Goal: Communication & Community: Answer question/provide support

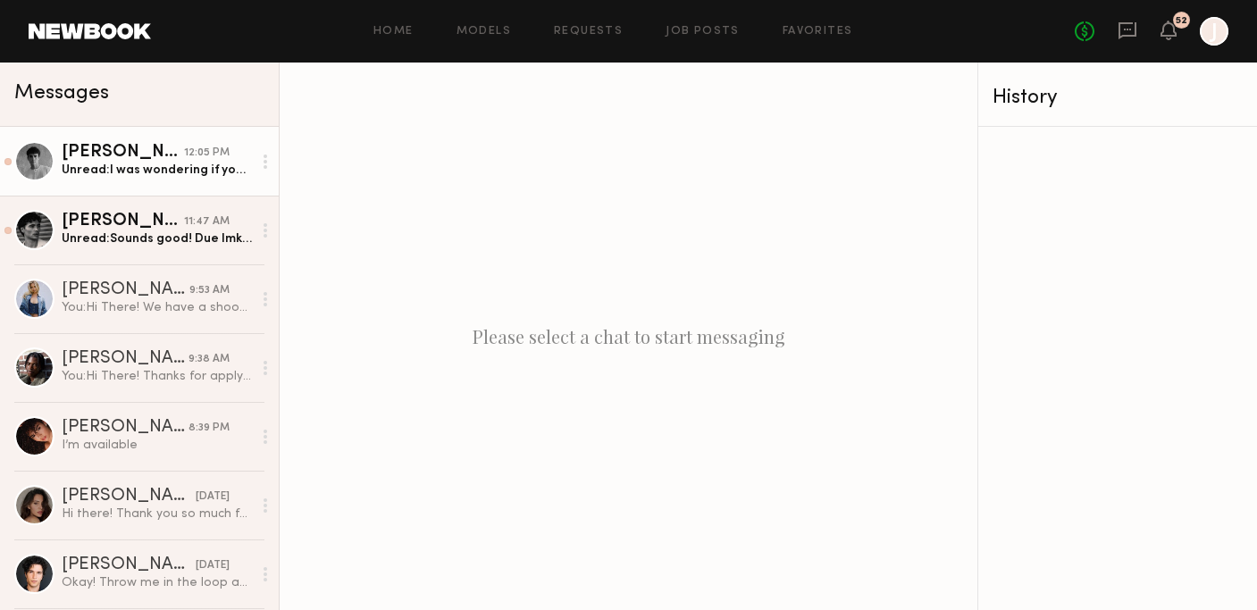
click at [105, 180] on link "Cristian G. 12:05 PM Unread: I was wondering if you had any updates…I could pot…" at bounding box center [139, 161] width 279 height 69
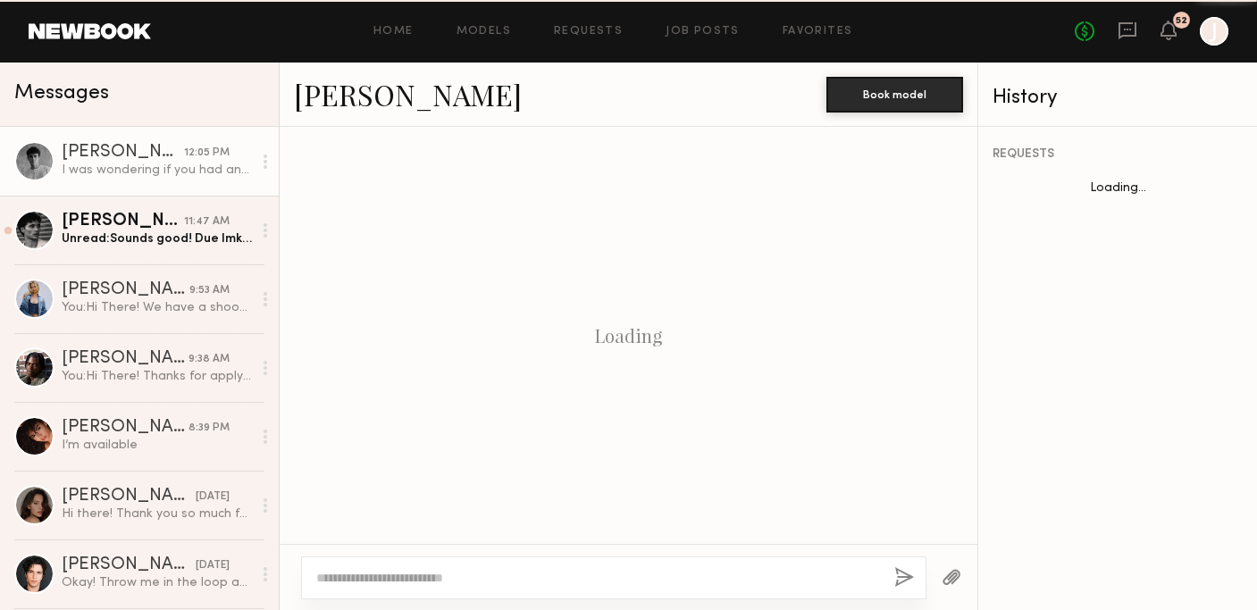
scroll to position [914, 0]
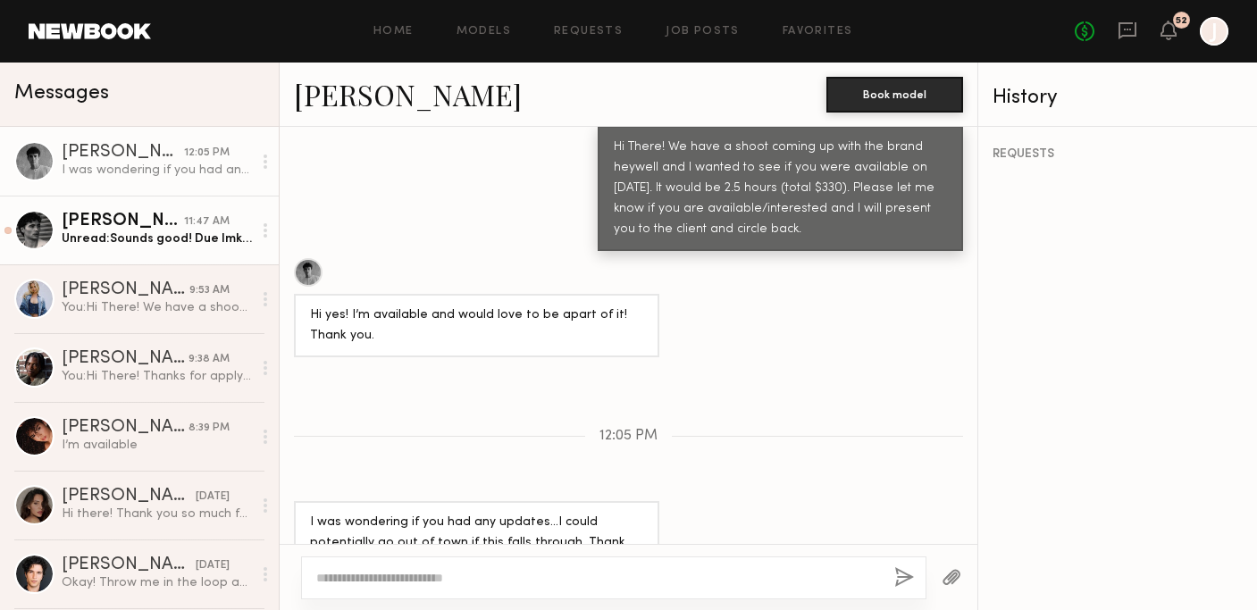
click at [123, 238] on div "Unread: Sounds good! Due lmk! And the usage isn’t in perpetual use?" at bounding box center [157, 238] width 190 height 17
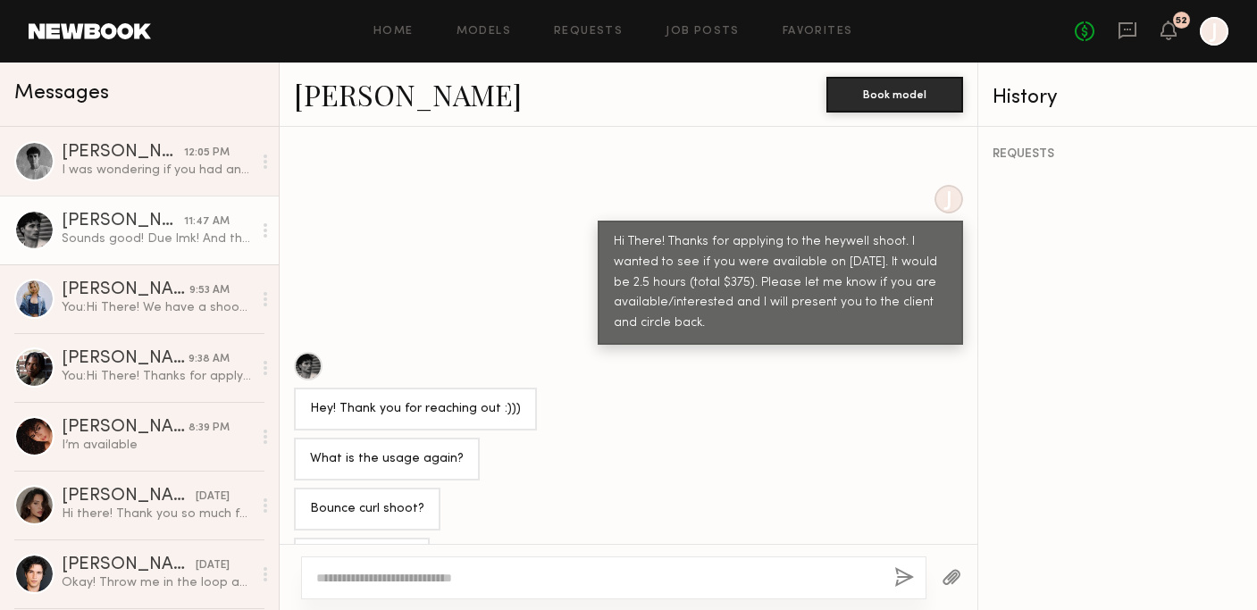
scroll to position [1213, 0]
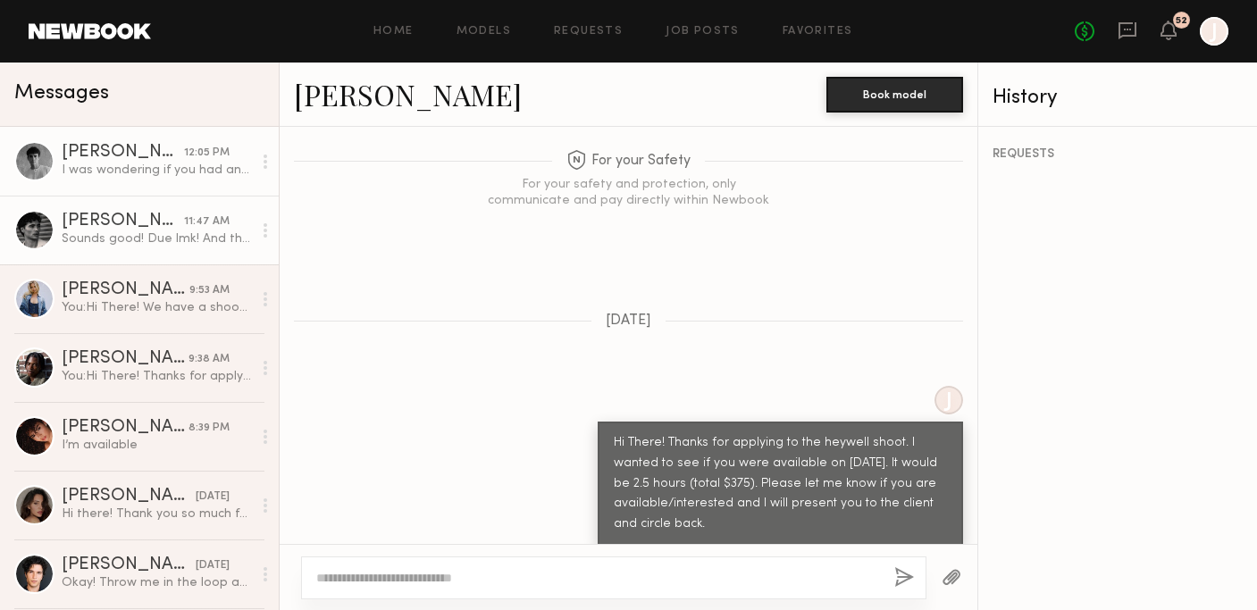
click at [176, 162] on div "I was wondering if you had any updates…I could potentially go out of town if th…" at bounding box center [157, 170] width 190 height 17
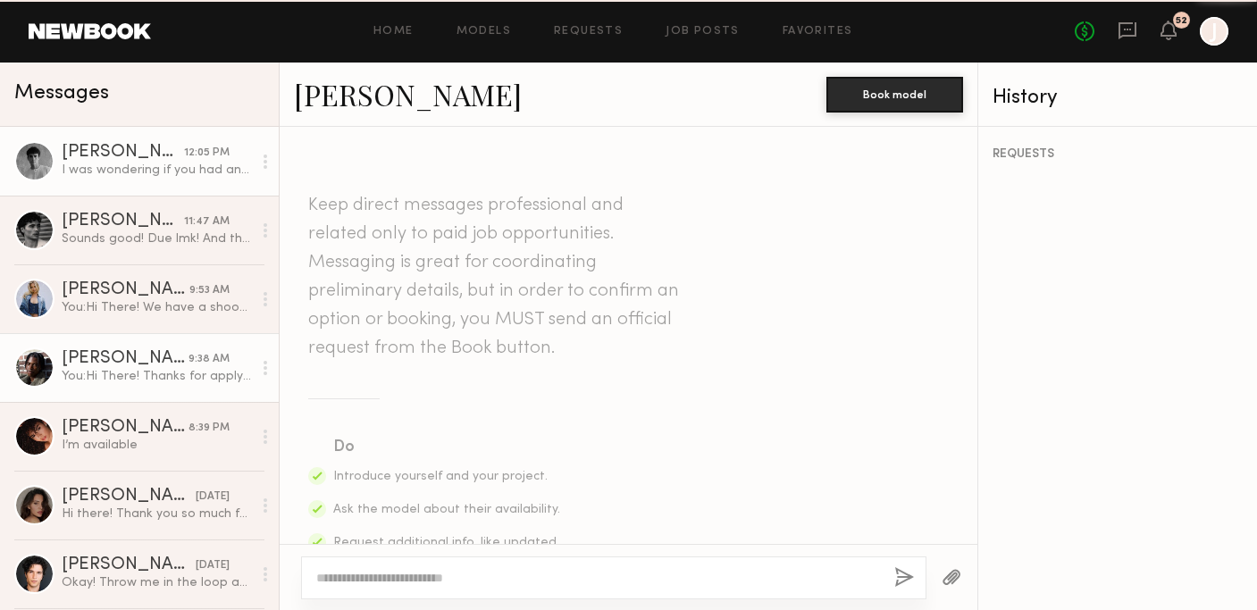
scroll to position [914, 0]
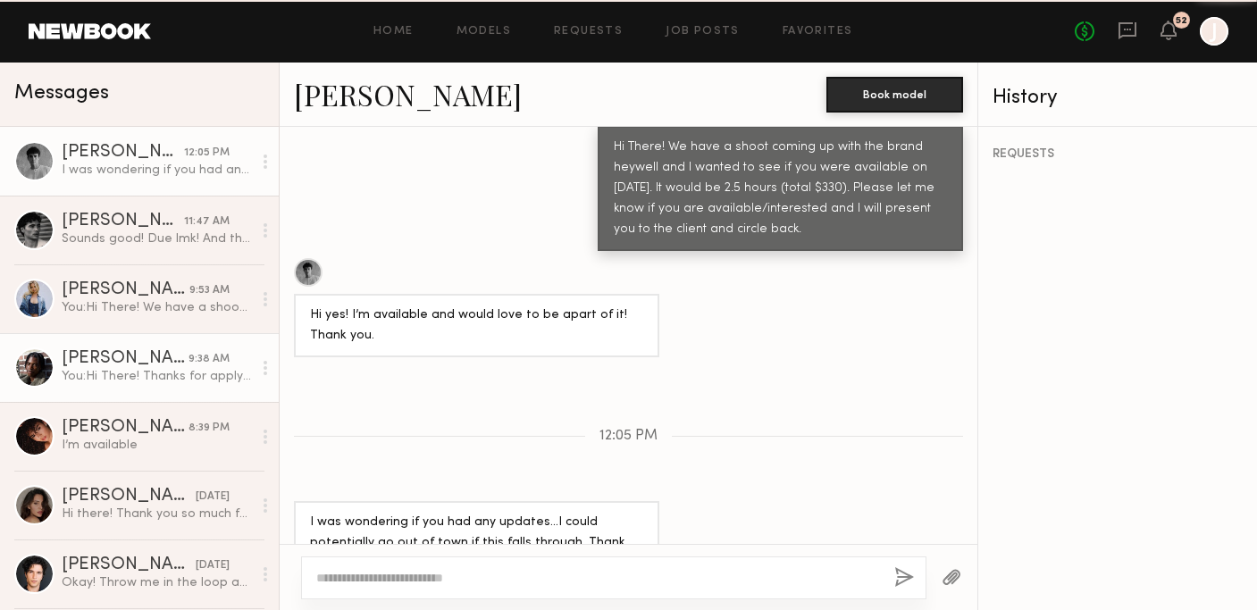
click at [172, 360] on div "Tyler R." at bounding box center [125, 359] width 127 height 18
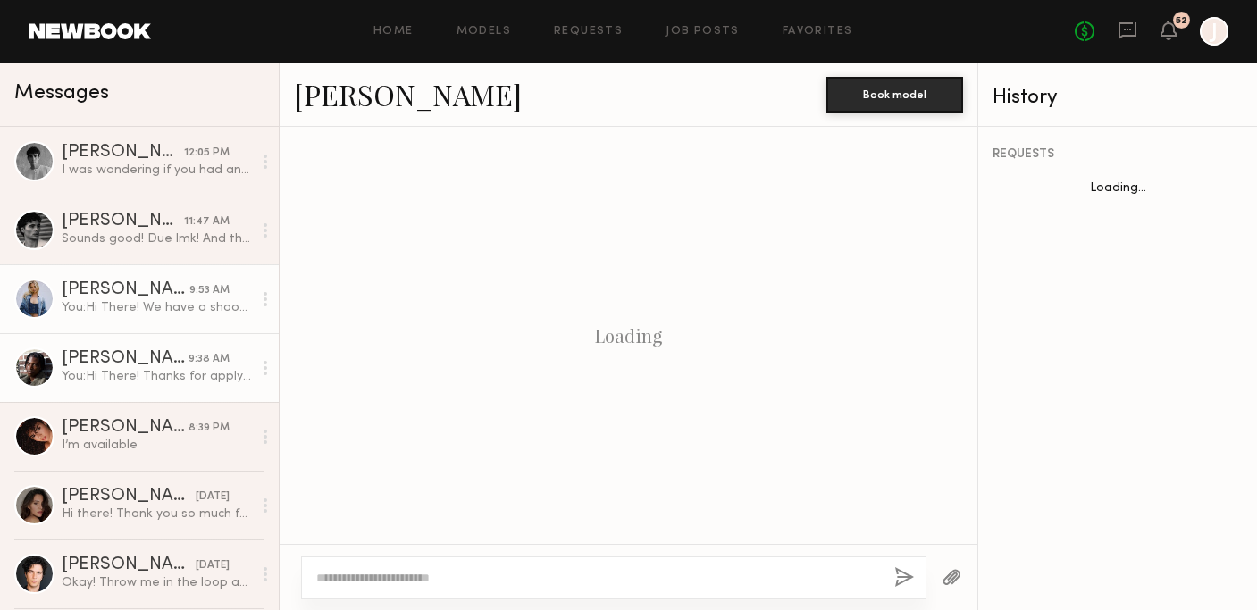
click at [176, 308] on div "You: Hi There! We have a shoot coming up with the brand heywell and I wanted to…" at bounding box center [157, 307] width 190 height 17
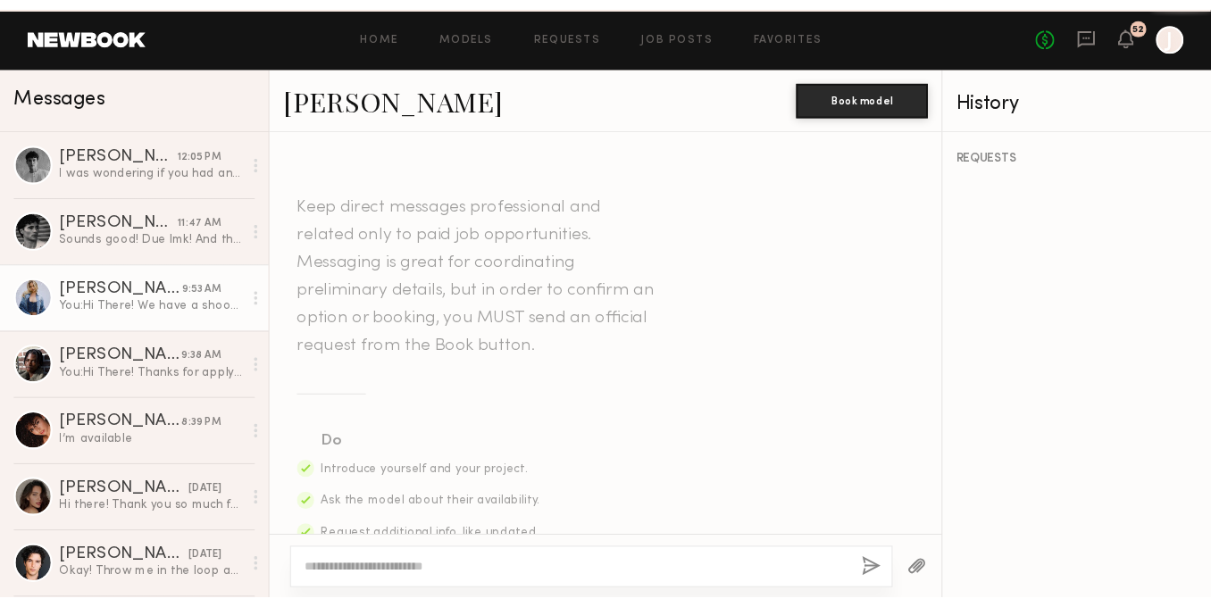
scroll to position [601, 0]
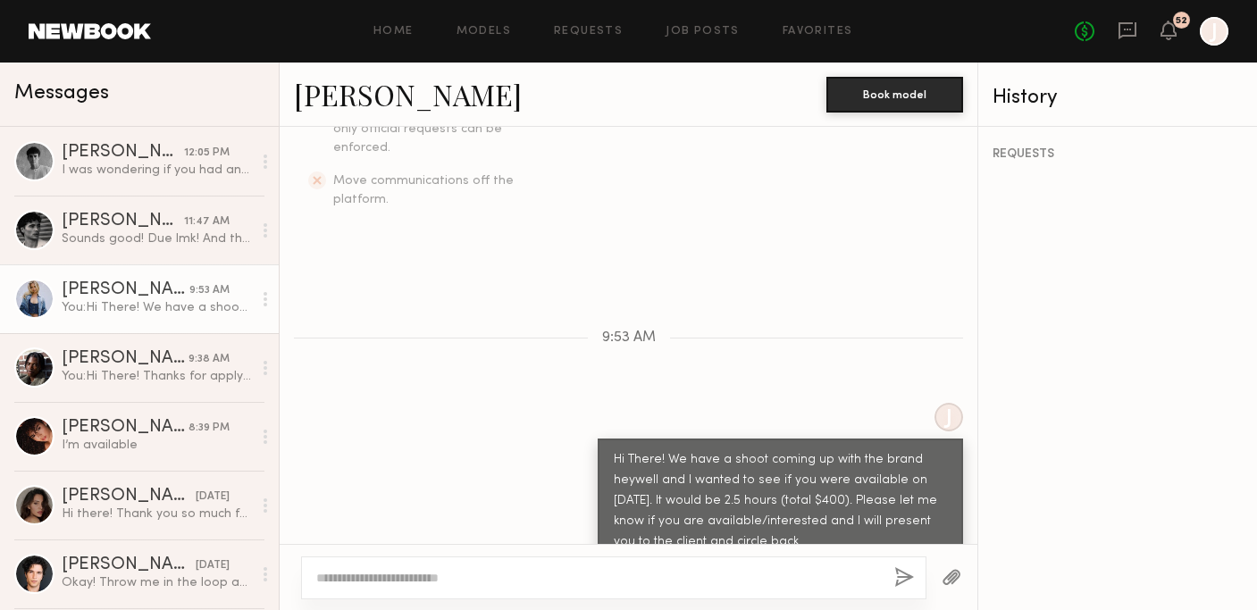
drag, startPoint x: 614, startPoint y: 424, endPoint x: 899, endPoint y: 523, distance: 301.4
click at [899, 523] on div "Hi There! We have a shoot coming up with the brand heywell and I wanted to see …" at bounding box center [780, 501] width 365 height 125
copy div "Hi There! We have a shoot coming up with the brand heywell and I wanted to see …"
click at [476, 32] on link "Models" at bounding box center [483, 32] width 54 height 12
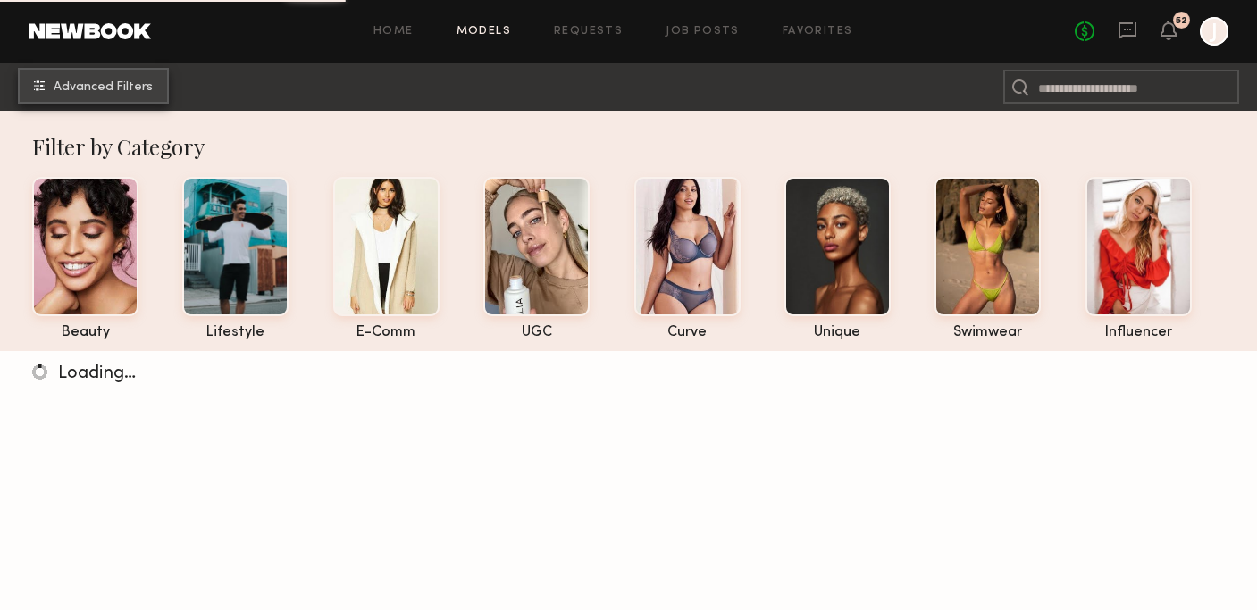
click at [98, 92] on span "Advanced Filters" at bounding box center [103, 87] width 99 height 13
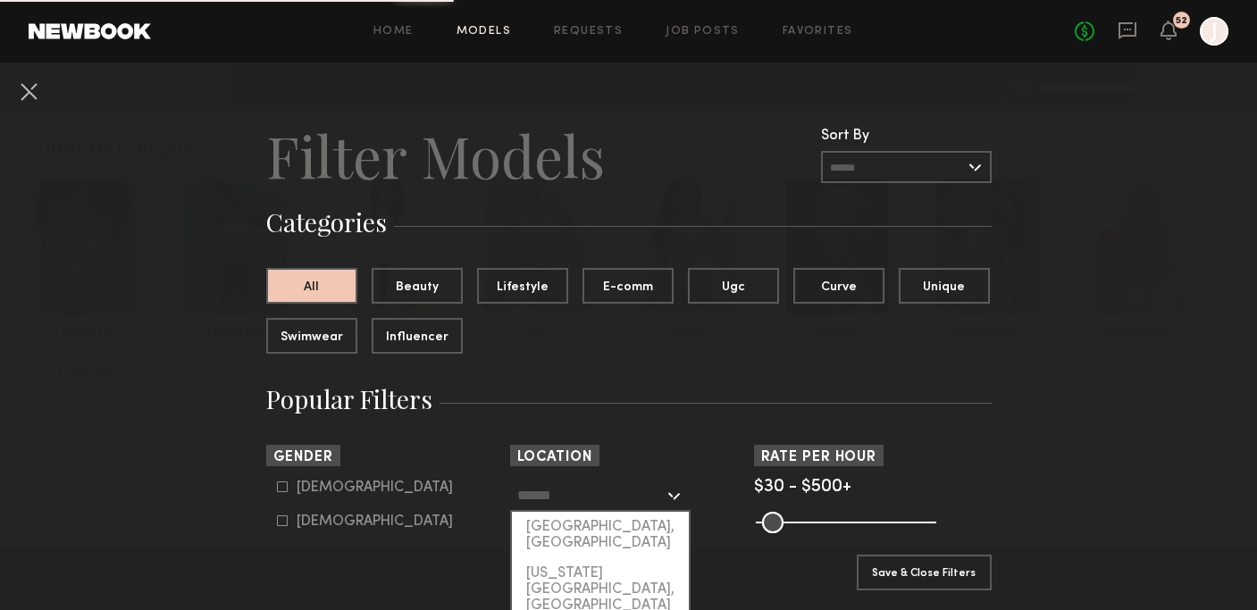
click at [583, 501] on input "text" at bounding box center [590, 495] width 146 height 30
click at [576, 526] on div "[GEOGRAPHIC_DATA], [GEOGRAPHIC_DATA]" at bounding box center [600, 535] width 177 height 46
type input "**********"
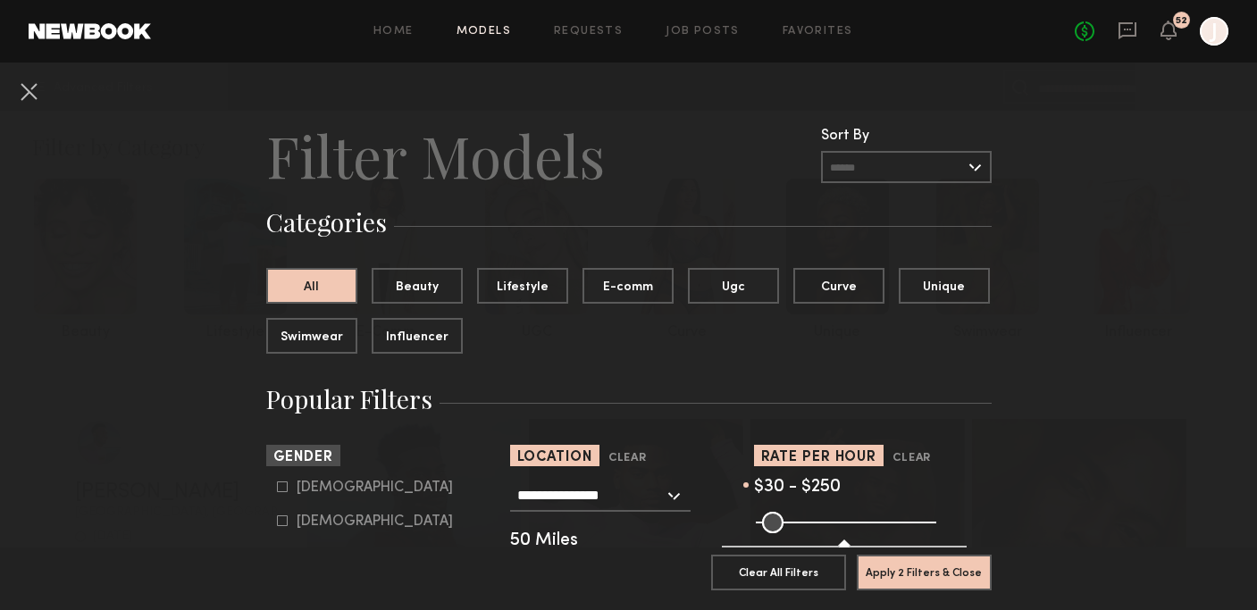
drag, startPoint x: 921, startPoint y: 524, endPoint x: 839, endPoint y: 523, distance: 82.2
click at [840, 523] on input "range" at bounding box center [846, 522] width 180 height 21
type input "***"
click at [840, 521] on input "range" at bounding box center [846, 522] width 180 height 21
drag, startPoint x: 765, startPoint y: 529, endPoint x: 778, endPoint y: 529, distance: 13.4
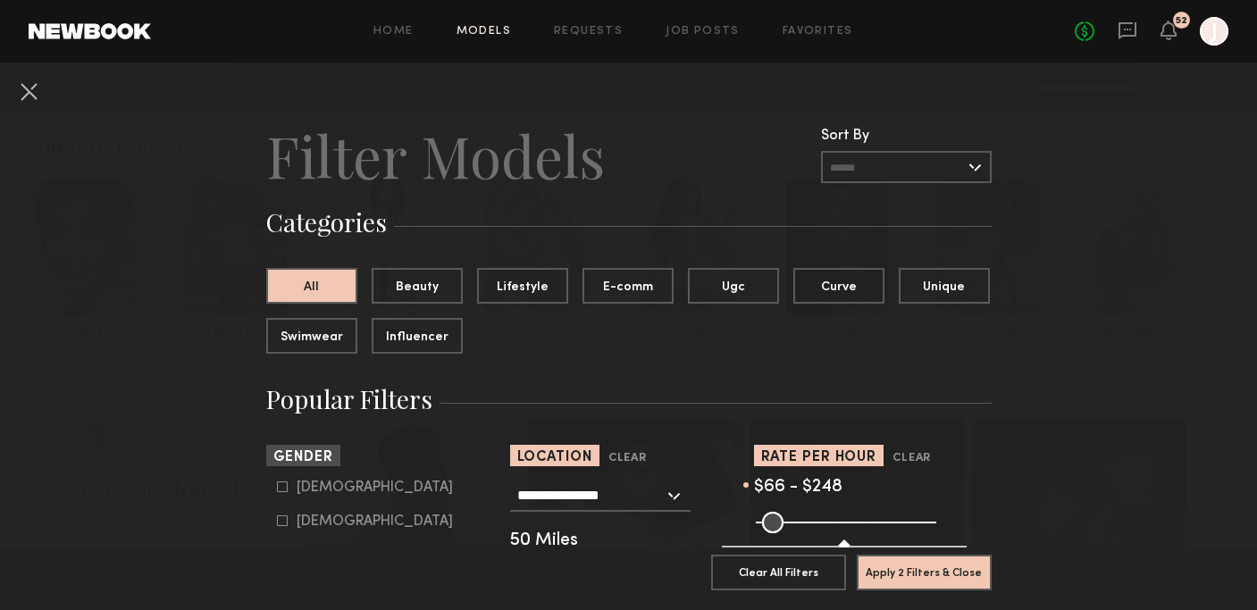
type input "**"
click at [778, 529] on input "range" at bounding box center [846, 522] width 180 height 21
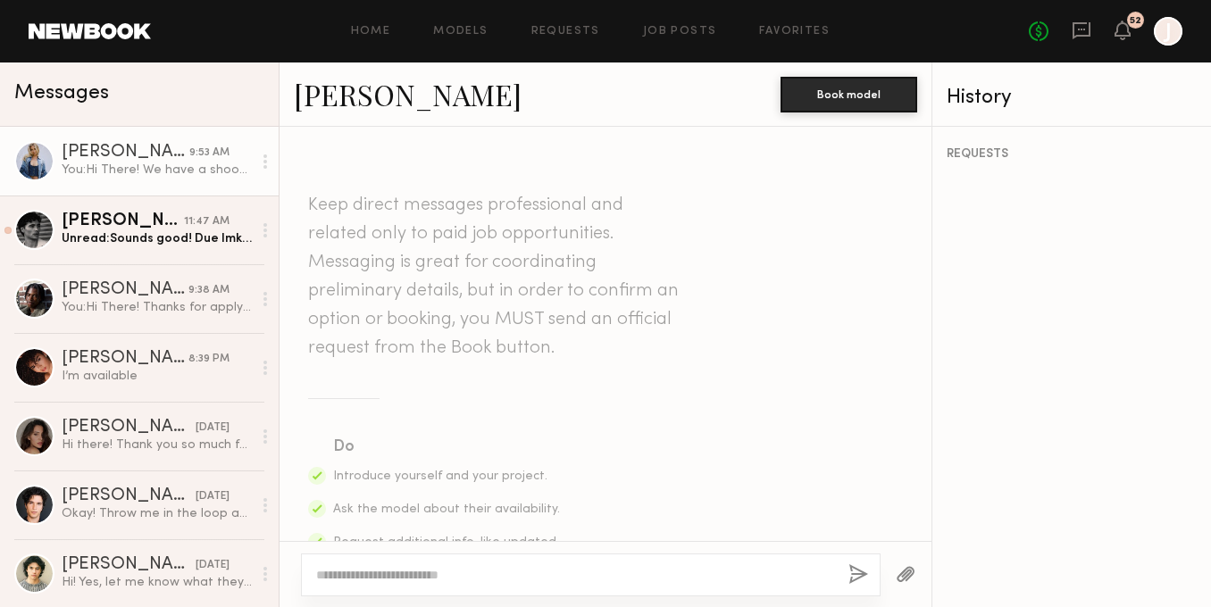
click at [485, 91] on div "[PERSON_NAME]" at bounding box center [537, 94] width 487 height 38
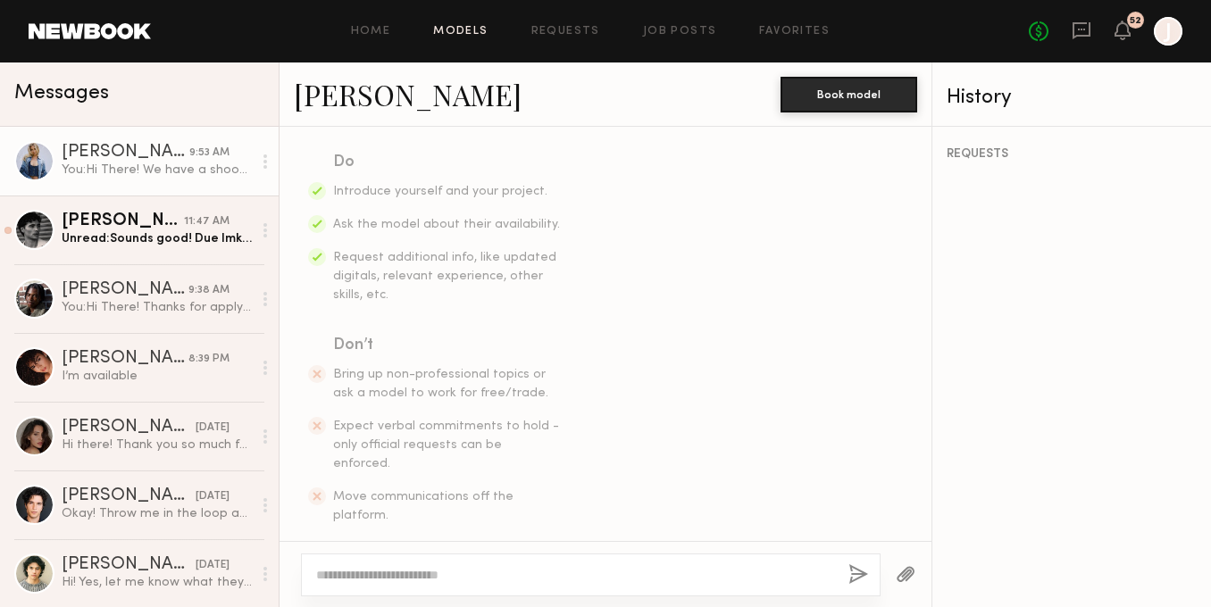
click at [468, 30] on link "Models" at bounding box center [460, 32] width 54 height 12
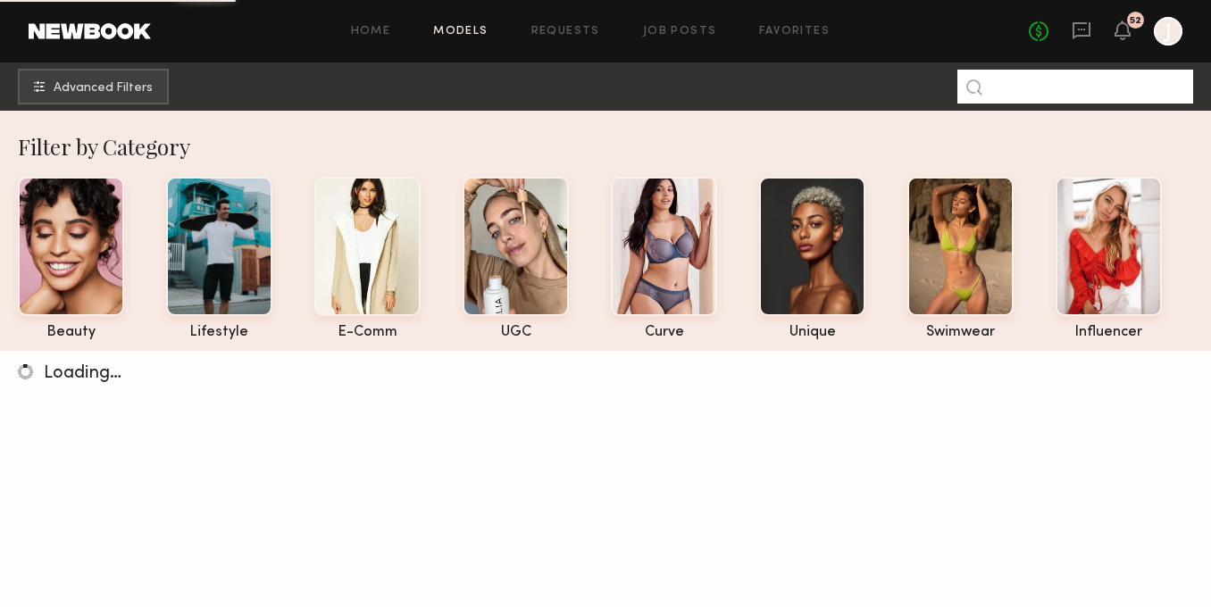
click at [1016, 90] on input at bounding box center [1076, 87] width 236 height 34
type input "****"
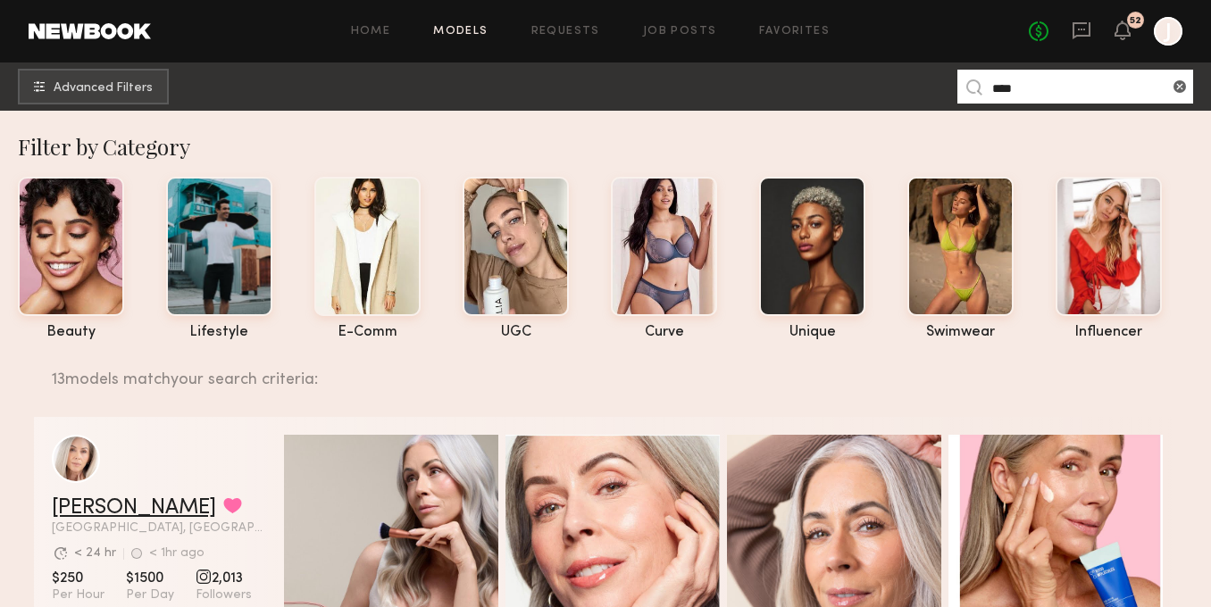
click at [80, 499] on link "Jill S." at bounding box center [134, 508] width 164 height 21
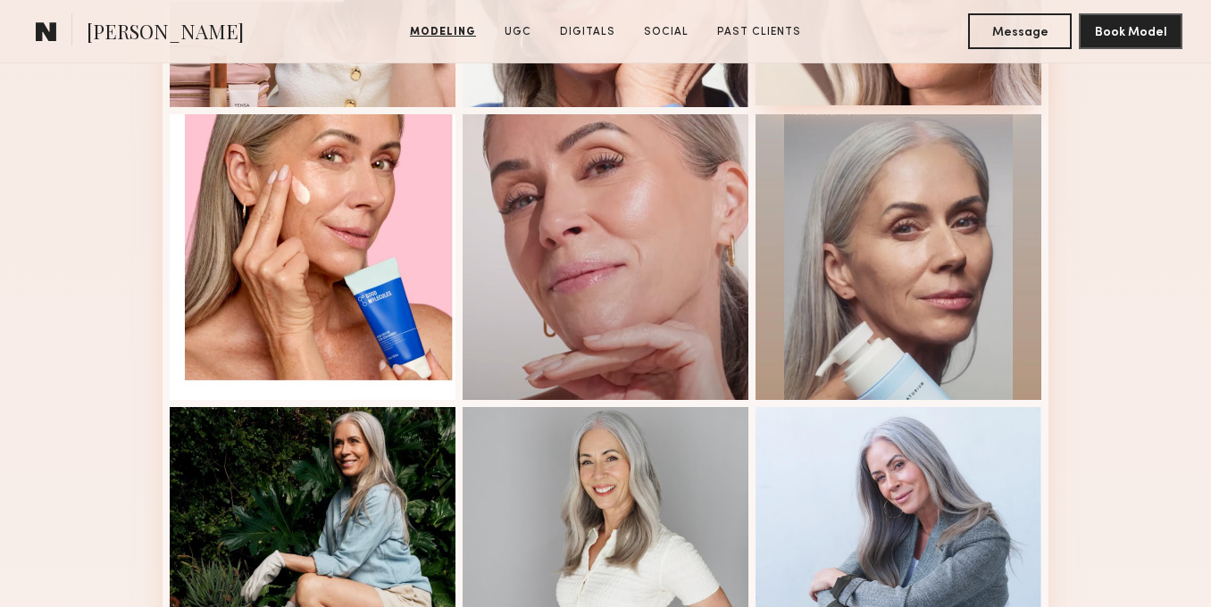
scroll to position [719, 0]
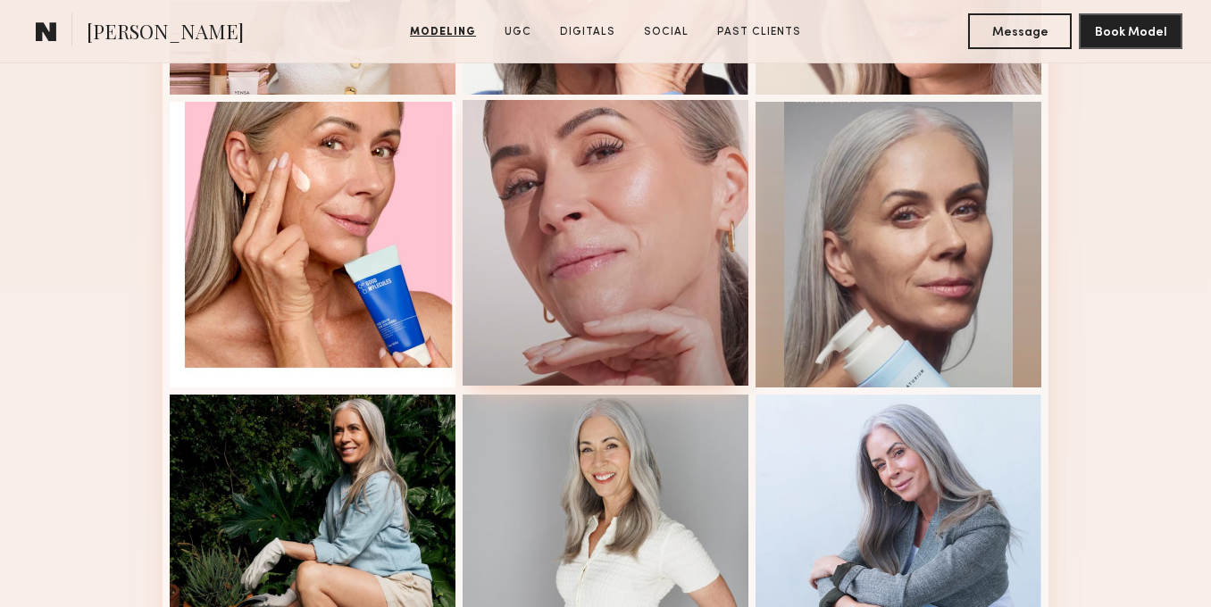
click at [652, 330] on div at bounding box center [606, 243] width 286 height 286
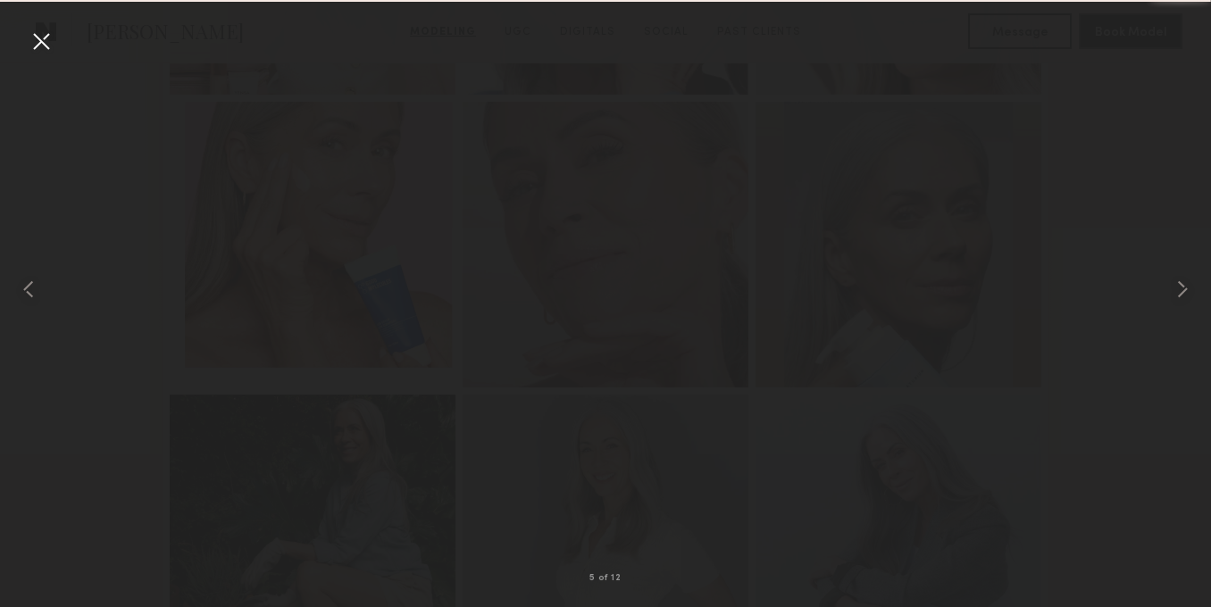
scroll to position [938, 0]
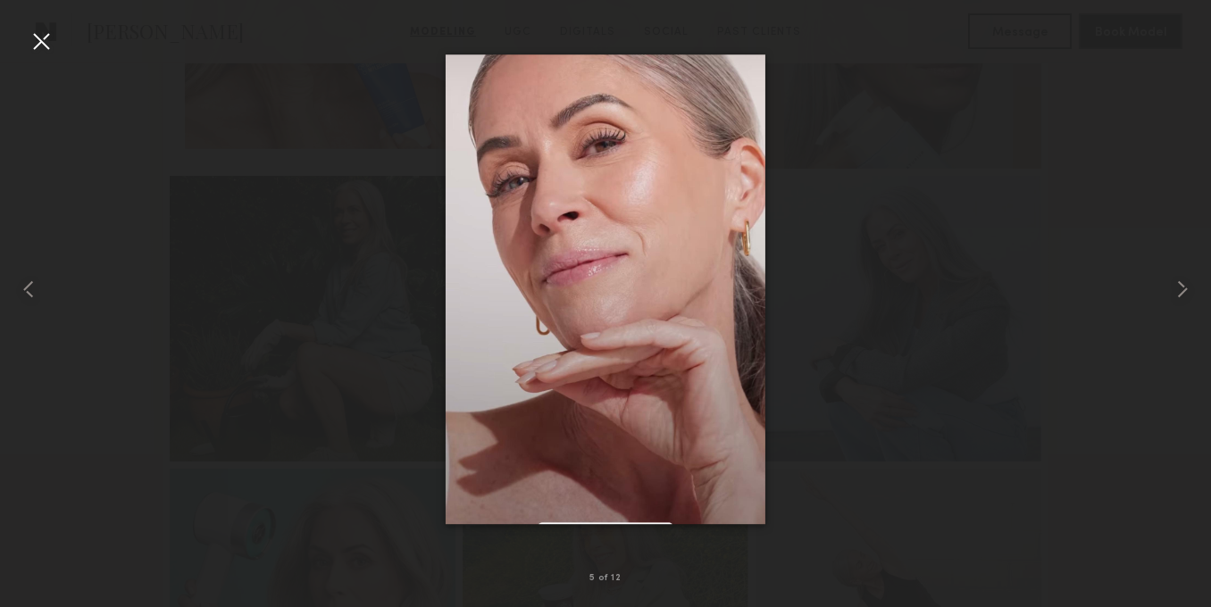
click at [41, 43] on div at bounding box center [41, 41] width 29 height 29
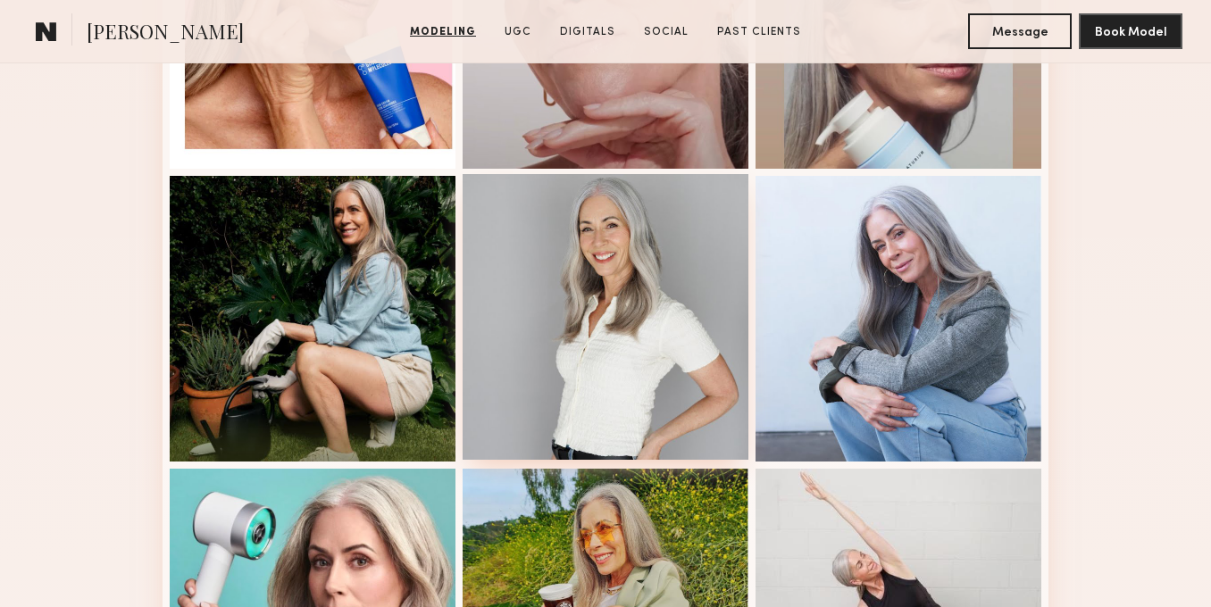
click at [598, 313] on div at bounding box center [606, 317] width 286 height 286
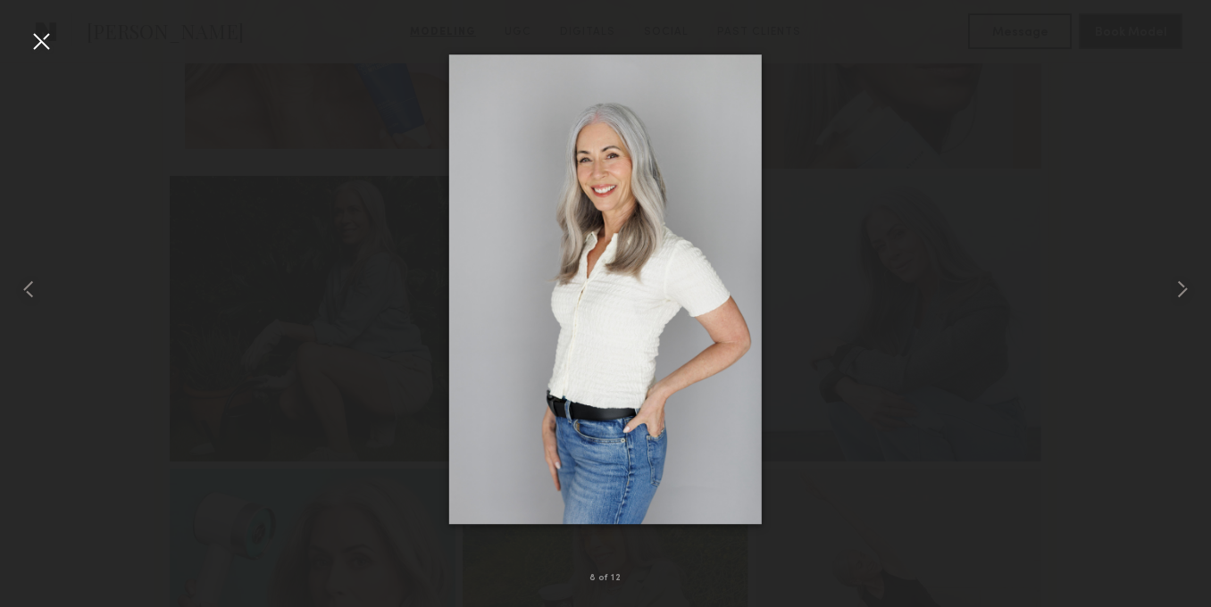
click at [38, 40] on div at bounding box center [41, 41] width 29 height 29
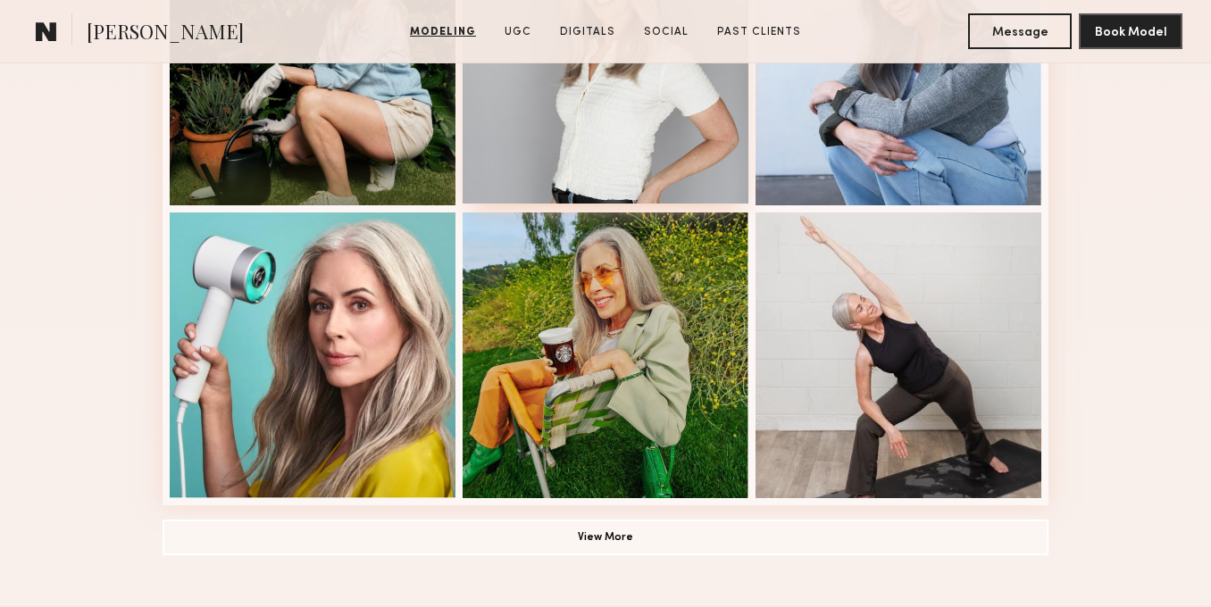
scroll to position [1195, 0]
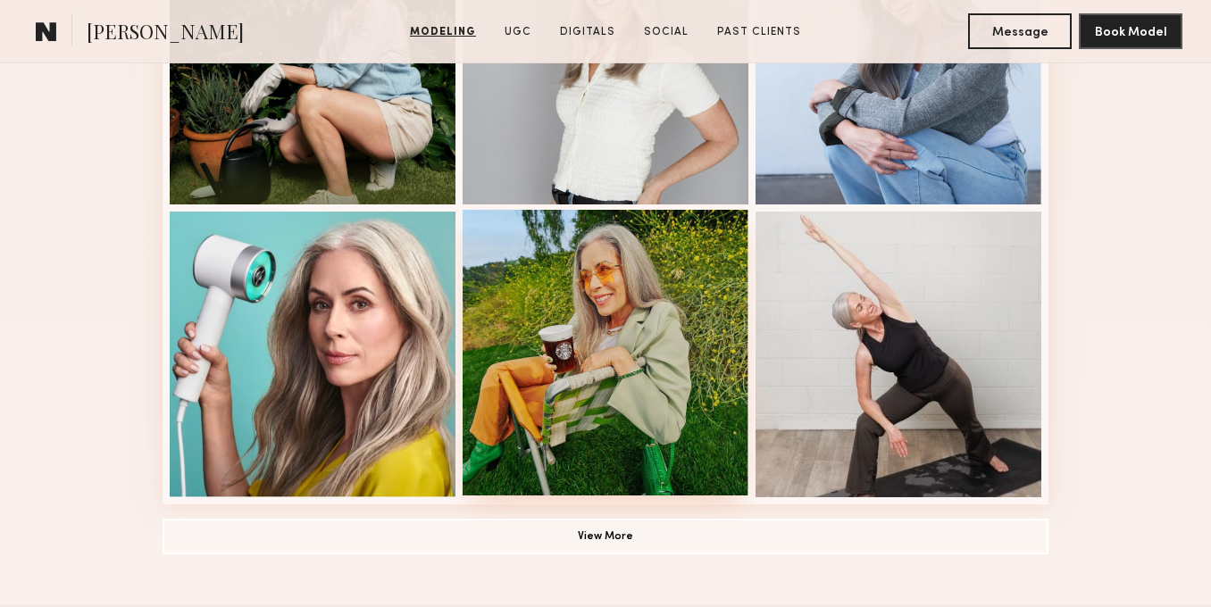
click at [608, 363] on div at bounding box center [606, 353] width 286 height 286
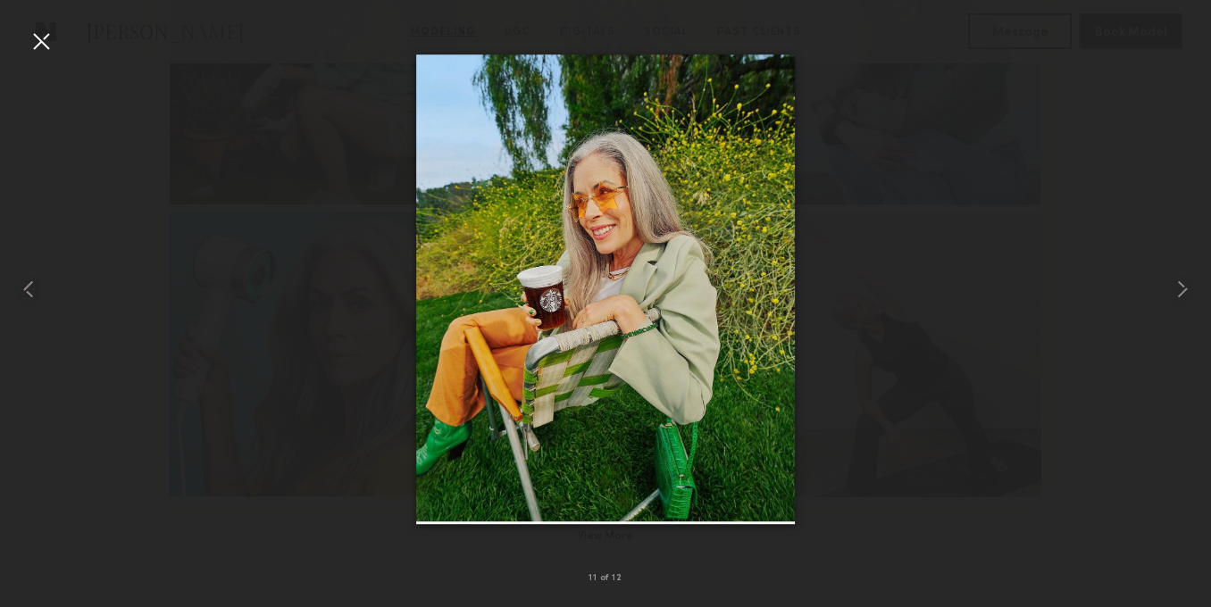
click at [44, 40] on div at bounding box center [41, 41] width 29 height 29
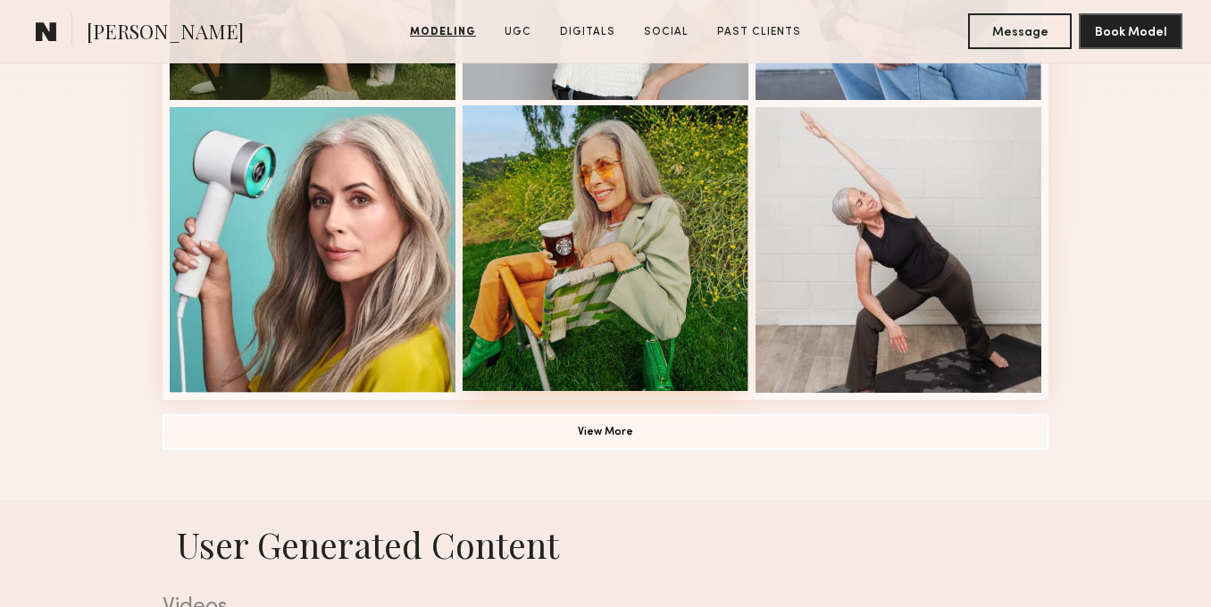
scroll to position [1305, 0]
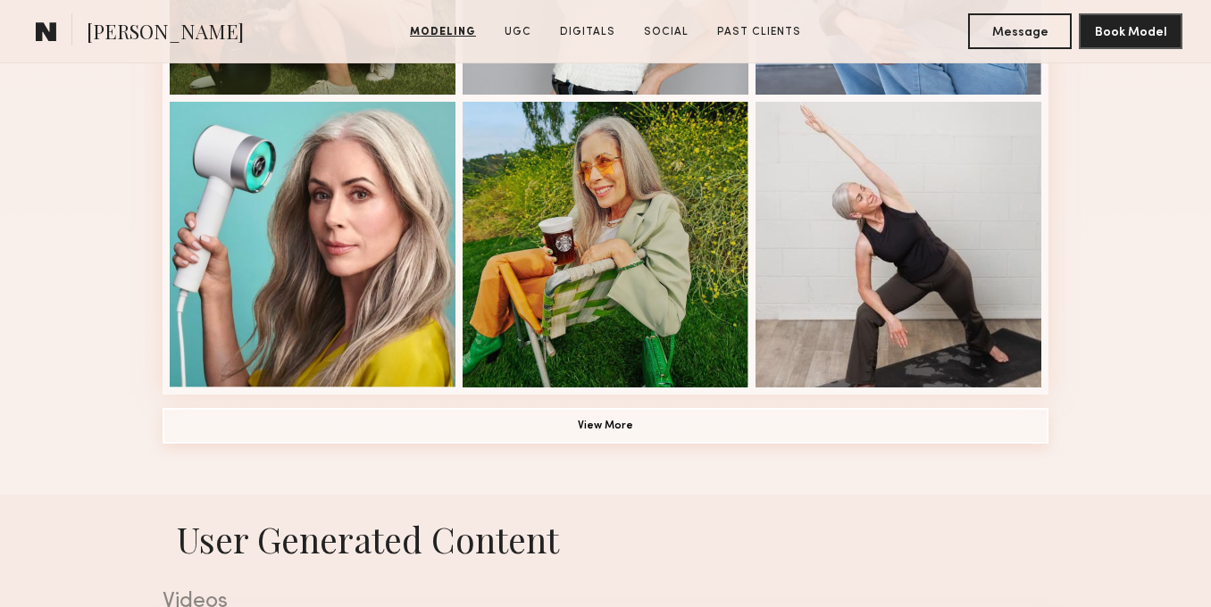
click at [486, 426] on button "View More" at bounding box center [606, 426] width 886 height 36
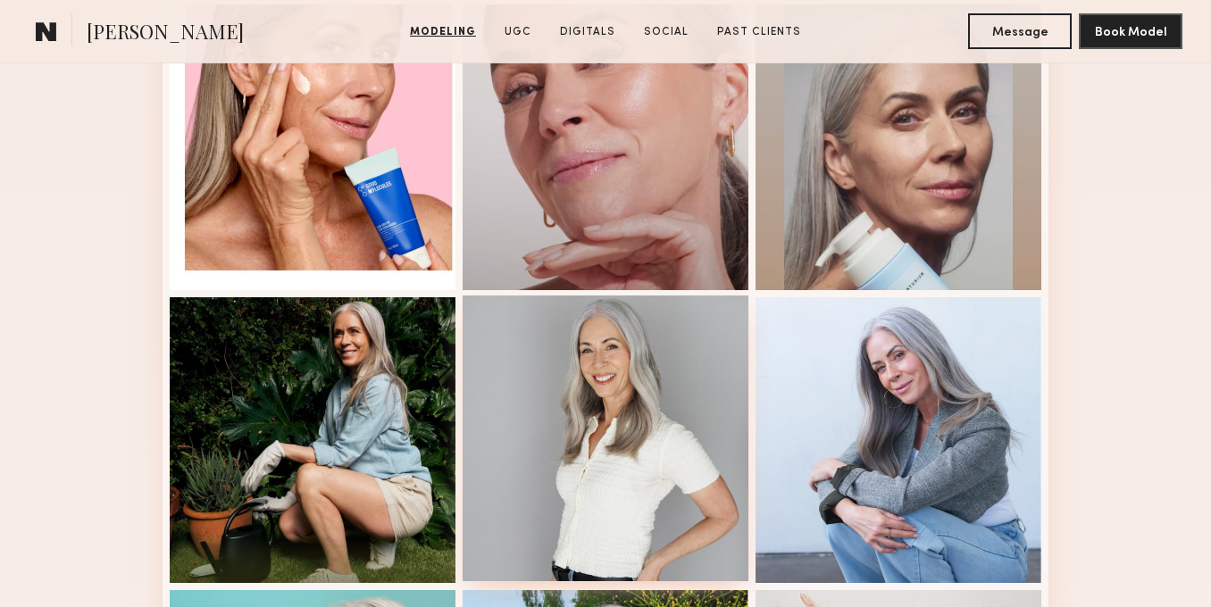
scroll to position [923, 0]
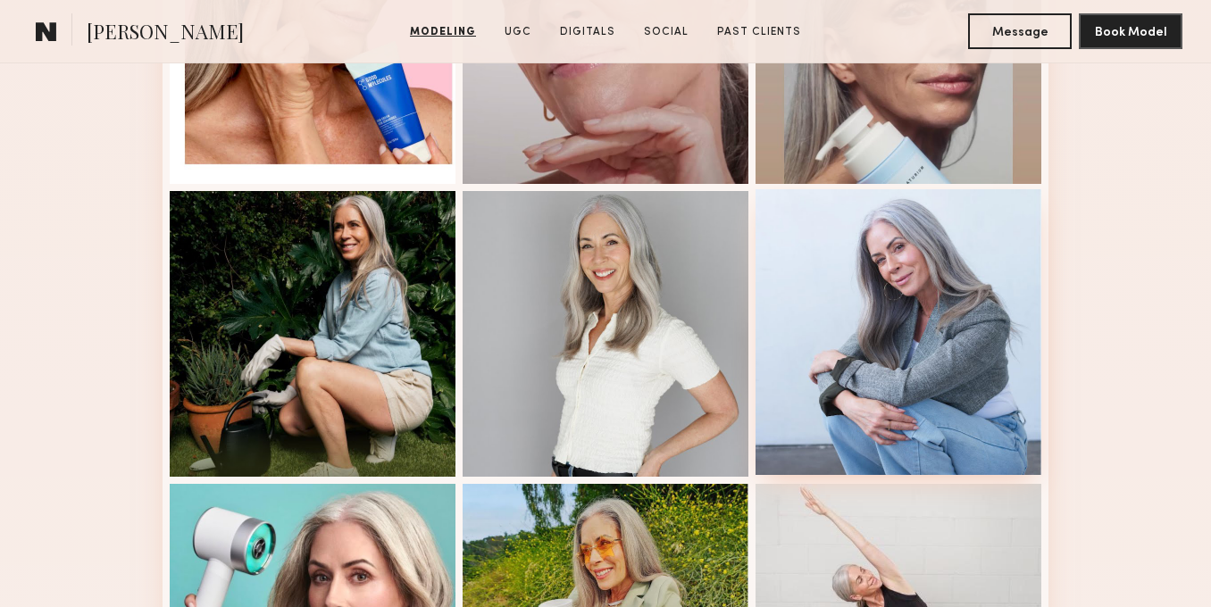
click at [855, 373] on div at bounding box center [899, 332] width 286 height 286
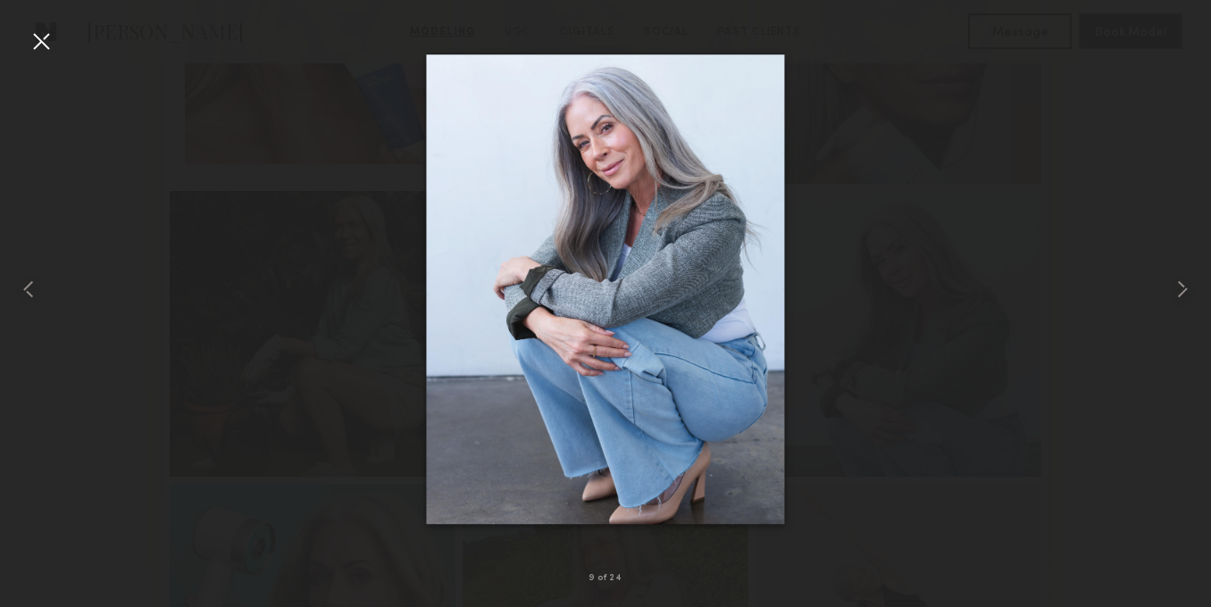
click at [52, 55] on div at bounding box center [605, 290] width 1211 height 522
click at [44, 48] on div at bounding box center [41, 41] width 29 height 29
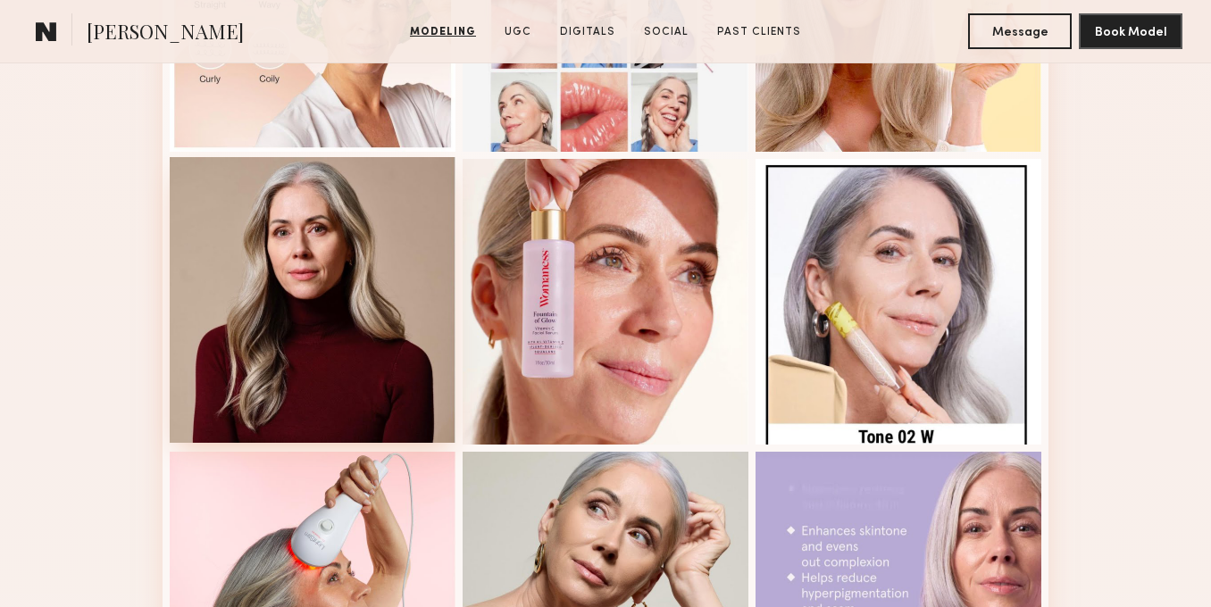
scroll to position [2096, 0]
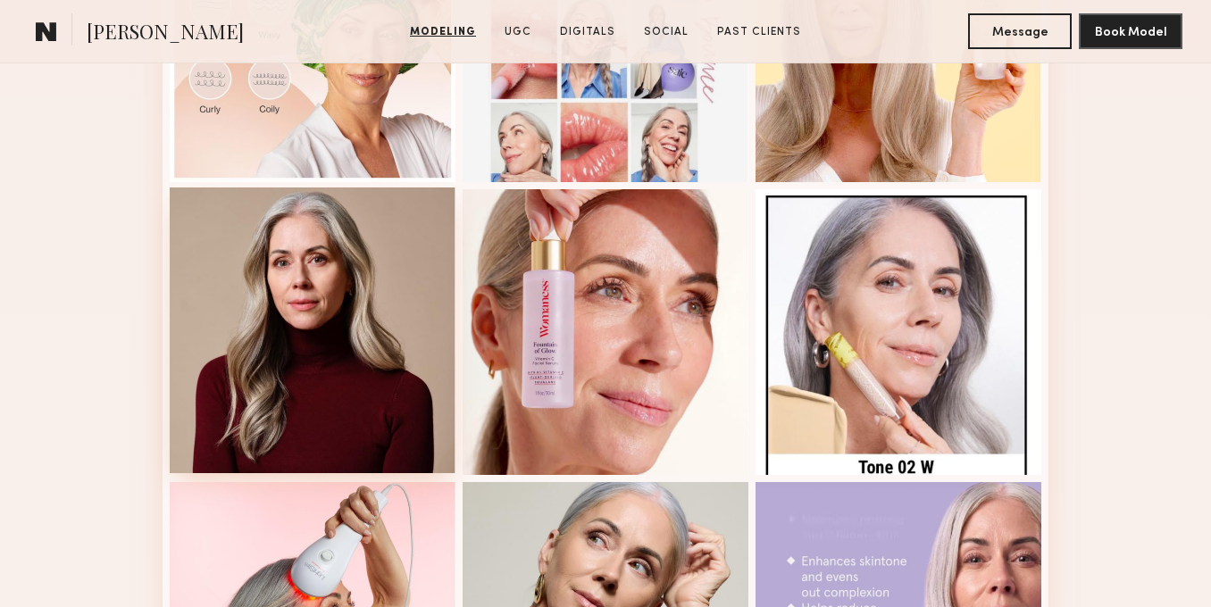
click at [314, 247] on div at bounding box center [313, 331] width 286 height 286
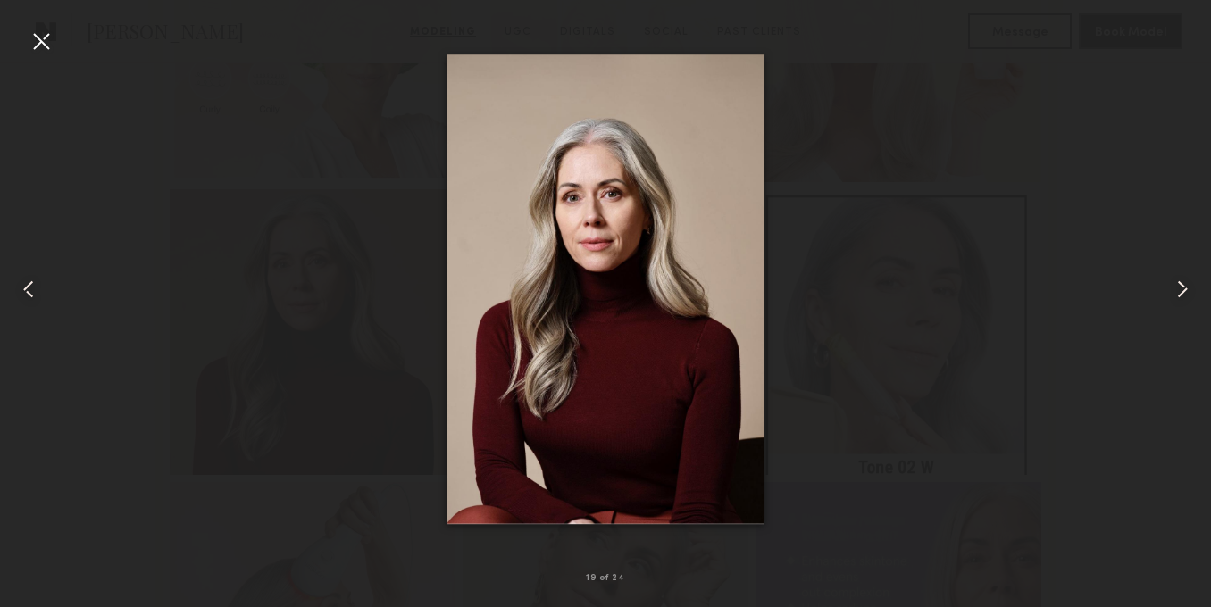
click at [46, 48] on div at bounding box center [41, 41] width 29 height 29
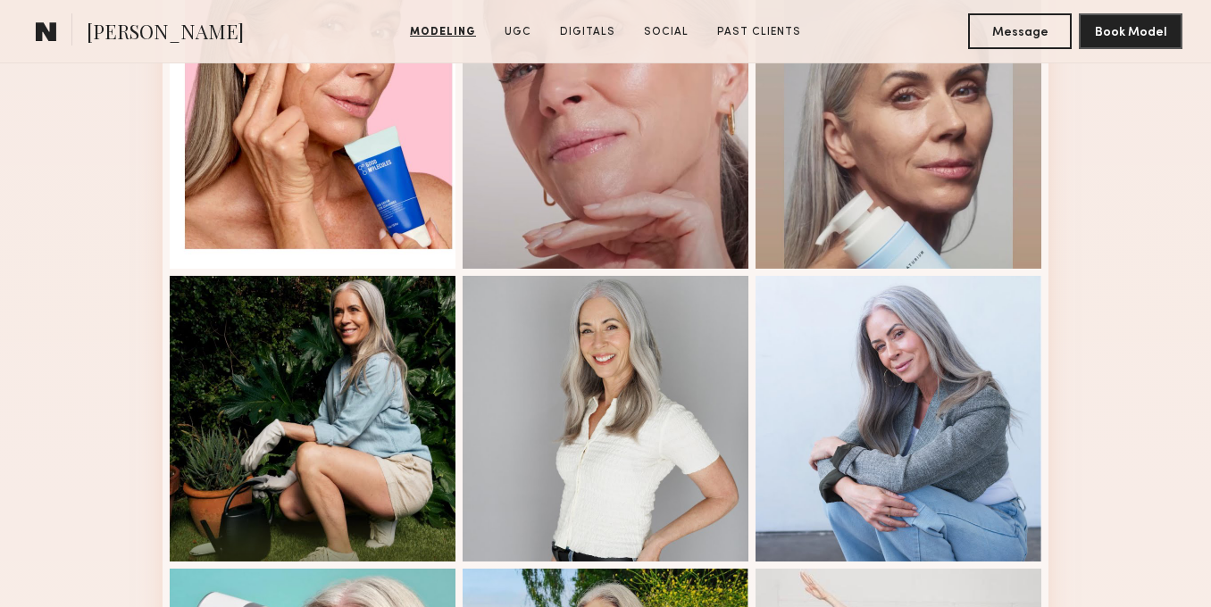
scroll to position [839, 0]
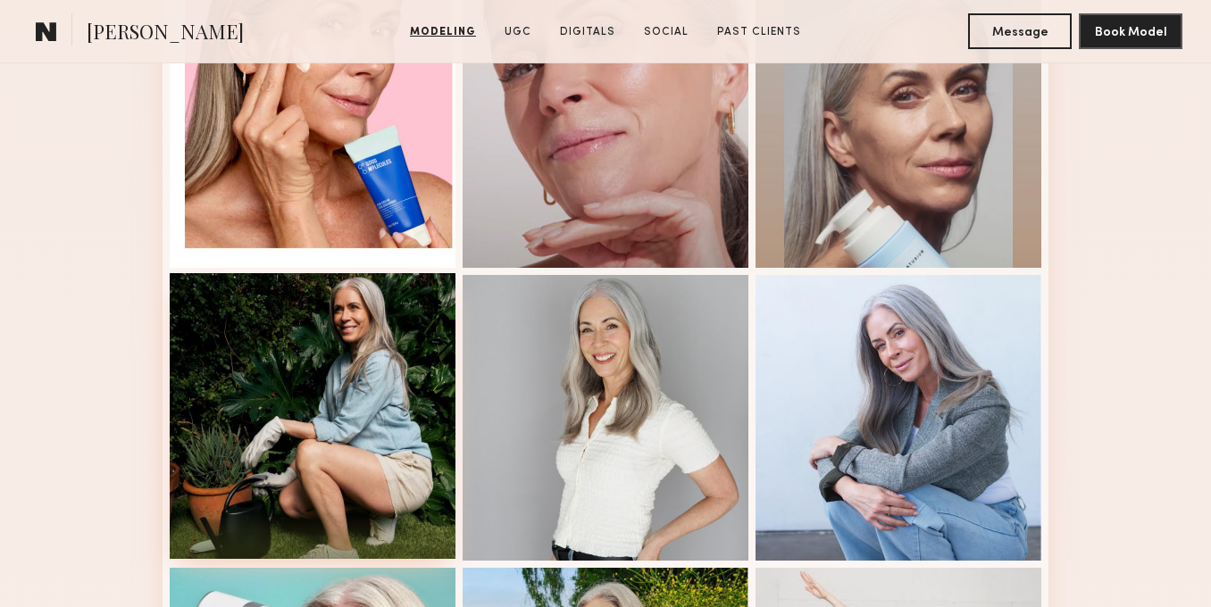
click at [381, 439] on div at bounding box center [313, 416] width 286 height 286
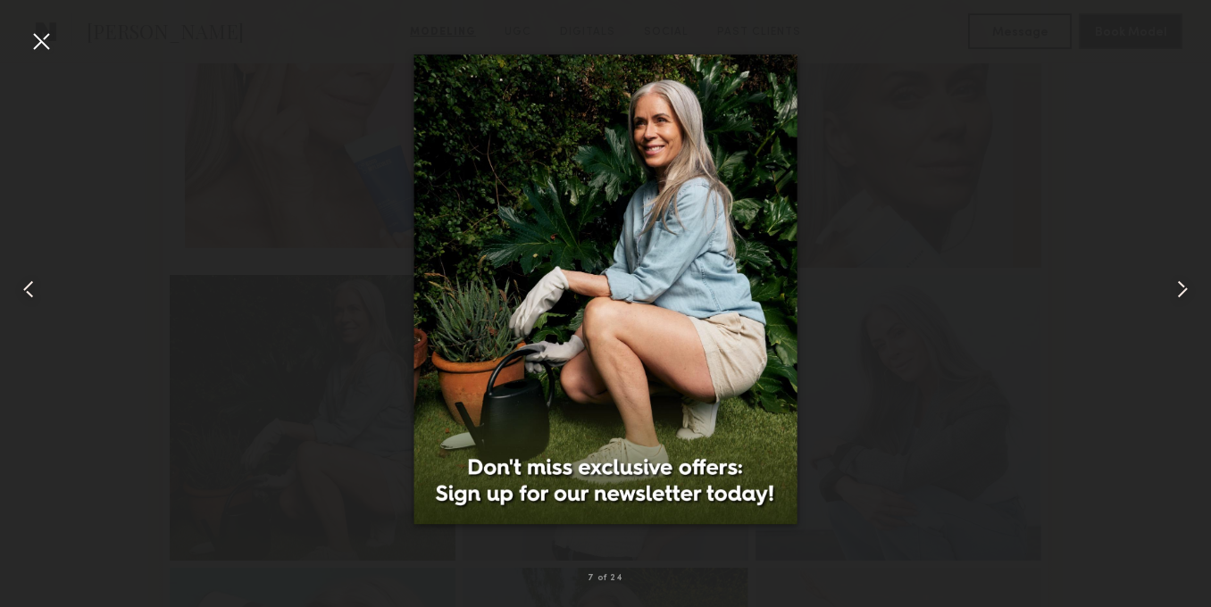
drag, startPoint x: 381, startPoint y: 439, endPoint x: 49, endPoint y: 46, distance: 514.1
click at [49, 46] on div at bounding box center [41, 41] width 29 height 29
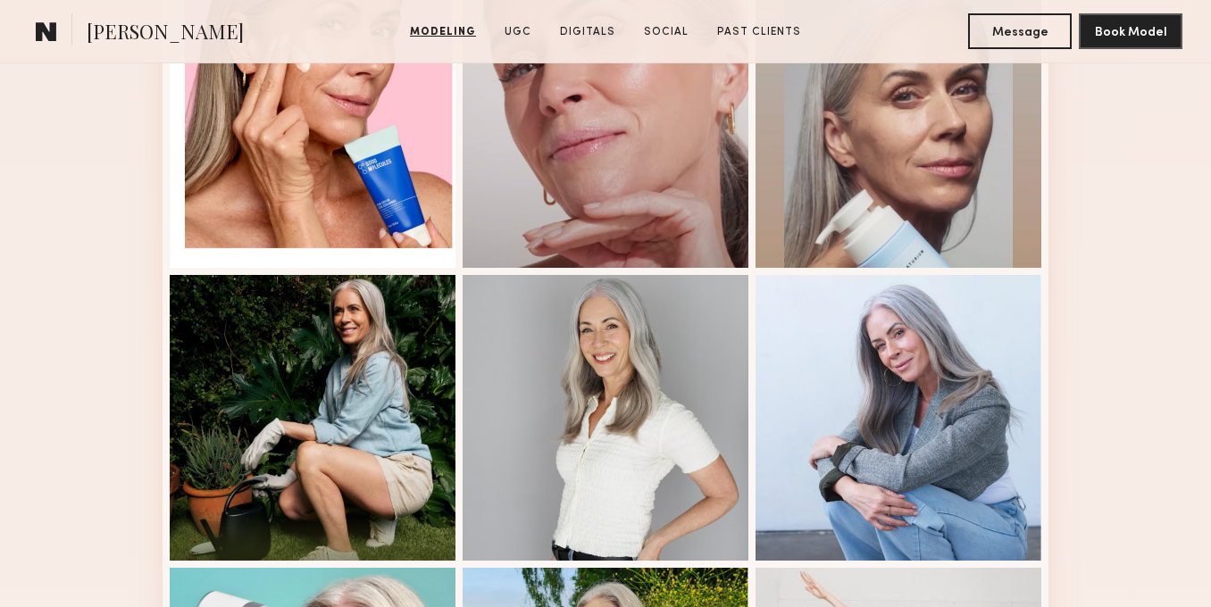
click at [43, 44] on link at bounding box center [47, 31] width 36 height 36
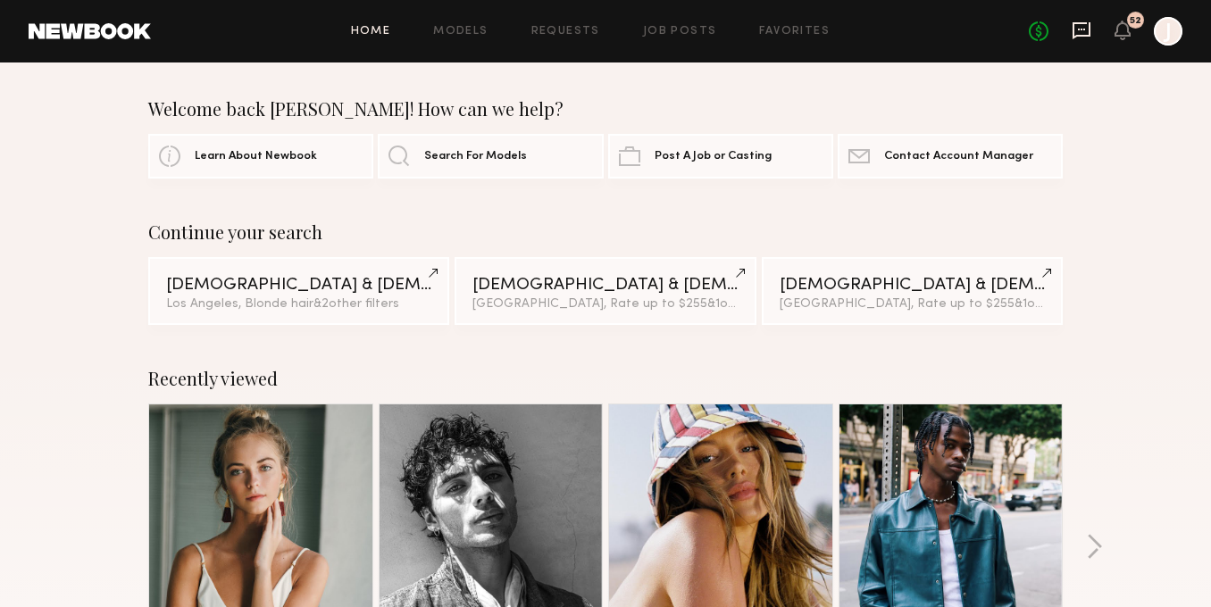
click at [1087, 31] on icon at bounding box center [1082, 31] width 20 height 20
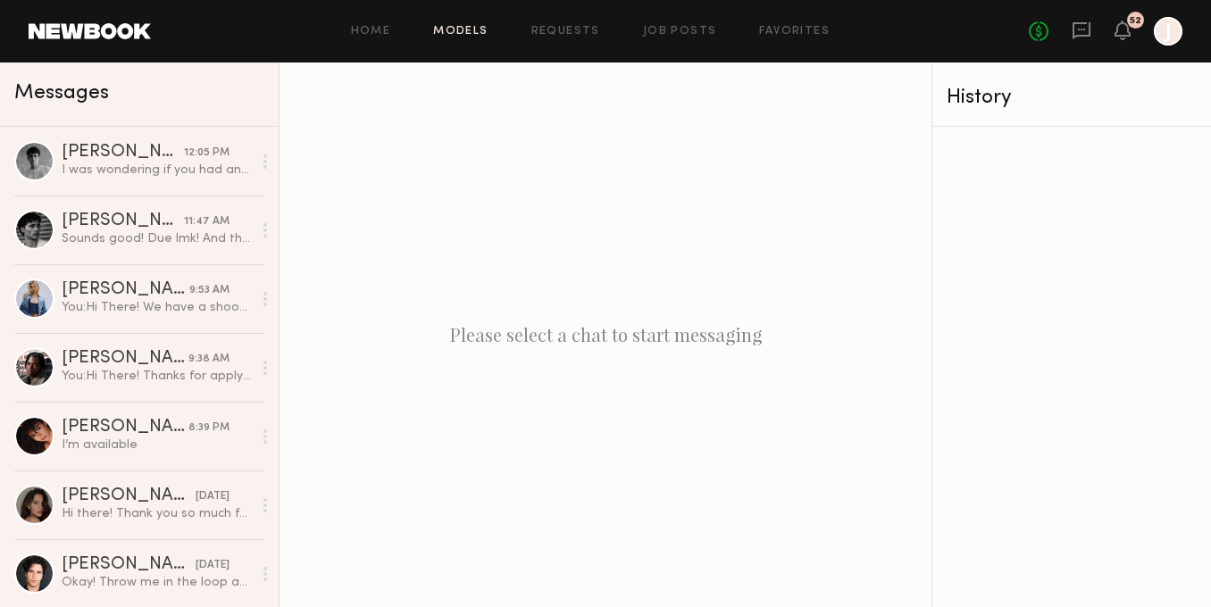
click at [483, 29] on link "Models" at bounding box center [460, 32] width 54 height 12
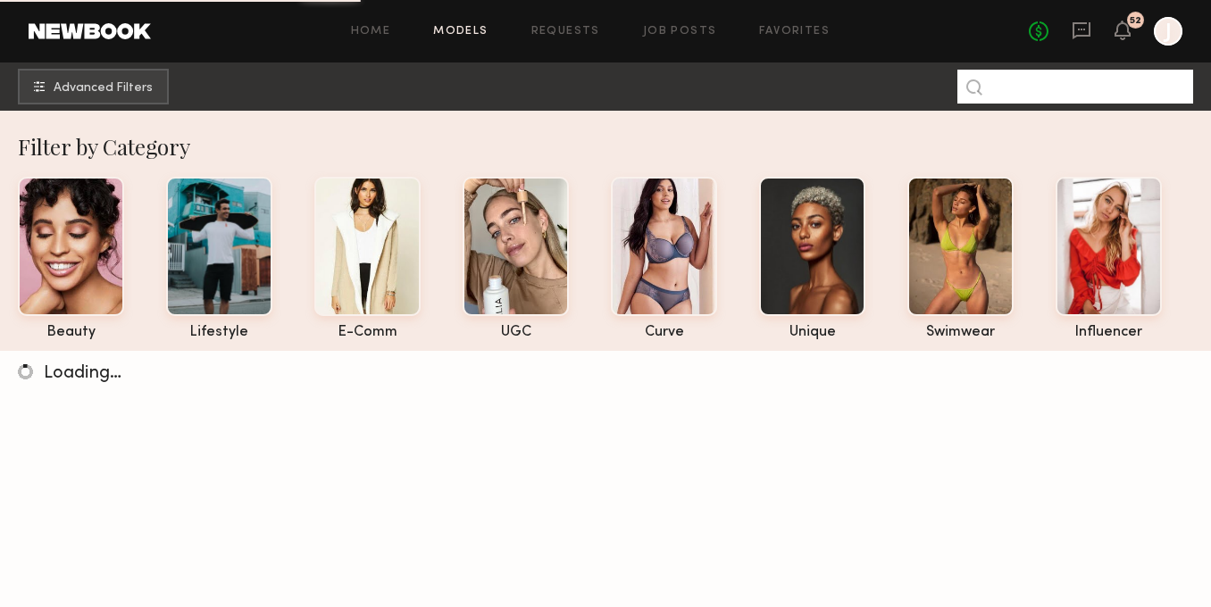
click at [1008, 83] on input at bounding box center [1076, 87] width 236 height 34
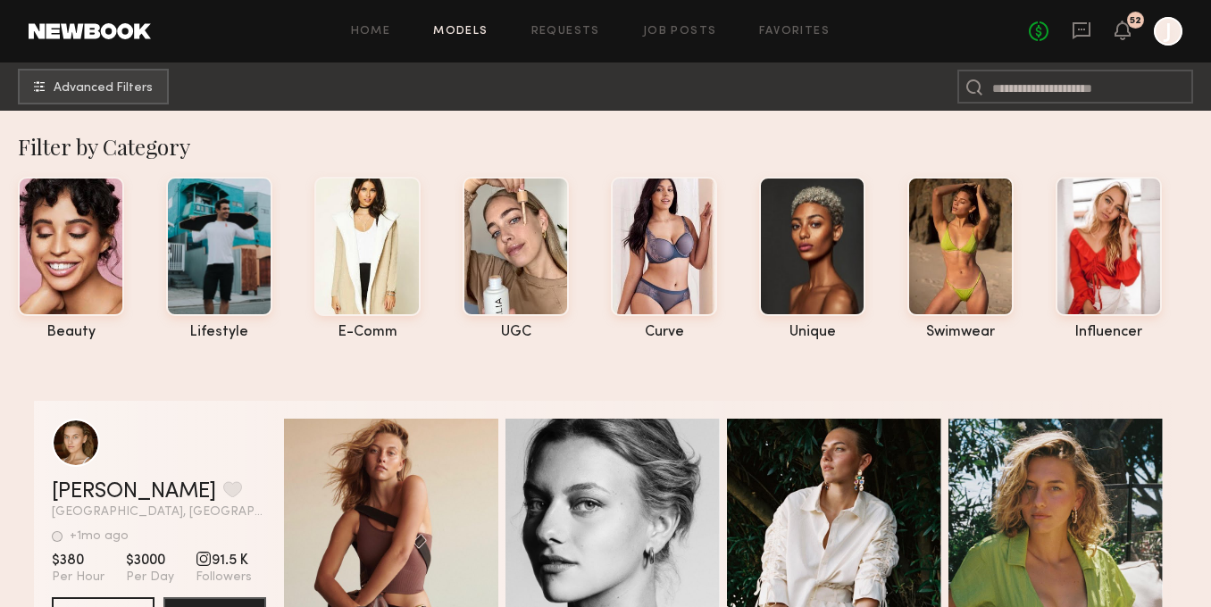
click at [478, 32] on link "Models" at bounding box center [460, 32] width 54 height 12
click at [144, 83] on span "Advanced Filters" at bounding box center [103, 87] width 99 height 13
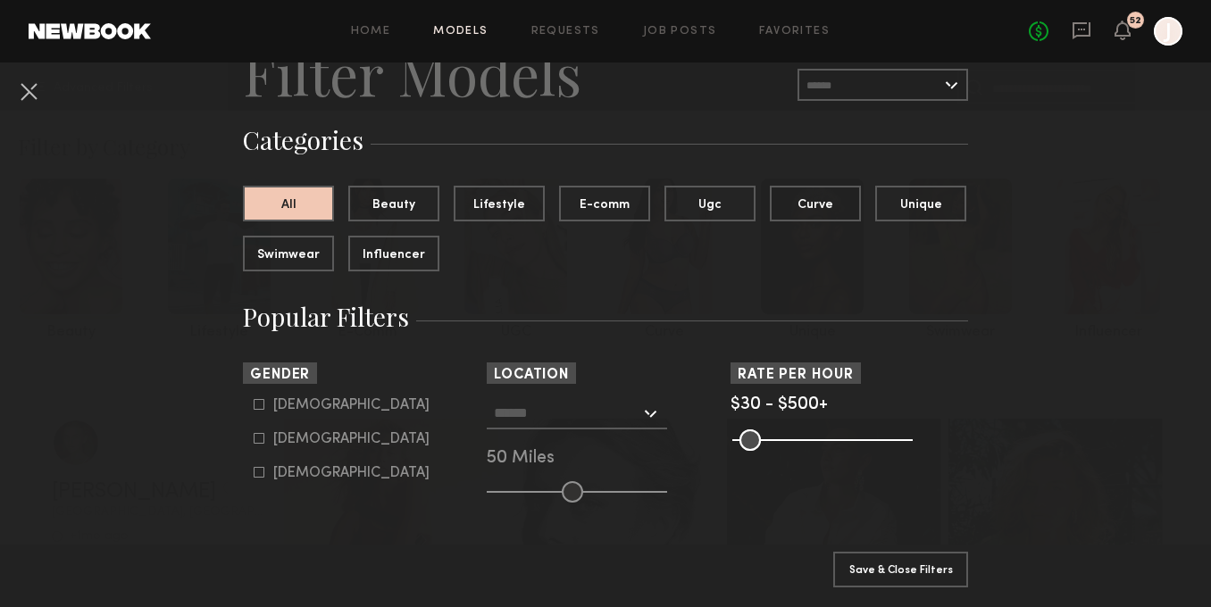
scroll to position [81, 0]
click at [647, 414] on div at bounding box center [577, 414] width 180 height 32
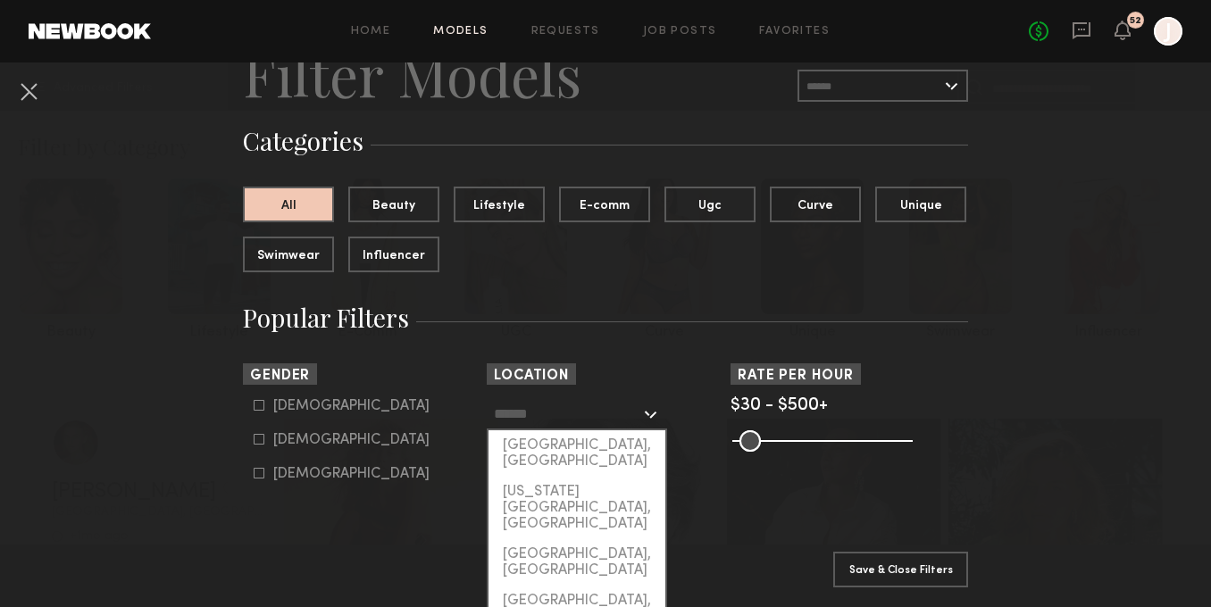
click at [570, 446] on div "[GEOGRAPHIC_DATA], [GEOGRAPHIC_DATA]" at bounding box center [577, 454] width 177 height 46
type input "**********"
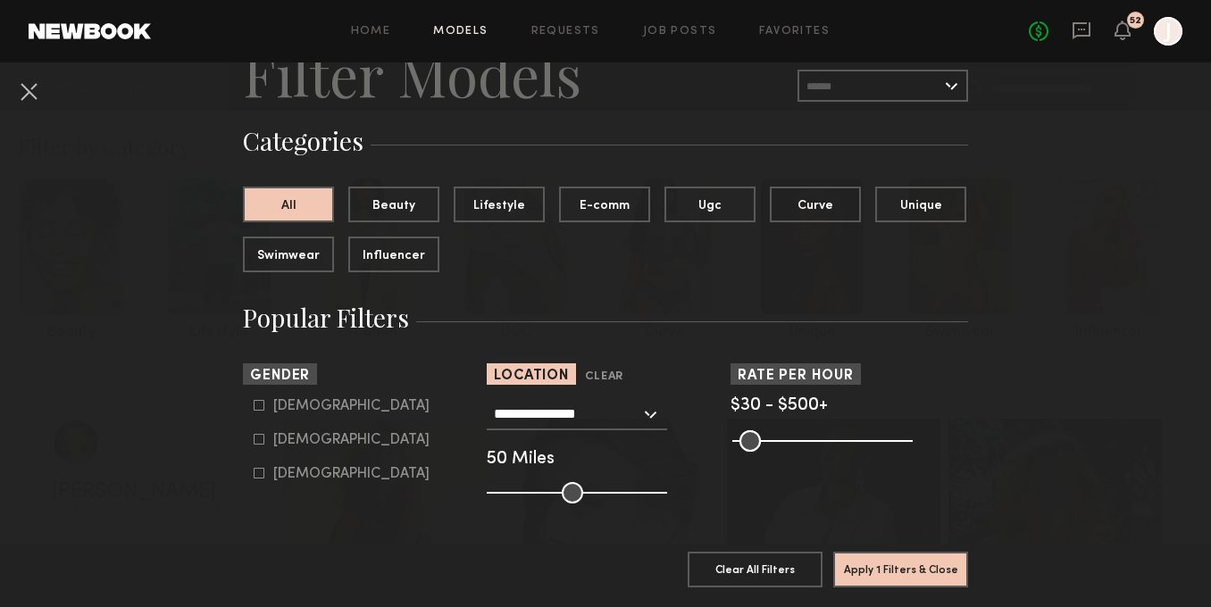
type input "**"
click at [505, 492] on input "range" at bounding box center [577, 492] width 180 height 21
type input "**"
drag, startPoint x: 742, startPoint y: 448, endPoint x: 718, endPoint y: 455, distance: 25.2
click at [718, 455] on section "**********" at bounding box center [605, 434] width 725 height 140
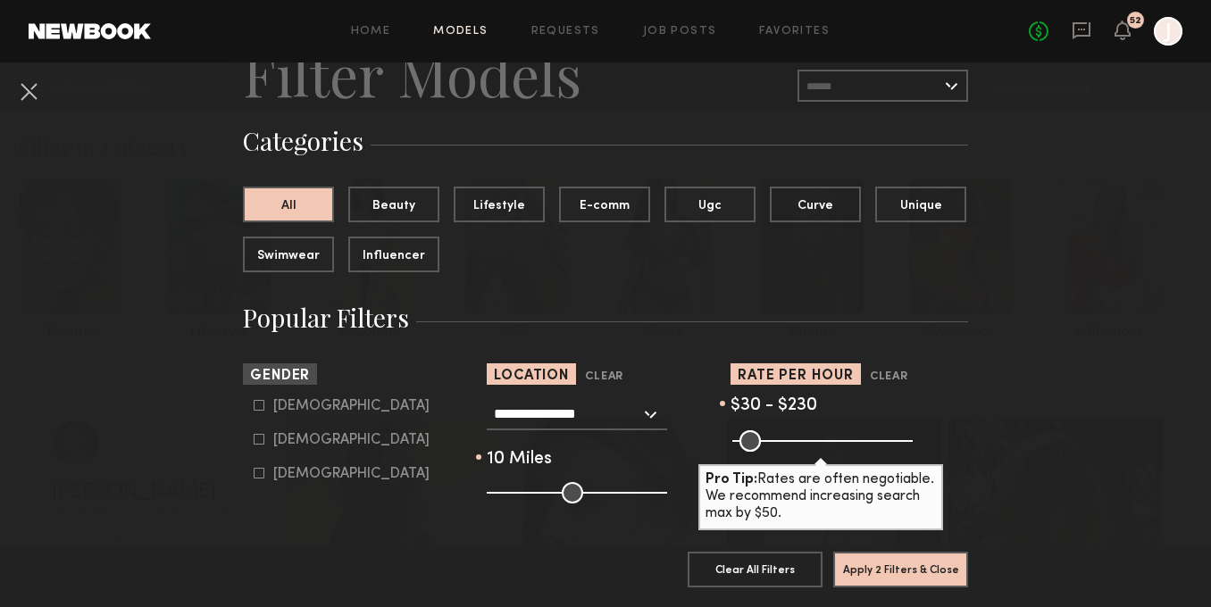
drag, startPoint x: 901, startPoint y: 437, endPoint x: 809, endPoint y: 438, distance: 92.0
type input "***"
click at [809, 438] on input "range" at bounding box center [822, 441] width 180 height 21
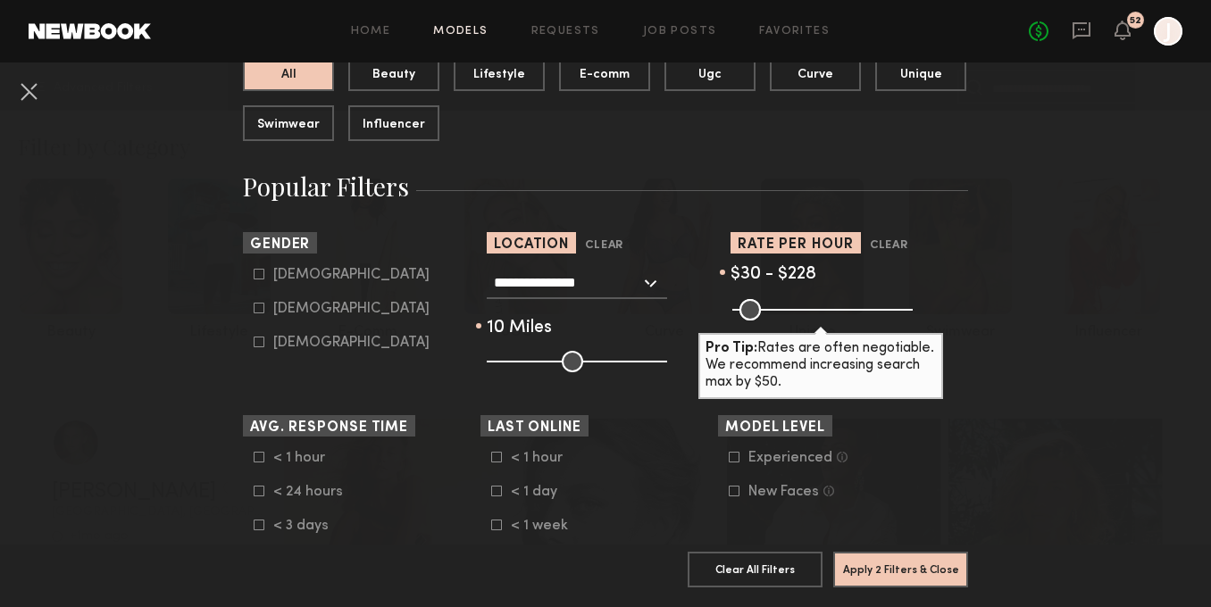
drag, startPoint x: 254, startPoint y: 312, endPoint x: 259, endPoint y: 300, distance: 12.8
click at [255, 312] on icon at bounding box center [260, 309] width 10 height 10
click at [259, 276] on icon at bounding box center [259, 274] width 11 height 11
type input "**"
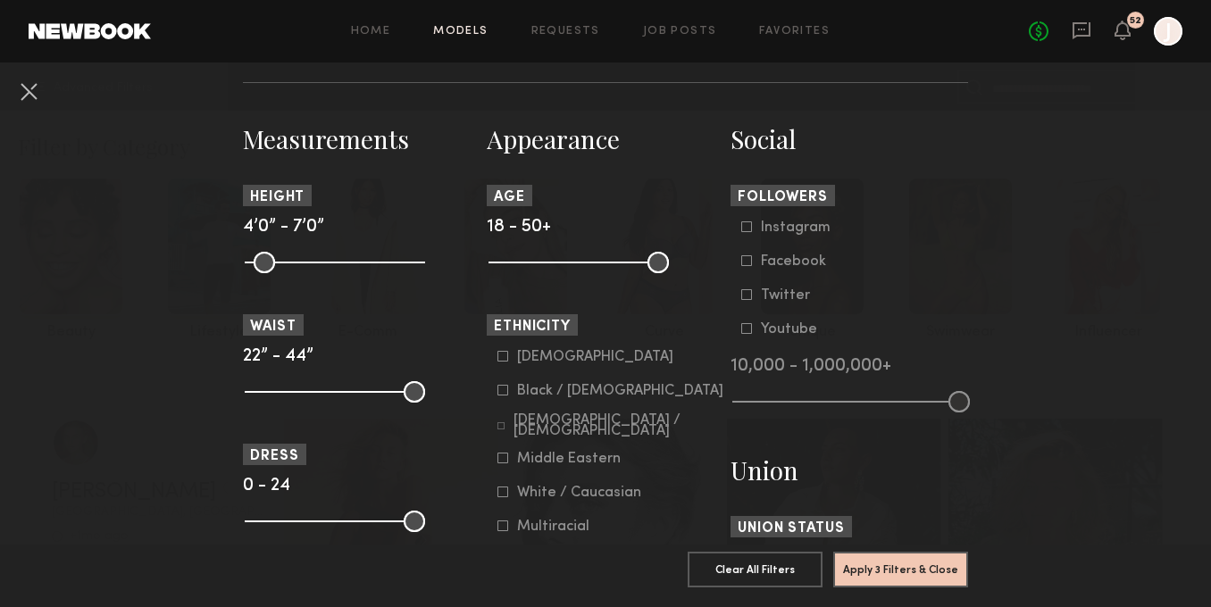
scroll to position [772, 0]
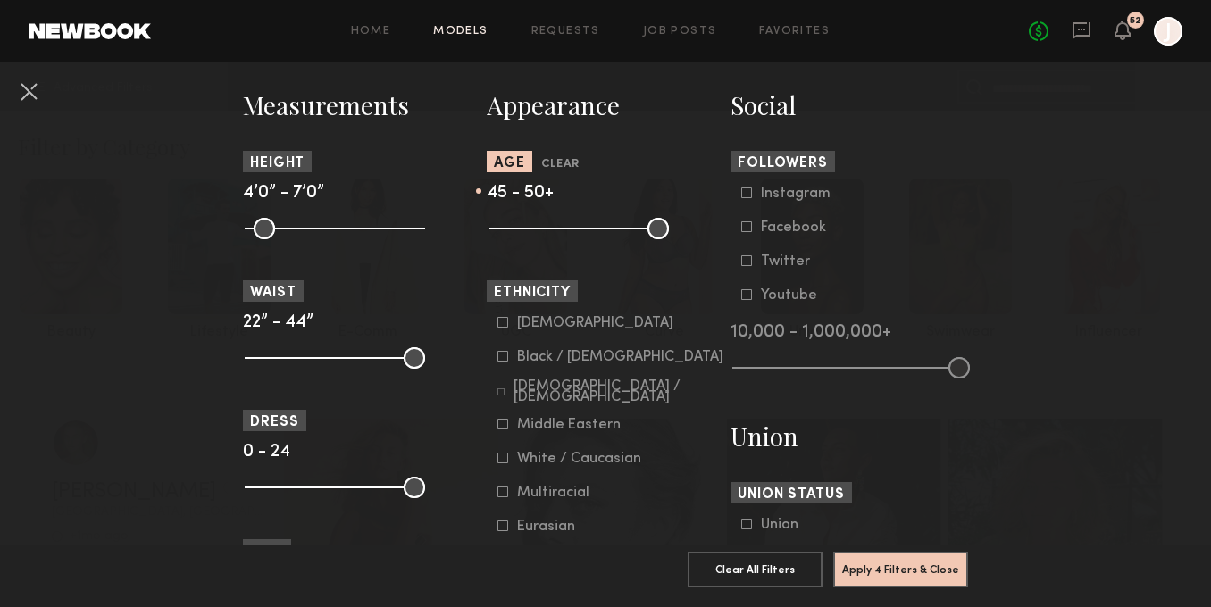
drag, startPoint x: 502, startPoint y: 226, endPoint x: 632, endPoint y: 224, distance: 130.4
type input "**"
click at [632, 224] on input "range" at bounding box center [579, 228] width 180 height 21
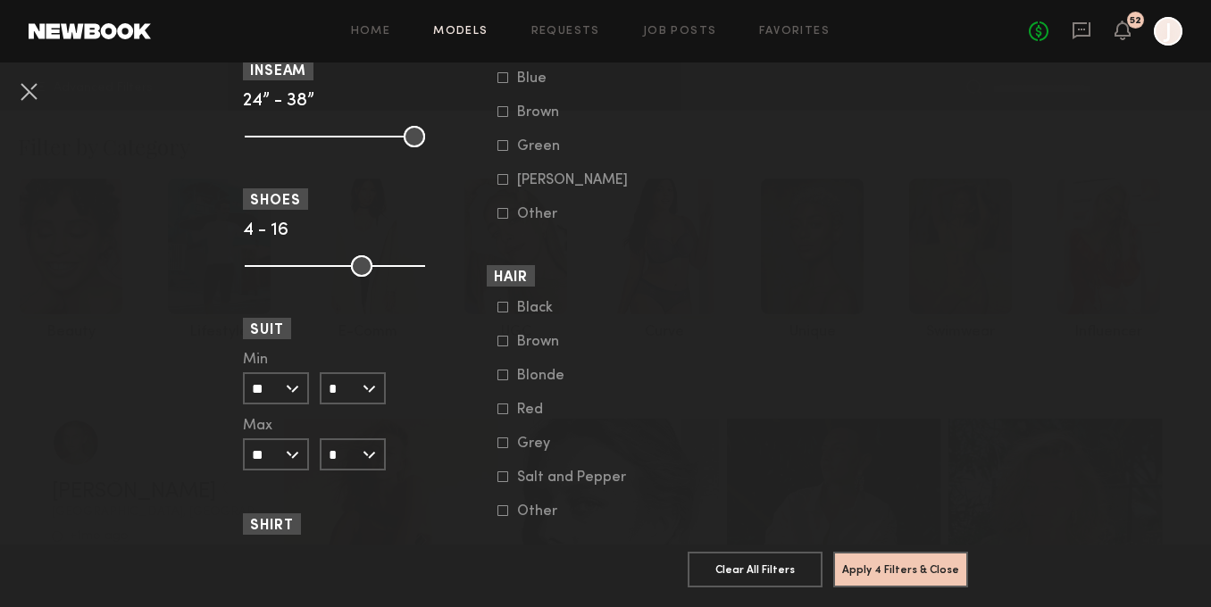
scroll to position [1385, 0]
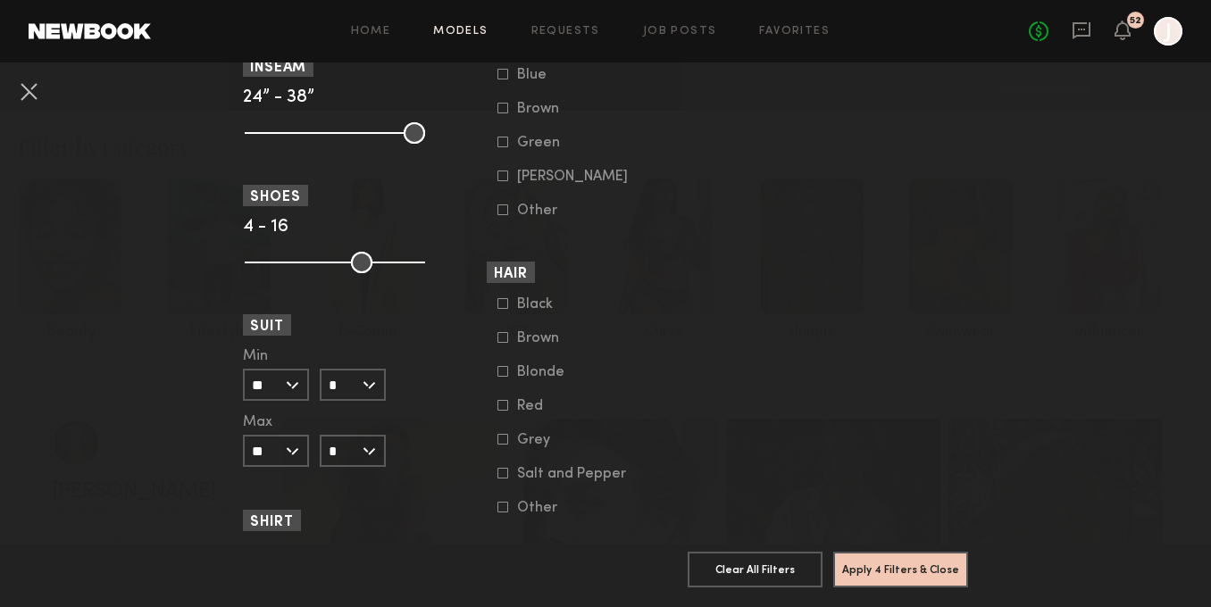
click at [501, 482] on common-framework-checkbox "Salt and Pepper" at bounding box center [611, 474] width 227 height 16
click at [505, 445] on icon at bounding box center [503, 439] width 11 height 11
click at [506, 479] on icon at bounding box center [503, 473] width 11 height 11
click at [899, 573] on button "Apply 5 Filters & Close" at bounding box center [900, 569] width 135 height 36
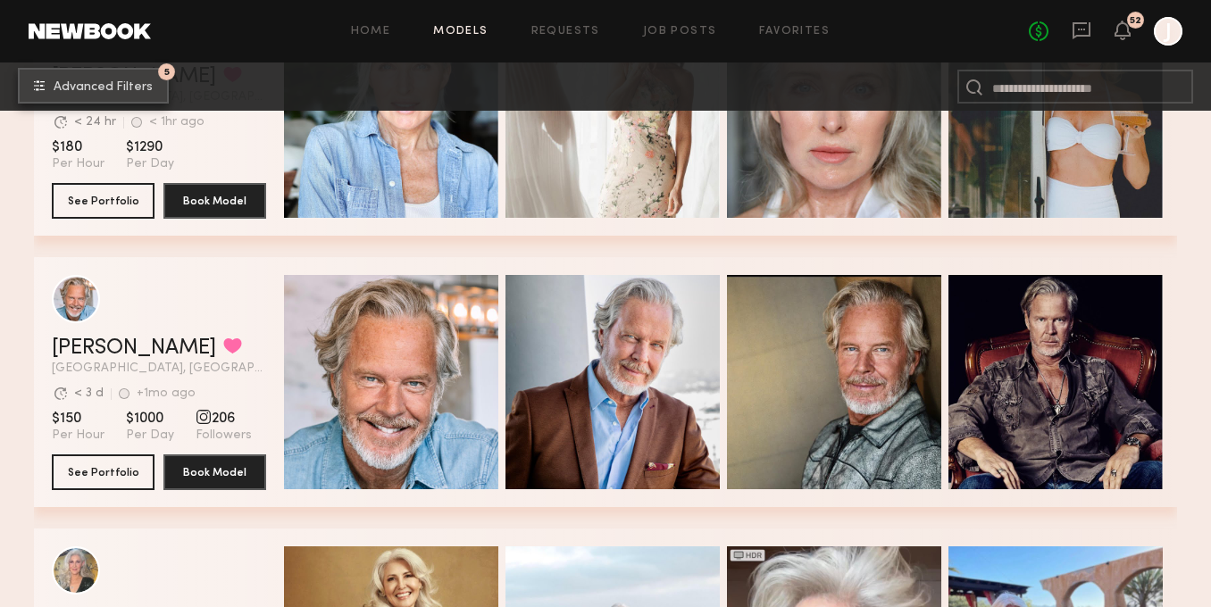
scroll to position [1228, 0]
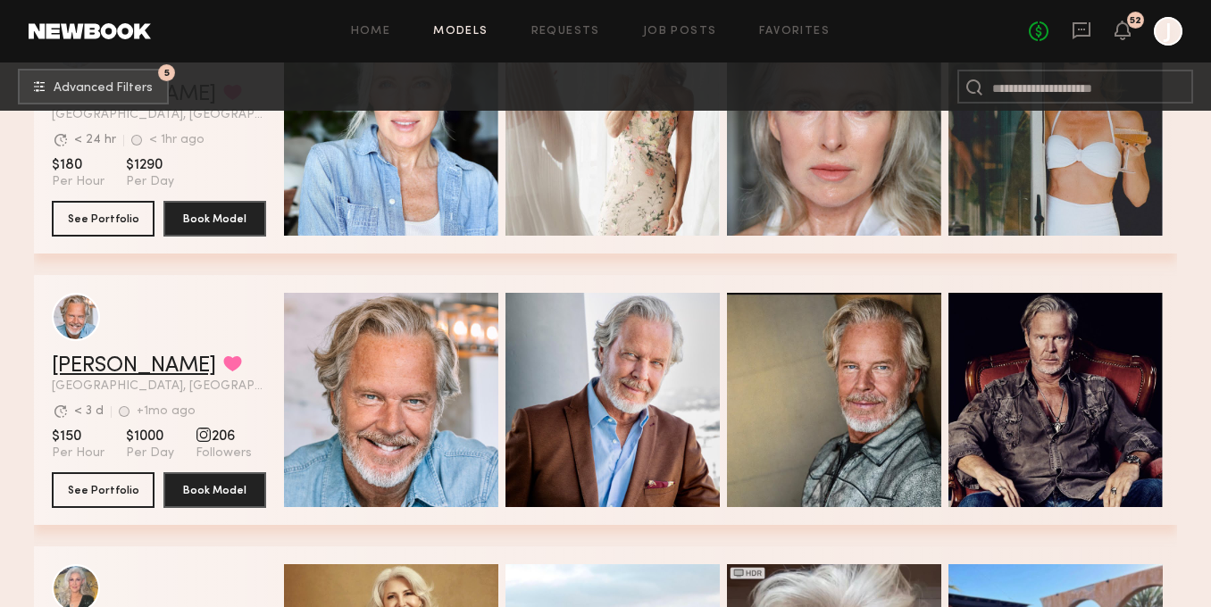
click at [91, 366] on link "[PERSON_NAME]" at bounding box center [134, 366] width 164 height 21
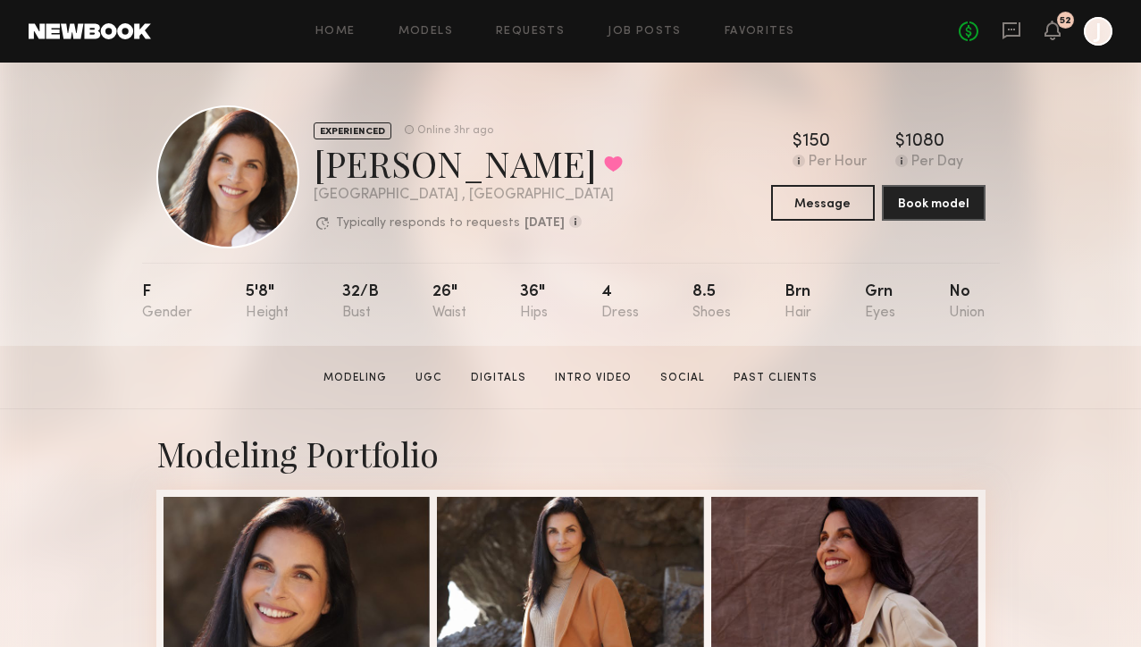
scroll to position [53, 0]
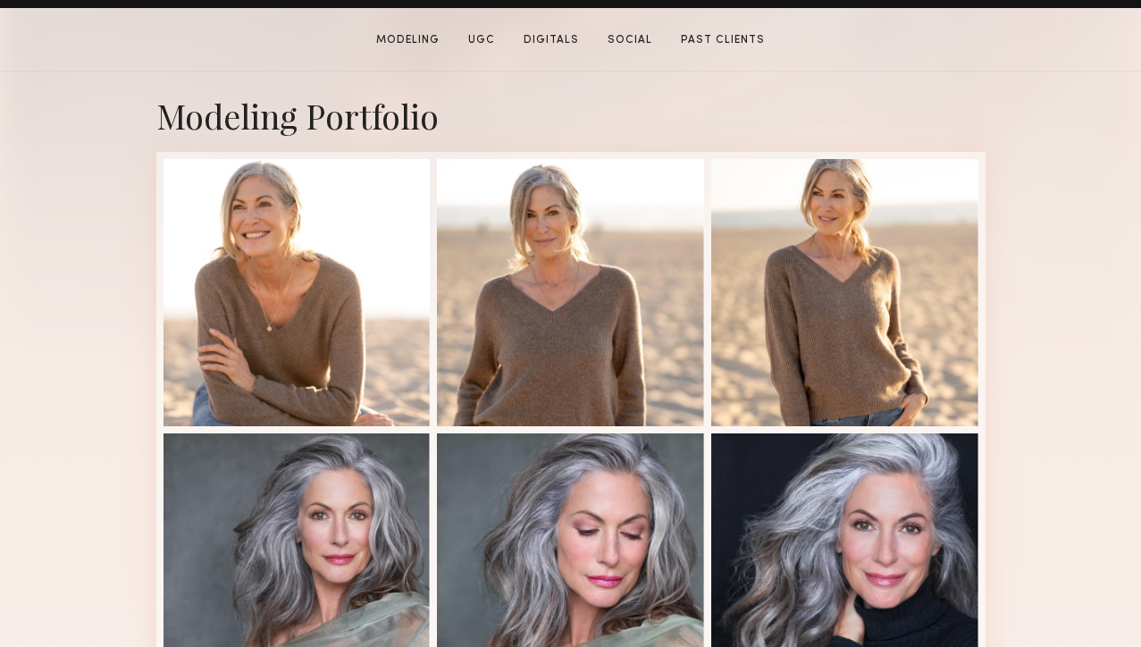
scroll to position [342, 0]
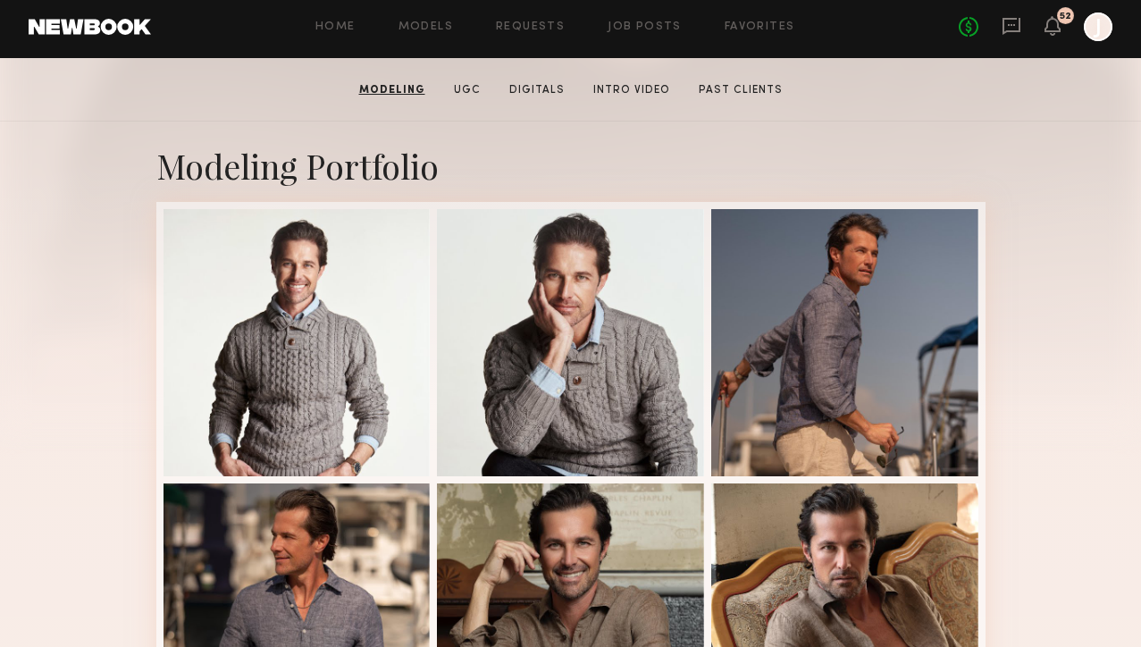
scroll to position [289, 0]
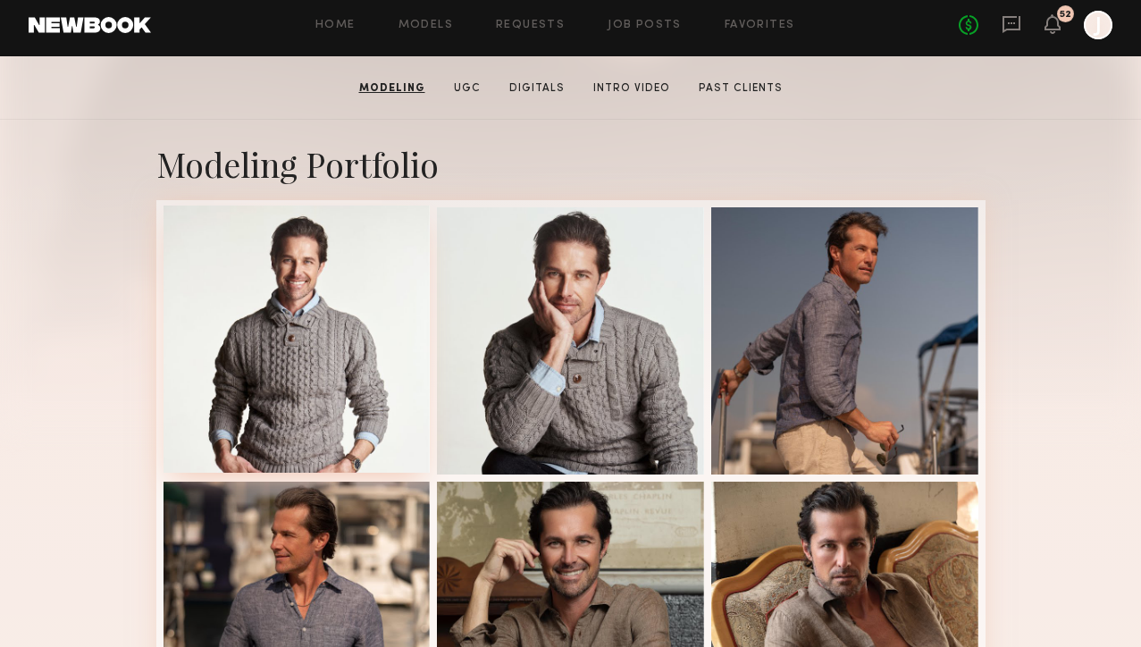
click at [330, 331] on div at bounding box center [296, 338] width 267 height 267
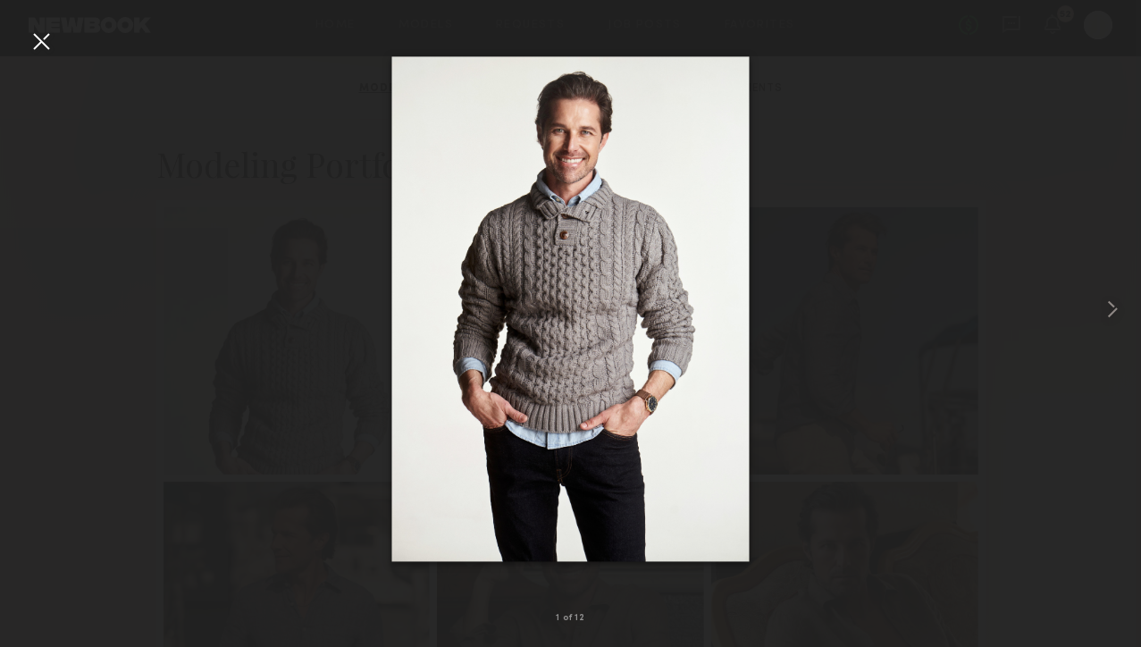
click at [49, 46] on div at bounding box center [41, 41] width 29 height 29
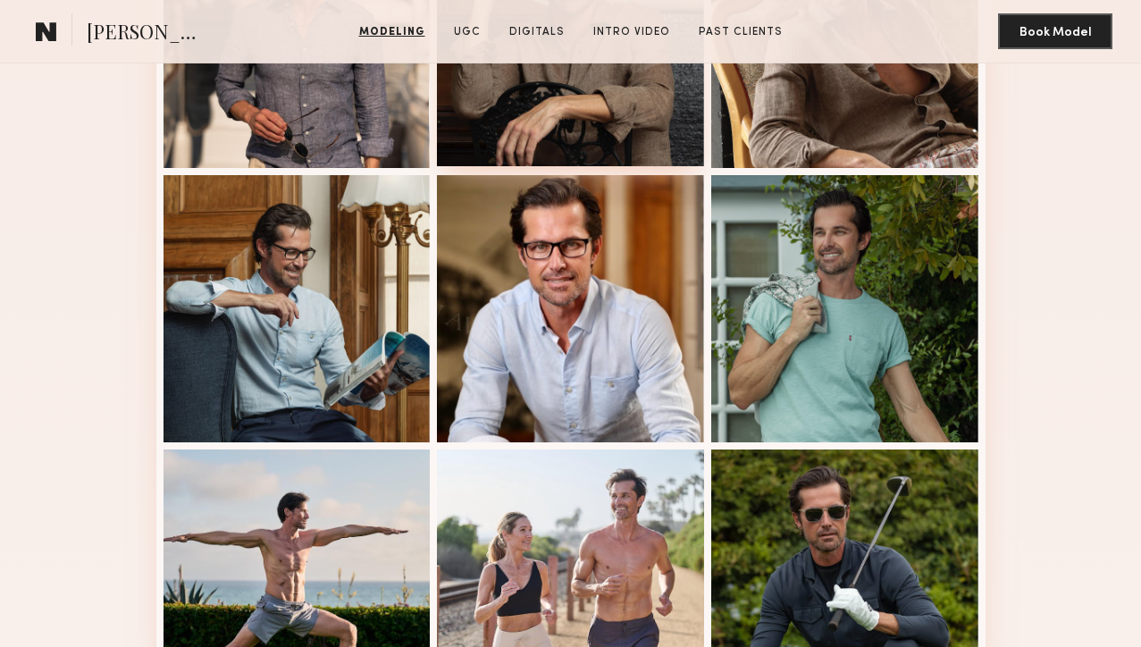
scroll to position [904, 0]
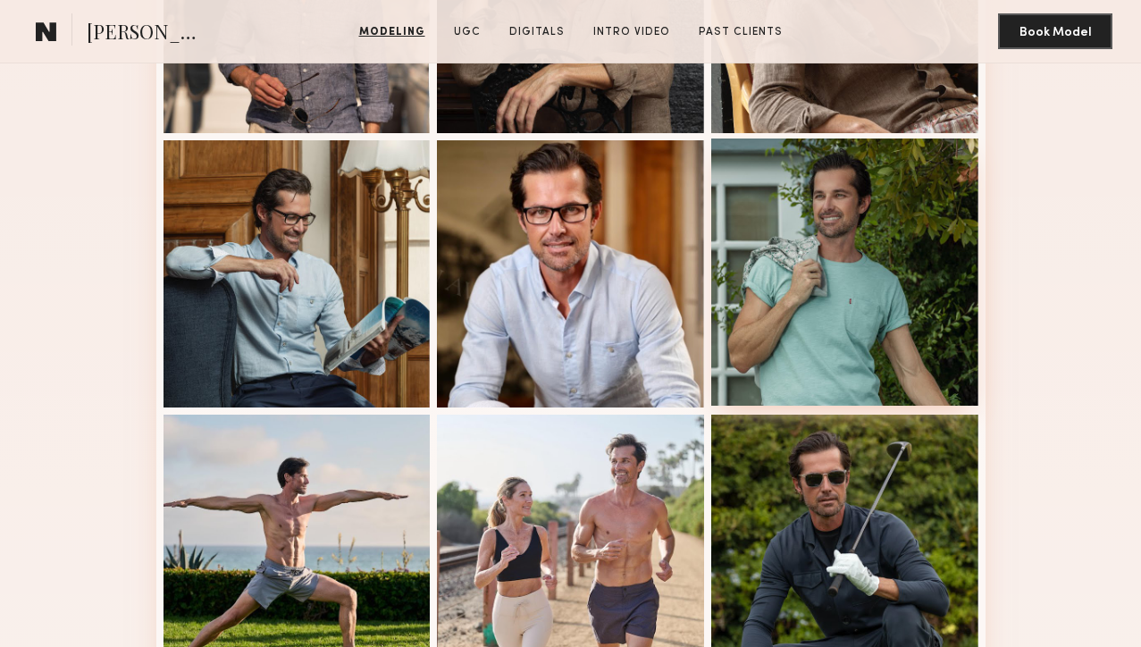
click at [829, 308] on div at bounding box center [844, 271] width 267 height 267
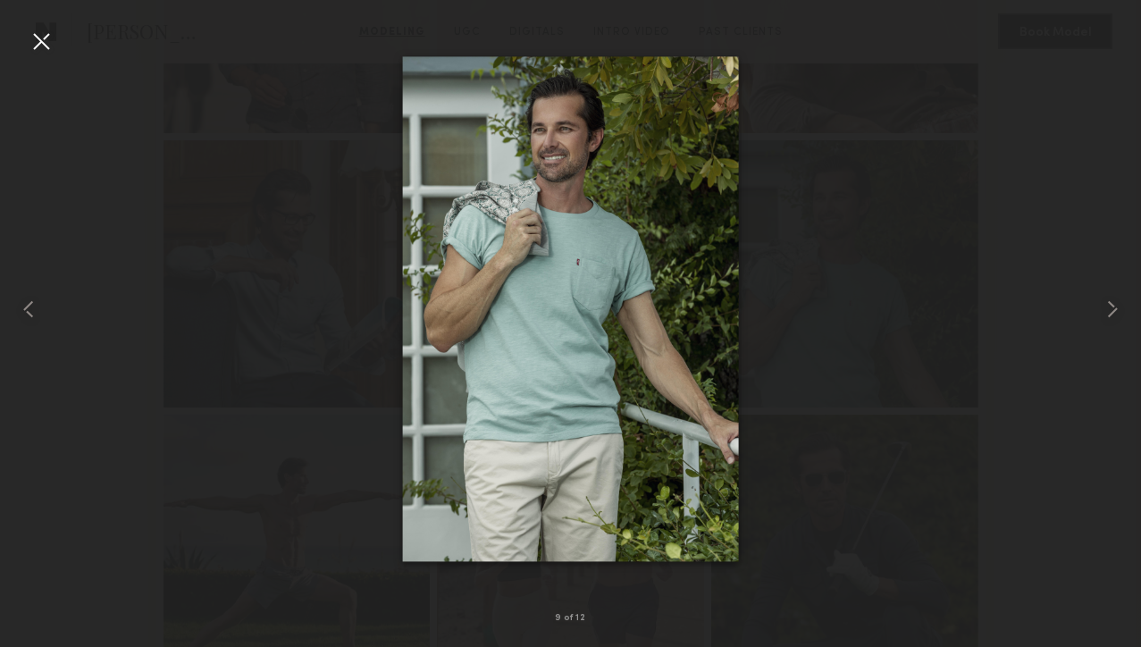
click at [51, 34] on div at bounding box center [41, 41] width 29 height 29
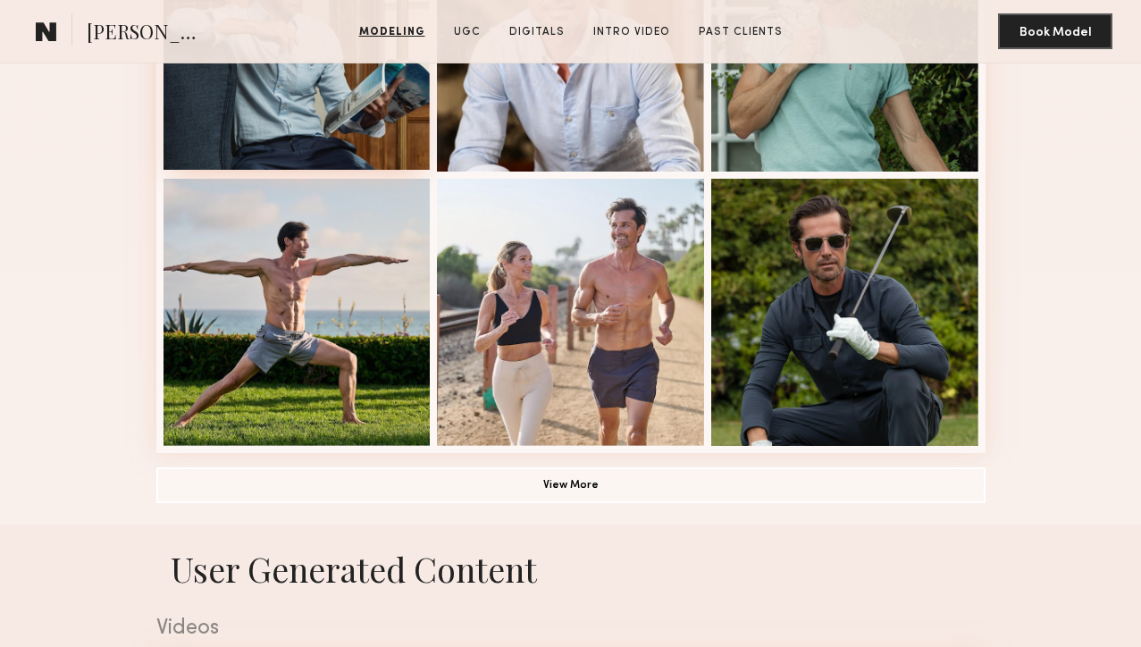
scroll to position [1171, 0]
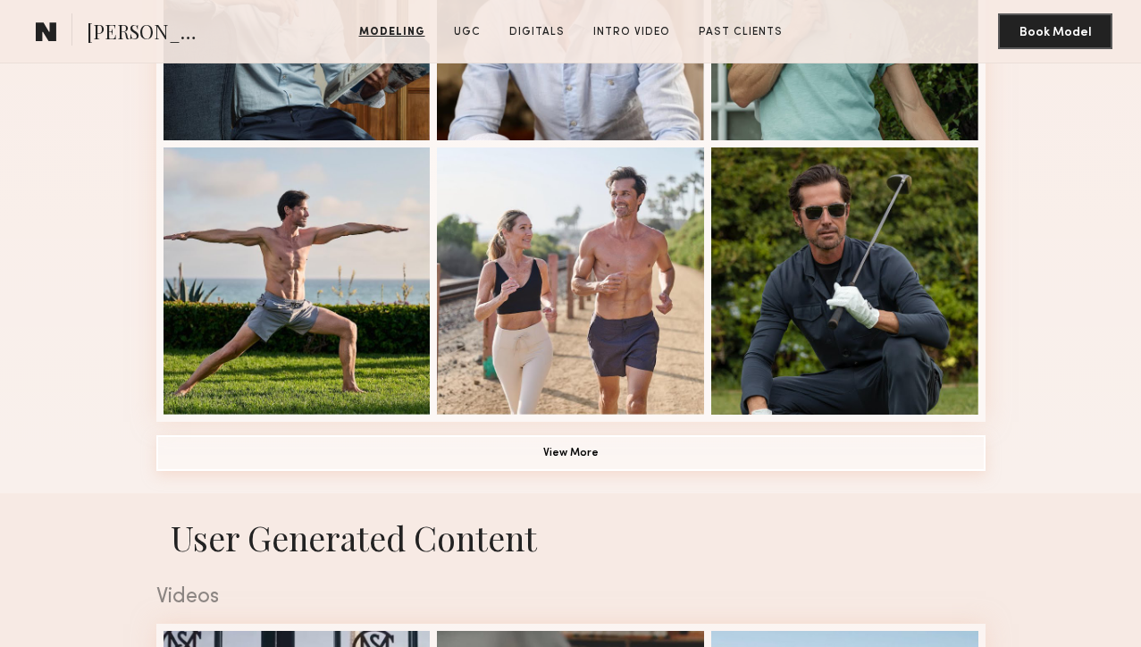
click at [509, 453] on button "View More" at bounding box center [570, 453] width 829 height 36
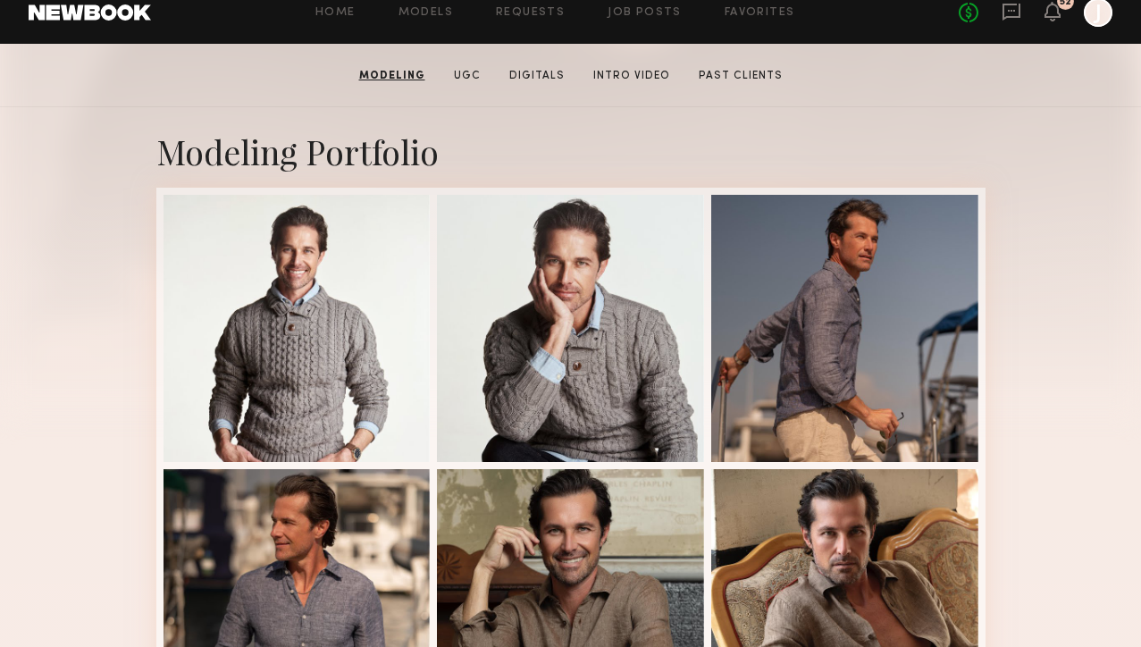
scroll to position [312, 0]
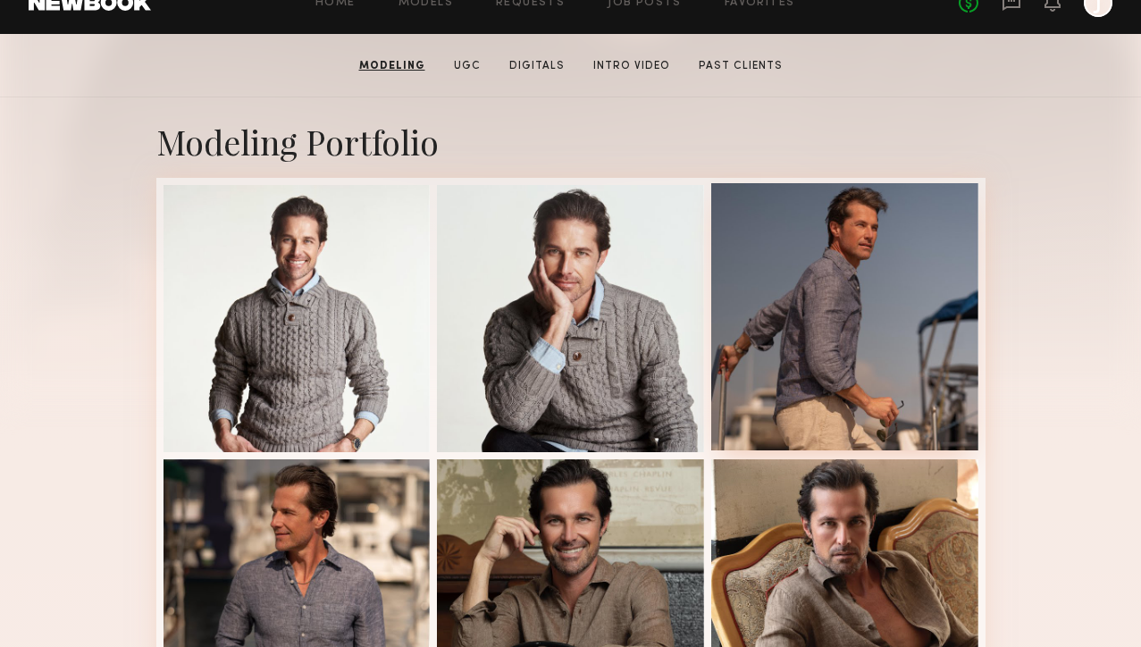
click at [879, 330] on div at bounding box center [844, 316] width 267 height 267
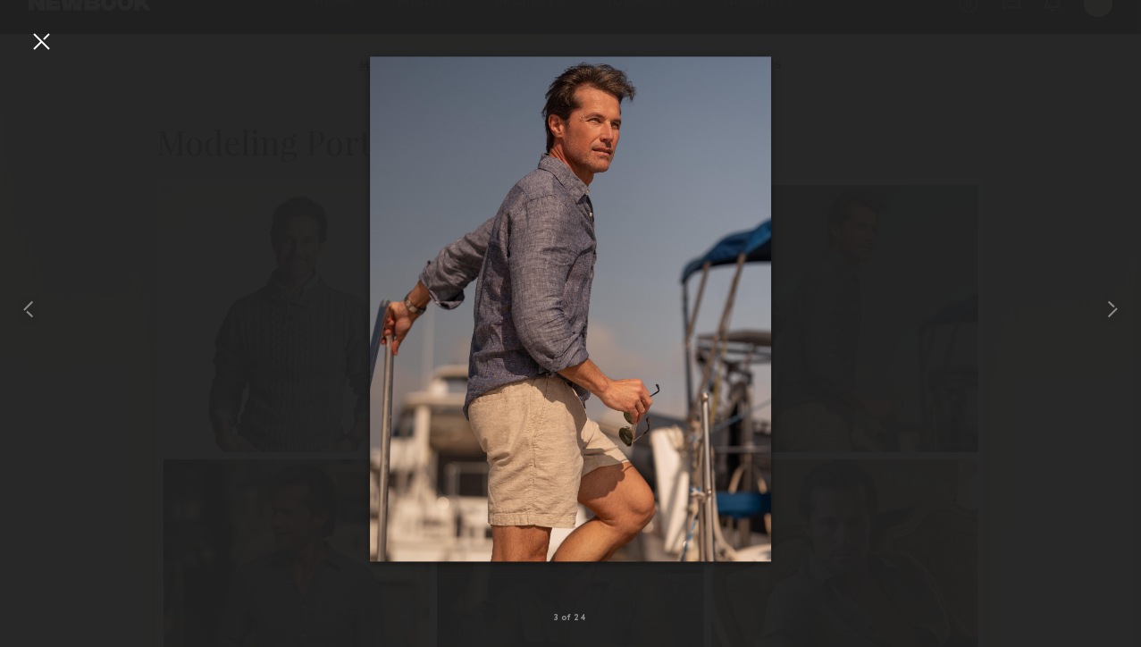
click at [49, 43] on div at bounding box center [41, 41] width 29 height 29
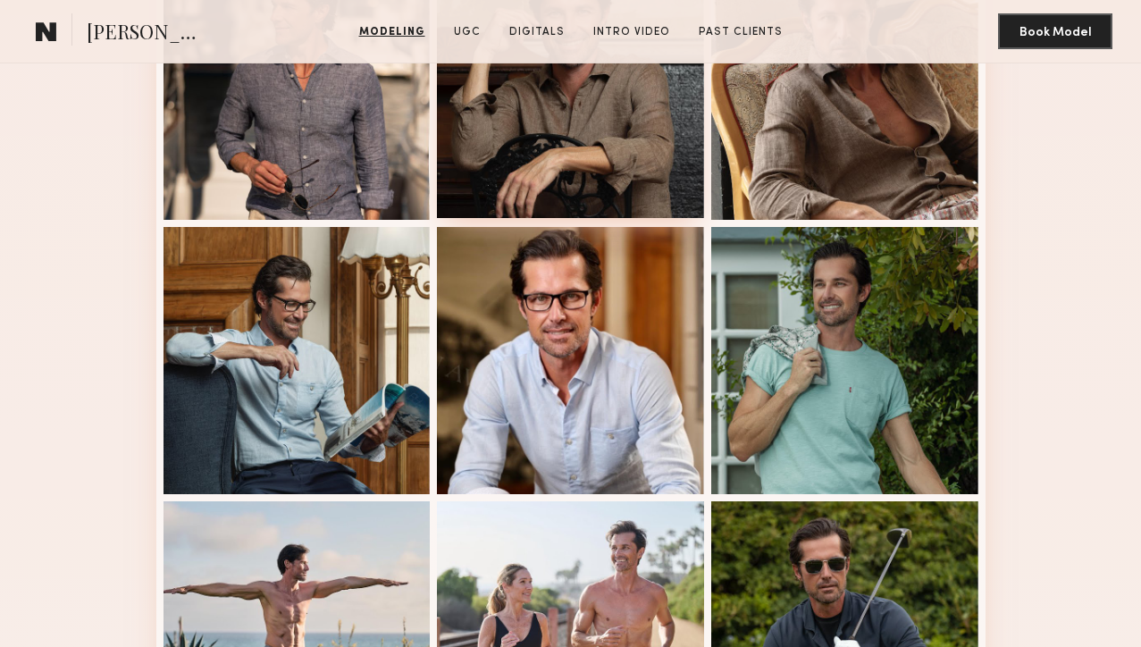
scroll to position [857, 0]
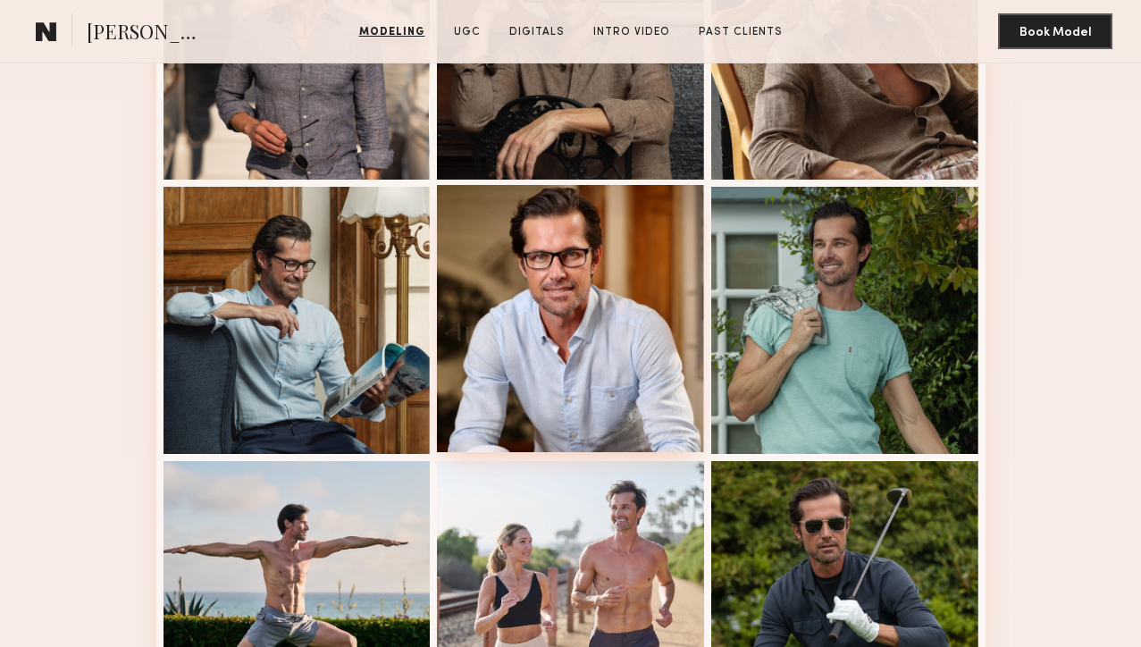
click at [581, 289] on div at bounding box center [570, 318] width 267 height 267
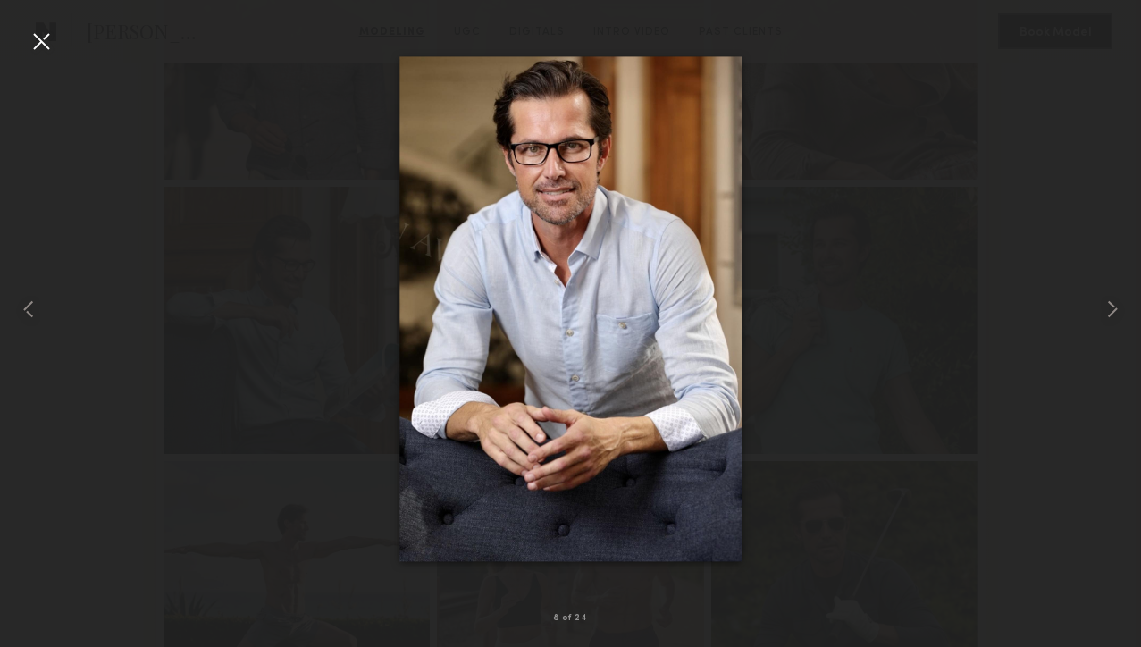
click at [42, 40] on div at bounding box center [41, 41] width 29 height 29
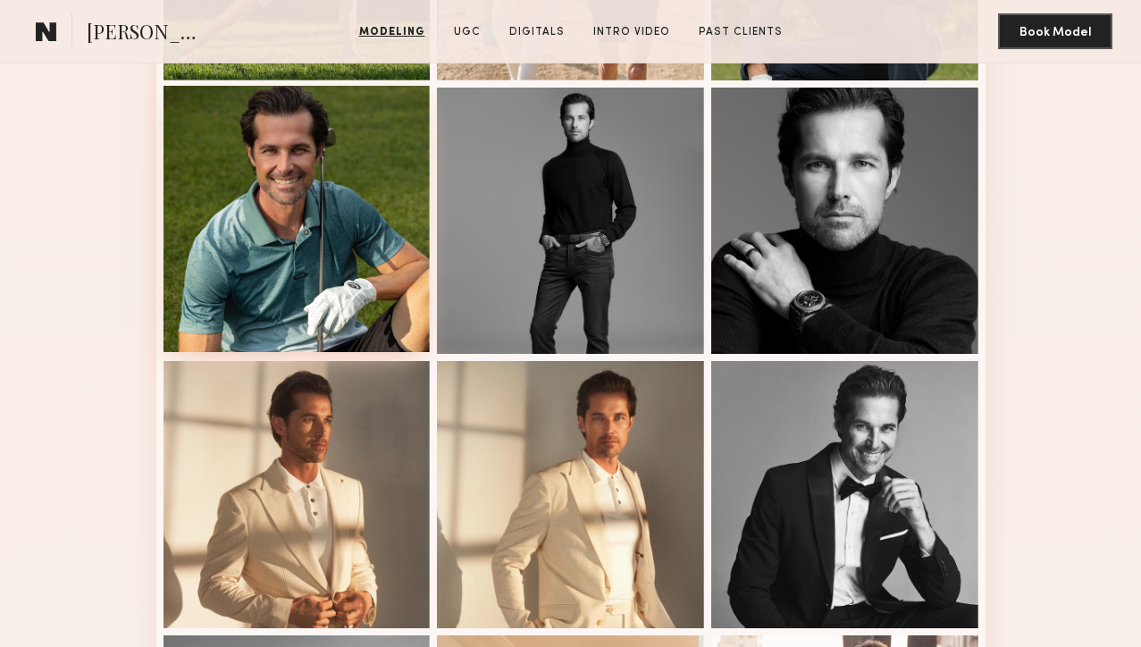
scroll to position [1508, 0]
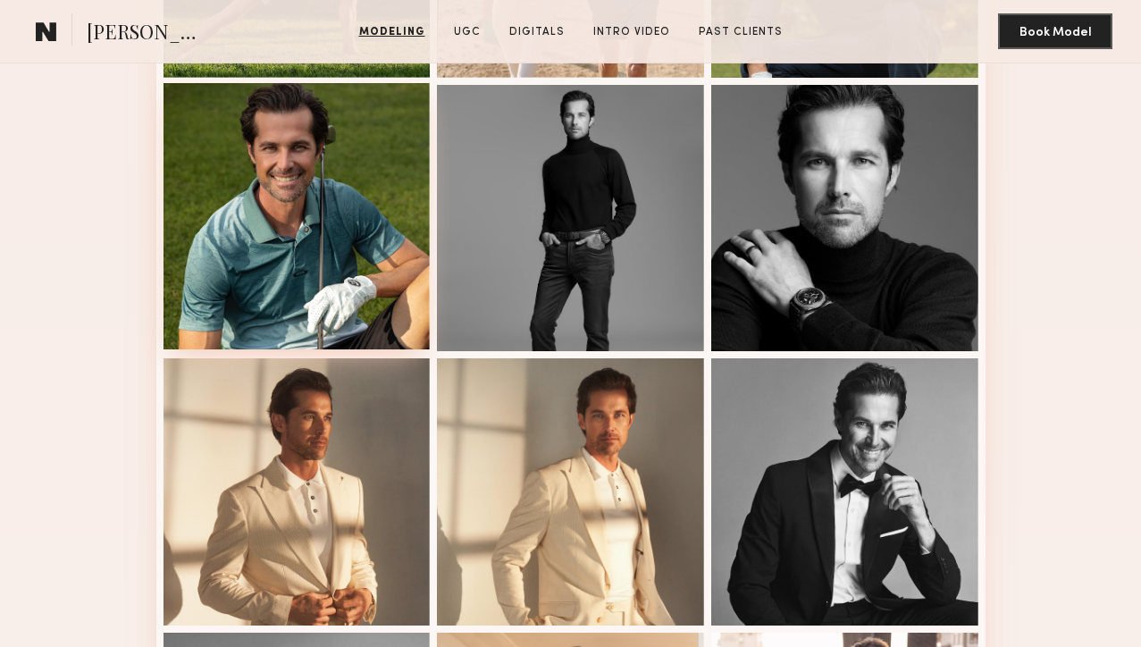
click at [342, 213] on div at bounding box center [296, 216] width 267 height 267
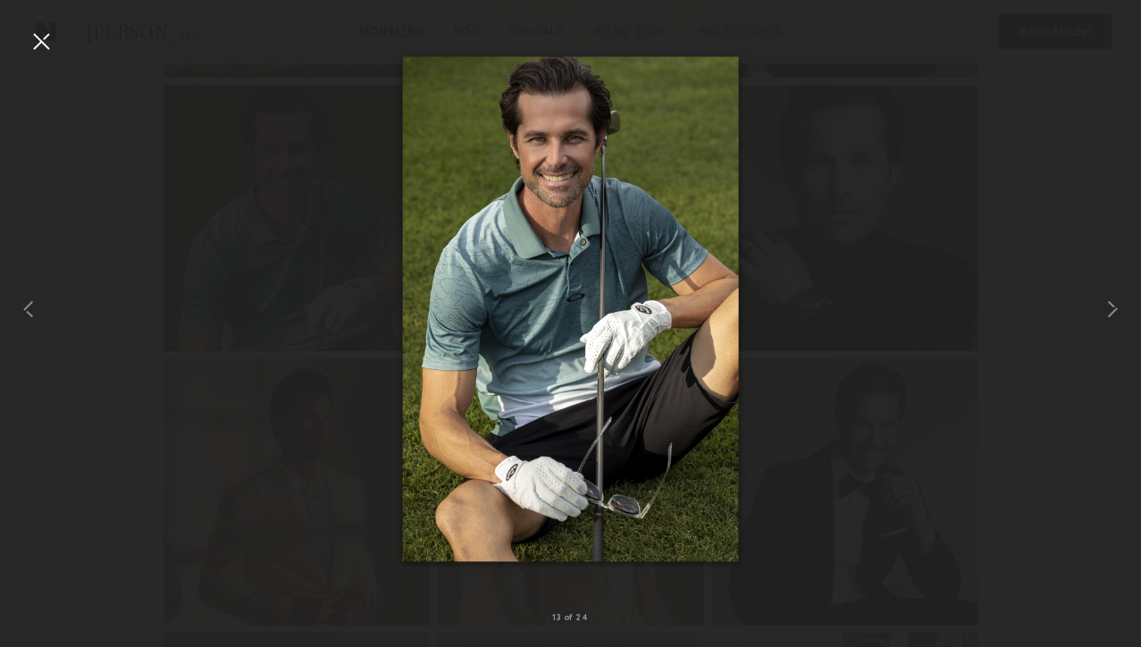
click at [41, 44] on div at bounding box center [41, 41] width 29 height 29
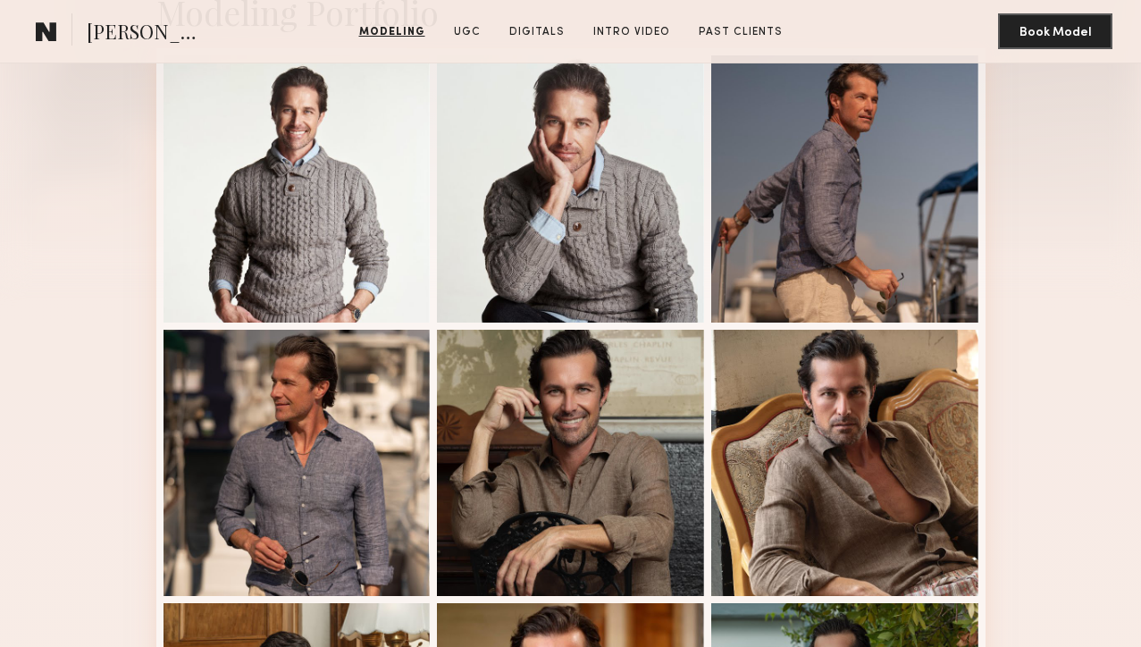
scroll to position [439, 0]
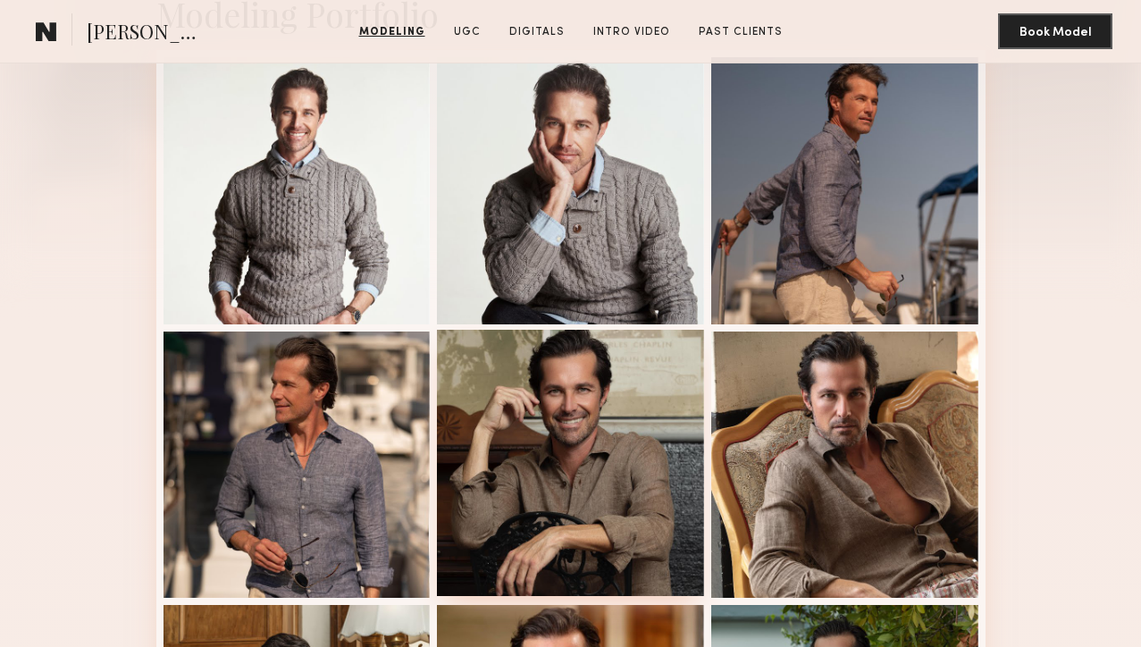
drag, startPoint x: 517, startPoint y: 426, endPoint x: 565, endPoint y: 419, distance: 48.8
click at [517, 426] on div at bounding box center [570, 463] width 267 height 267
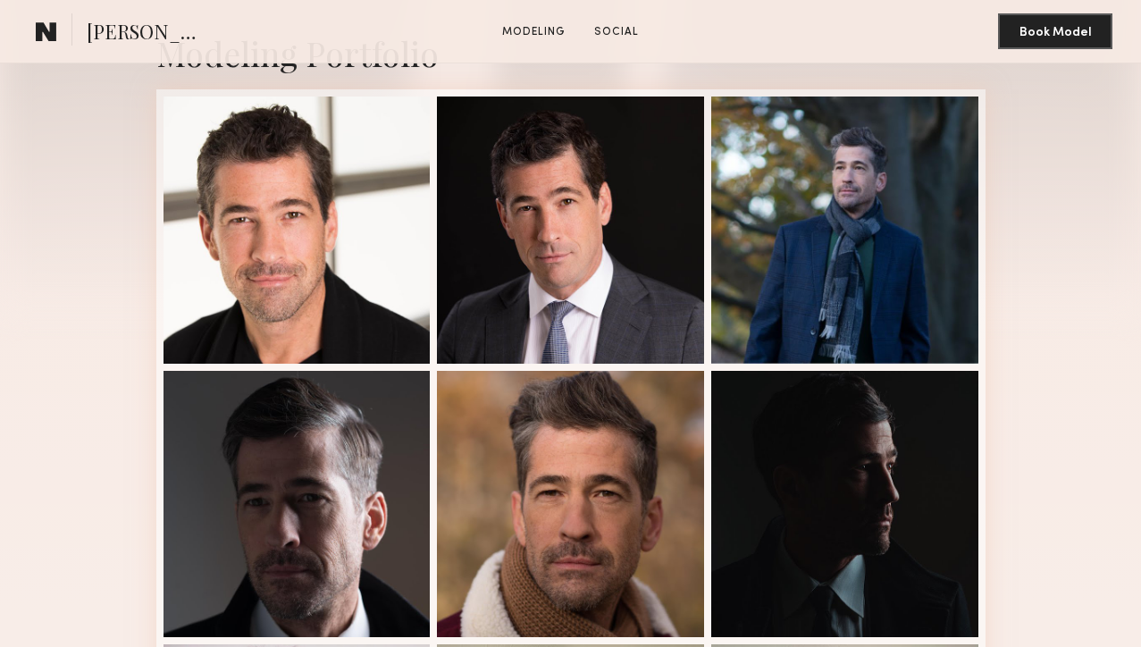
scroll to position [455, 0]
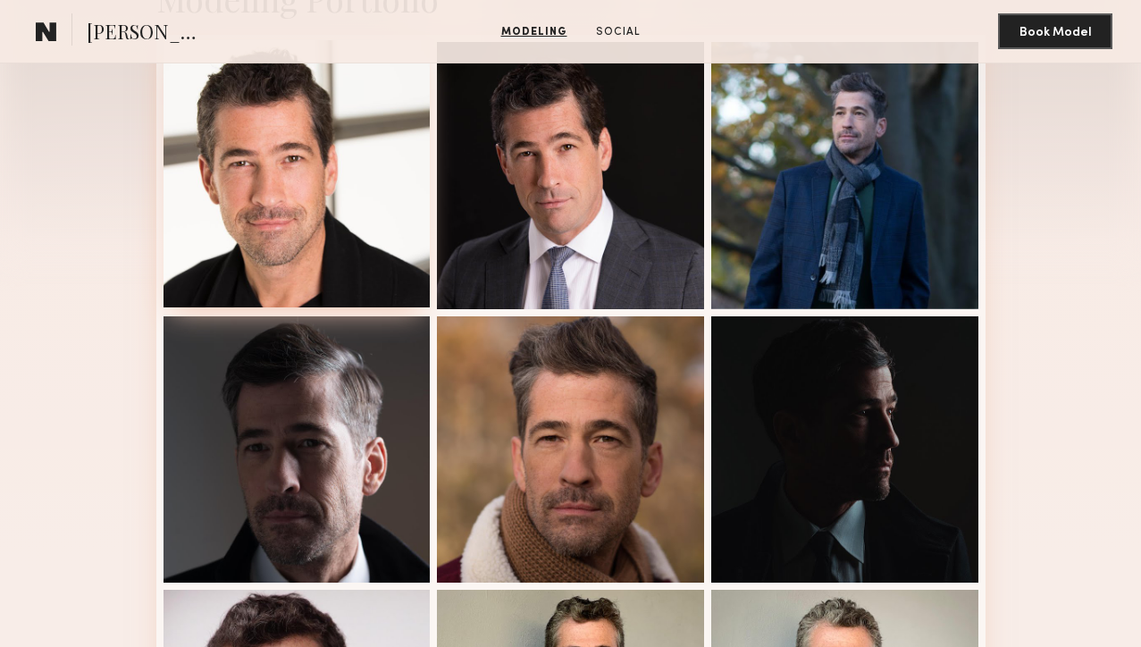
click at [319, 207] on div at bounding box center [296, 173] width 267 height 267
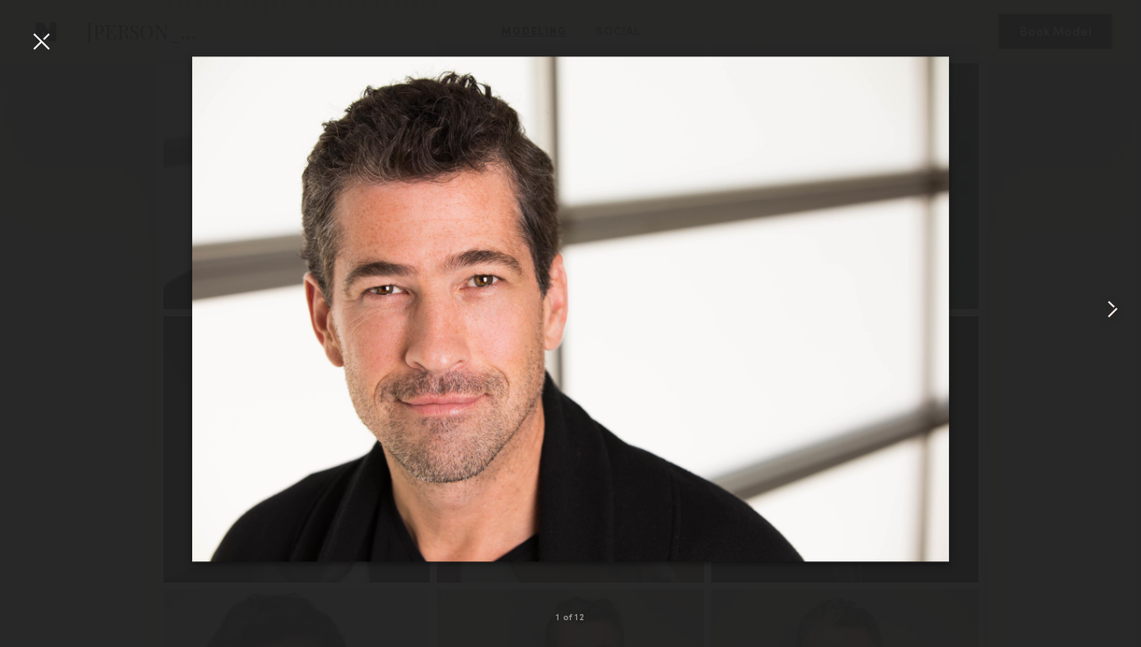
click at [1114, 297] on common-icon at bounding box center [1112, 309] width 29 height 29
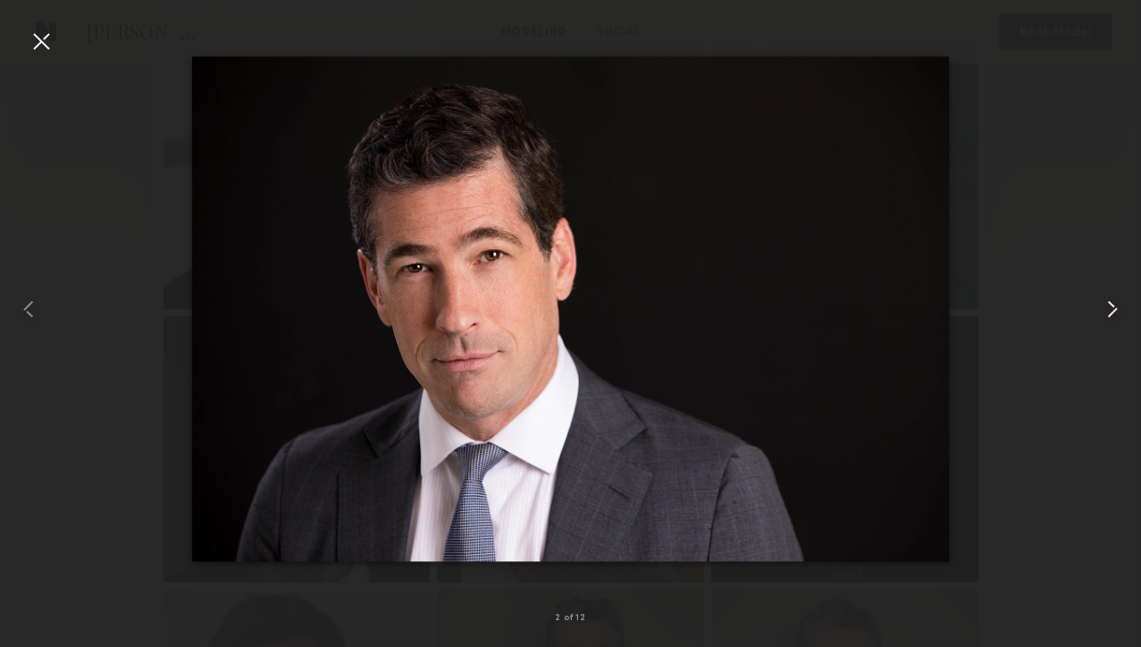
click at [1114, 299] on common-icon at bounding box center [1112, 309] width 29 height 29
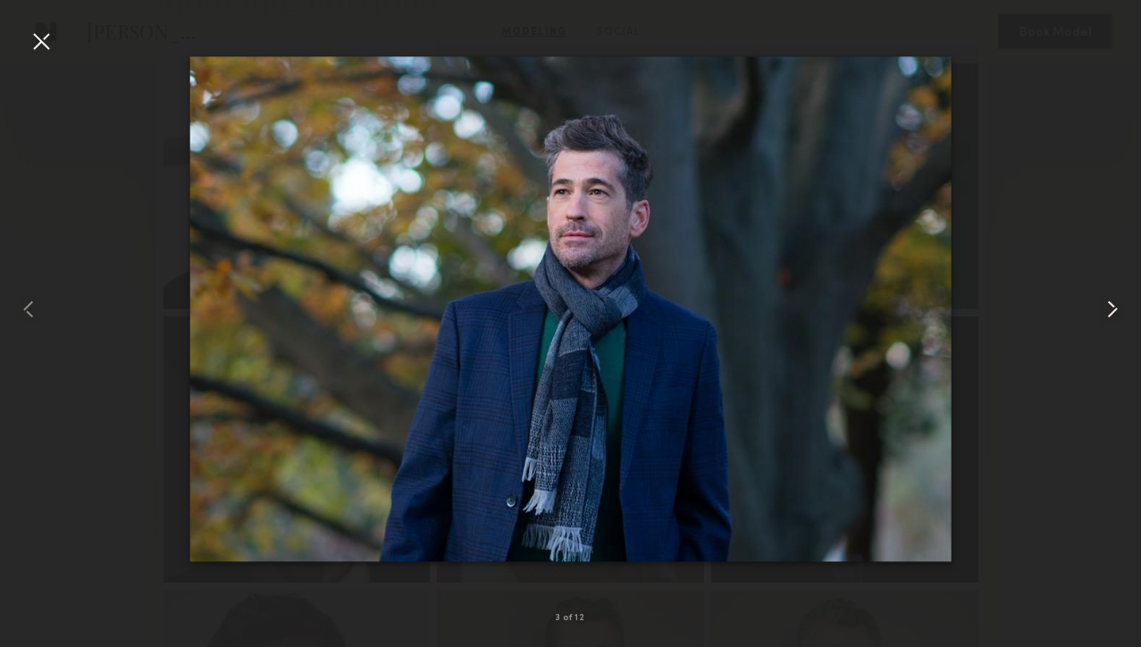
click at [1115, 299] on common-icon at bounding box center [1112, 309] width 29 height 29
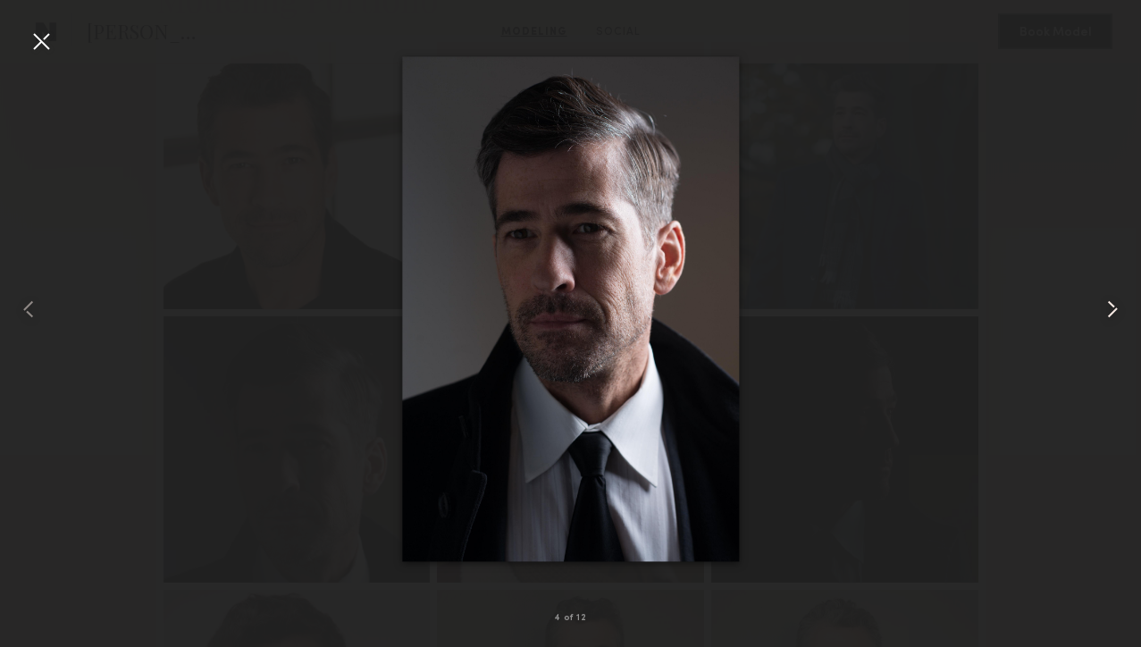
click at [1115, 299] on common-icon at bounding box center [1112, 309] width 29 height 29
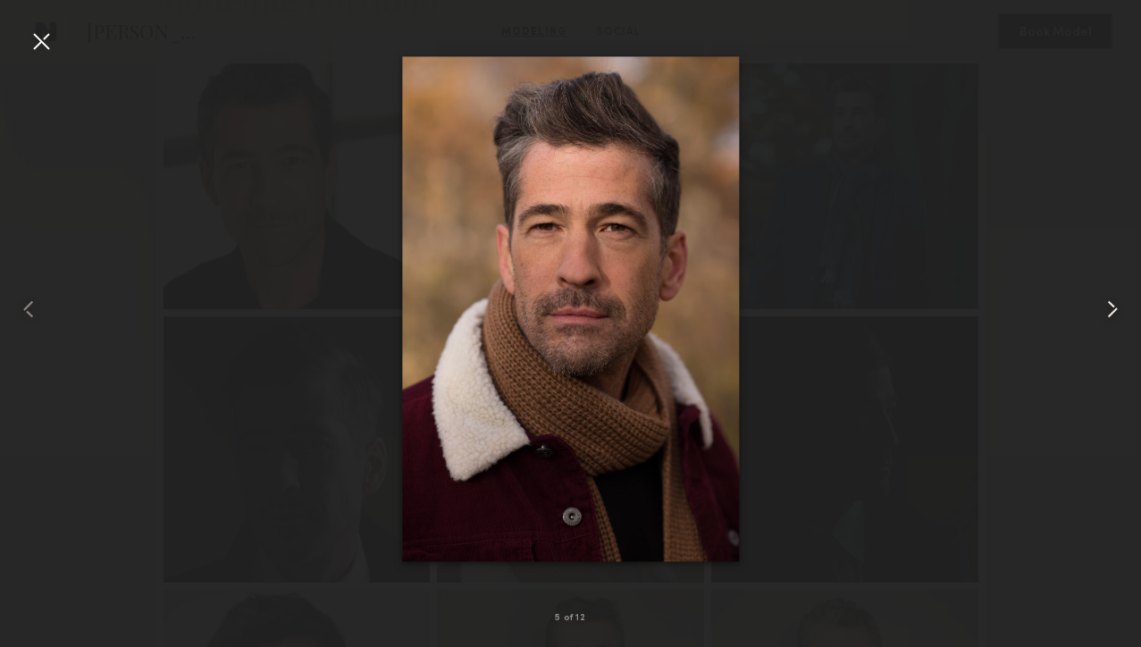
click at [1115, 300] on common-icon at bounding box center [1112, 309] width 29 height 29
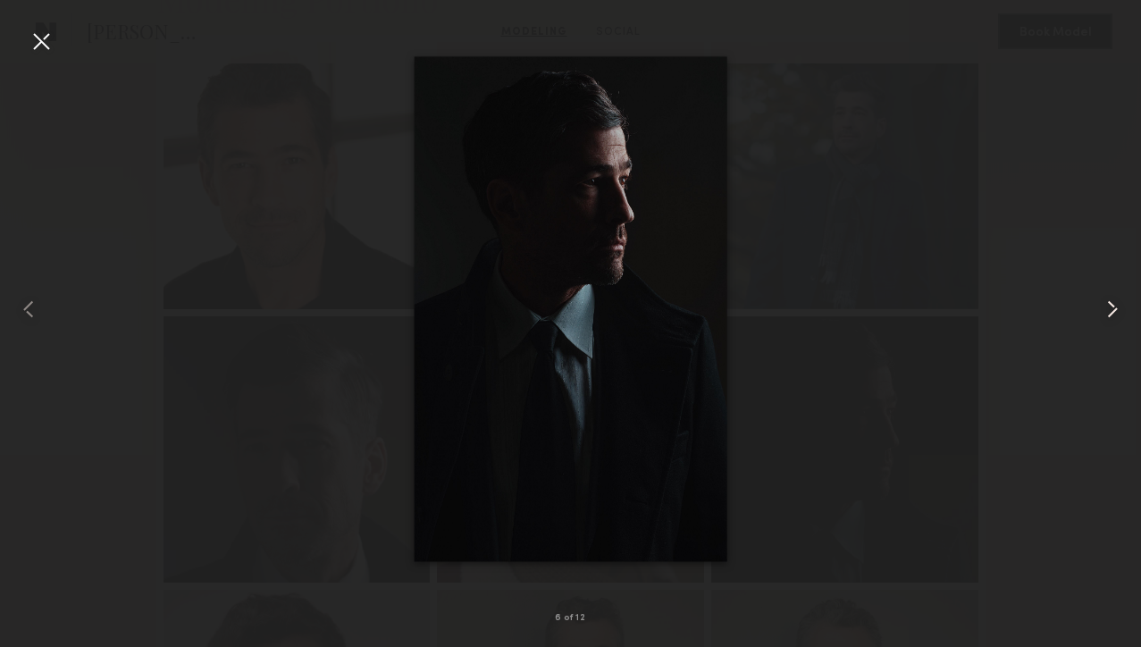
click at [1115, 301] on common-icon at bounding box center [1112, 309] width 29 height 29
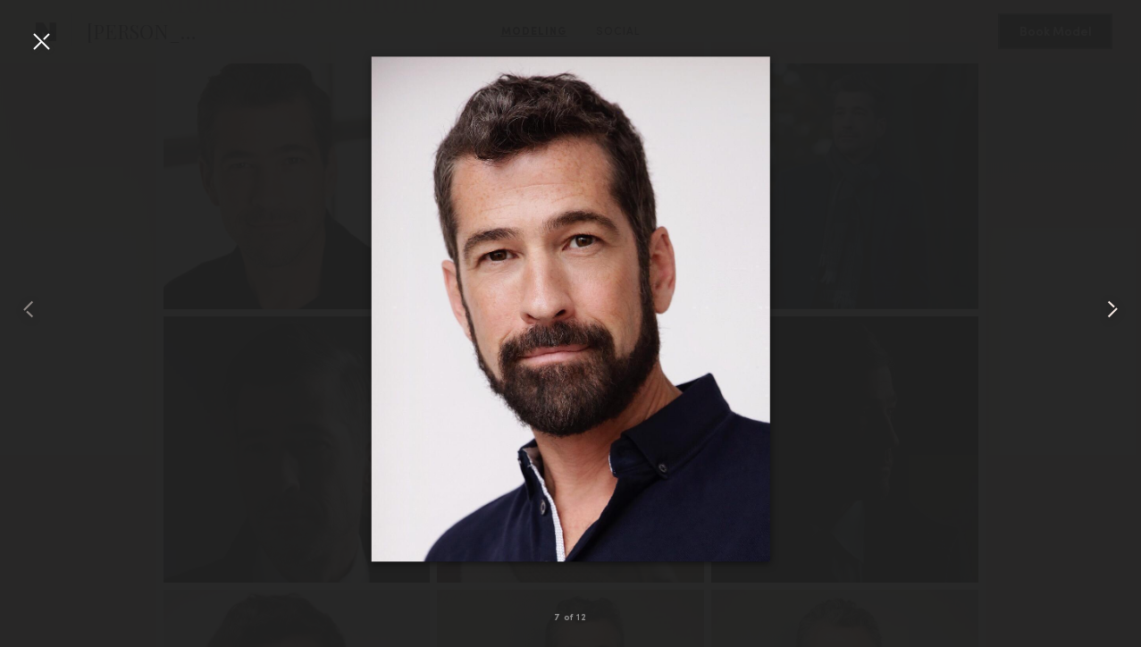
click at [1115, 301] on common-icon at bounding box center [1112, 309] width 29 height 29
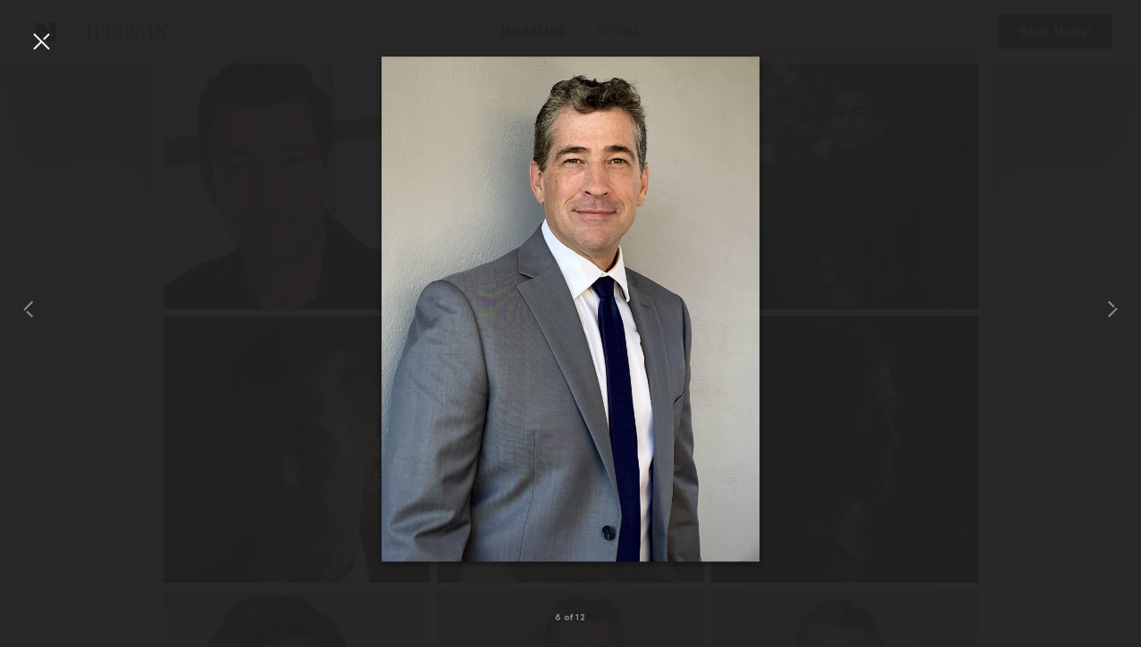
click at [49, 37] on div at bounding box center [41, 41] width 29 height 29
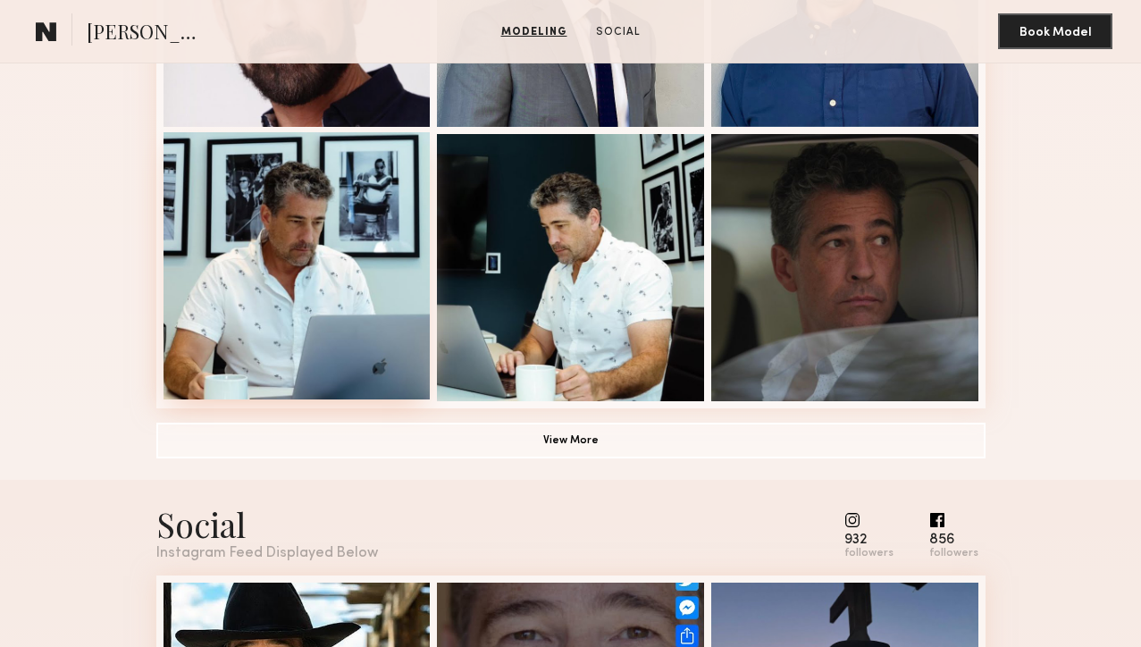
scroll to position [1219, 0]
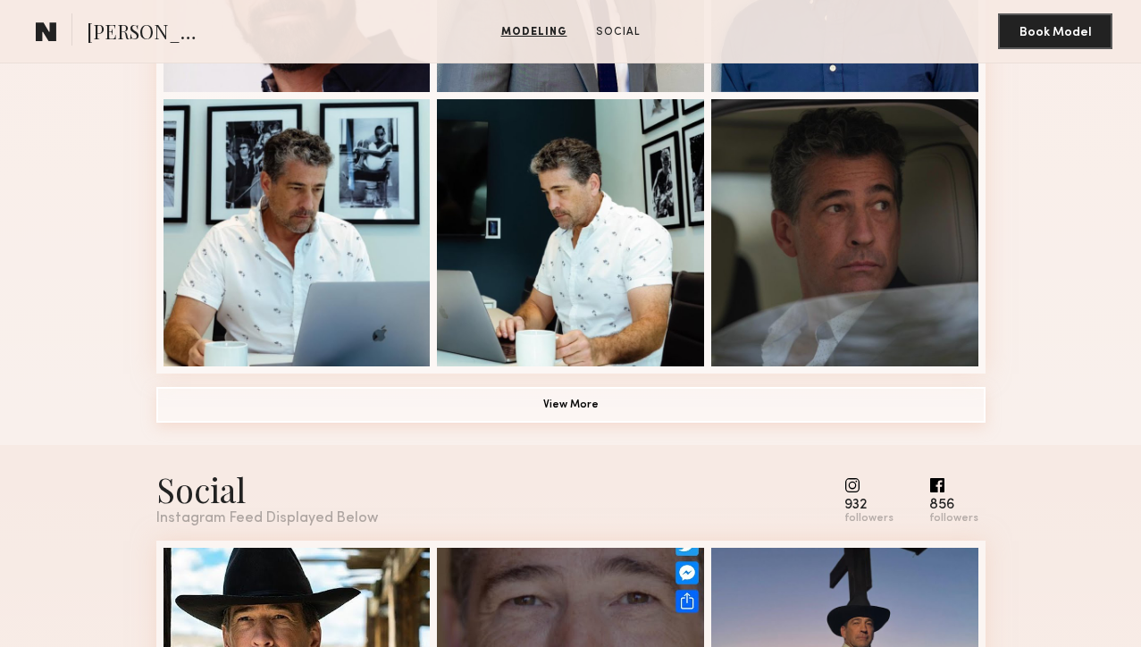
click at [414, 414] on button "View More" at bounding box center [570, 405] width 829 height 36
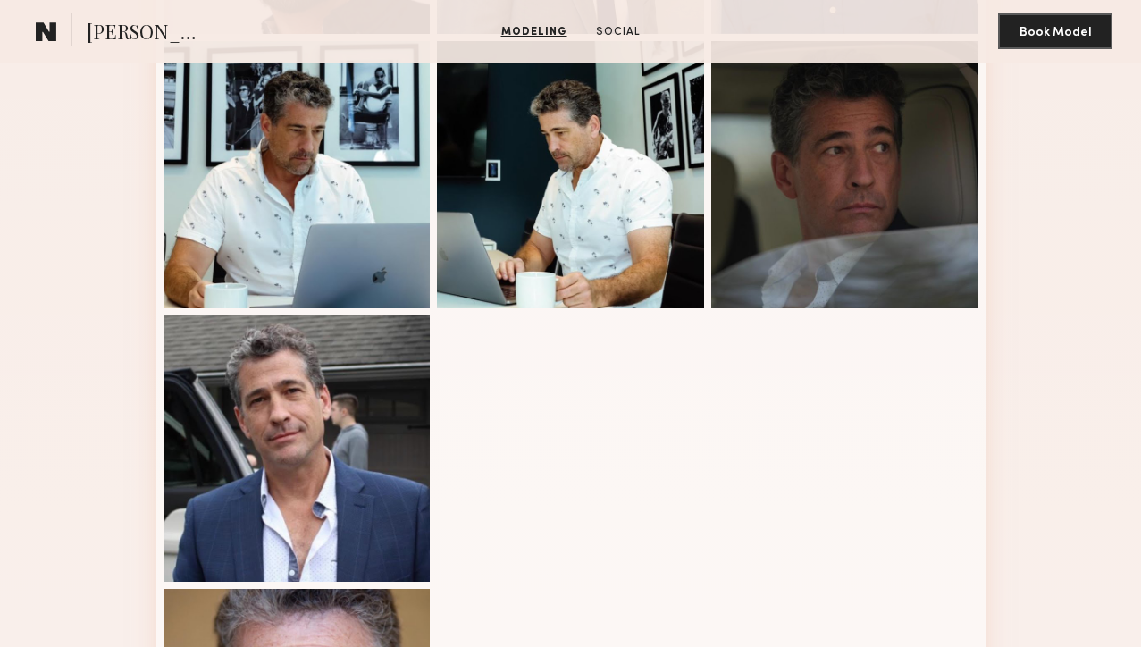
scroll to position [1268, 0]
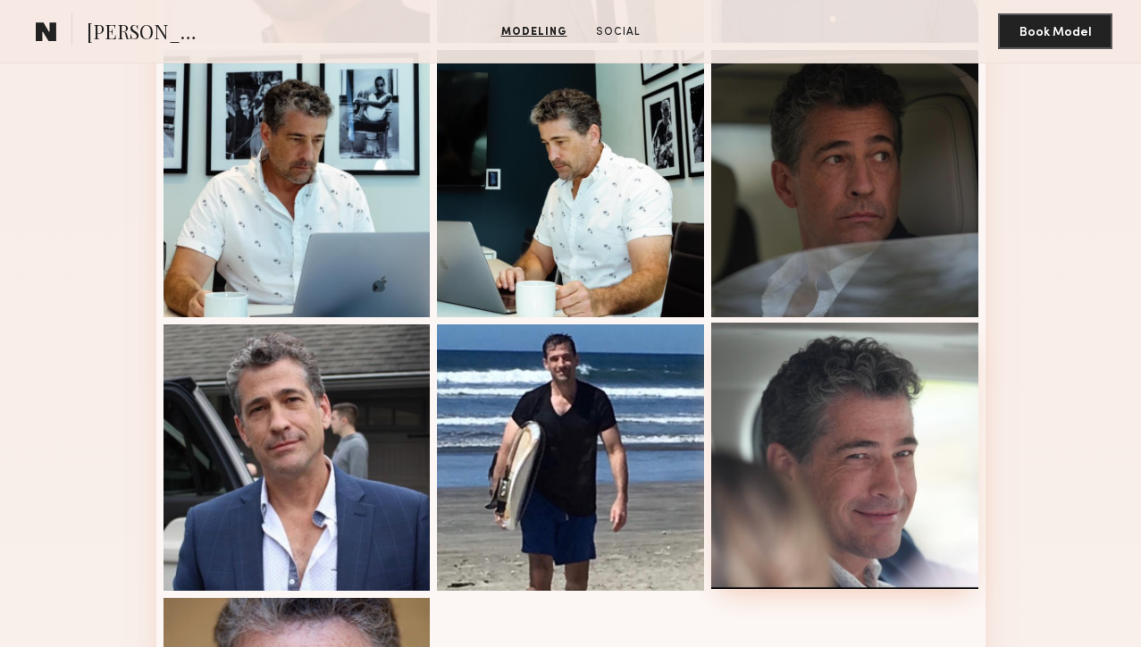
click at [748, 476] on div at bounding box center [844, 455] width 267 height 267
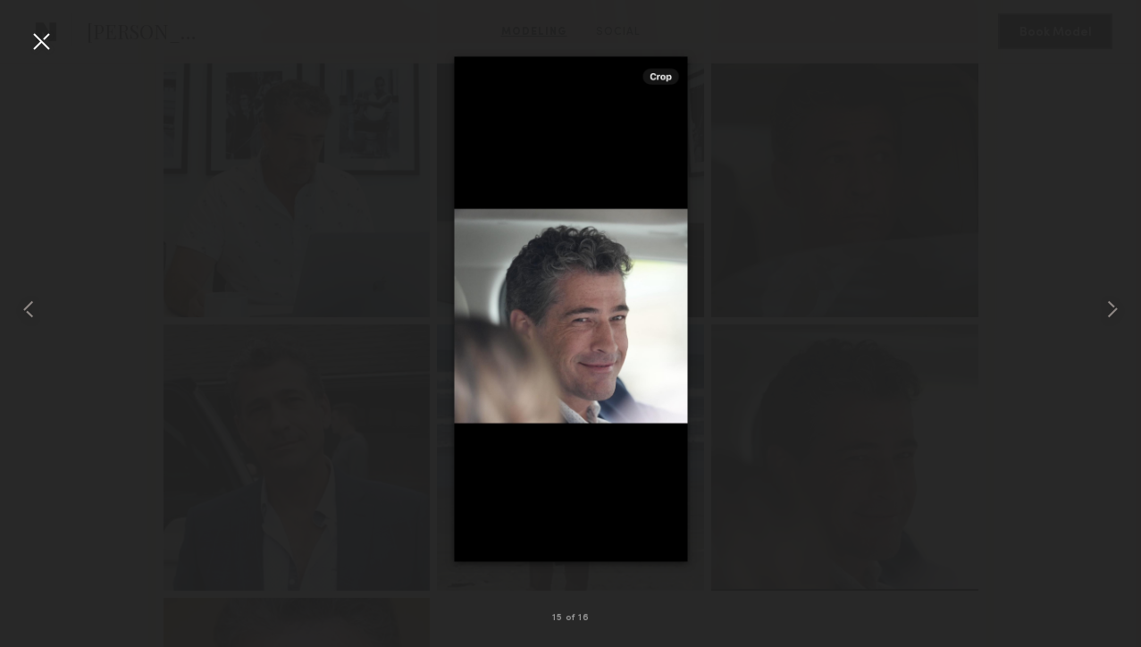
click at [43, 35] on div at bounding box center [41, 41] width 29 height 29
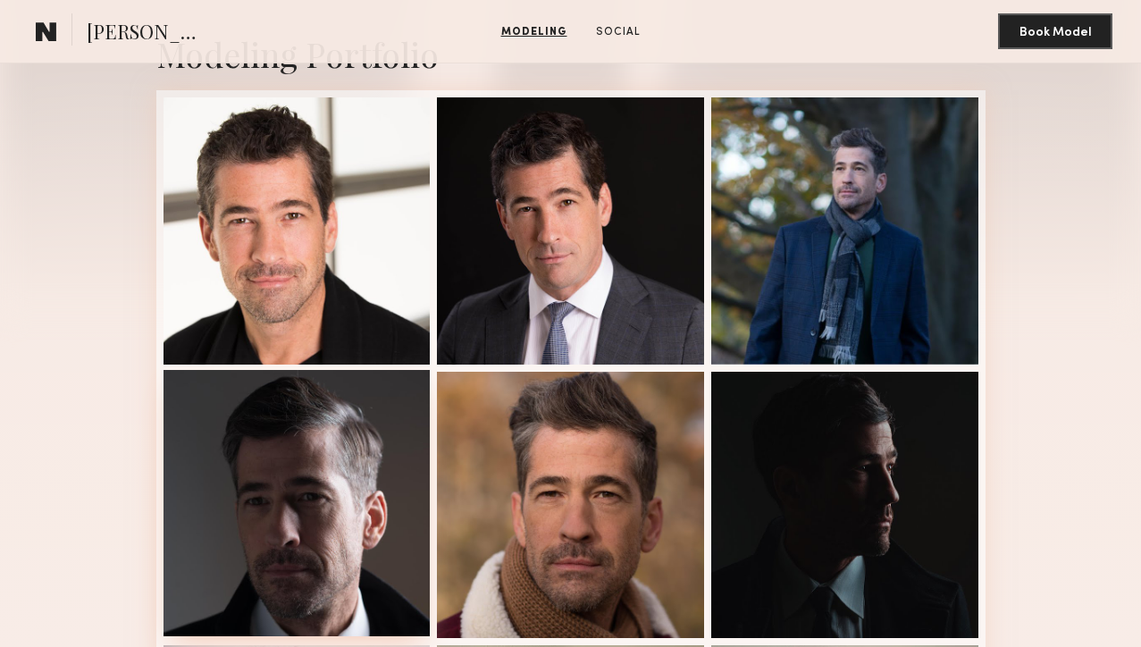
scroll to position [401, 0]
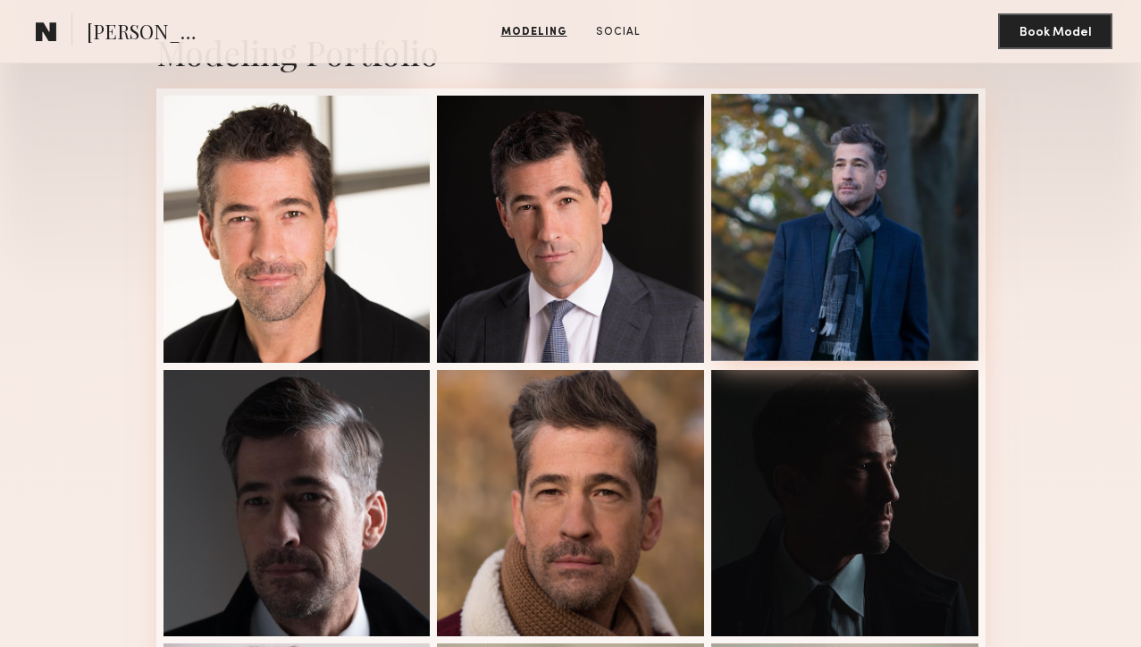
click at [757, 188] on div at bounding box center [844, 227] width 267 height 267
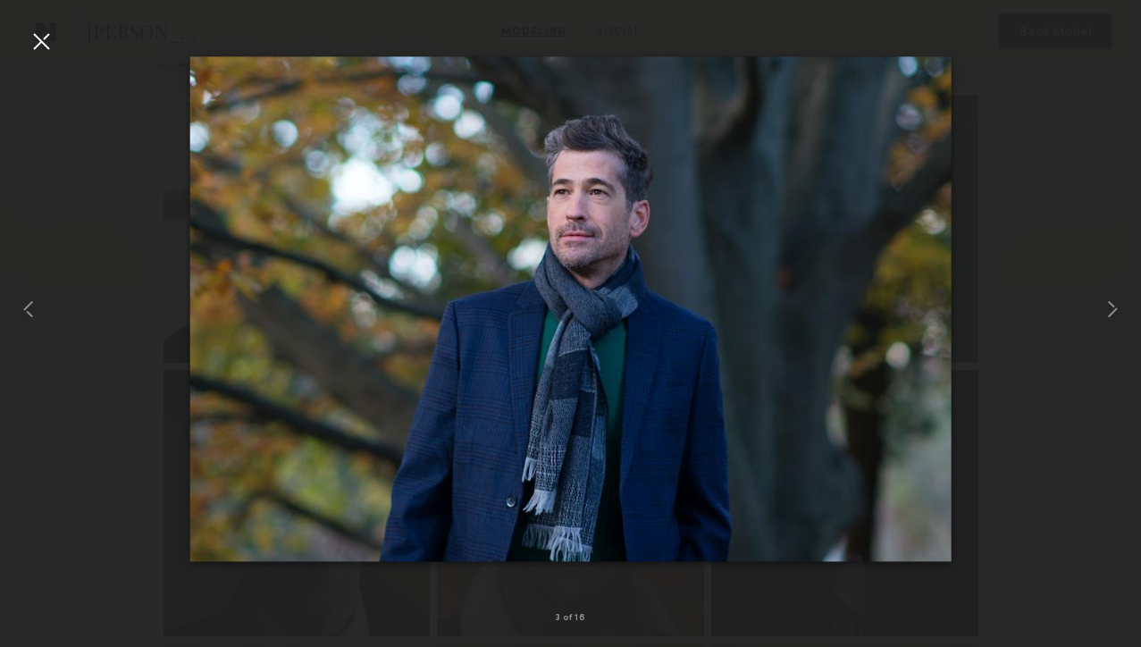
click at [36, 28] on div at bounding box center [41, 41] width 29 height 29
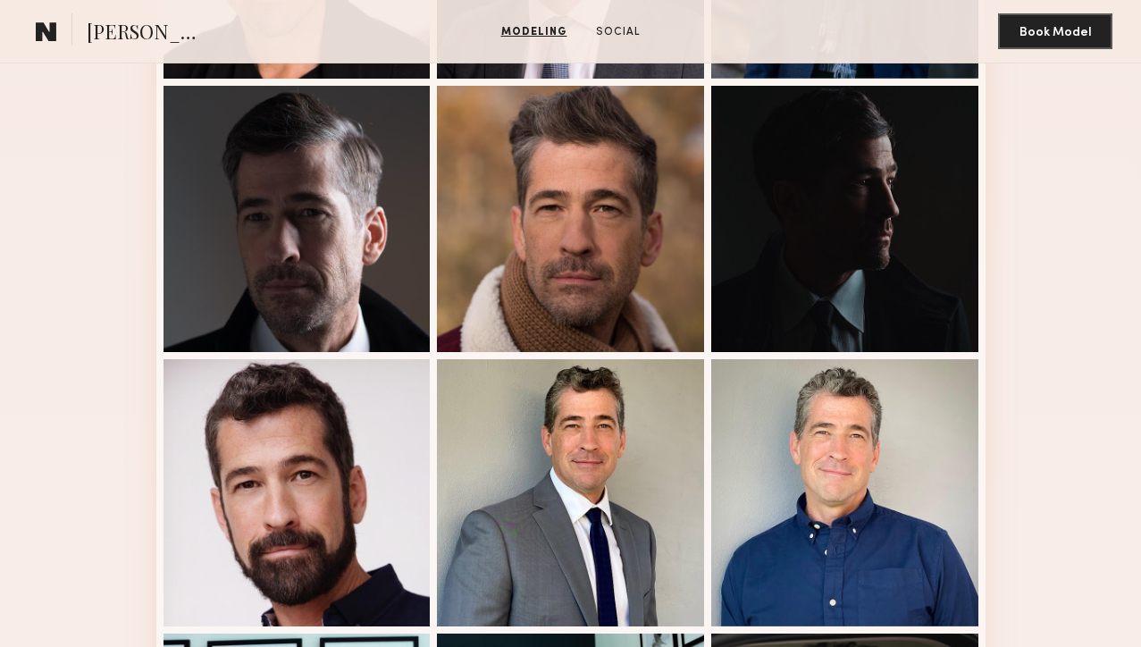
scroll to position [684, 0]
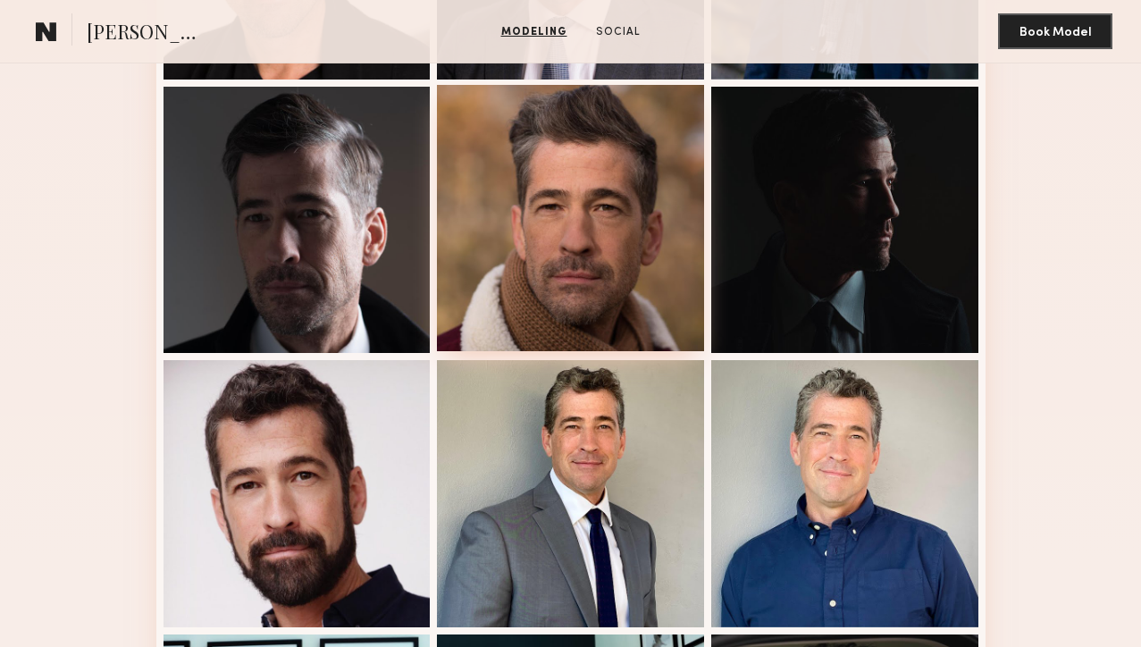
click at [608, 248] on div at bounding box center [570, 218] width 267 height 267
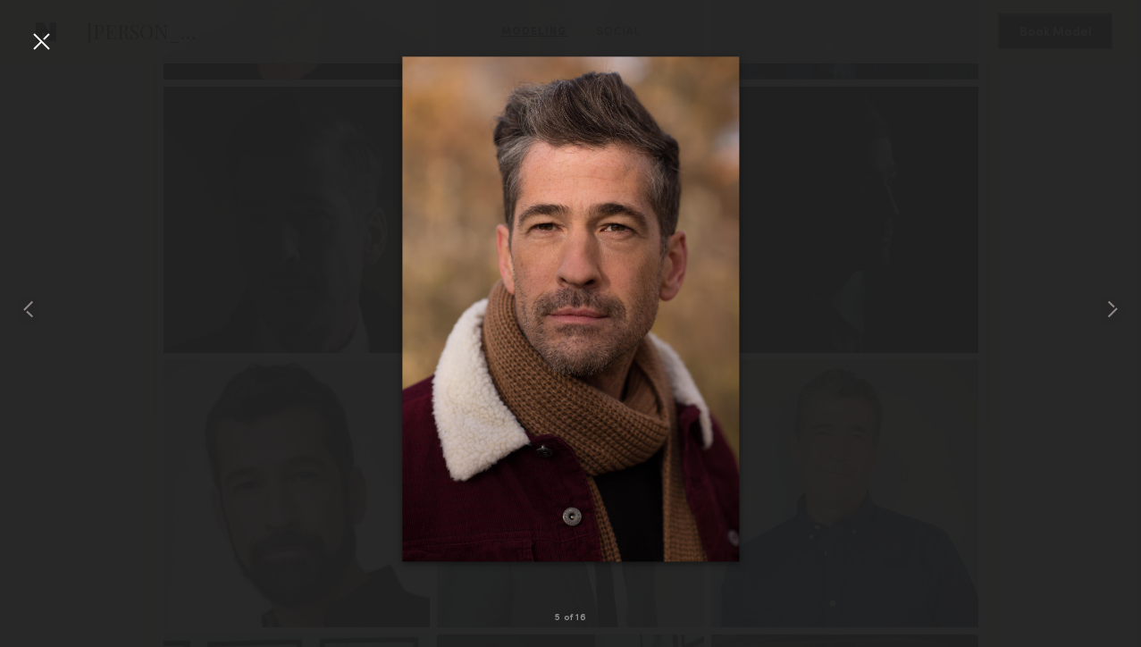
click at [38, 39] on div at bounding box center [41, 41] width 29 height 29
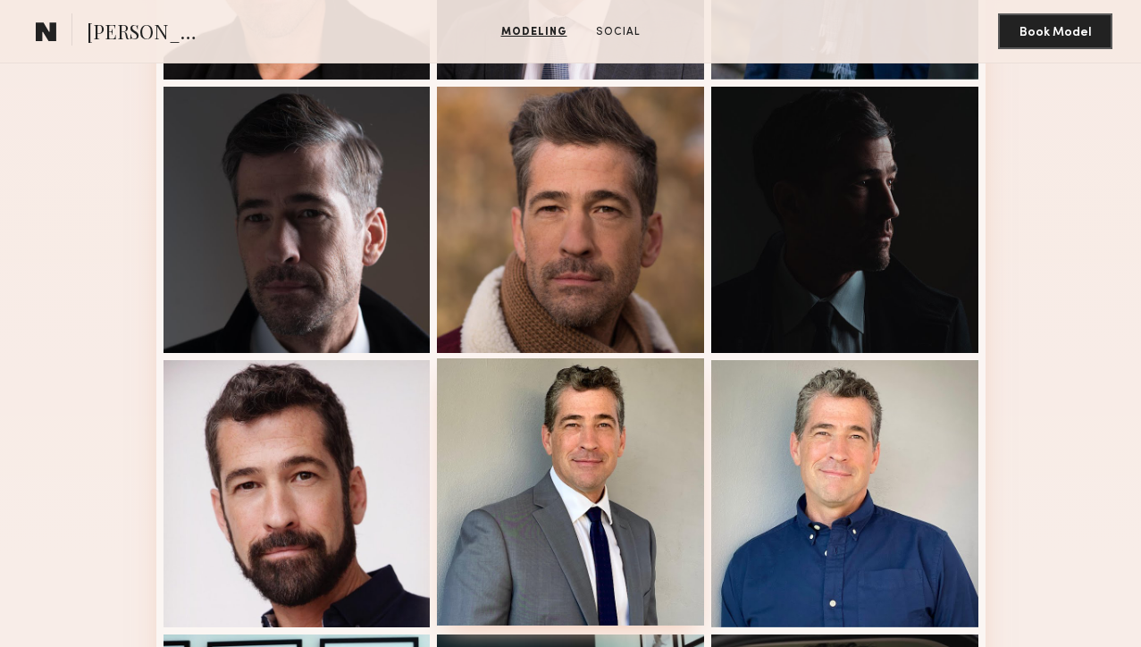
scroll to position [741, 0]
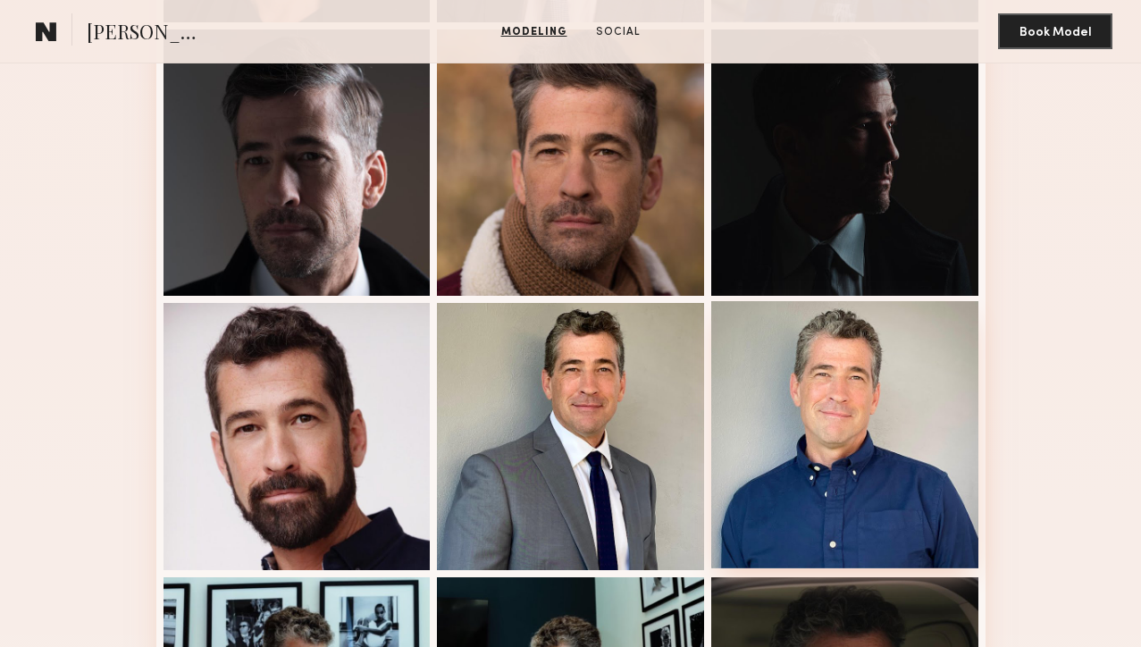
click at [845, 397] on div at bounding box center [844, 434] width 267 height 267
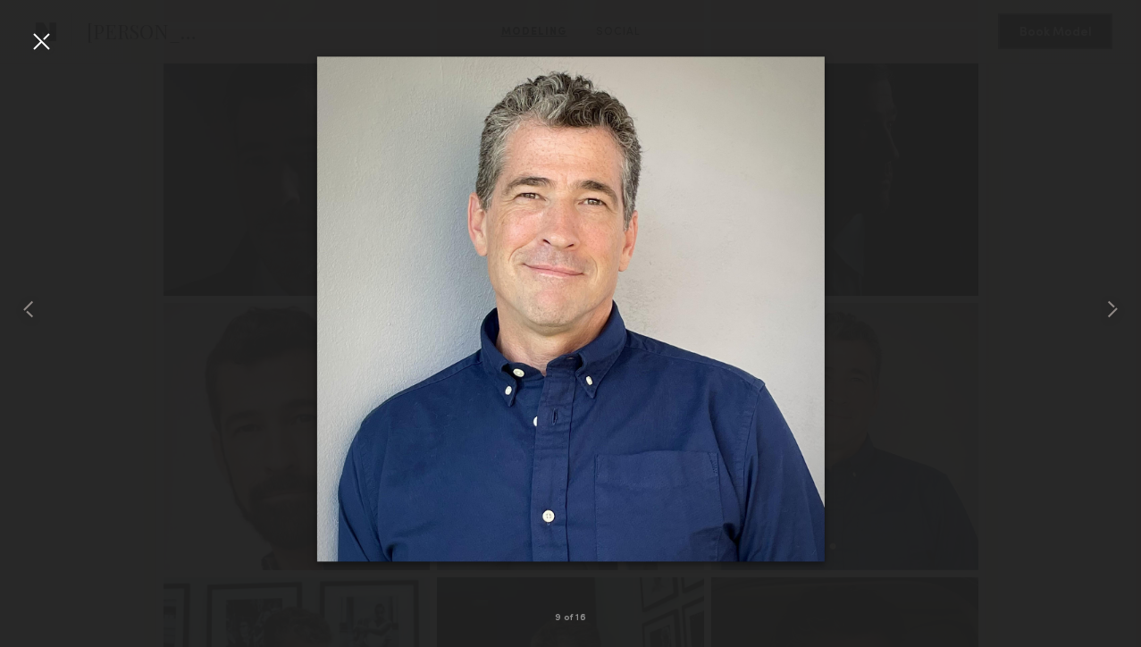
click at [45, 39] on div at bounding box center [41, 41] width 29 height 29
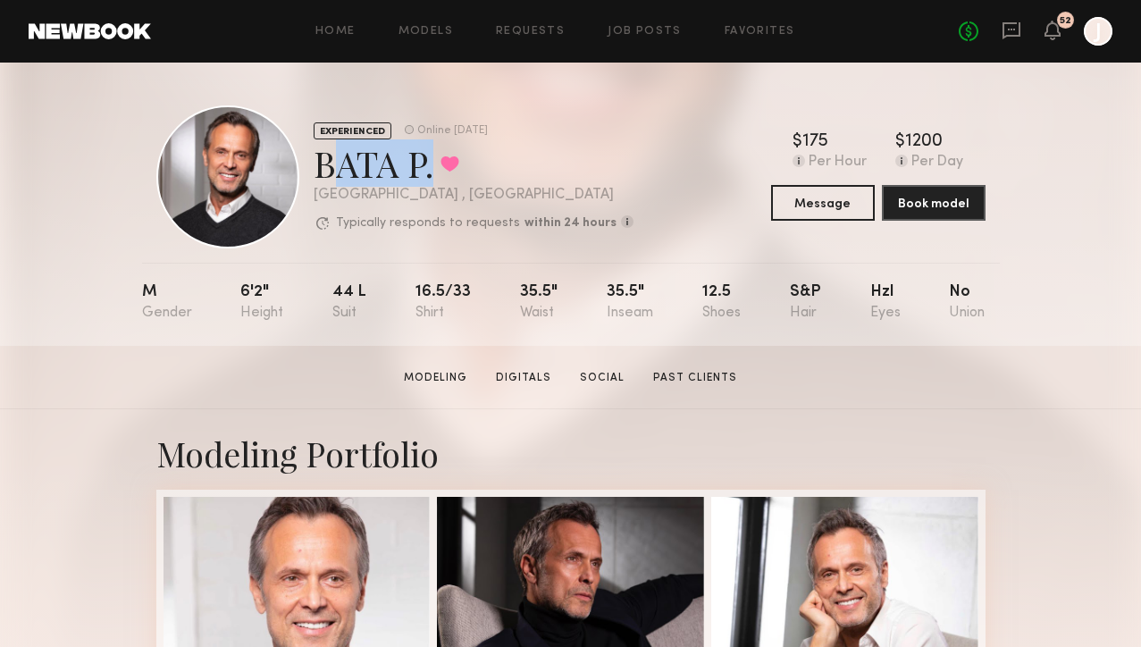
click at [420, 165] on div "EXPERIENCED Online 4d ago BATA P. Favorited Los Angeles , CA Typically responds…" at bounding box center [394, 176] width 477 height 143
click at [434, 173] on div "BATA P. Favorited" at bounding box center [474, 162] width 320 height 47
copy div "BATA"
drag, startPoint x: 316, startPoint y: 169, endPoint x: 397, endPoint y: 171, distance: 81.3
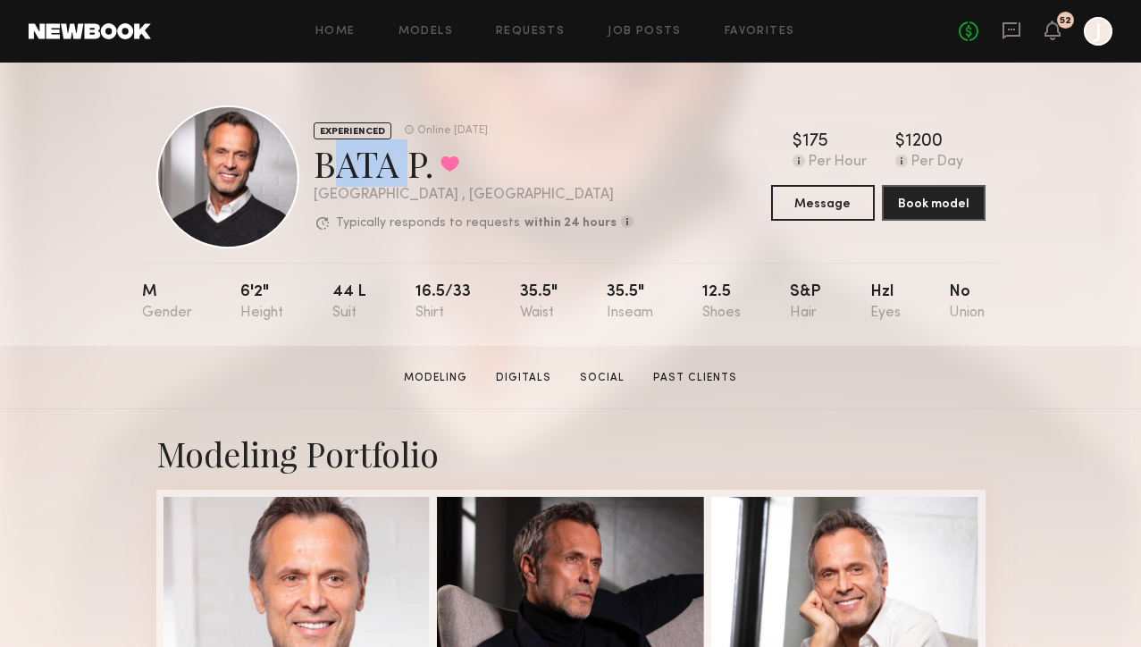
click at [397, 171] on div "BATA P. Favorited" at bounding box center [474, 162] width 320 height 47
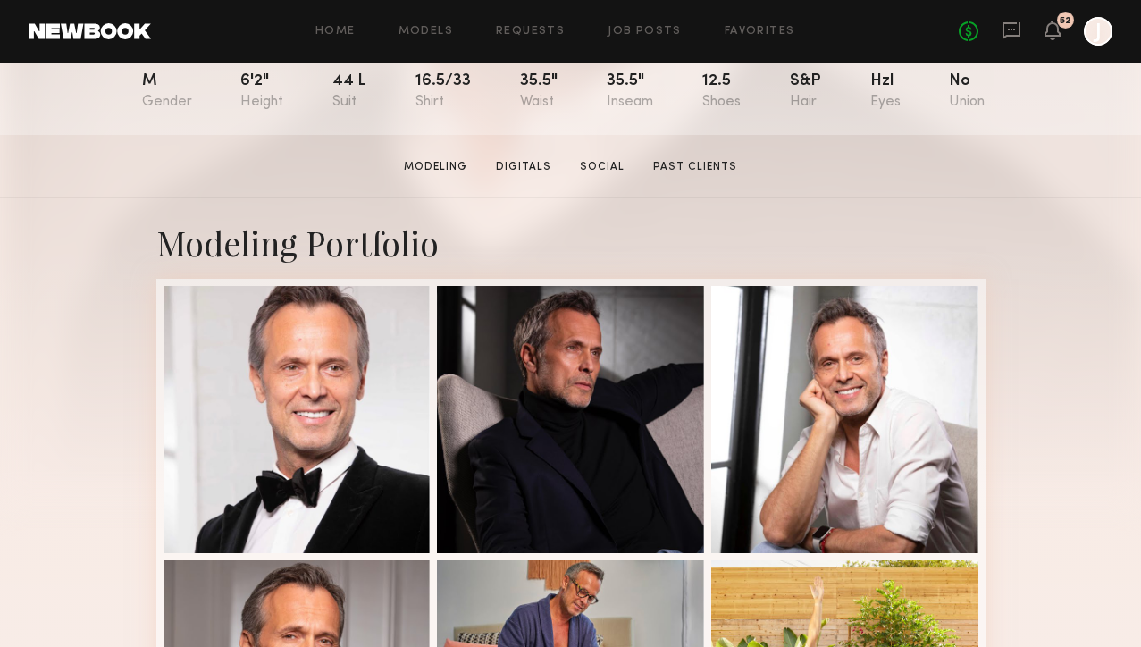
scroll to position [218, 0]
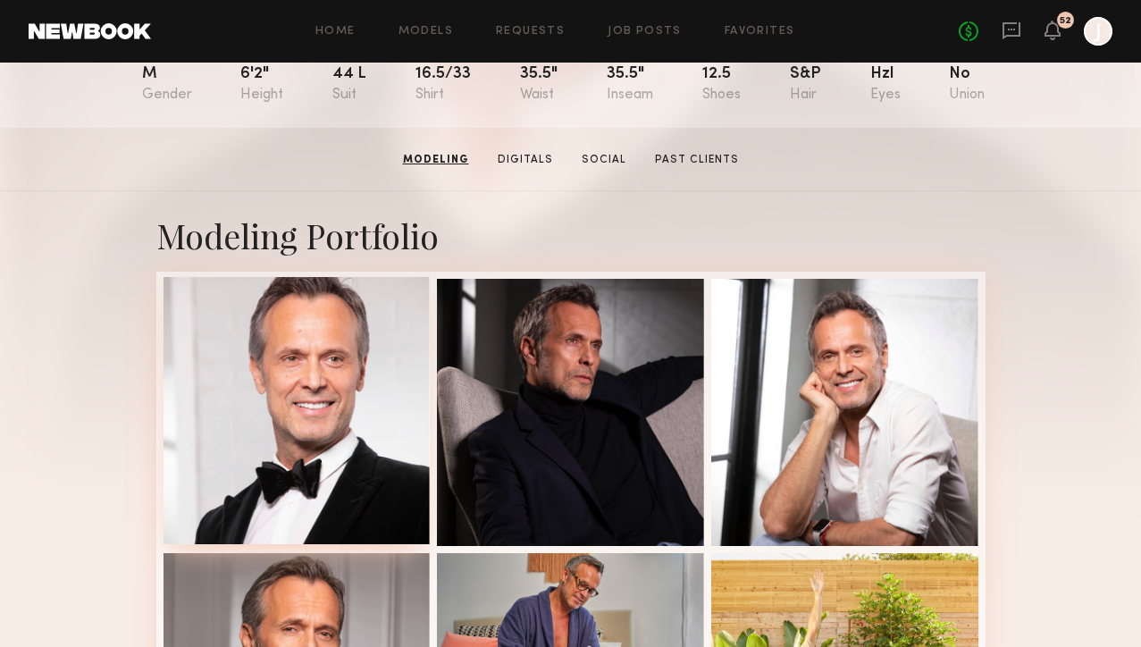
click at [346, 397] on div at bounding box center [296, 410] width 267 height 267
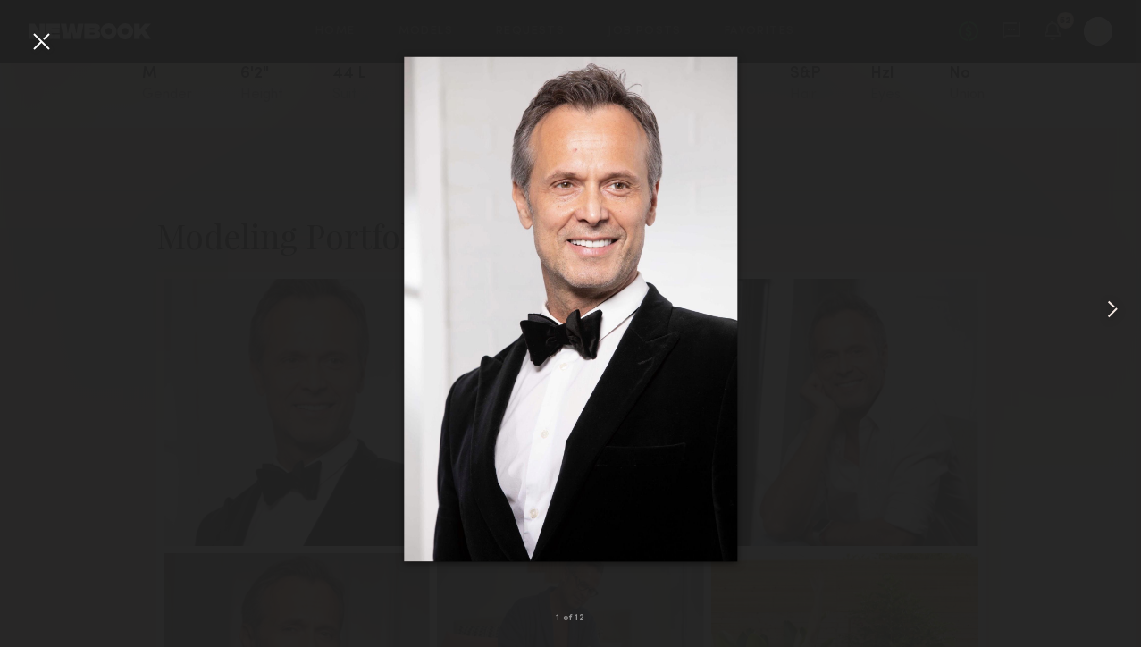
click at [1108, 309] on common-icon at bounding box center [1112, 309] width 29 height 29
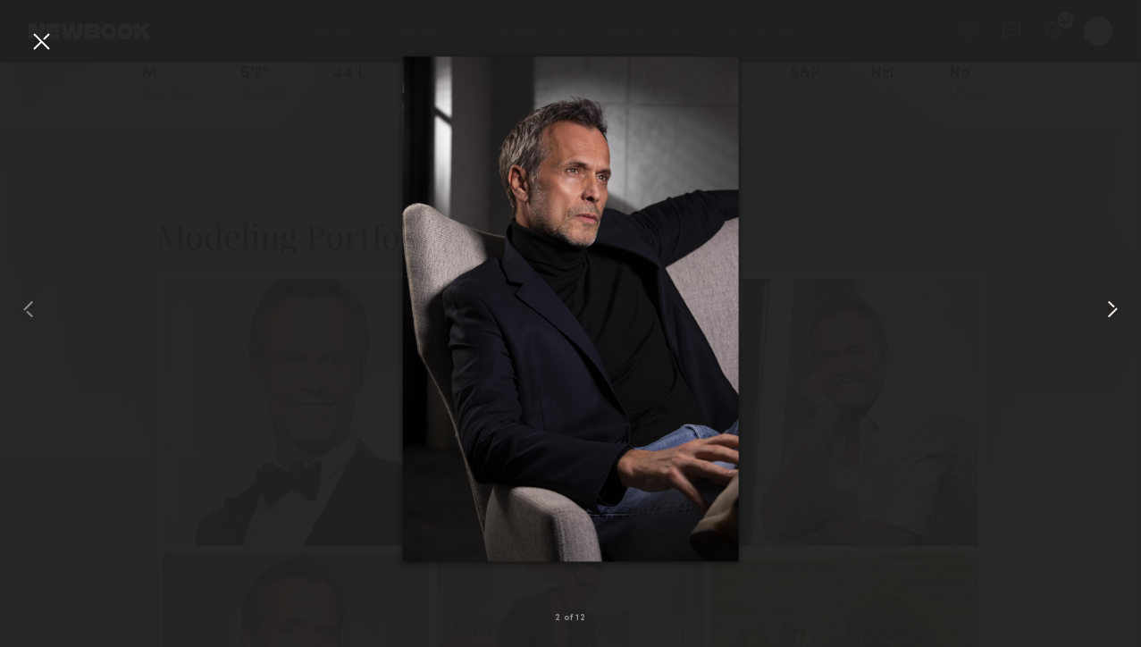
click at [1108, 309] on common-icon at bounding box center [1112, 309] width 29 height 29
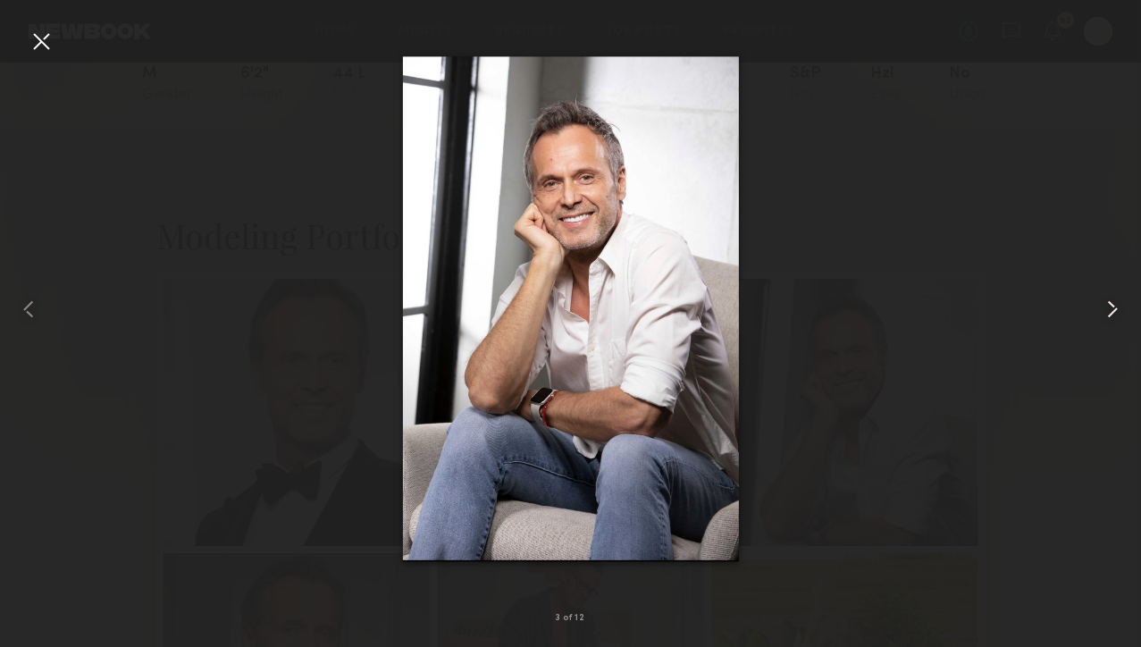
click at [1116, 310] on common-icon at bounding box center [1112, 309] width 29 height 29
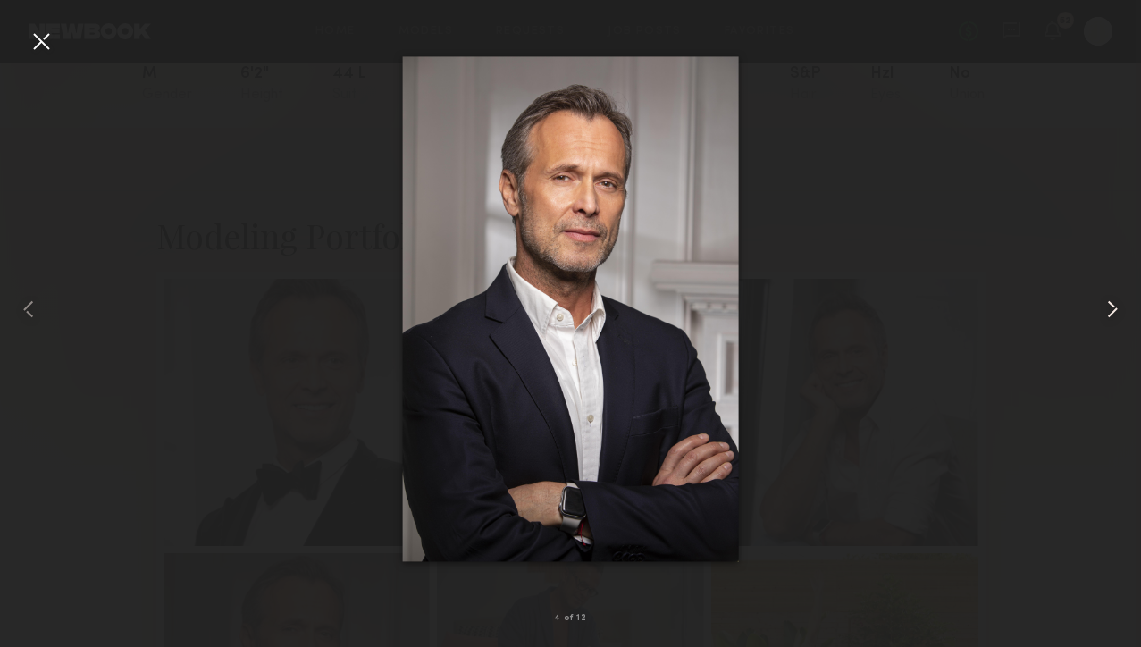
click at [1117, 310] on common-icon at bounding box center [1112, 309] width 29 height 29
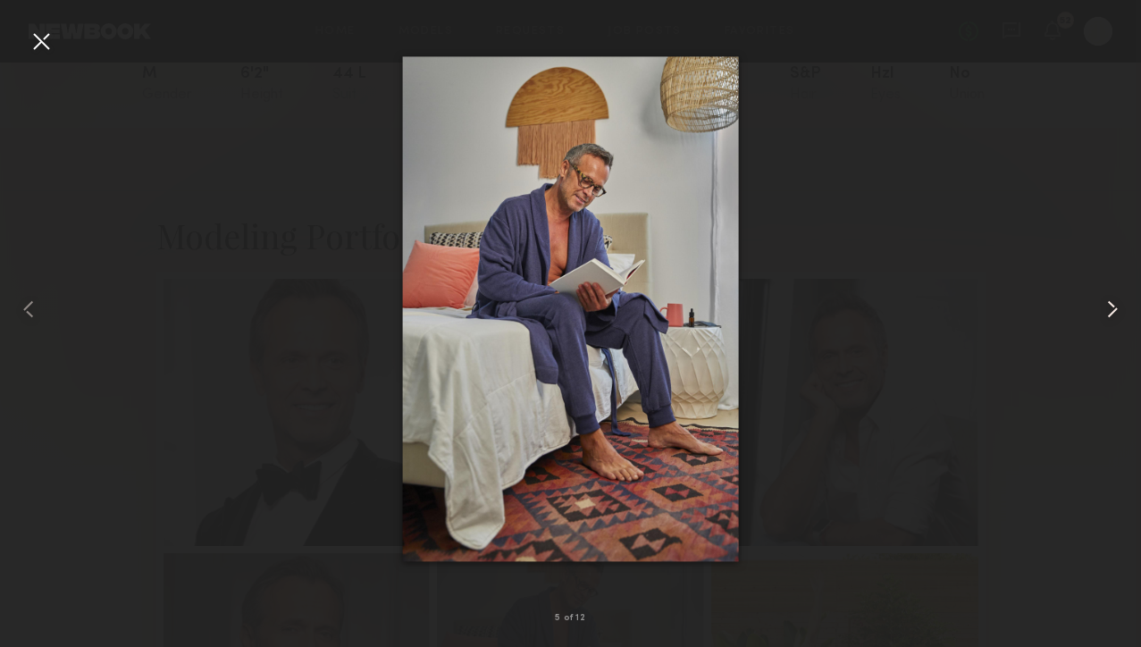
click at [1117, 310] on common-icon at bounding box center [1112, 309] width 29 height 29
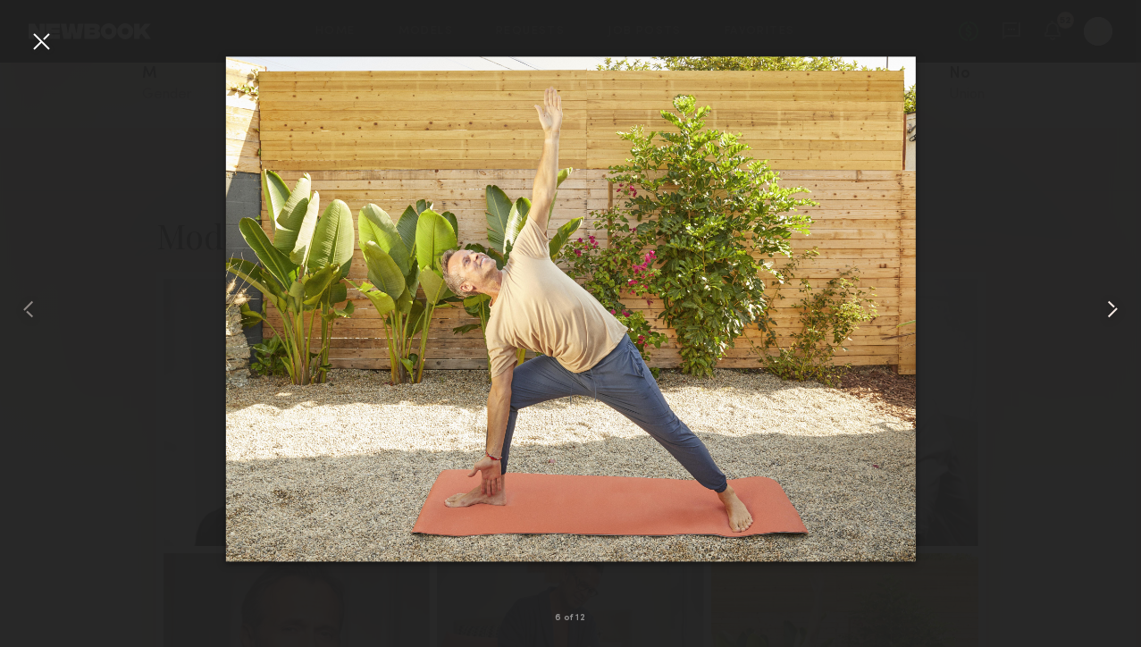
click at [1117, 310] on common-icon at bounding box center [1112, 309] width 29 height 29
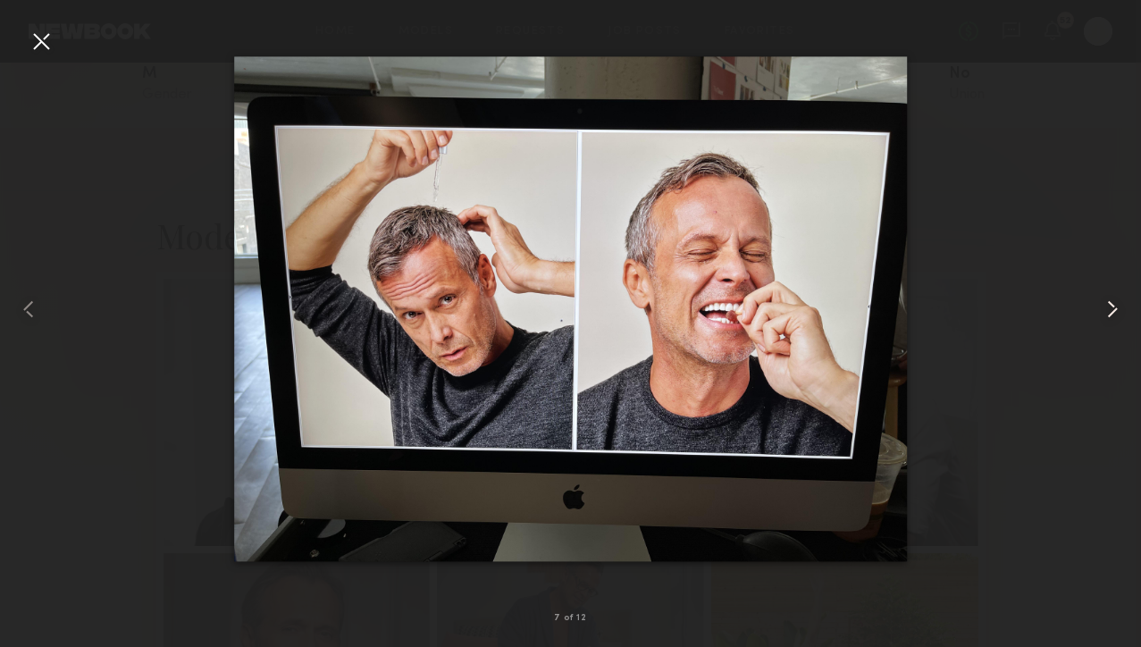
click at [1117, 310] on common-icon at bounding box center [1112, 309] width 29 height 29
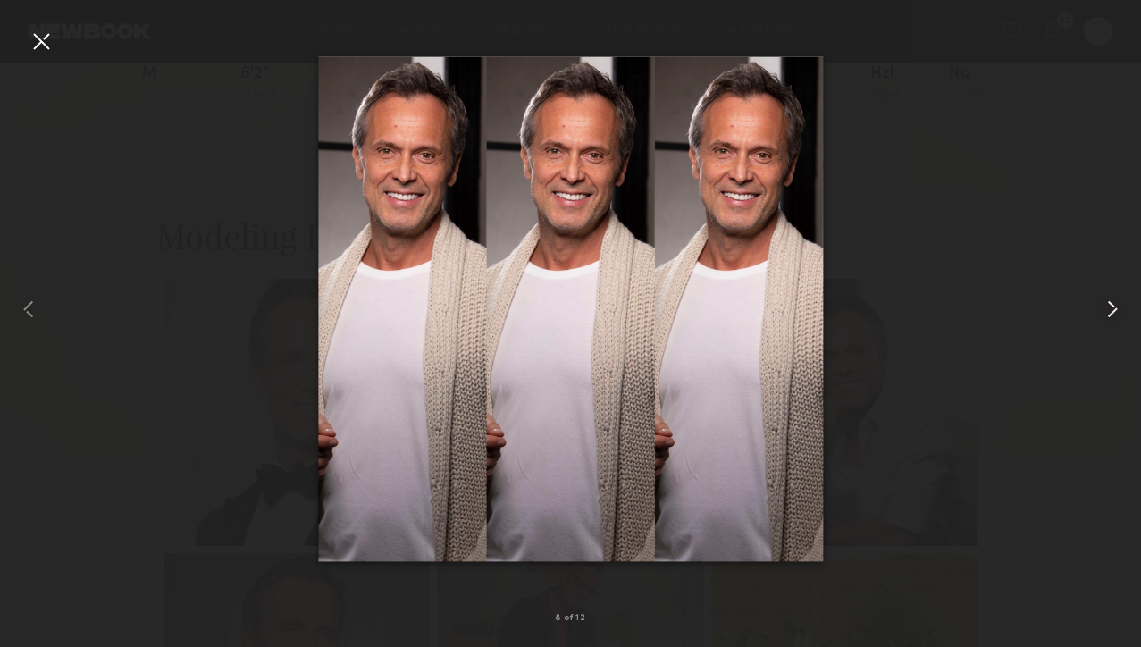
click at [1117, 310] on common-icon at bounding box center [1112, 309] width 29 height 29
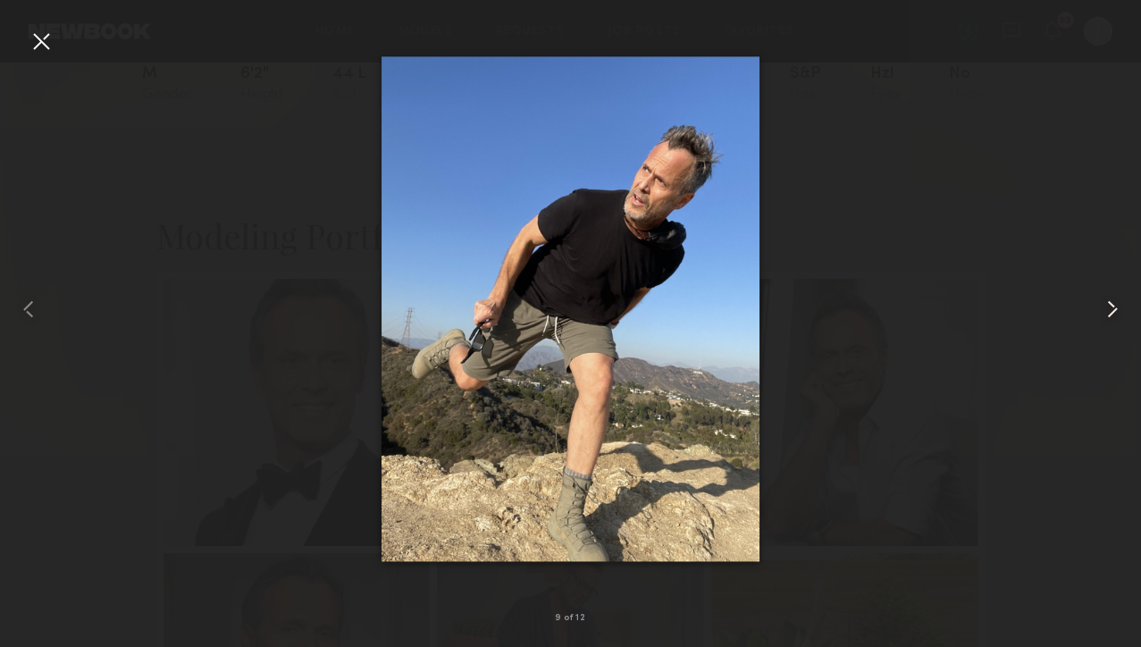
click at [1117, 310] on common-icon at bounding box center [1112, 309] width 29 height 29
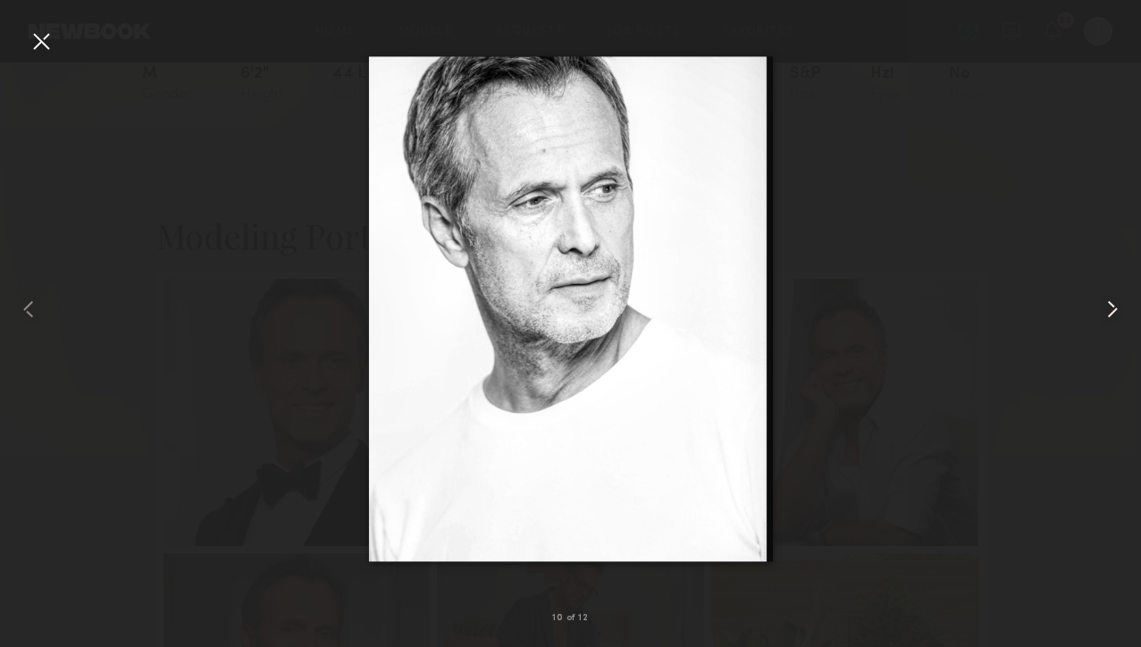
click at [1117, 310] on common-icon at bounding box center [1112, 309] width 29 height 29
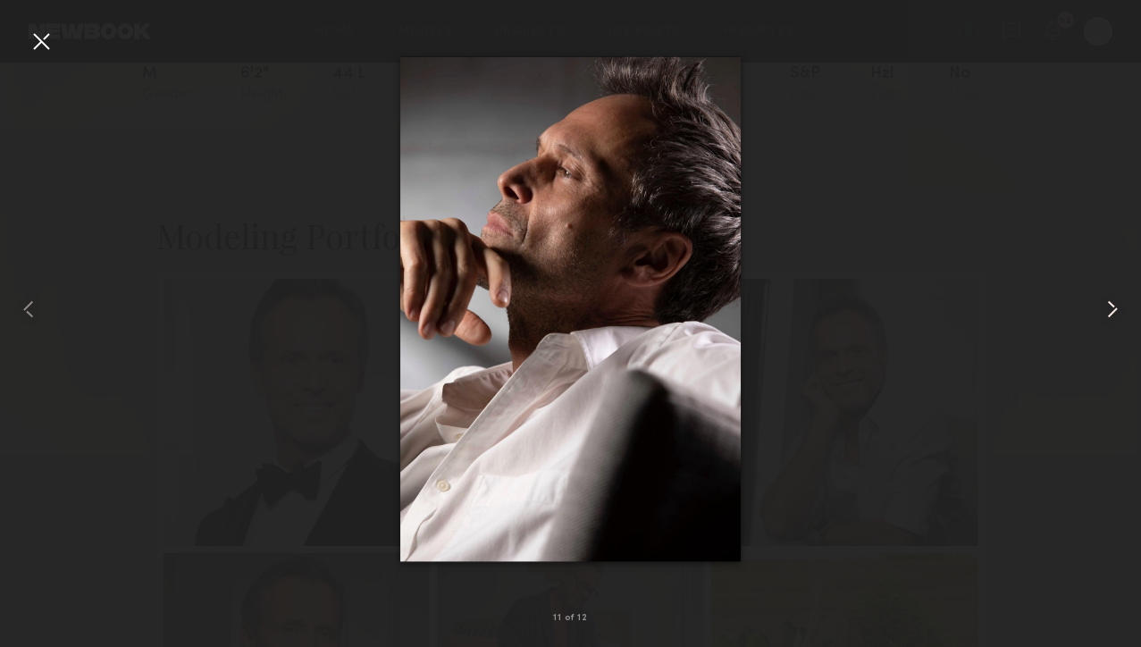
click at [1117, 310] on common-icon at bounding box center [1112, 309] width 29 height 29
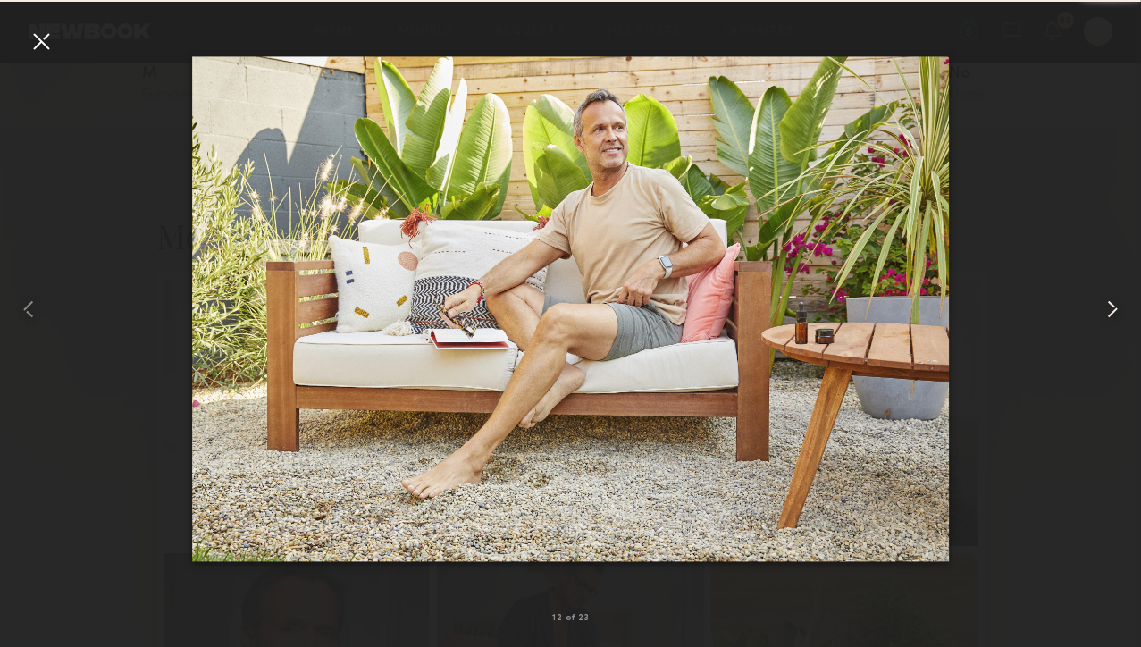
click at [1117, 310] on common-icon at bounding box center [1112, 309] width 29 height 29
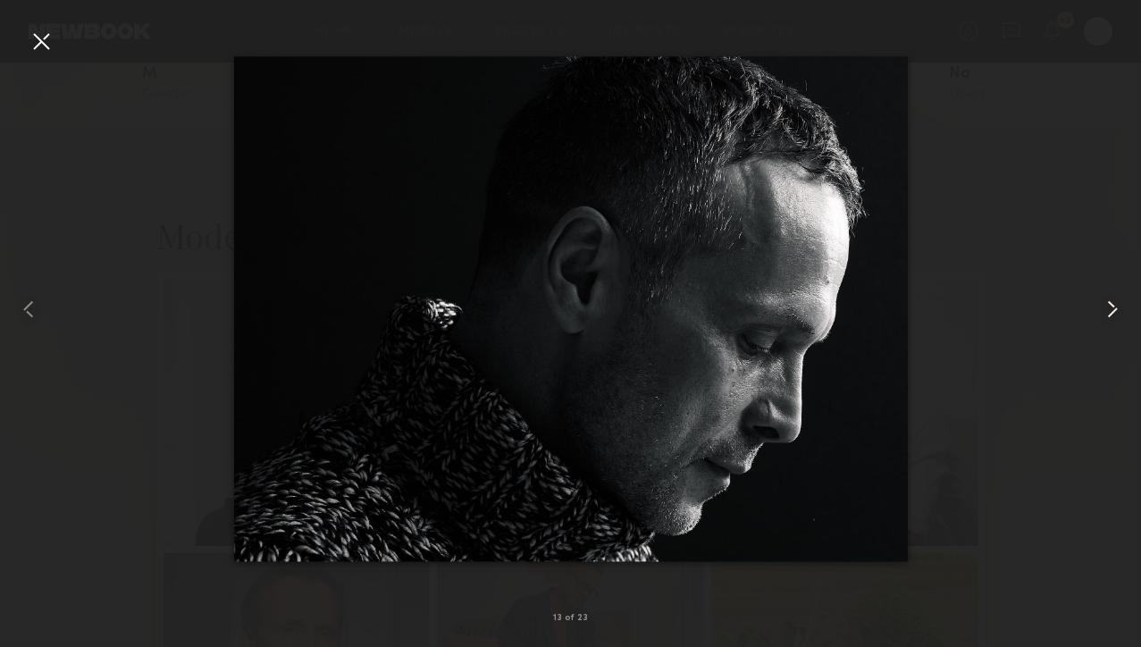
click at [1117, 310] on common-icon at bounding box center [1112, 309] width 29 height 29
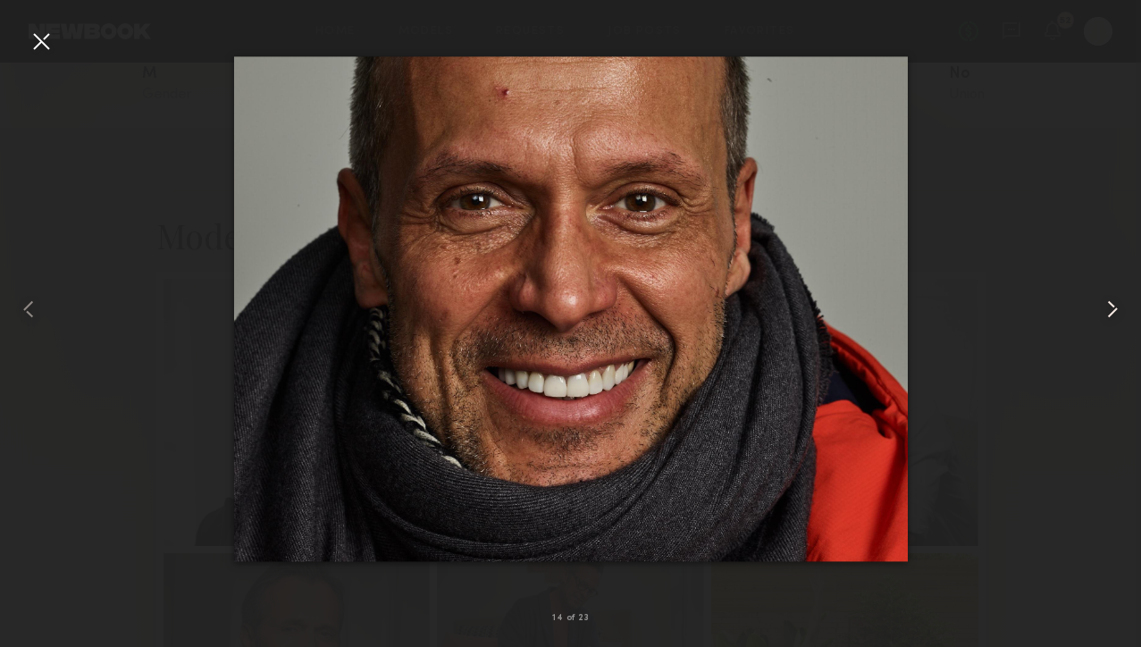
click at [1117, 310] on common-icon at bounding box center [1112, 309] width 29 height 29
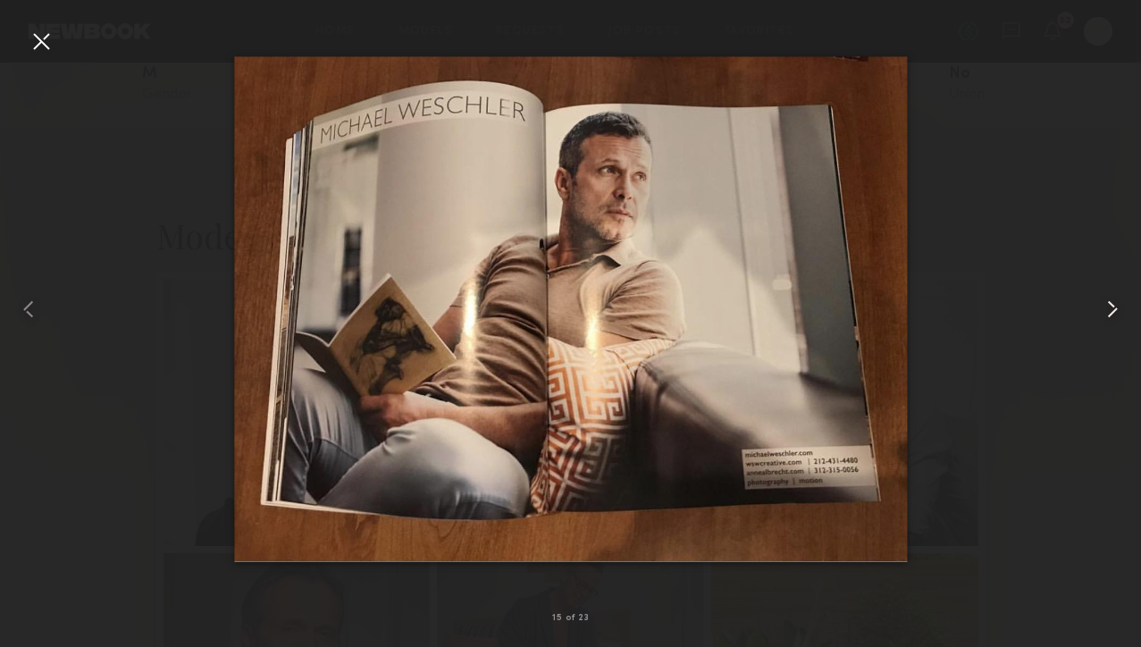
click at [1117, 310] on common-icon at bounding box center [1112, 309] width 29 height 29
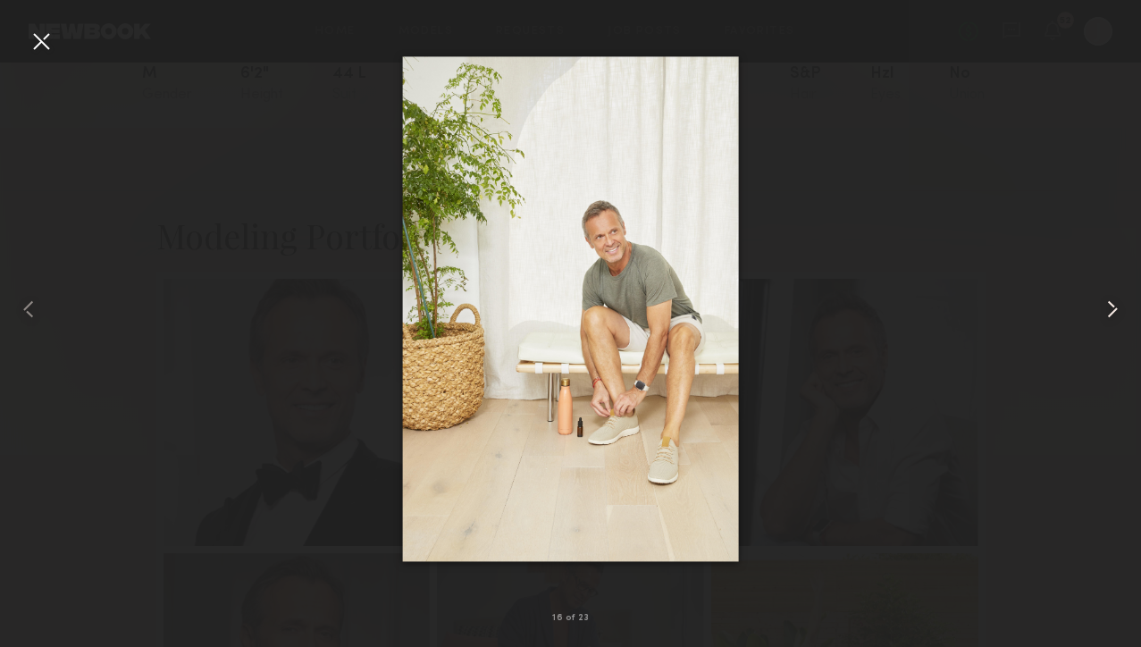
click at [1117, 310] on common-icon at bounding box center [1112, 309] width 29 height 29
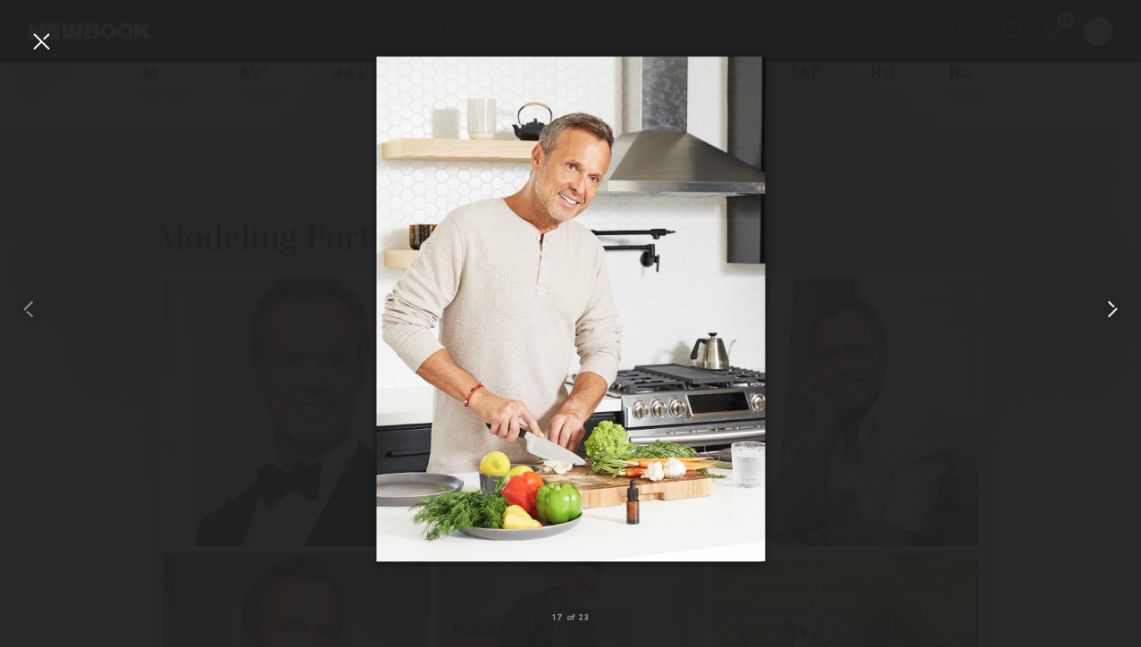
click at [1117, 310] on common-icon at bounding box center [1112, 309] width 29 height 29
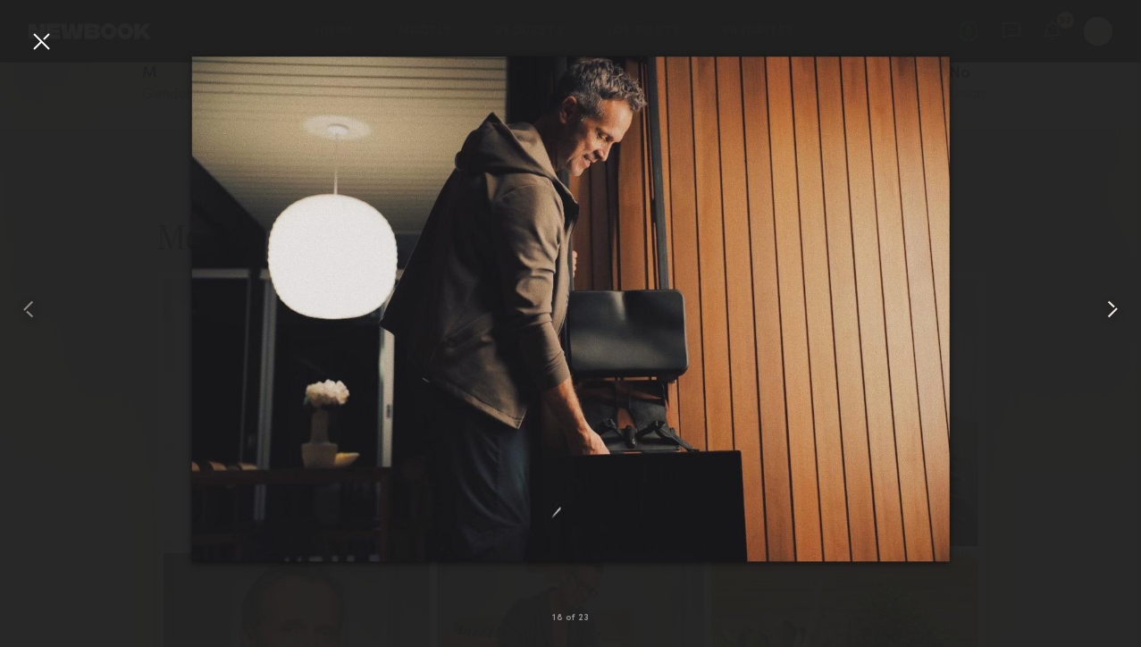
click at [1117, 310] on common-icon at bounding box center [1112, 309] width 29 height 29
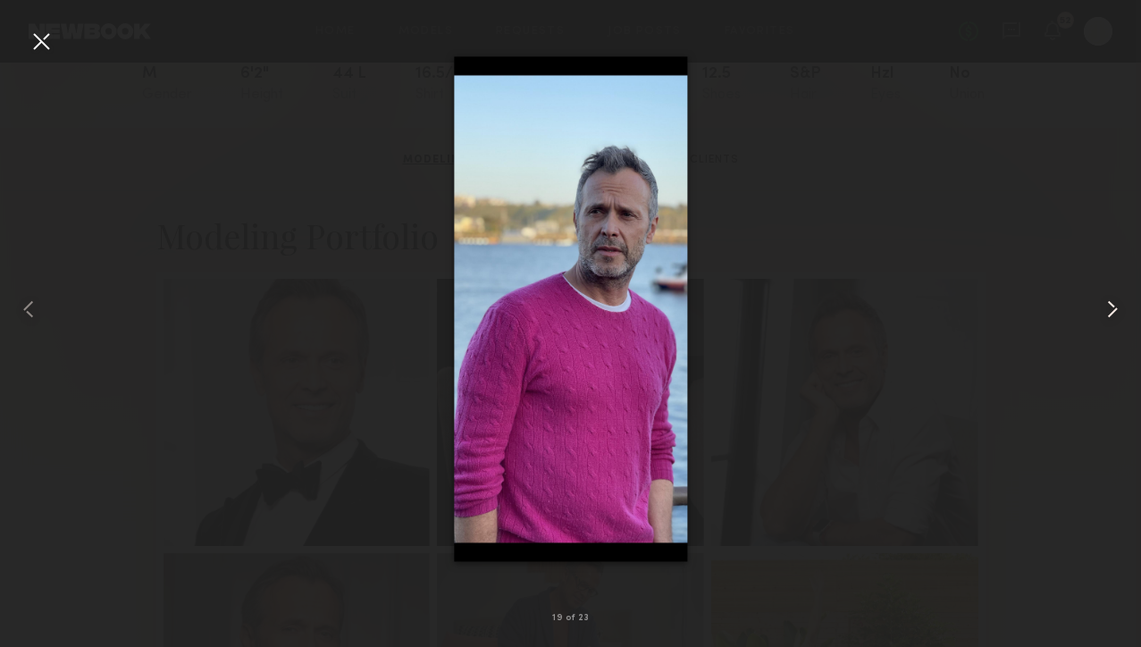
click at [1117, 310] on common-icon at bounding box center [1112, 309] width 29 height 29
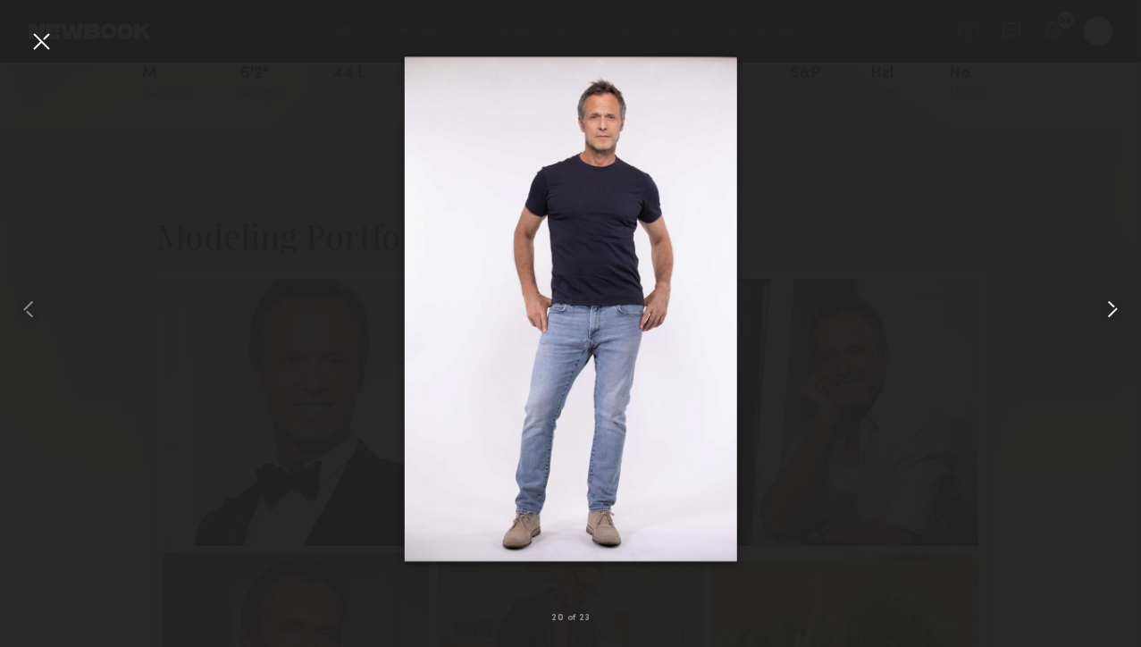
click at [1117, 310] on common-icon at bounding box center [1112, 309] width 29 height 29
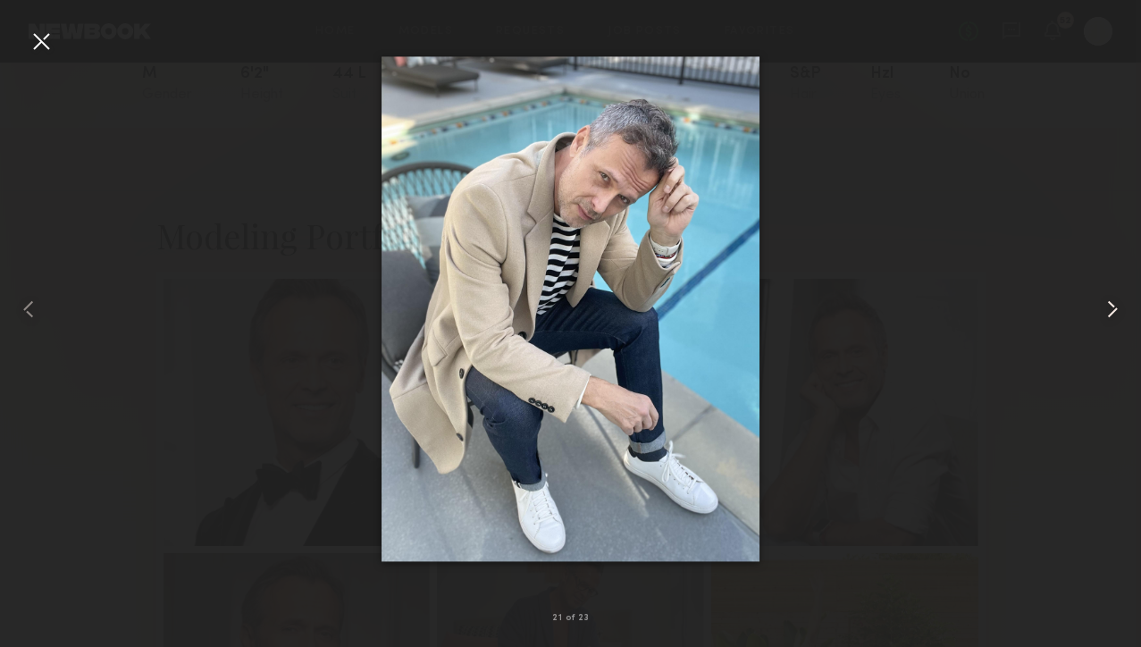
click at [1117, 310] on common-icon at bounding box center [1112, 309] width 29 height 29
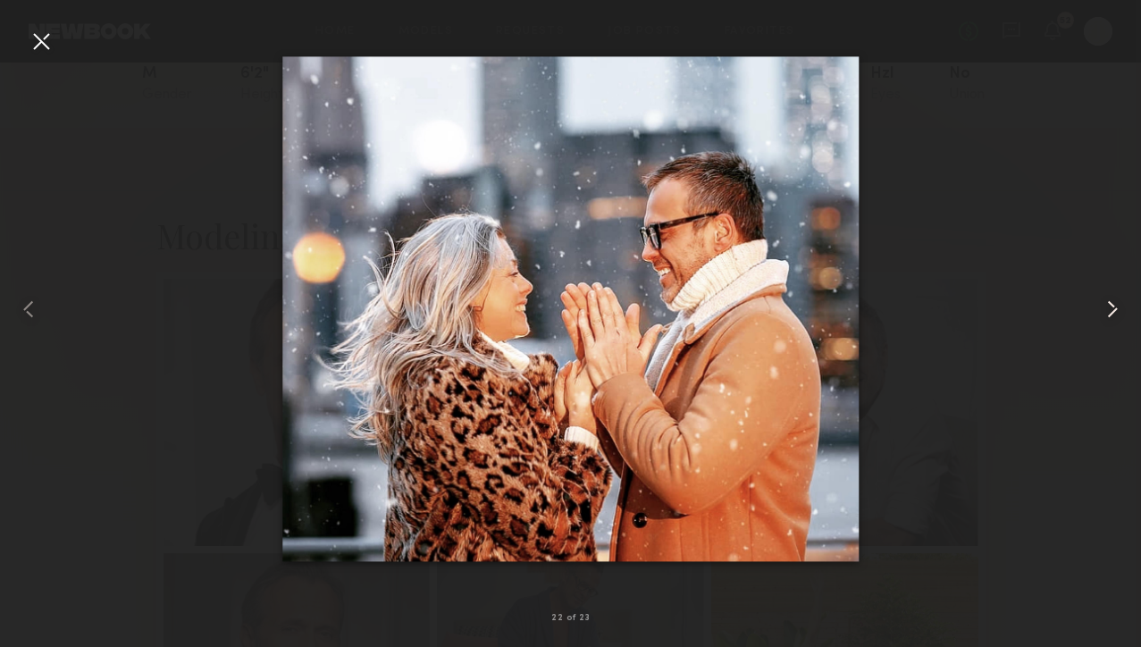
click at [1117, 310] on common-icon at bounding box center [1112, 309] width 29 height 29
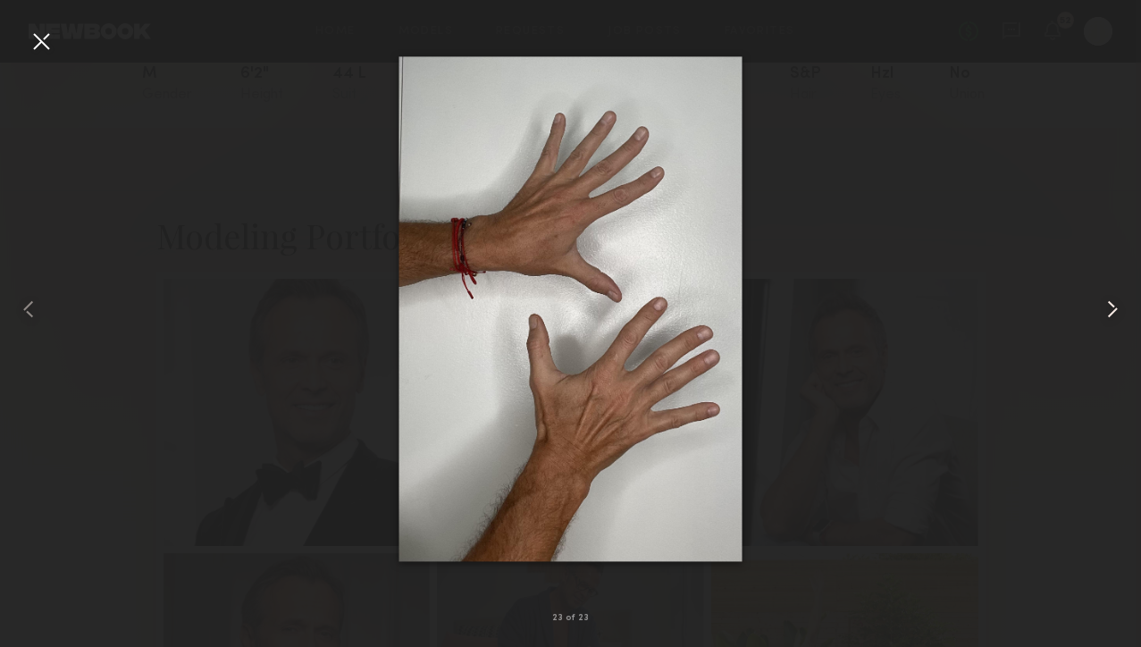
click at [1117, 310] on common-icon at bounding box center [1112, 309] width 29 height 29
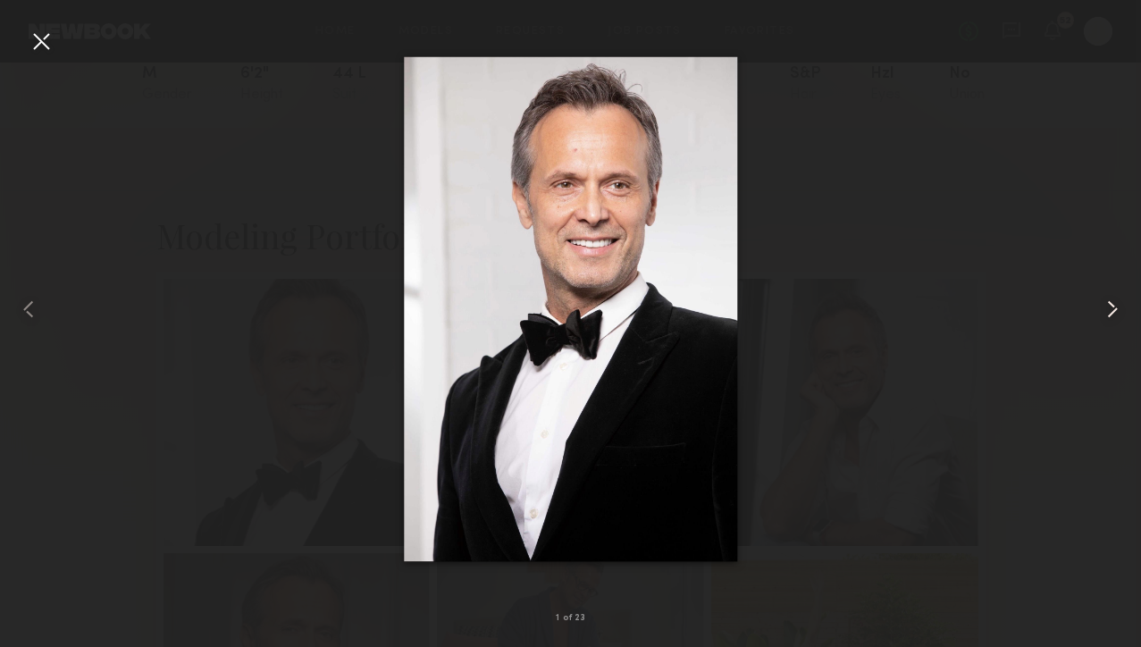
click at [1117, 310] on common-icon at bounding box center [1112, 309] width 29 height 29
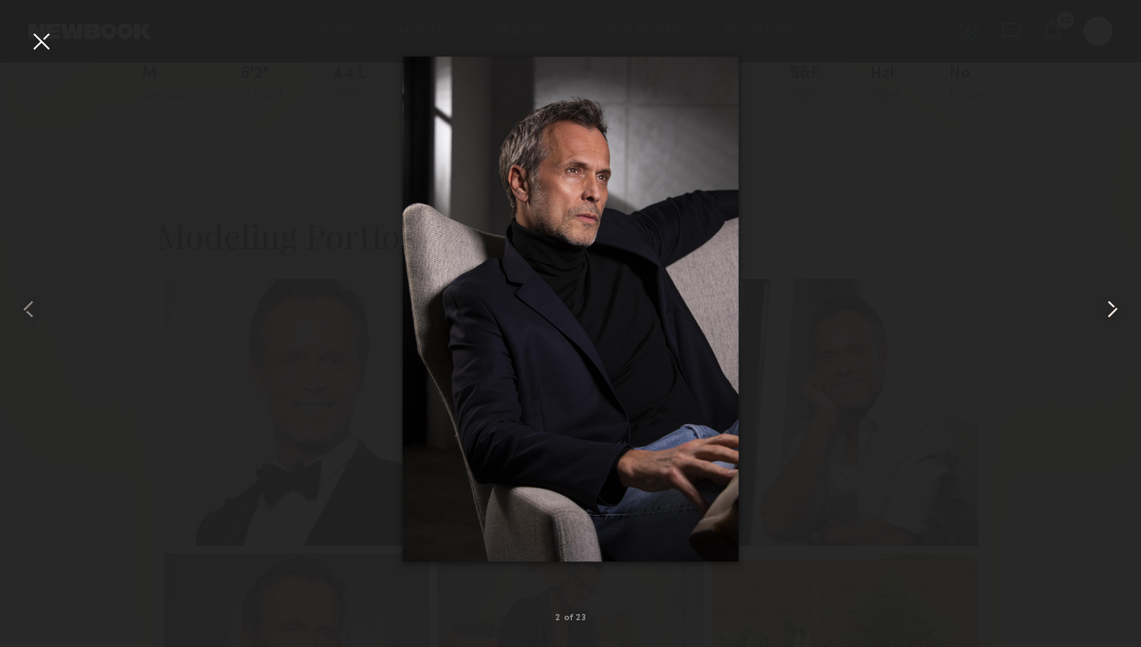
click at [1107, 314] on common-icon at bounding box center [1112, 309] width 29 height 29
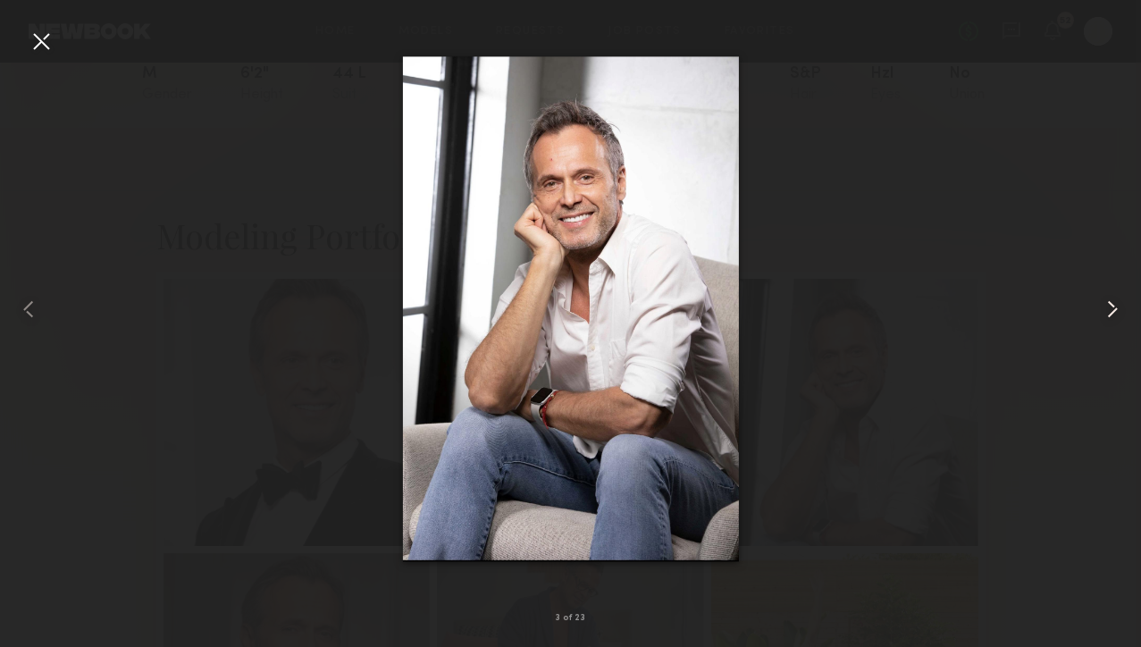
click at [1108, 314] on common-icon at bounding box center [1112, 309] width 29 height 29
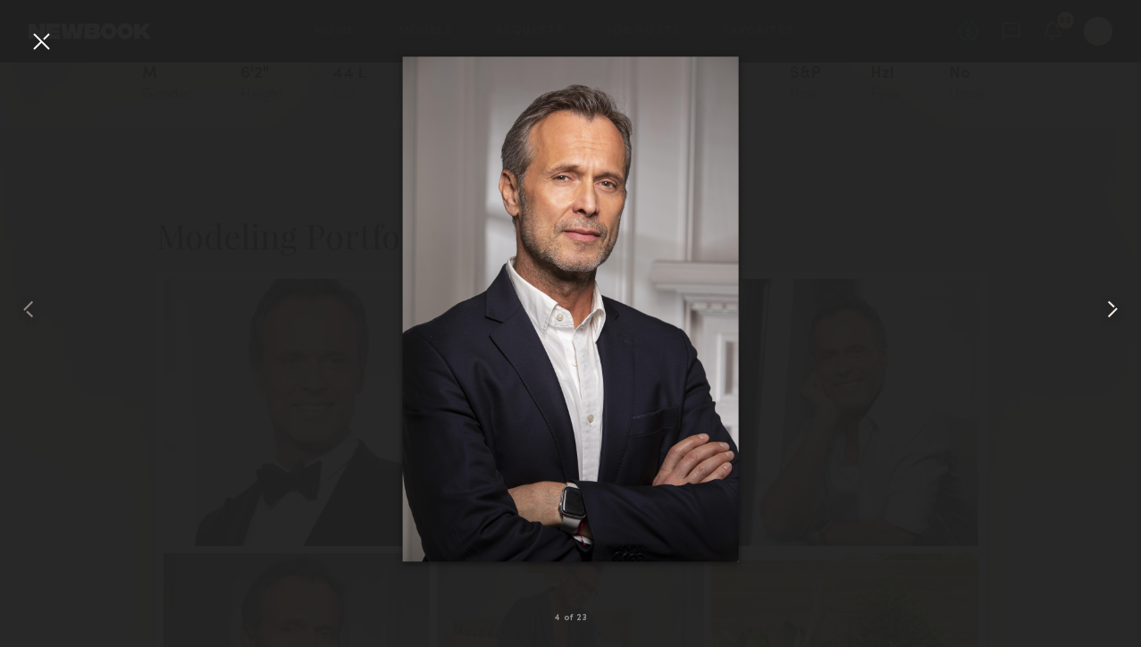
click at [1108, 314] on common-icon at bounding box center [1112, 309] width 29 height 29
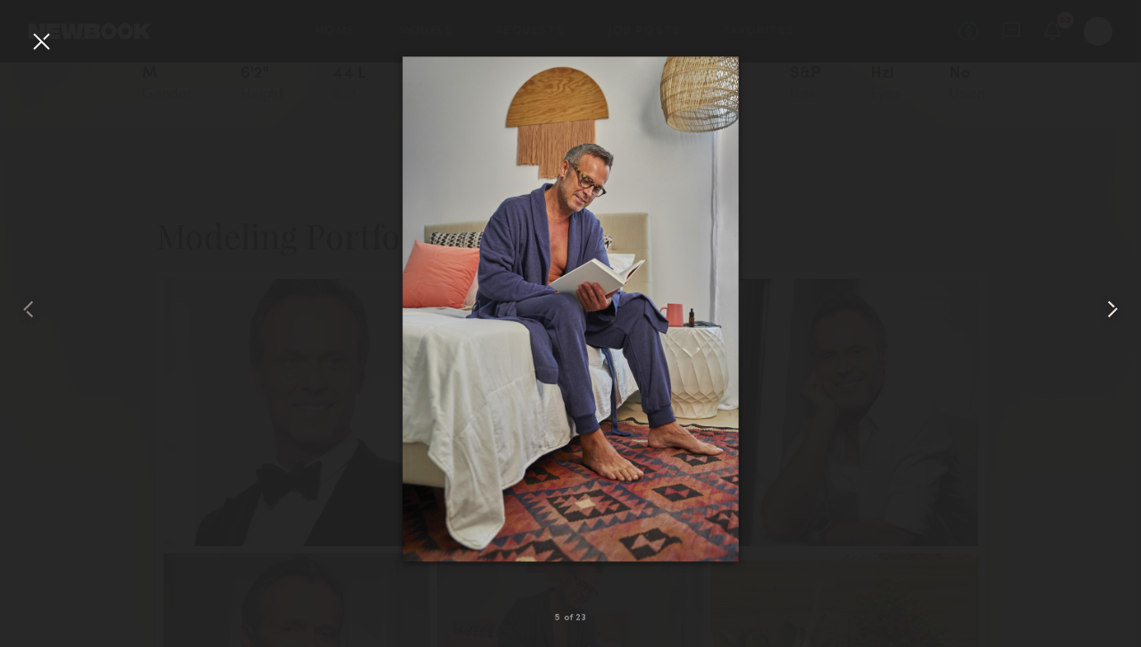
click at [1108, 314] on common-icon at bounding box center [1112, 309] width 29 height 29
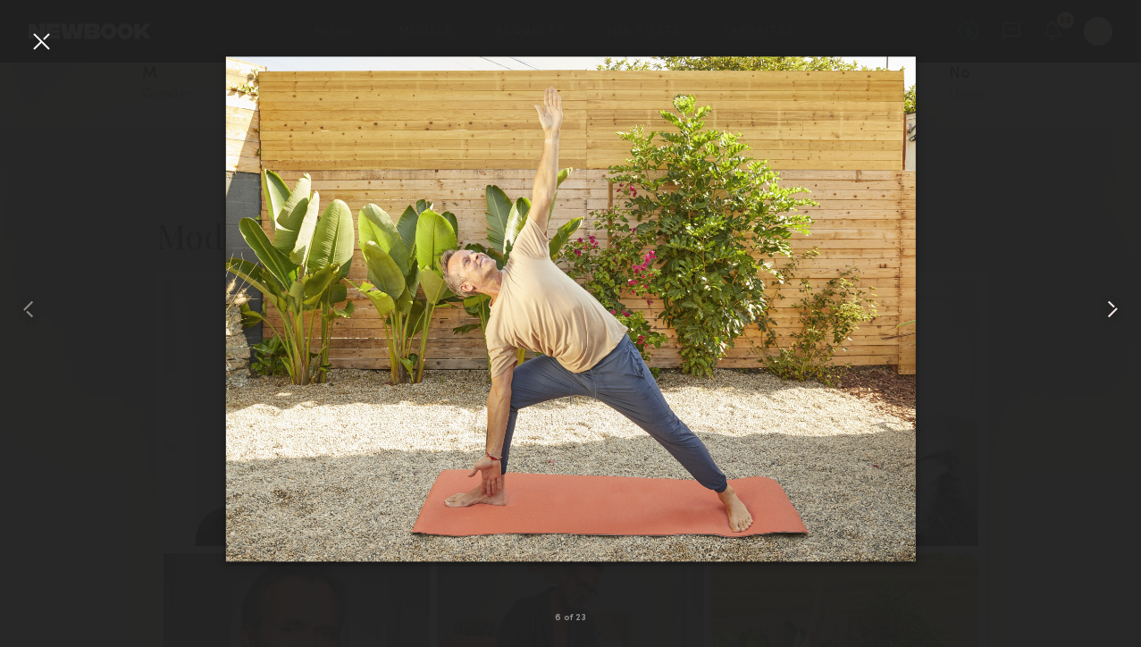
click at [1108, 314] on common-icon at bounding box center [1112, 309] width 29 height 29
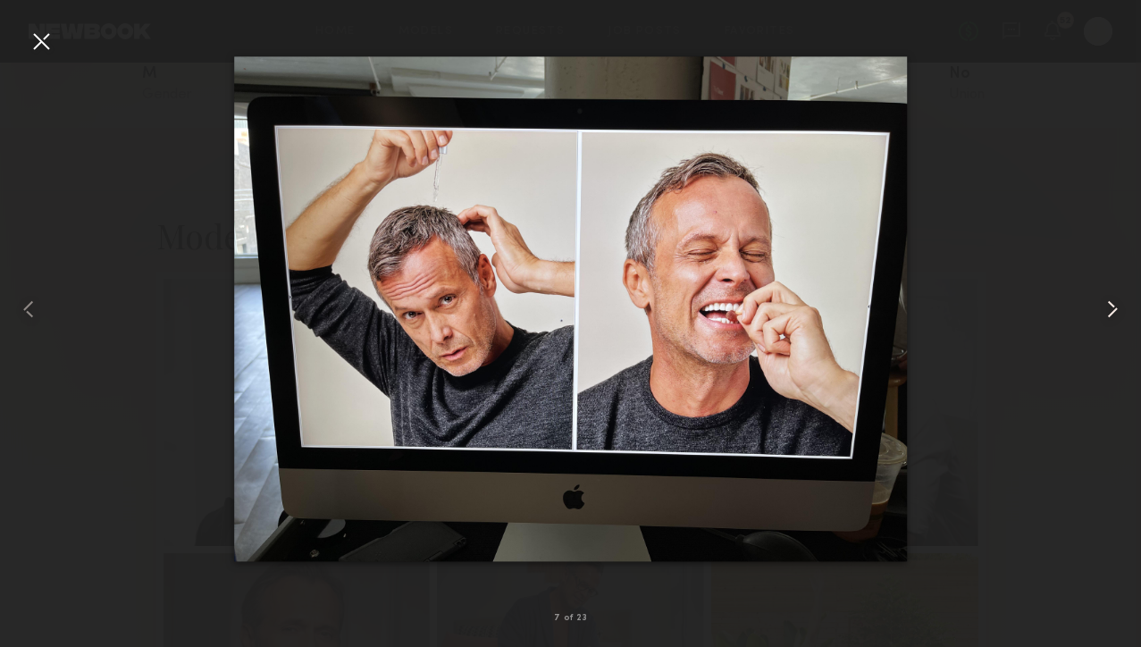
click at [1108, 314] on common-icon at bounding box center [1112, 309] width 29 height 29
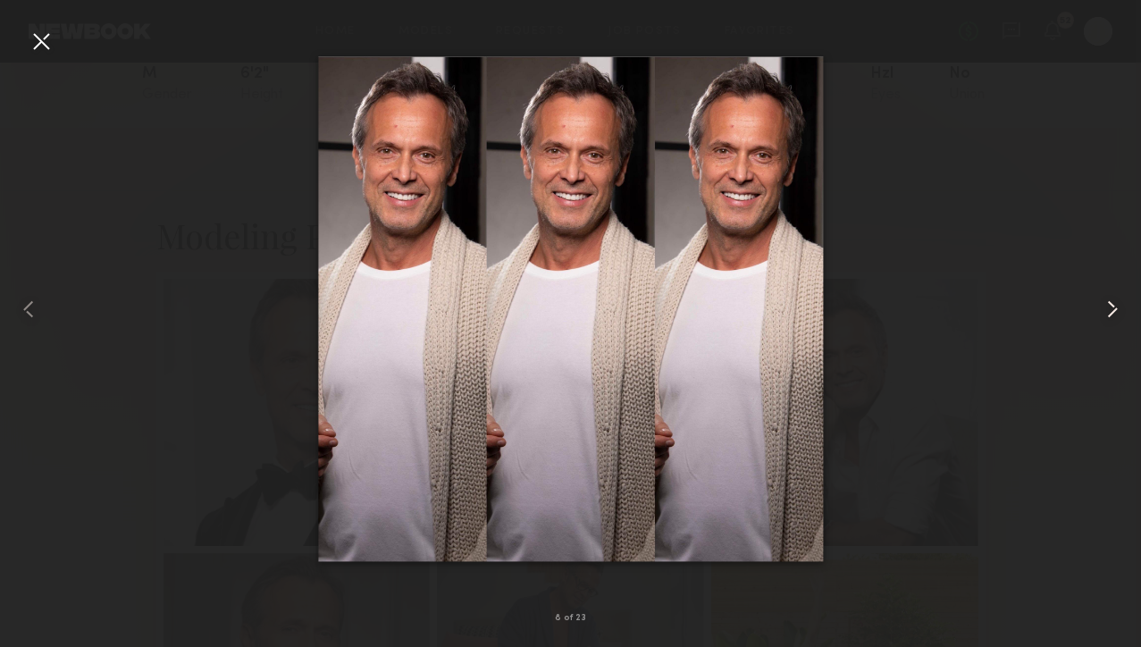
click at [1108, 314] on common-icon at bounding box center [1112, 309] width 29 height 29
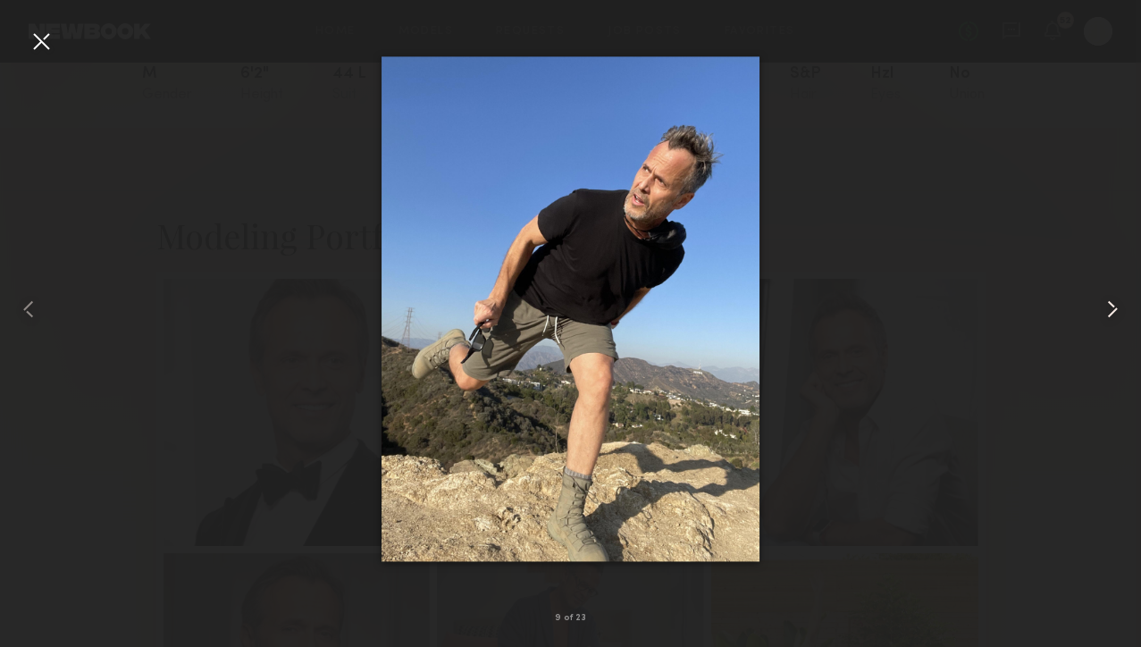
click at [1108, 314] on common-icon at bounding box center [1112, 309] width 29 height 29
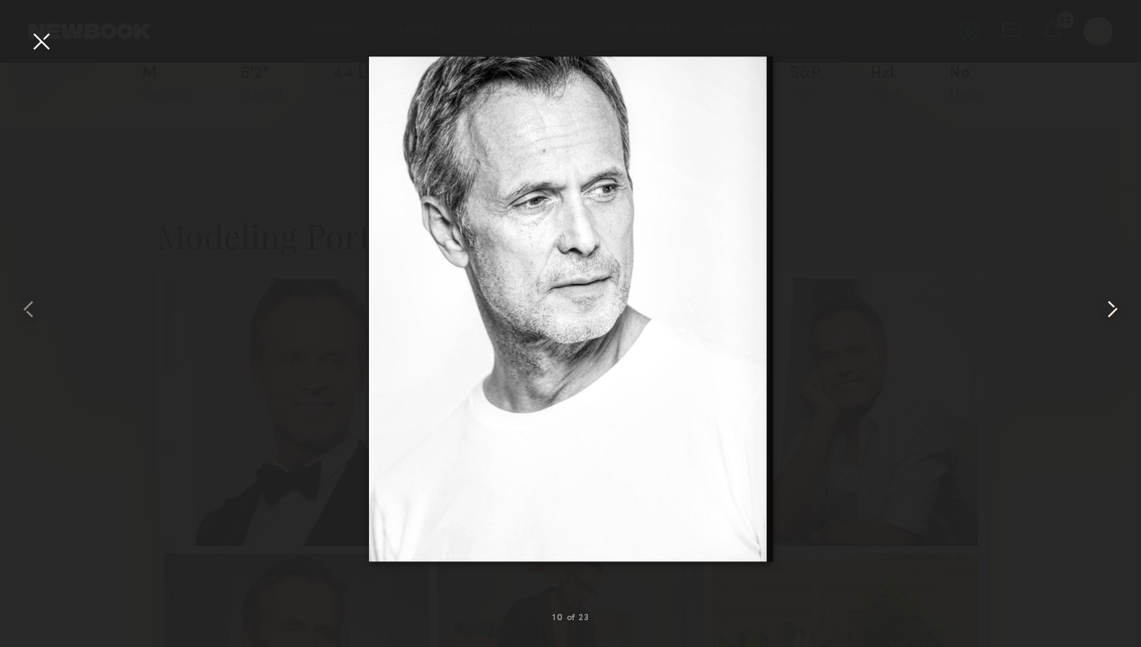
click at [1108, 314] on common-icon at bounding box center [1112, 309] width 29 height 29
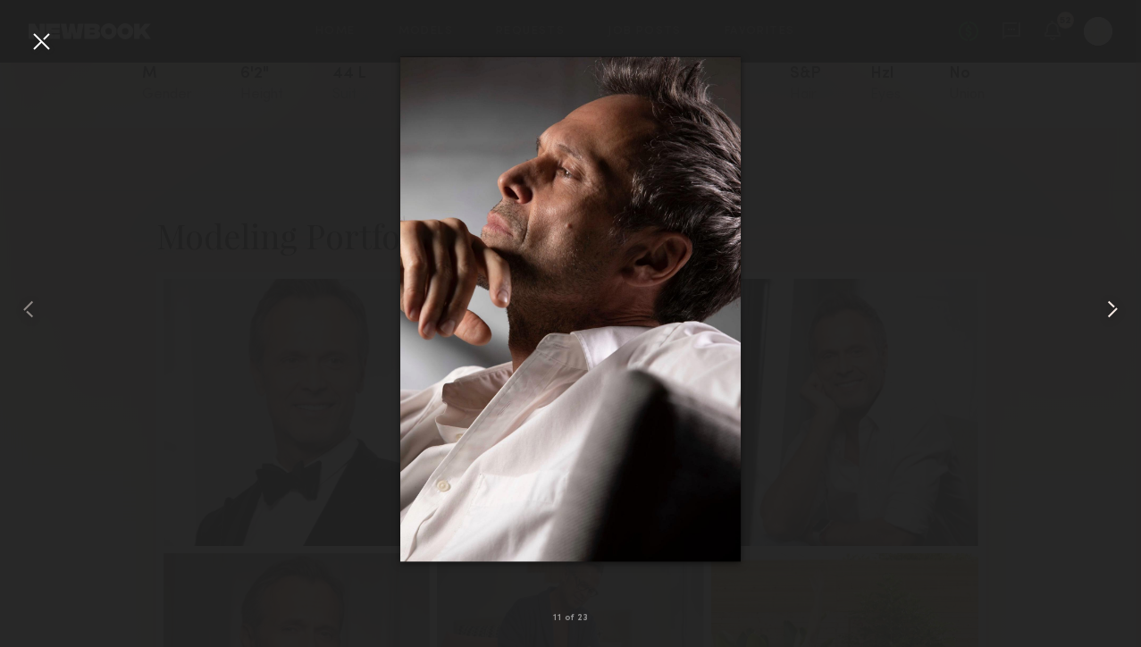
click at [1108, 314] on common-icon at bounding box center [1112, 309] width 29 height 29
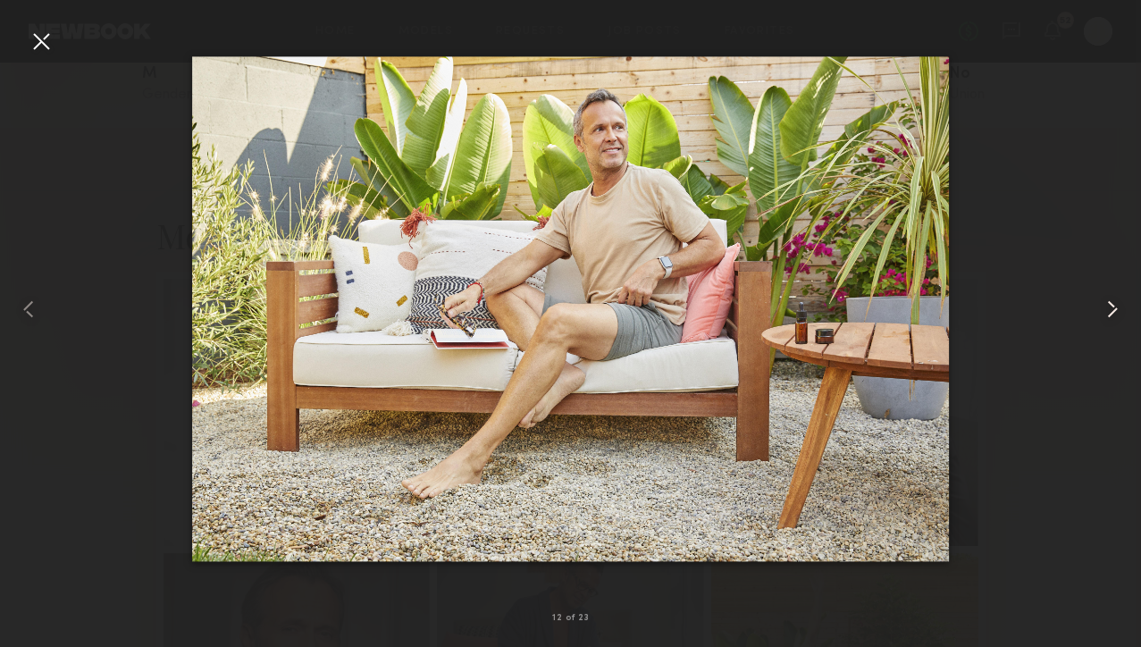
click at [1115, 304] on common-icon at bounding box center [1112, 309] width 29 height 29
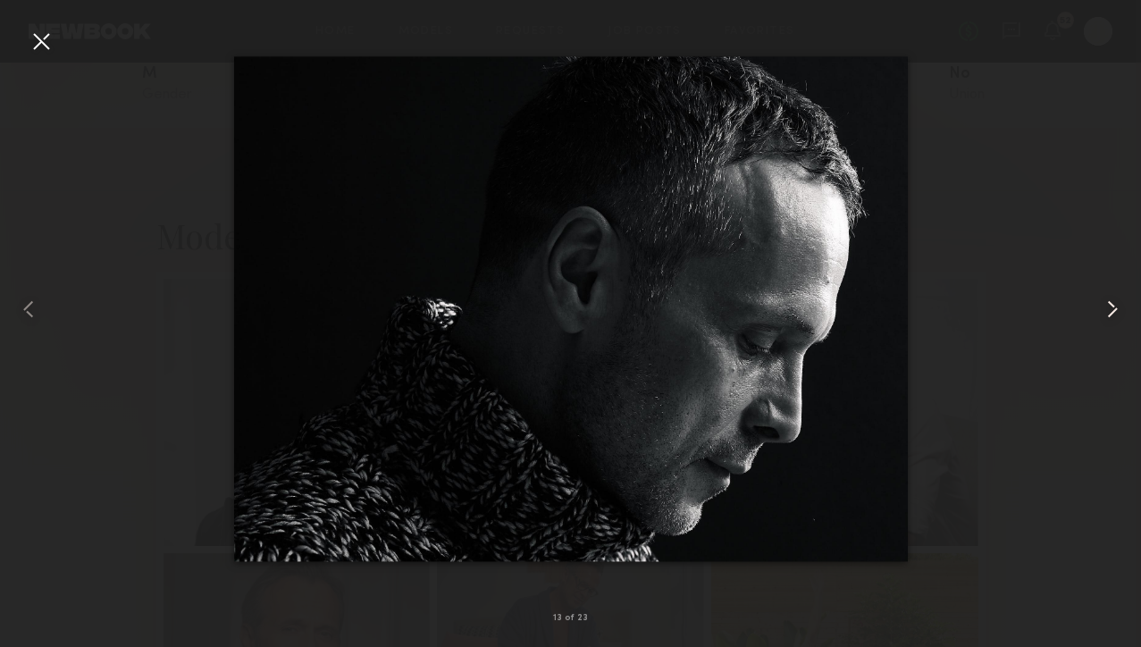
click at [1115, 304] on common-icon at bounding box center [1112, 309] width 29 height 29
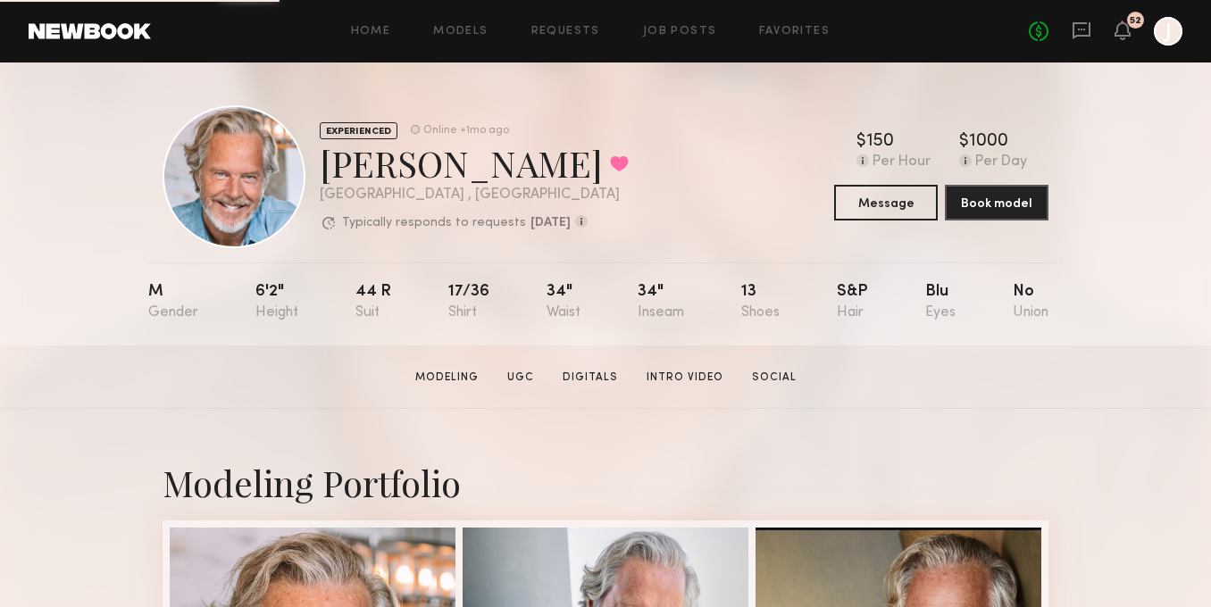
drag, startPoint x: 322, startPoint y: 157, endPoint x: 326, endPoint y: 168, distance: 11.3
click at [443, 174] on div "[PERSON_NAME] Favorited" at bounding box center [474, 162] width 309 height 47
click at [326, 169] on div "[PERSON_NAME] Favorited" at bounding box center [474, 162] width 309 height 47
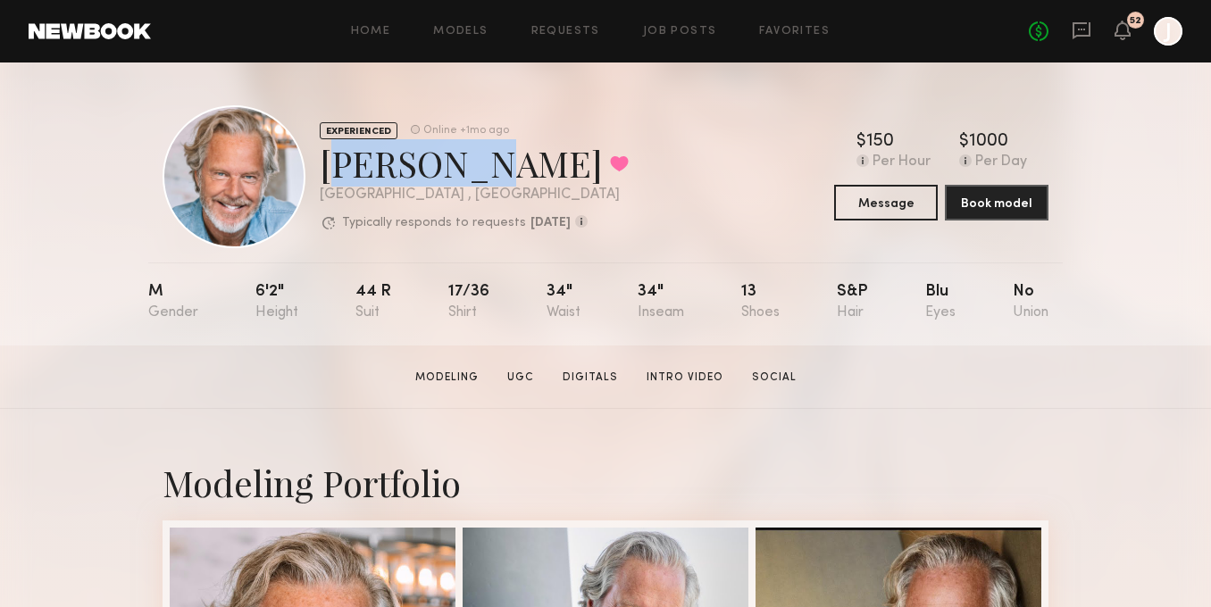
copy div "[PERSON_NAME]"
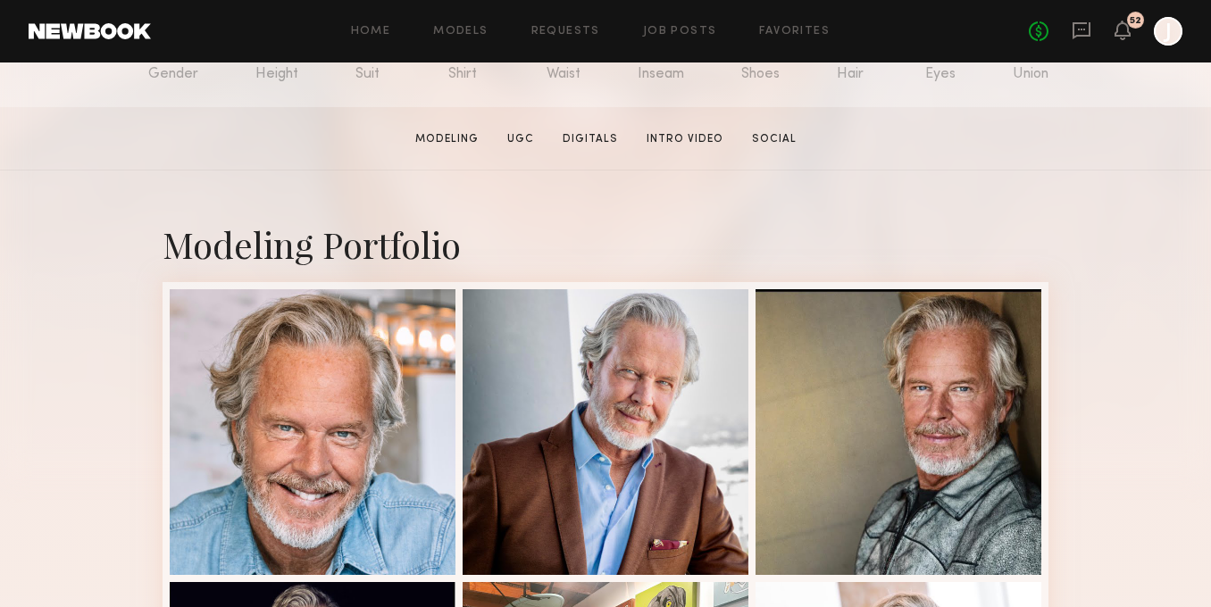
scroll to position [242, 0]
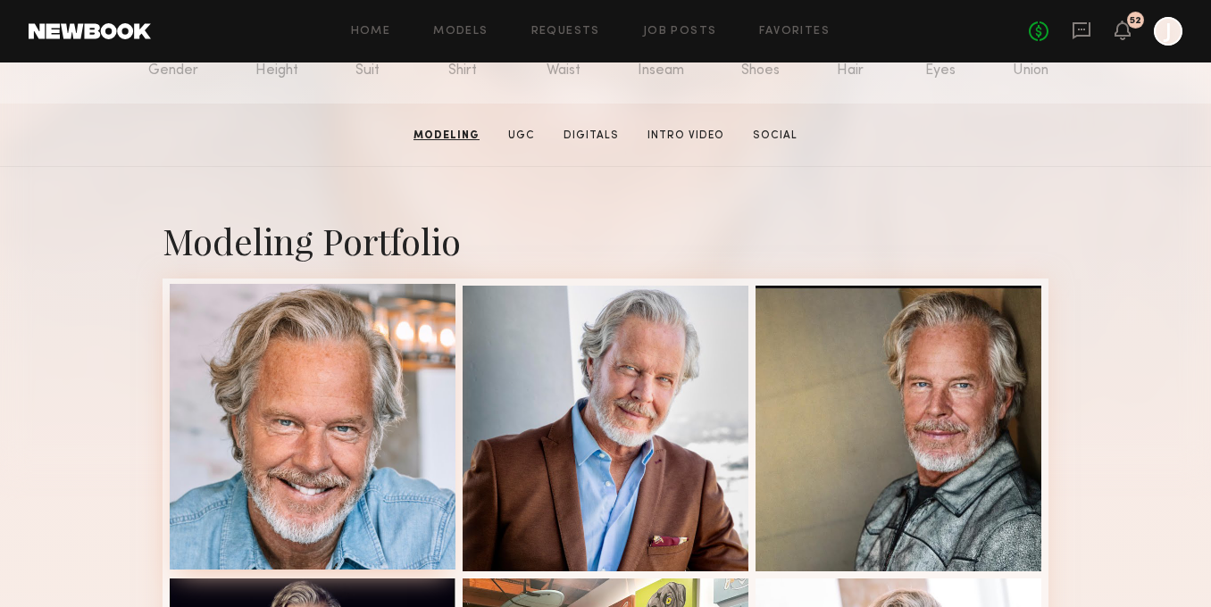
click at [351, 473] on div at bounding box center [313, 427] width 286 height 286
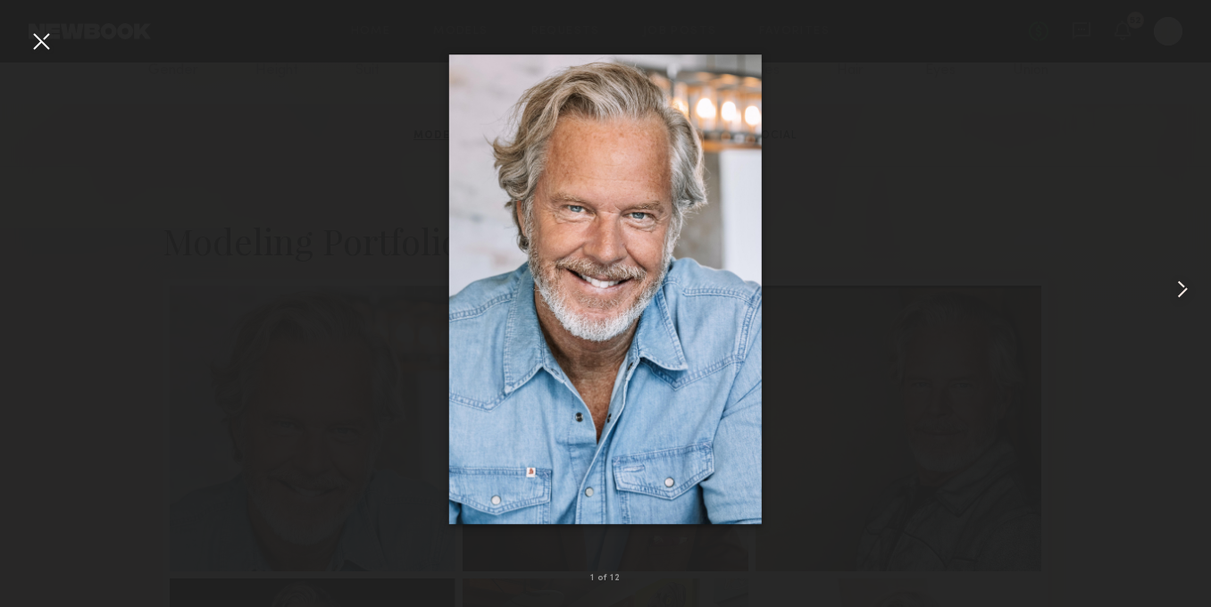
click at [1185, 290] on common-icon at bounding box center [1182, 289] width 29 height 29
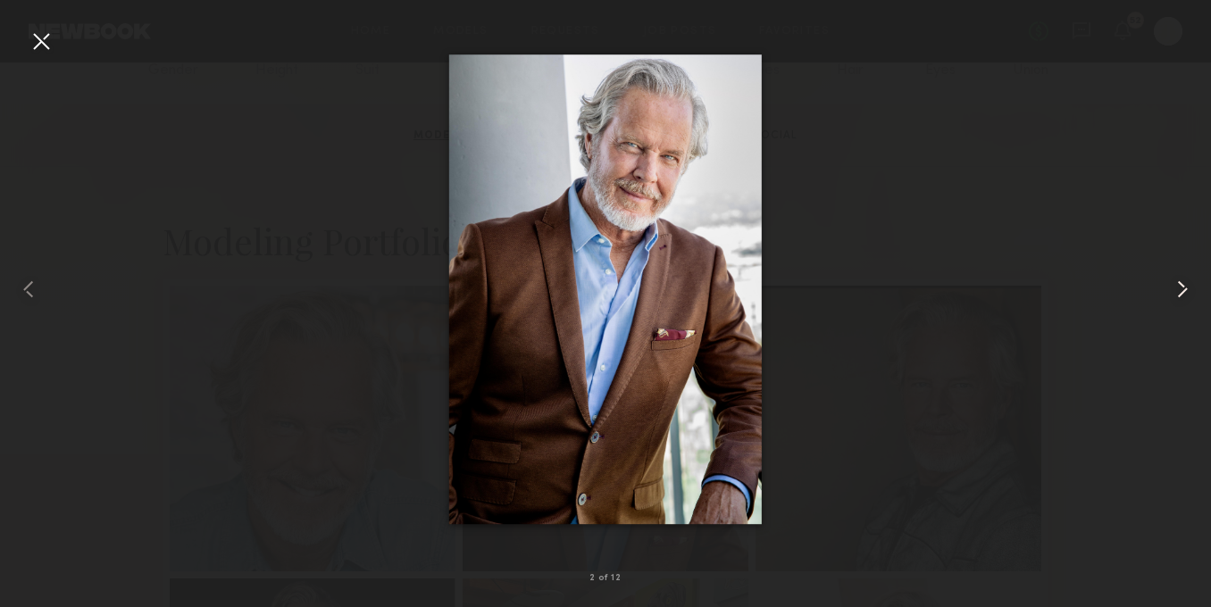
click at [1184, 291] on common-icon at bounding box center [1182, 289] width 29 height 29
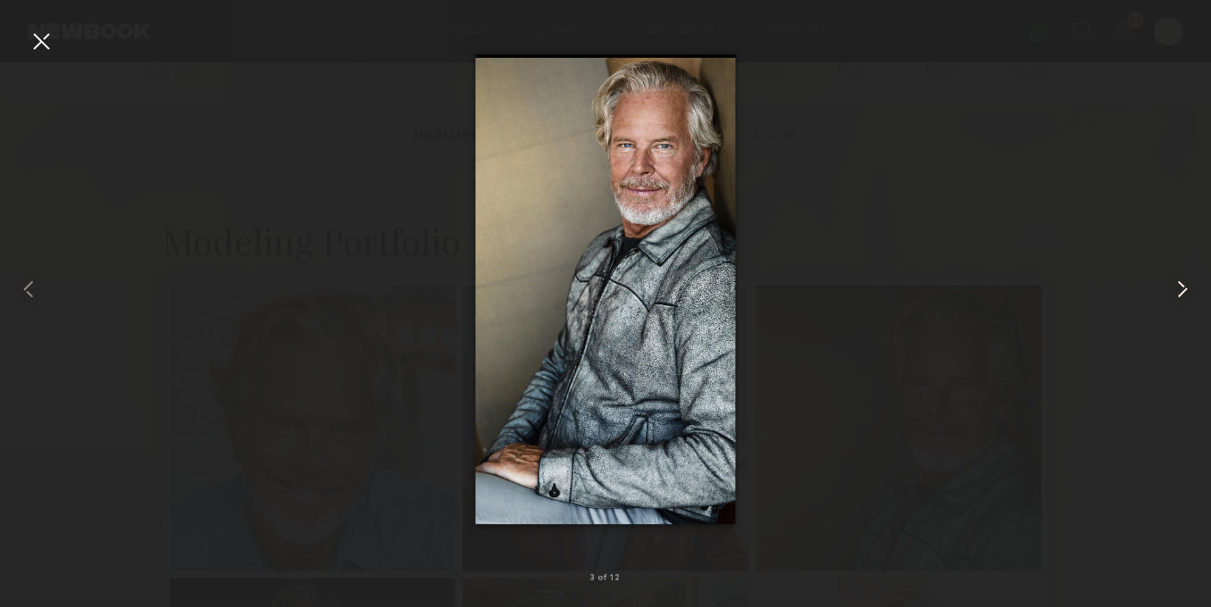
click at [1184, 291] on common-icon at bounding box center [1182, 289] width 29 height 29
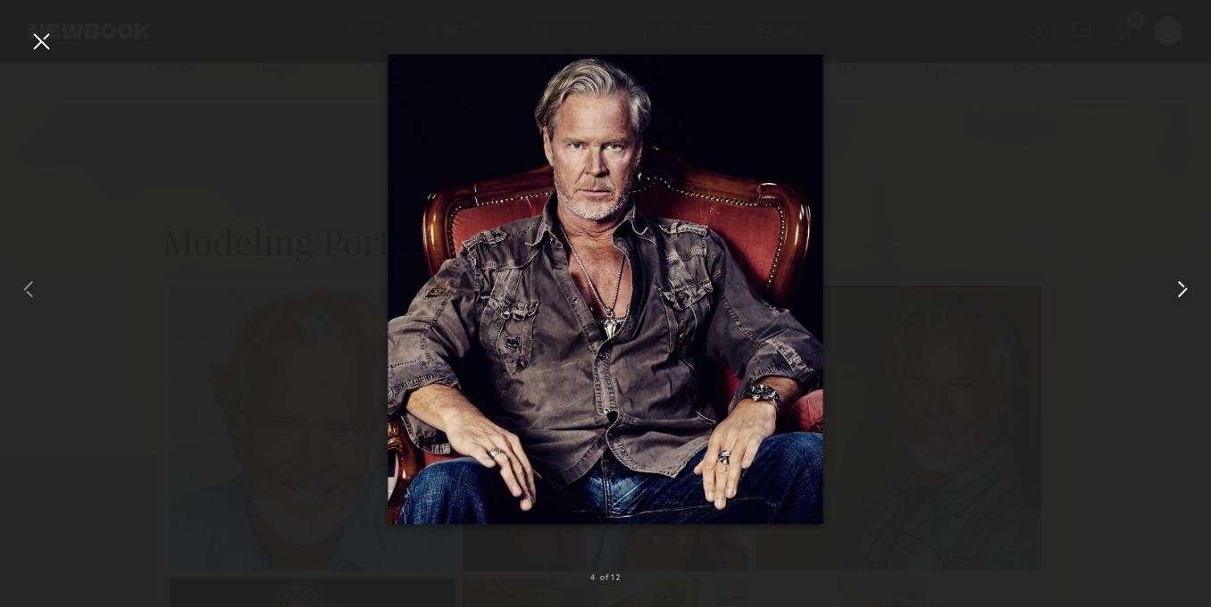
click at [1184, 291] on common-icon at bounding box center [1182, 289] width 29 height 29
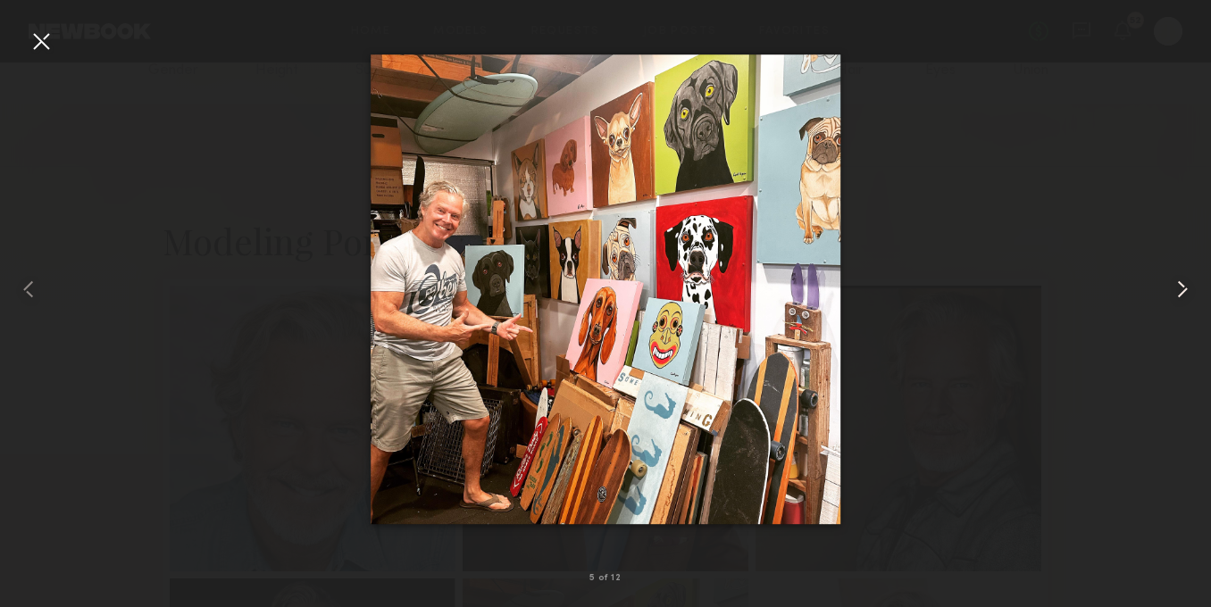
click at [1184, 291] on common-icon at bounding box center [1182, 289] width 29 height 29
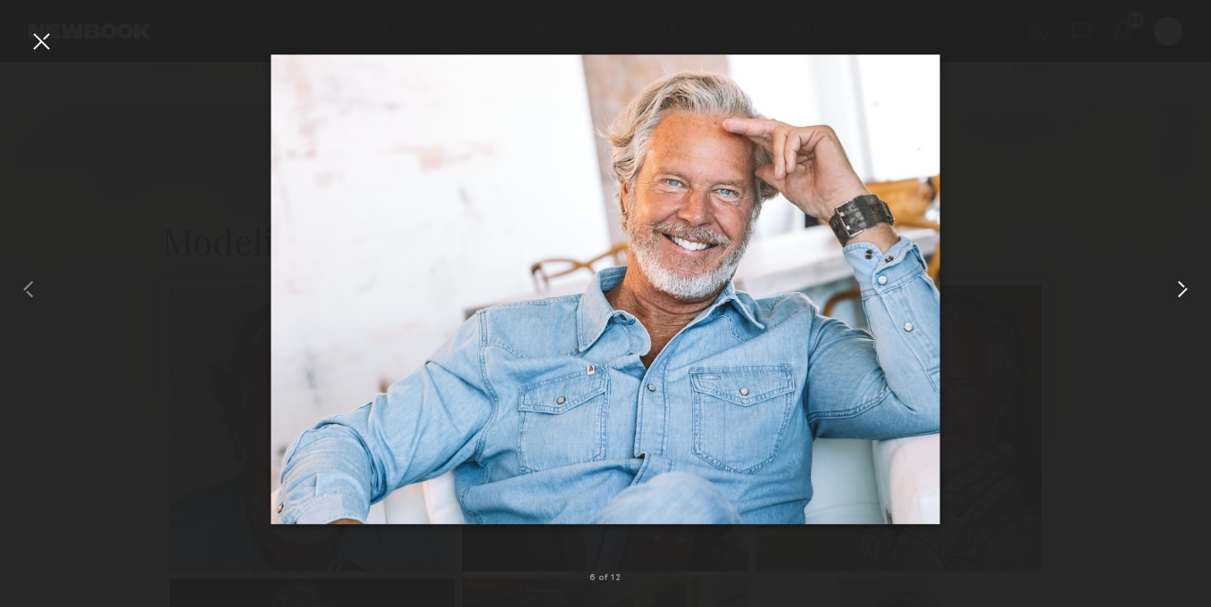
click at [1191, 293] on common-icon at bounding box center [1182, 289] width 29 height 29
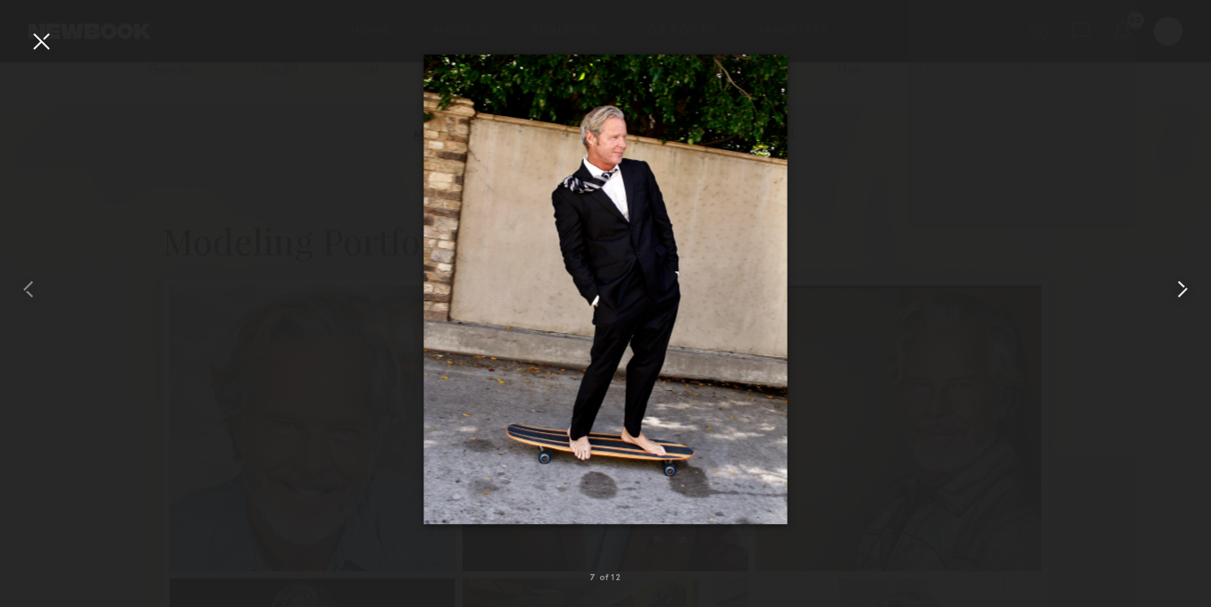
click at [1191, 293] on common-icon at bounding box center [1182, 289] width 29 height 29
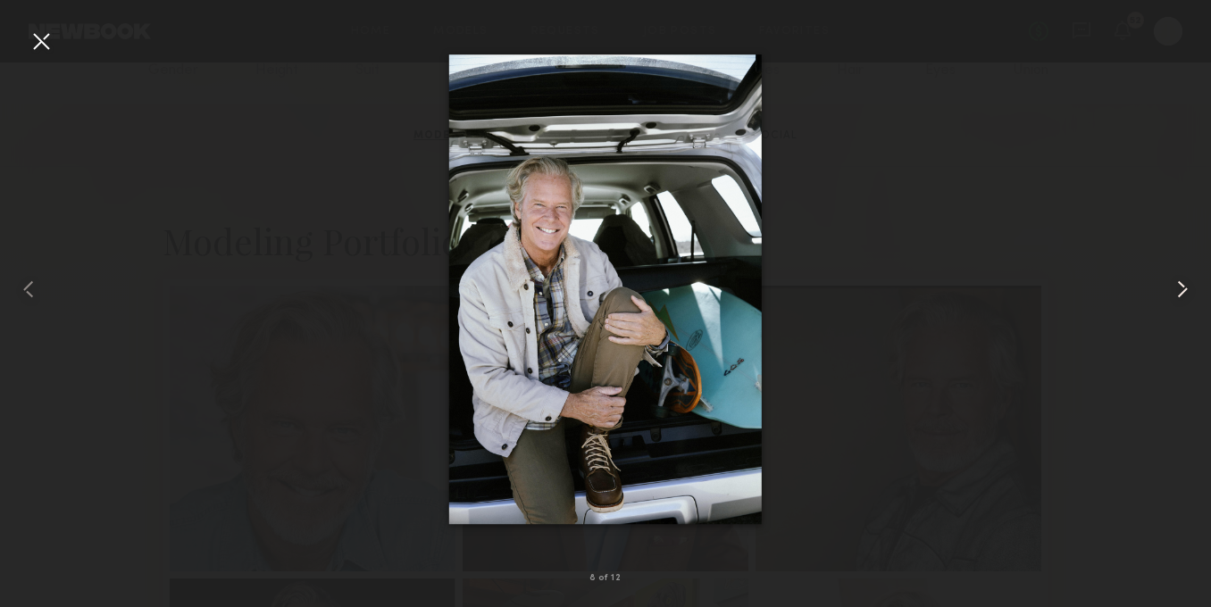
click at [1184, 284] on common-icon at bounding box center [1182, 289] width 29 height 29
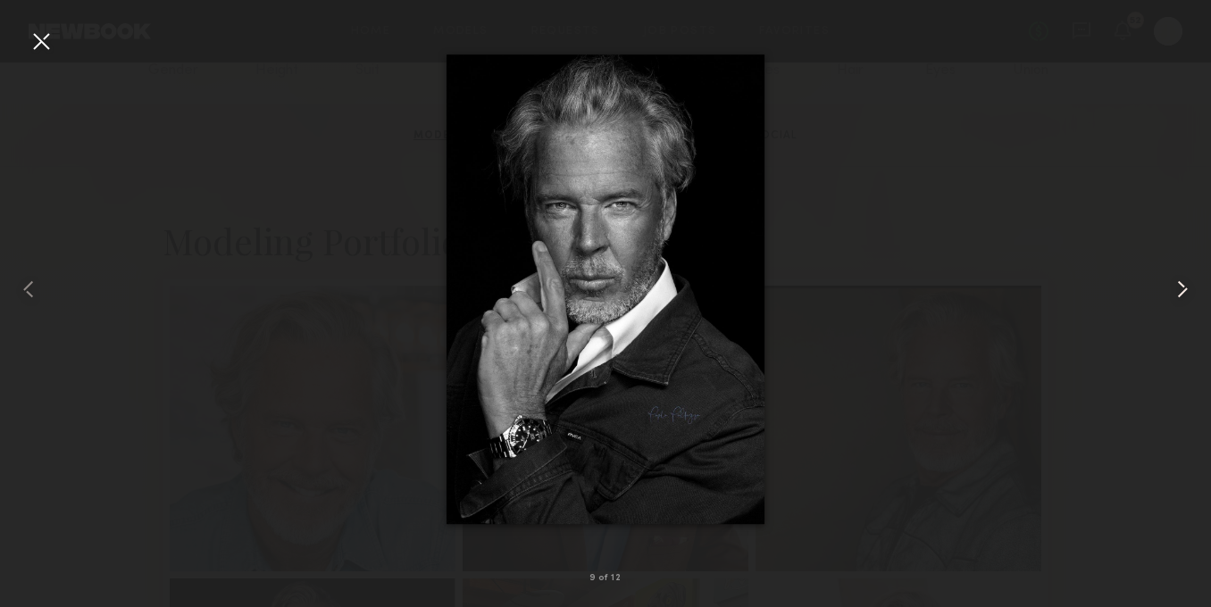
click at [1184, 284] on common-icon at bounding box center [1182, 289] width 29 height 29
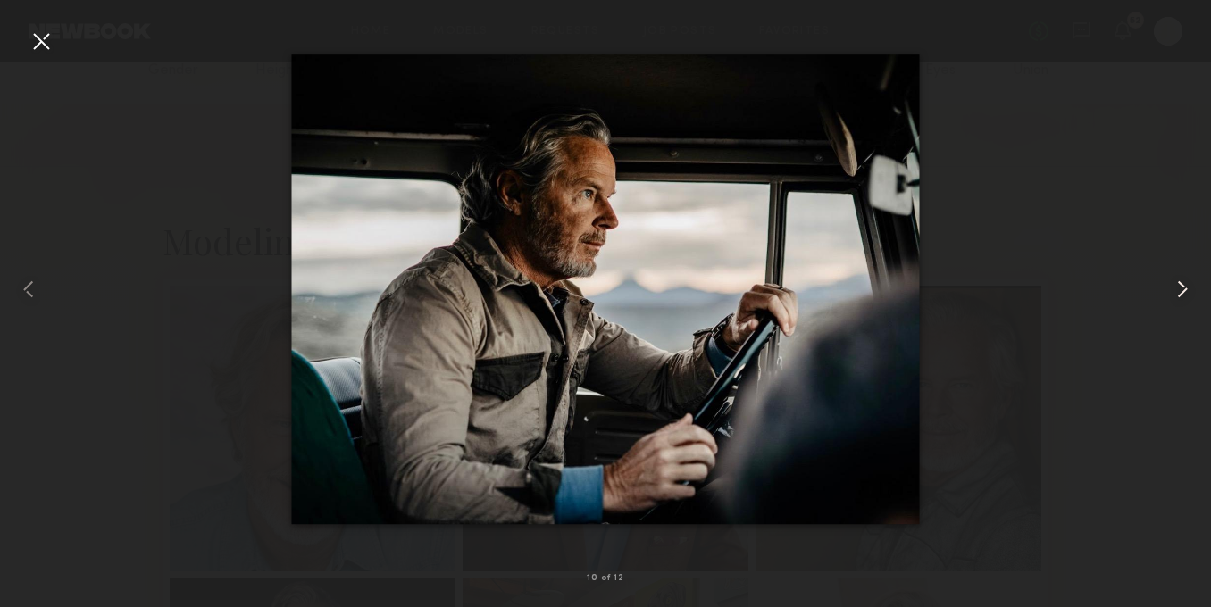
click at [1184, 284] on common-icon at bounding box center [1182, 289] width 29 height 29
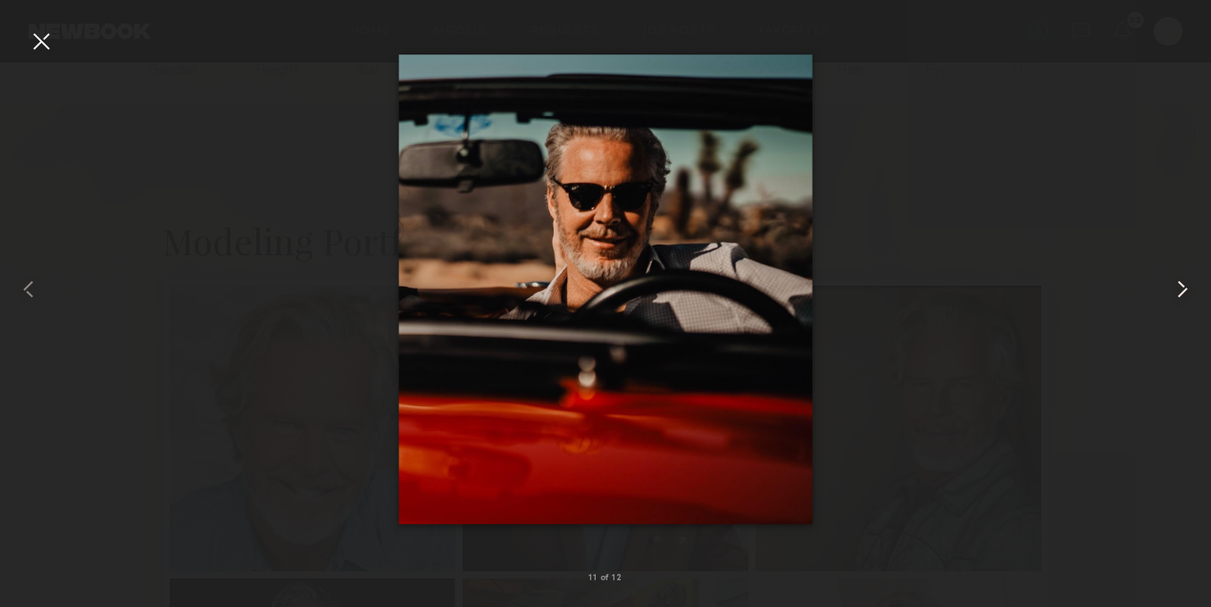
click at [1184, 284] on common-icon at bounding box center [1182, 289] width 29 height 29
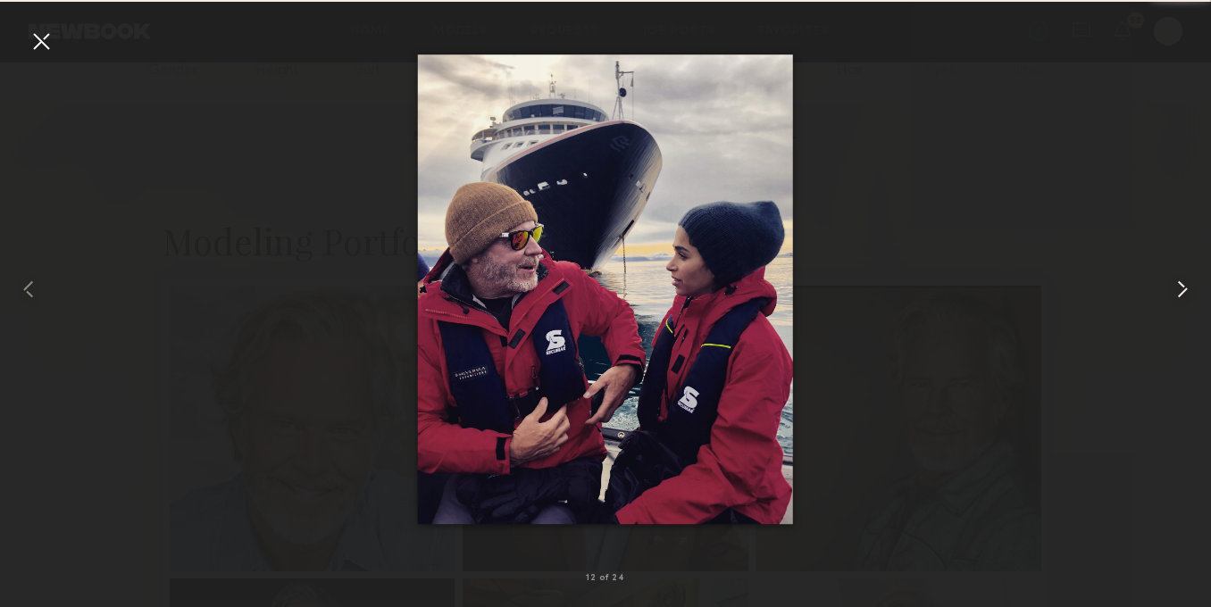
click at [1184, 284] on common-icon at bounding box center [1182, 289] width 29 height 29
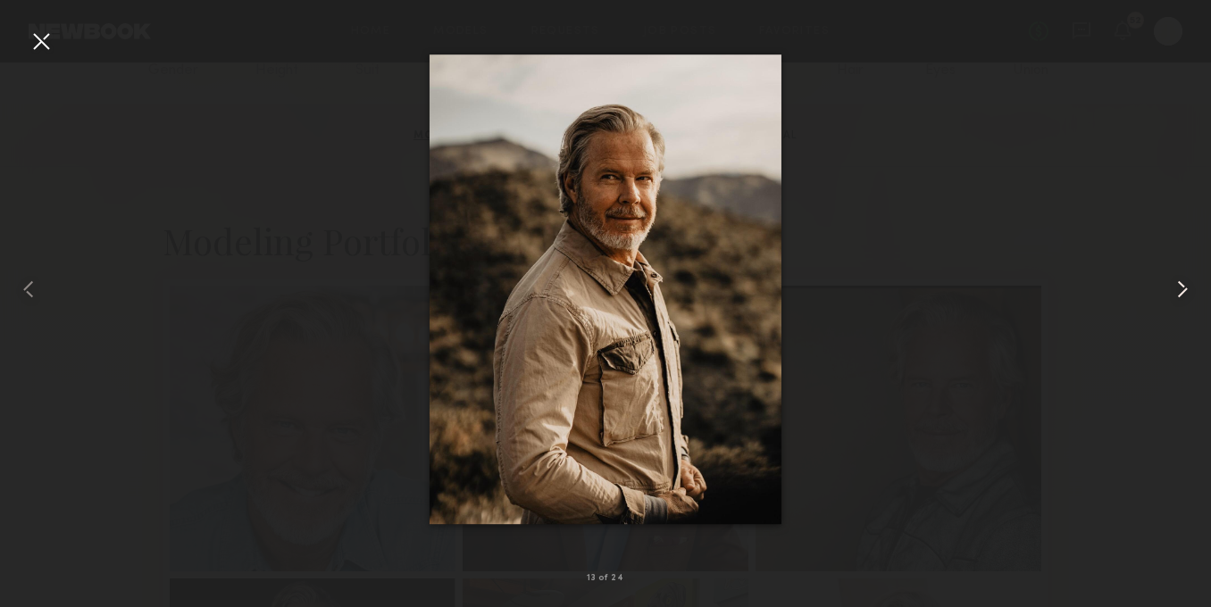
click at [1168, 272] on div at bounding box center [1187, 290] width 48 height 522
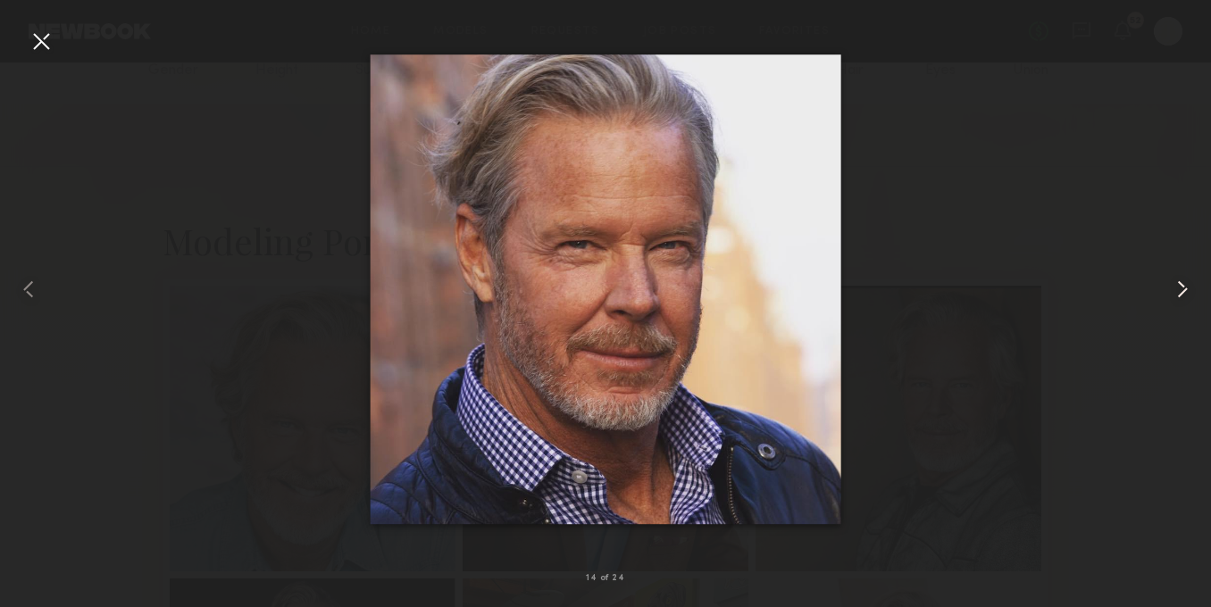
click at [1182, 283] on common-icon at bounding box center [1182, 289] width 29 height 29
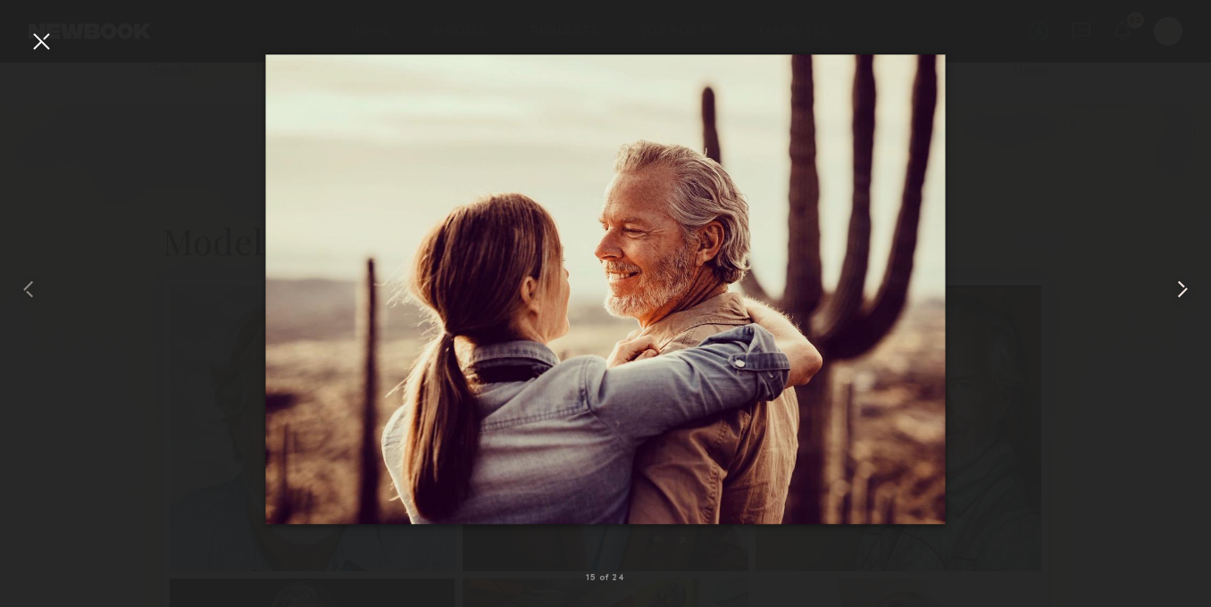
click at [1182, 284] on common-icon at bounding box center [1182, 289] width 29 height 29
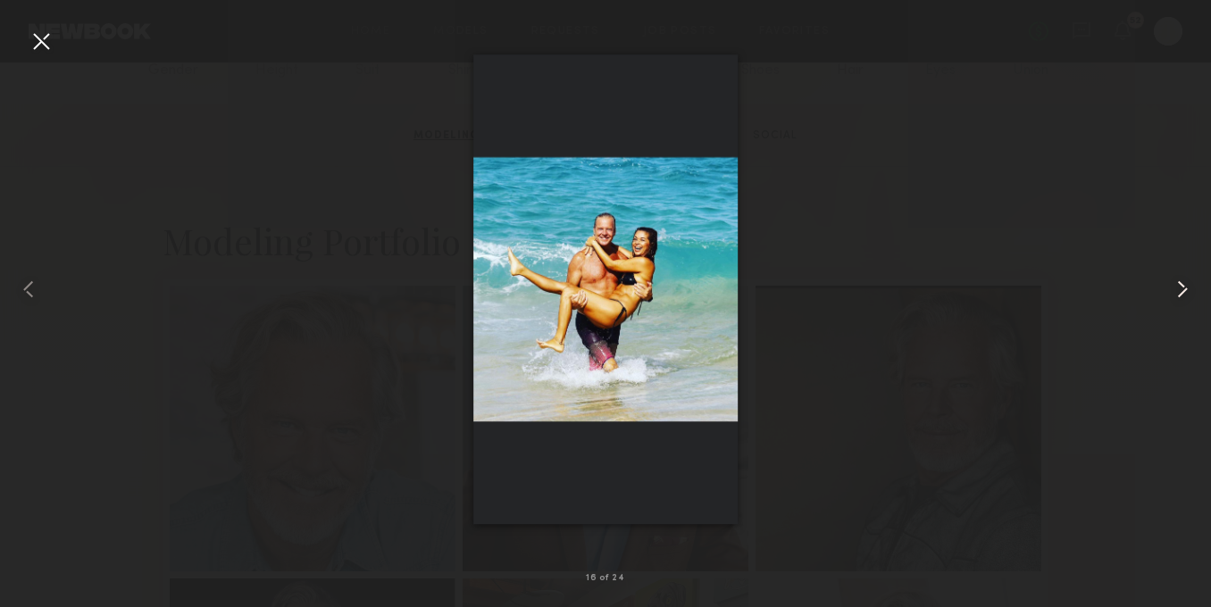
click at [1182, 284] on common-icon at bounding box center [1182, 289] width 29 height 29
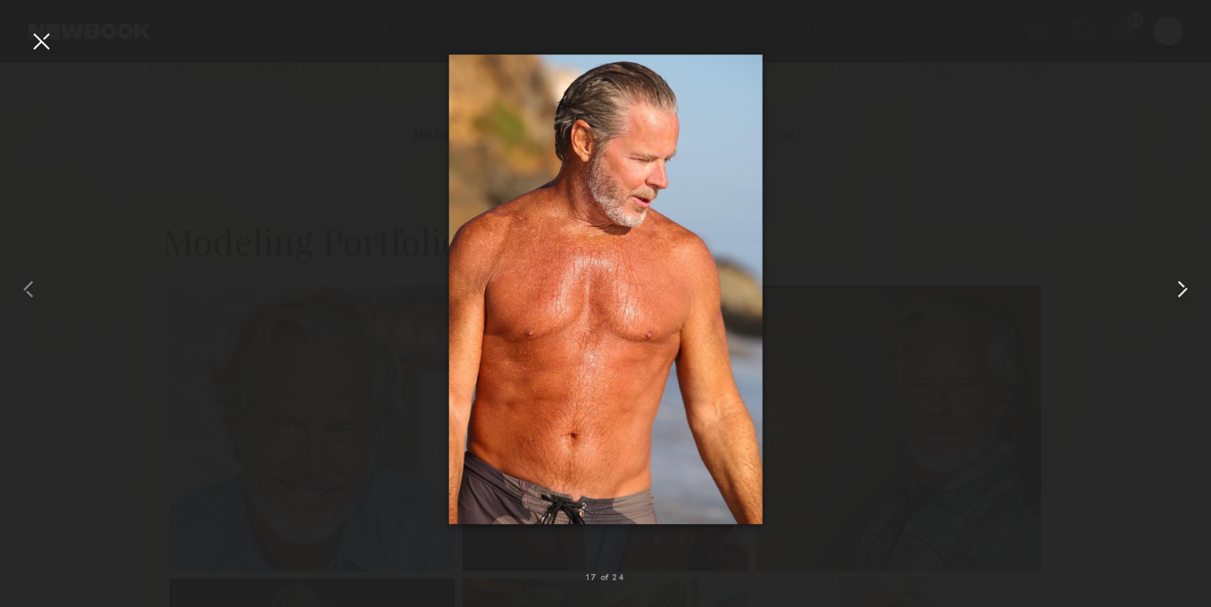
click at [1182, 284] on common-icon at bounding box center [1182, 289] width 29 height 29
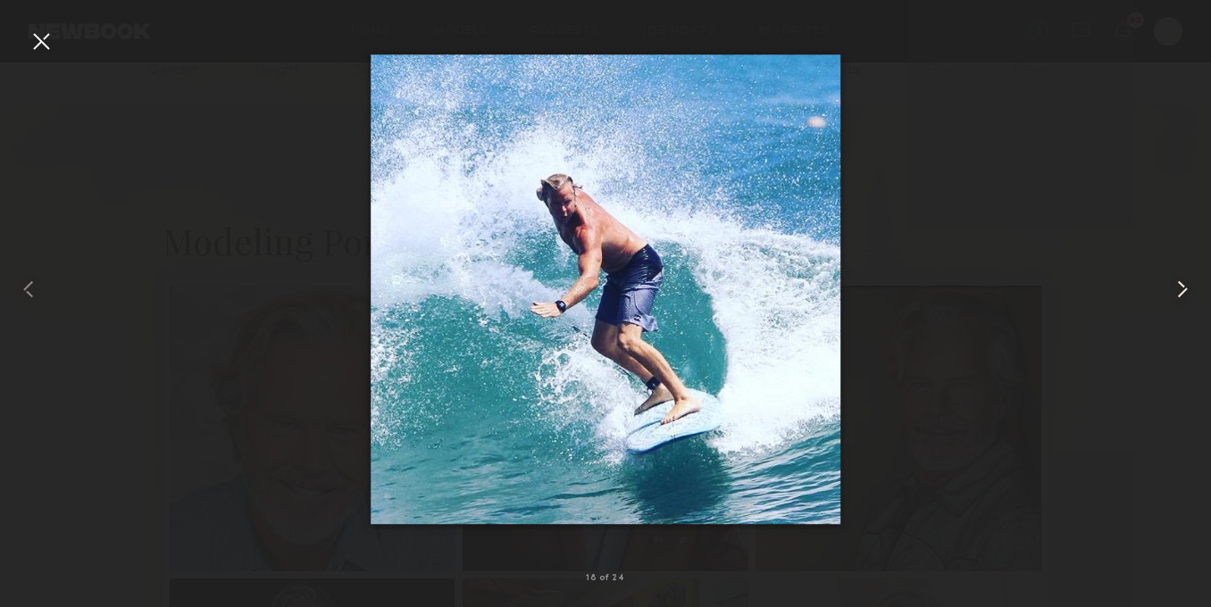
click at [1182, 284] on common-icon at bounding box center [1182, 289] width 29 height 29
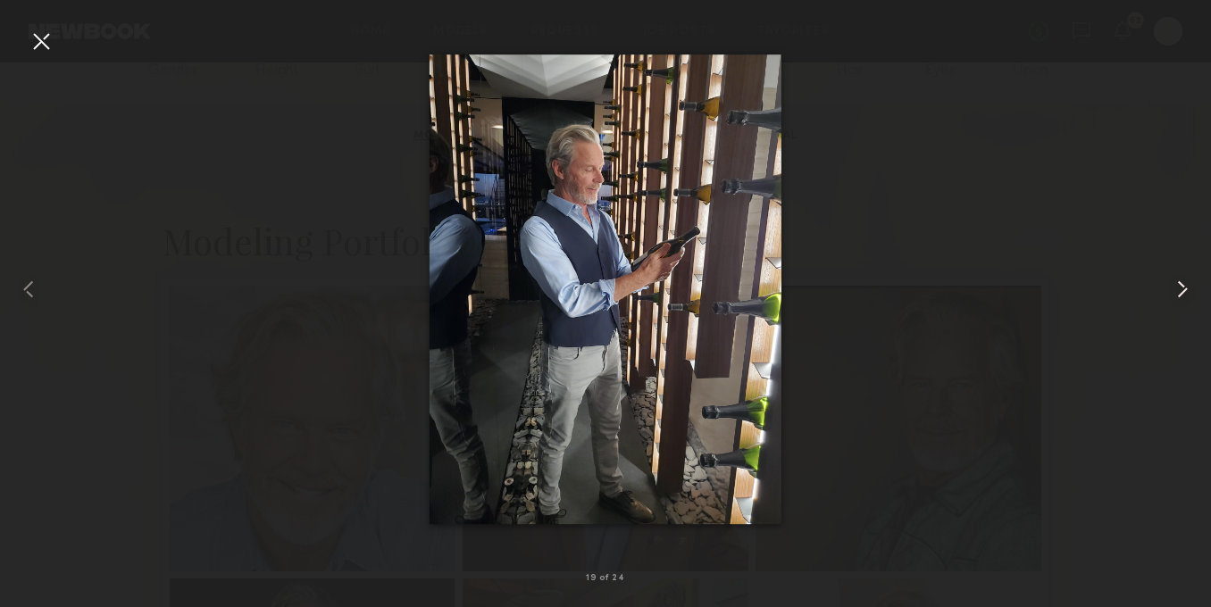
click at [1176, 299] on common-icon at bounding box center [1182, 289] width 29 height 29
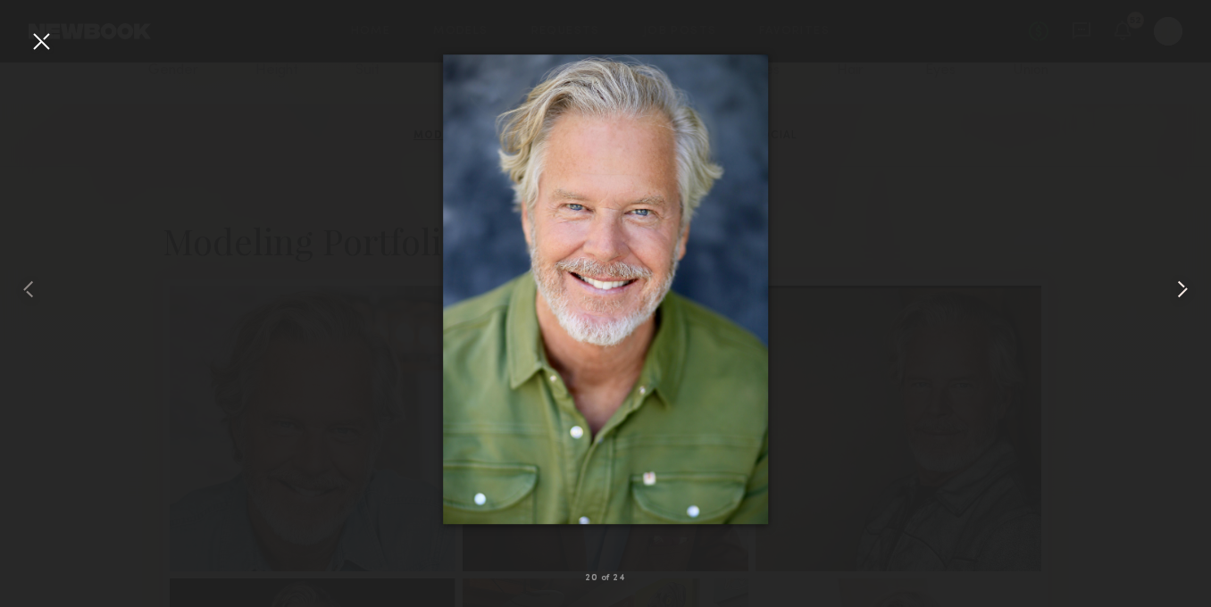
click at [1191, 297] on common-icon at bounding box center [1182, 289] width 29 height 29
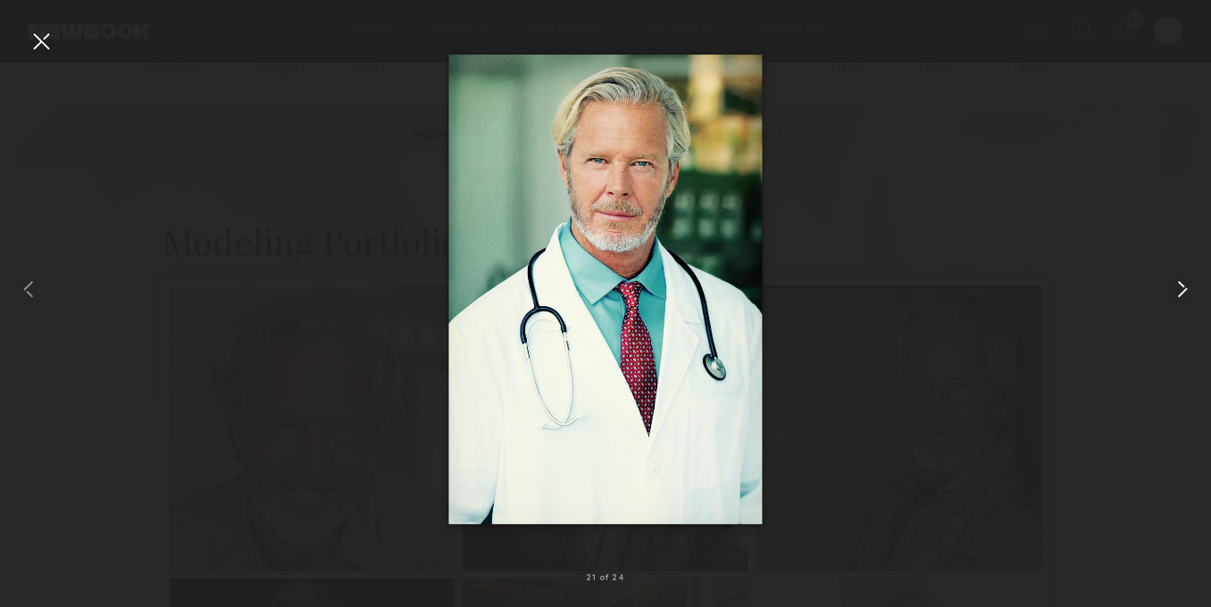
click at [1183, 294] on common-icon at bounding box center [1182, 289] width 29 height 29
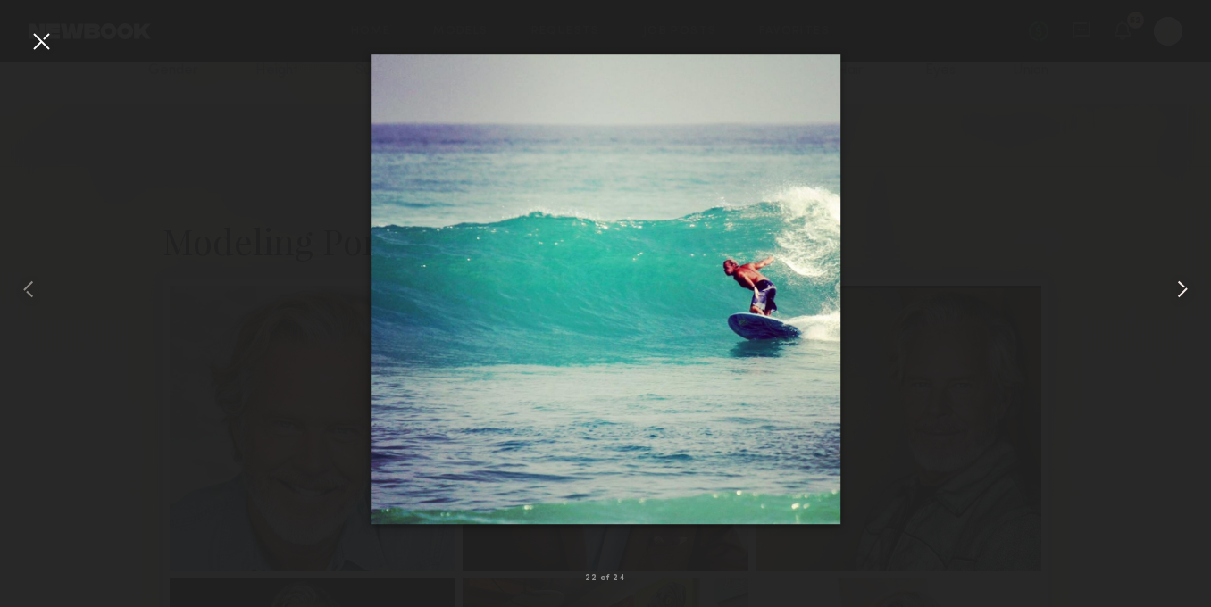
click at [1183, 294] on common-icon at bounding box center [1182, 289] width 29 height 29
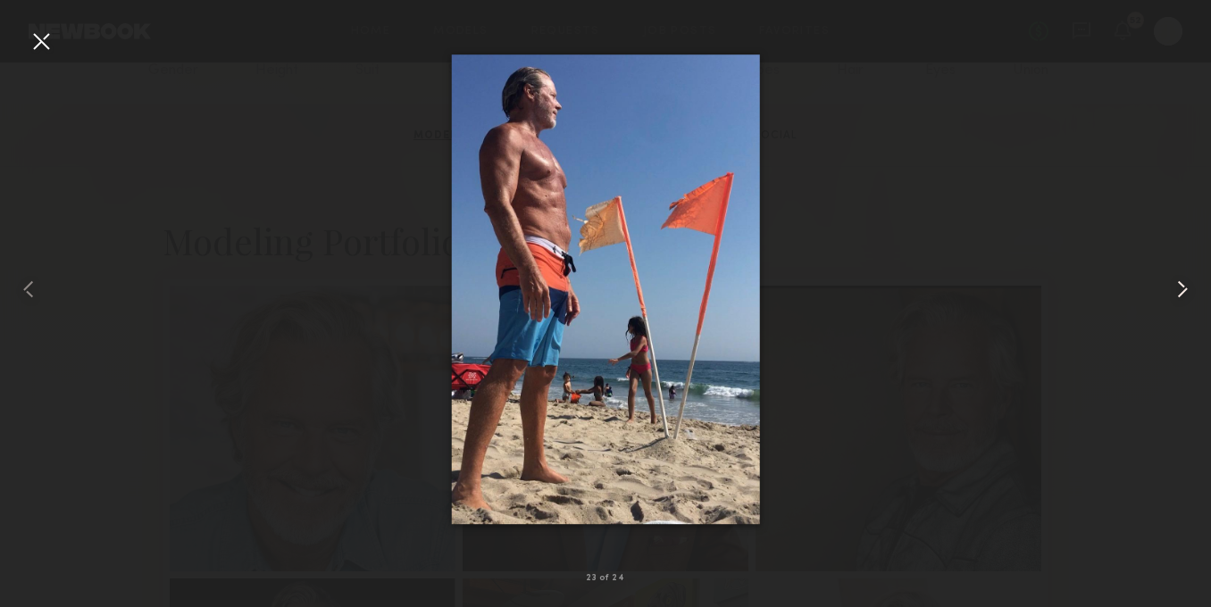
click at [1183, 294] on common-icon at bounding box center [1182, 289] width 29 height 29
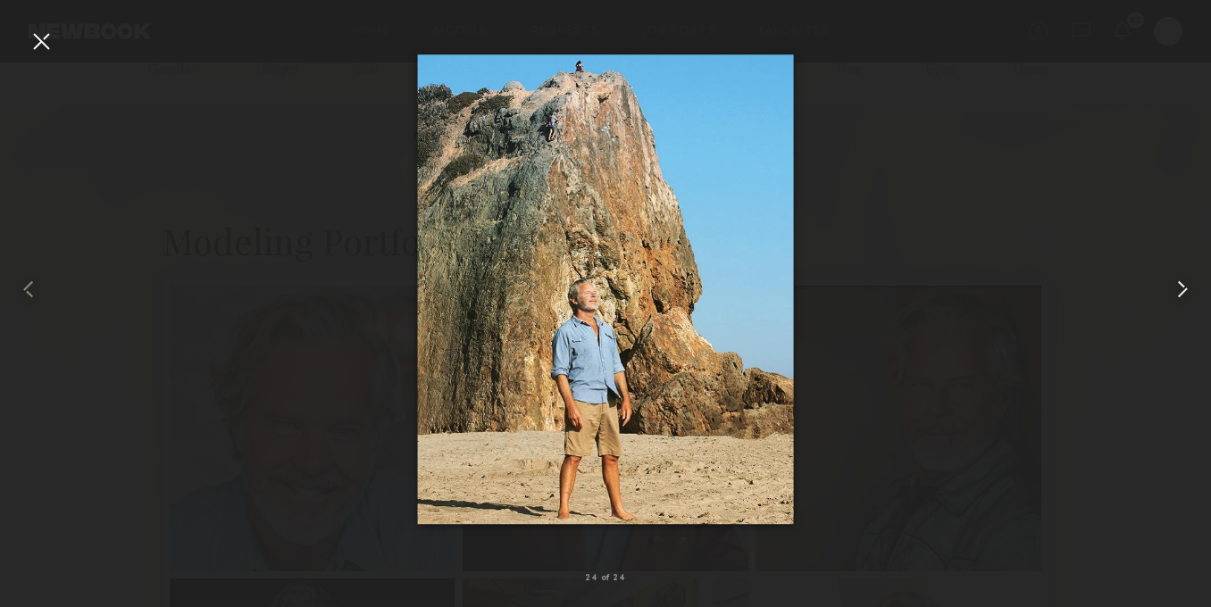
click at [1183, 294] on common-icon at bounding box center [1182, 289] width 29 height 29
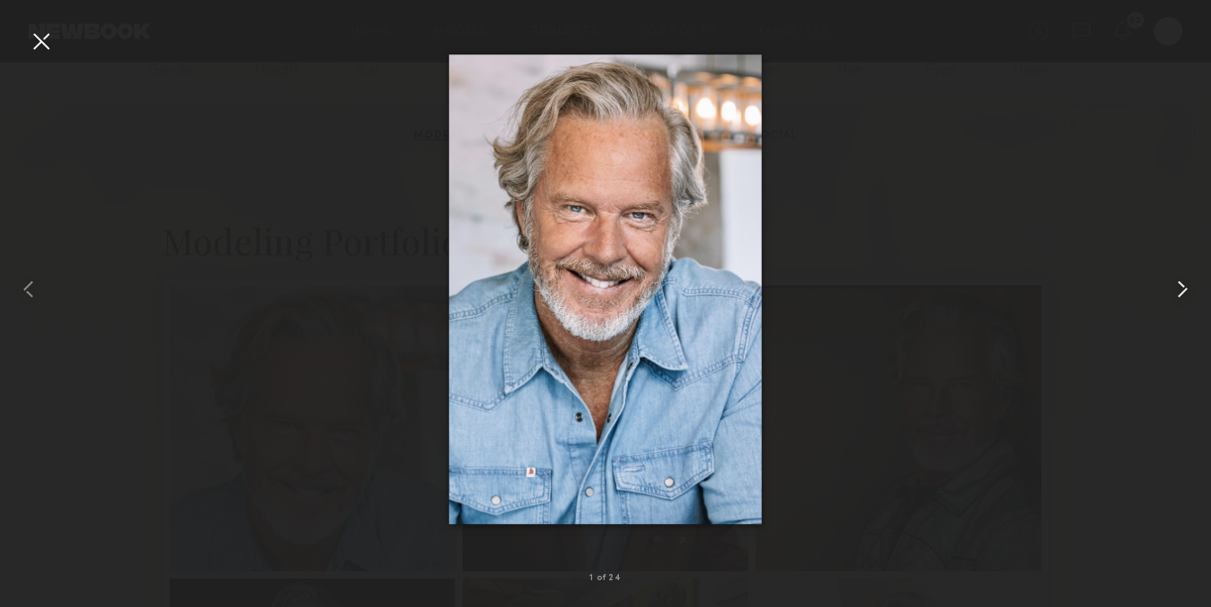
click at [1183, 294] on common-icon at bounding box center [1182, 289] width 29 height 29
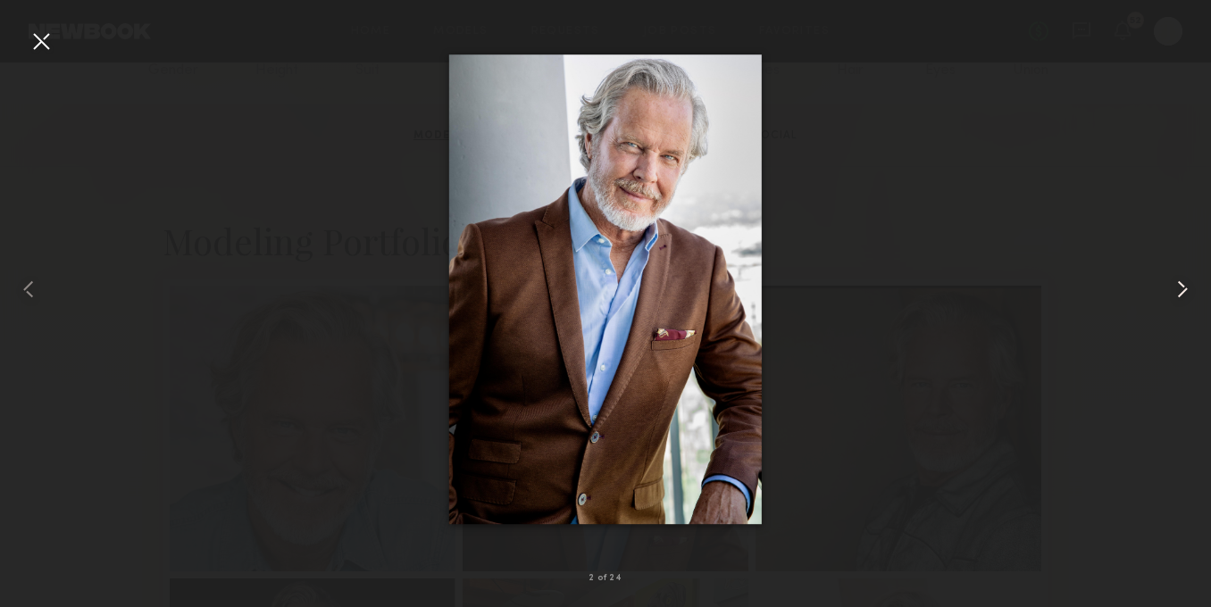
click at [1183, 294] on common-icon at bounding box center [1182, 289] width 29 height 29
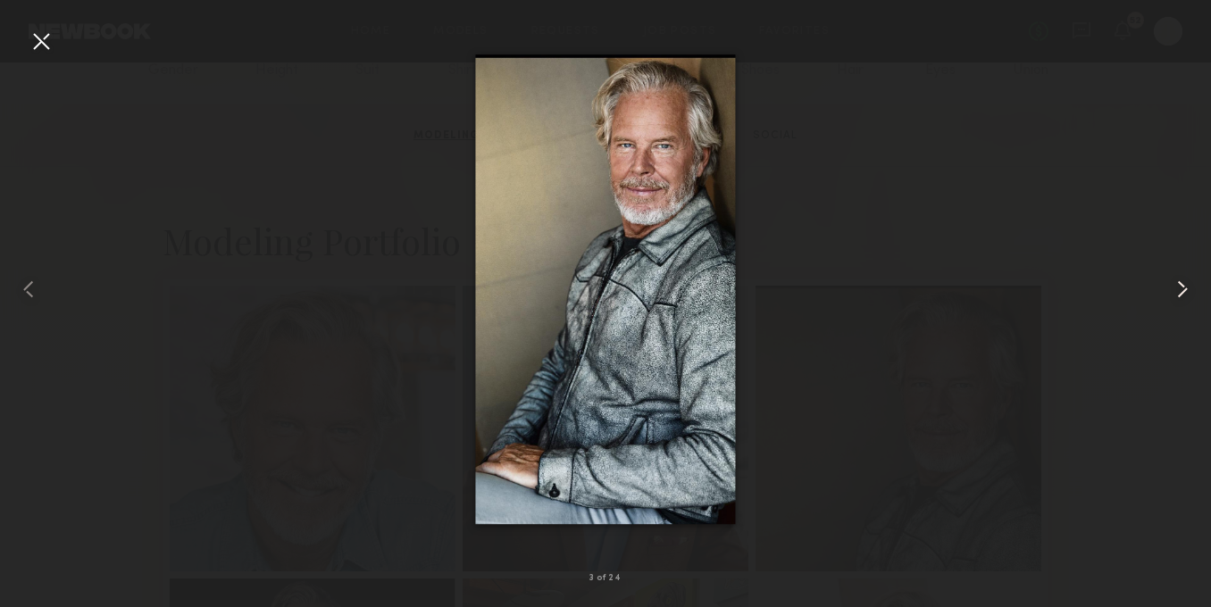
click at [1183, 294] on common-icon at bounding box center [1182, 289] width 29 height 29
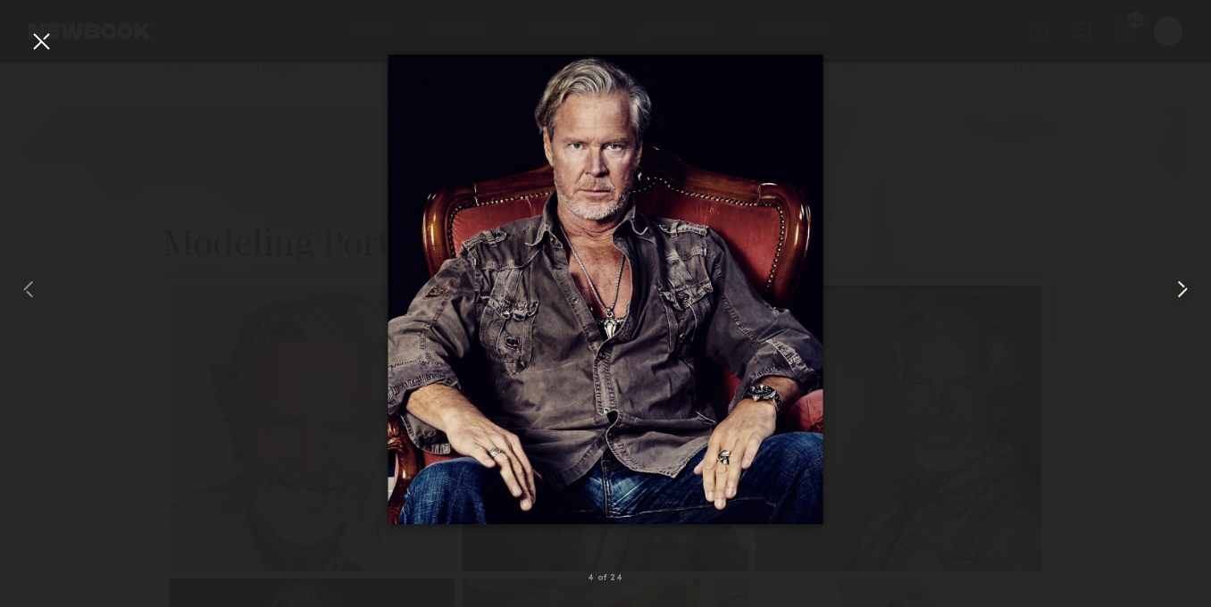
click at [1183, 294] on common-icon at bounding box center [1182, 289] width 29 height 29
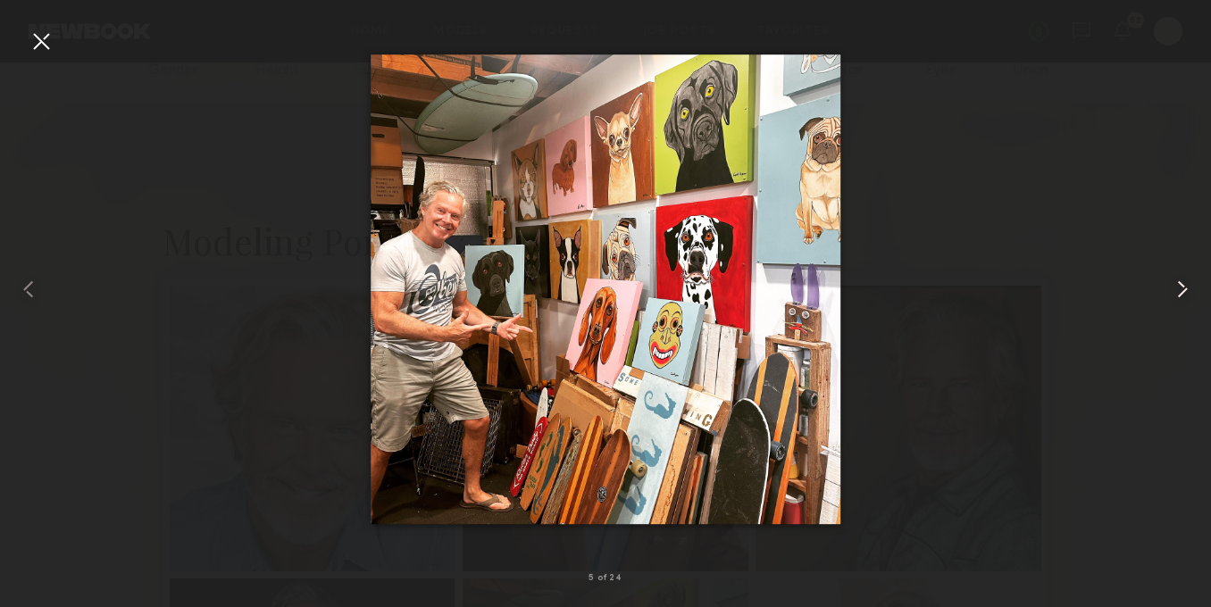
click at [1183, 294] on common-icon at bounding box center [1182, 289] width 29 height 29
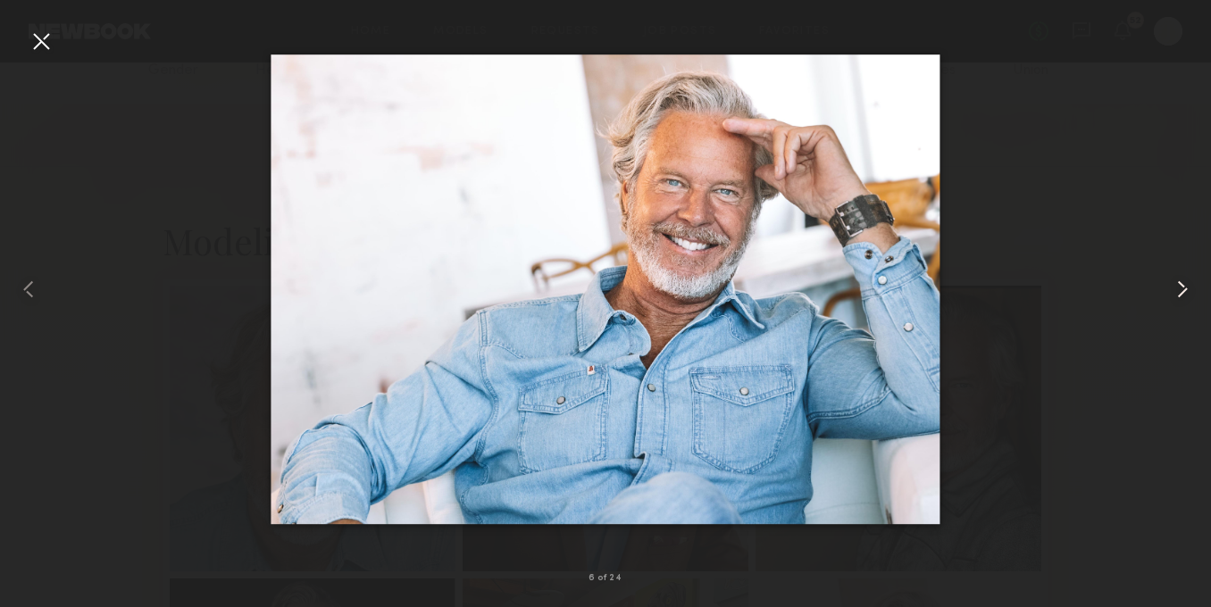
click at [1183, 294] on common-icon at bounding box center [1182, 289] width 29 height 29
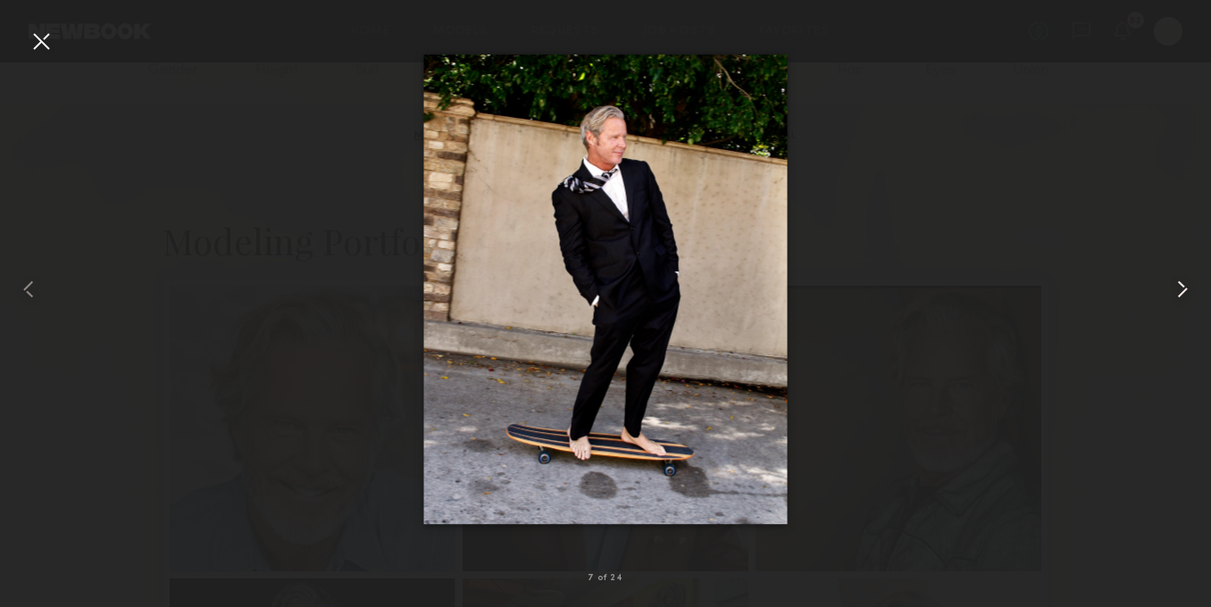
click at [1183, 294] on common-icon at bounding box center [1182, 289] width 29 height 29
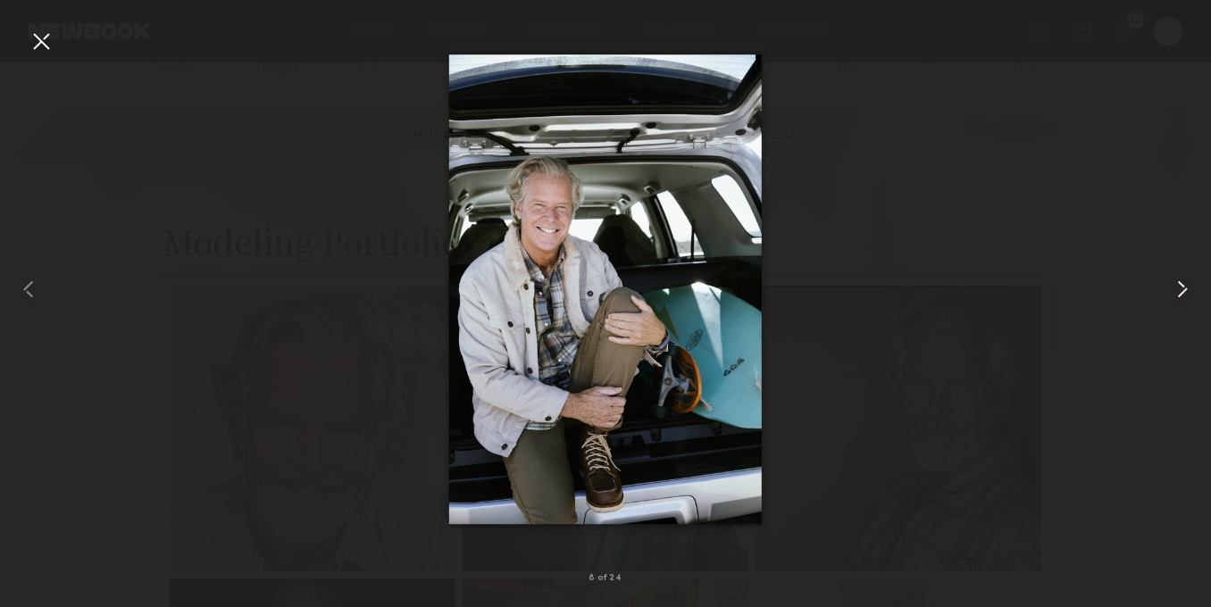
click at [1183, 294] on common-icon at bounding box center [1182, 289] width 29 height 29
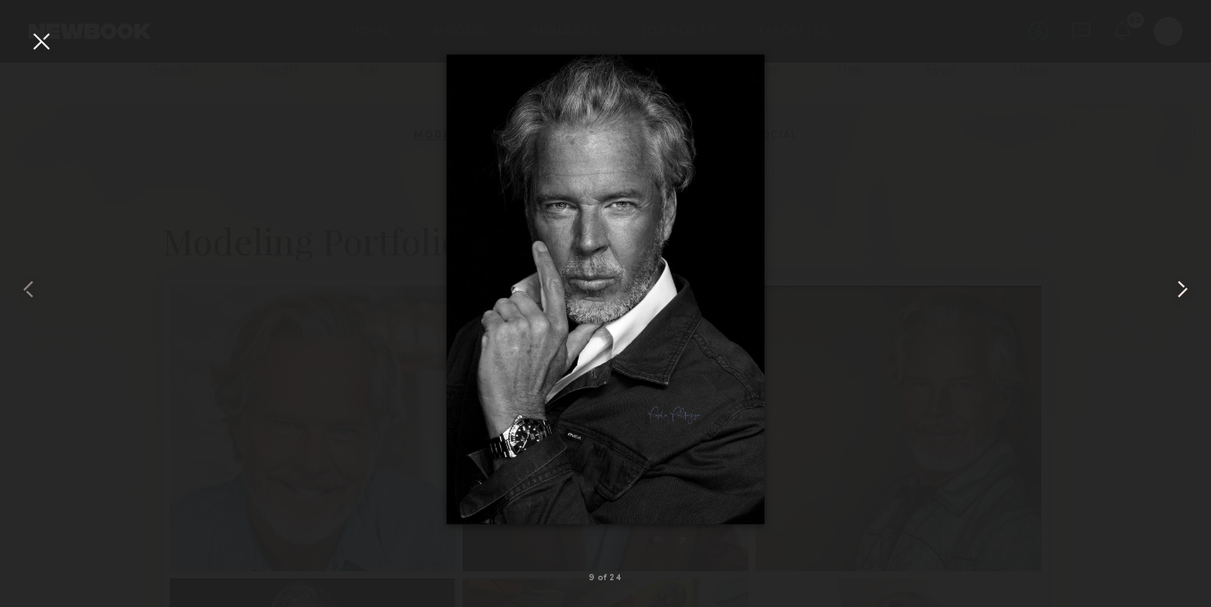
click at [1183, 294] on common-icon at bounding box center [1182, 289] width 29 height 29
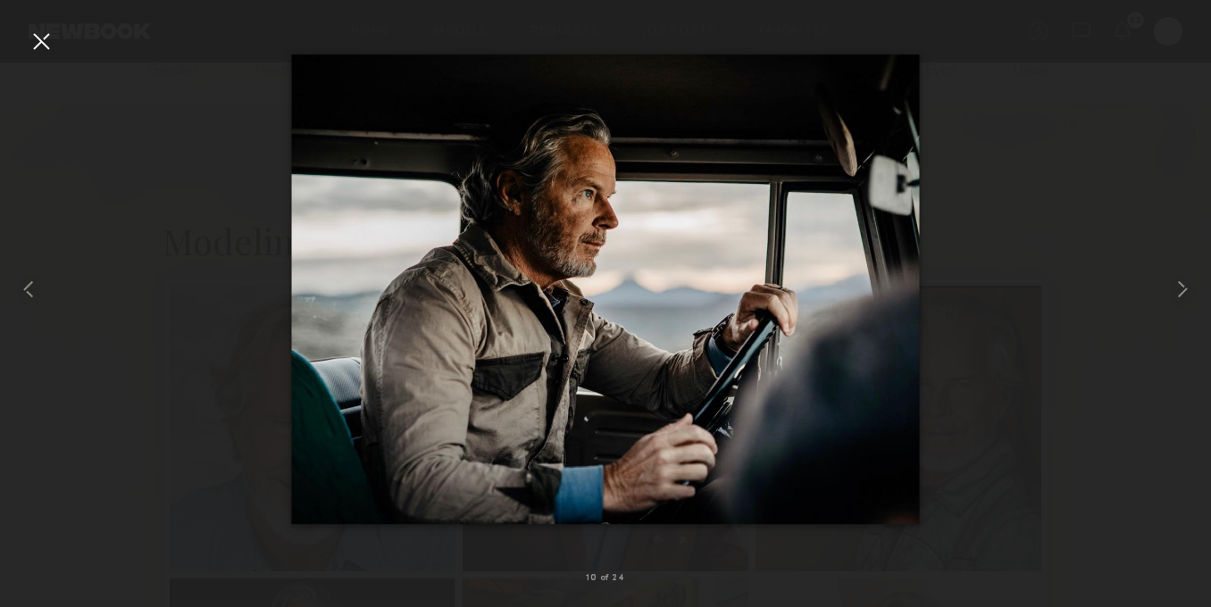
click at [42, 40] on div at bounding box center [41, 41] width 29 height 29
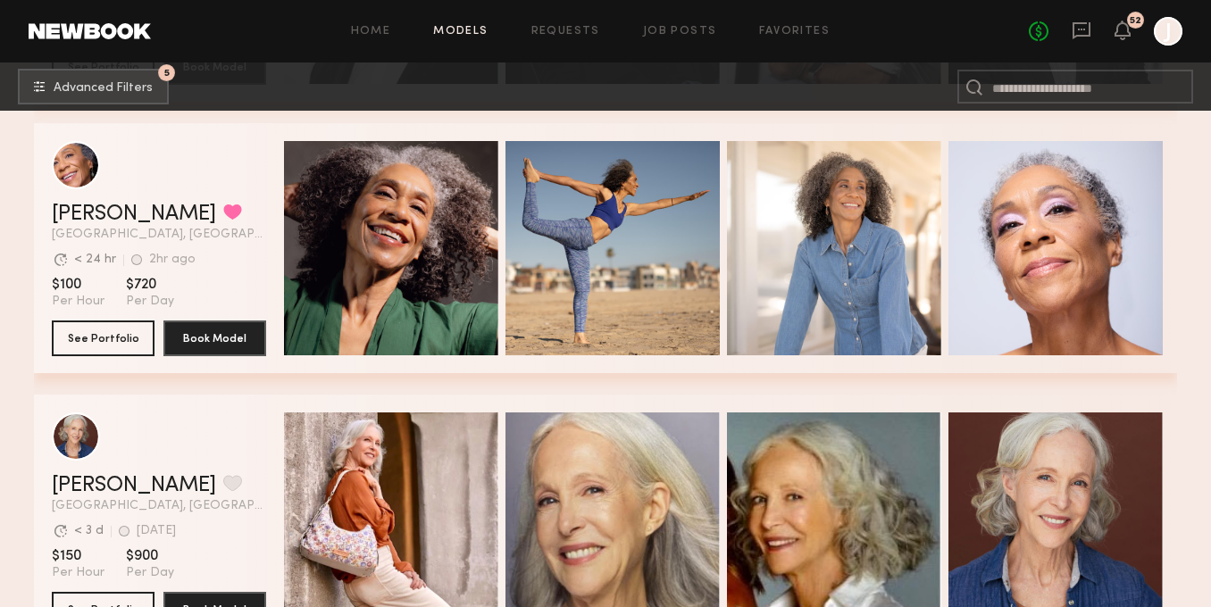
scroll to position [2458, 0]
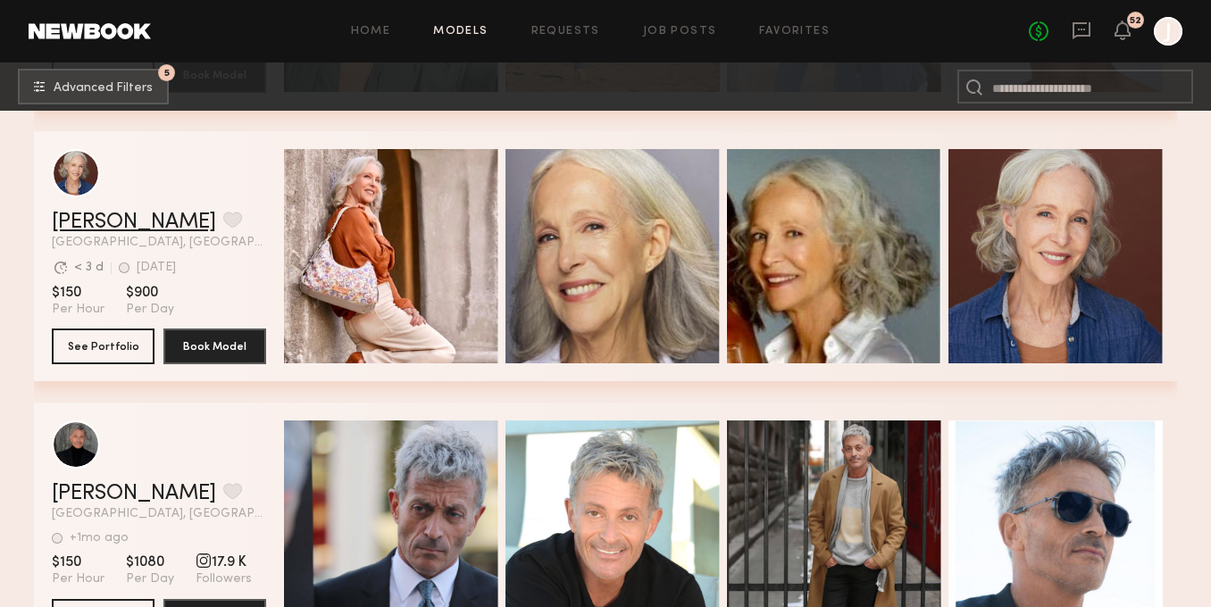
click at [104, 222] on link "[PERSON_NAME]" at bounding box center [134, 222] width 164 height 21
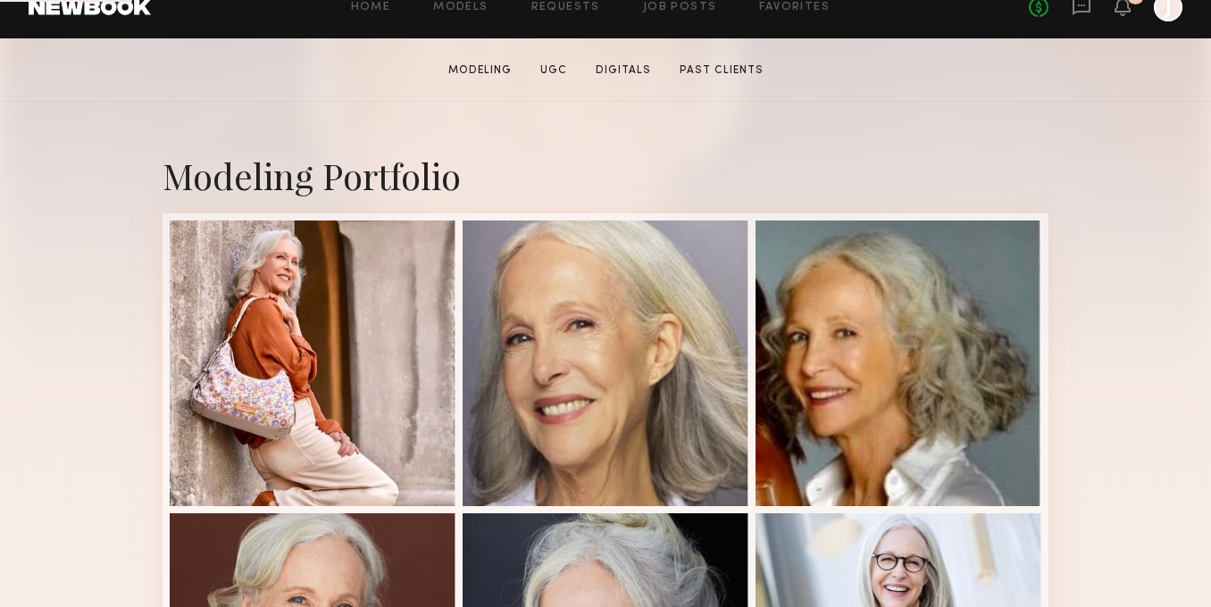
scroll to position [310, 0]
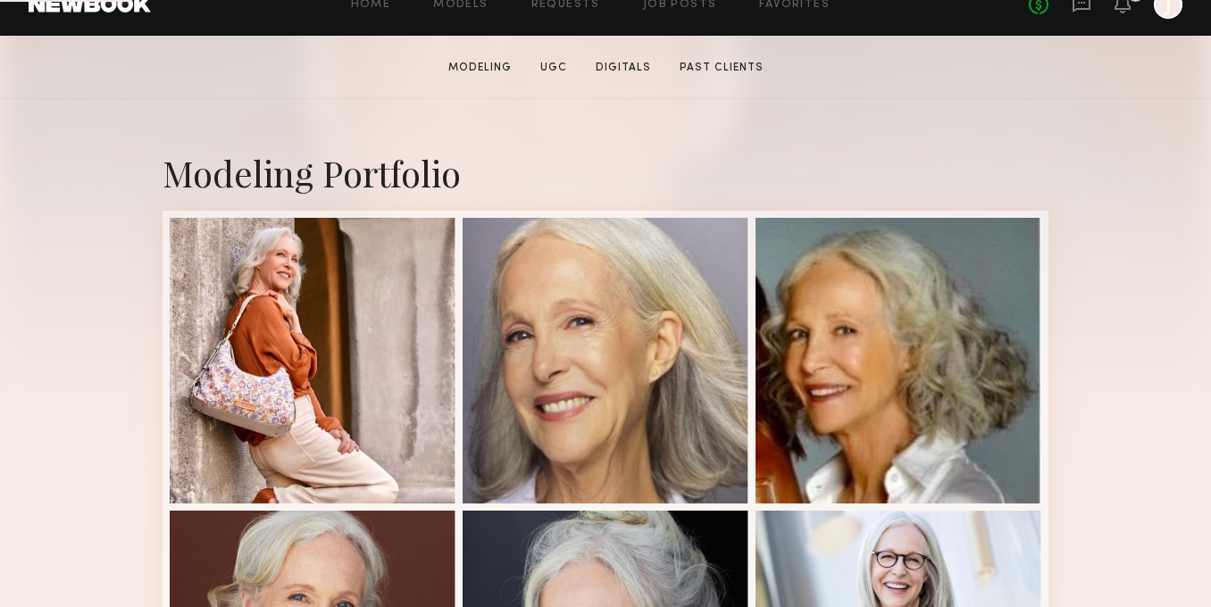
click at [620, 222] on div at bounding box center [606, 361] width 286 height 286
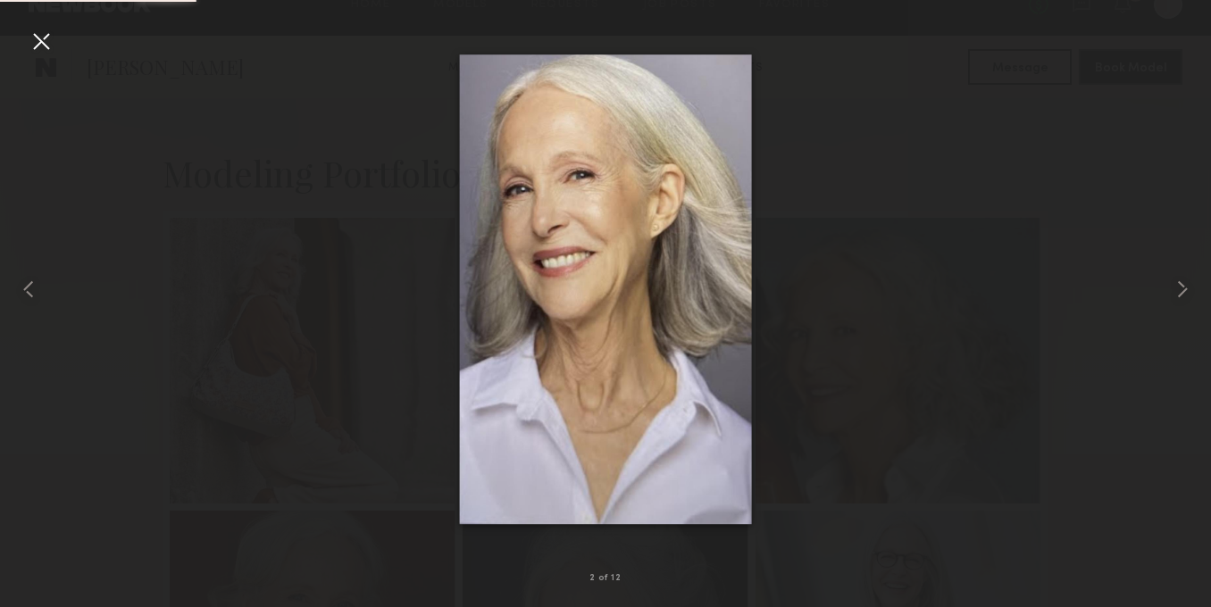
scroll to position [1027, 0]
click at [46, 51] on div at bounding box center [41, 41] width 29 height 29
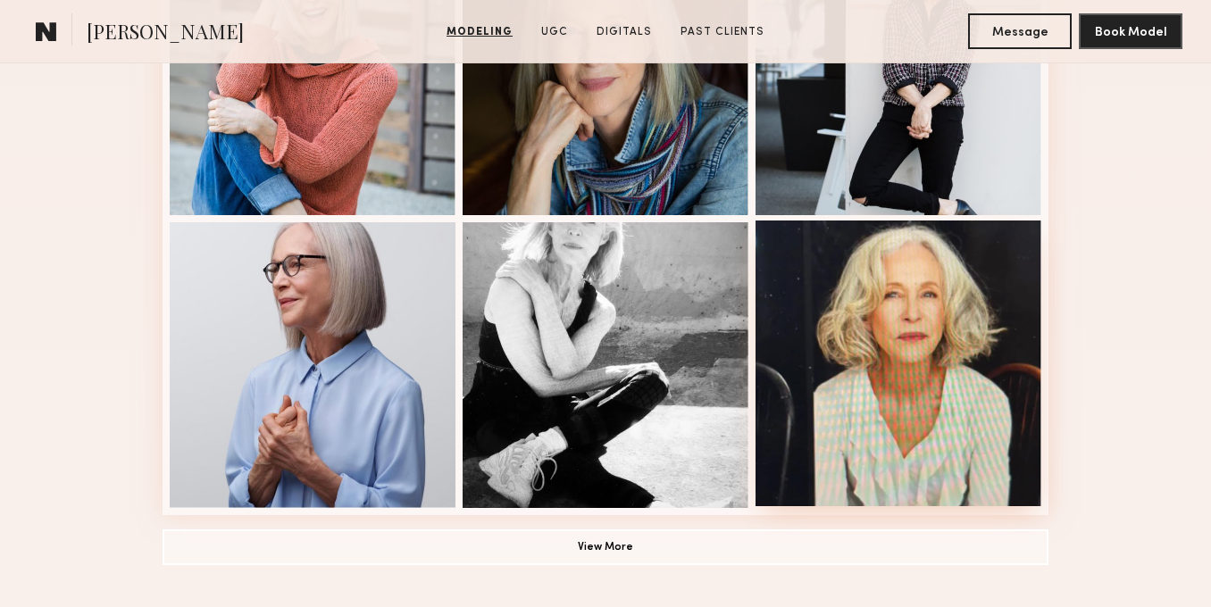
scroll to position [1267, 0]
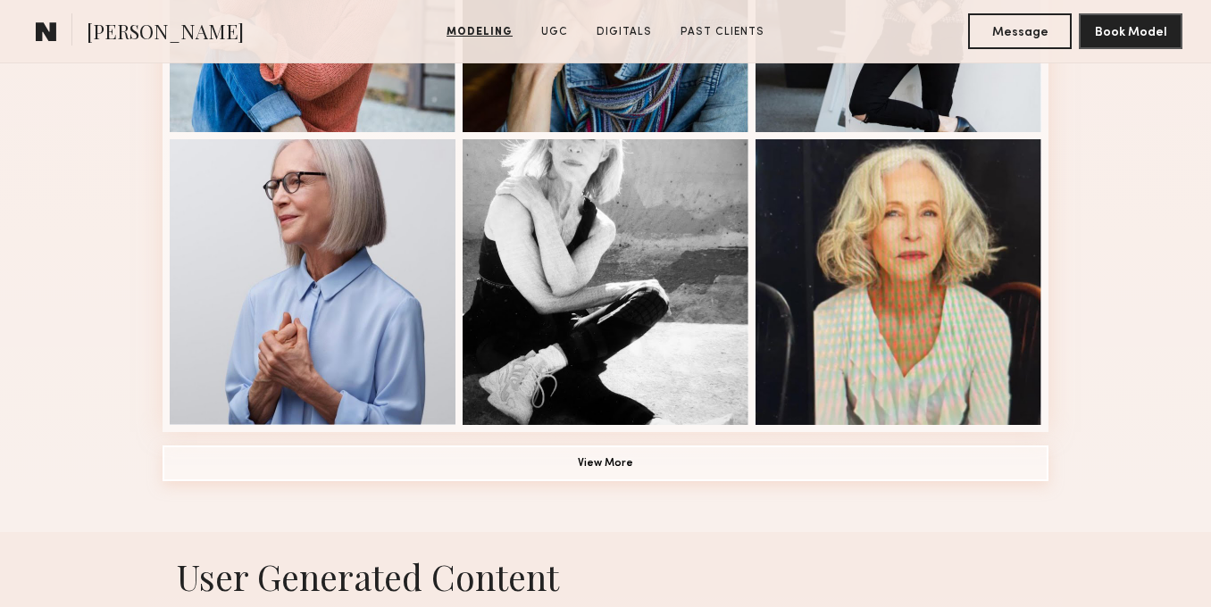
click at [774, 463] on button "View More" at bounding box center [606, 464] width 886 height 36
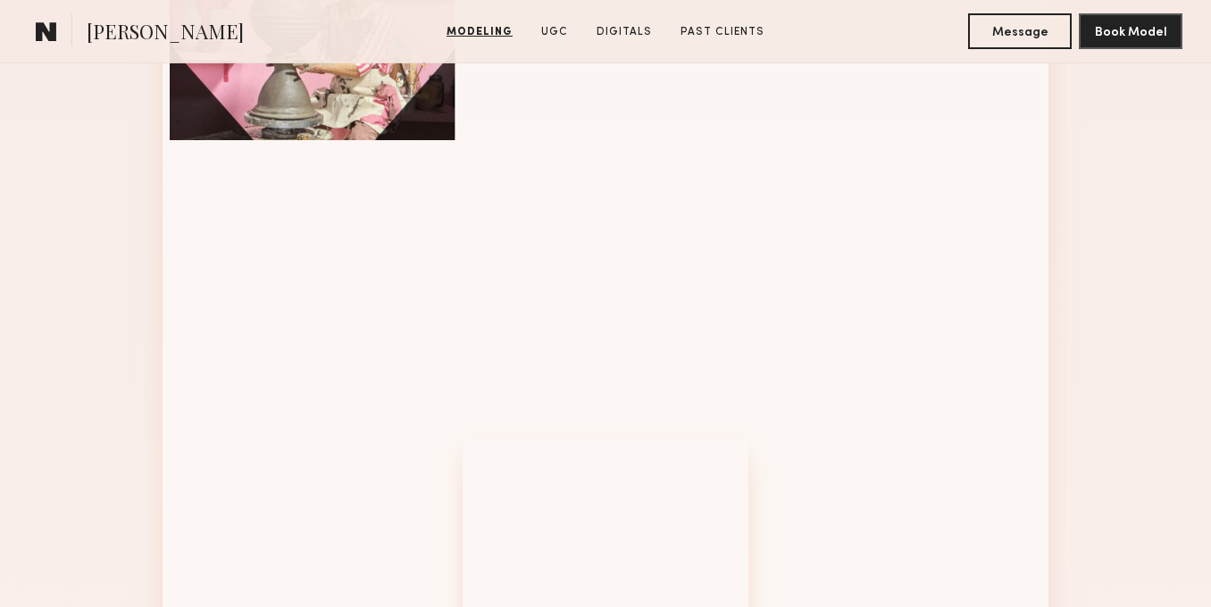
scroll to position [1726, 0]
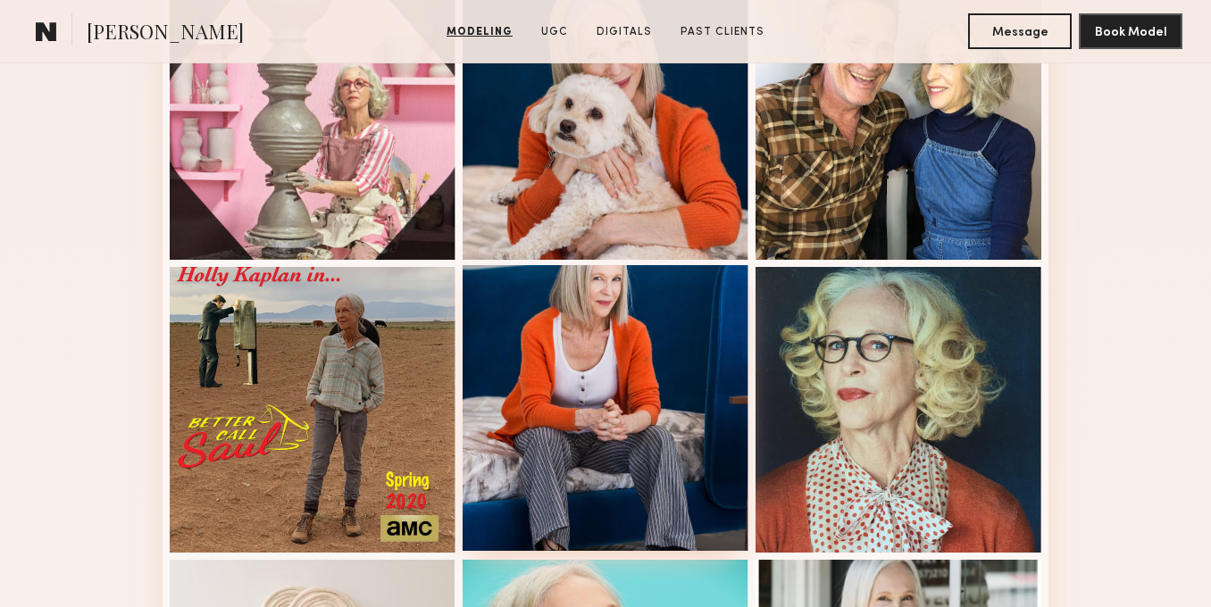
click at [671, 323] on div at bounding box center [606, 408] width 286 height 286
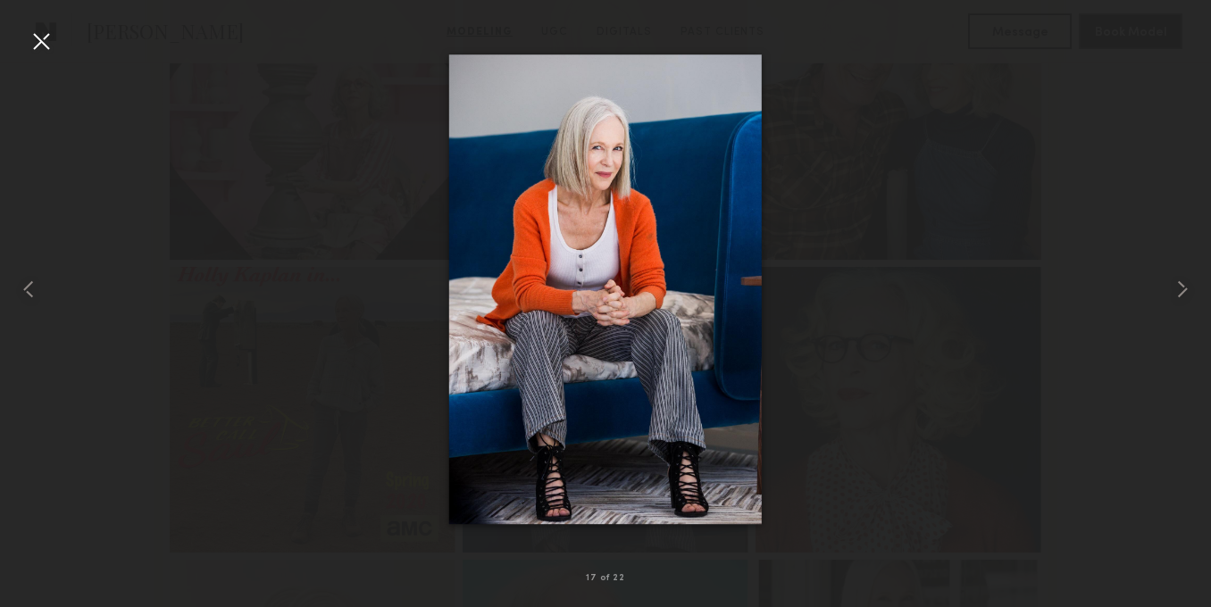
click at [40, 40] on div at bounding box center [41, 41] width 29 height 29
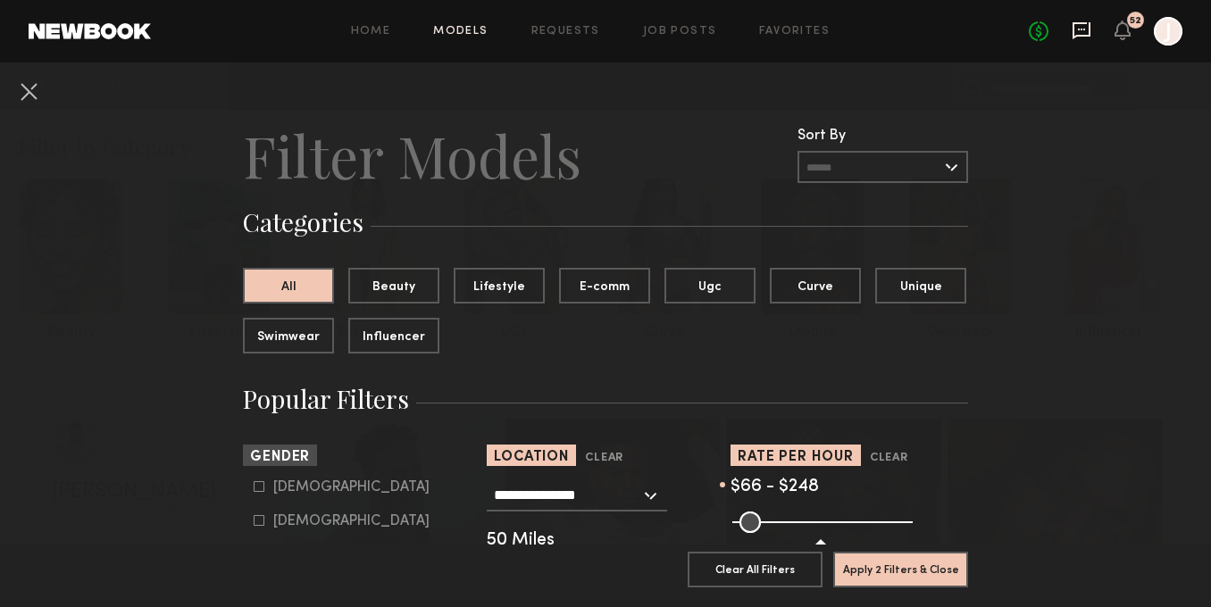
click at [1086, 38] on icon at bounding box center [1082, 31] width 20 height 20
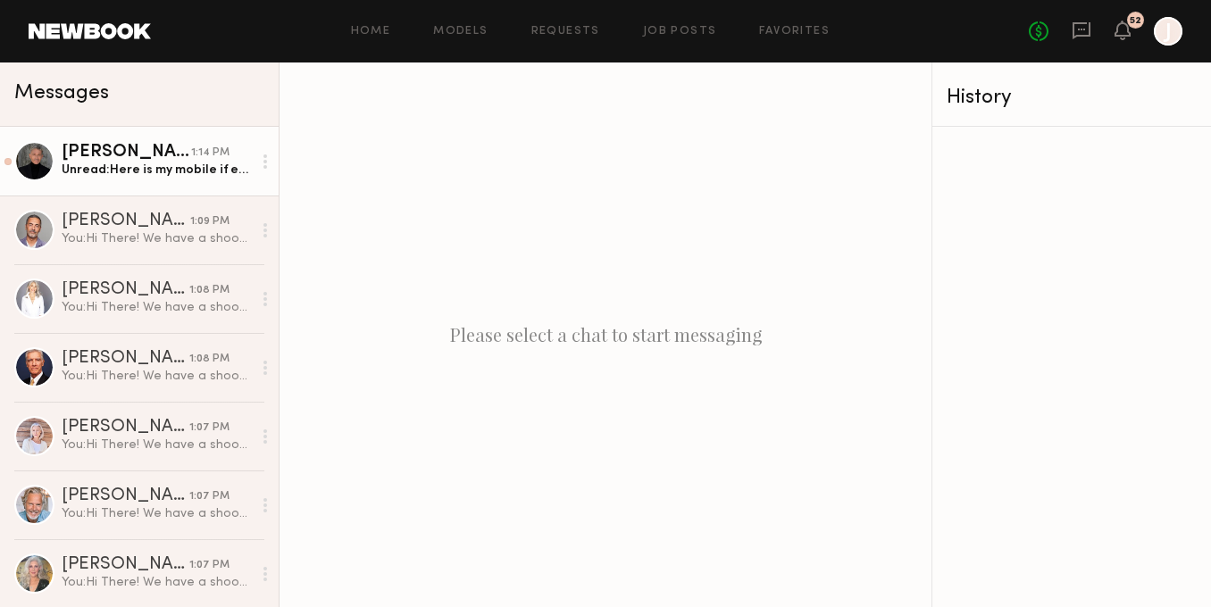
click at [183, 169] on div "Unread: Here is my mobile if easier to speak. [PHONE_NUMBER]" at bounding box center [157, 170] width 190 height 17
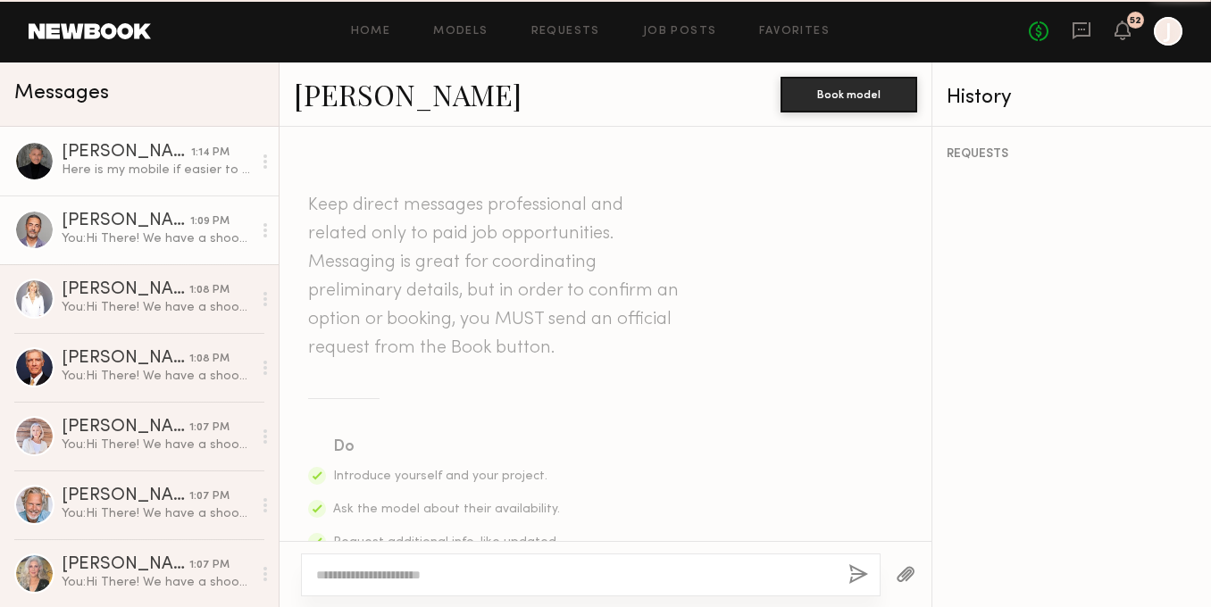
scroll to position [760, 0]
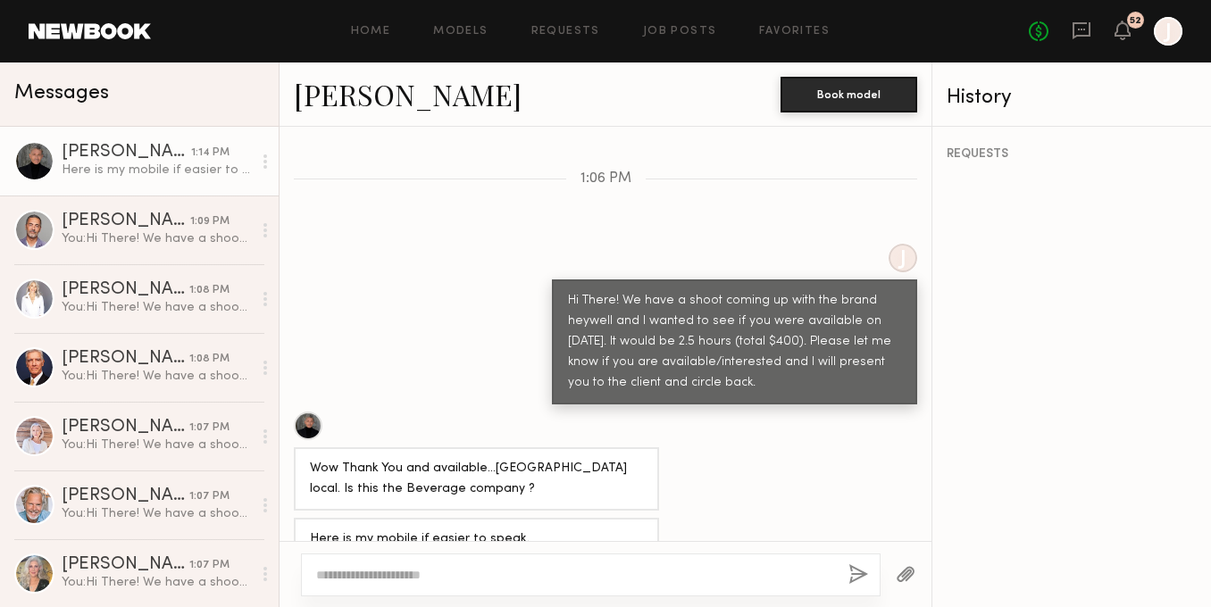
drag, startPoint x: 804, startPoint y: 344, endPoint x: 553, endPoint y: 255, distance: 266.1
click at [553, 280] on div "Hi There! We have a shoot coming up with the brand heywell and I wanted to see …" at bounding box center [734, 342] width 365 height 125
copy div "Hi There! We have a shoot coming up with the brand heywell and I wanted to see …"
click at [439, 29] on link "Models" at bounding box center [460, 32] width 54 height 12
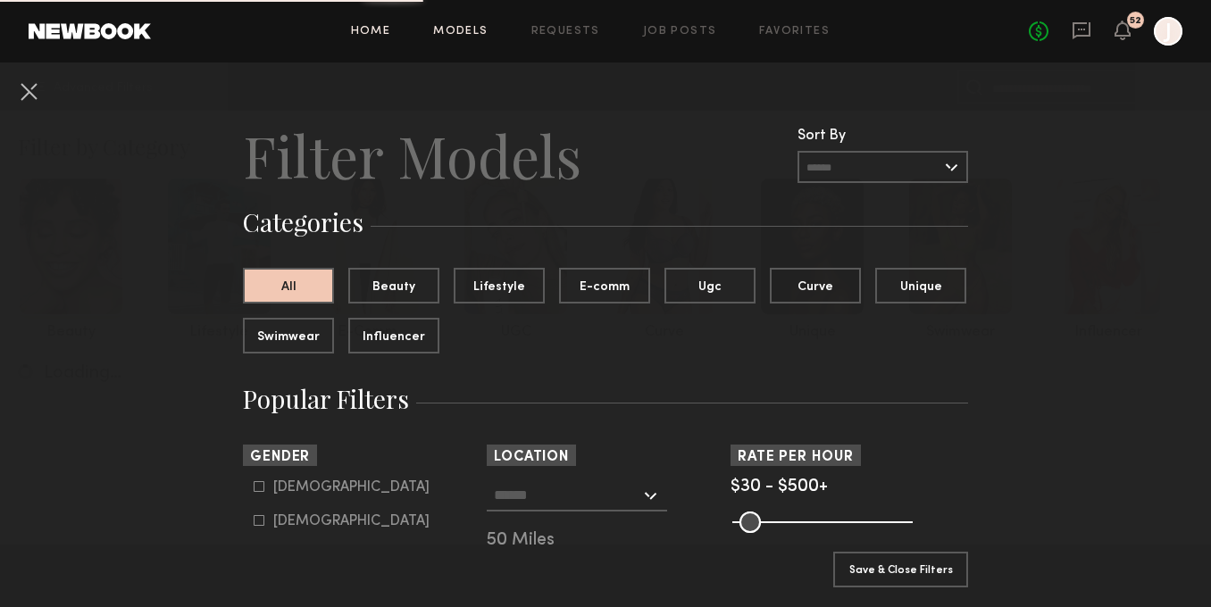
click at [381, 30] on link "Home" at bounding box center [371, 32] width 40 height 12
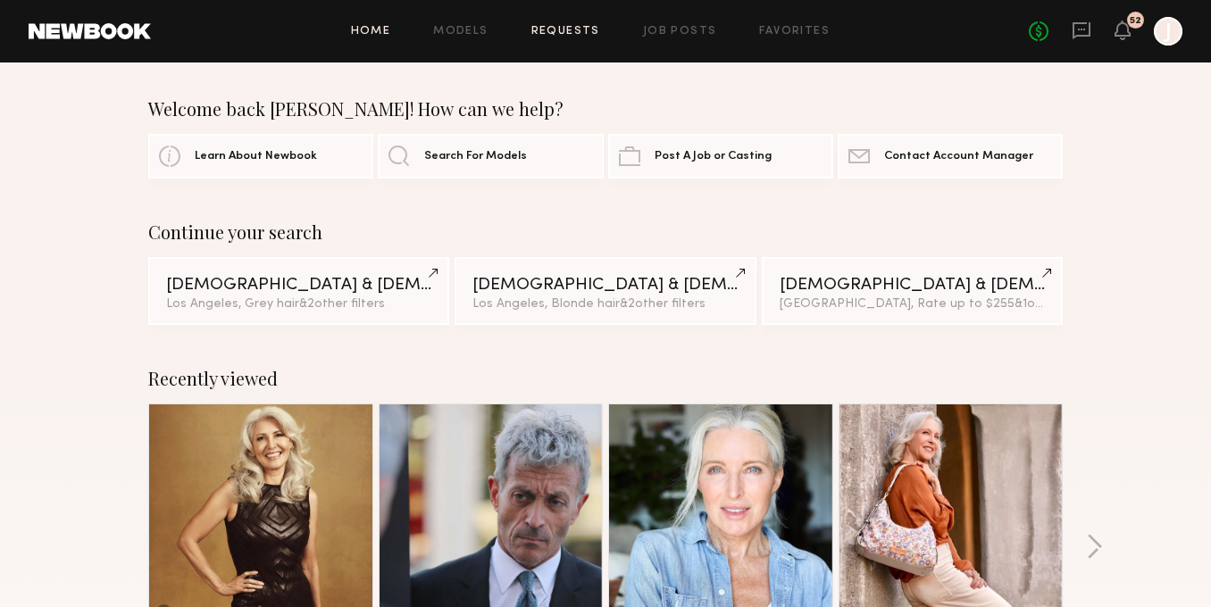
click at [573, 29] on link "Requests" at bounding box center [565, 32] width 69 height 12
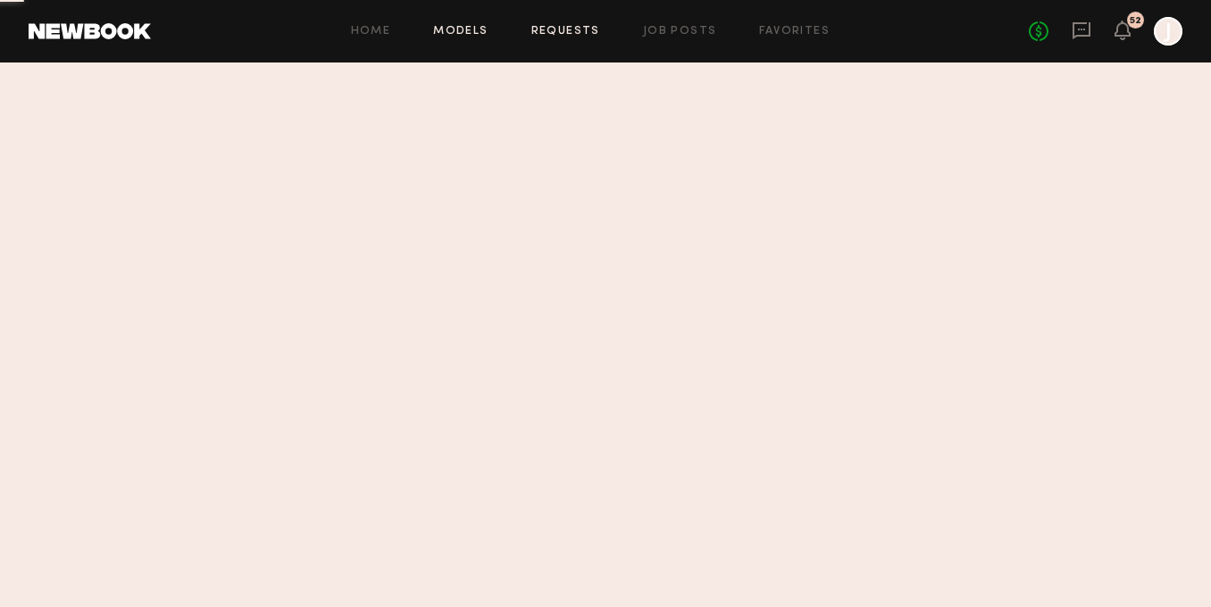
click at [451, 26] on link "Models" at bounding box center [460, 32] width 54 height 12
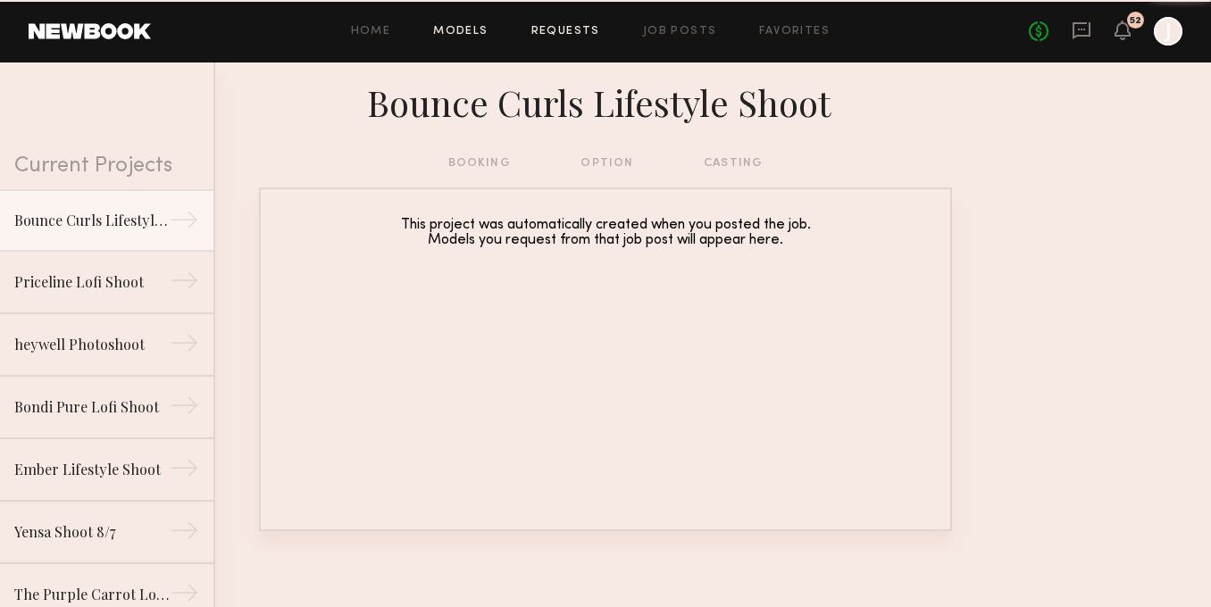
click at [448, 32] on link "Models" at bounding box center [460, 32] width 54 height 12
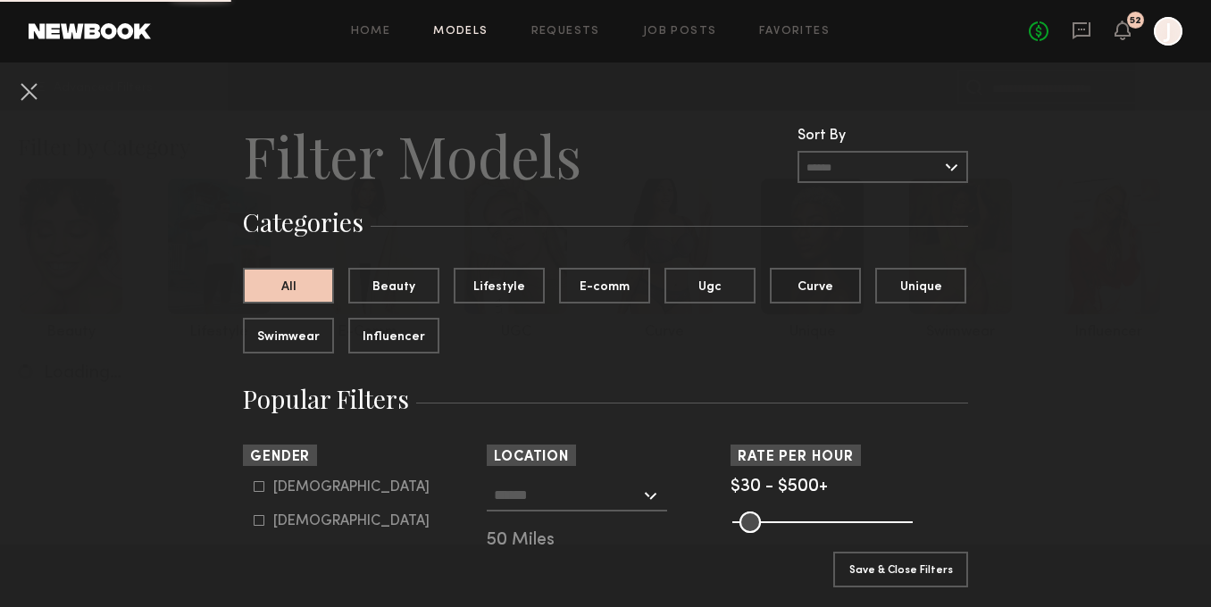
click at [474, 26] on link "Models" at bounding box center [460, 32] width 54 height 12
click at [27, 93] on button at bounding box center [28, 91] width 29 height 29
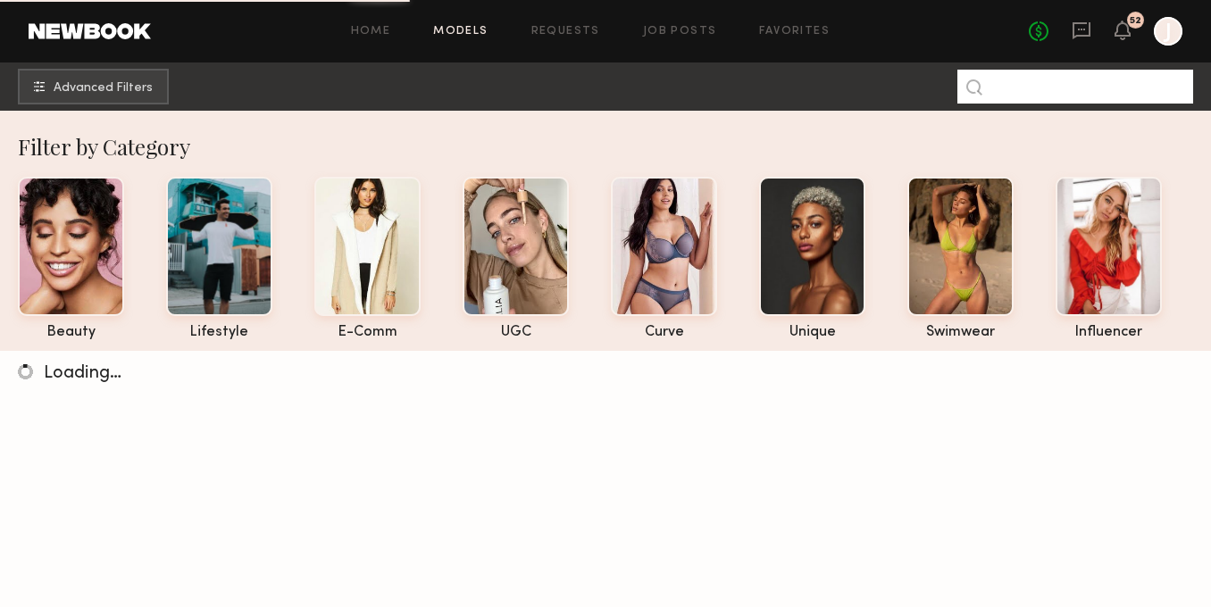
click at [1005, 91] on input at bounding box center [1076, 87] width 236 height 34
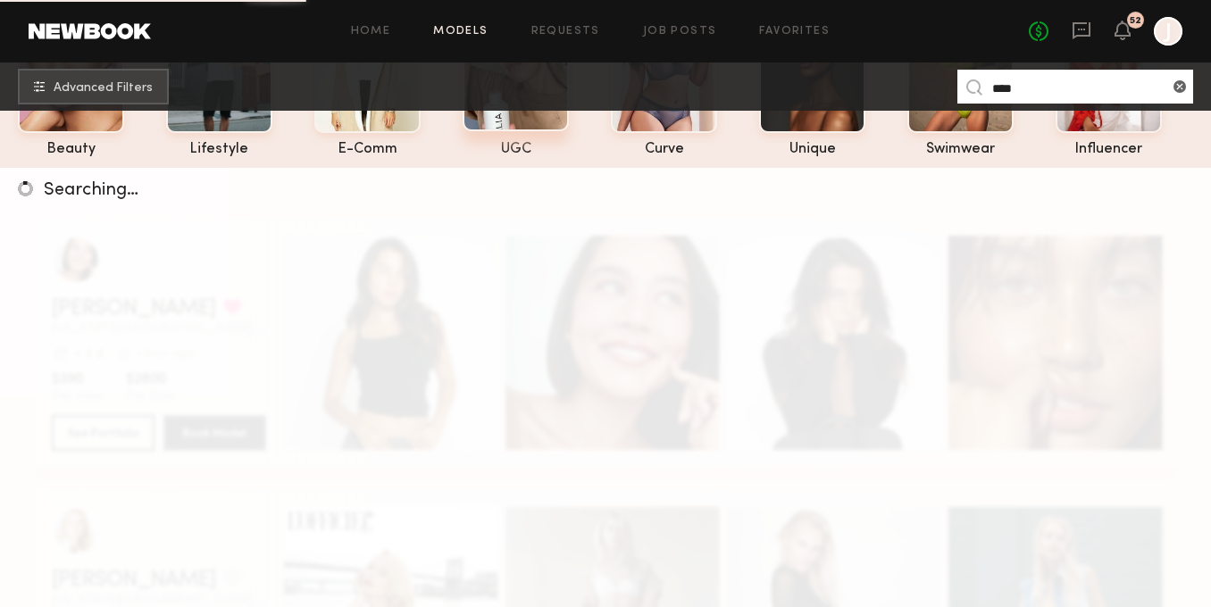
scroll to position [186, 0]
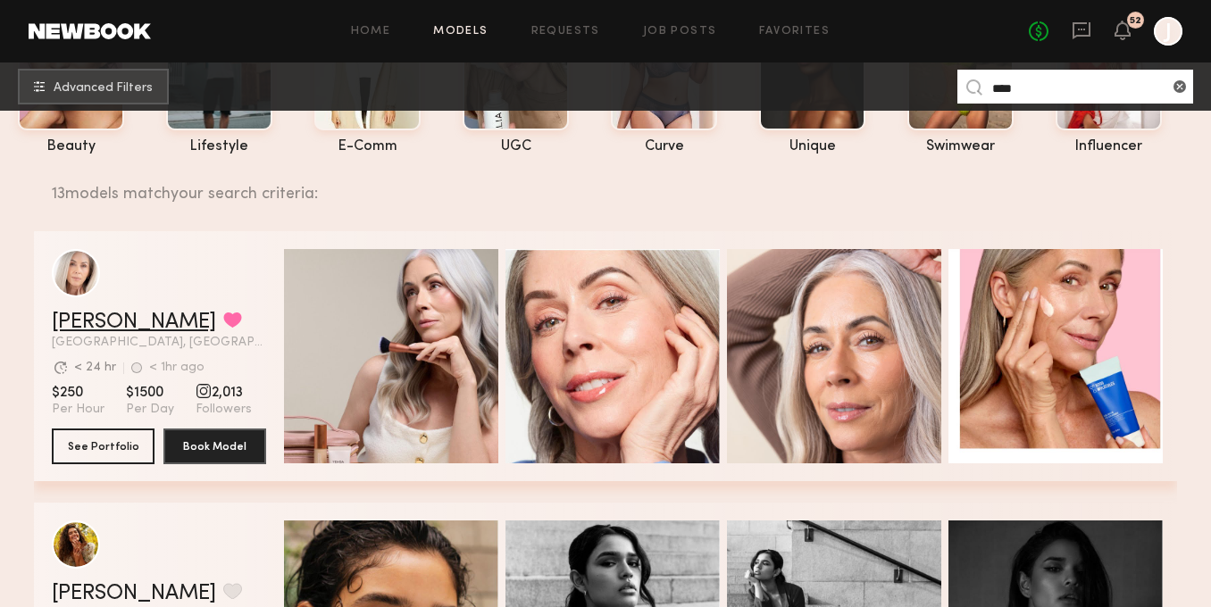
type input "****"
click at [62, 320] on link "[PERSON_NAME]" at bounding box center [134, 322] width 164 height 21
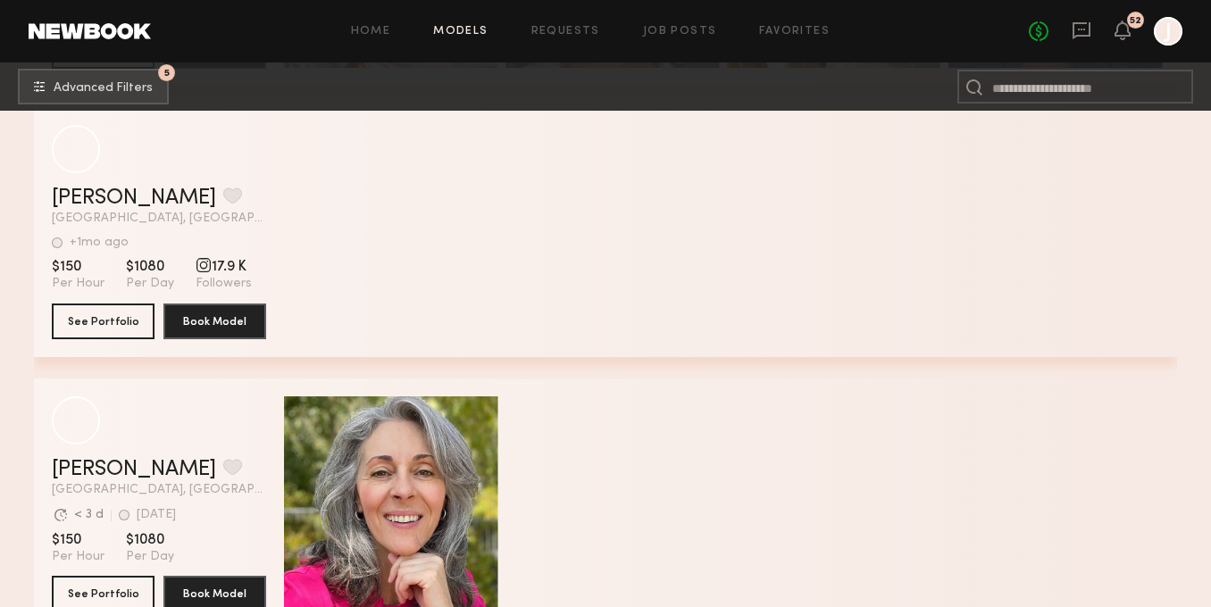
scroll to position [2515, 0]
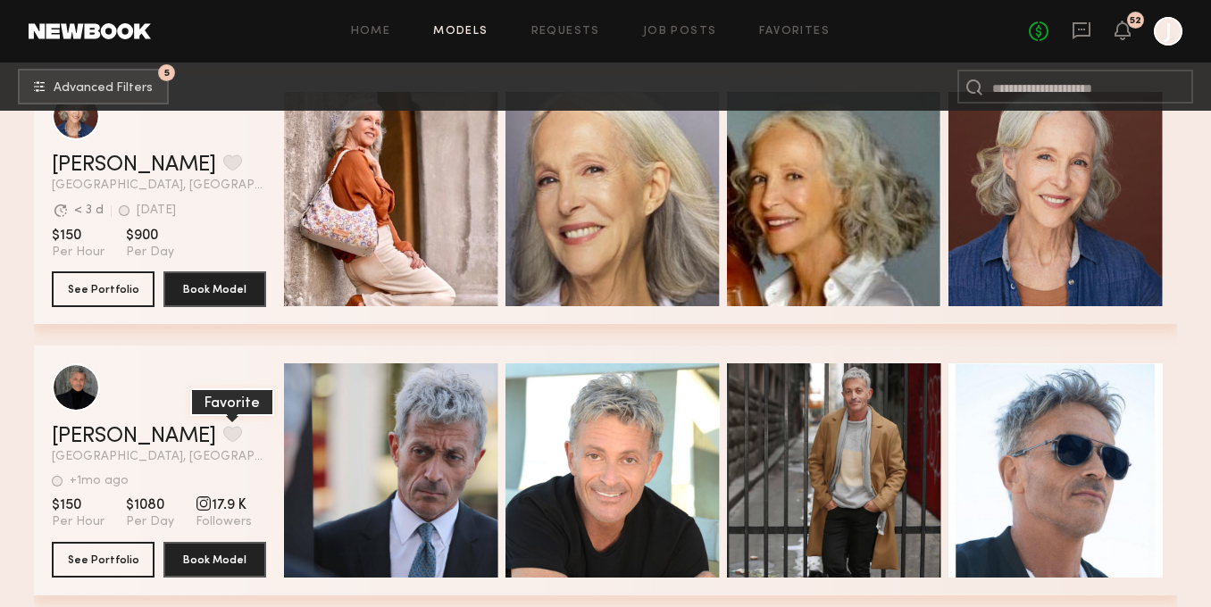
click at [223, 437] on button "grid" at bounding box center [232, 434] width 19 height 16
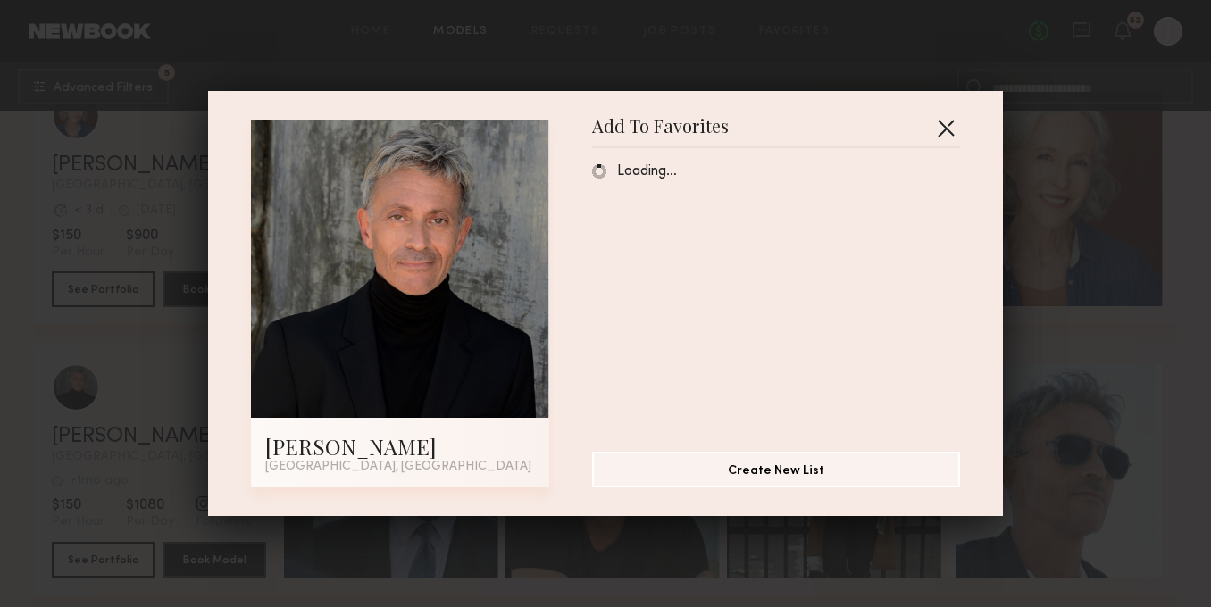
click at [945, 130] on button "button" at bounding box center [946, 127] width 29 height 29
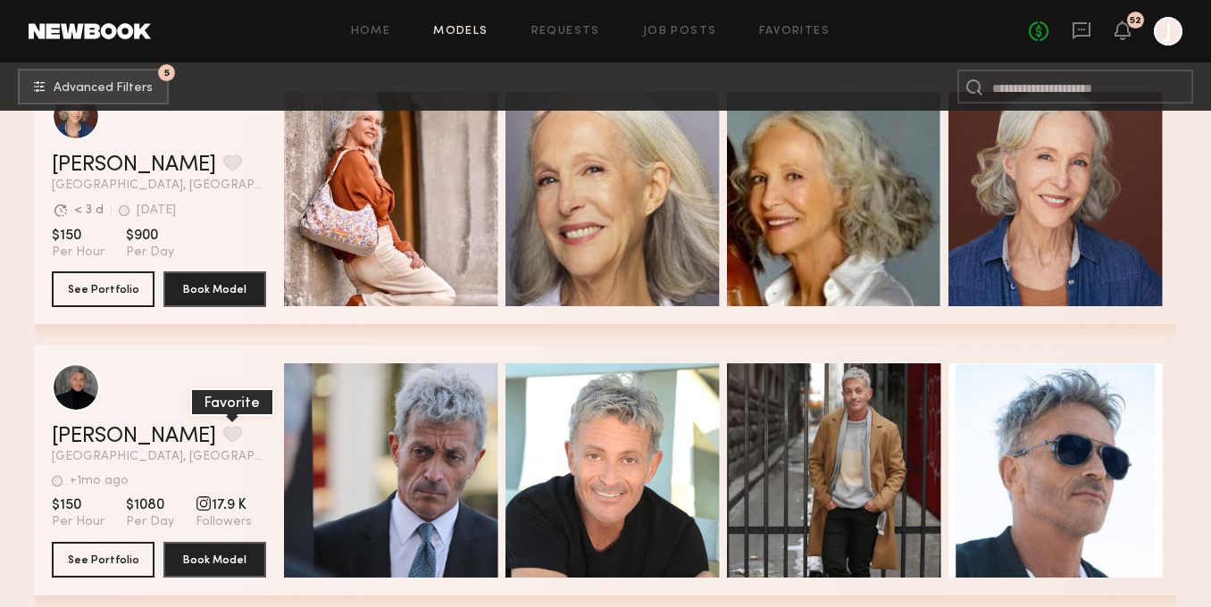
click at [223, 439] on button "grid" at bounding box center [232, 434] width 19 height 16
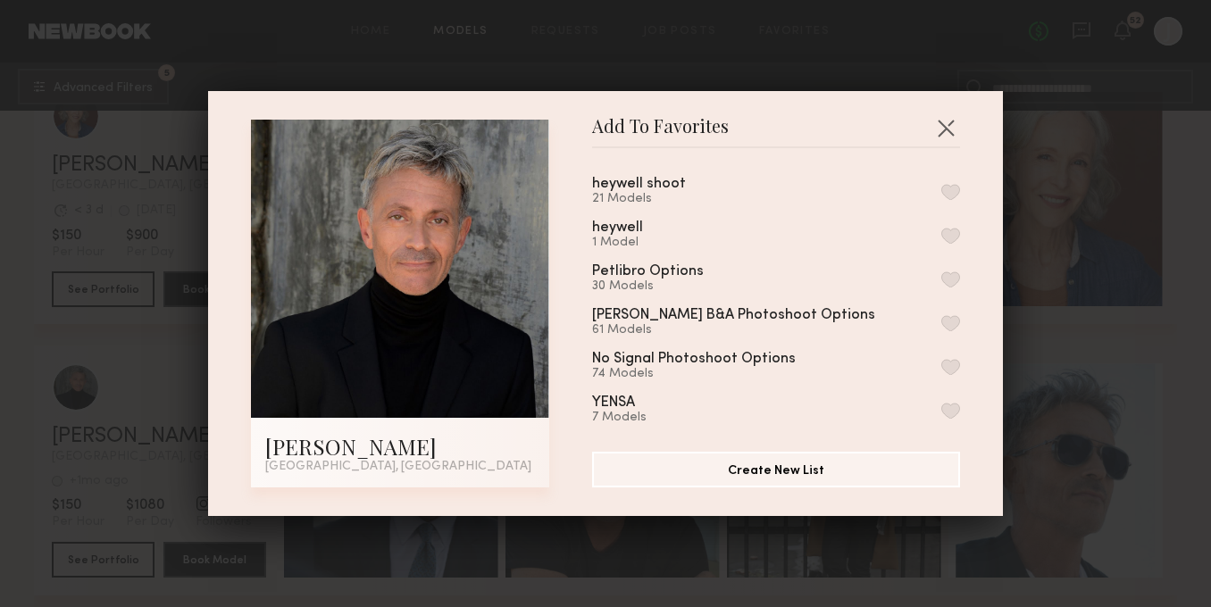
click at [952, 187] on button "button" at bounding box center [950, 192] width 19 height 16
click at [947, 130] on button "button" at bounding box center [946, 127] width 29 height 29
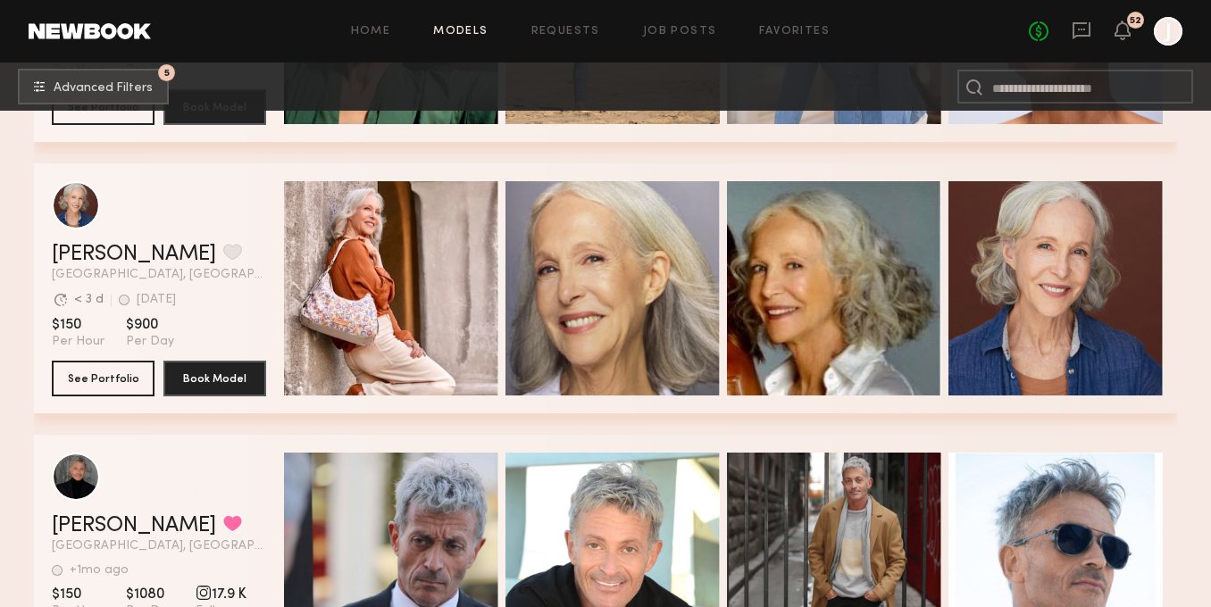
scroll to position [2418, 0]
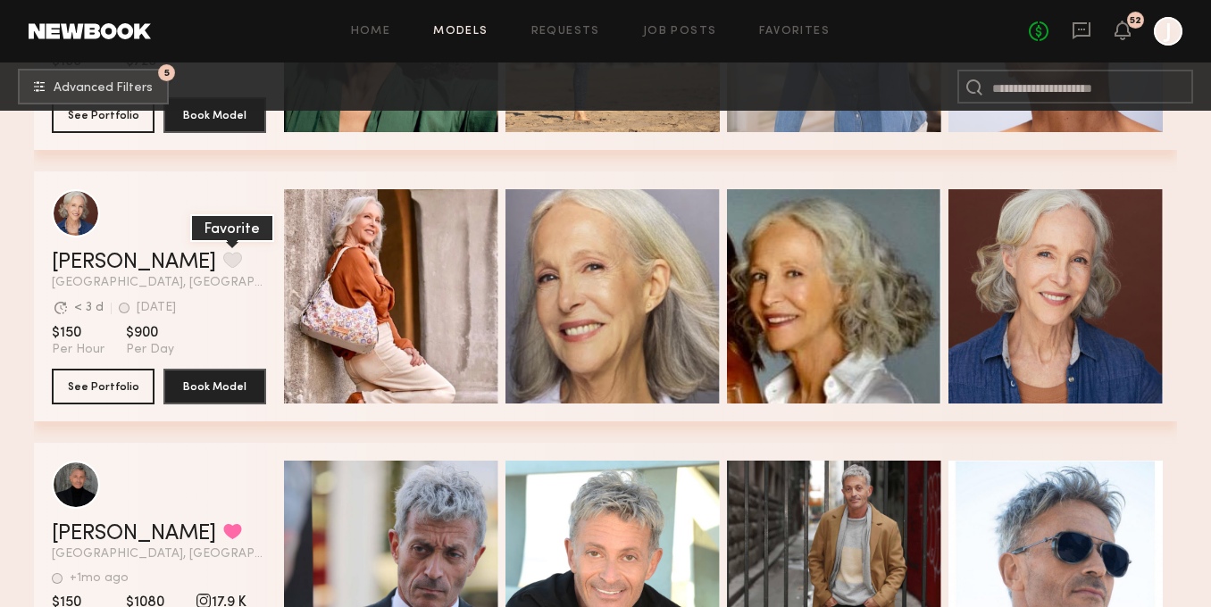
click at [223, 259] on button "grid" at bounding box center [232, 260] width 19 height 16
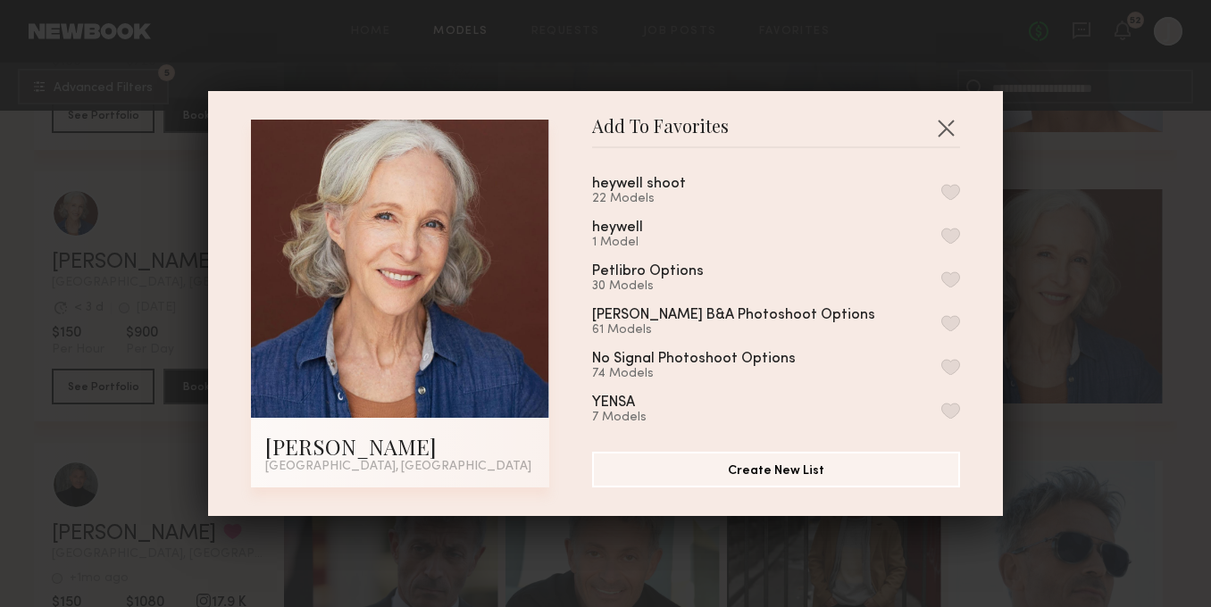
click at [947, 194] on button "button" at bounding box center [950, 192] width 19 height 16
click at [947, 137] on button "button" at bounding box center [946, 127] width 29 height 29
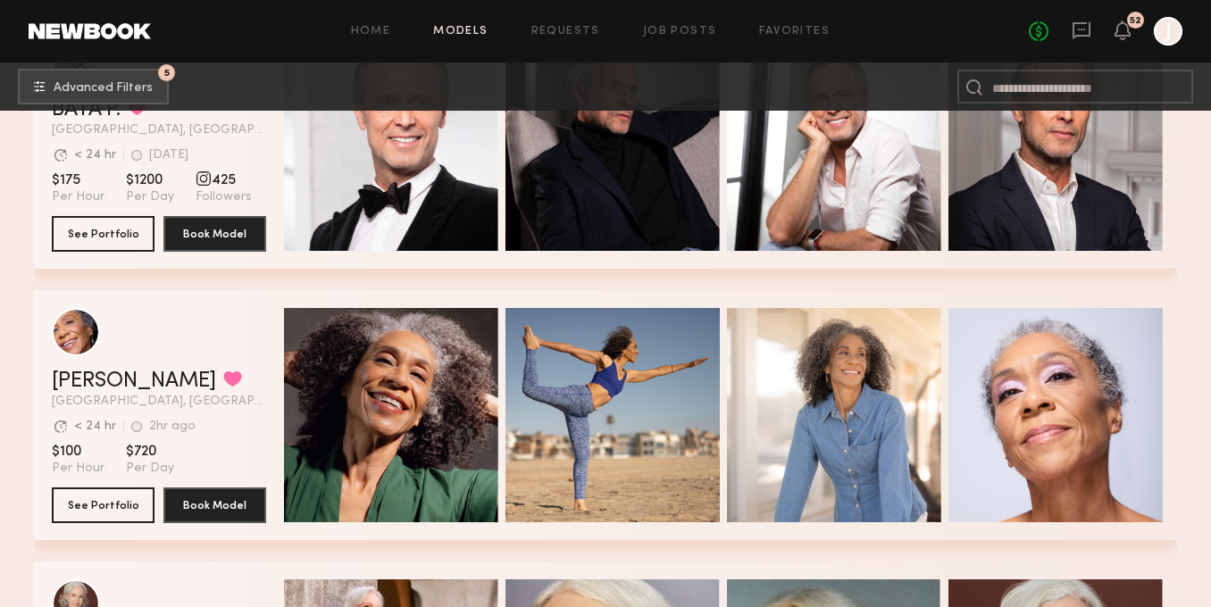
scroll to position [2027, 0]
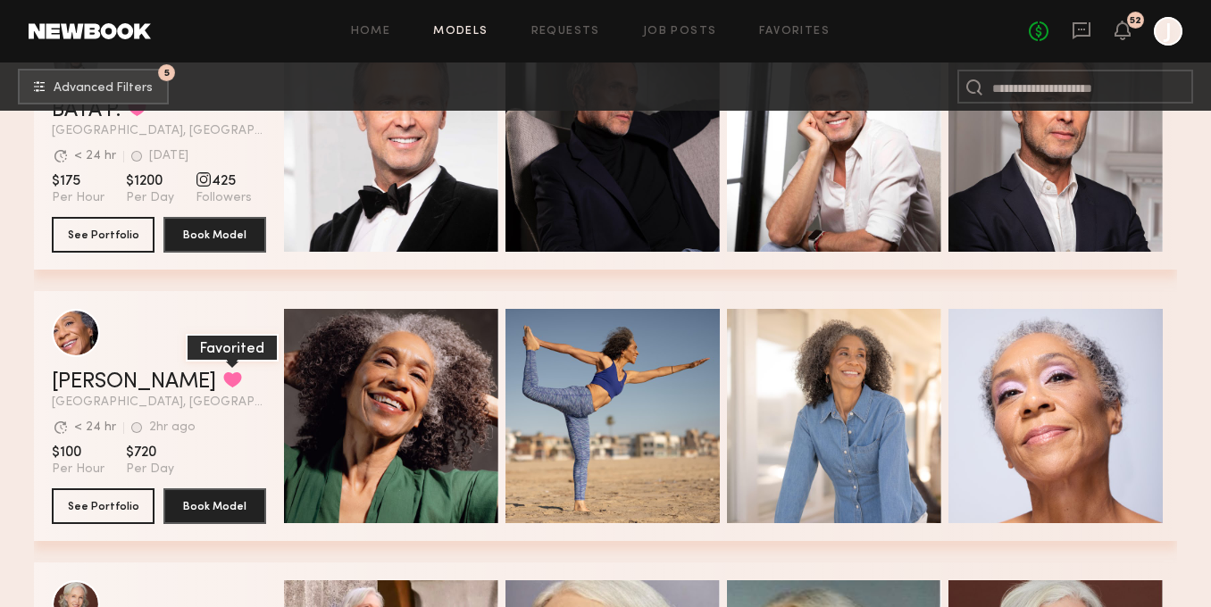
click at [223, 381] on button "grid" at bounding box center [232, 380] width 19 height 16
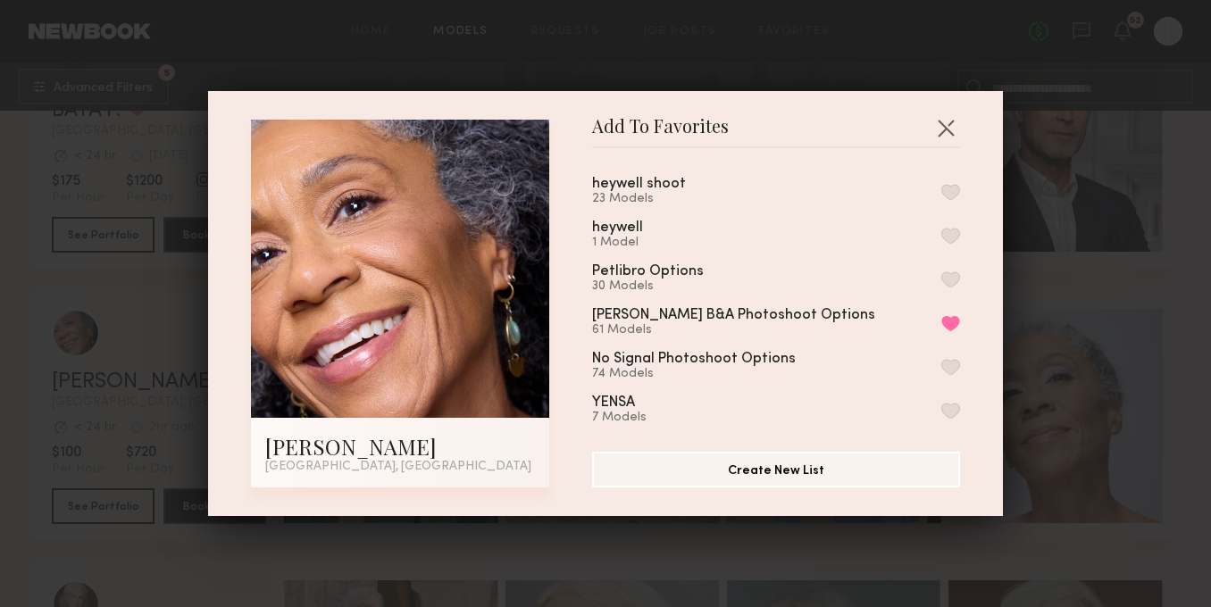
click at [951, 184] on button "button" at bounding box center [950, 192] width 19 height 16
click at [950, 187] on button "Remove from favorite list" at bounding box center [950, 192] width 19 height 16
click at [949, 187] on button "button" at bounding box center [950, 192] width 19 height 16
click at [946, 133] on button "button" at bounding box center [946, 127] width 29 height 29
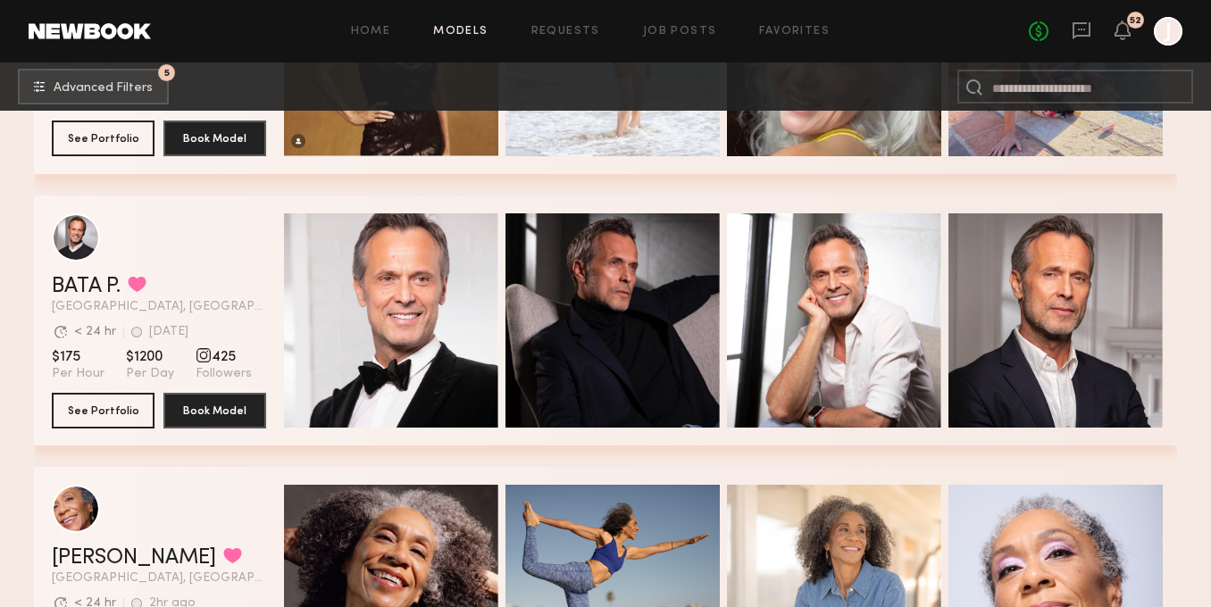
scroll to position [1847, 0]
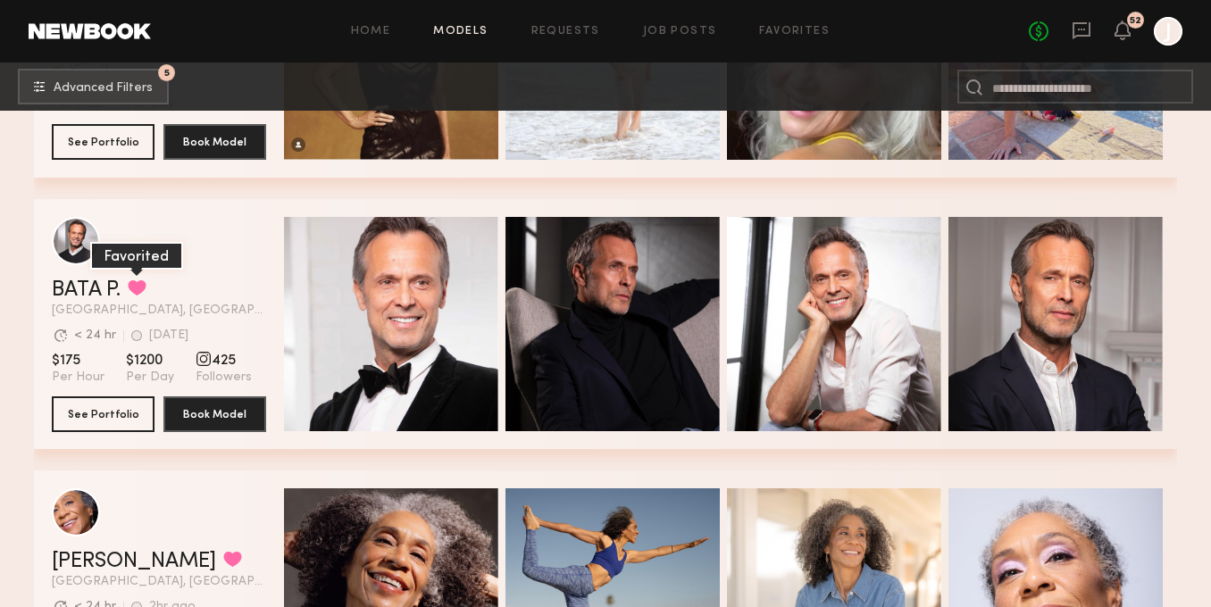
click at [138, 286] on button "grid" at bounding box center [137, 288] width 19 height 16
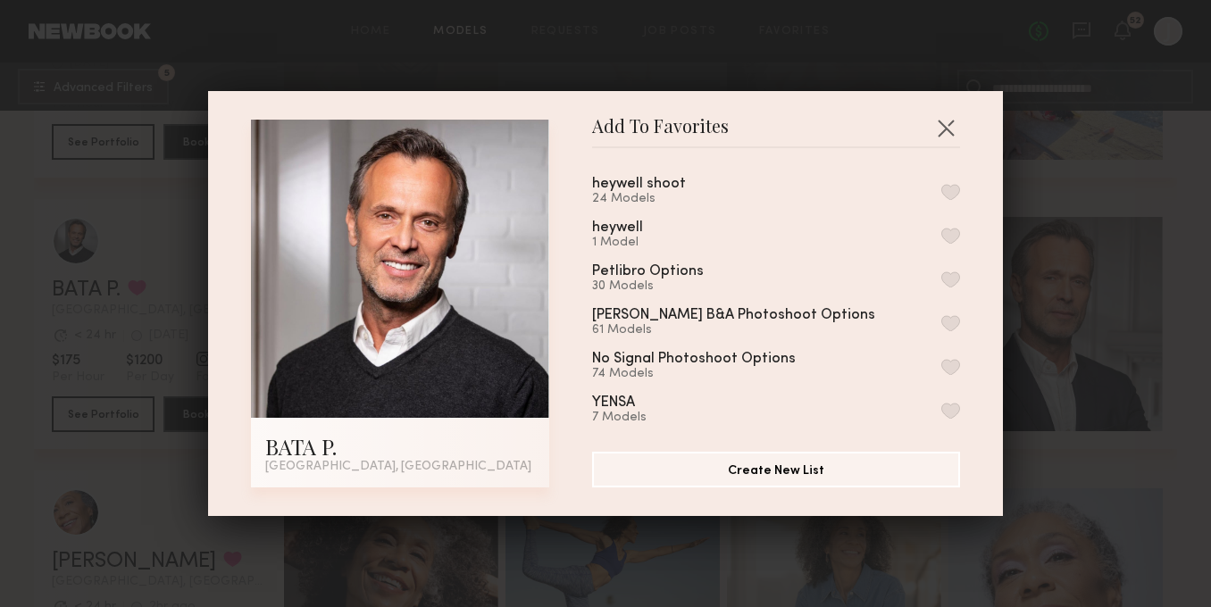
click at [948, 186] on button "button" at bounding box center [950, 192] width 19 height 16
click at [948, 127] on button "button" at bounding box center [946, 127] width 29 height 29
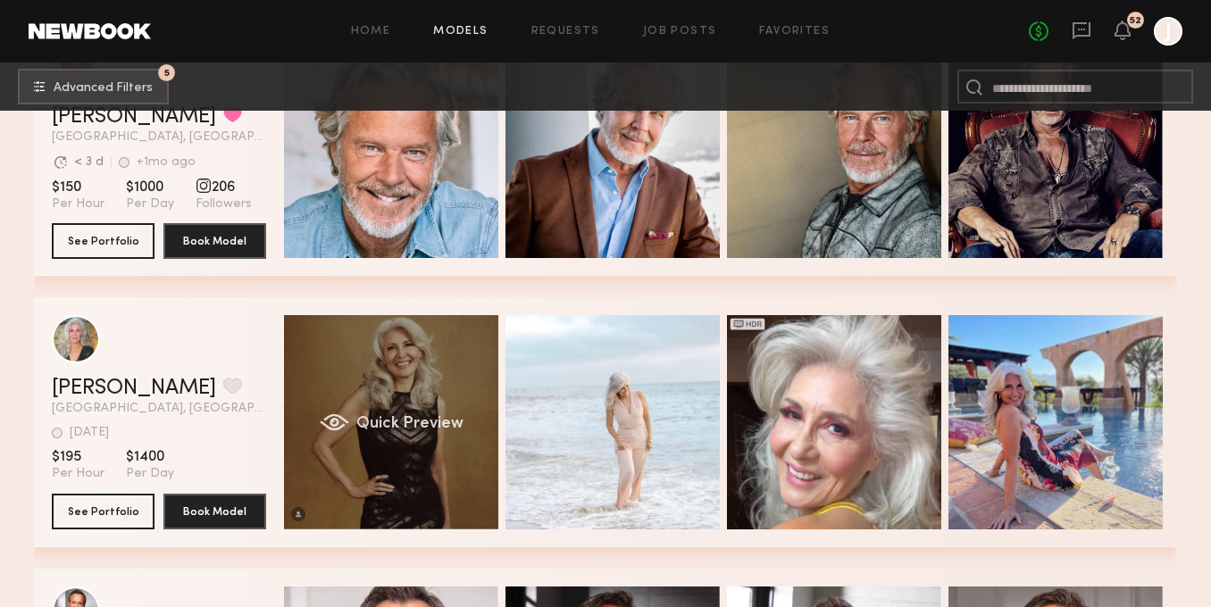
scroll to position [1404, 0]
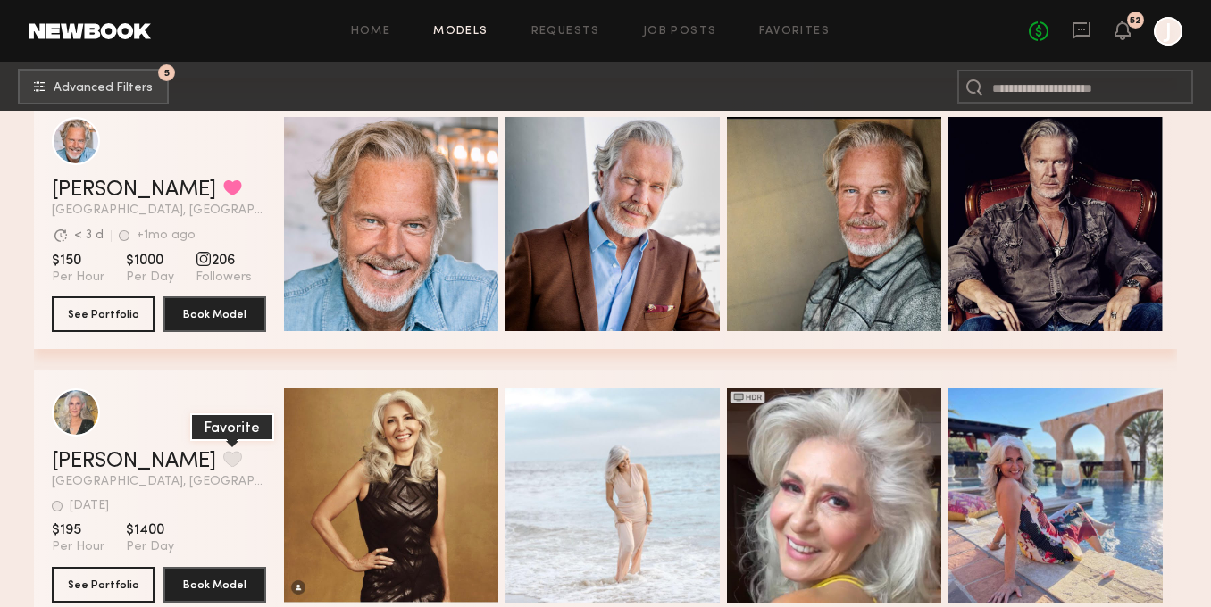
click at [223, 462] on button "grid" at bounding box center [232, 459] width 19 height 16
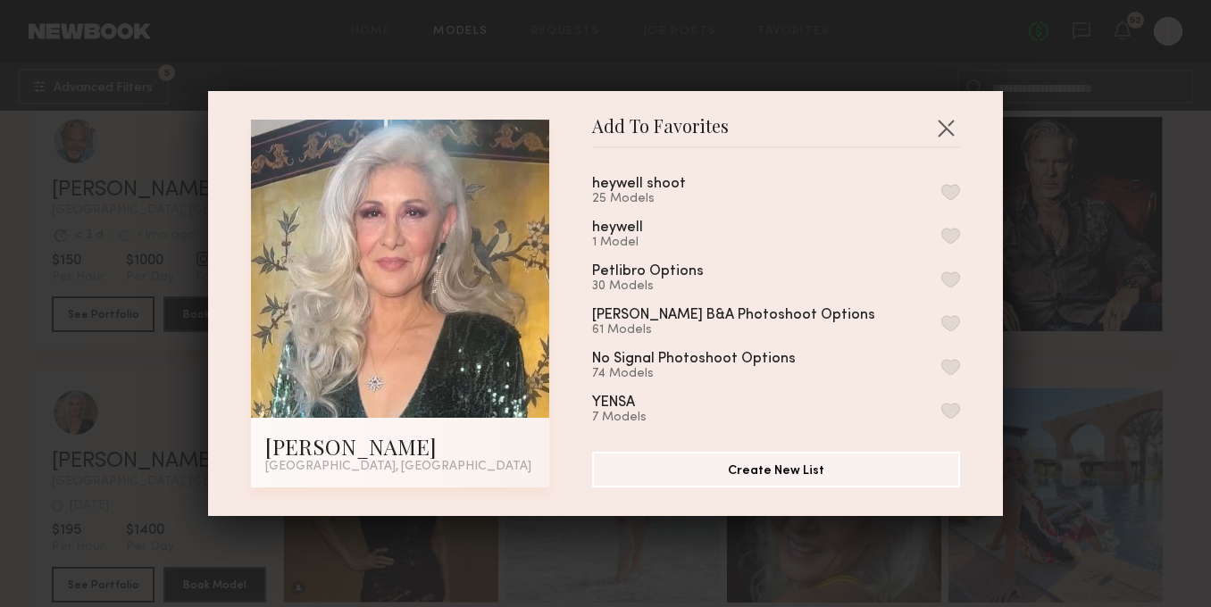
click at [947, 189] on button "button" at bounding box center [950, 192] width 19 height 16
click at [947, 130] on button "button" at bounding box center [946, 127] width 29 height 29
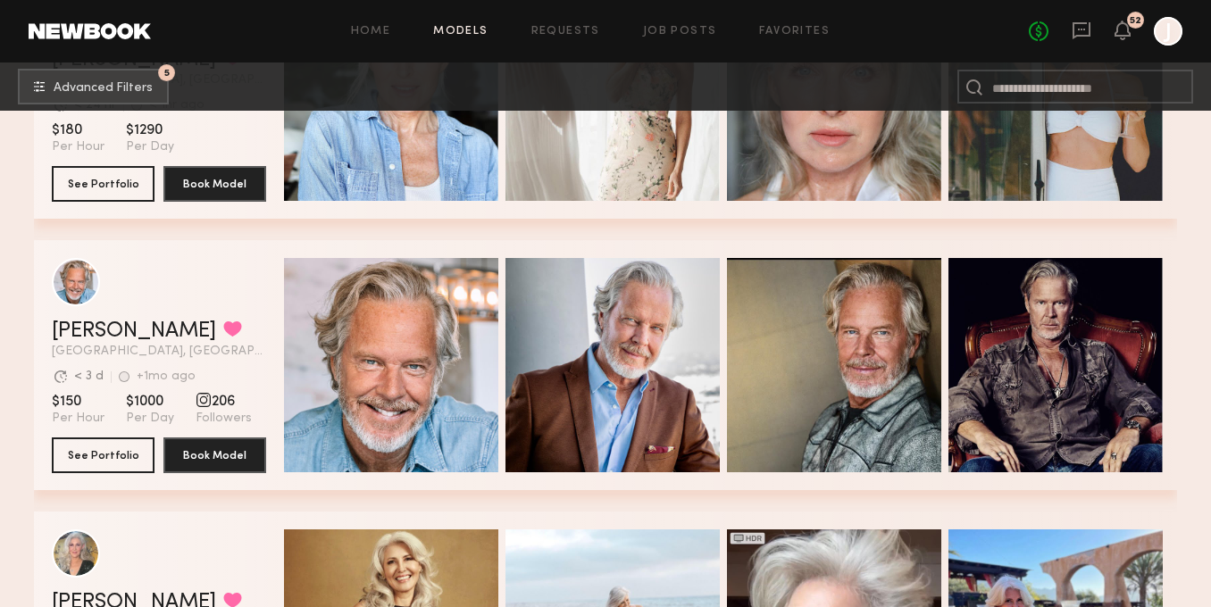
scroll to position [1262, 0]
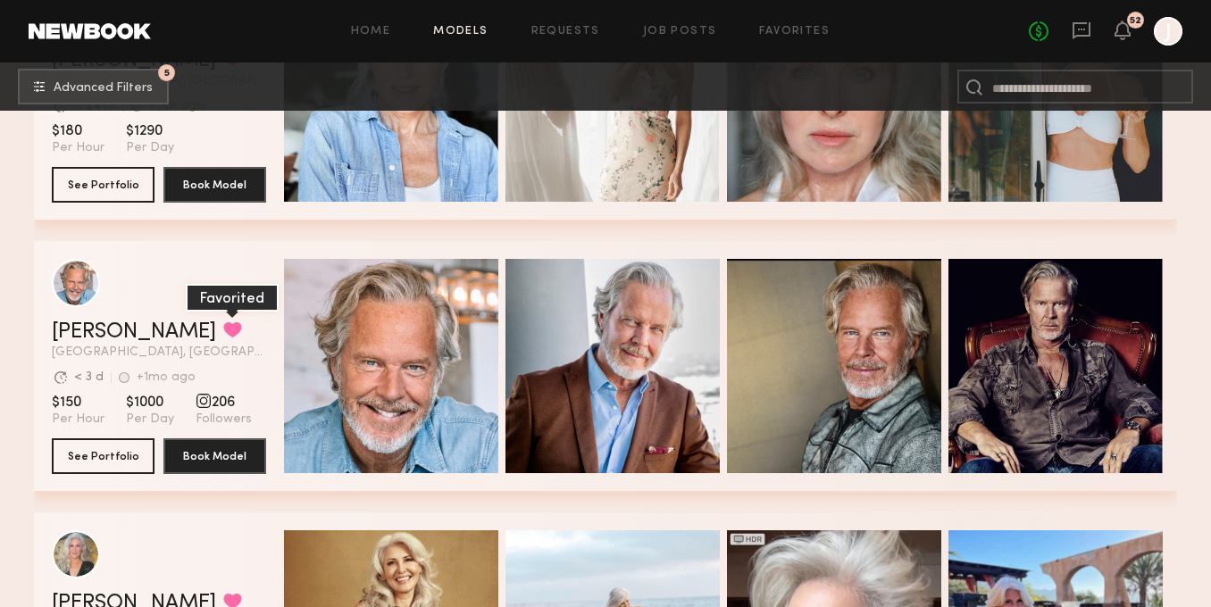
click at [223, 328] on button "grid" at bounding box center [232, 330] width 19 height 16
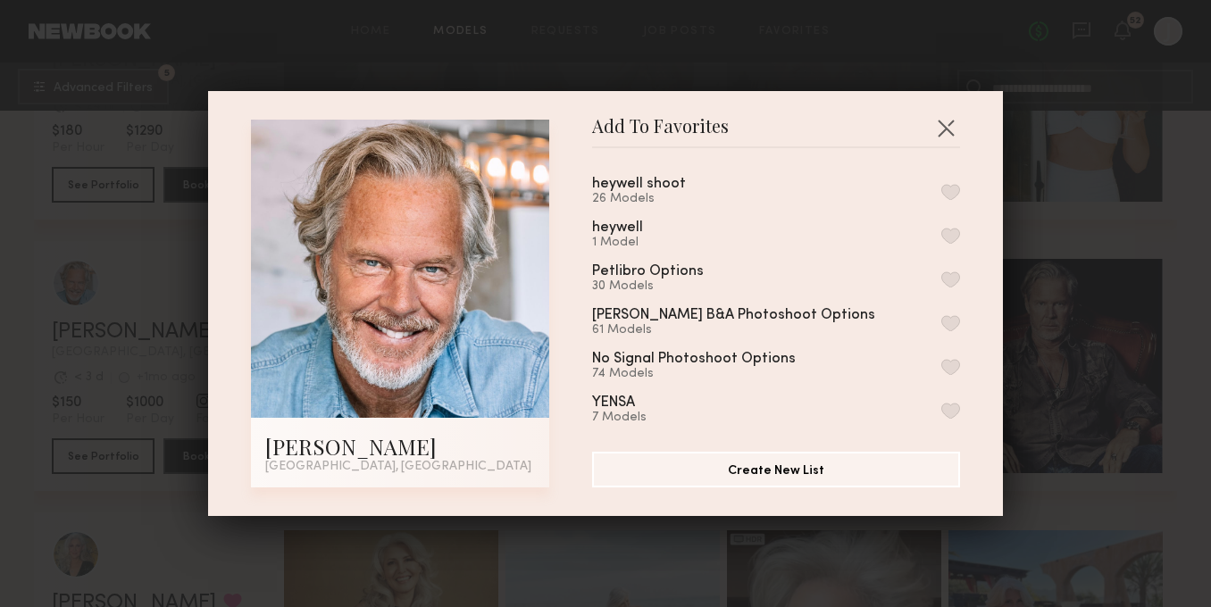
click at [941, 191] on button "button" at bounding box center [950, 192] width 19 height 16
click at [946, 125] on button "button" at bounding box center [946, 127] width 29 height 29
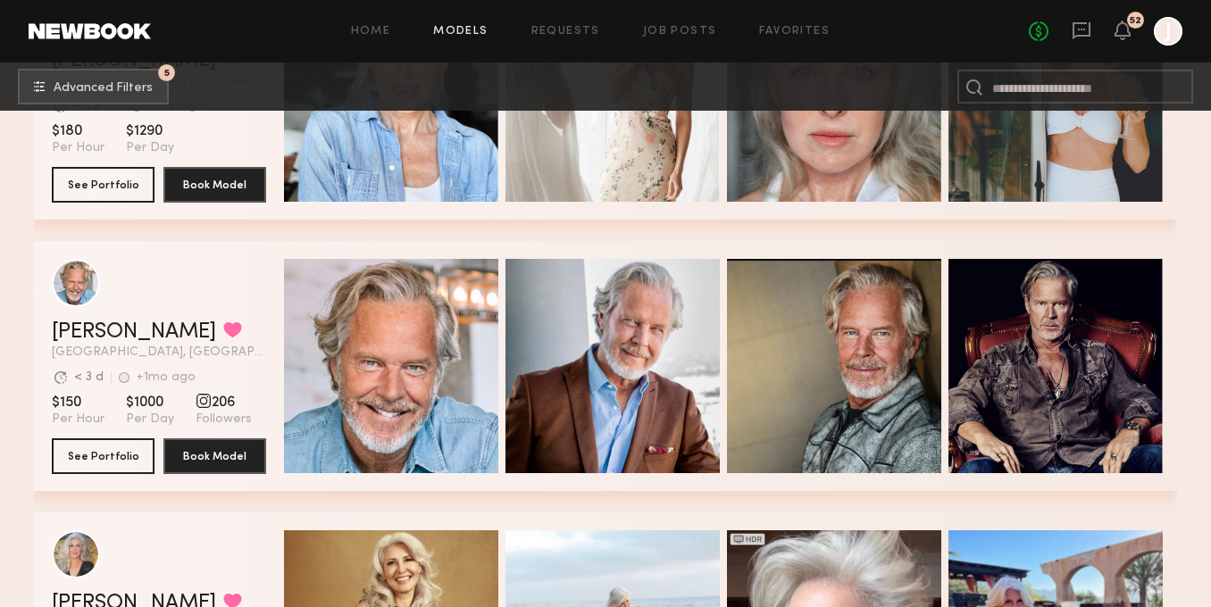
scroll to position [1058, 0]
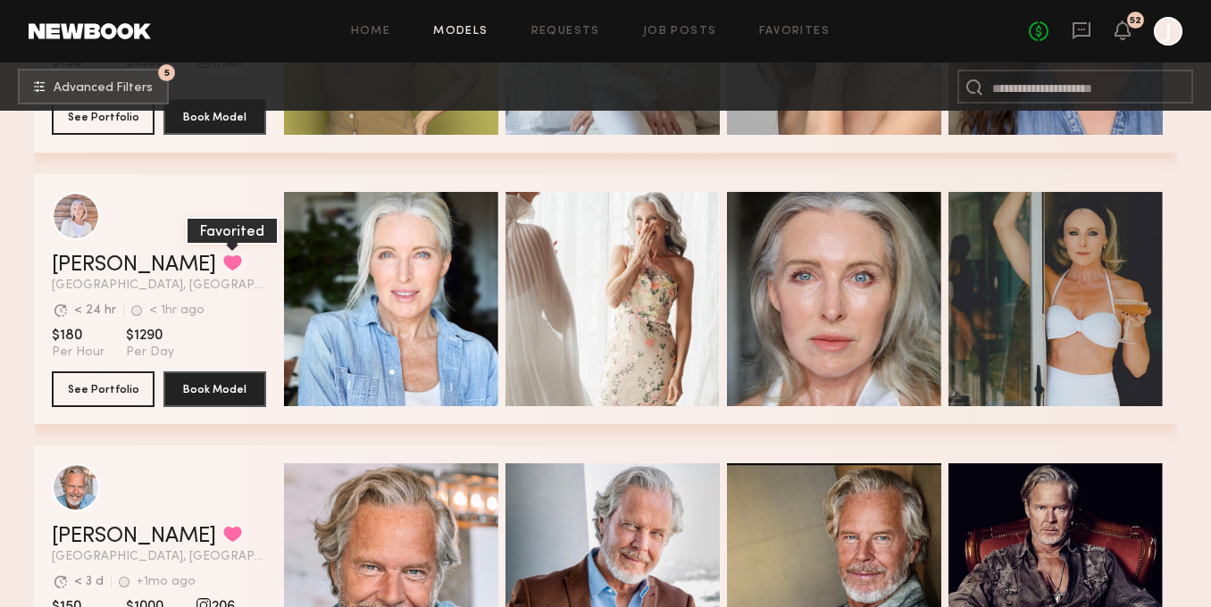
click at [223, 265] on button "grid" at bounding box center [232, 263] width 19 height 16
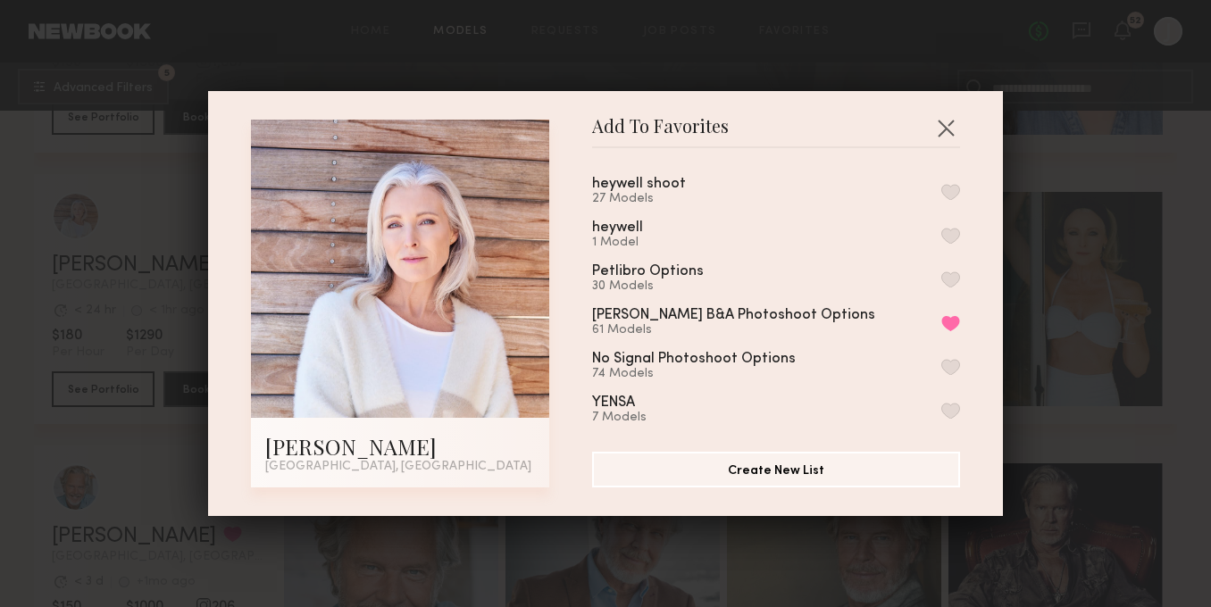
click at [950, 191] on button "button" at bounding box center [950, 192] width 19 height 16
click at [946, 133] on button "button" at bounding box center [946, 127] width 29 height 29
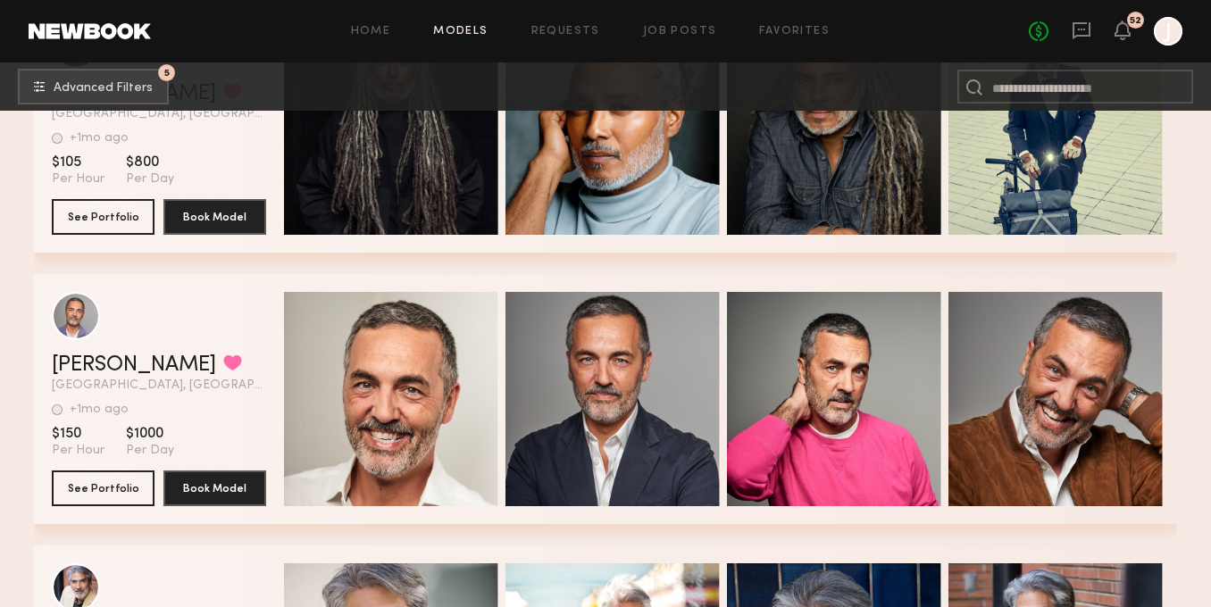
scroll to position [3995, 0]
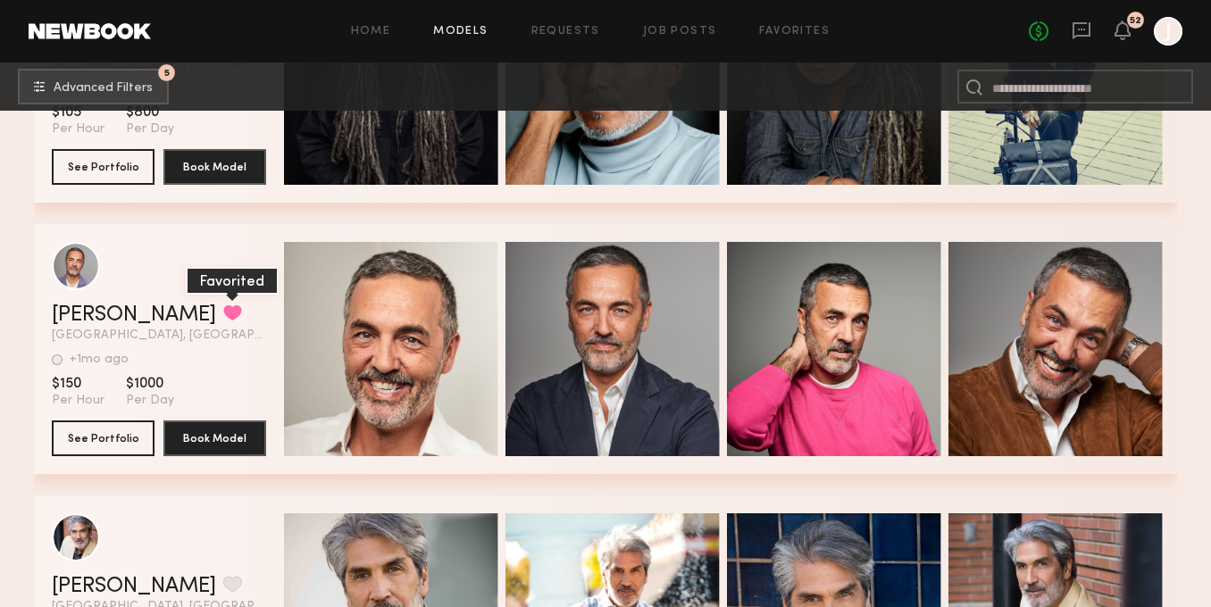
click at [223, 307] on button "grid" at bounding box center [232, 313] width 19 height 16
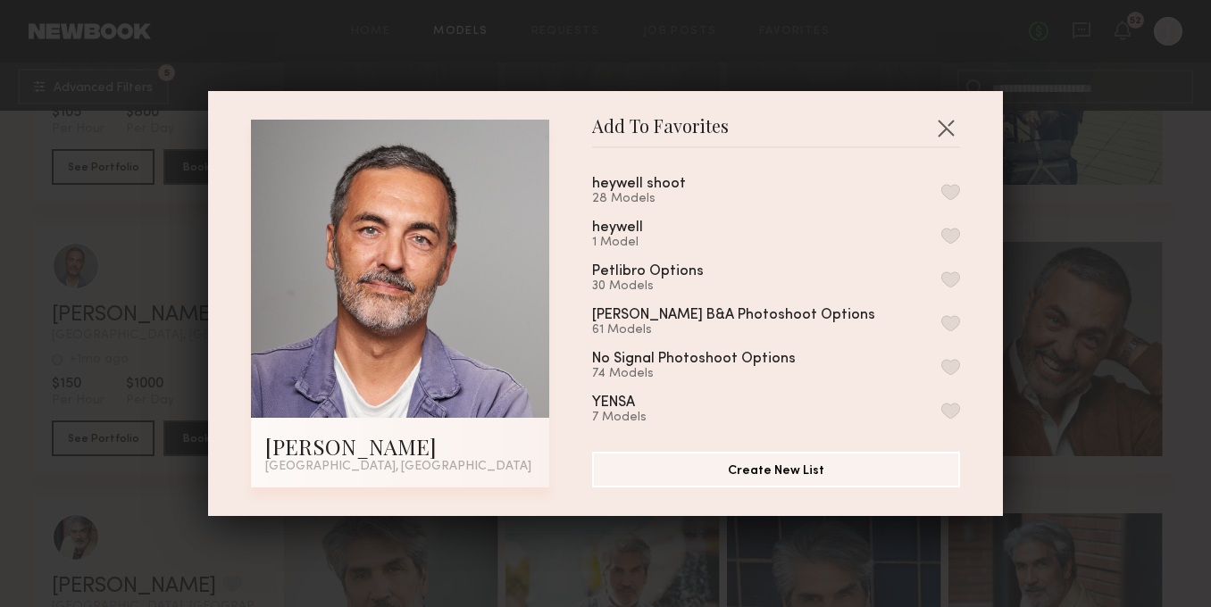
click at [951, 187] on button "button" at bounding box center [950, 192] width 19 height 16
click at [949, 128] on button "button" at bounding box center [946, 127] width 29 height 29
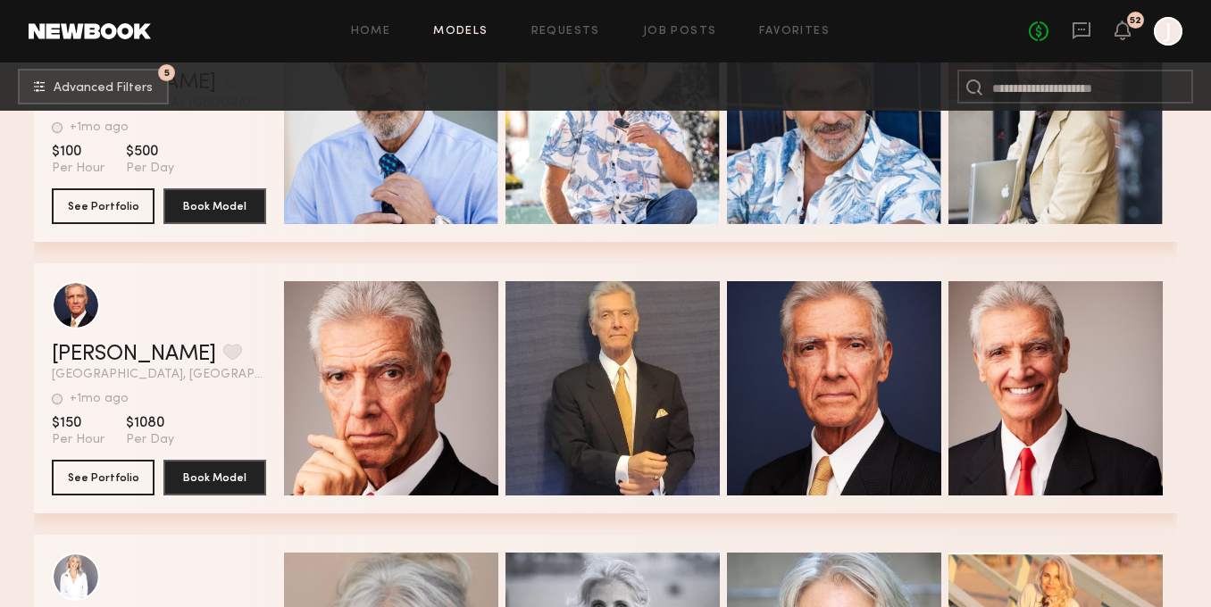
scroll to position [4501, 0]
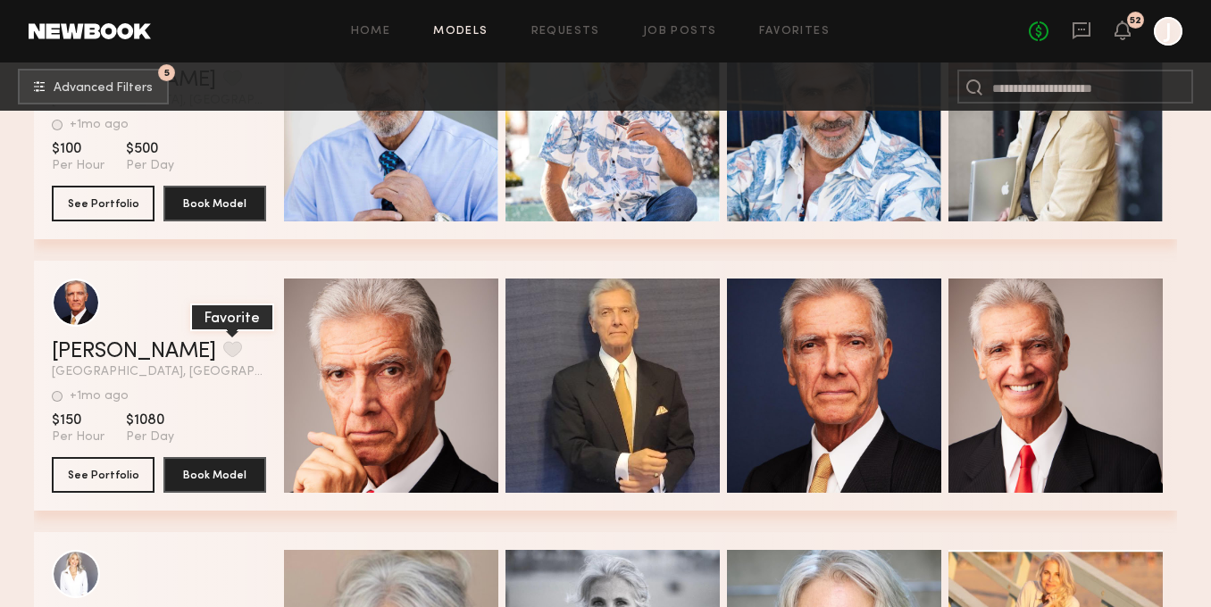
click at [223, 347] on button "grid" at bounding box center [232, 349] width 19 height 16
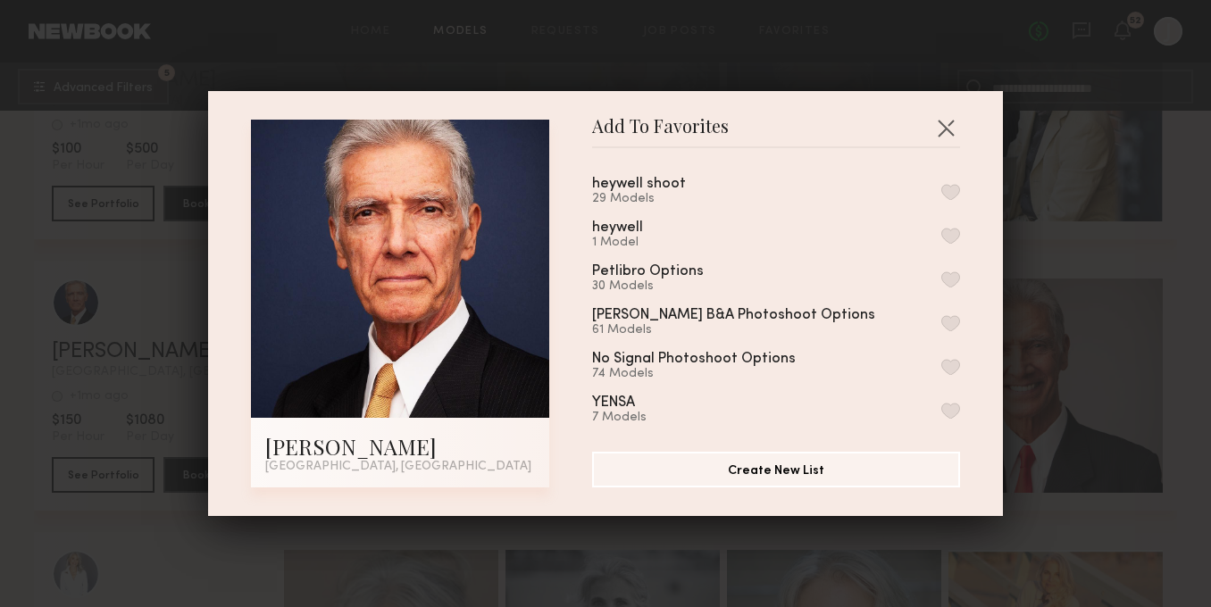
click at [958, 194] on button "button" at bounding box center [950, 192] width 19 height 16
click at [952, 129] on button "button" at bounding box center [946, 127] width 29 height 29
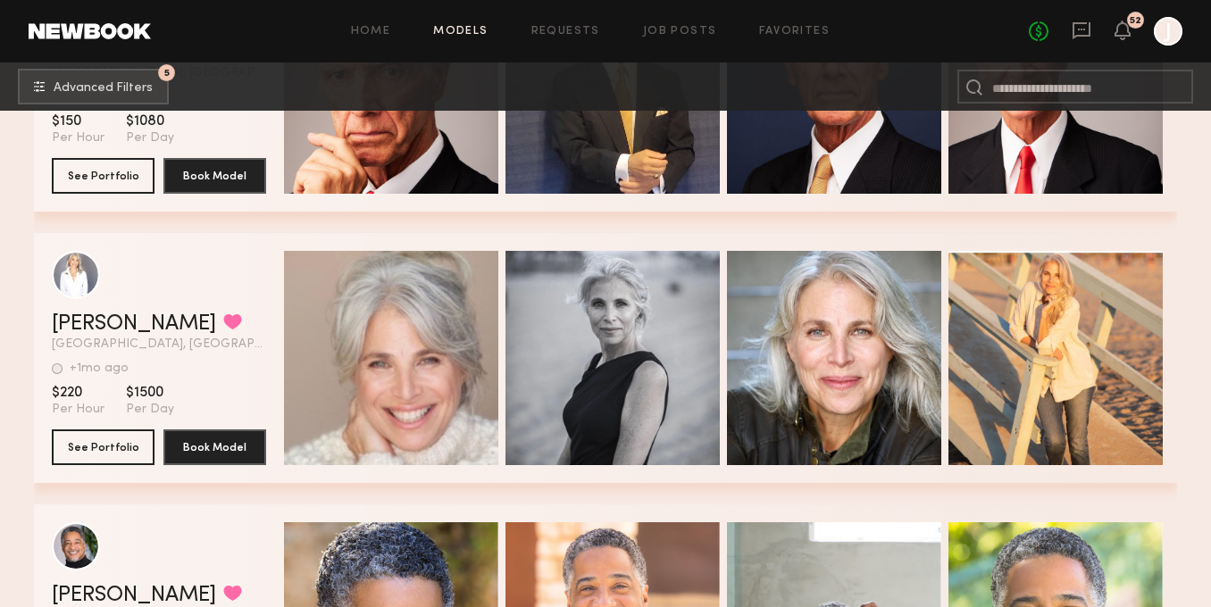
scroll to position [4801, 0]
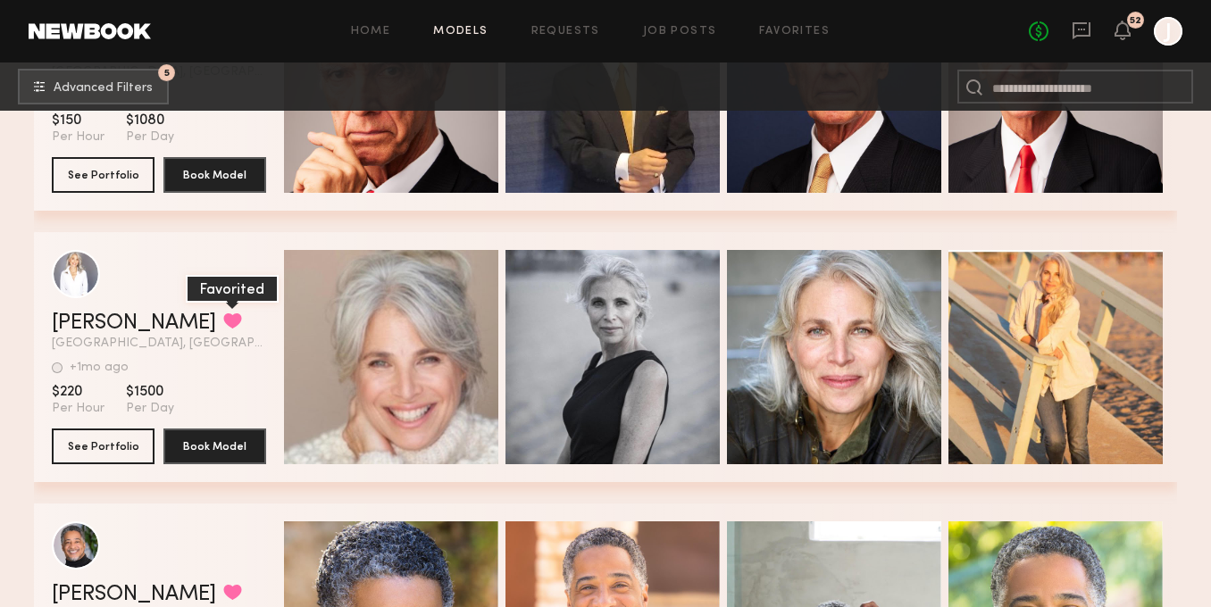
click at [223, 322] on button "grid" at bounding box center [232, 321] width 19 height 16
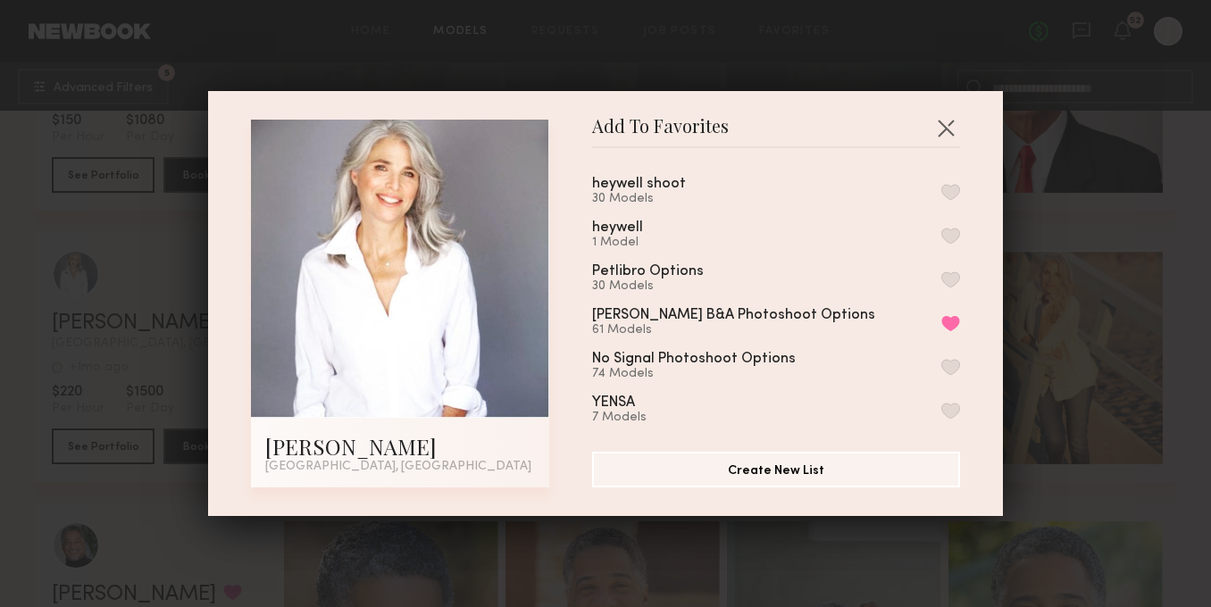
click at [949, 187] on button "button" at bounding box center [950, 192] width 19 height 16
click at [951, 121] on button "button" at bounding box center [946, 127] width 29 height 29
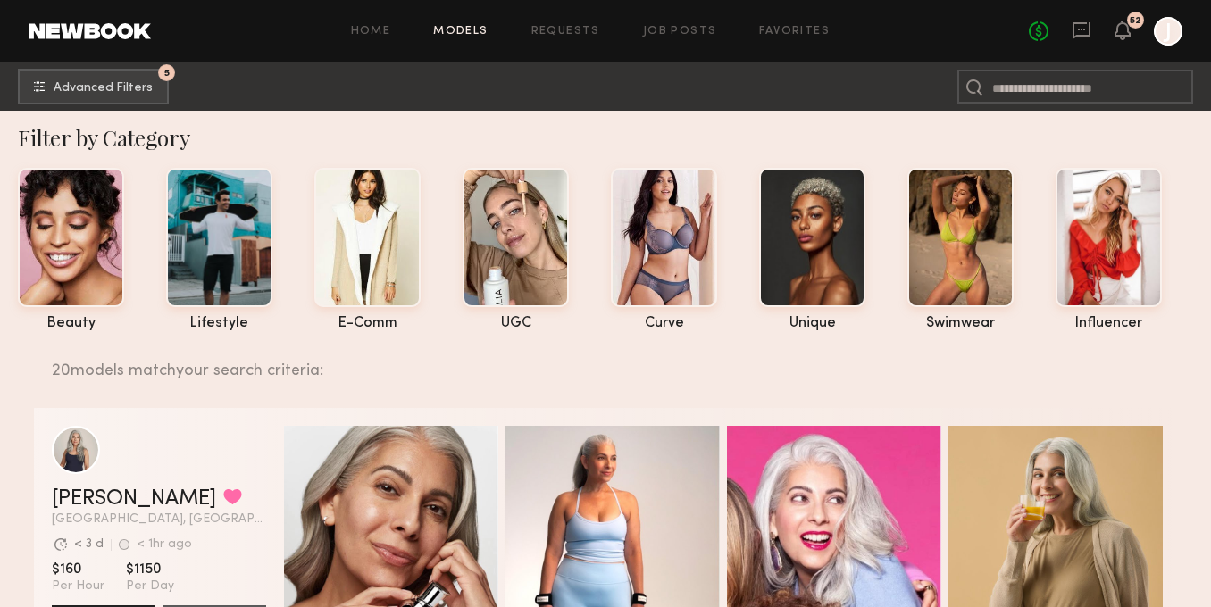
scroll to position [0, 0]
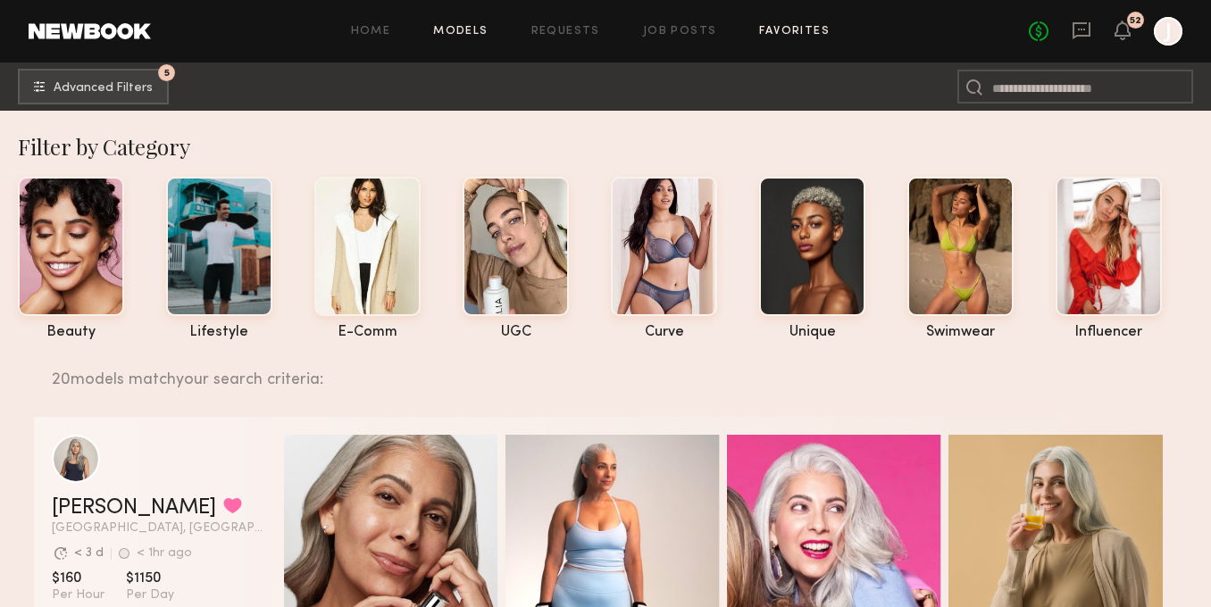
click at [791, 26] on link "Favorites" at bounding box center [794, 32] width 71 height 12
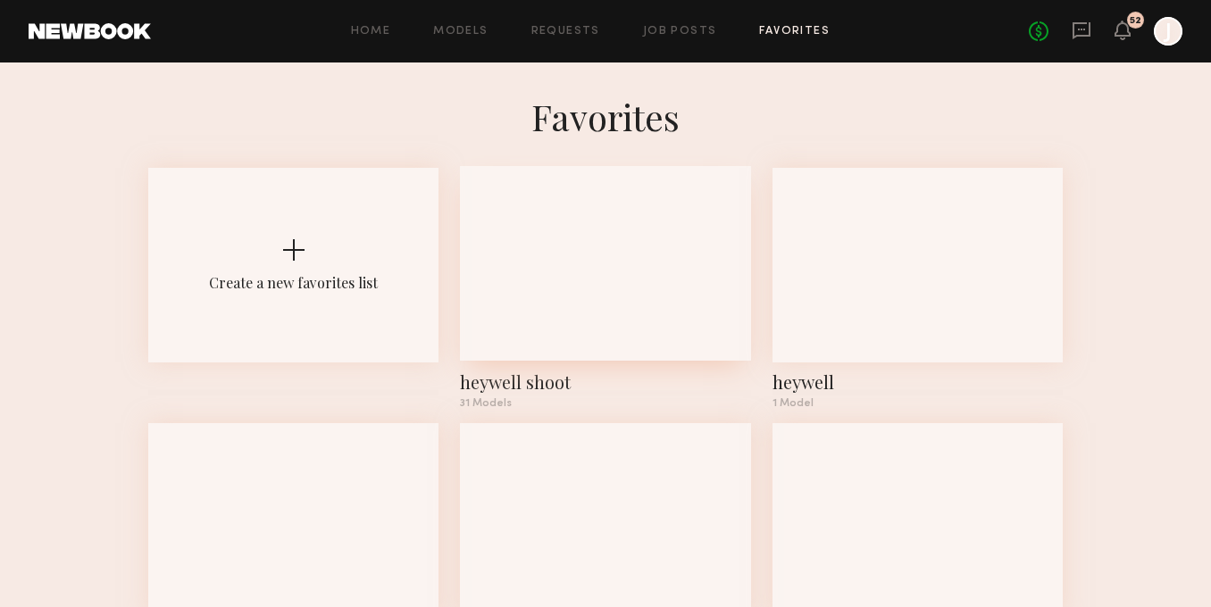
click at [581, 257] on div at bounding box center [605, 216] width 92 height 92
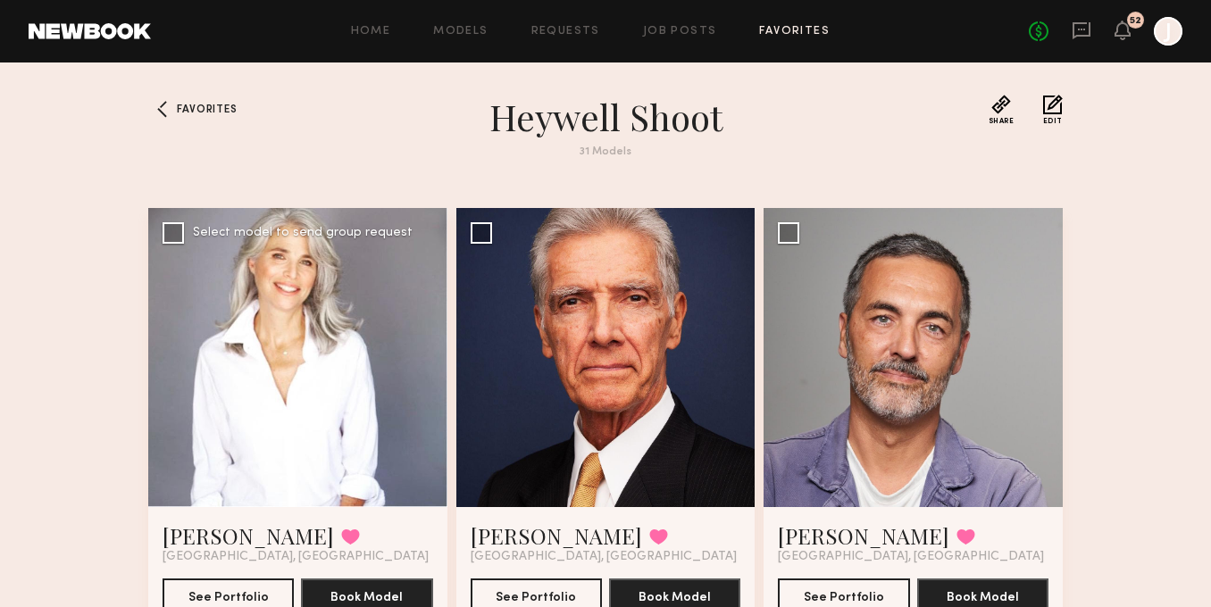
scroll to position [104, 0]
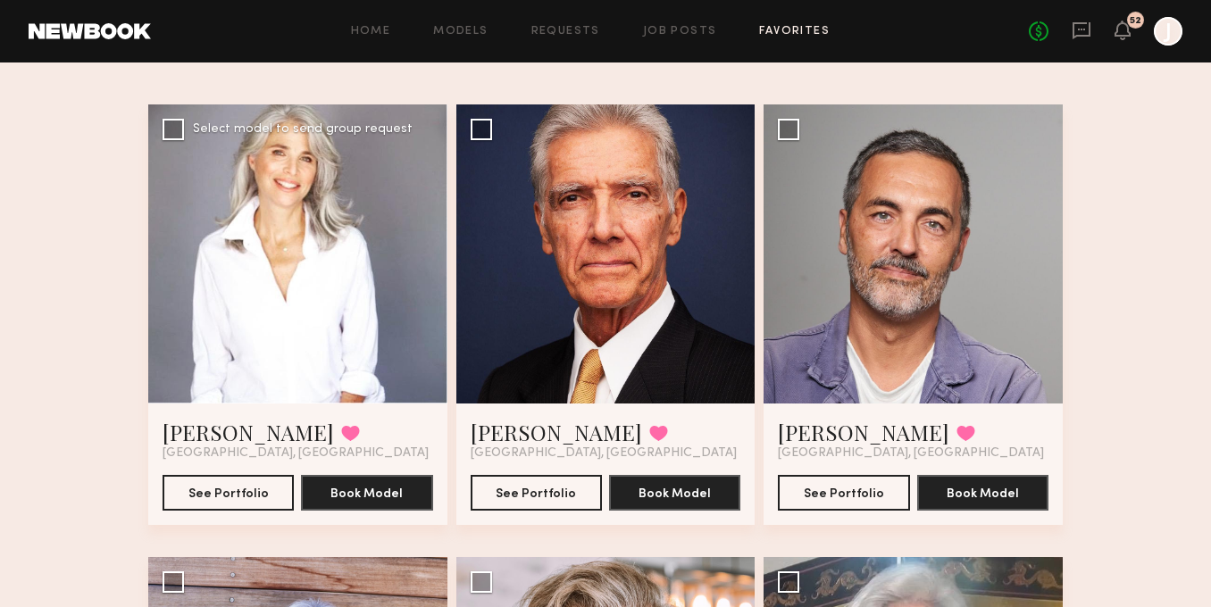
click at [288, 307] on div at bounding box center [297, 254] width 299 height 299
click at [242, 427] on link "Stephanie B." at bounding box center [248, 432] width 171 height 29
click at [494, 439] on link "Ray L." at bounding box center [556, 432] width 171 height 29
click at [800, 430] on link "Louis D." at bounding box center [863, 432] width 171 height 29
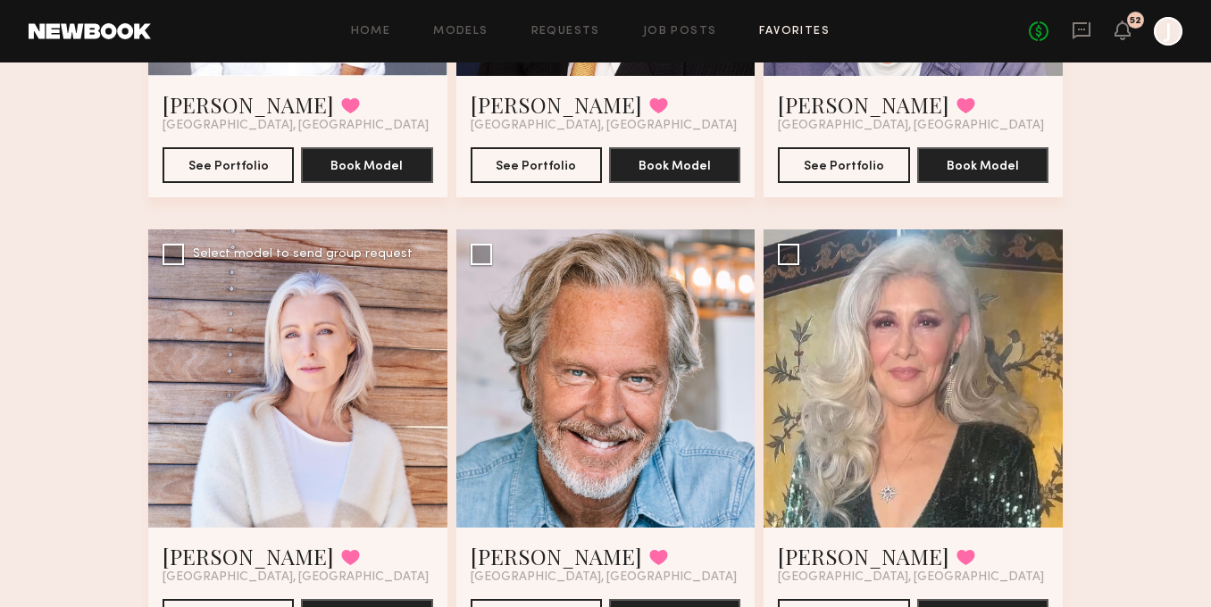
scroll to position [434, 0]
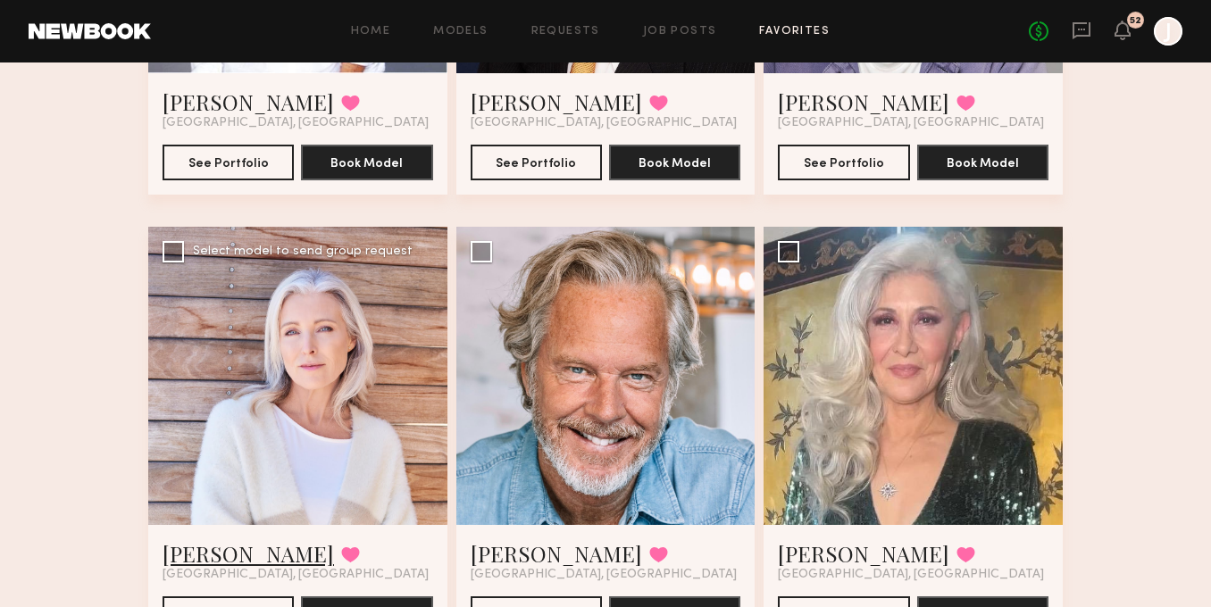
click at [180, 553] on link "[PERSON_NAME]" at bounding box center [248, 554] width 171 height 29
click at [506, 559] on link "Chris G." at bounding box center [556, 554] width 171 height 29
click at [812, 547] on link "Edith A." at bounding box center [863, 554] width 171 height 29
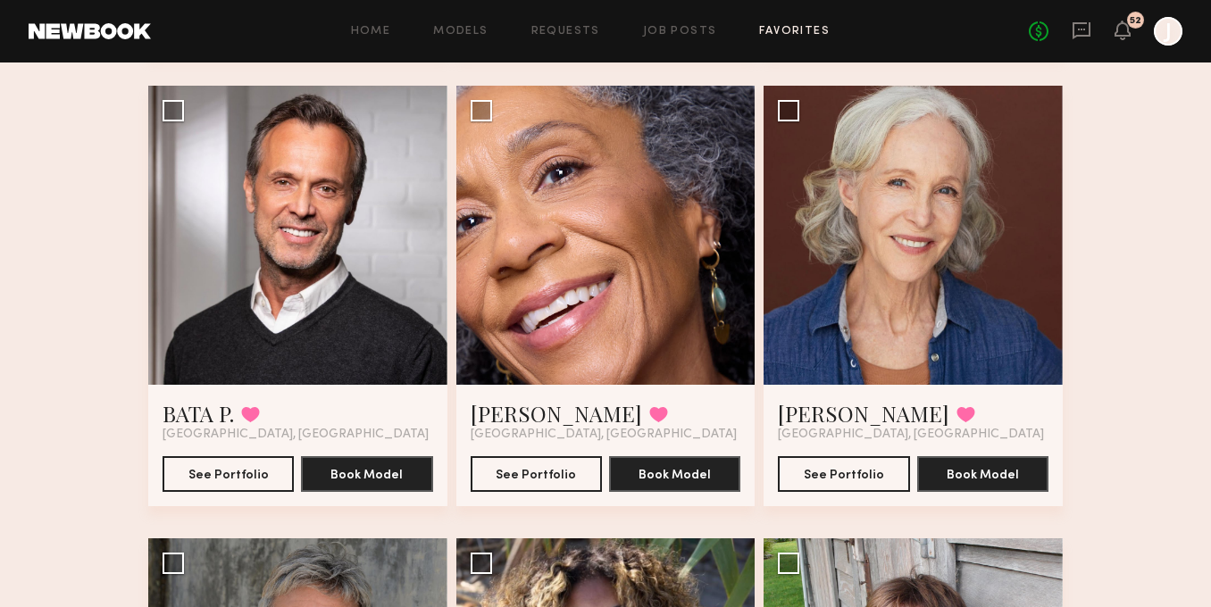
scroll to position [1028, 0]
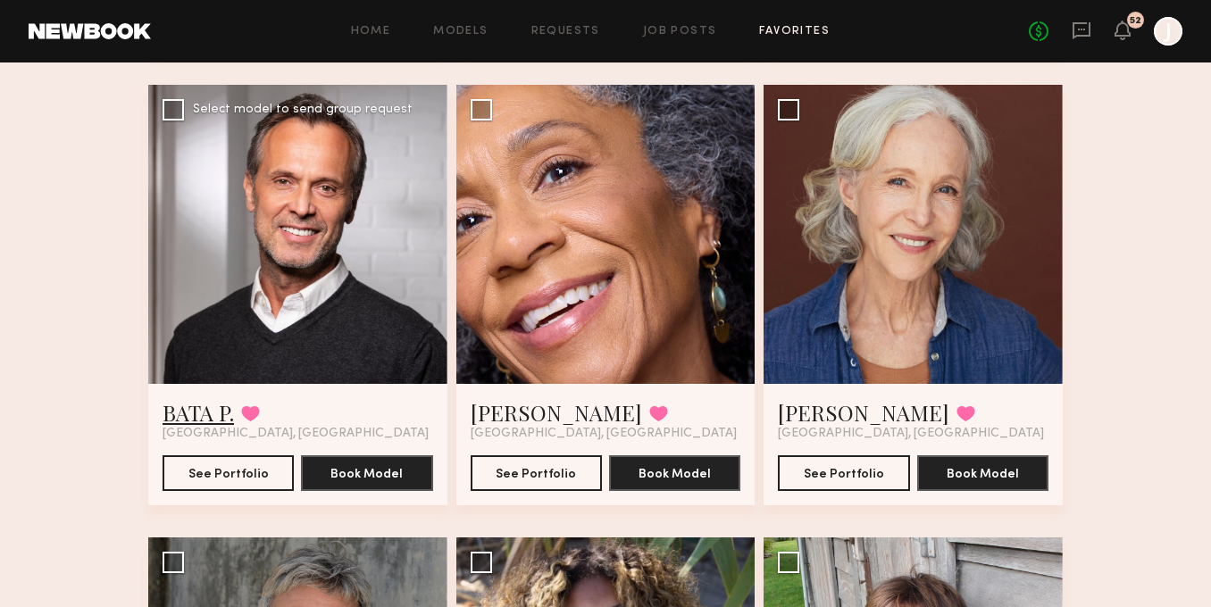
click at [205, 417] on link "BATA P." at bounding box center [198, 412] width 71 height 29
click at [525, 407] on link "Natalie S." at bounding box center [556, 412] width 171 height 29
click at [802, 405] on link "Holly K." at bounding box center [863, 412] width 171 height 29
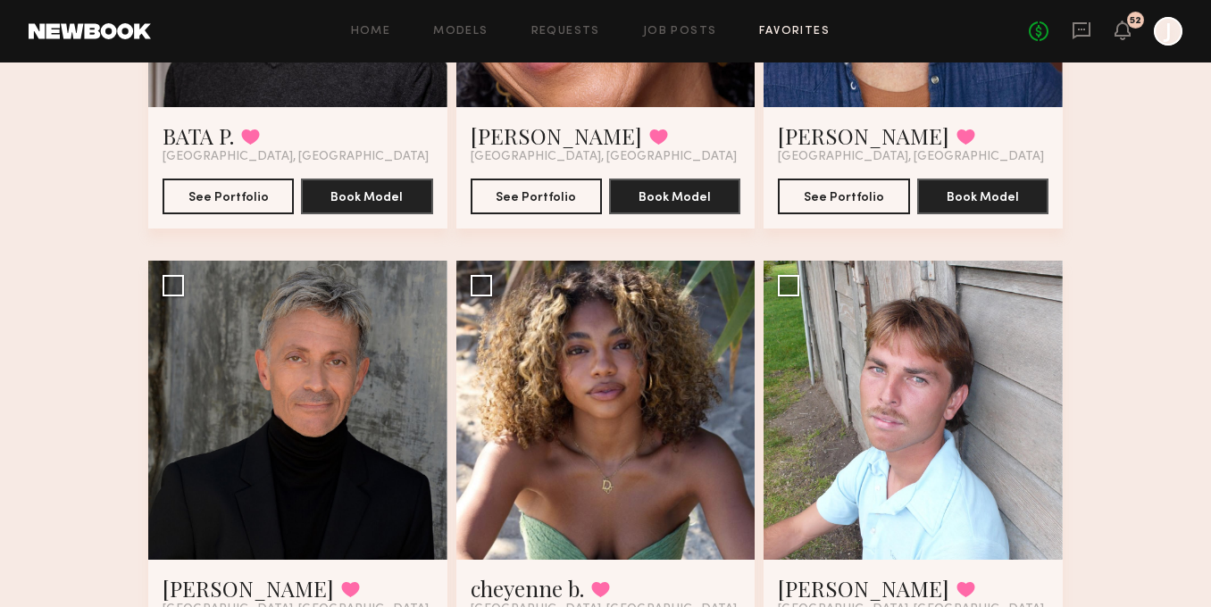
scroll to position [1443, 0]
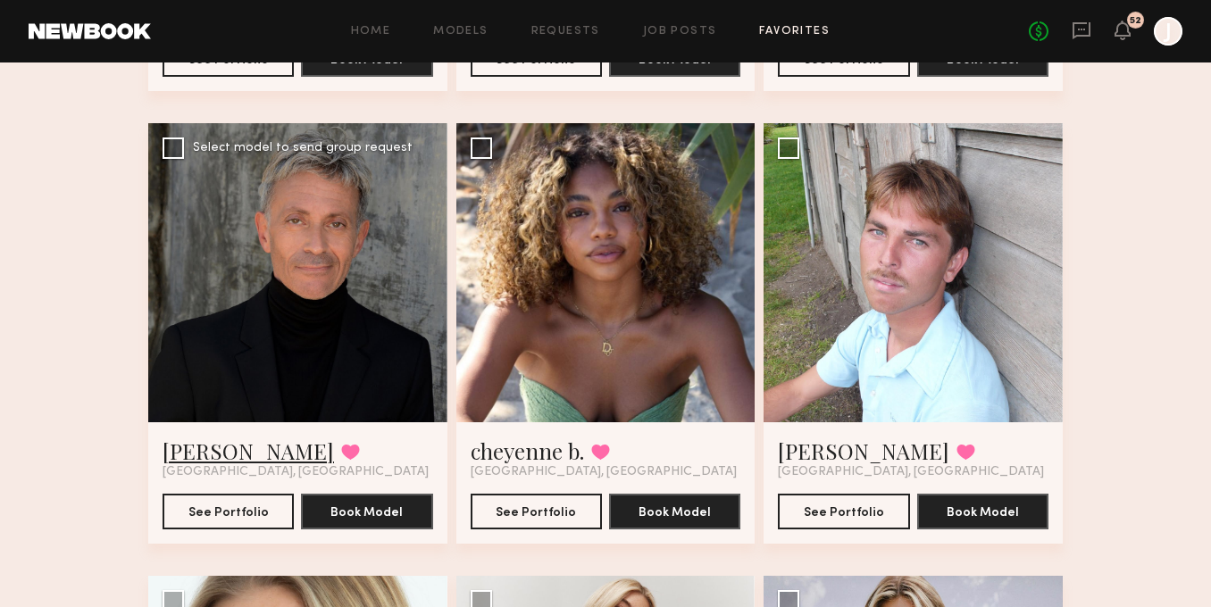
click at [180, 452] on link "Lee M." at bounding box center [248, 451] width 171 height 29
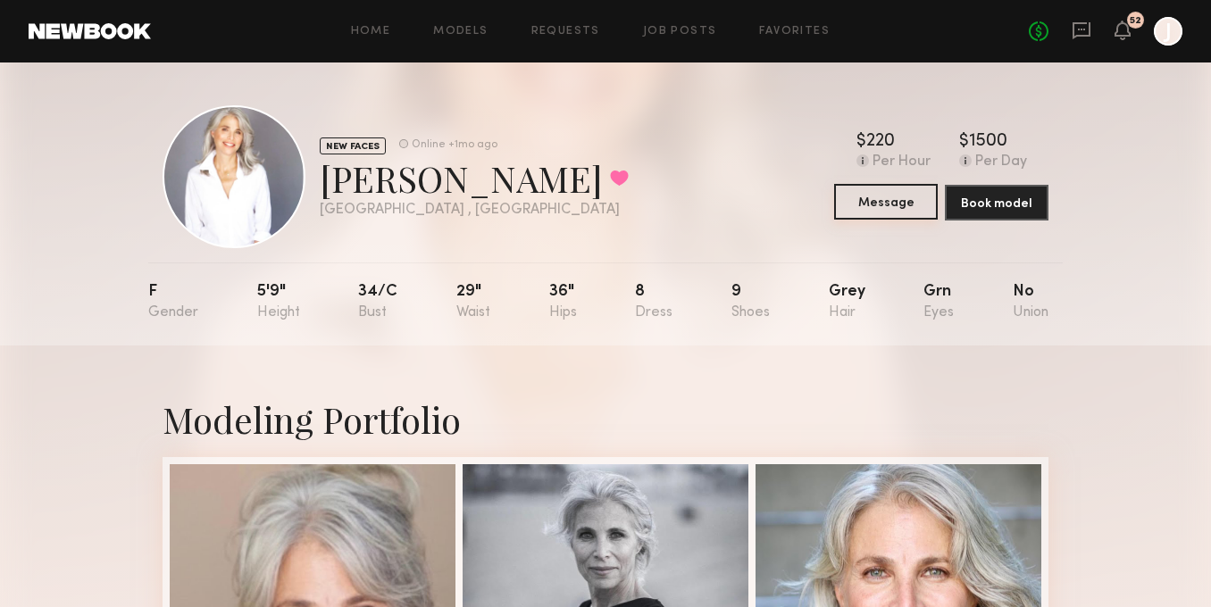
click at [889, 210] on button "Message" at bounding box center [886, 202] width 104 height 36
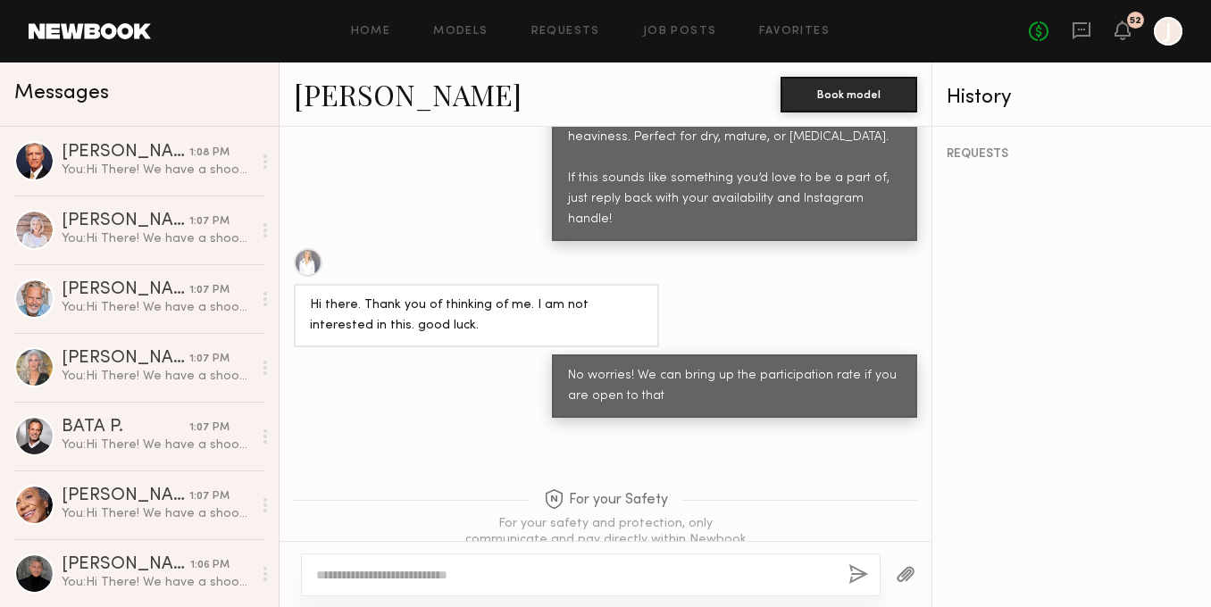
click at [563, 579] on textarea at bounding box center [575, 575] width 518 height 18
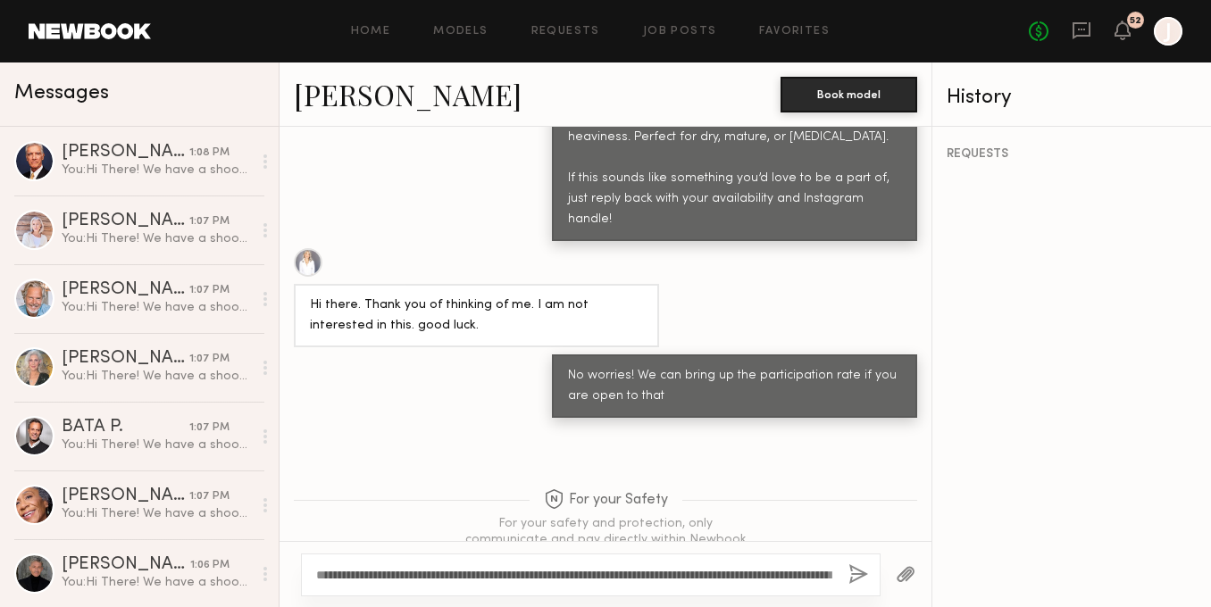
scroll to position [1355, 0]
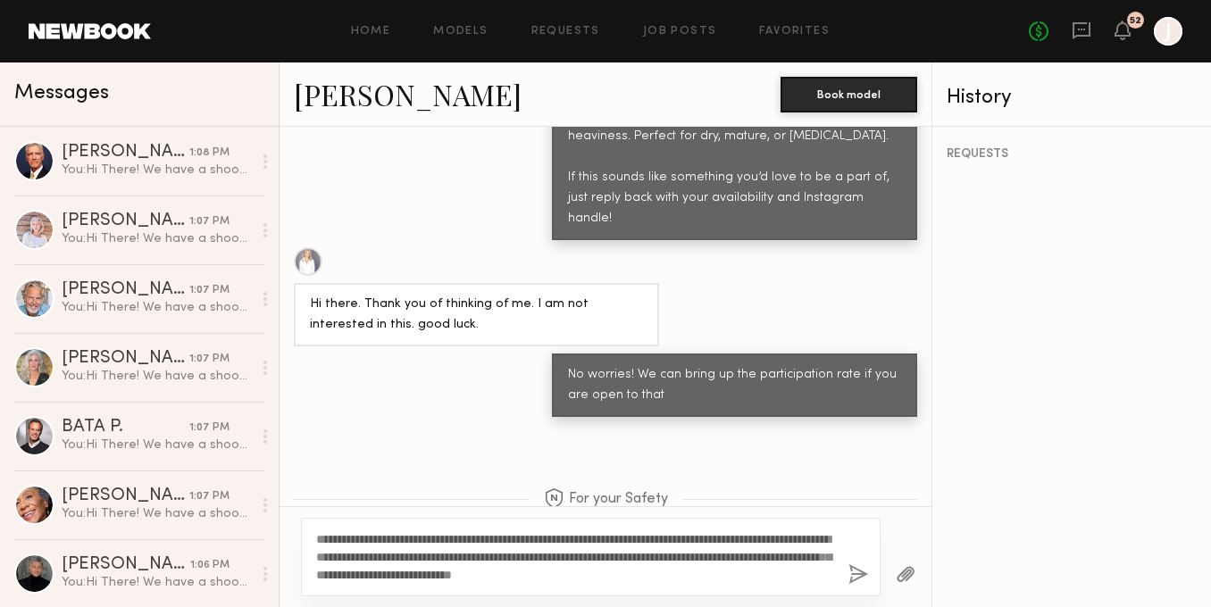
click at [693, 556] on textarea "**********" at bounding box center [575, 558] width 518 height 54
click at [697, 556] on textarea "**********" at bounding box center [575, 558] width 518 height 54
type textarea "**********"
click at [857, 572] on button "button" at bounding box center [859, 576] width 20 height 22
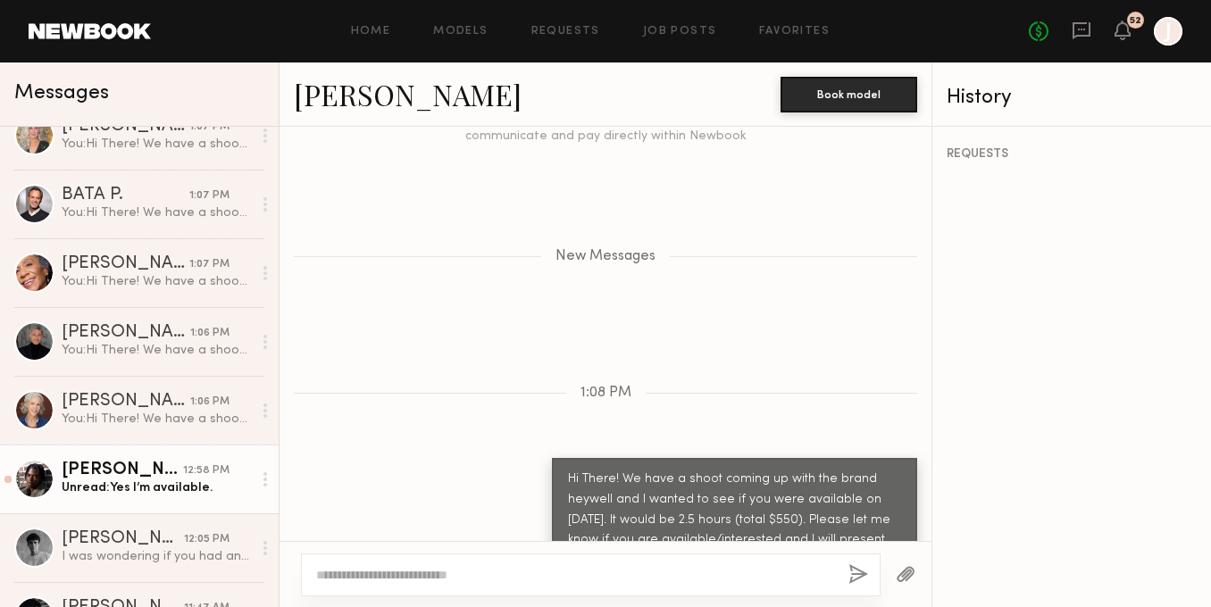
scroll to position [0, 0]
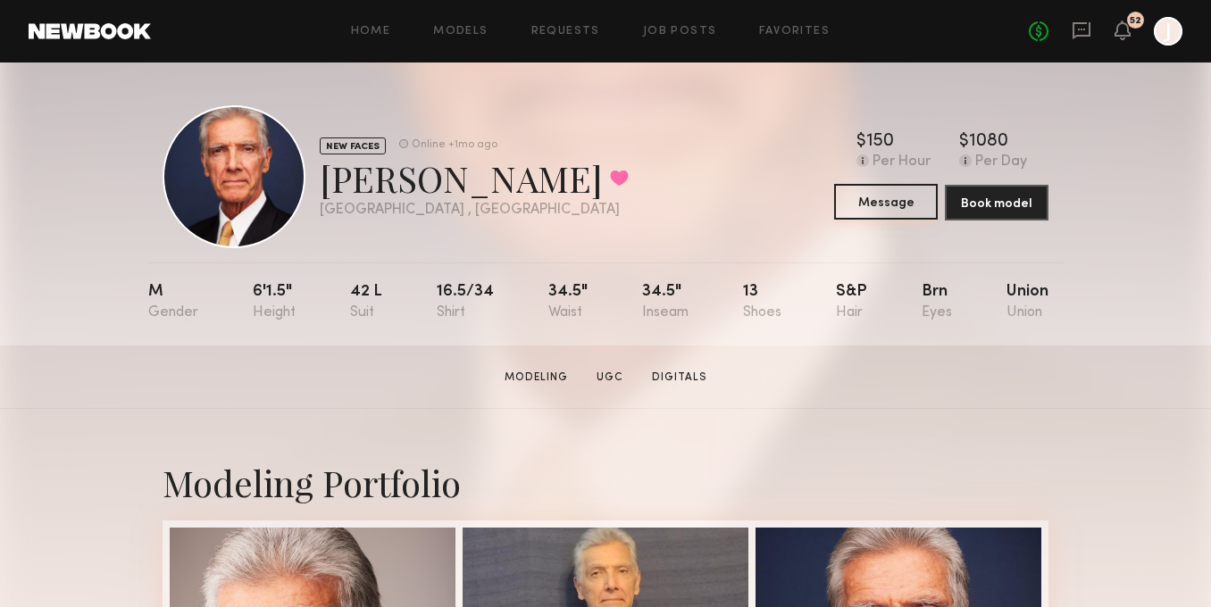
click at [889, 210] on button "Message" at bounding box center [886, 202] width 104 height 36
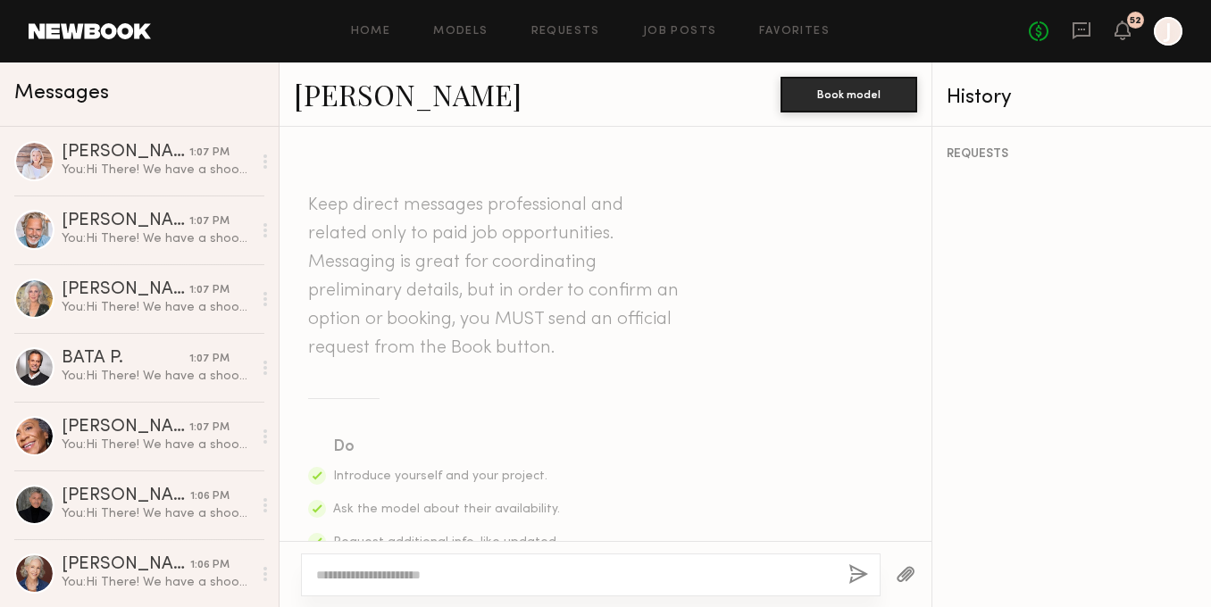
click at [618, 573] on textarea at bounding box center [575, 575] width 518 height 18
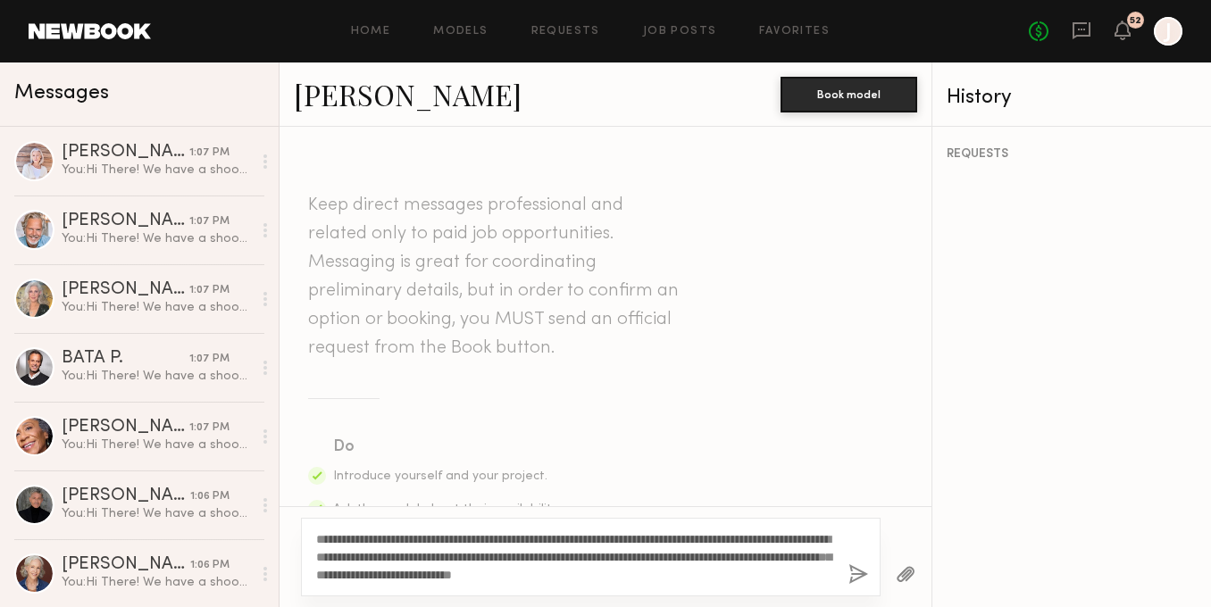
click at [697, 557] on textarea "**********" at bounding box center [575, 558] width 518 height 54
type textarea "**********"
click at [856, 578] on button "button" at bounding box center [859, 576] width 20 height 22
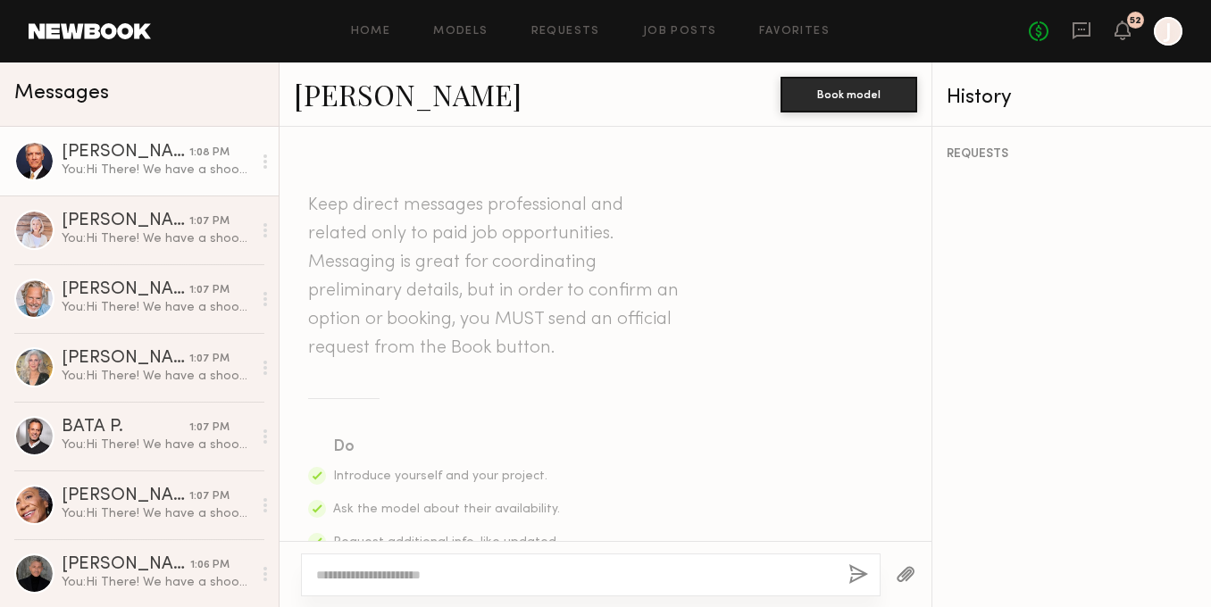
scroll to position [604, 0]
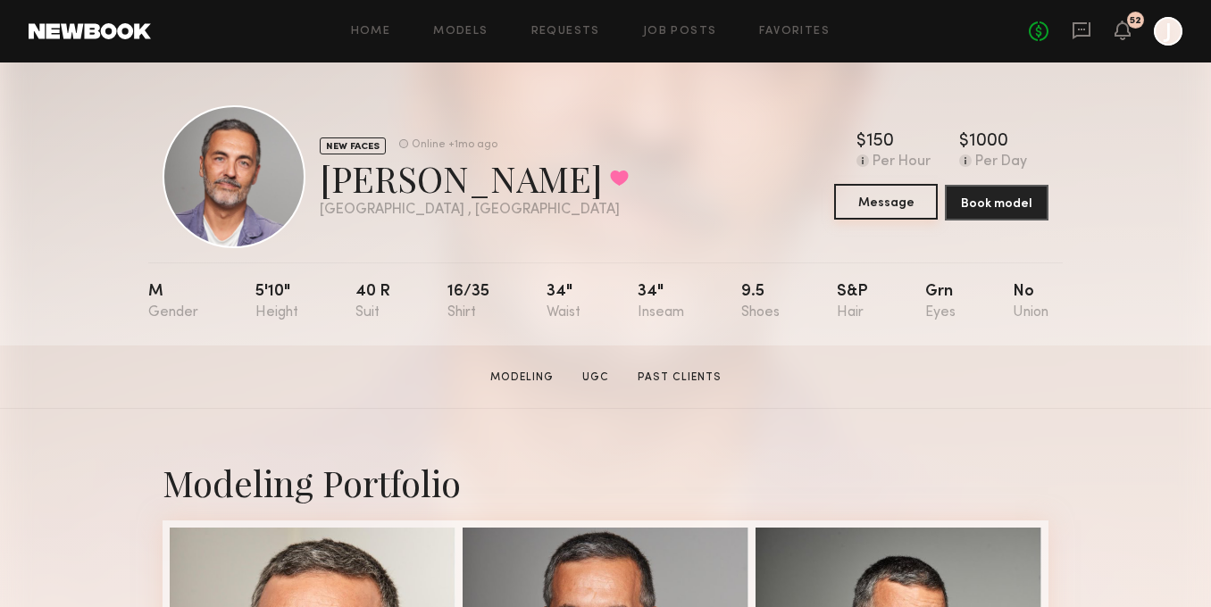
click at [873, 203] on button "Message" at bounding box center [886, 202] width 104 height 36
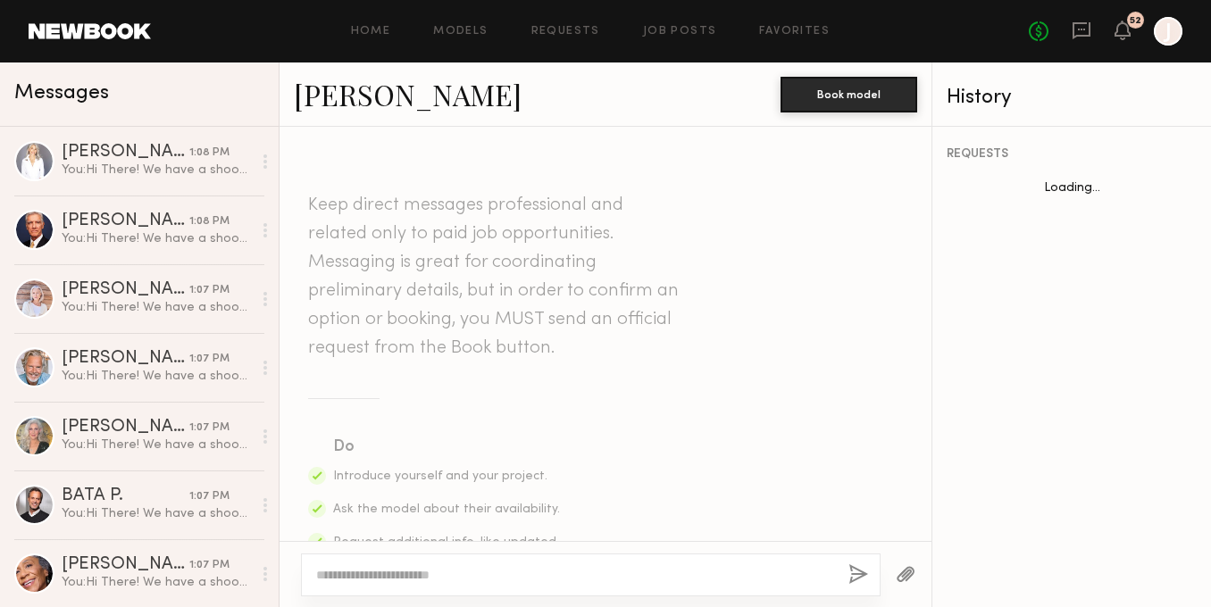
scroll to position [1018, 0]
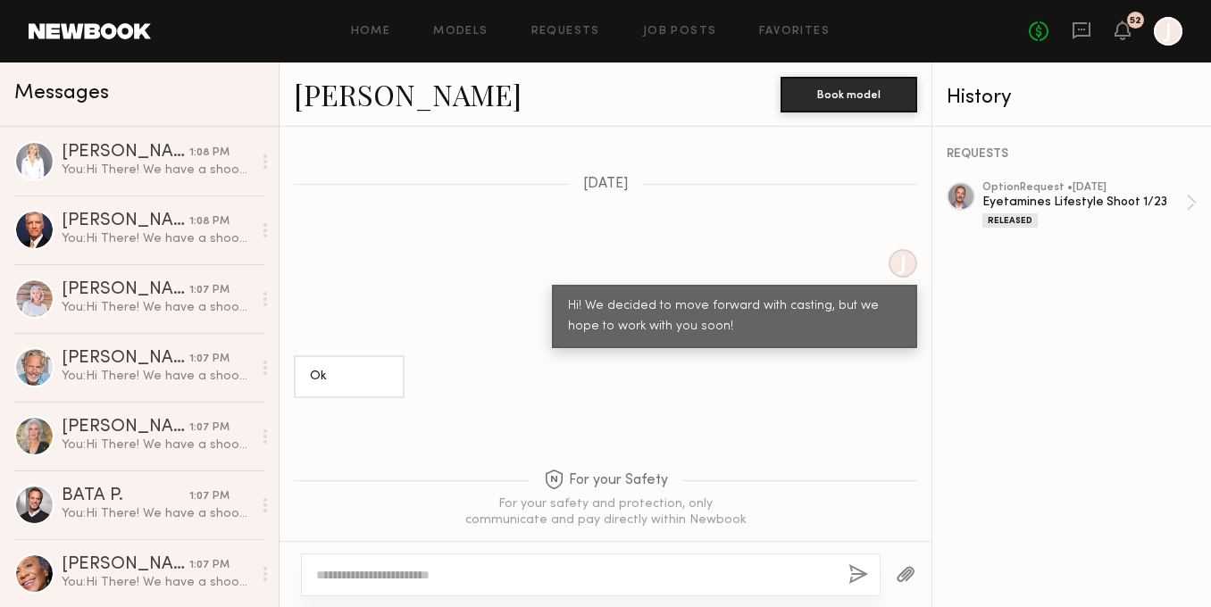
click at [506, 573] on textarea at bounding box center [575, 575] width 518 height 18
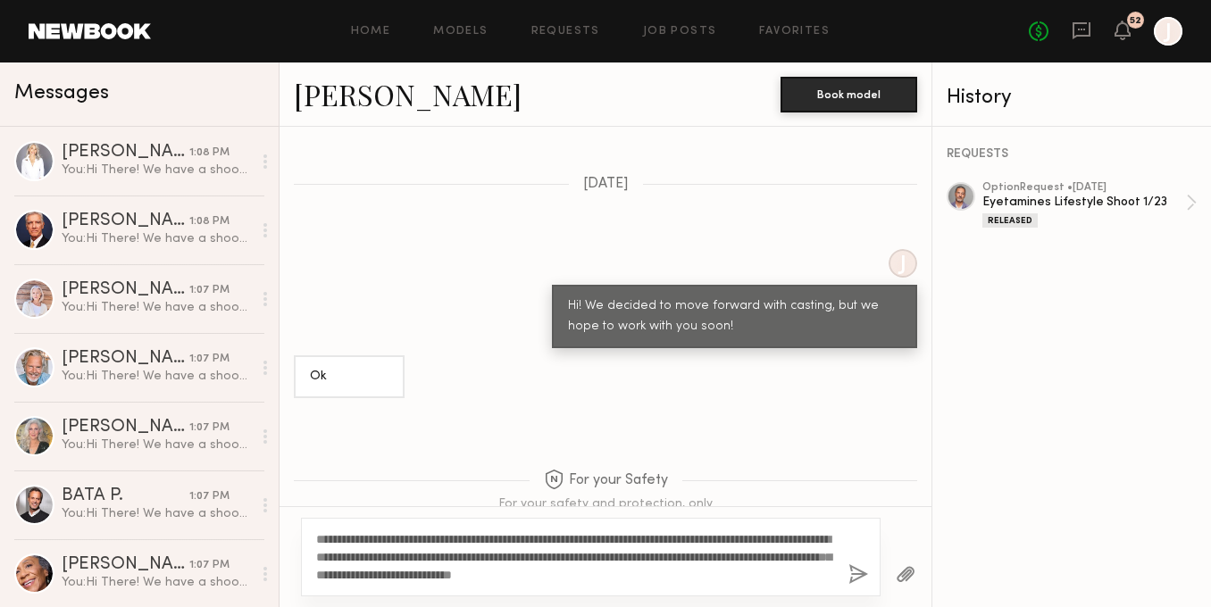
type textarea "**********"
click at [860, 569] on button "button" at bounding box center [859, 576] width 20 height 22
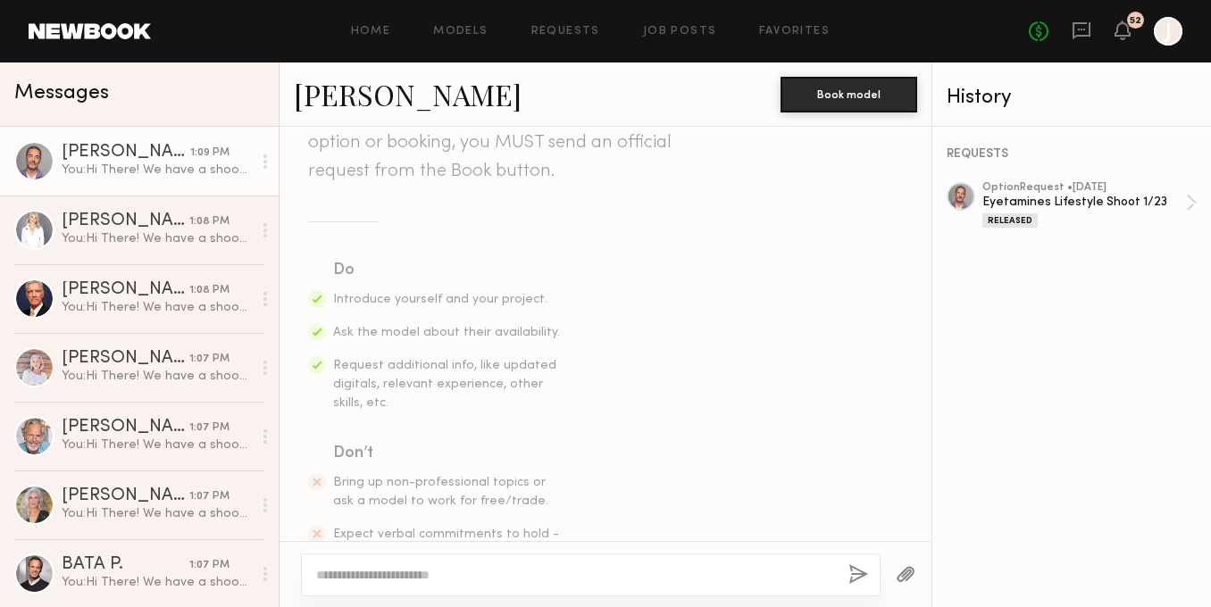
scroll to position [0, 0]
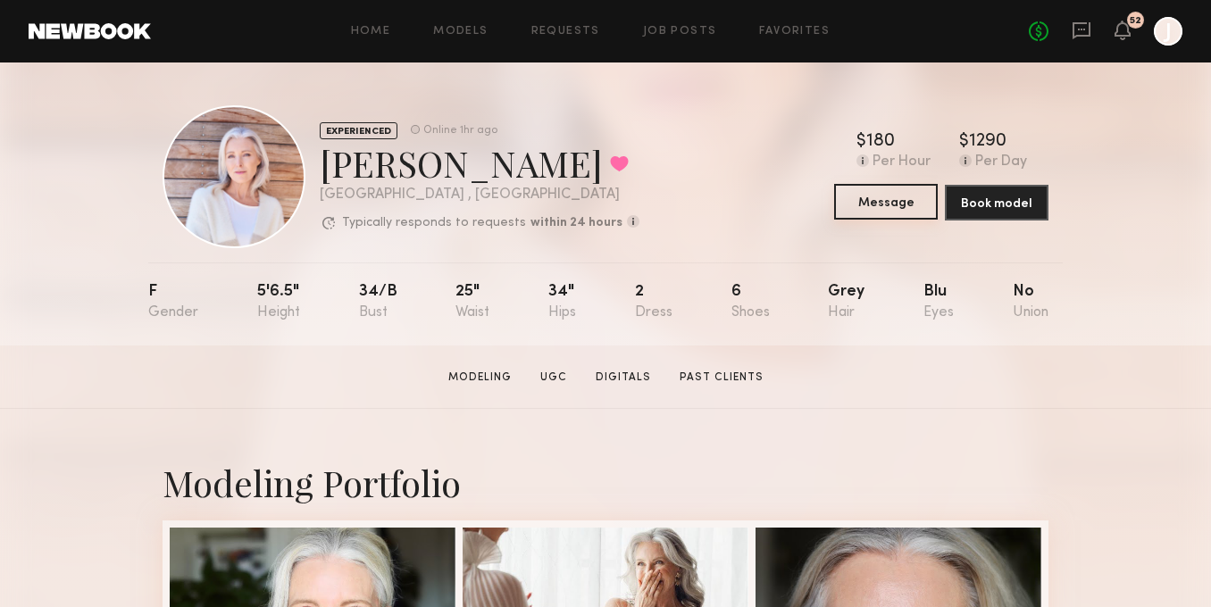
click at [851, 206] on button "Message" at bounding box center [886, 202] width 104 height 36
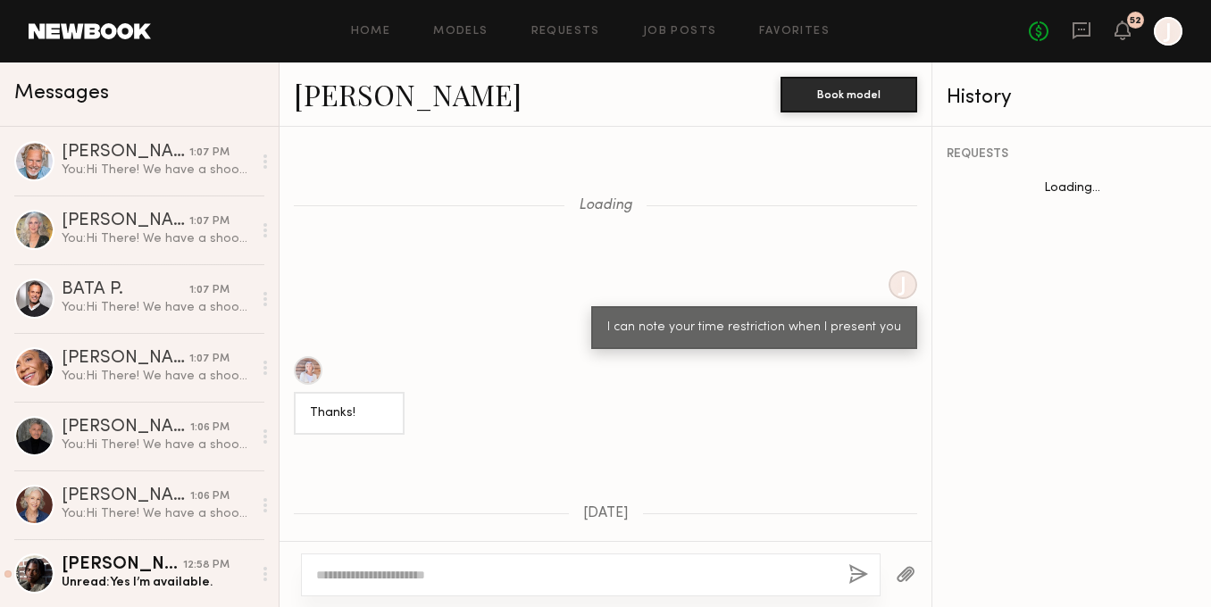
scroll to position [2441, 0]
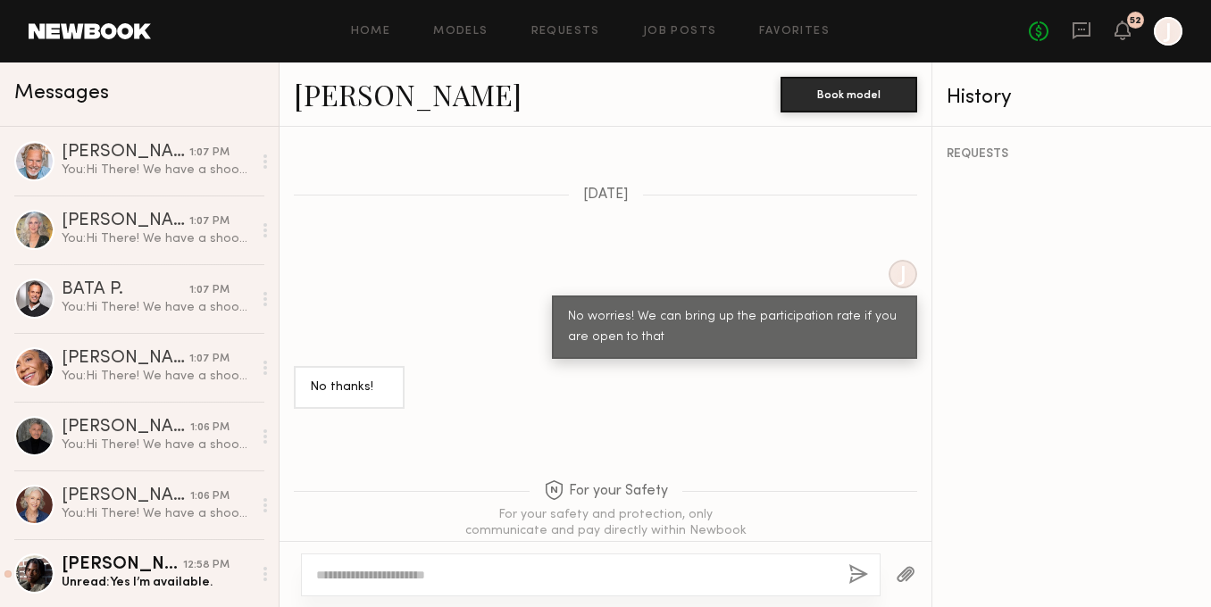
click at [641, 579] on textarea at bounding box center [575, 575] width 518 height 18
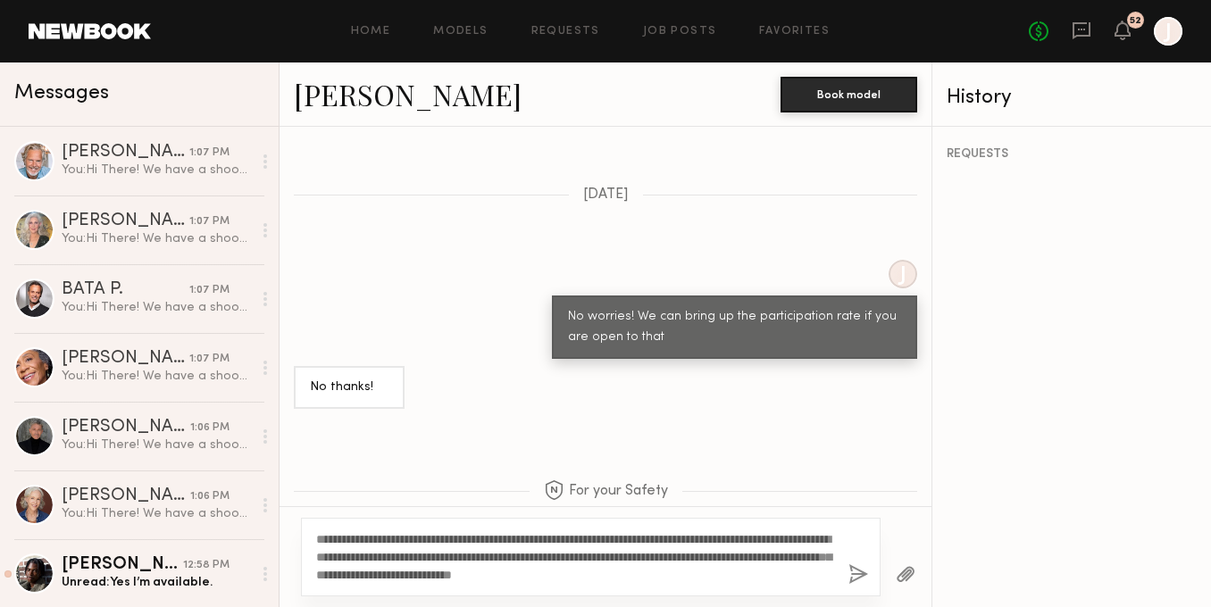
click at [695, 556] on textarea "**********" at bounding box center [575, 558] width 518 height 54
type textarea "**********"
click at [857, 579] on button "button" at bounding box center [859, 576] width 20 height 22
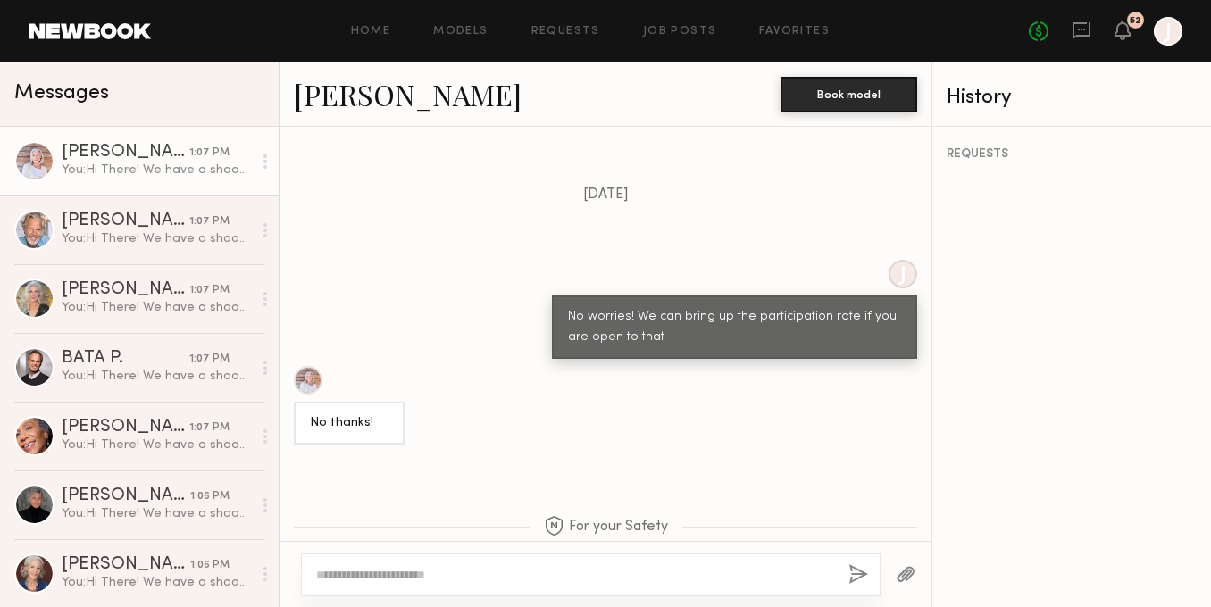
scroll to position [2881, 0]
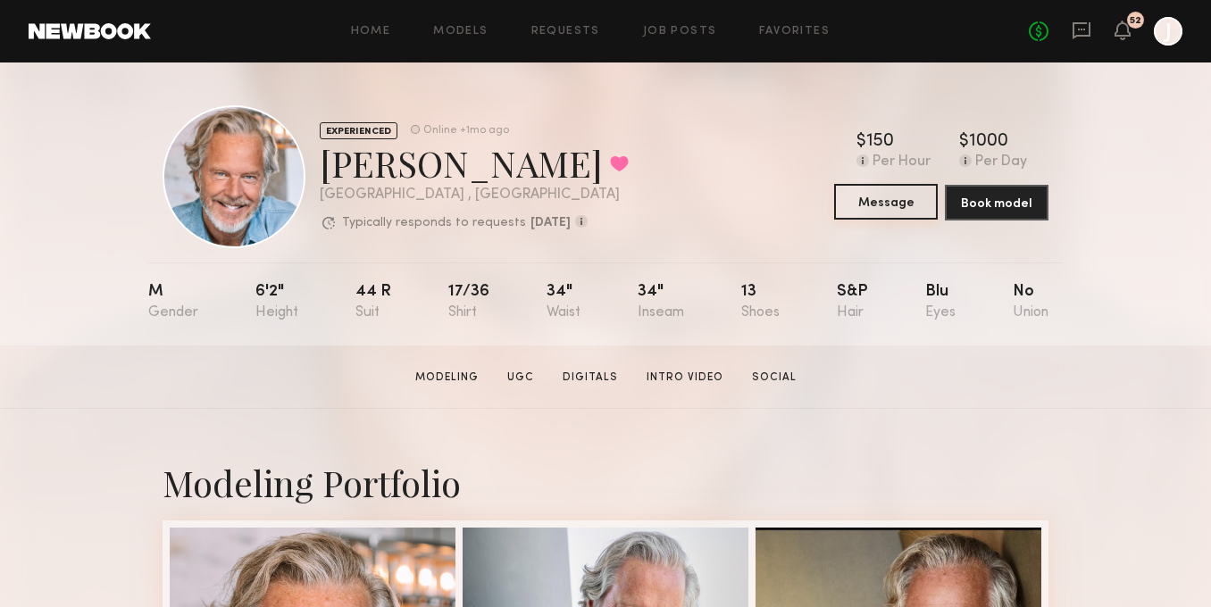
click at [866, 203] on button "Message" at bounding box center [886, 202] width 104 height 36
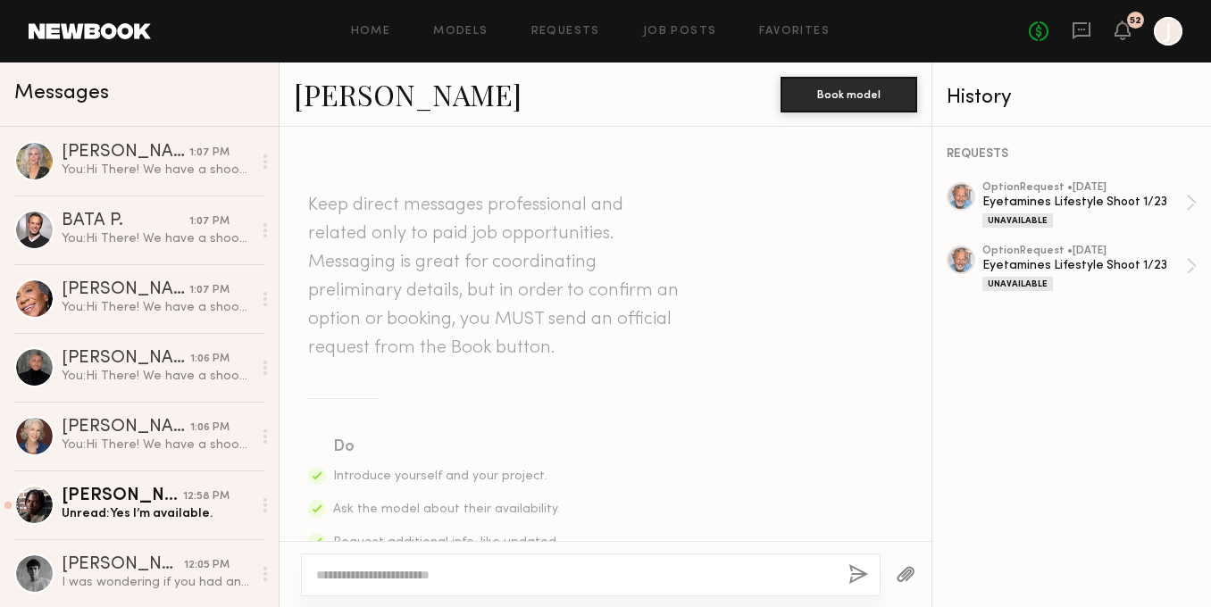
click at [598, 581] on textarea at bounding box center [575, 575] width 518 height 18
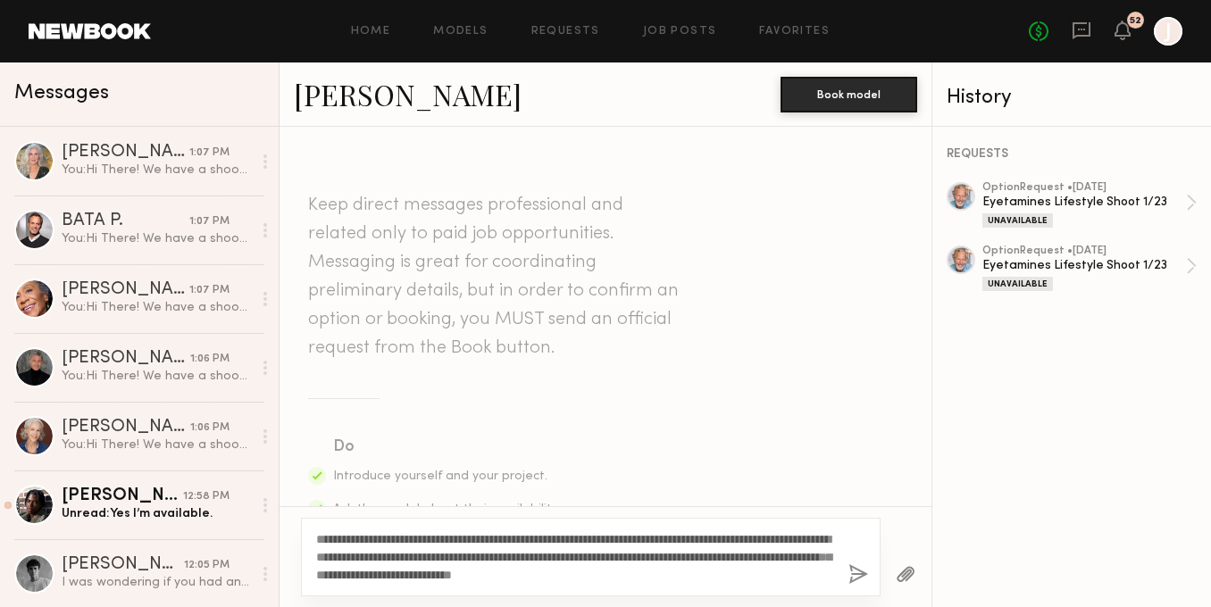
click at [696, 556] on textarea "**********" at bounding box center [575, 558] width 518 height 54
type textarea "**********"
click at [854, 572] on button "button" at bounding box center [859, 576] width 20 height 22
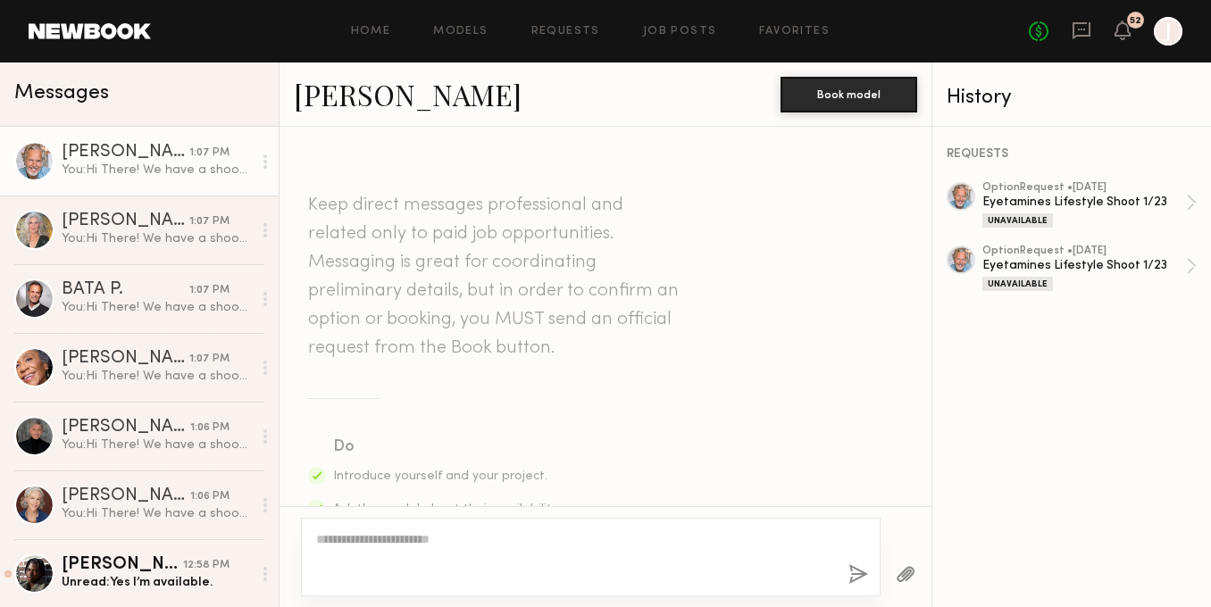
scroll to position [604, 0]
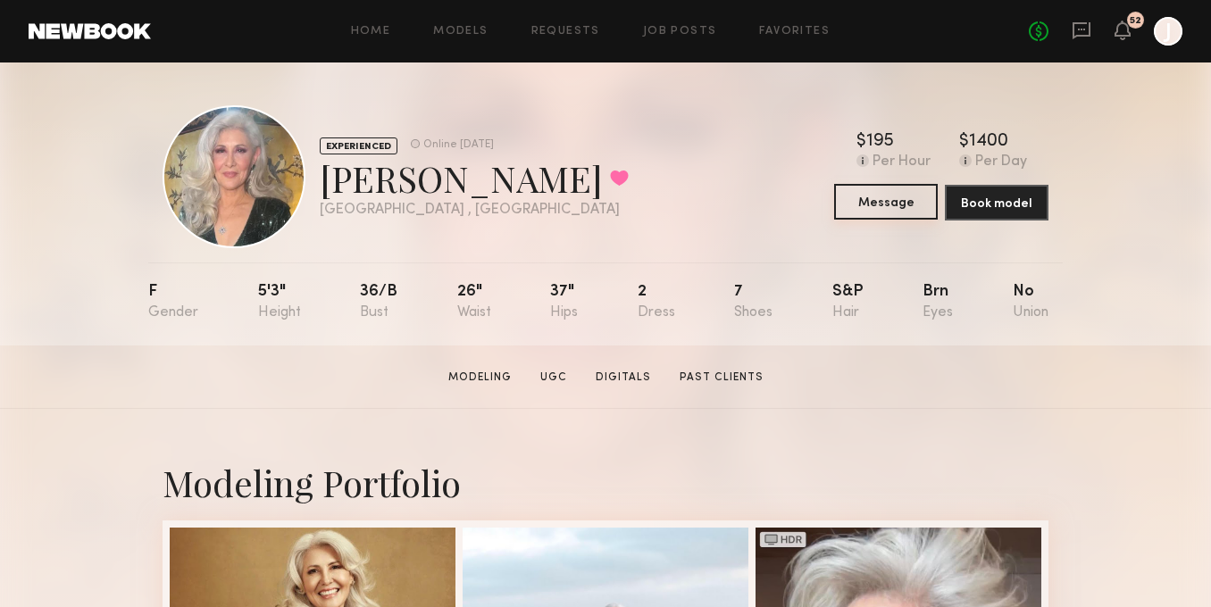
click at [855, 197] on button "Message" at bounding box center [886, 202] width 104 height 36
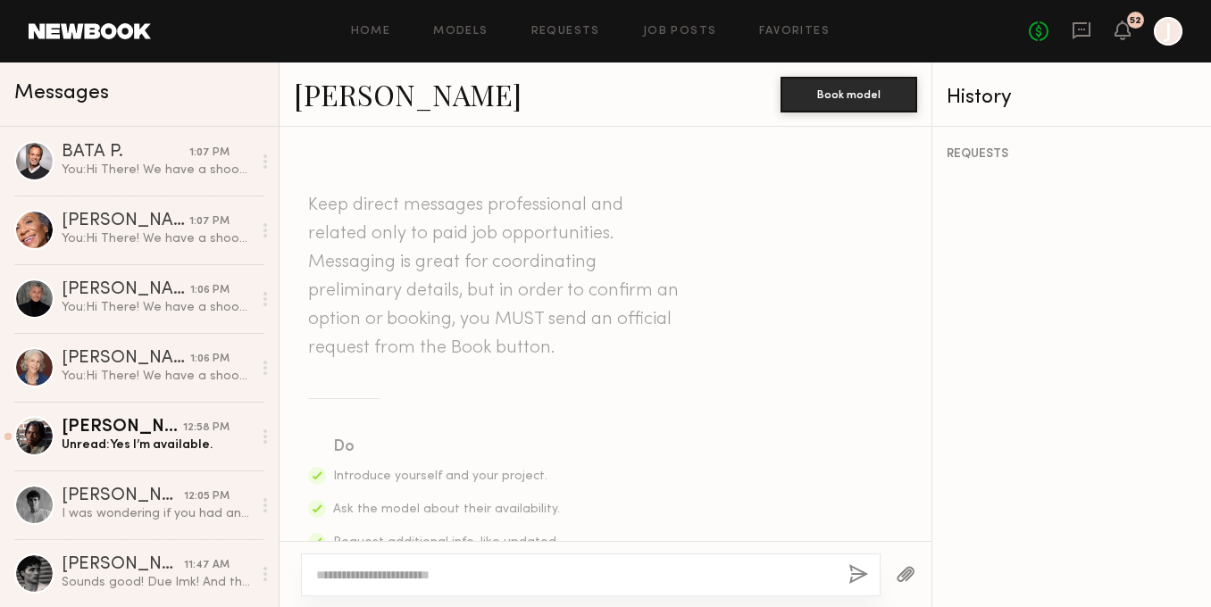
click at [639, 560] on div at bounding box center [591, 575] width 580 height 43
click at [635, 567] on textarea at bounding box center [575, 575] width 518 height 18
paste textarea "**********"
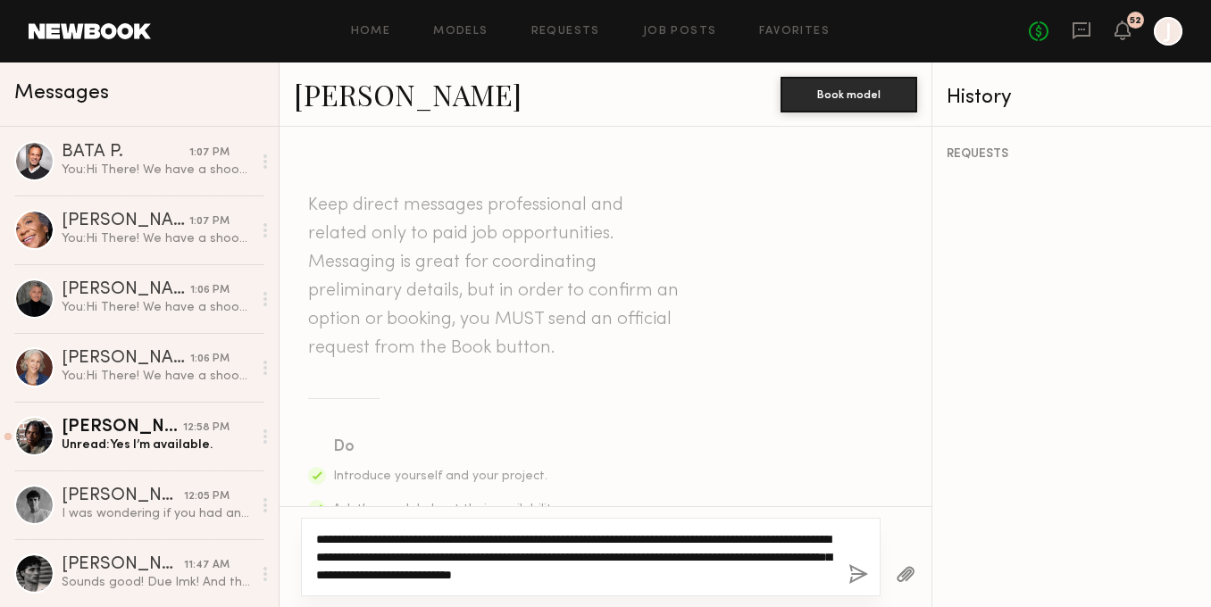
drag, startPoint x: 697, startPoint y: 556, endPoint x: 677, endPoint y: 555, distance: 19.7
click at [677, 555] on textarea "**********" at bounding box center [575, 558] width 518 height 54
type textarea "**********"
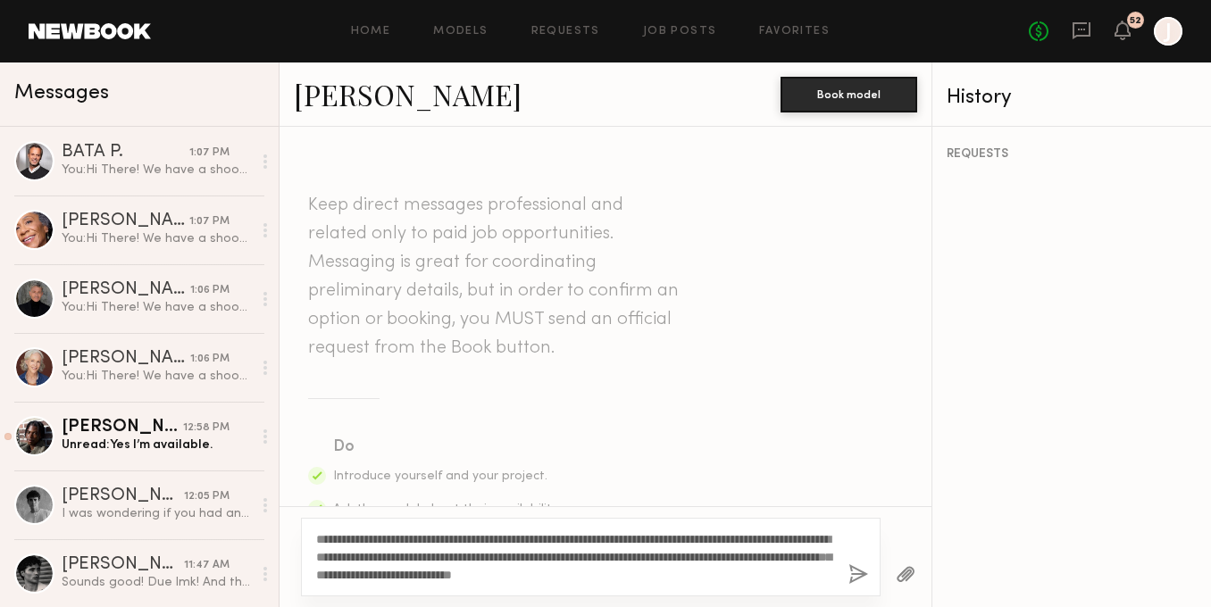
click at [856, 573] on button "button" at bounding box center [859, 576] width 20 height 22
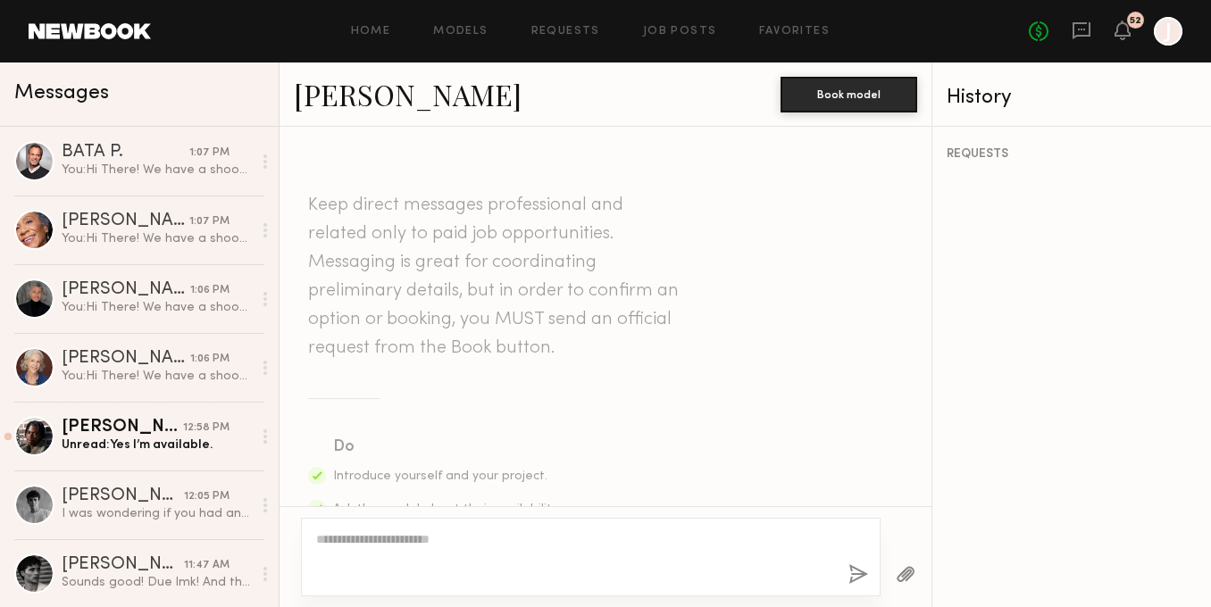
scroll to position [604, 0]
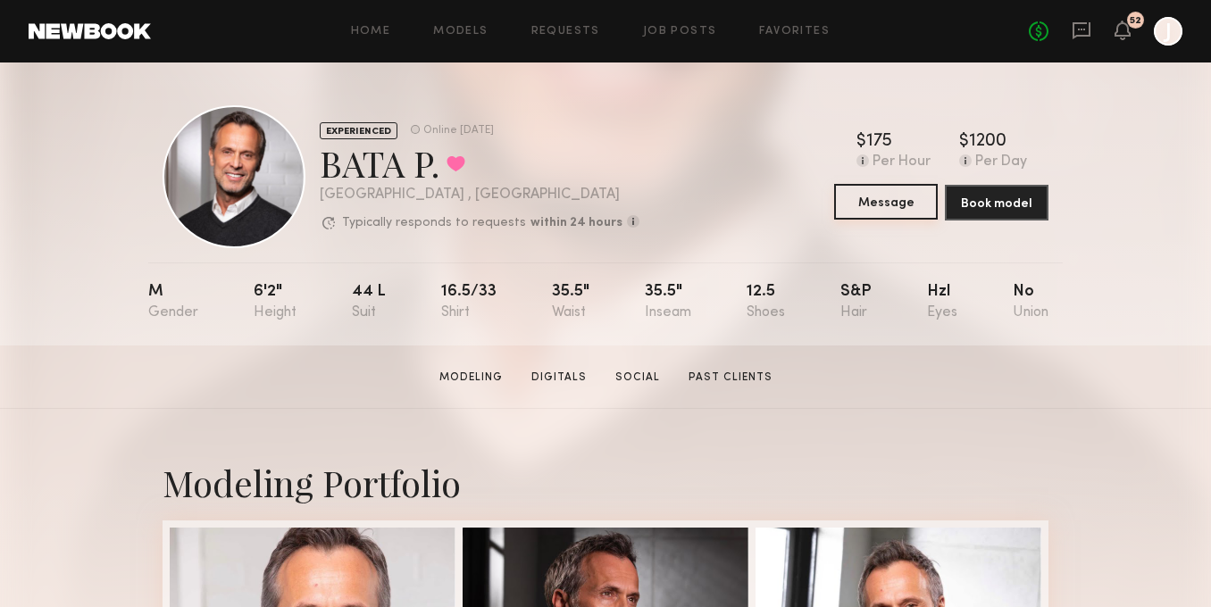
click at [871, 198] on button "Message" at bounding box center [886, 202] width 104 height 36
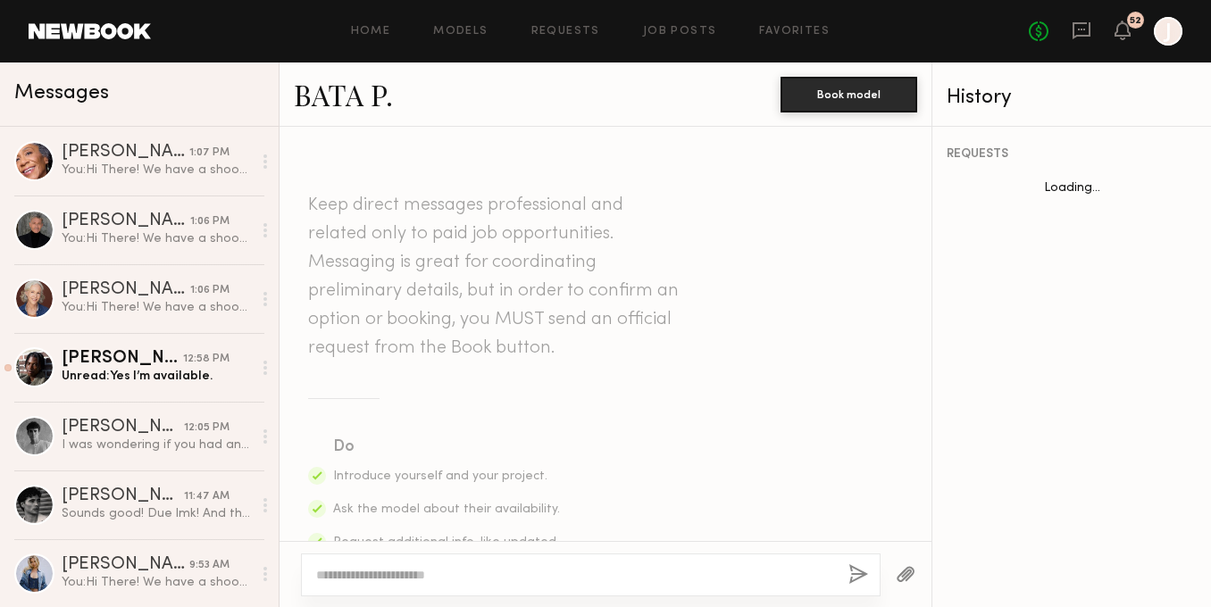
scroll to position [1927, 0]
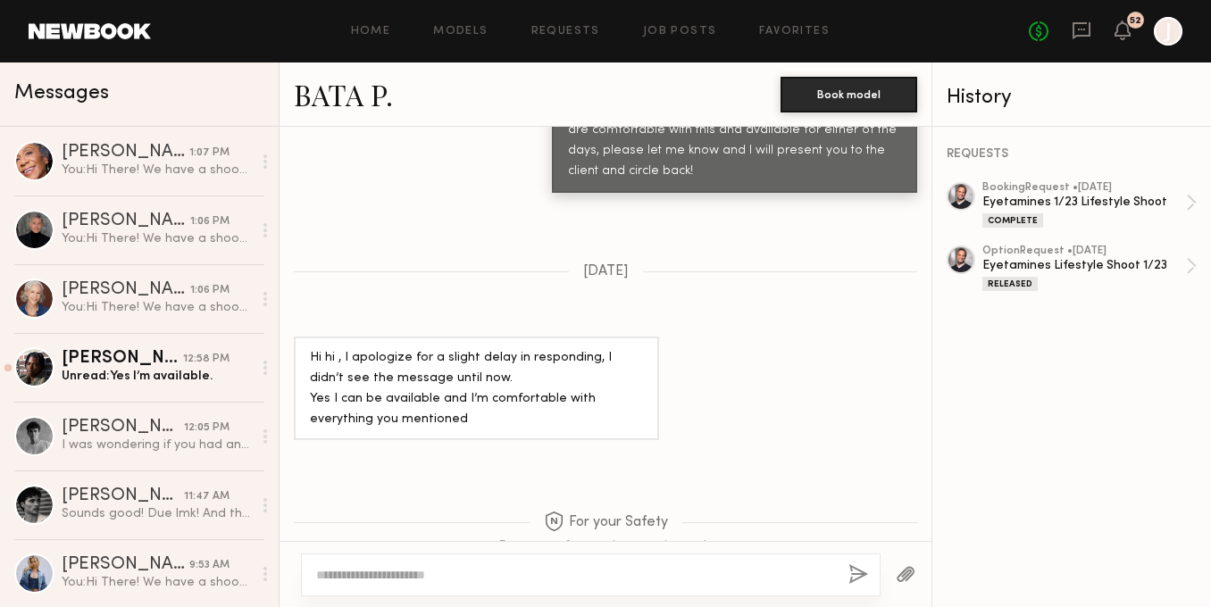
click at [611, 570] on textarea at bounding box center [575, 575] width 518 height 18
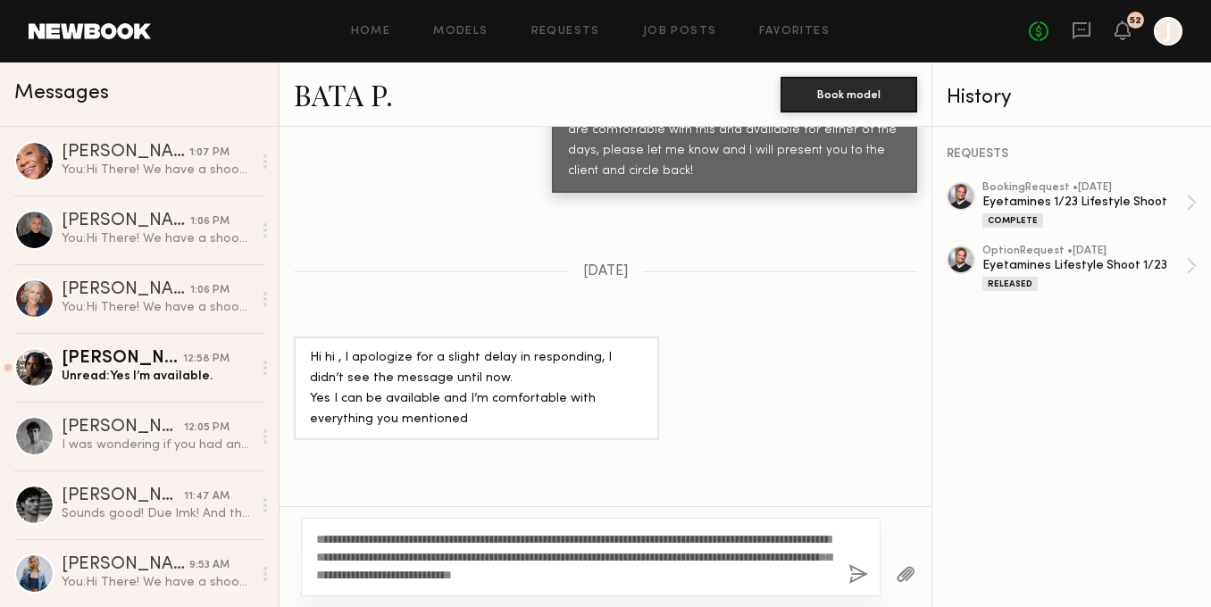
click at [697, 555] on textarea "**********" at bounding box center [575, 558] width 518 height 54
type textarea "**********"
click at [859, 566] on button "button" at bounding box center [859, 576] width 20 height 22
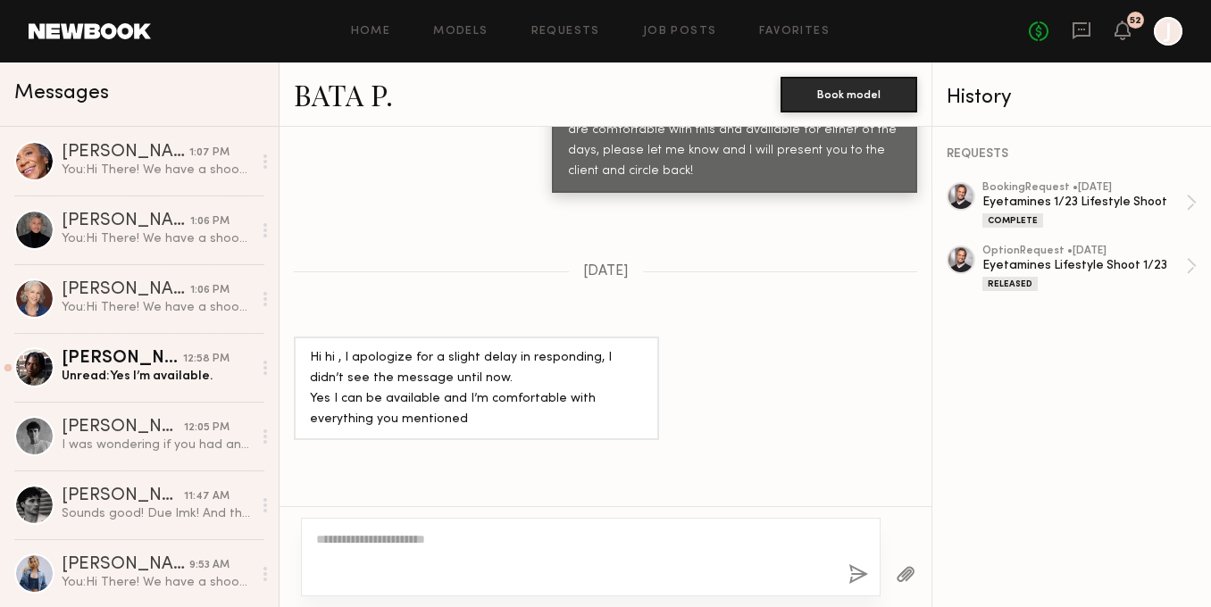
scroll to position [2366, 0]
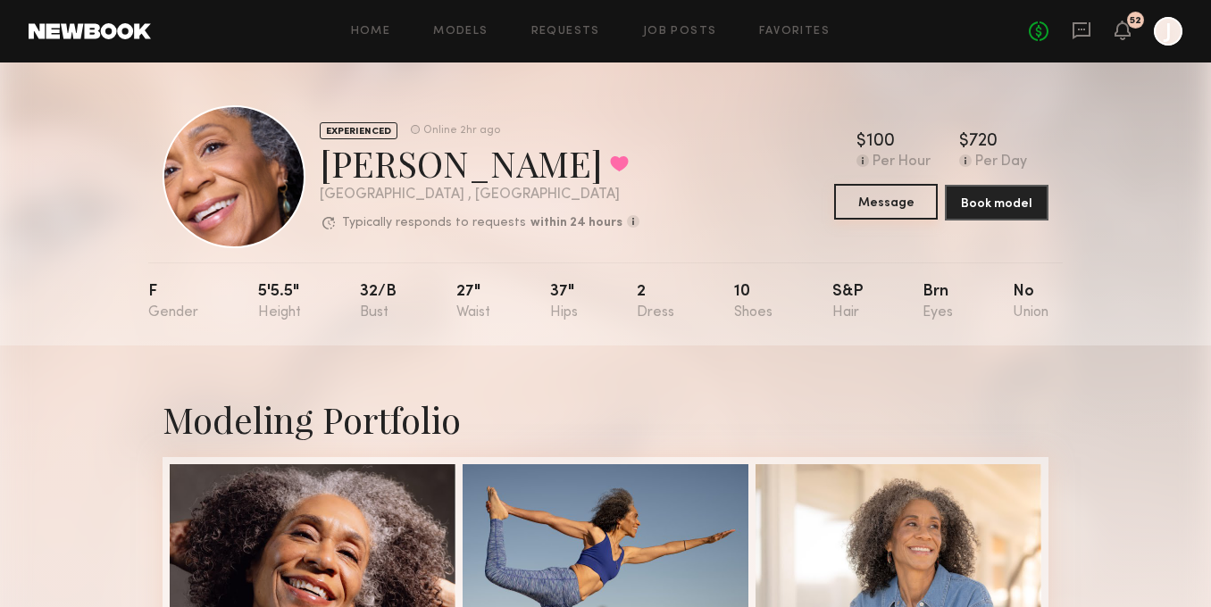
click at [884, 196] on button "Message" at bounding box center [886, 202] width 104 height 36
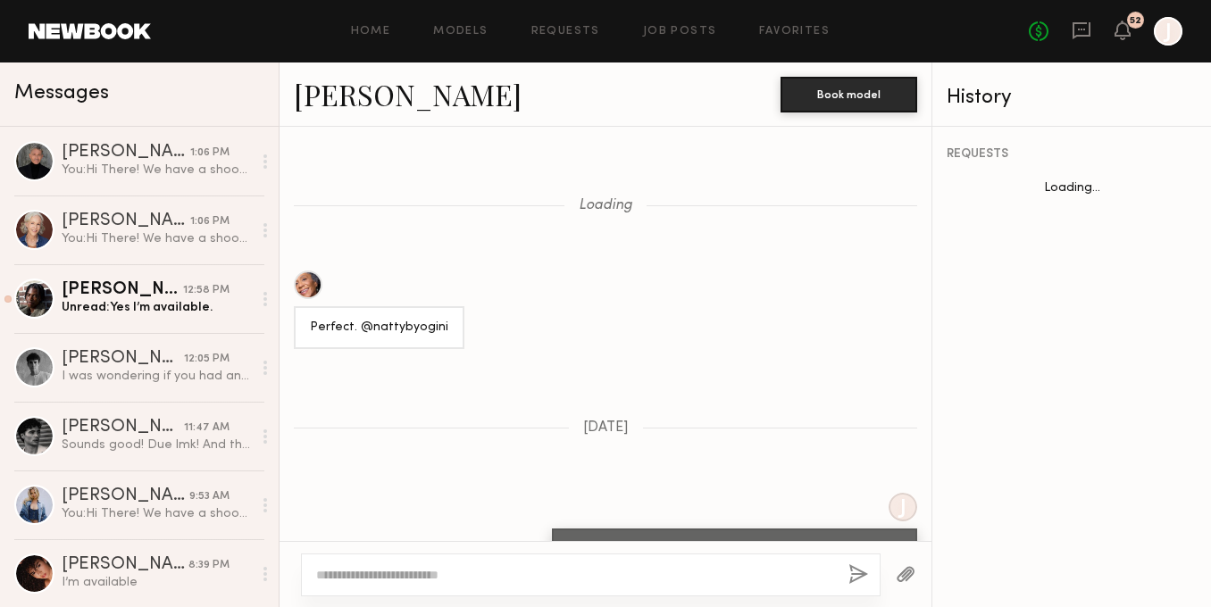
scroll to position [1321, 0]
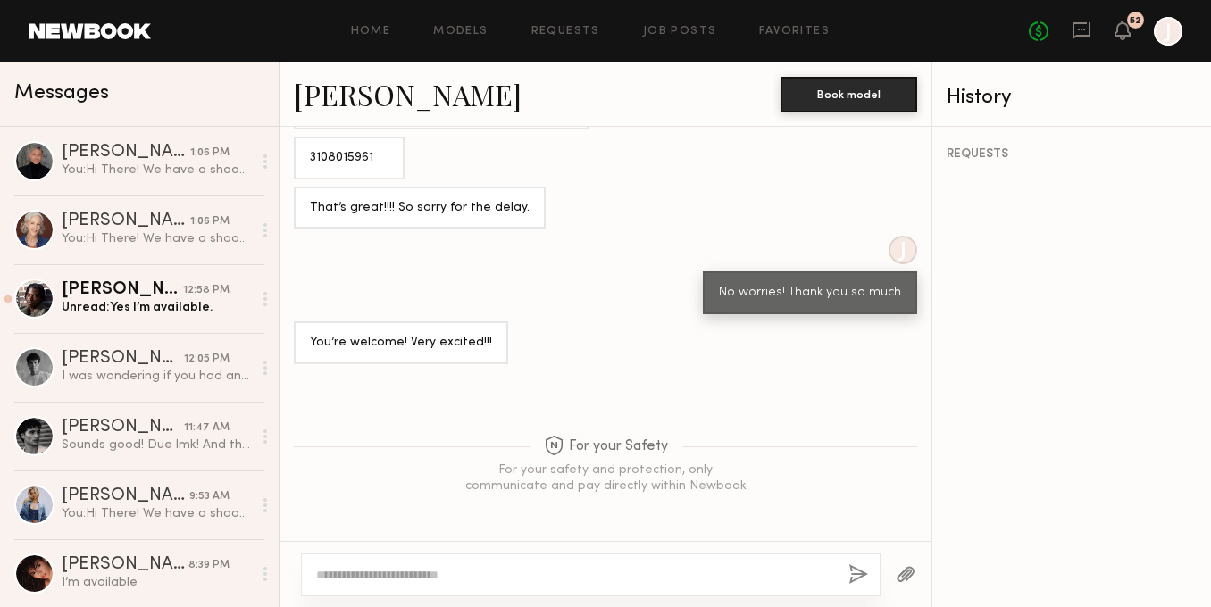
click at [521, 570] on textarea at bounding box center [575, 575] width 518 height 18
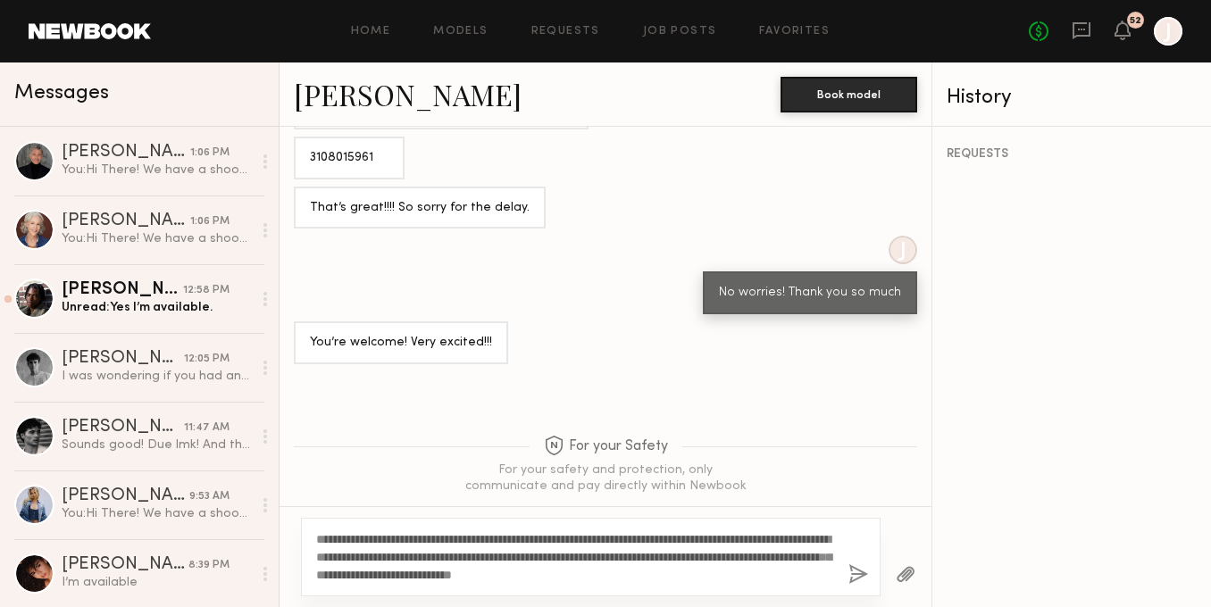
click at [697, 556] on textarea "**********" at bounding box center [575, 558] width 518 height 54
type textarea "**********"
click at [857, 572] on button "button" at bounding box center [859, 576] width 20 height 22
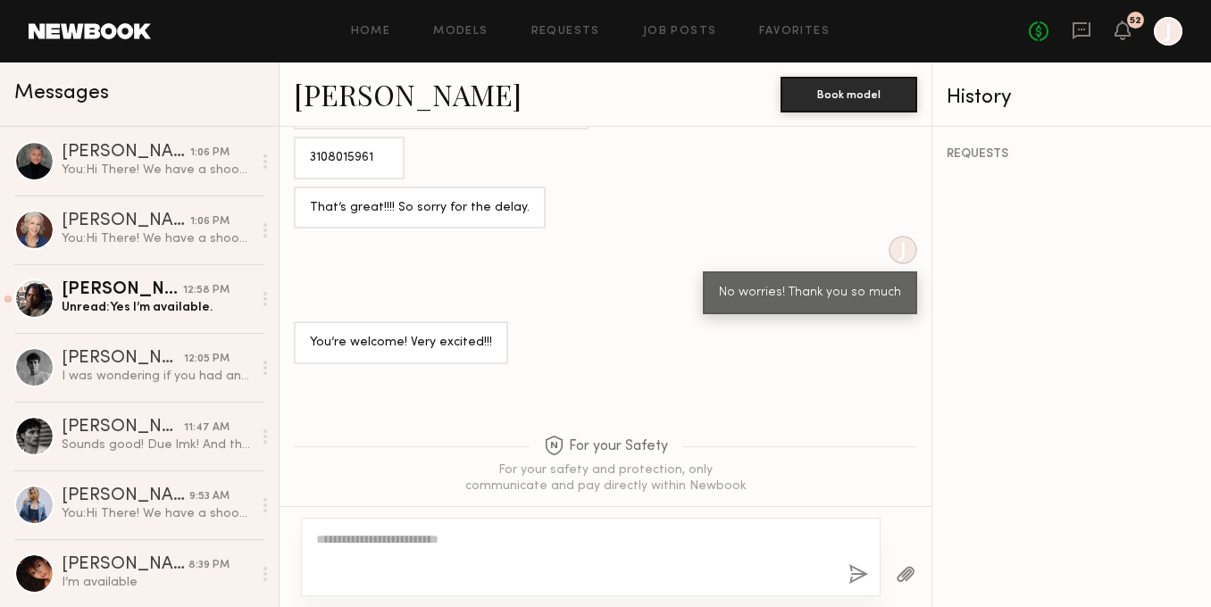
scroll to position [1624, 0]
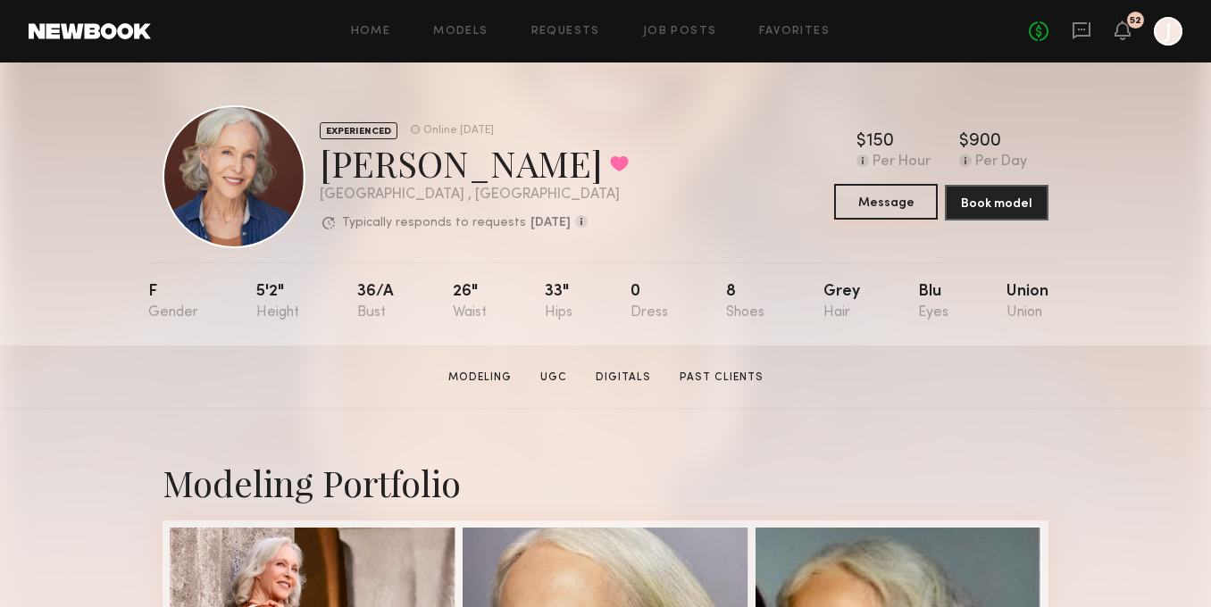
click at [889, 196] on button "Message" at bounding box center [886, 202] width 104 height 36
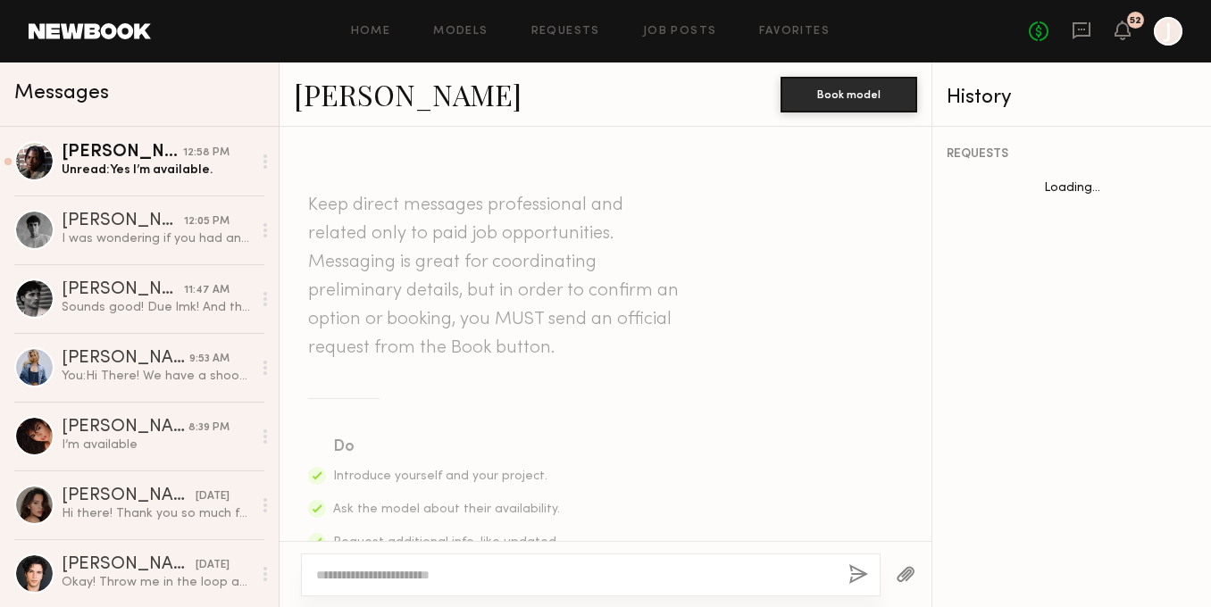
scroll to position [2115, 0]
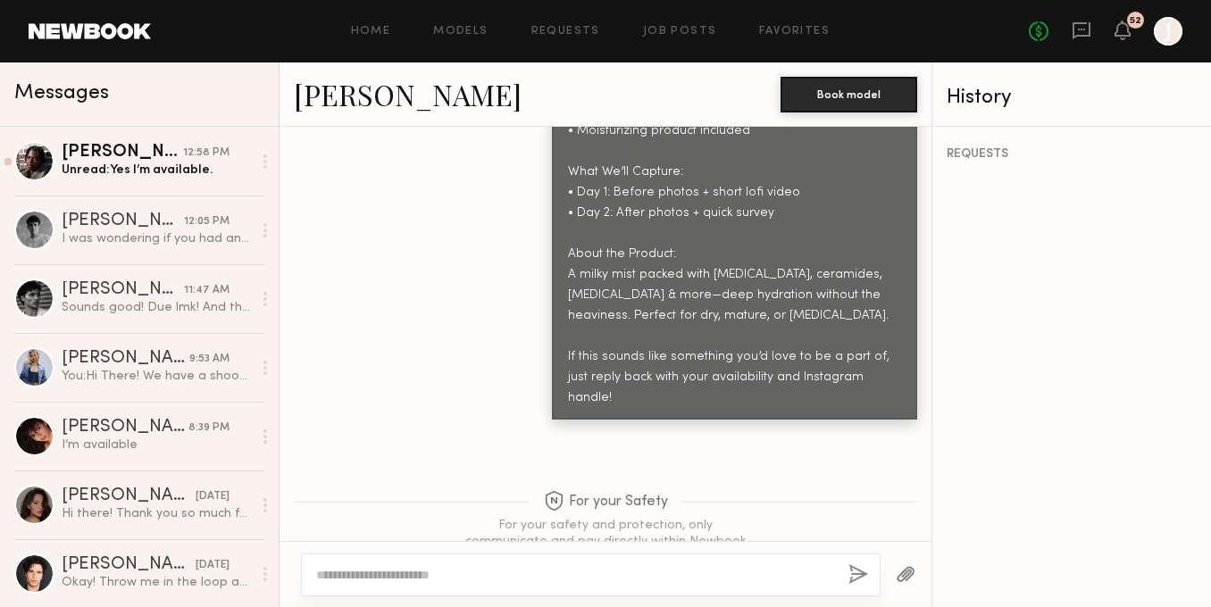
click at [590, 572] on textarea at bounding box center [575, 575] width 518 height 18
type textarea "********"
drag, startPoint x: 476, startPoint y: 562, endPoint x: 322, endPoint y: 563, distance: 154.5
click at [319, 562] on div "********" at bounding box center [591, 575] width 580 height 43
drag, startPoint x: 381, startPoint y: 571, endPoint x: 295, endPoint y: 571, distance: 86.6
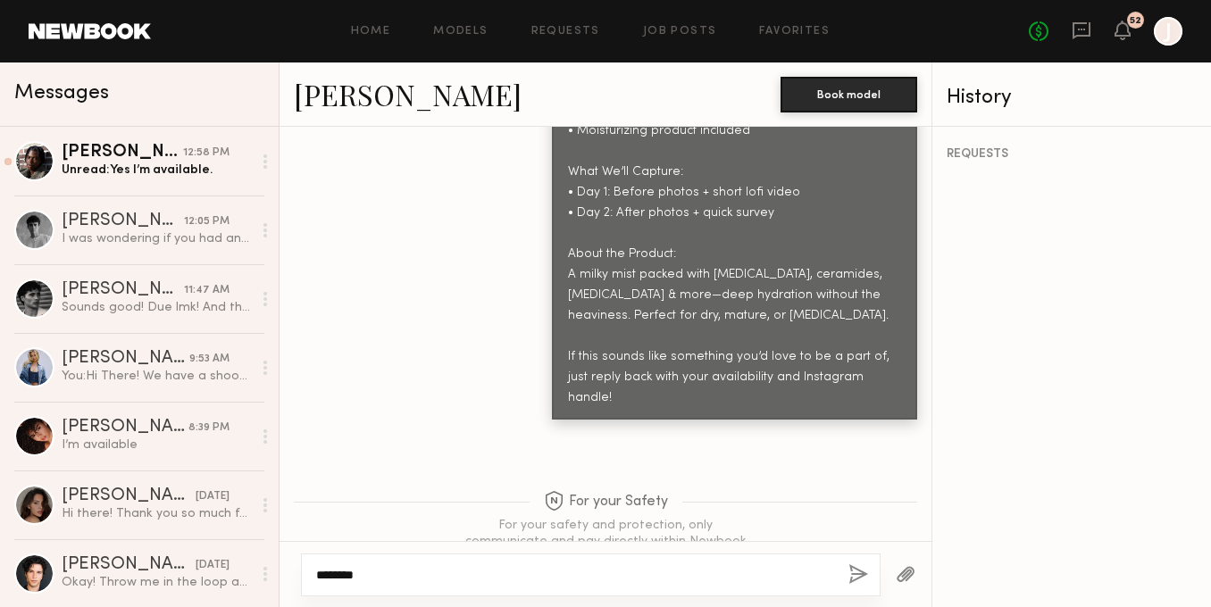
click at [294, 571] on div "********" at bounding box center [606, 574] width 652 height 66
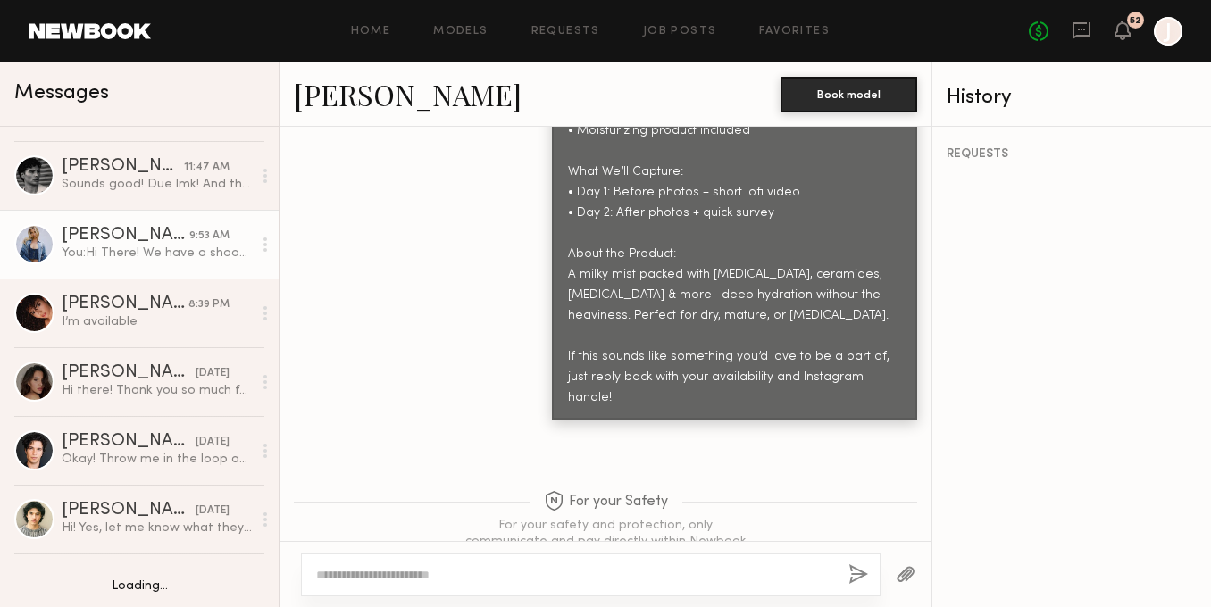
scroll to position [150, 0]
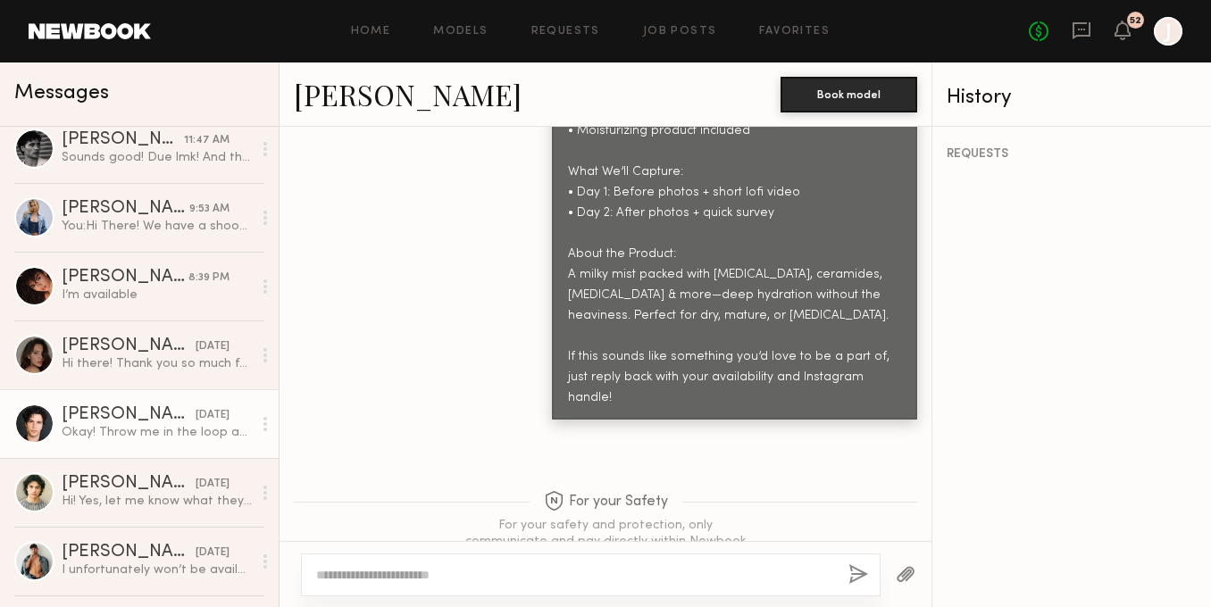
click at [150, 436] on div "Okay! Throw me in the loop and as soon I find out the schedule for this other s…" at bounding box center [157, 432] width 190 height 17
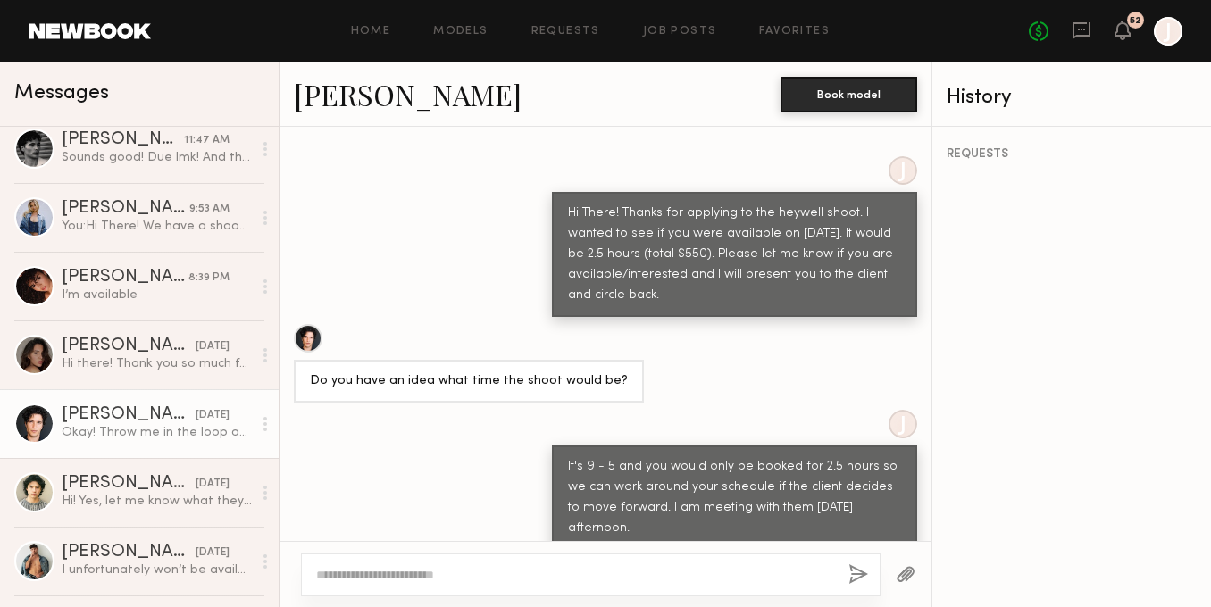
scroll to position [950, 0]
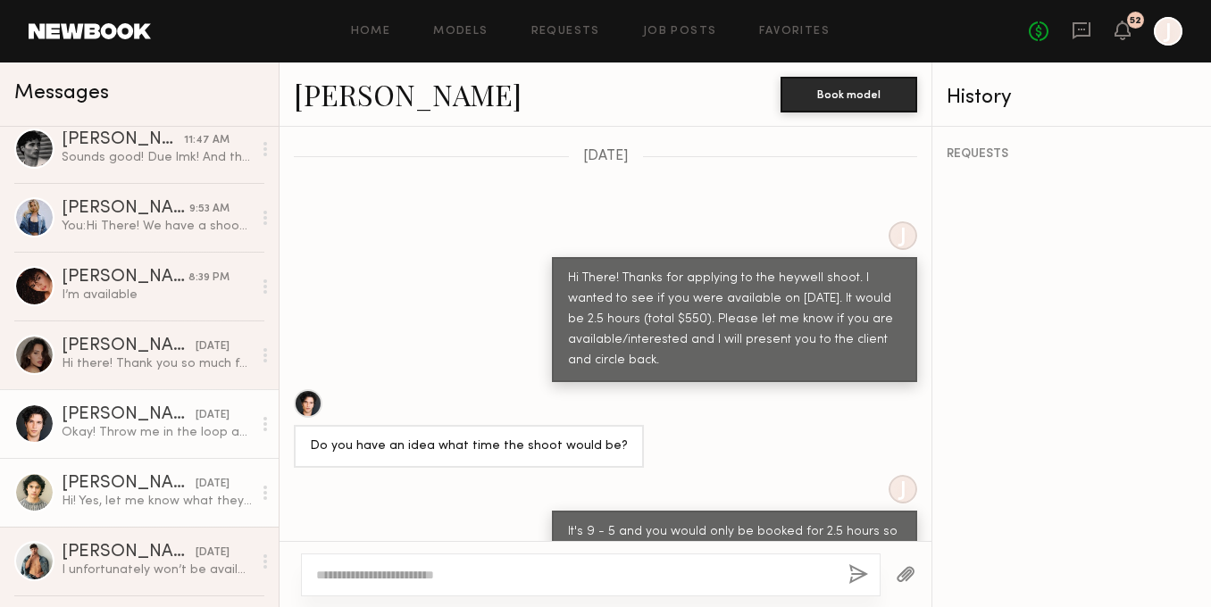
click at [125, 491] on div "[PERSON_NAME]" at bounding box center [129, 484] width 134 height 18
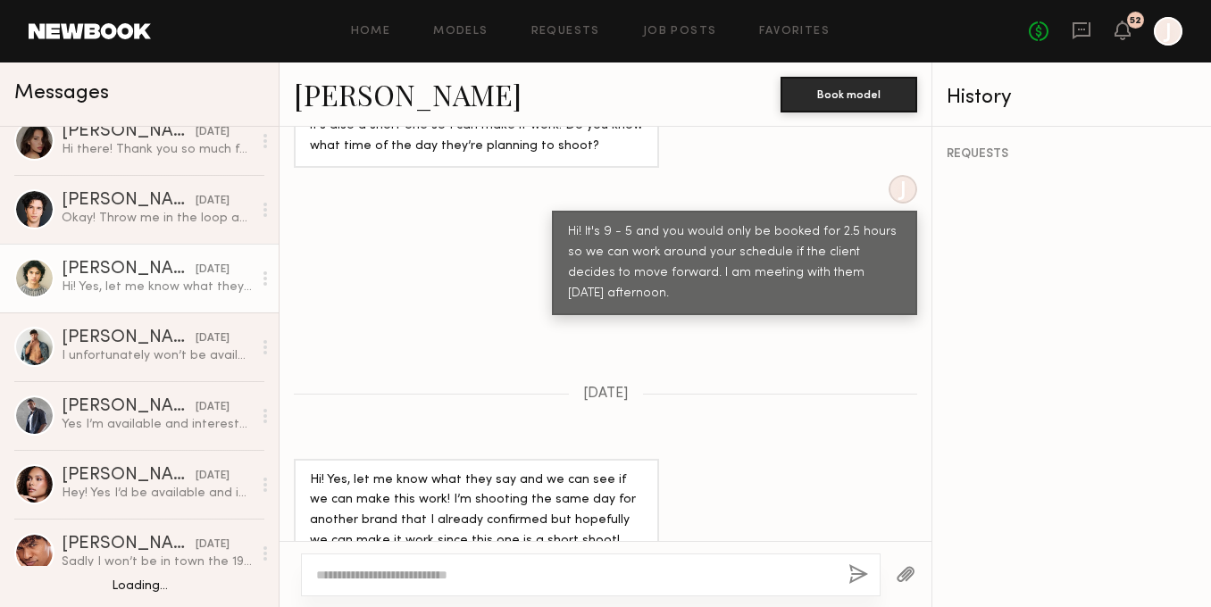
scroll to position [365, 0]
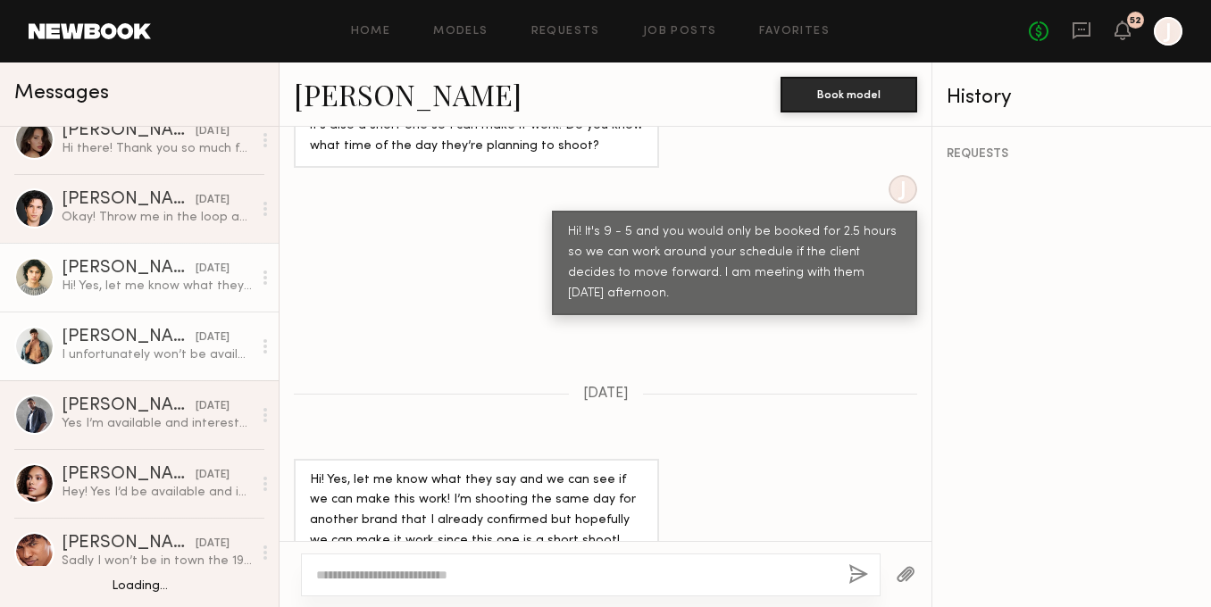
click at [166, 339] on div "[PERSON_NAME]" at bounding box center [129, 338] width 134 height 18
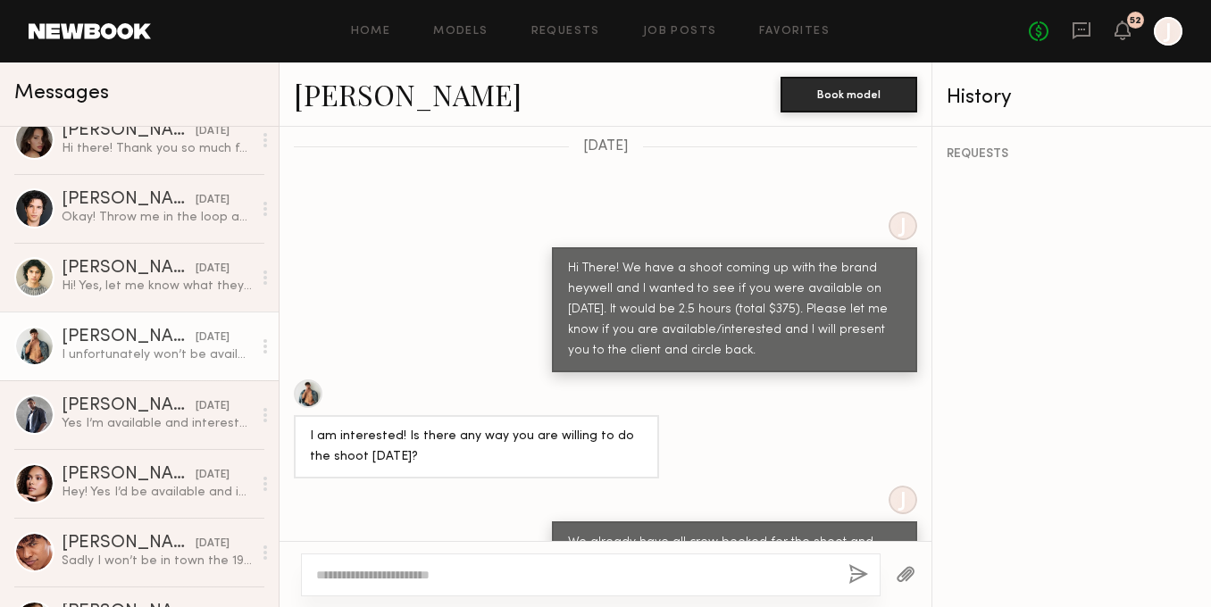
scroll to position [1393, 0]
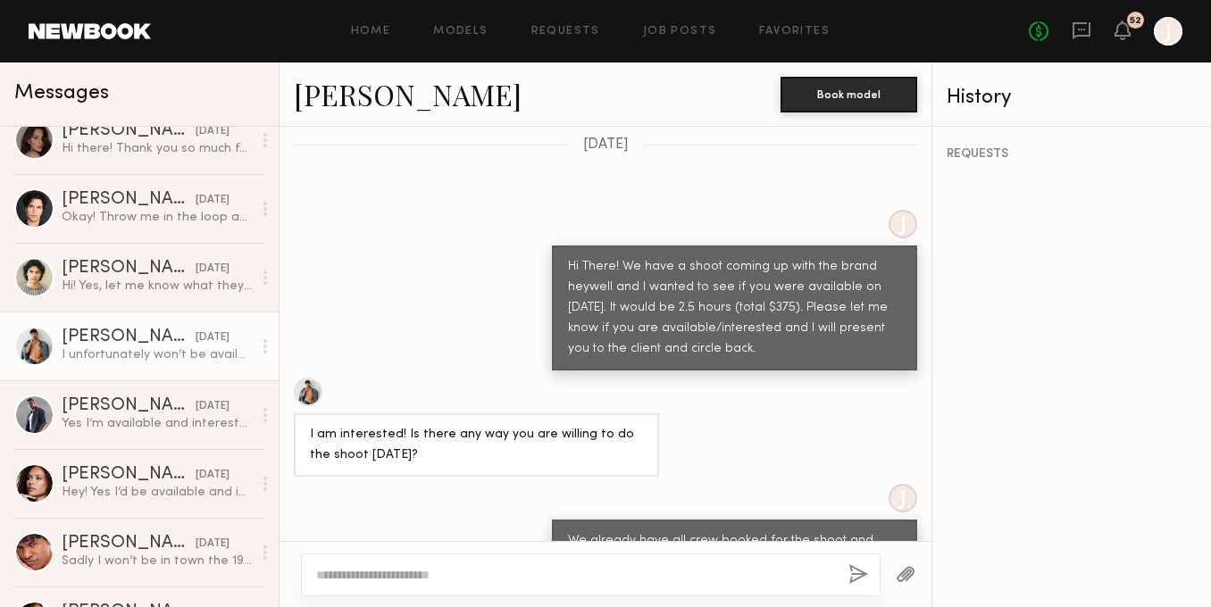
drag, startPoint x: 567, startPoint y: 239, endPoint x: 854, endPoint y: 336, distance: 302.5
click at [854, 336] on div "Hi There! We have a shoot coming up with the brand heywell and I wanted to see …" at bounding box center [734, 308] width 365 height 125
copy div "Hi There! We have a shoot coming up with the brand heywell and I wanted to see …"
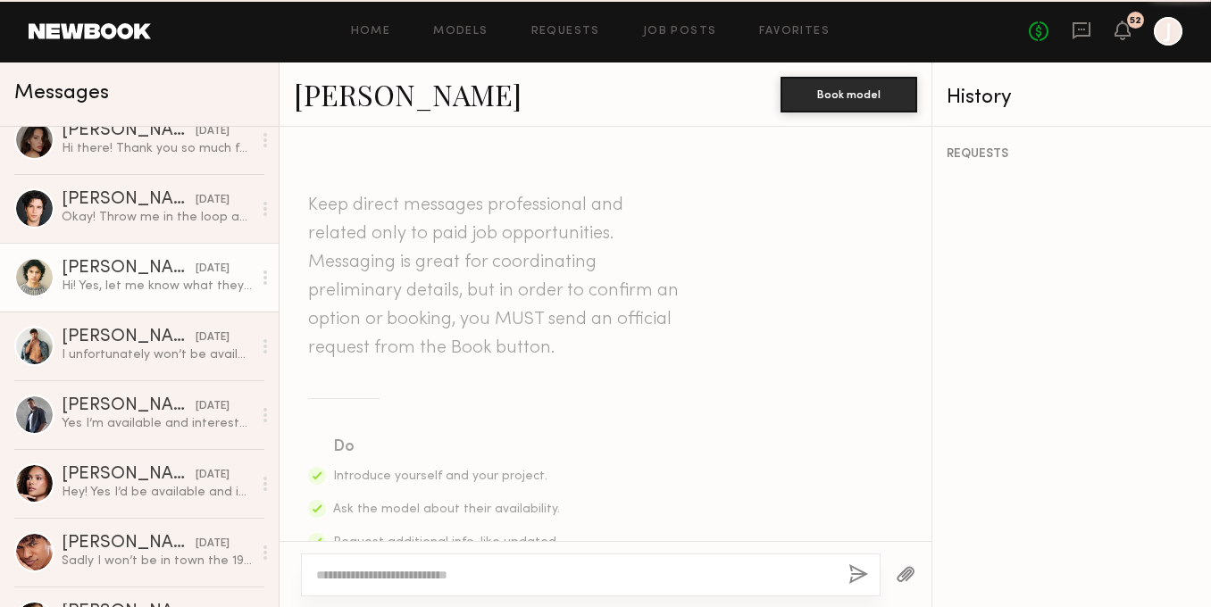
scroll to position [2290, 0]
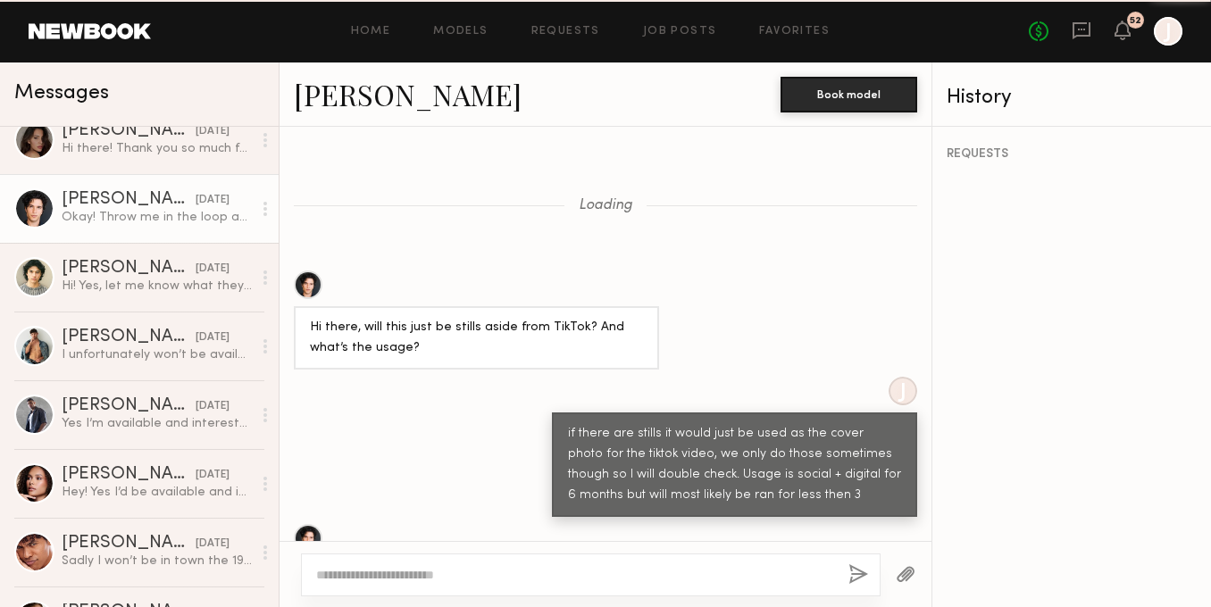
scroll to position [1264, 0]
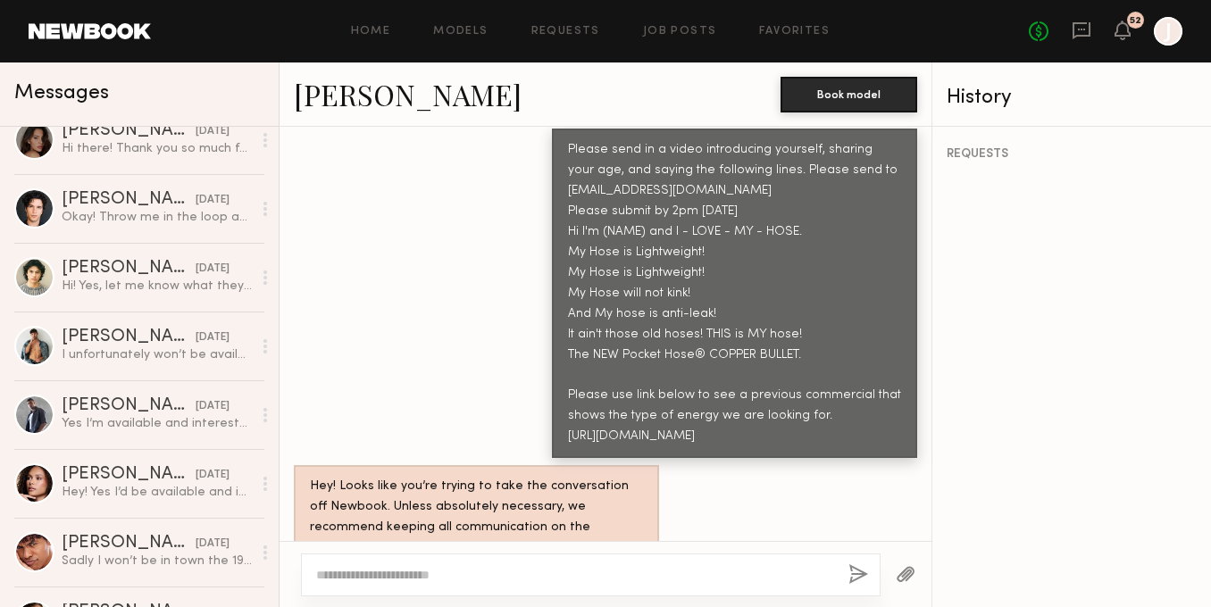
scroll to position [1421, 0]
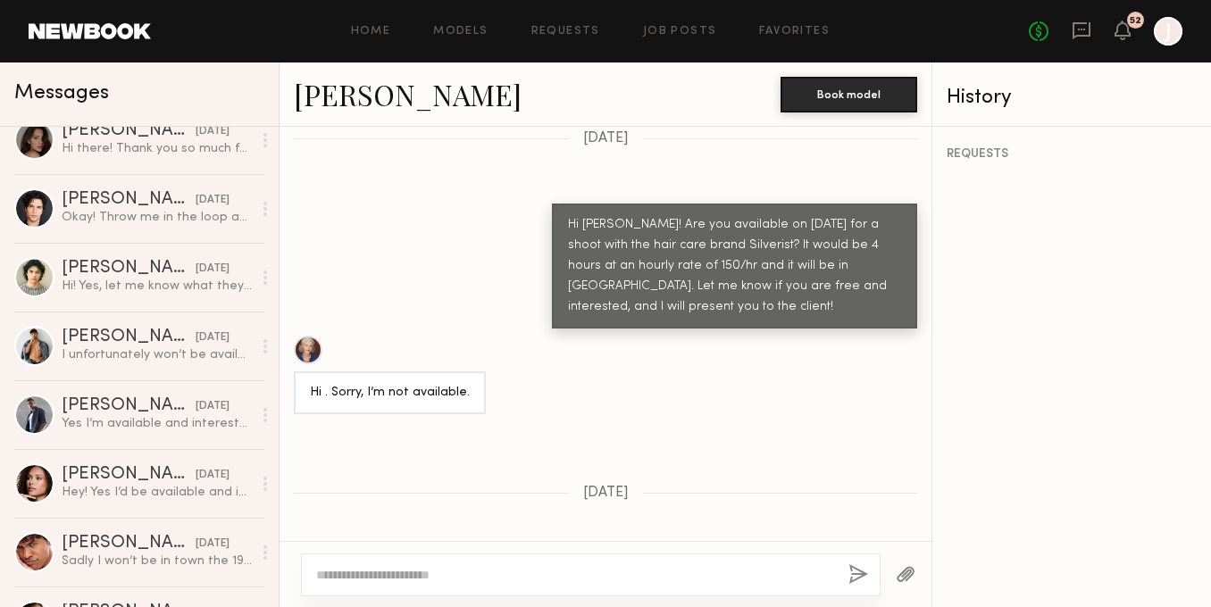
click at [452, 570] on textarea at bounding box center [575, 575] width 518 height 18
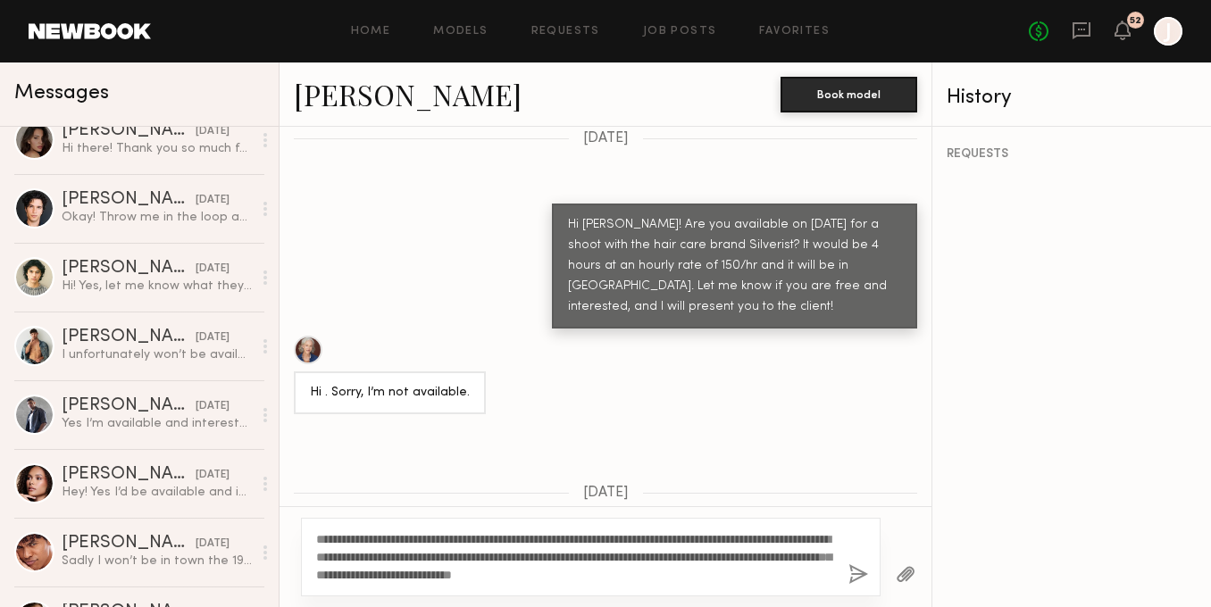
drag, startPoint x: 699, startPoint y: 554, endPoint x: 676, endPoint y: 555, distance: 22.3
click at [676, 555] on textarea "**********" at bounding box center [575, 558] width 518 height 54
type textarea "**********"
click at [864, 575] on button "button" at bounding box center [859, 576] width 20 height 22
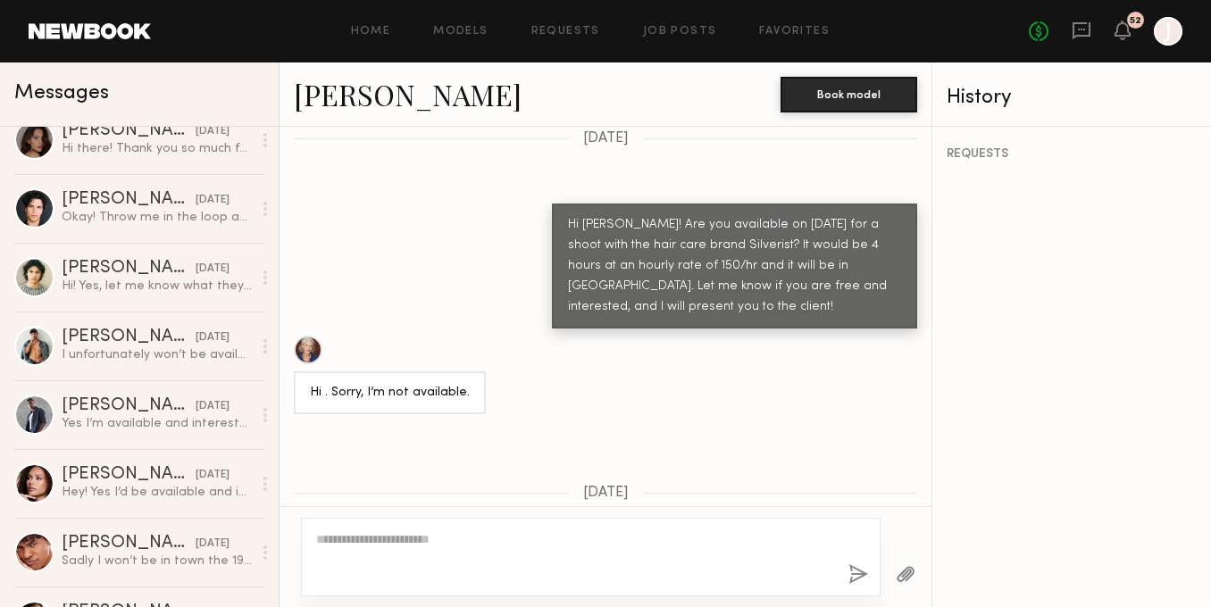
scroll to position [2555, 0]
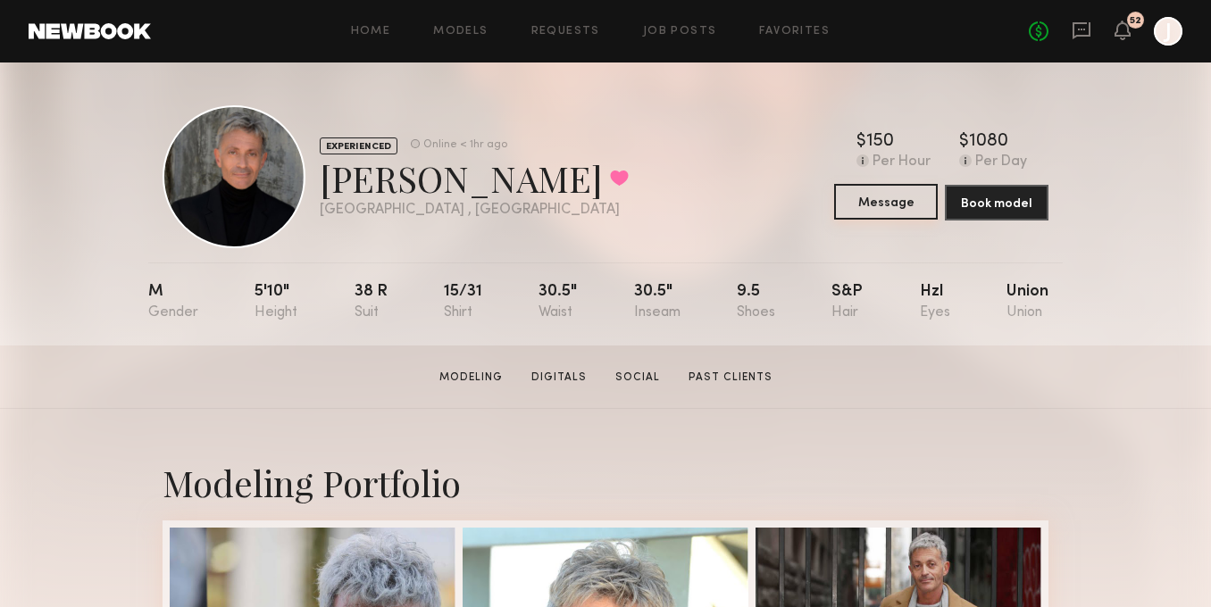
click at [870, 199] on button "Message" at bounding box center [886, 202] width 104 height 36
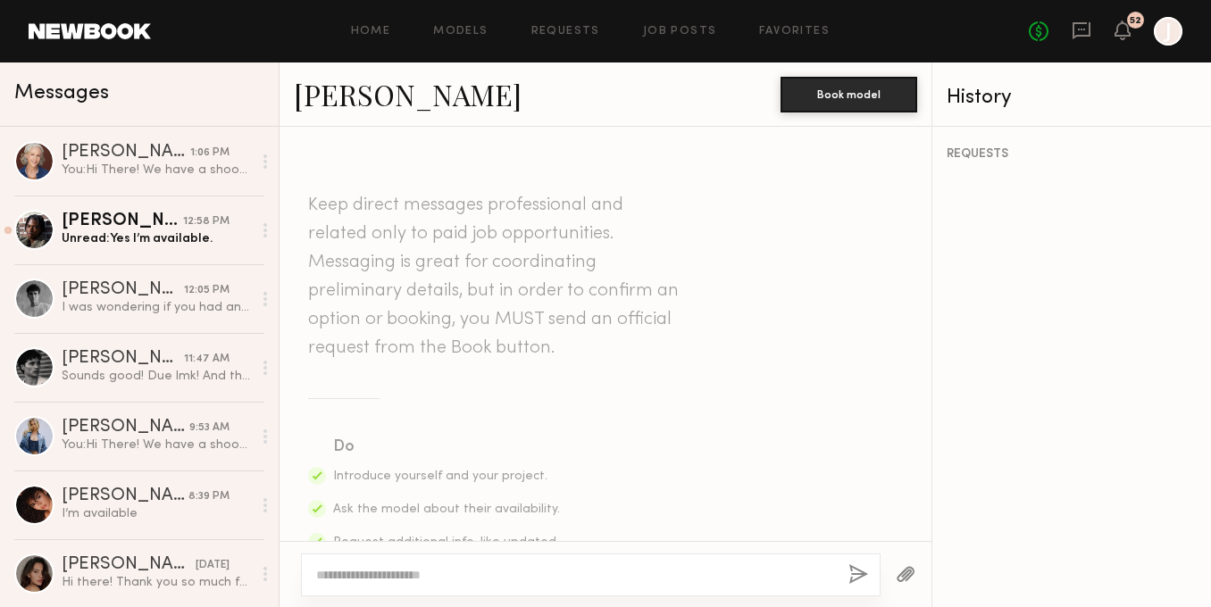
click at [524, 562] on div at bounding box center [591, 575] width 580 height 43
click at [512, 573] on textarea at bounding box center [575, 575] width 518 height 18
paste textarea "**********"
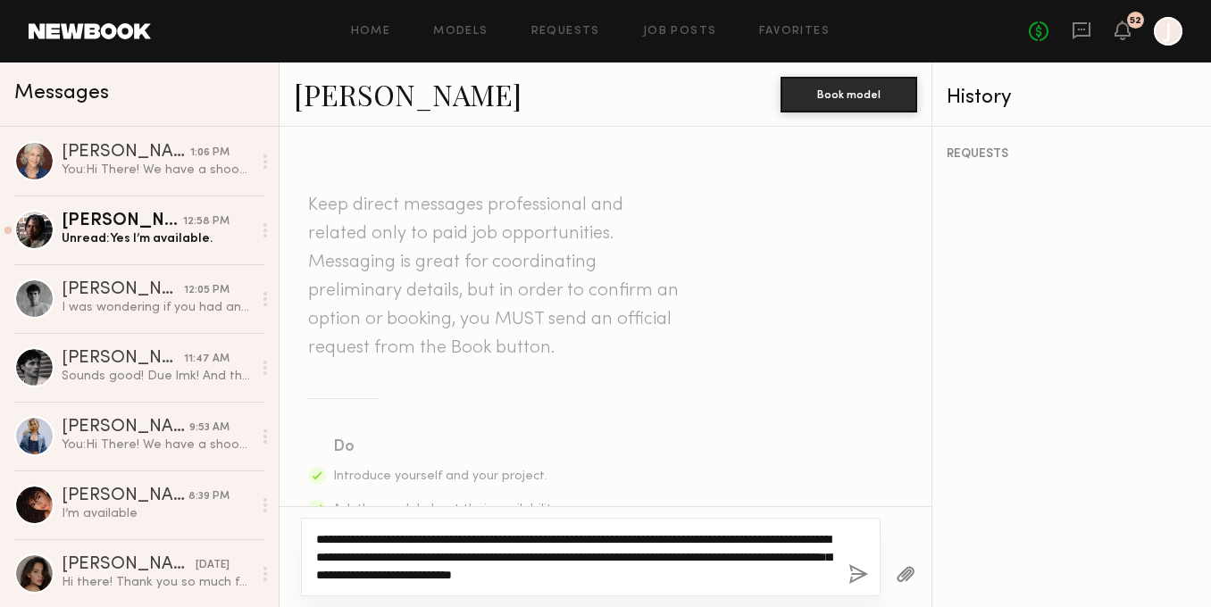
click at [697, 558] on textarea "**********" at bounding box center [575, 558] width 518 height 54
type textarea "**********"
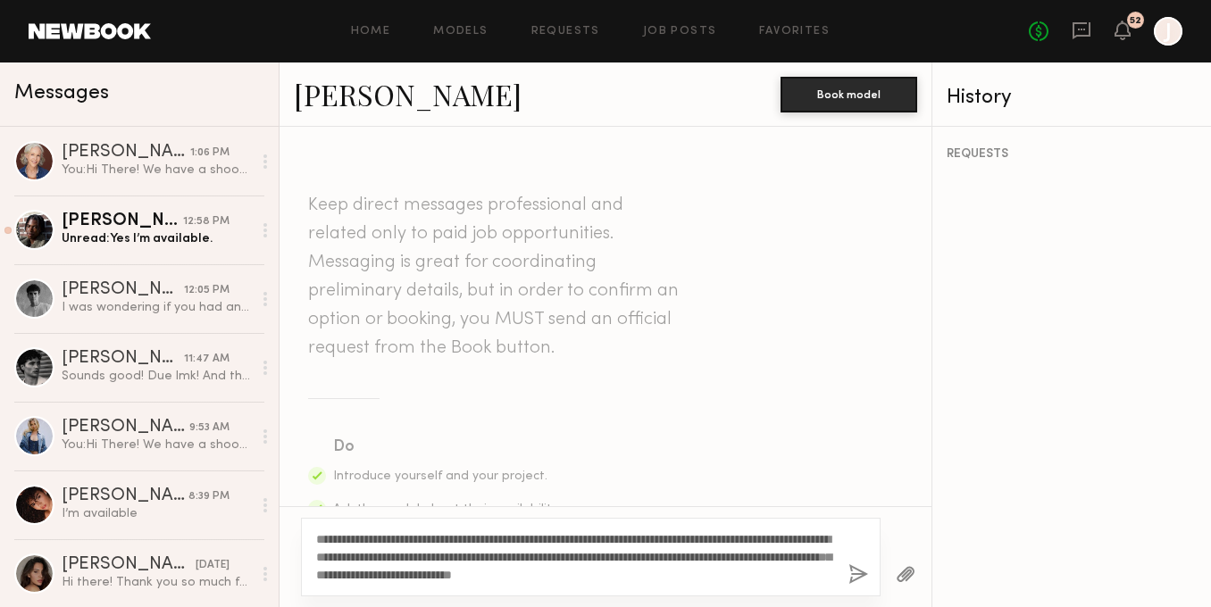
click at [863, 571] on button "button" at bounding box center [859, 576] width 20 height 22
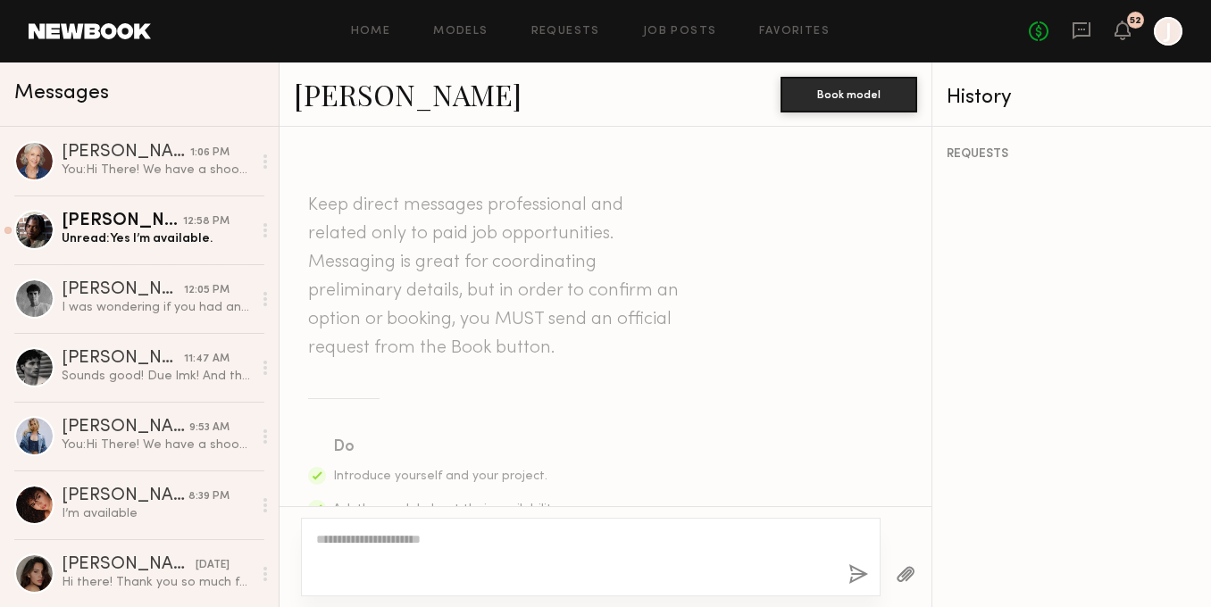
scroll to position [604, 0]
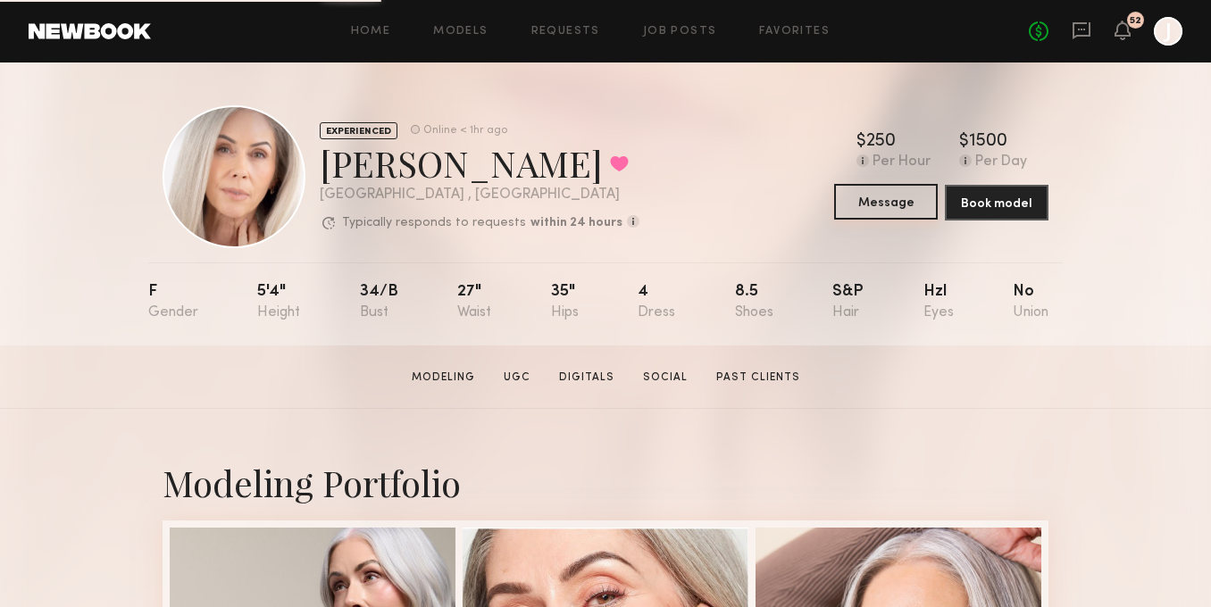
click at [854, 200] on button "Message" at bounding box center [886, 202] width 104 height 36
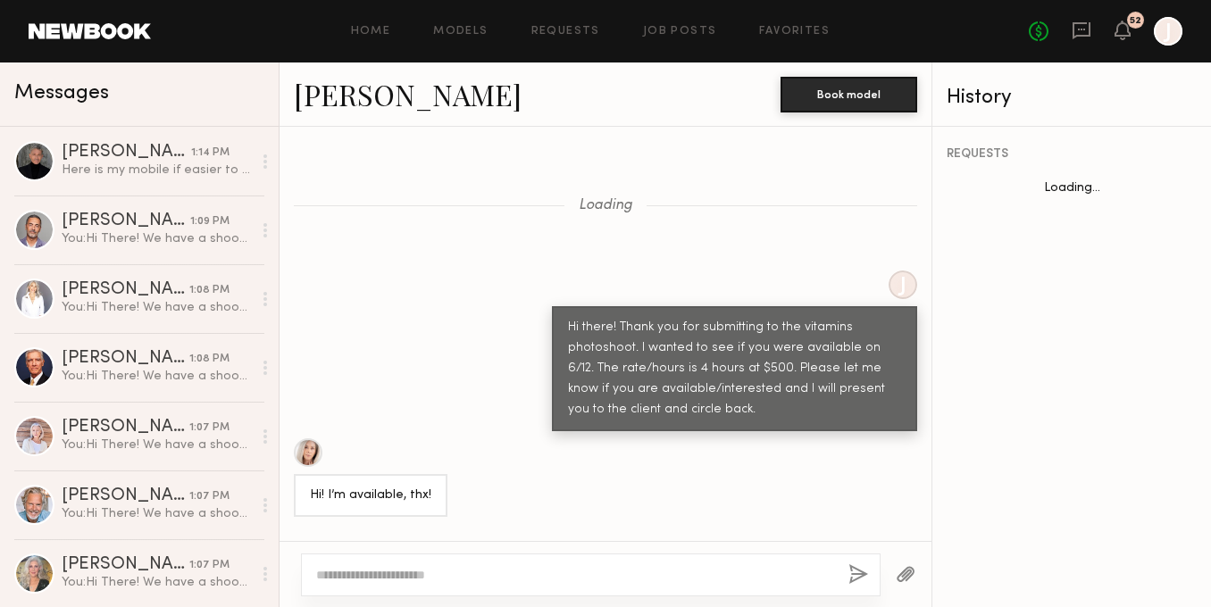
scroll to position [1861, 0]
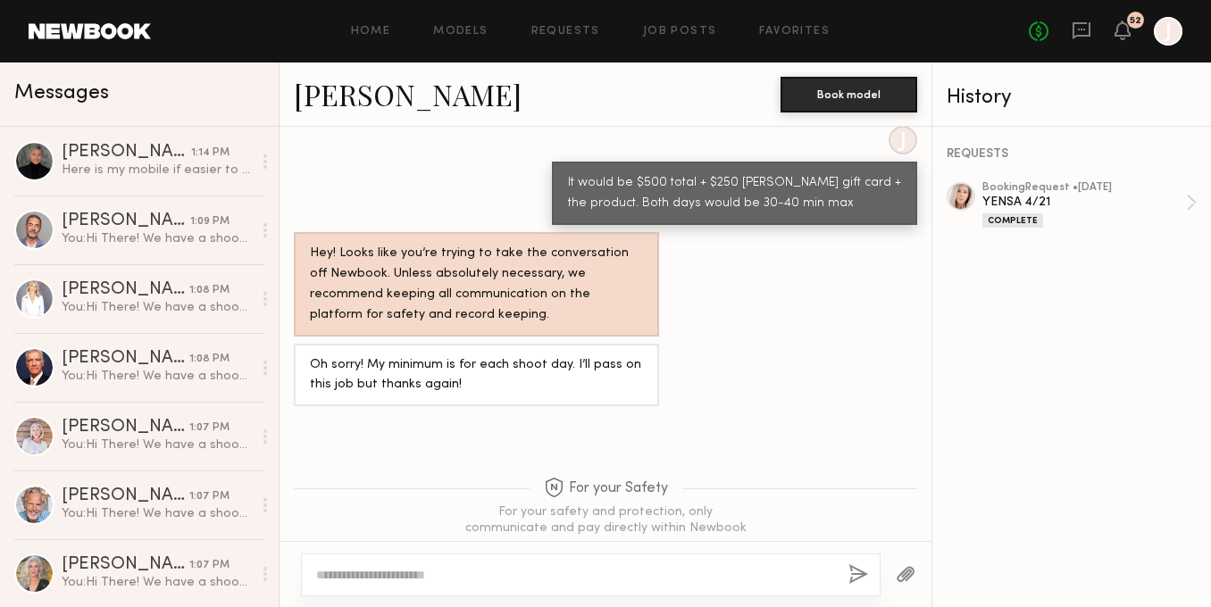
click at [467, 566] on textarea at bounding box center [575, 575] width 518 height 18
click at [456, 569] on textarea at bounding box center [575, 575] width 518 height 18
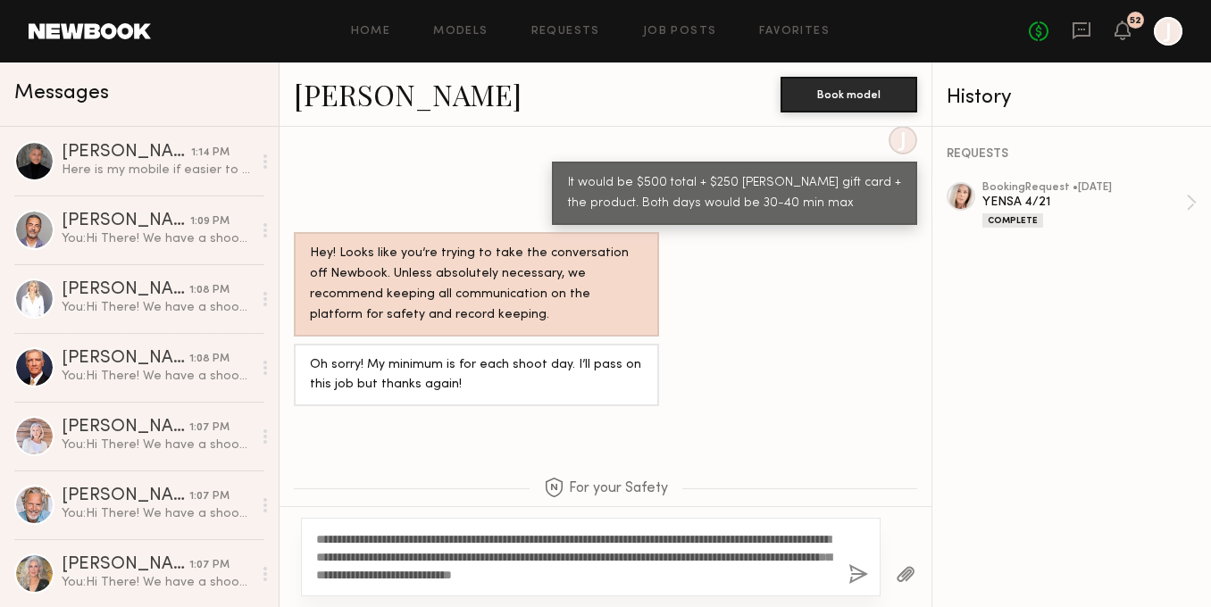
click at [363, 539] on textarea "**********" at bounding box center [575, 558] width 518 height 54
drag, startPoint x: 667, startPoint y: 555, endPoint x: 646, endPoint y: 555, distance: 21.4
click at [646, 555] on textarea "**********" at bounding box center [575, 558] width 518 height 54
drag, startPoint x: 774, startPoint y: 578, endPoint x: 481, endPoint y: 570, distance: 293.1
click at [481, 570] on textarea "**********" at bounding box center [575, 558] width 518 height 54
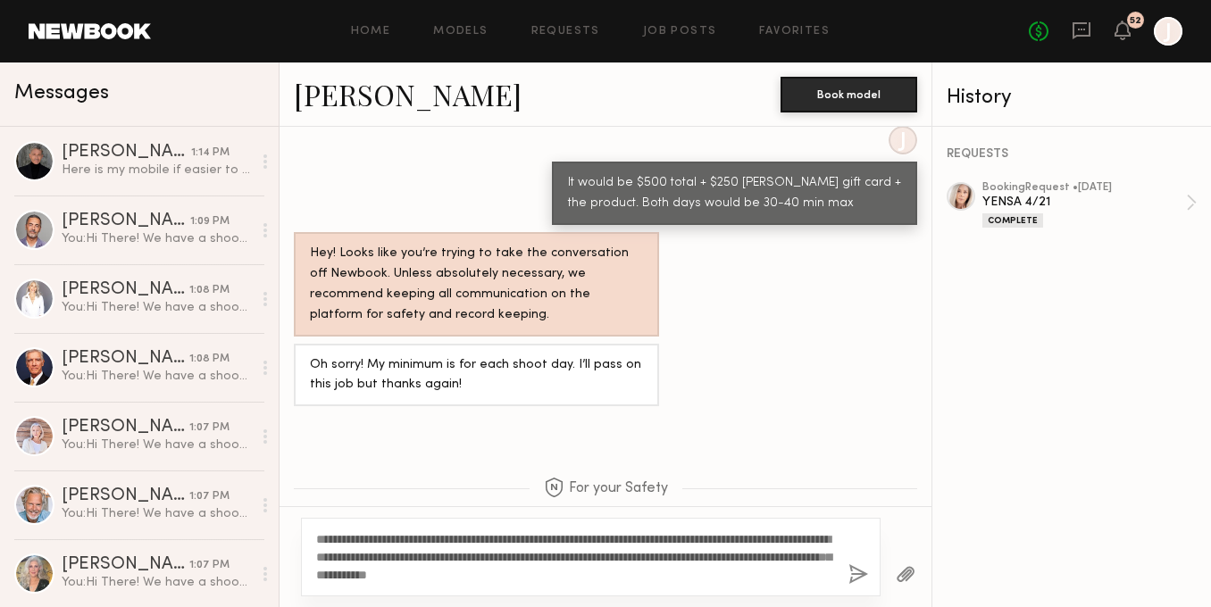
type textarea "**********"
click at [857, 570] on button "button" at bounding box center [859, 576] width 20 height 22
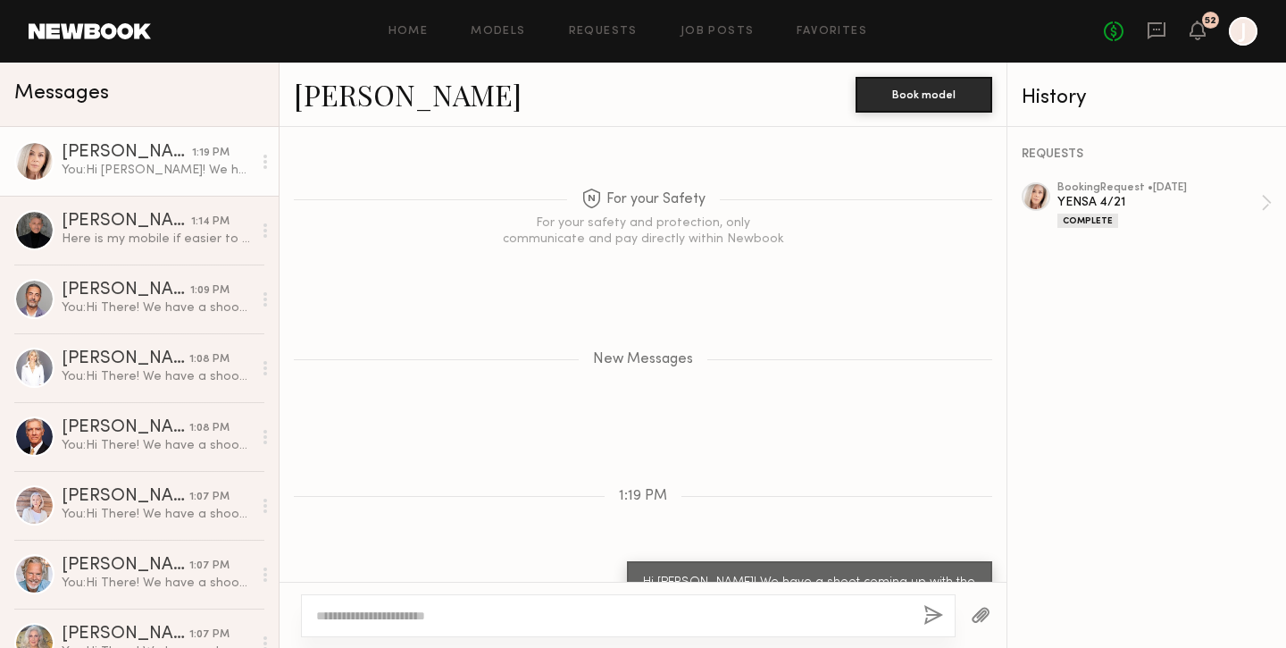
scroll to position [2261, 0]
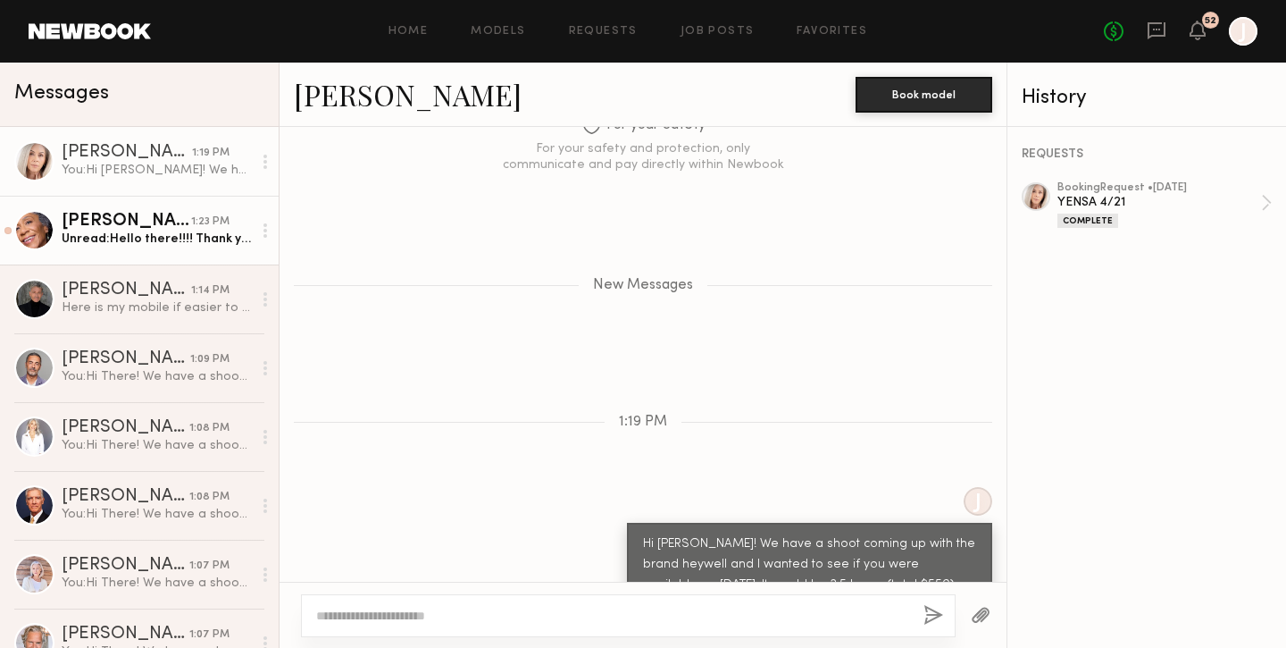
click at [168, 244] on div "Unread: Hello there!!!! Thank you for reaching out. I am just double checking a…" at bounding box center [157, 238] width 190 height 17
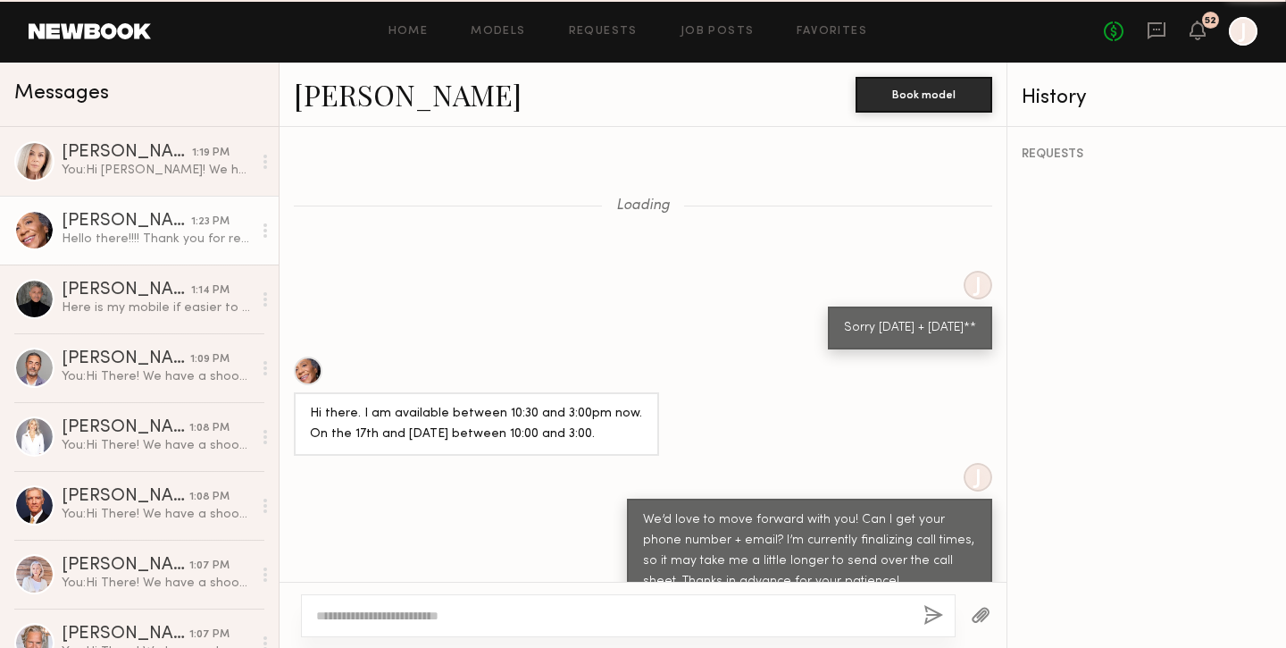
scroll to position [946, 0]
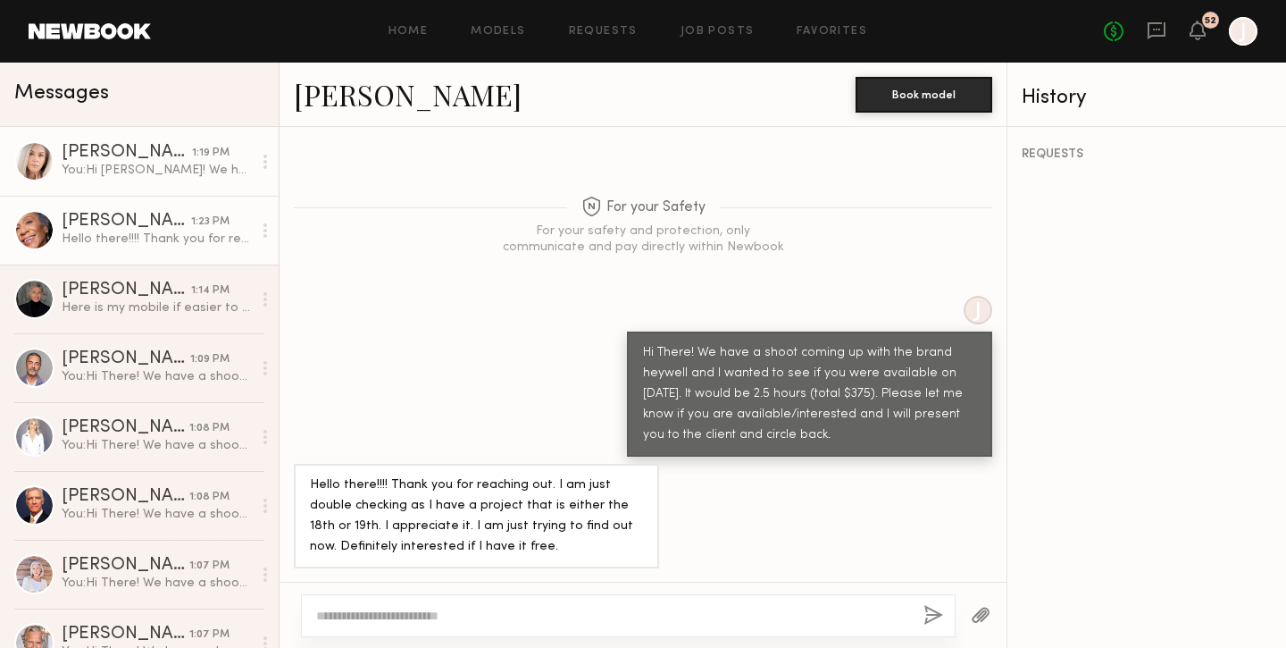
click at [130, 177] on div "You: Hi Jill! We have a shoot coming up with the brand heywell and I wanted to …" at bounding box center [157, 170] width 190 height 17
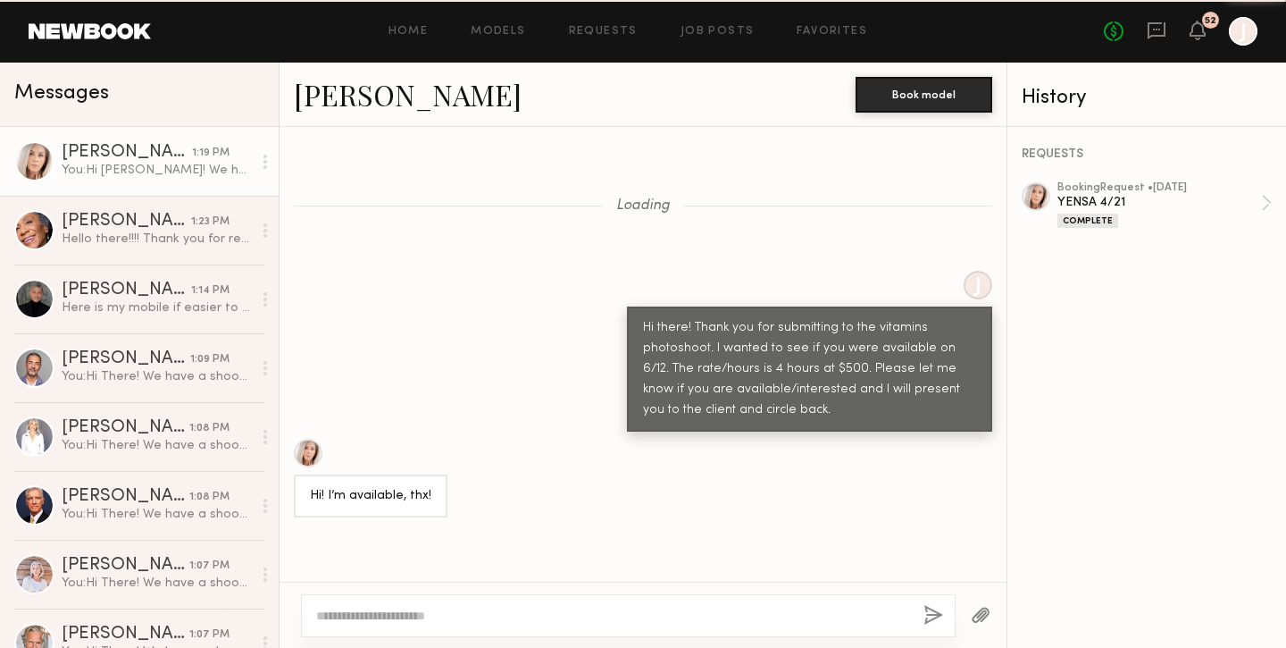
scroll to position [2210, 0]
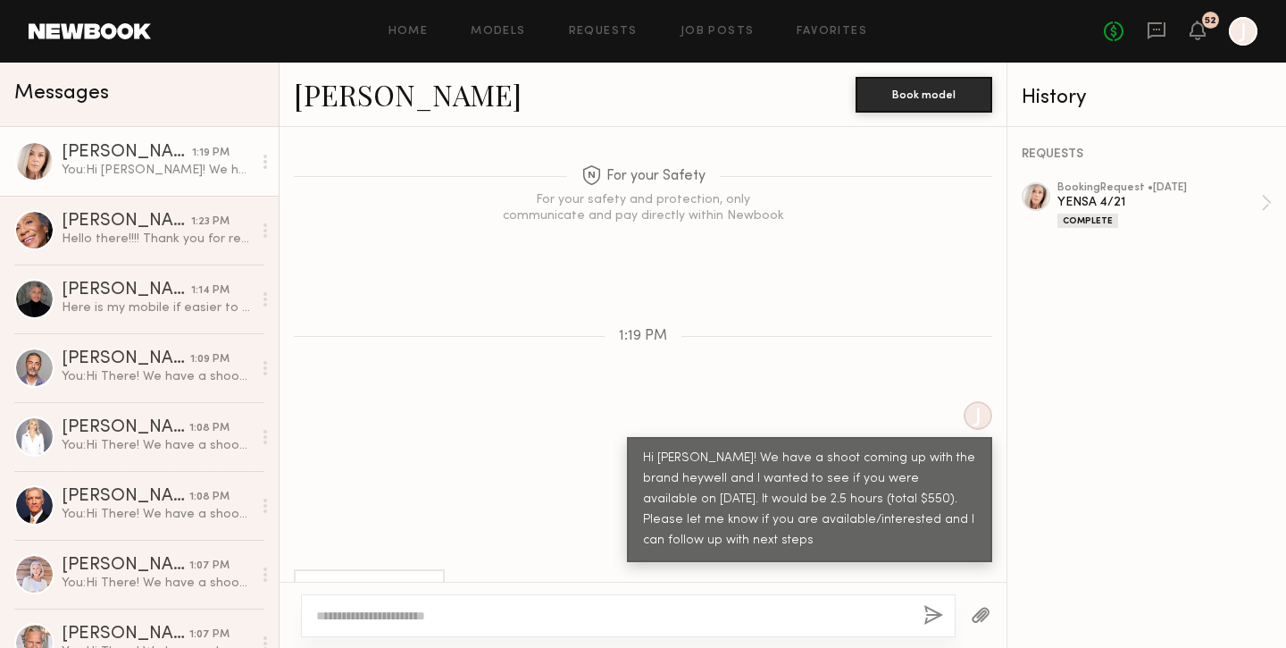
click at [453, 604] on div at bounding box center [628, 615] width 655 height 43
click at [453, 607] on textarea at bounding box center [612, 616] width 593 height 18
type textarea "**********"
click at [936, 607] on button "button" at bounding box center [934, 616] width 20 height 22
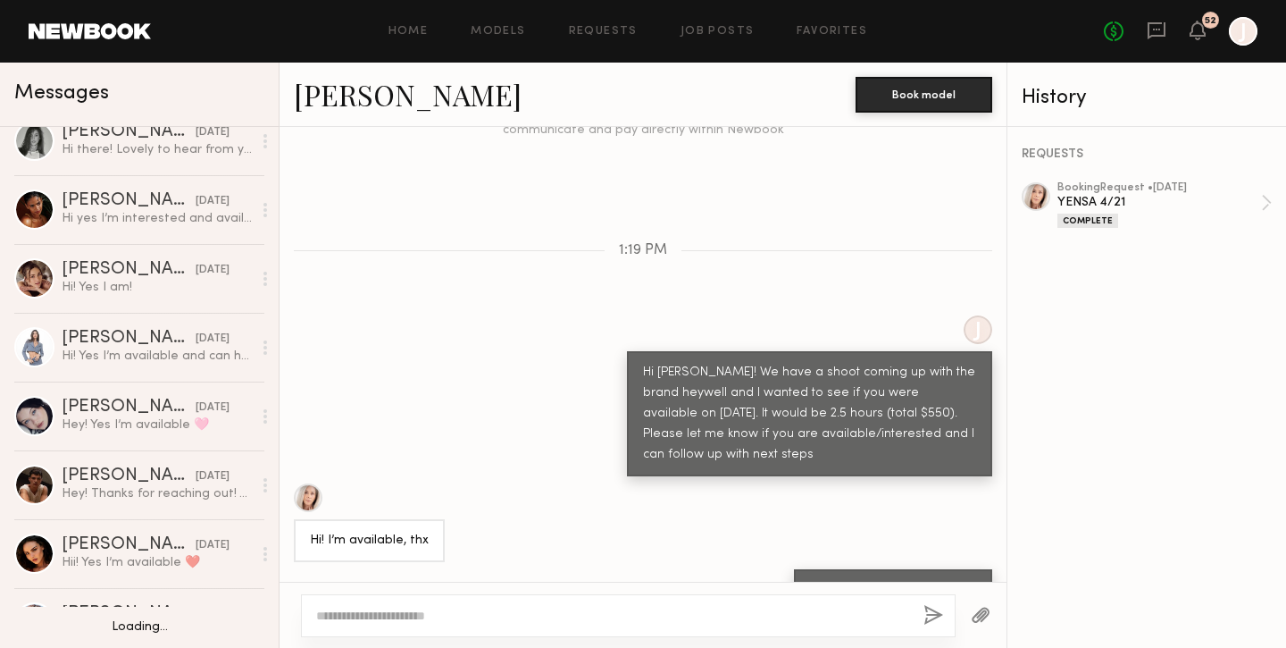
scroll to position [3220, 0]
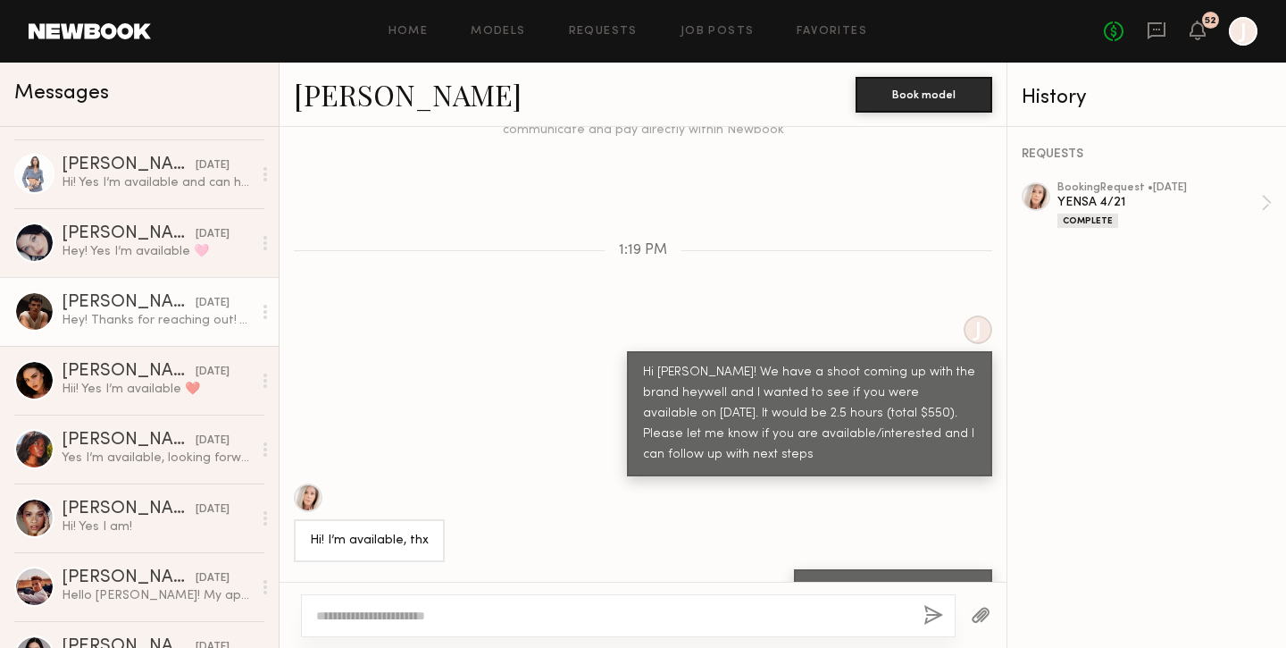
click at [186, 332] on link "Sterling R. 09/12/2025 Hey! Thanks for reaching out! Yes I am available and int…" at bounding box center [139, 311] width 279 height 69
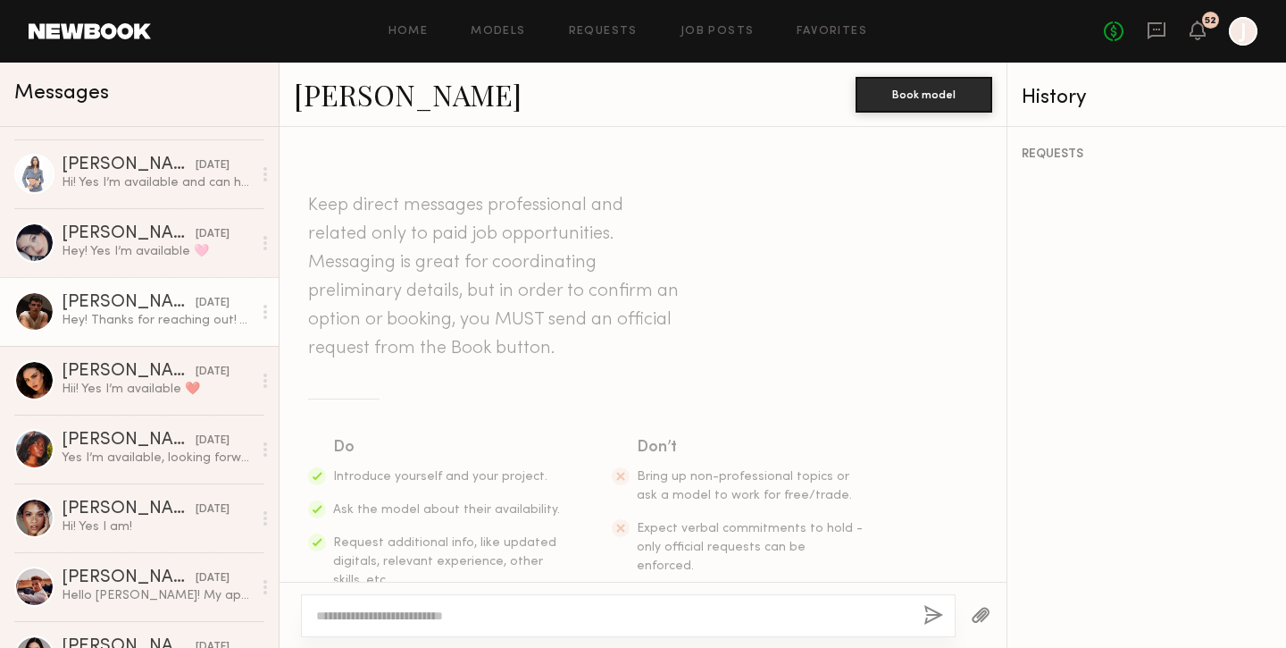
scroll to position [900, 0]
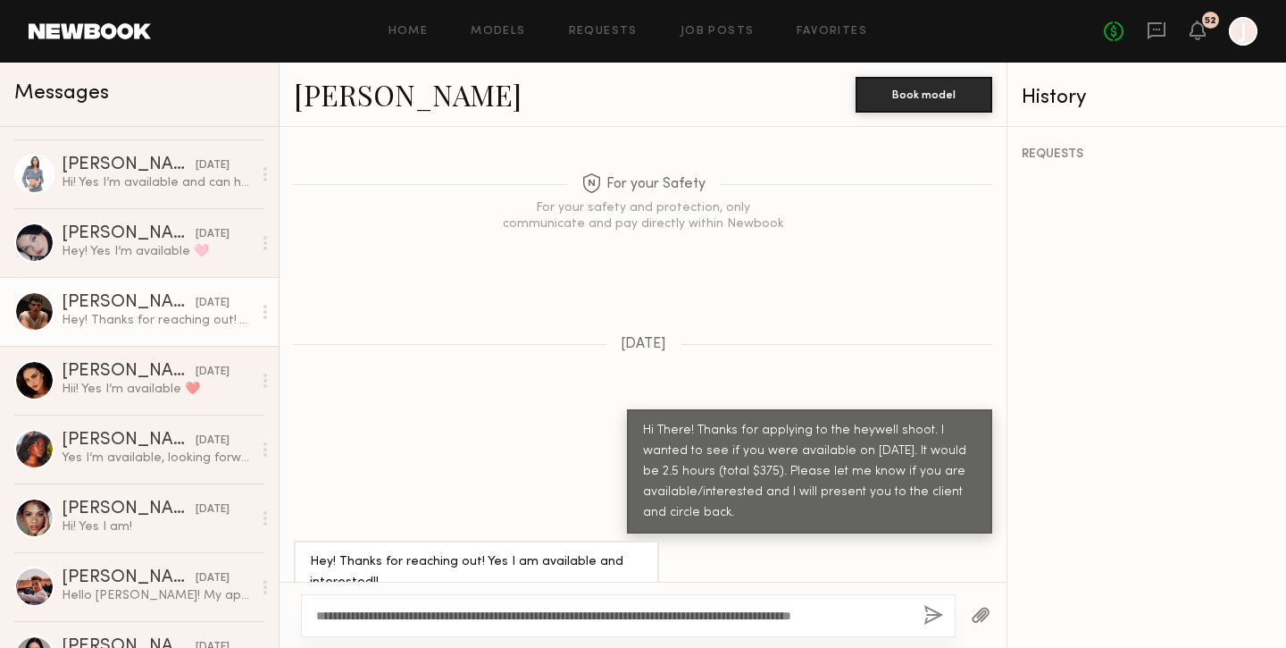
drag, startPoint x: 907, startPoint y: 615, endPoint x: 311, endPoint y: 614, distance: 595.8
click at [311, 607] on div "**********" at bounding box center [628, 615] width 655 height 43
type textarea "**********"
click at [931, 607] on button "button" at bounding box center [934, 616] width 20 height 22
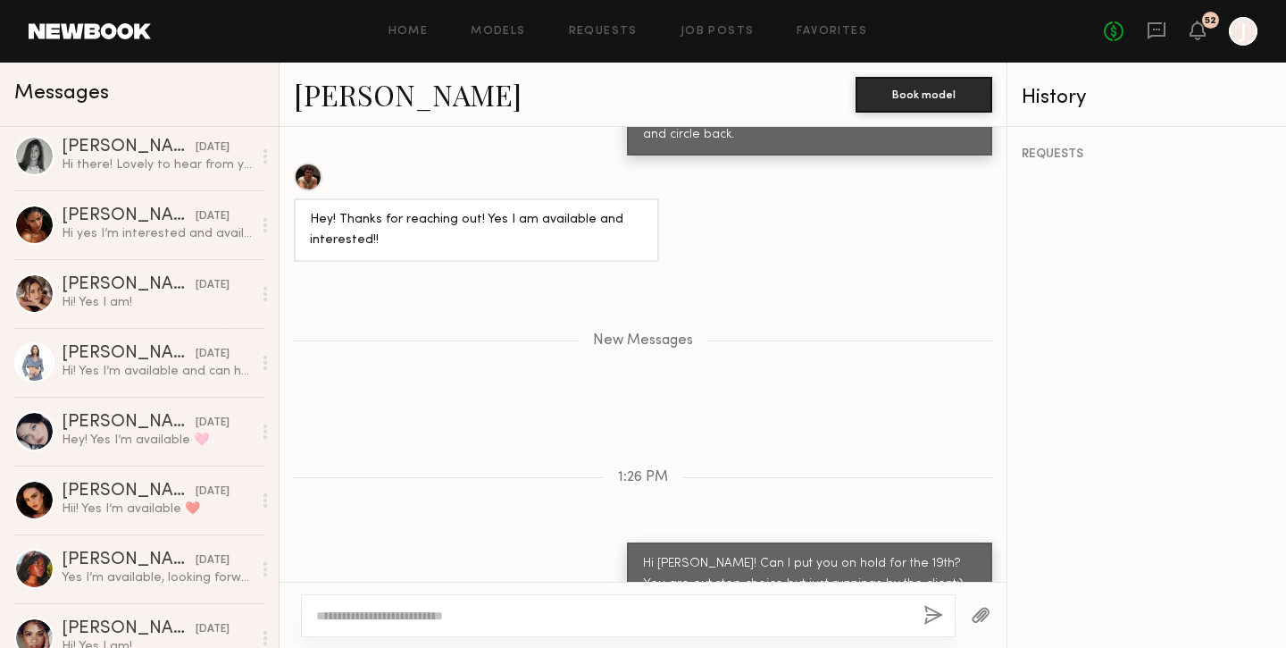
scroll to position [3212, 0]
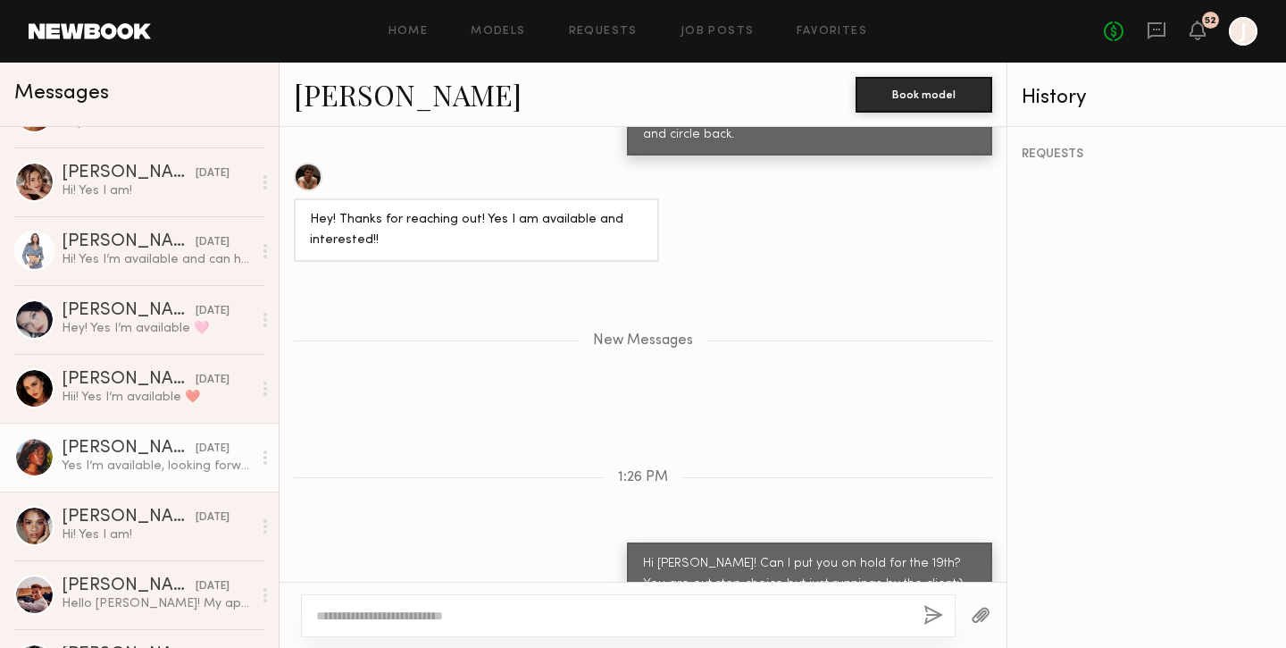
click at [146, 442] on div "Mia H." at bounding box center [129, 448] width 134 height 18
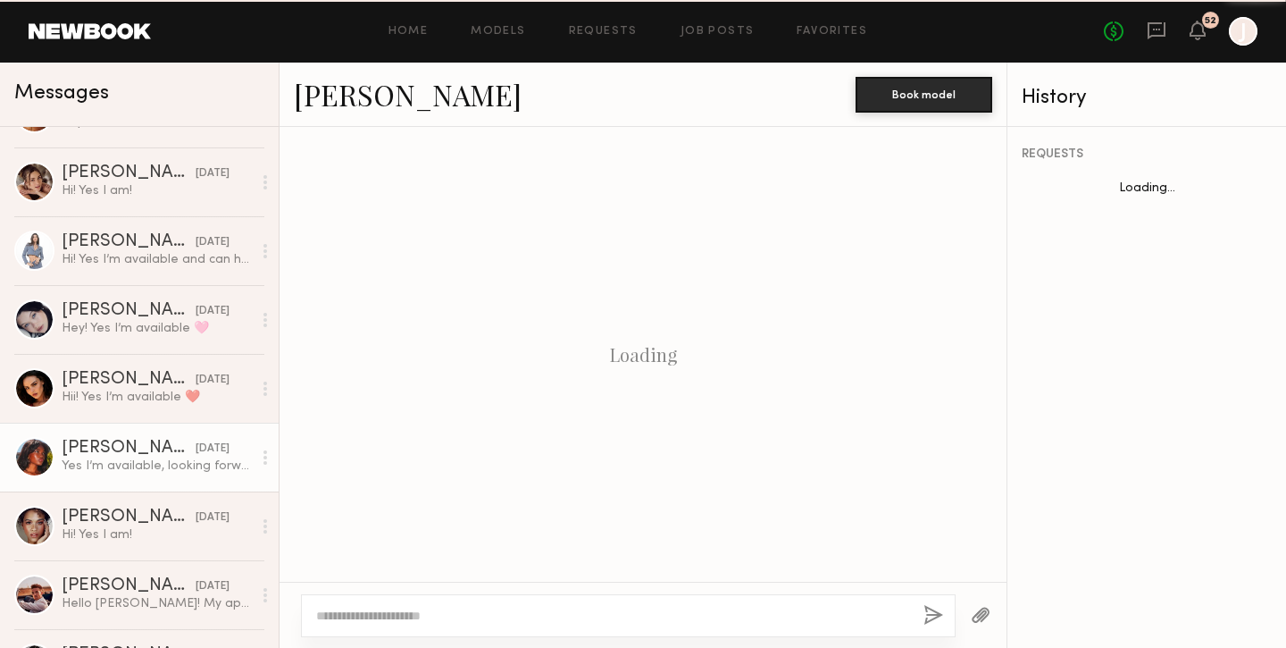
scroll to position [428, 0]
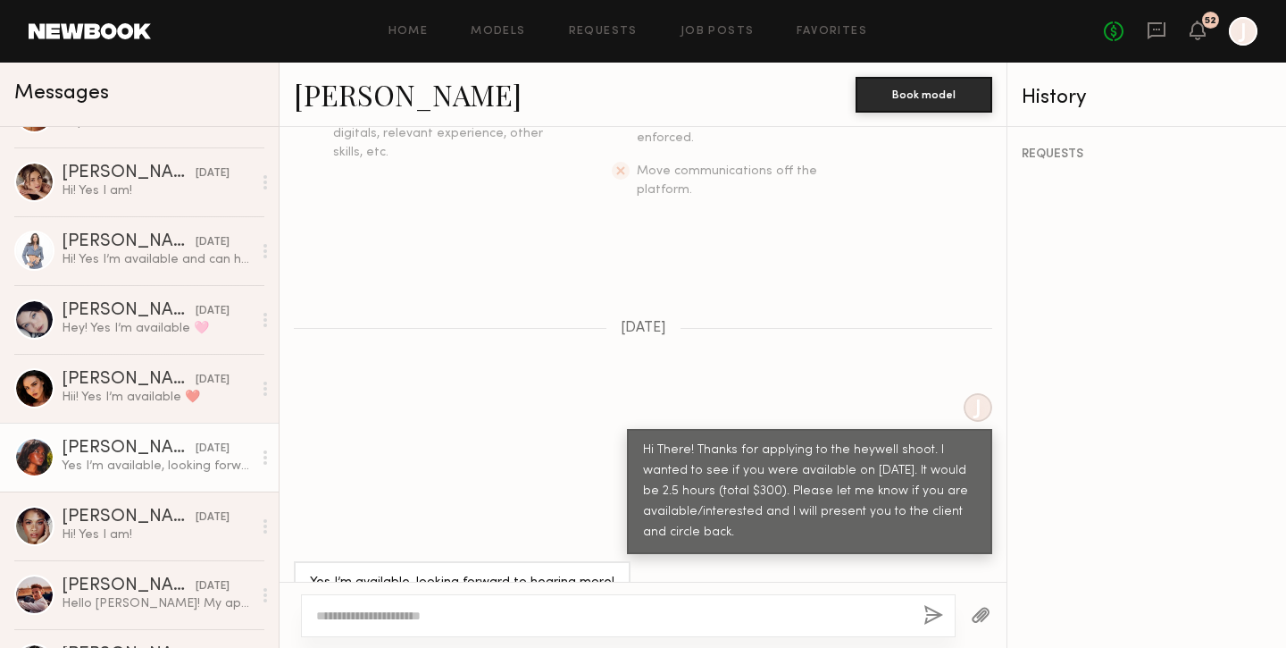
click at [443, 607] on textarea at bounding box center [612, 616] width 593 height 18
click at [375, 607] on textarea "**********" at bounding box center [612, 616] width 593 height 18
type textarea "**********"
click at [934, 607] on button "button" at bounding box center [934, 616] width 20 height 22
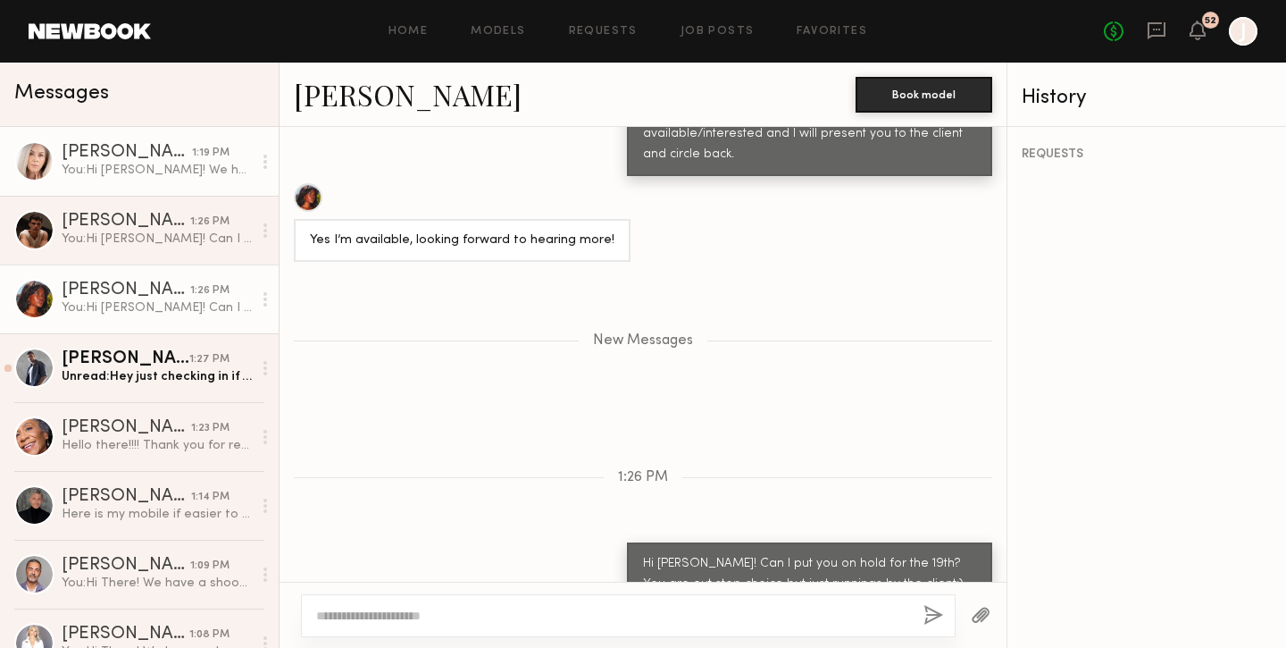
click at [161, 169] on div "You: Hi Jill! We have a shoot coming up with the brand heywell and I wanted to …" at bounding box center [157, 170] width 190 height 17
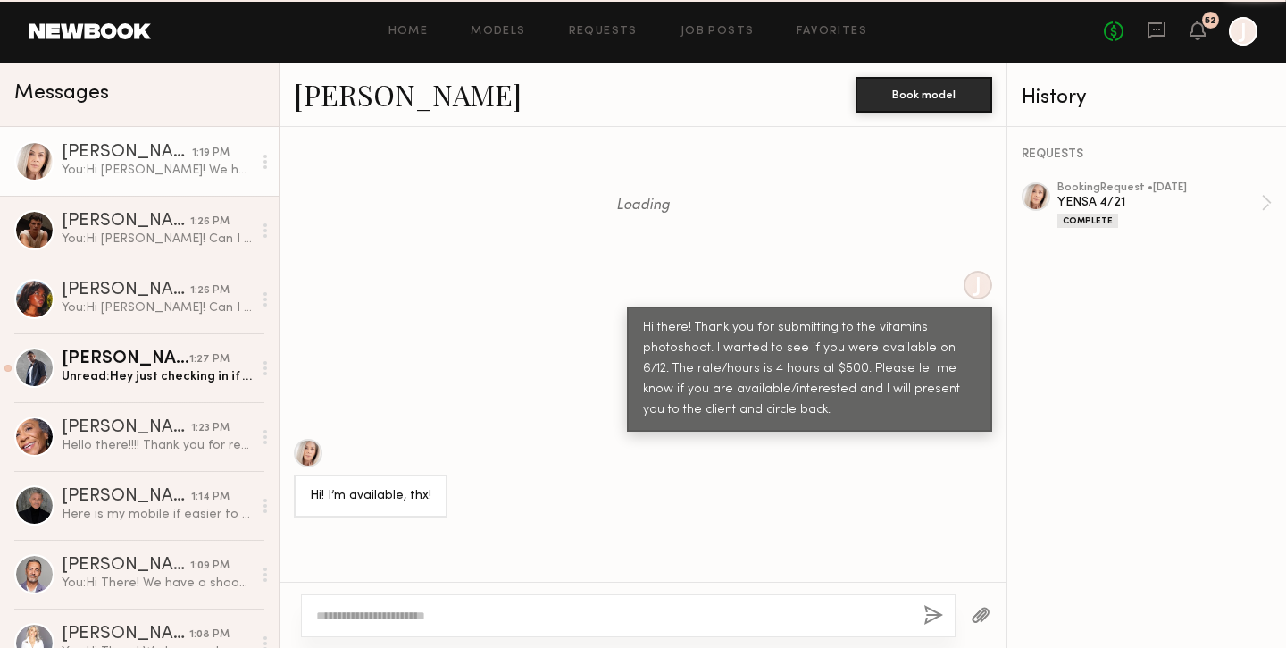
scroll to position [2381, 0]
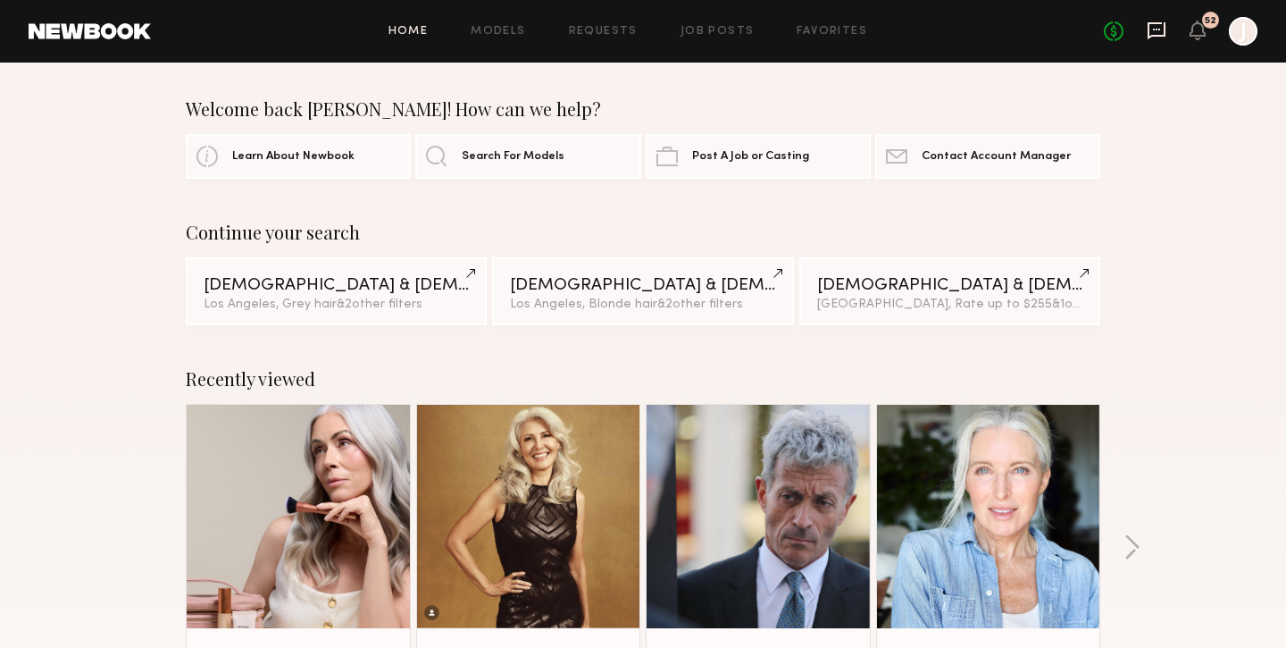
click at [1160, 29] on icon at bounding box center [1157, 31] width 20 height 20
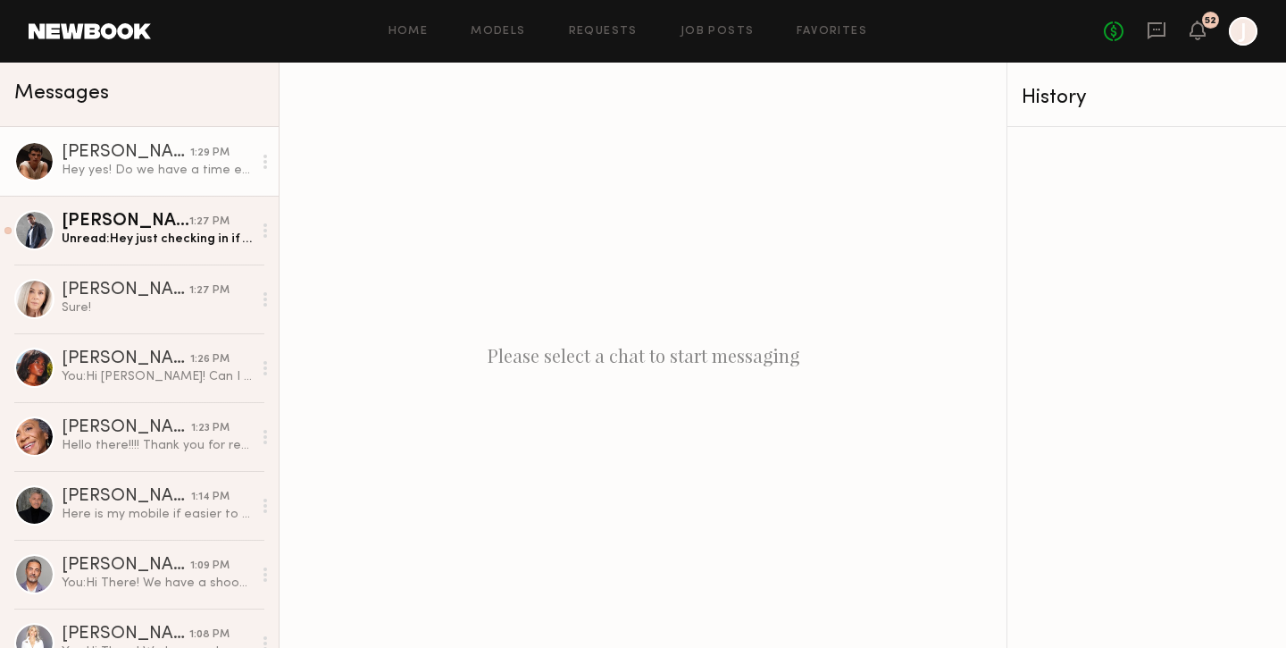
click at [163, 174] on div "Hey yes! Do we have a time estimate on when it’ll be?" at bounding box center [157, 170] width 190 height 17
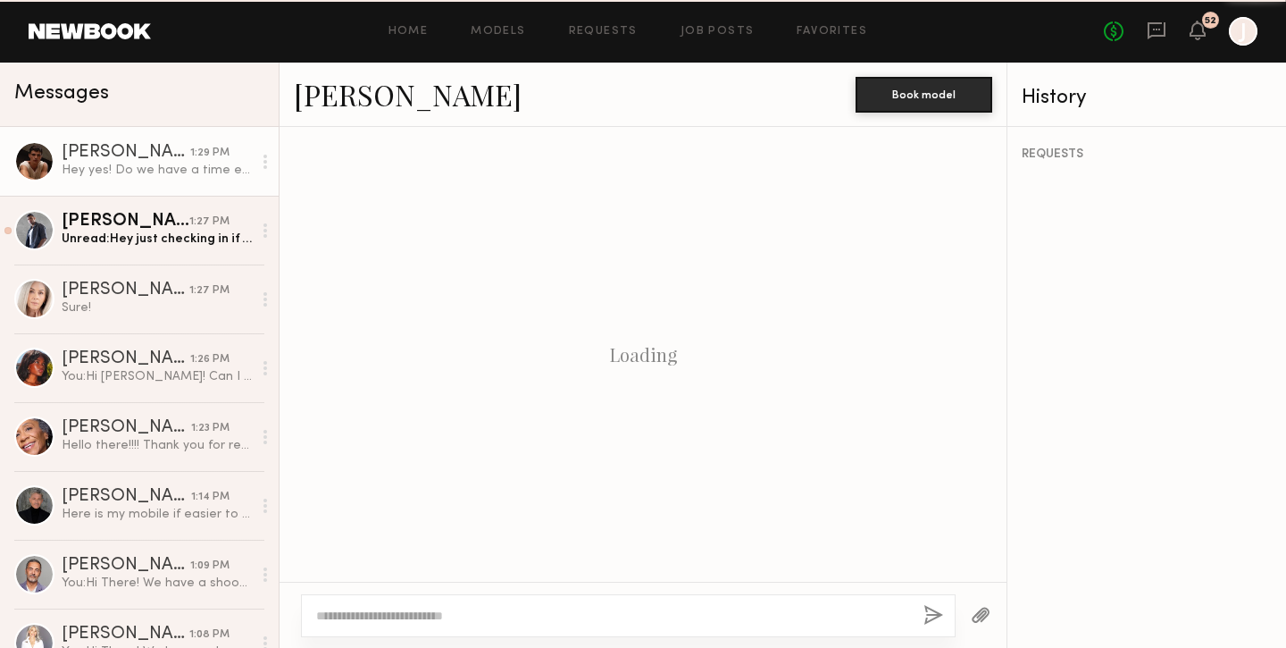
scroll to position [1228, 0]
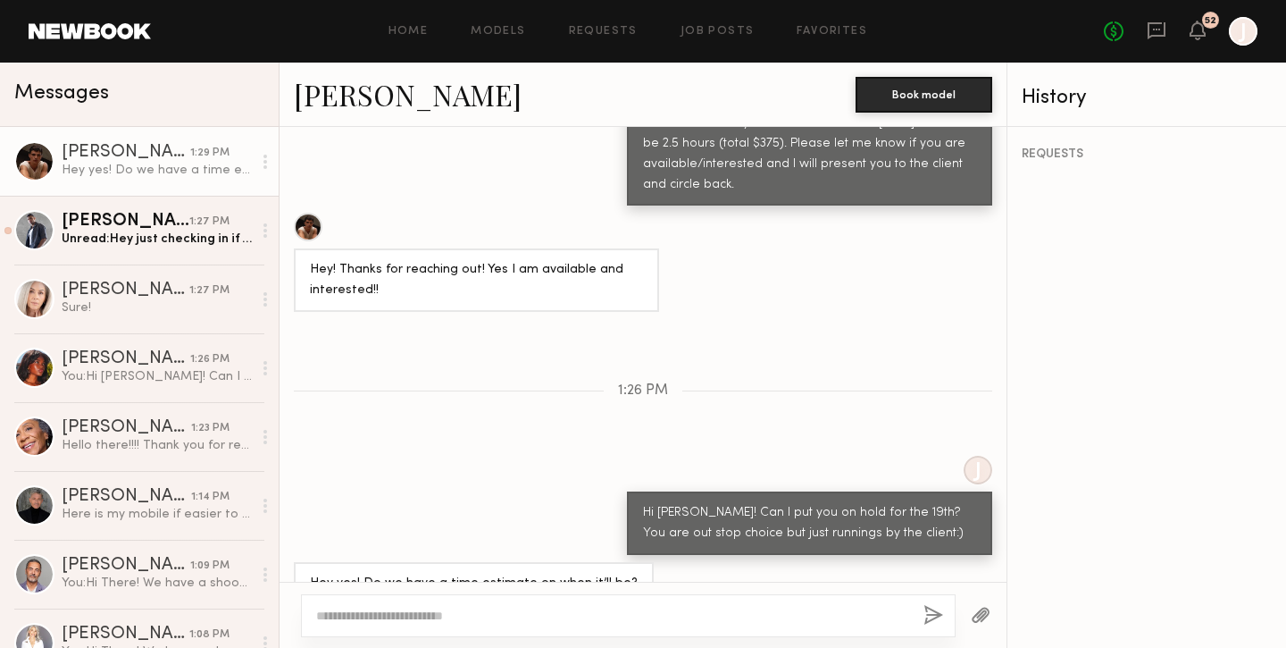
click at [429, 611] on textarea at bounding box center [612, 616] width 593 height 18
click at [832, 600] on div "**********" at bounding box center [628, 615] width 655 height 43
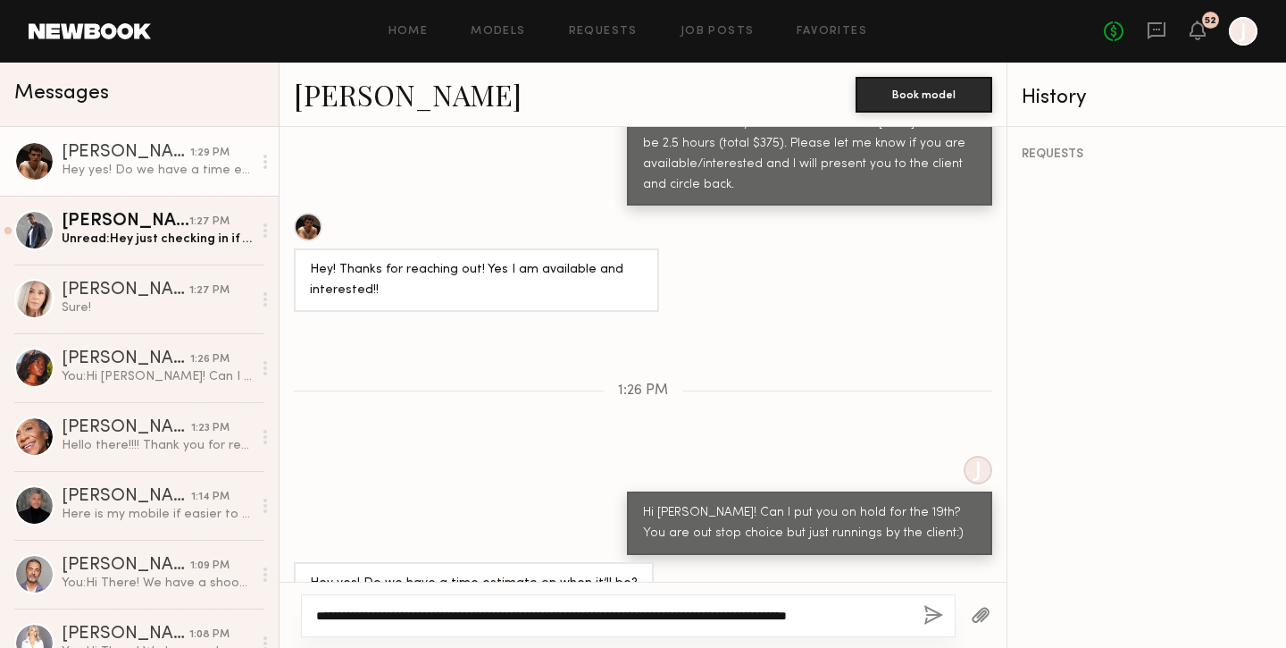
click at [827, 617] on textarea "**********" at bounding box center [612, 616] width 593 height 18
click at [840, 616] on textarea "**********" at bounding box center [612, 616] width 593 height 18
drag, startPoint x: 866, startPoint y: 616, endPoint x: 816, endPoint y: 616, distance: 50.0
click at [816, 616] on textarea "**********" at bounding box center [612, 616] width 593 height 18
click at [903, 612] on textarea "**********" at bounding box center [612, 616] width 593 height 18
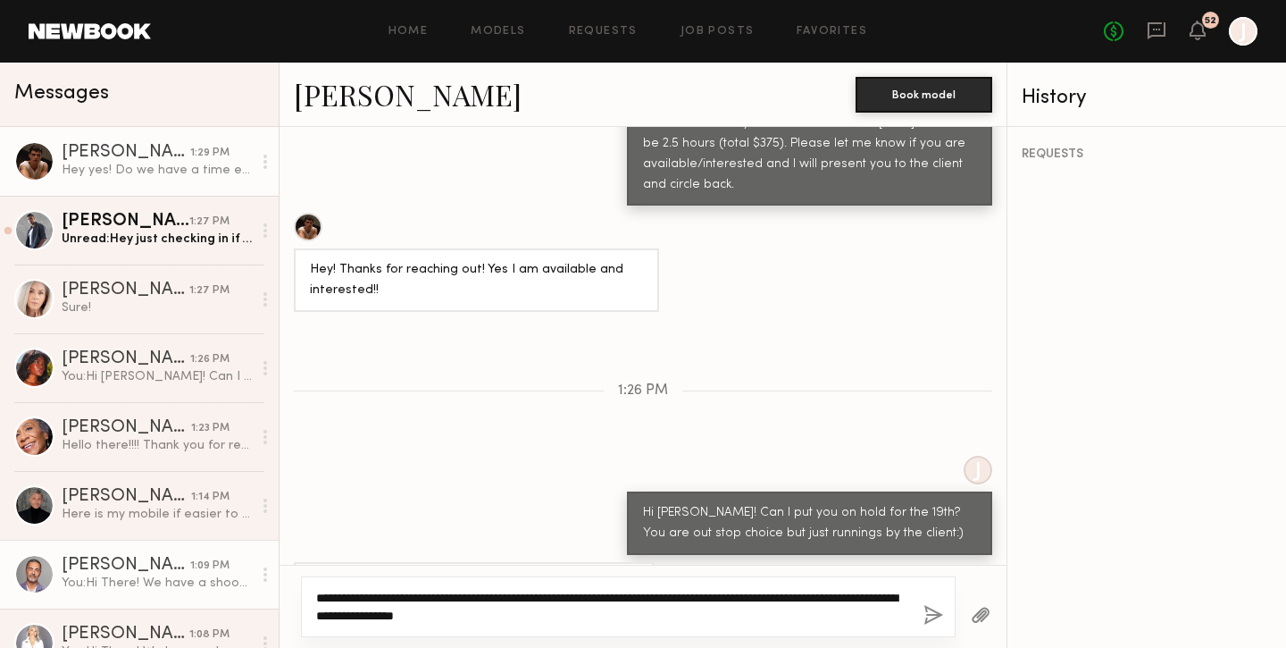
drag, startPoint x: 593, startPoint y: 615, endPoint x: 266, endPoint y: 596, distance: 327.5
click at [266, 596] on div "Messages Sterling R. 1:29 PM Hey yes! Do we have a time estimate on when it’ll …" at bounding box center [643, 355] width 1286 height 585
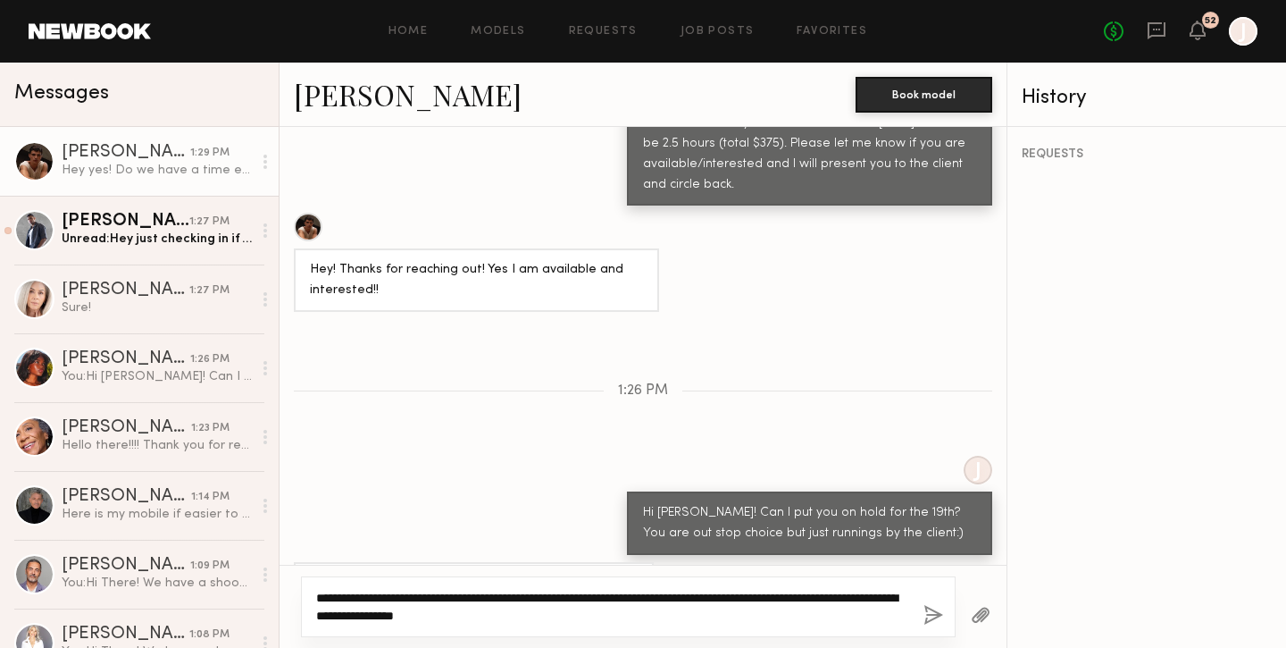
paste textarea "**"
click at [644, 608] on textarea "**********" at bounding box center [612, 607] width 593 height 36
click at [555, 618] on textarea "**********" at bounding box center [612, 607] width 593 height 36
click at [553, 618] on textarea "**********" at bounding box center [612, 607] width 593 height 36
click at [713, 618] on textarea "**********" at bounding box center [612, 607] width 593 height 36
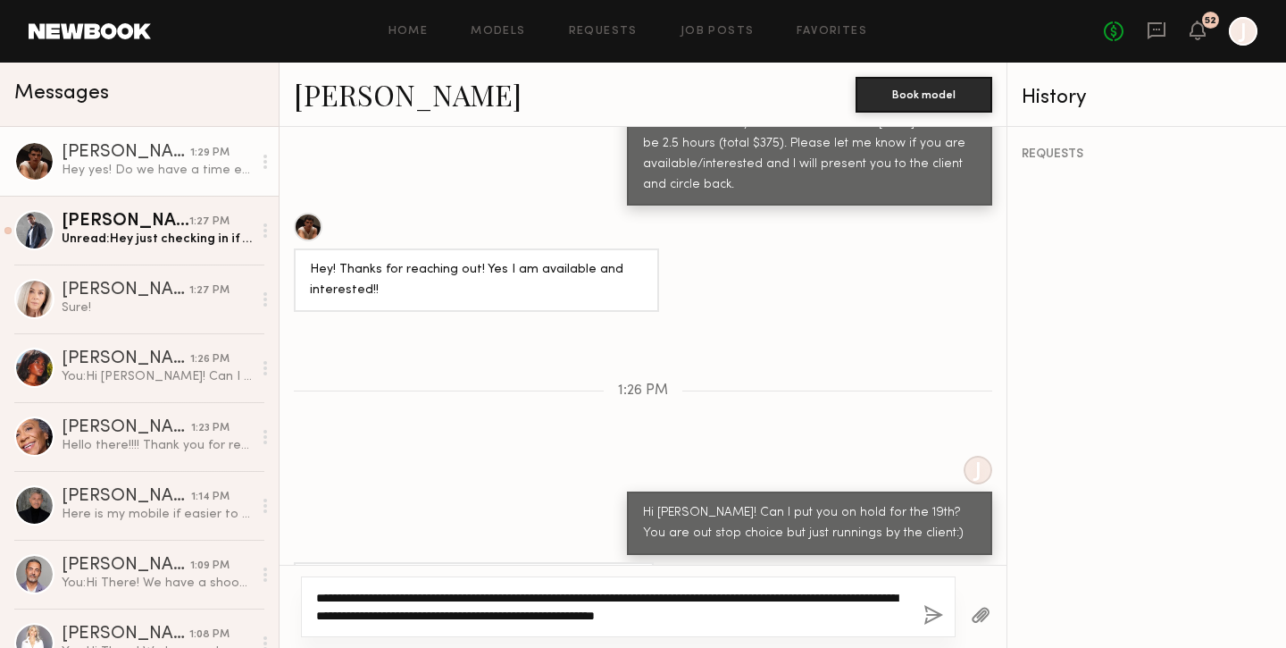
click at [720, 618] on textarea "**********" at bounding box center [612, 607] width 593 height 36
click at [830, 623] on textarea "**********" at bounding box center [612, 607] width 593 height 36
click at [745, 598] on textarea "**********" at bounding box center [612, 607] width 593 height 36
type textarea "**********"
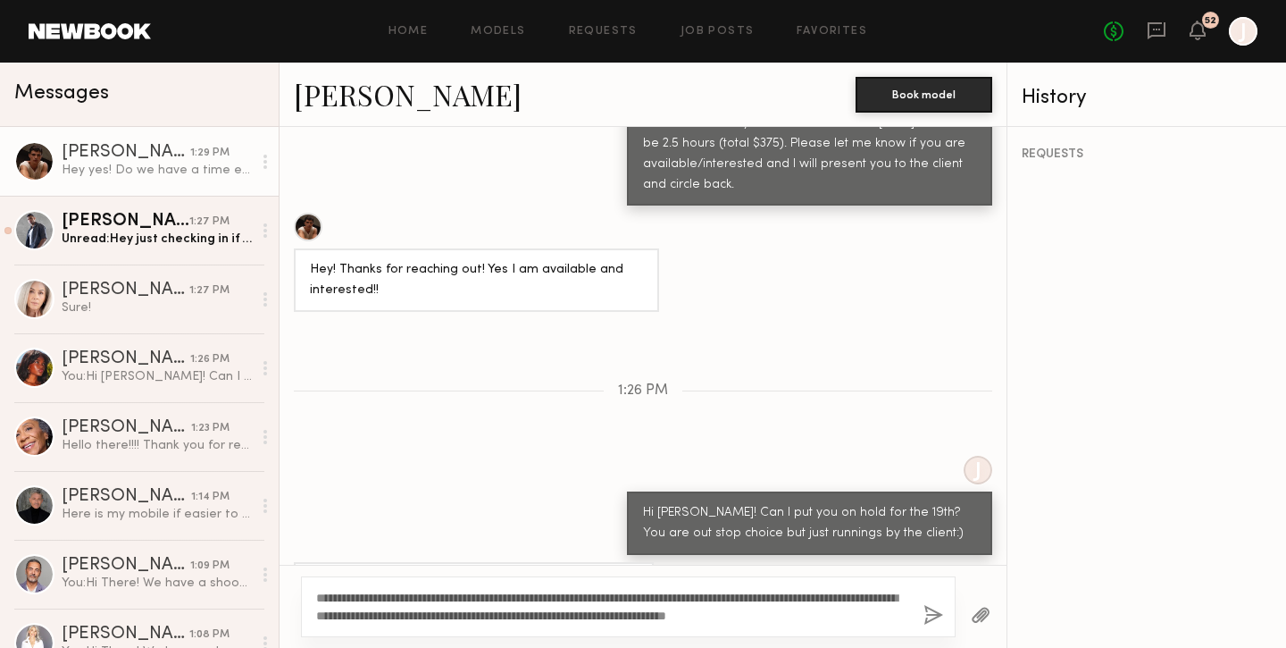
click at [934, 616] on button "button" at bounding box center [934, 616] width 20 height 22
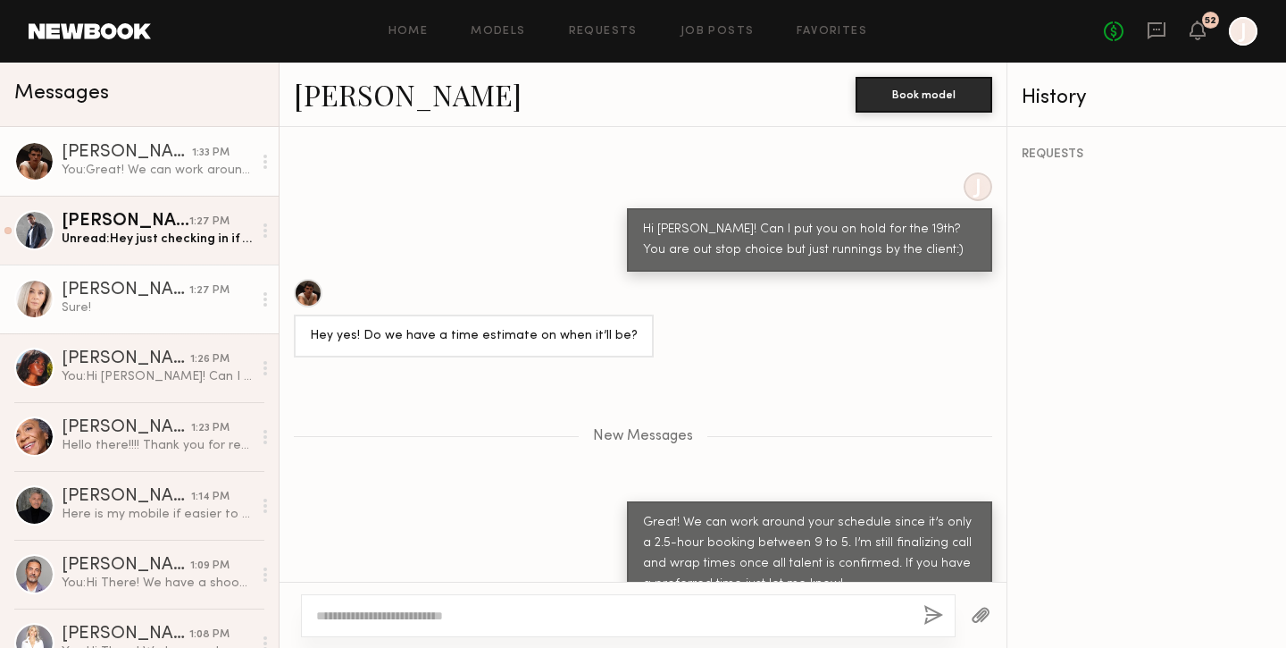
scroll to position [1623, 0]
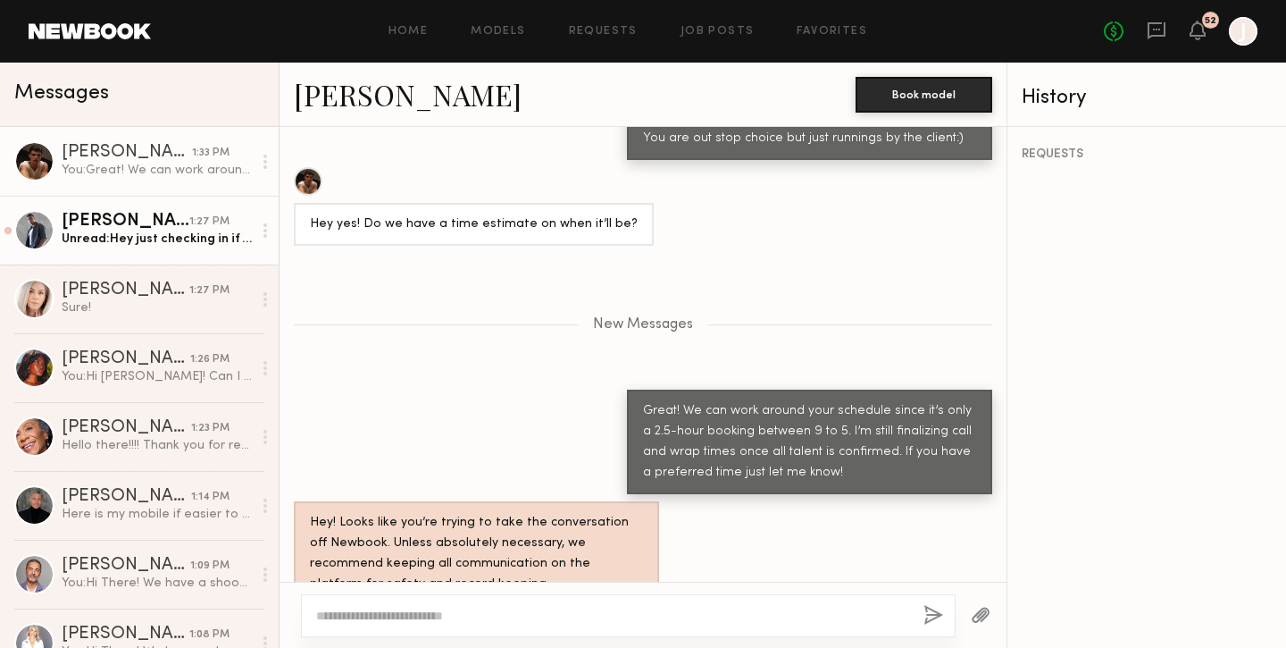
click at [112, 232] on div "Unread: Hey just checking in if you got any word on the heywell job so I don’t …" at bounding box center [157, 238] width 190 height 17
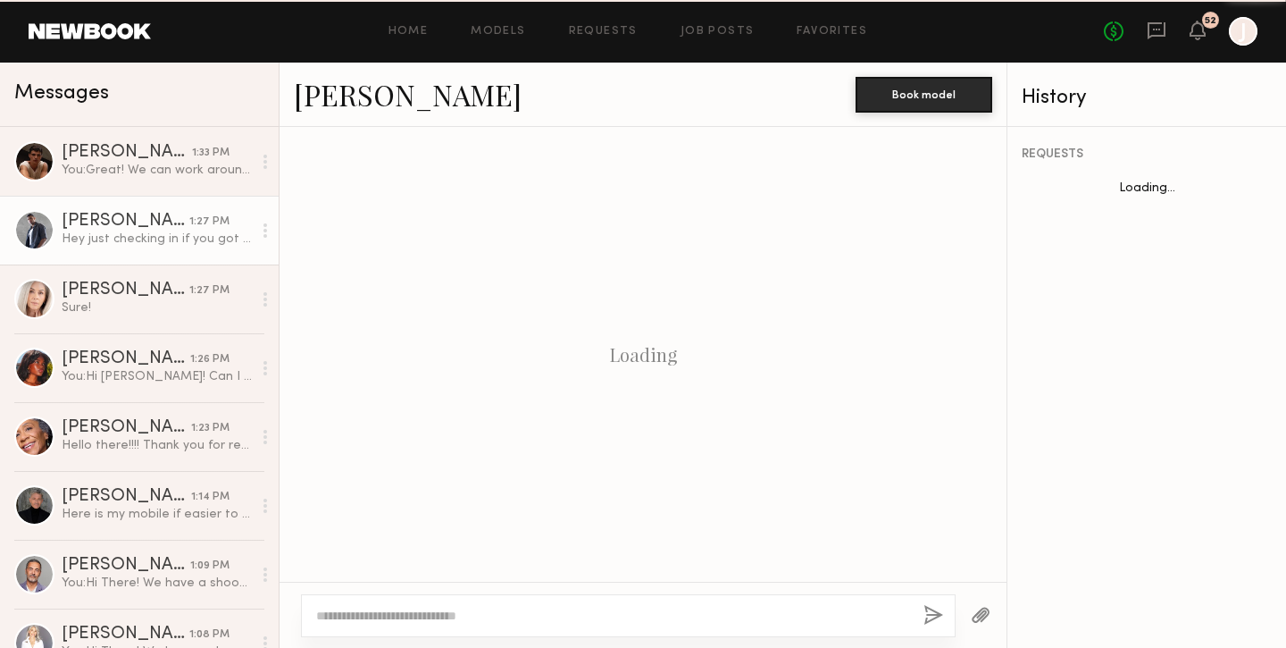
scroll to position [1791, 0]
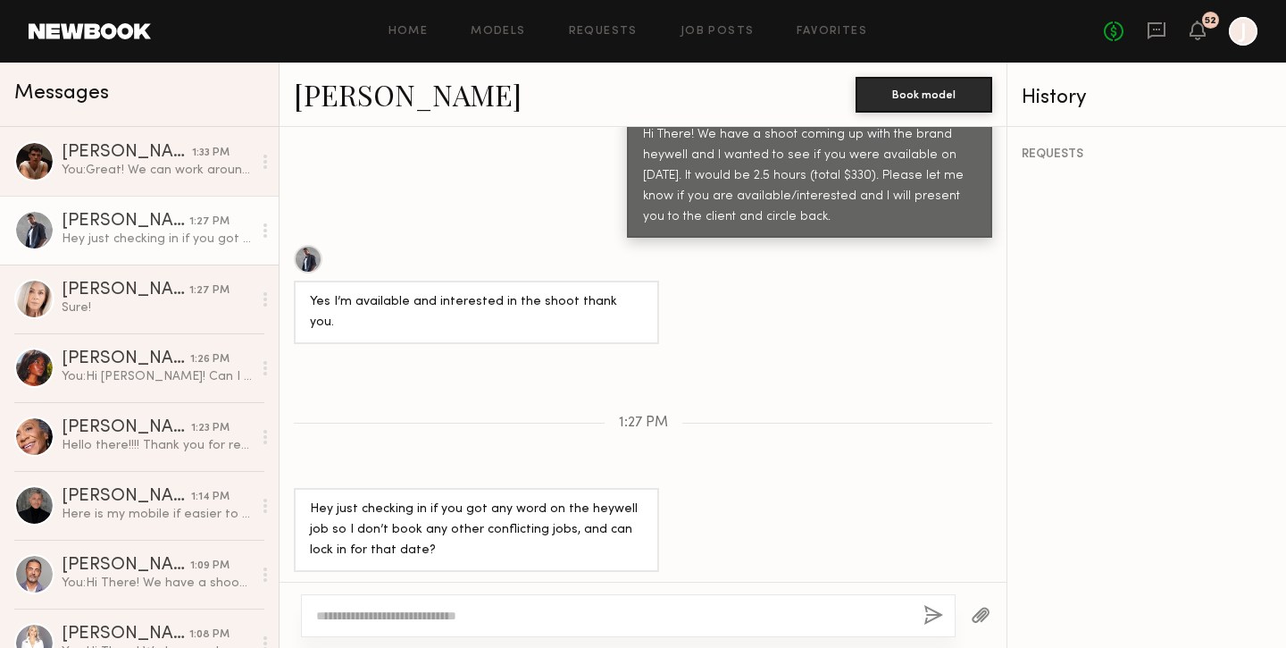
click at [389, 618] on textarea at bounding box center [612, 616] width 593 height 18
click at [377, 615] on textarea "**********" at bounding box center [612, 616] width 593 height 18
click at [848, 618] on textarea "**********" at bounding box center [612, 616] width 593 height 18
type textarea "**********"
click at [934, 613] on button "button" at bounding box center [934, 616] width 20 height 22
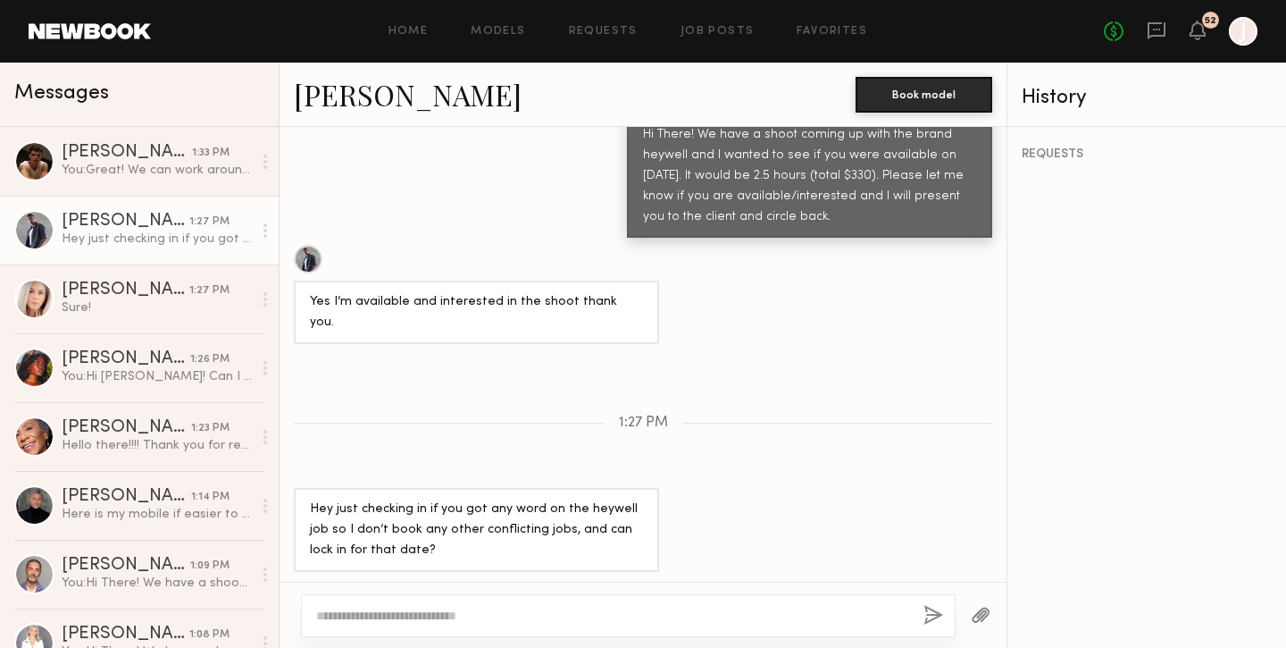
scroll to position [1997, 0]
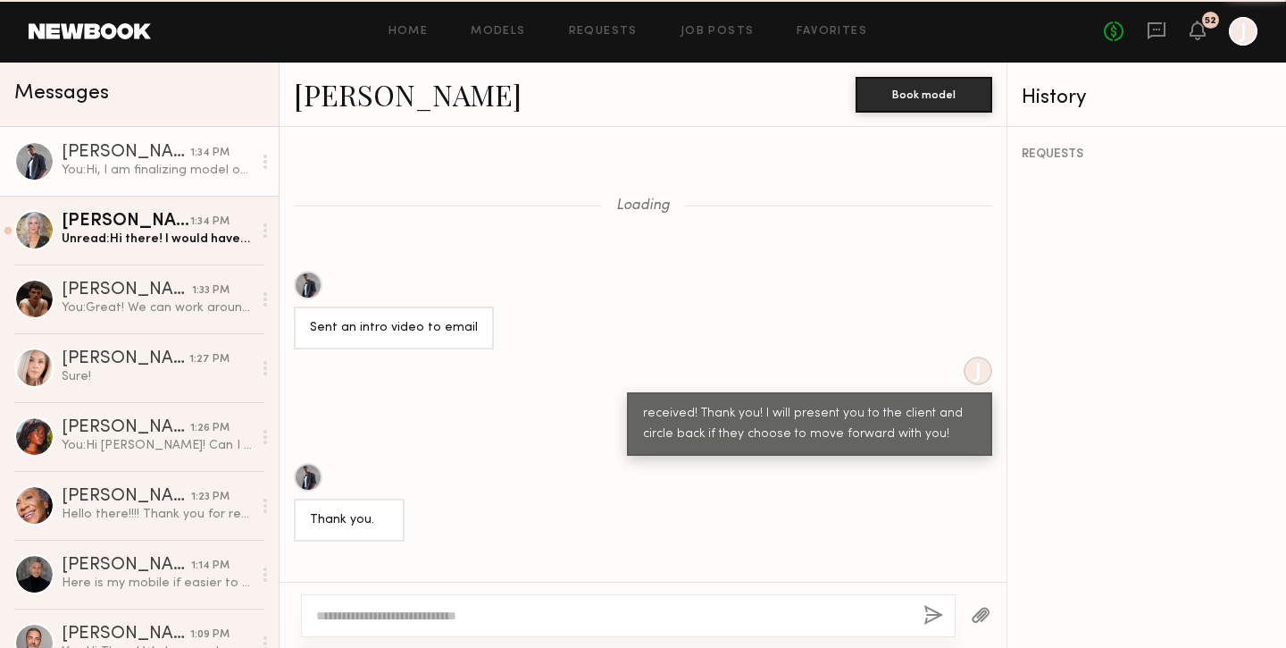
scroll to position [1624, 0]
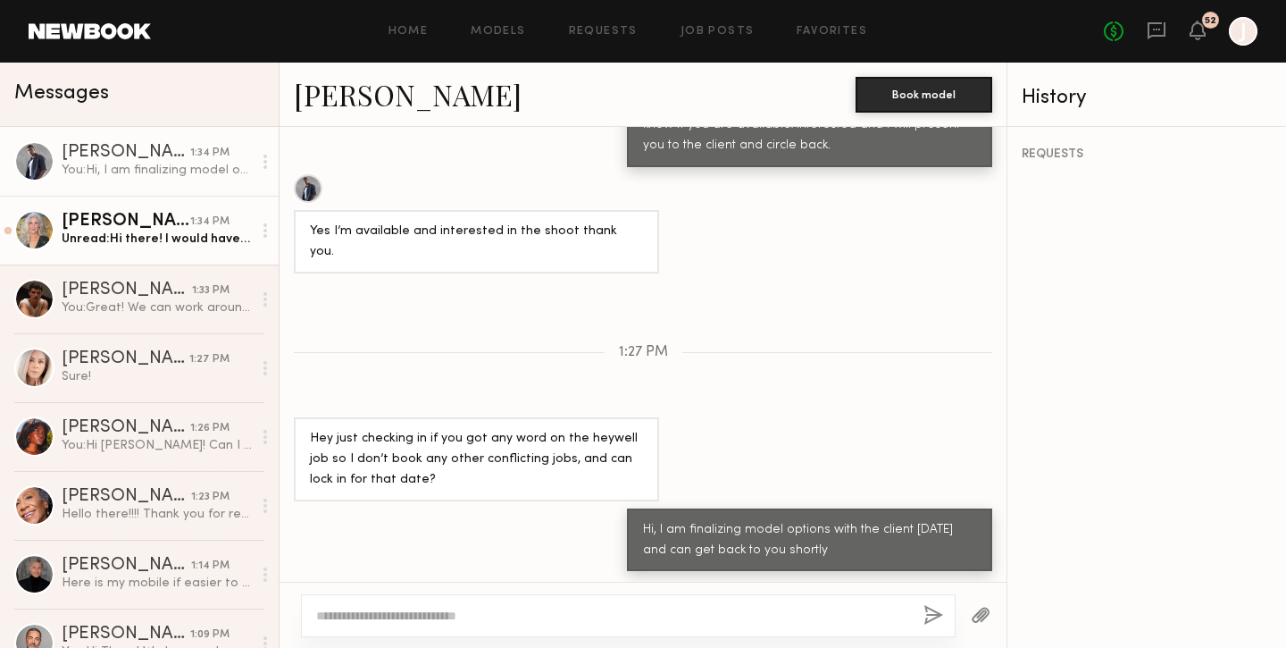
click at [113, 227] on div "[PERSON_NAME]" at bounding box center [126, 222] width 129 height 18
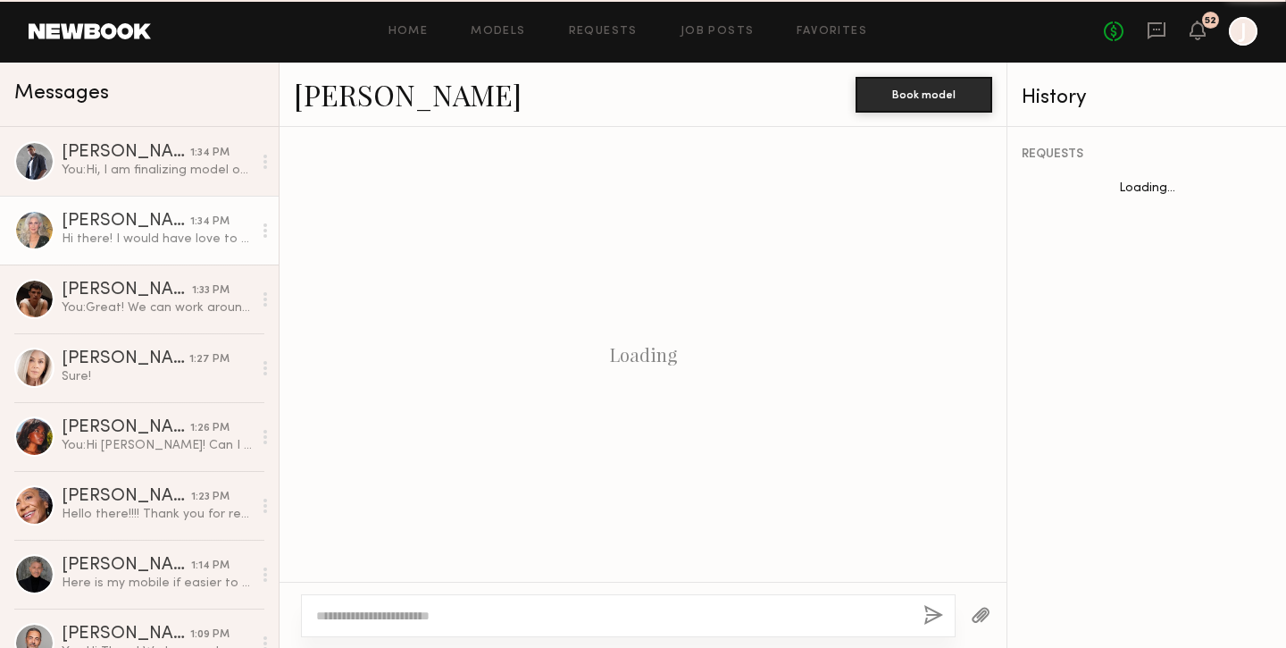
click at [132, 145] on div "[PERSON_NAME]" at bounding box center [126, 153] width 129 height 18
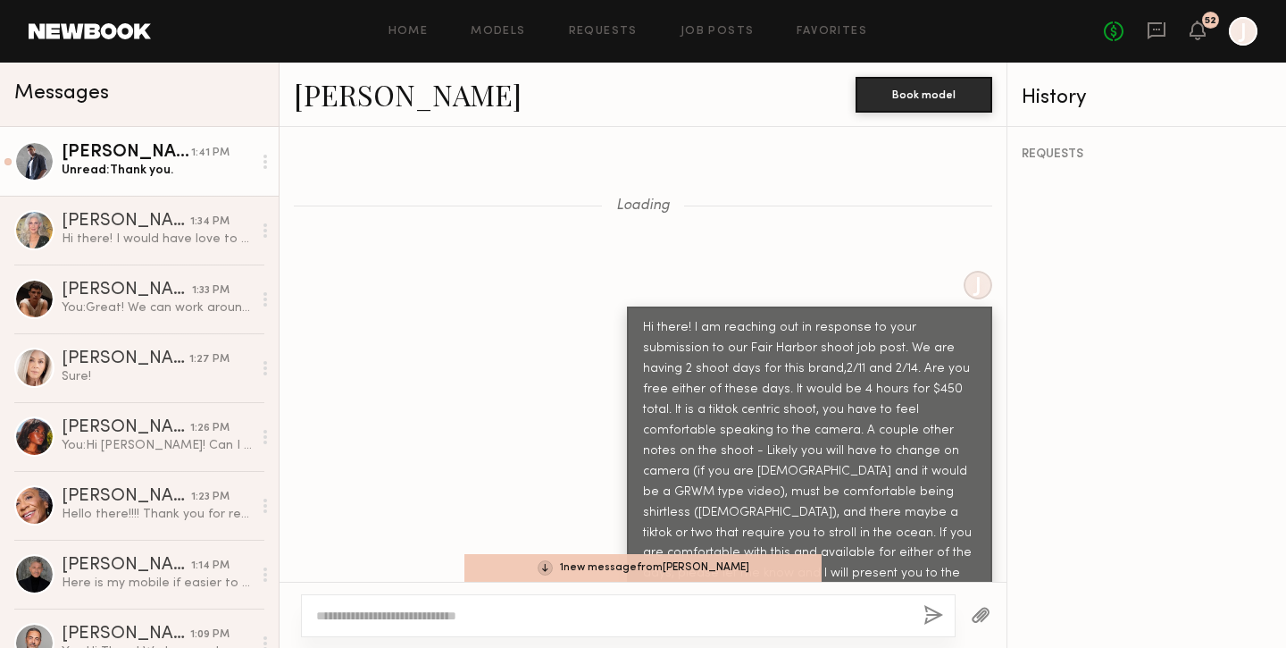
scroll to position [2168, 0]
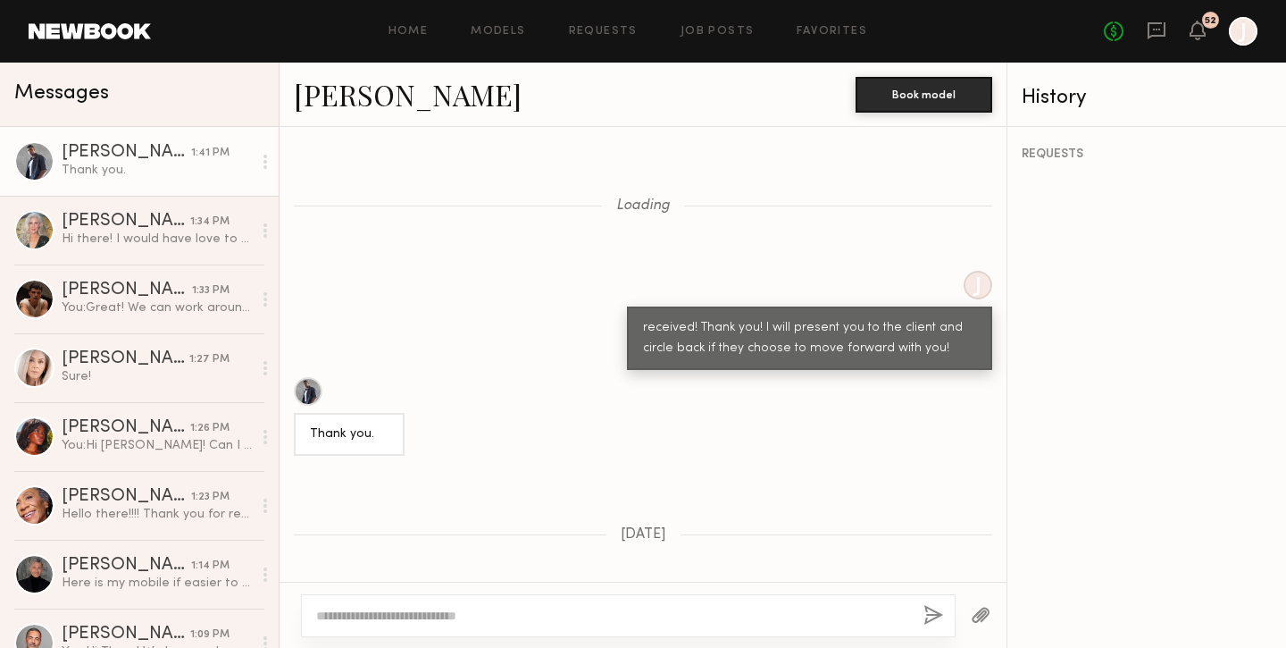
scroll to position [1760, 0]
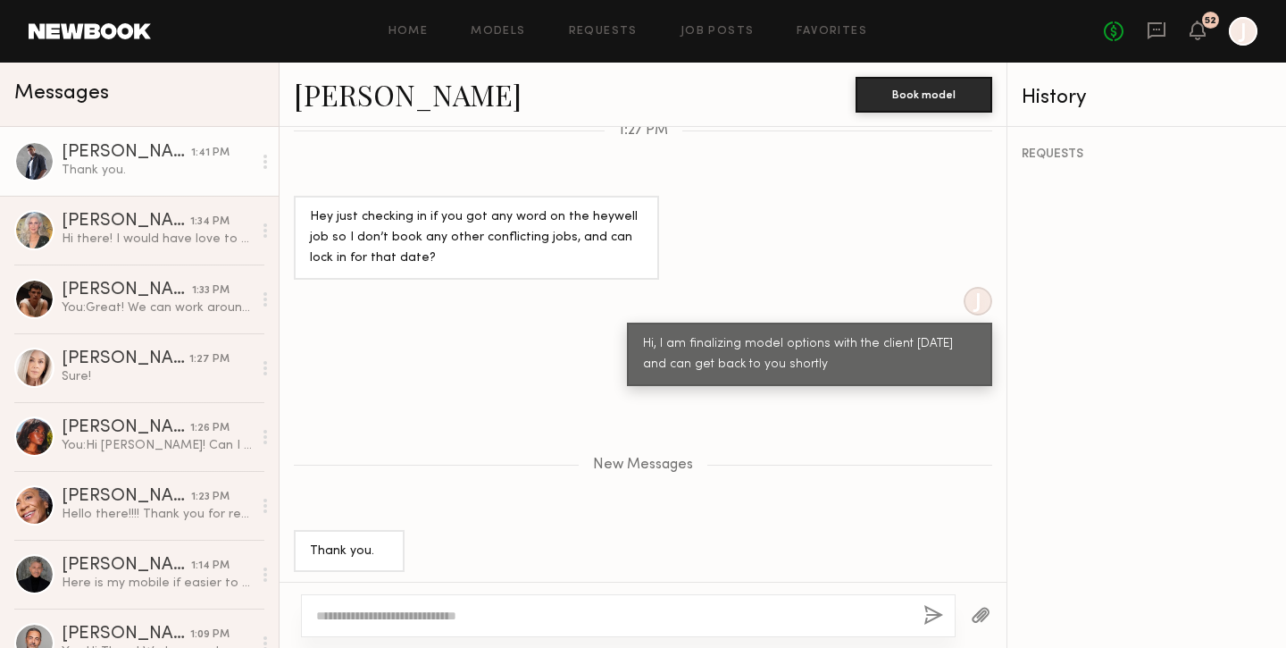
click at [139, 437] on div "You: Hi [PERSON_NAME]! Can I put you on hold for the 19th? You are out stop cho…" at bounding box center [157, 445] width 190 height 17
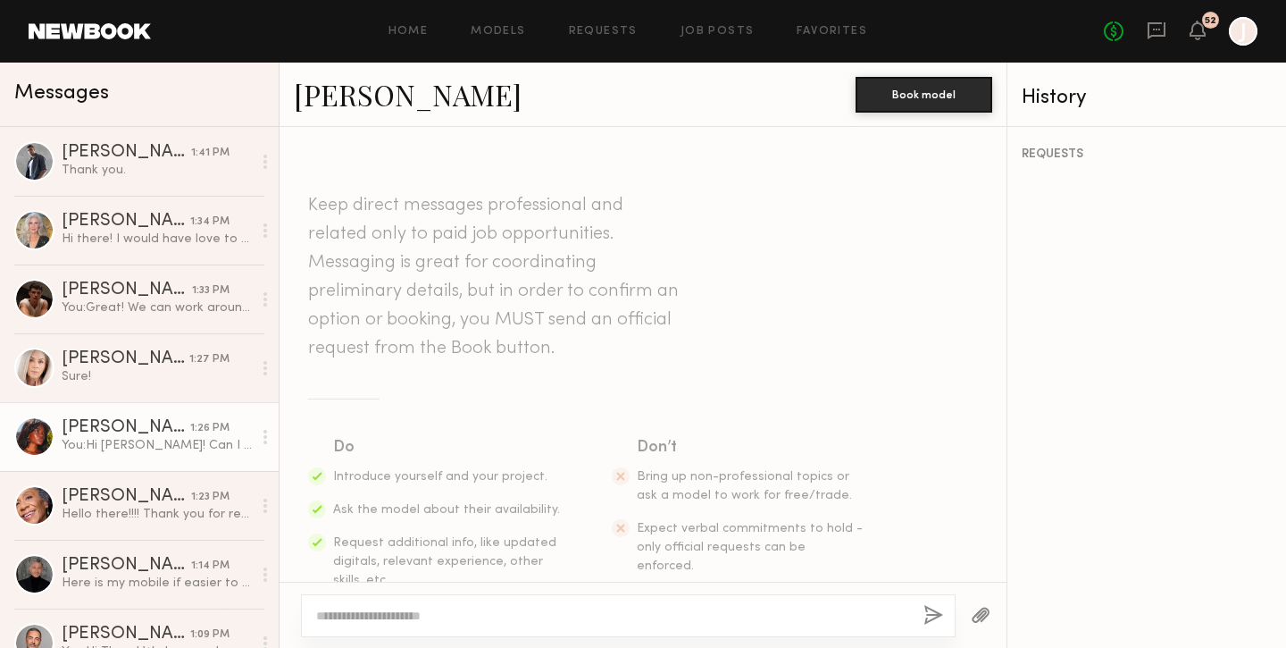
scroll to position [670, 0]
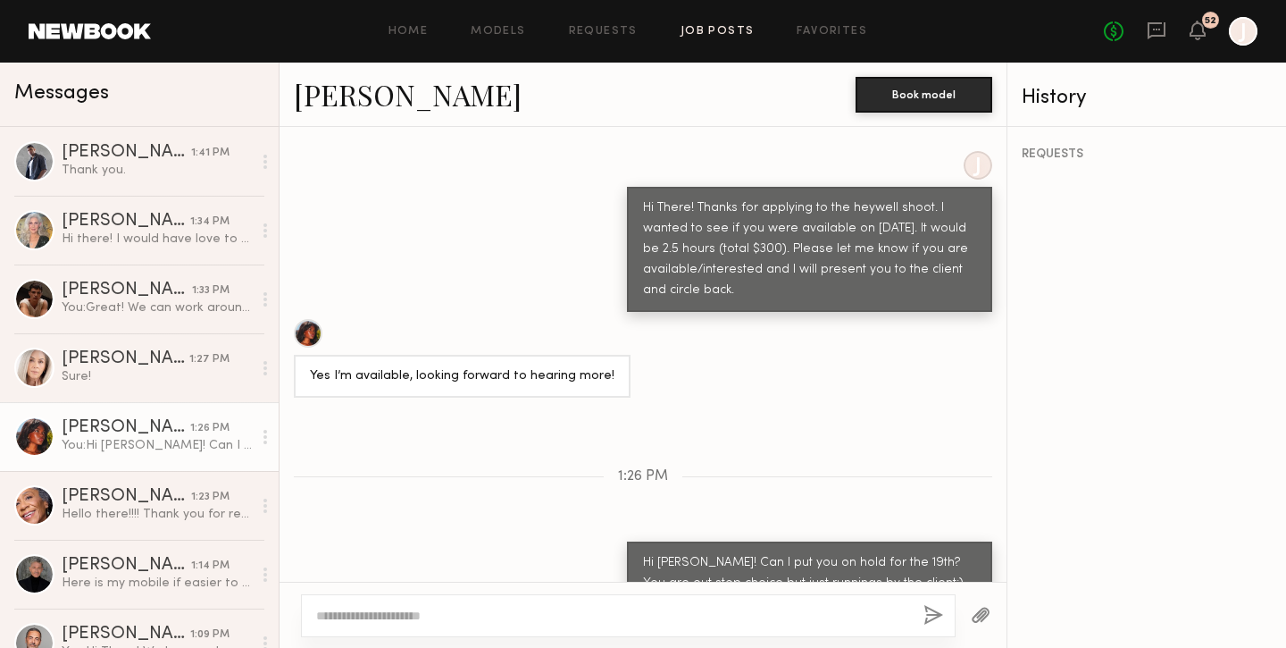
click at [717, 29] on link "Job Posts" at bounding box center [718, 32] width 74 height 12
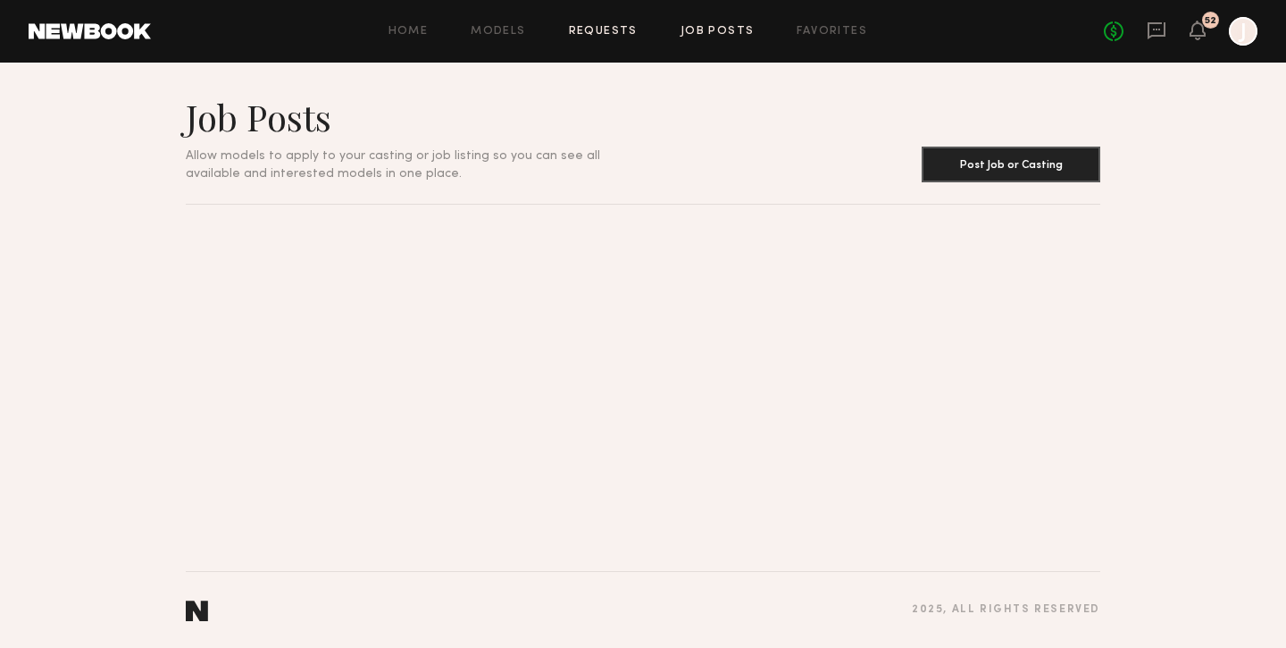
click at [609, 34] on link "Requests" at bounding box center [603, 32] width 69 height 12
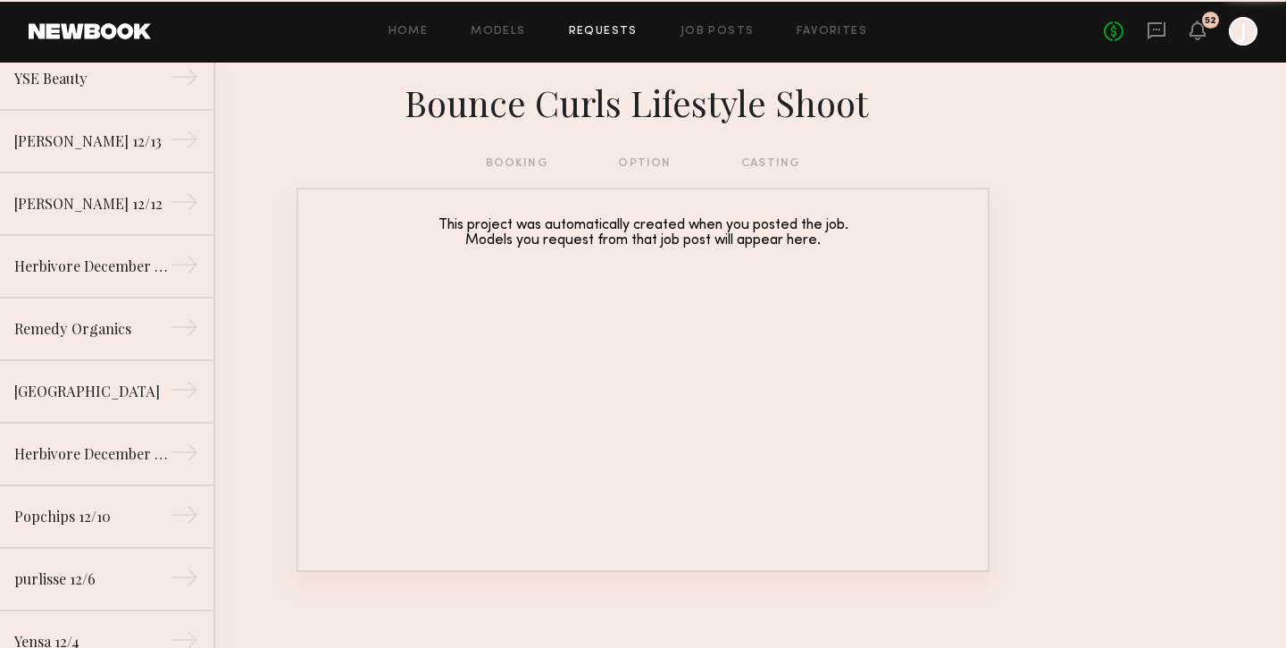
scroll to position [3832, 0]
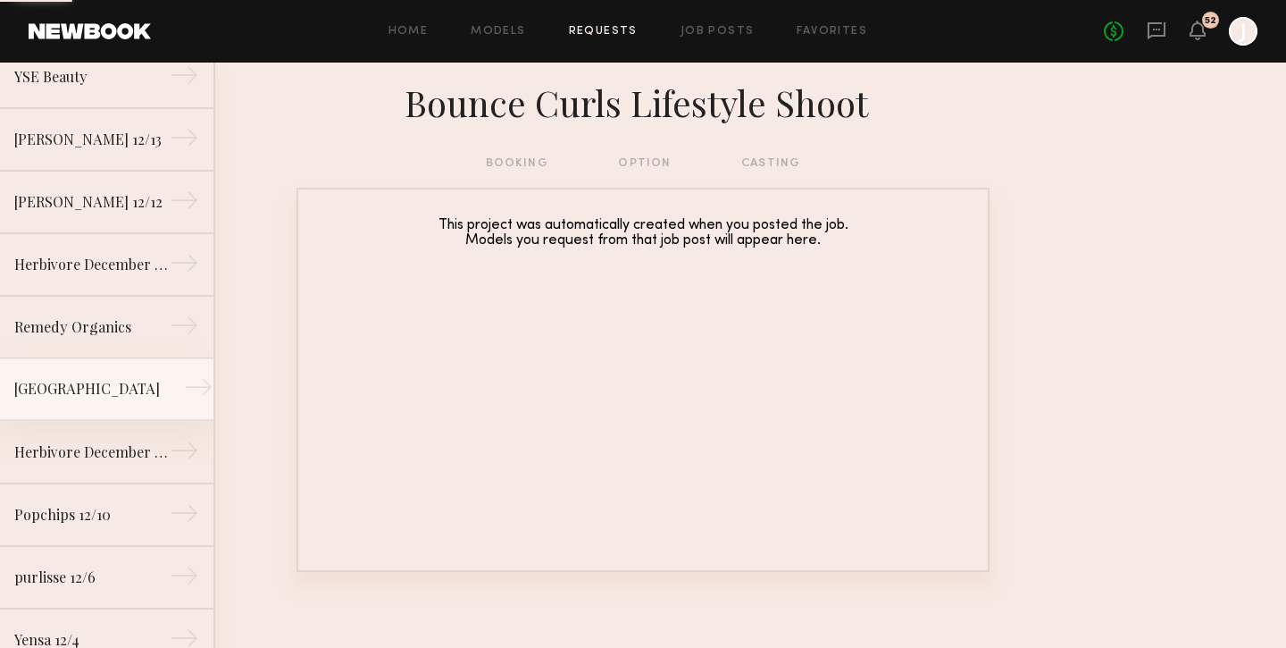
click at [138, 377] on link "[GEOGRAPHIC_DATA] →" at bounding box center [106, 389] width 213 height 63
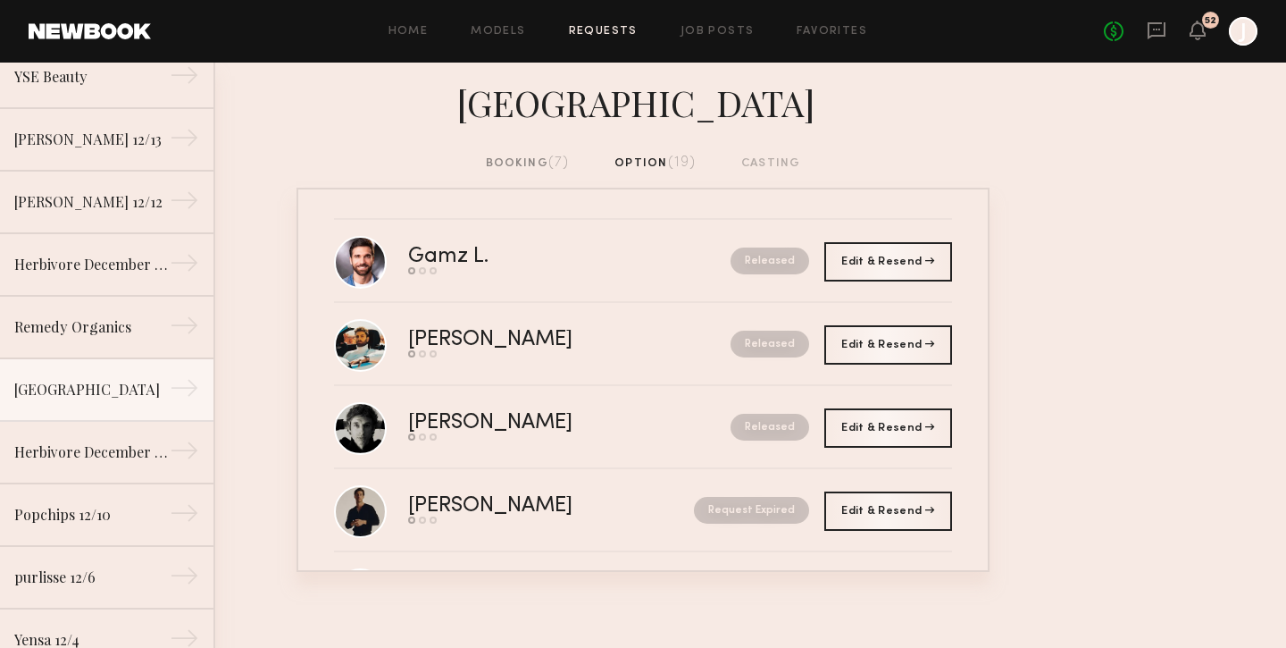
click at [530, 162] on div "booking (7)" at bounding box center [528, 164] width 84 height 20
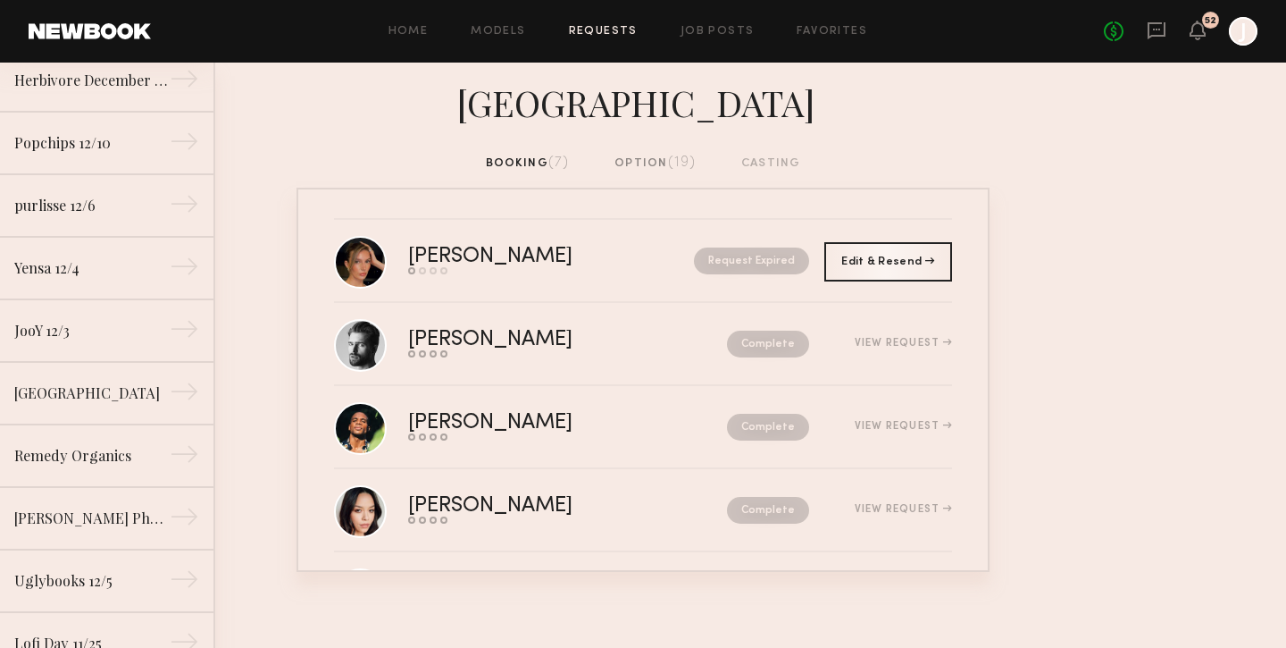
scroll to position [4204, 0]
click at [114, 387] on div "[GEOGRAPHIC_DATA]" at bounding box center [91, 391] width 155 height 21
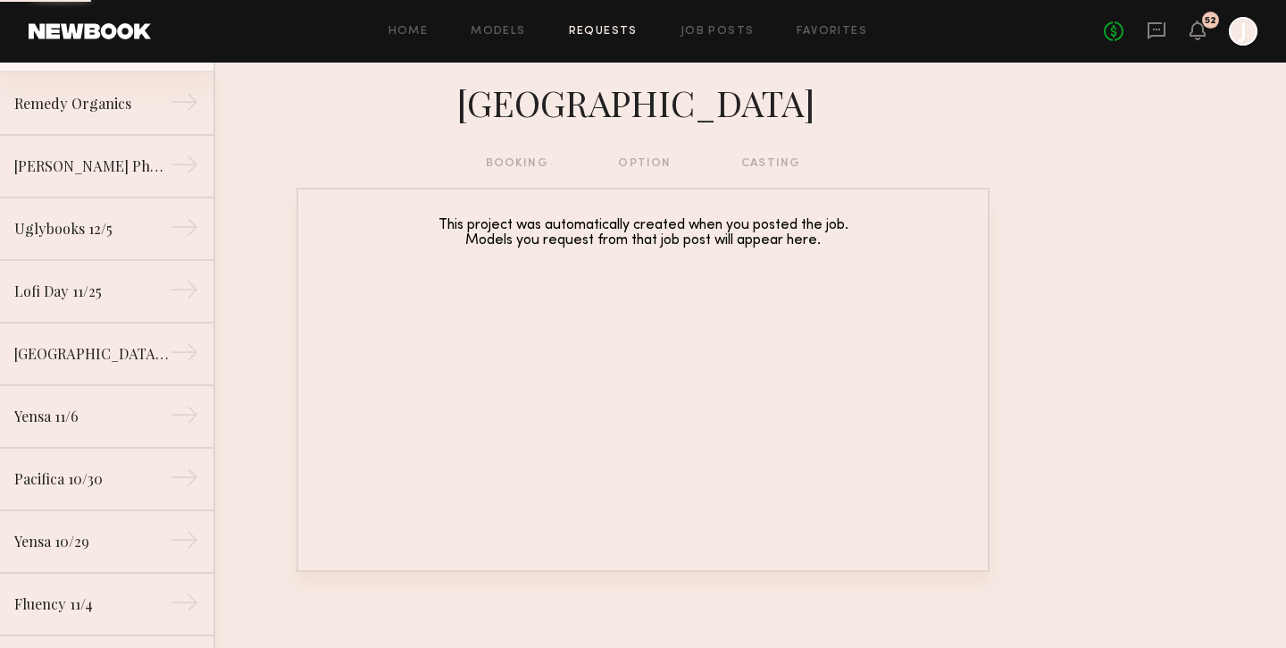
scroll to position [4557, 0]
click at [114, 330] on link "[GEOGRAPHIC_DATA] 11/26 →" at bounding box center [106, 352] width 213 height 63
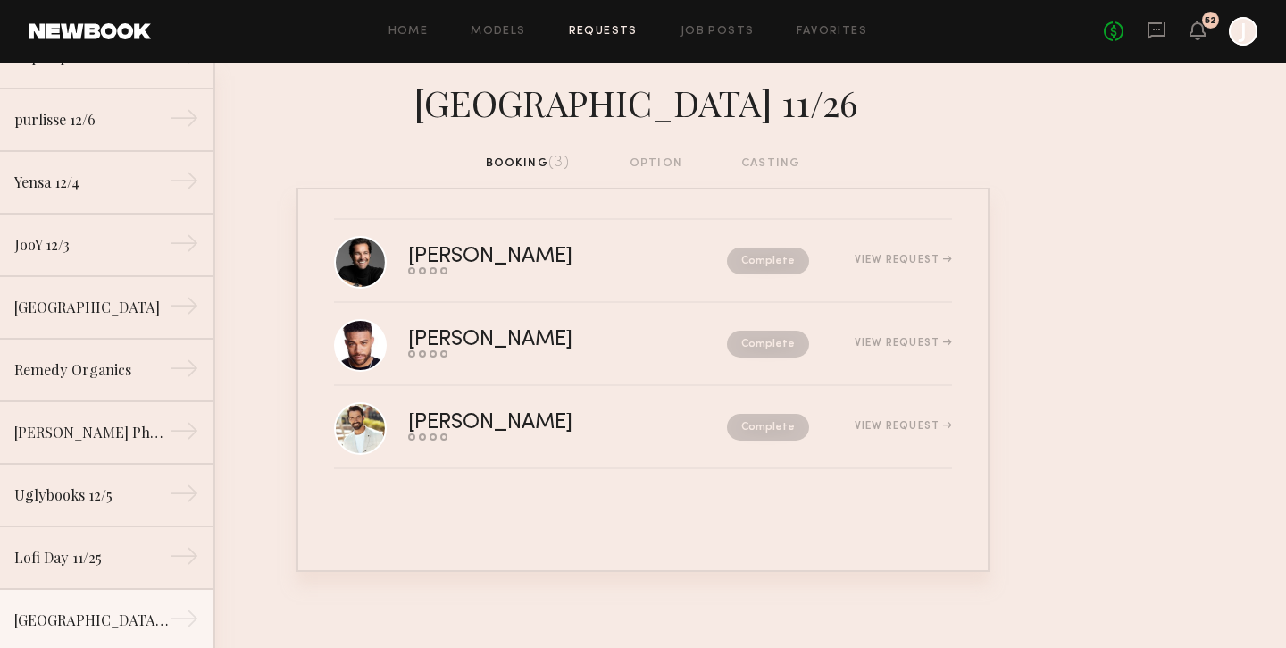
scroll to position [4282, 0]
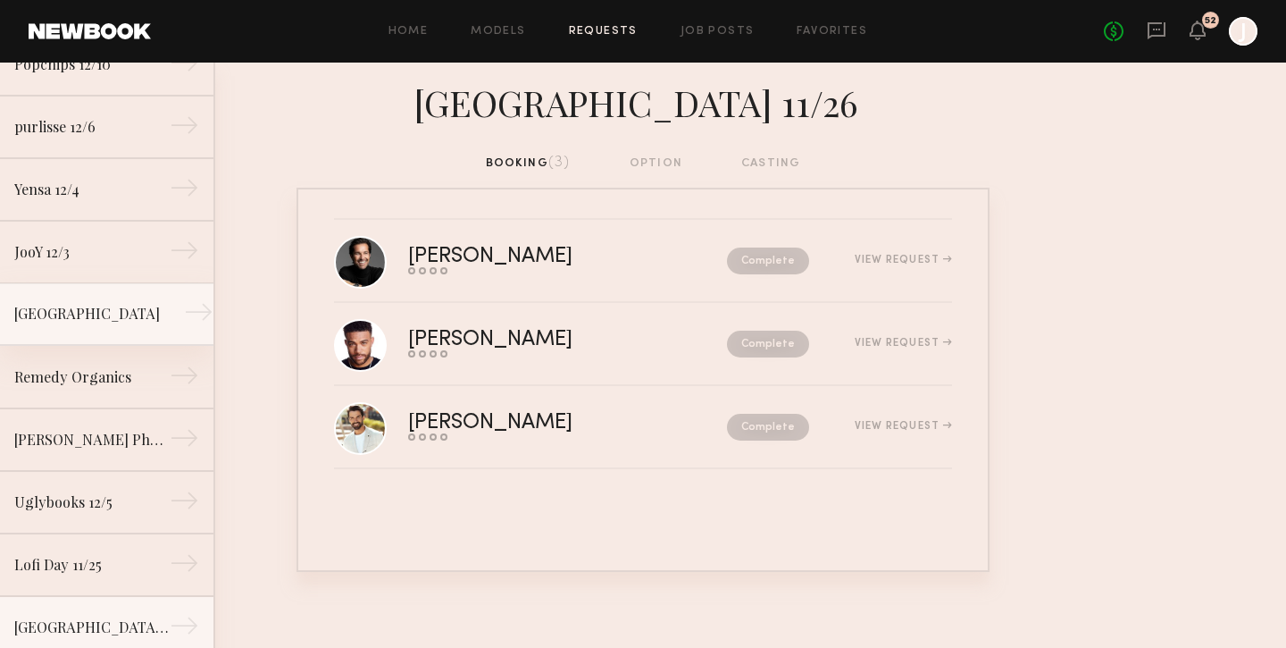
click at [120, 322] on div "[GEOGRAPHIC_DATA]" at bounding box center [91, 313] width 155 height 21
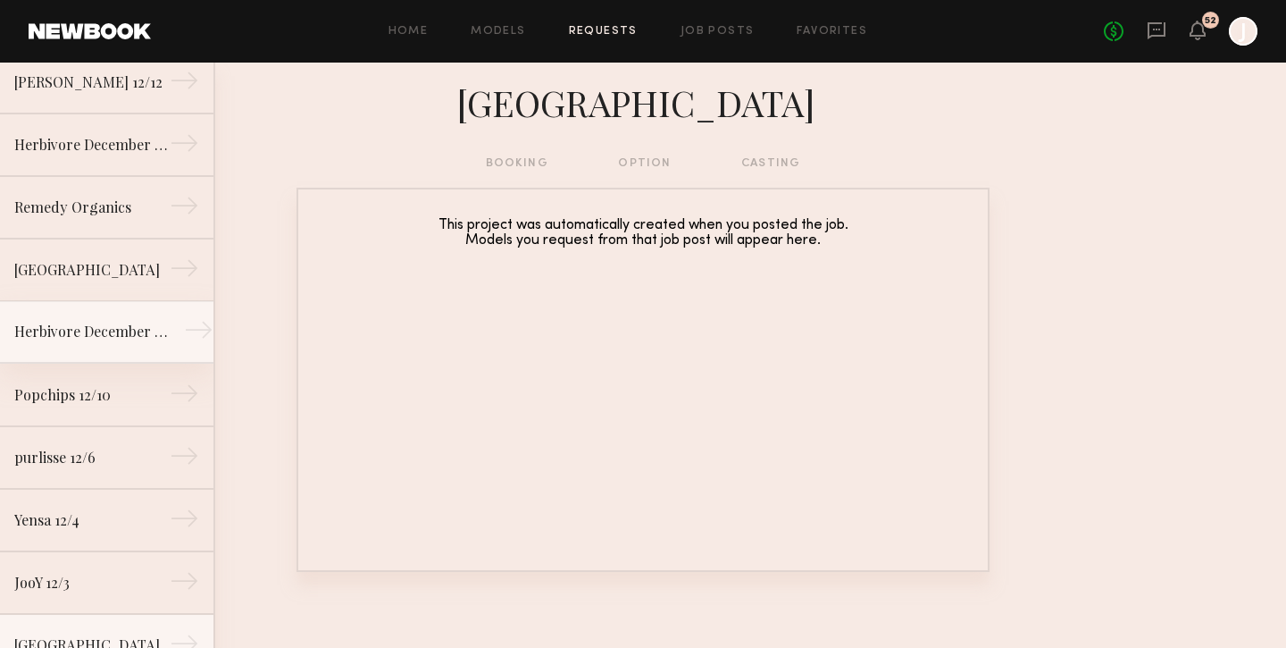
scroll to position [3942, 0]
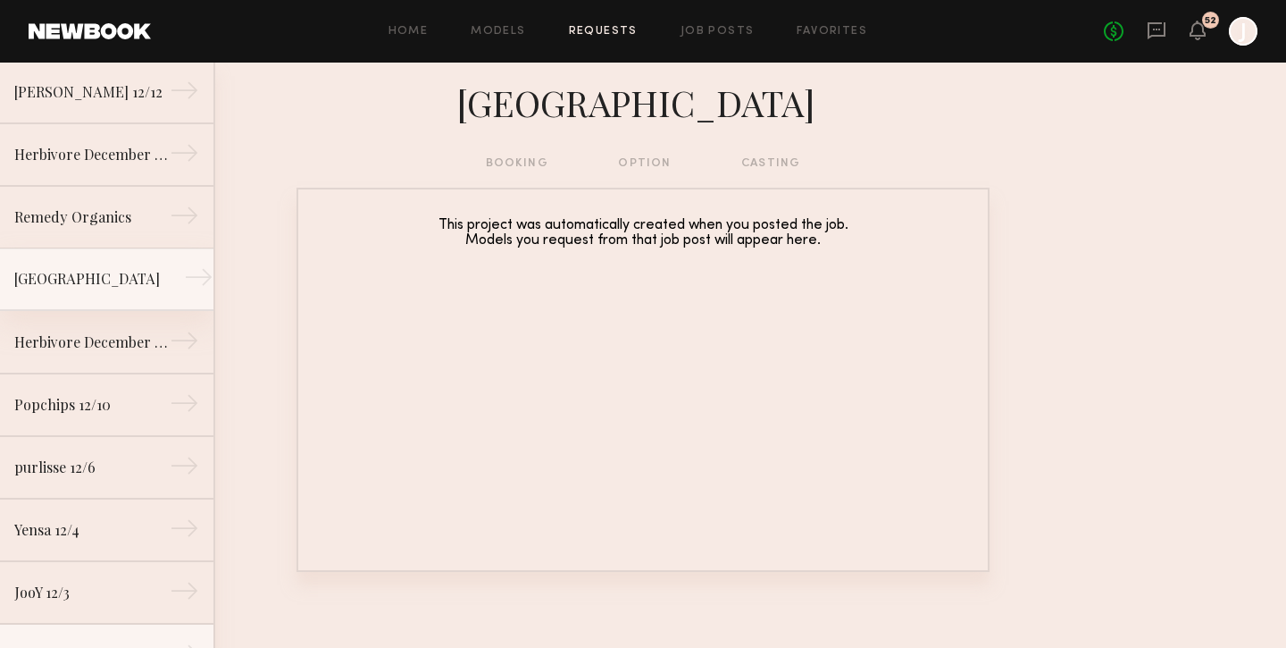
click at [79, 272] on div "[GEOGRAPHIC_DATA]" at bounding box center [91, 278] width 155 height 21
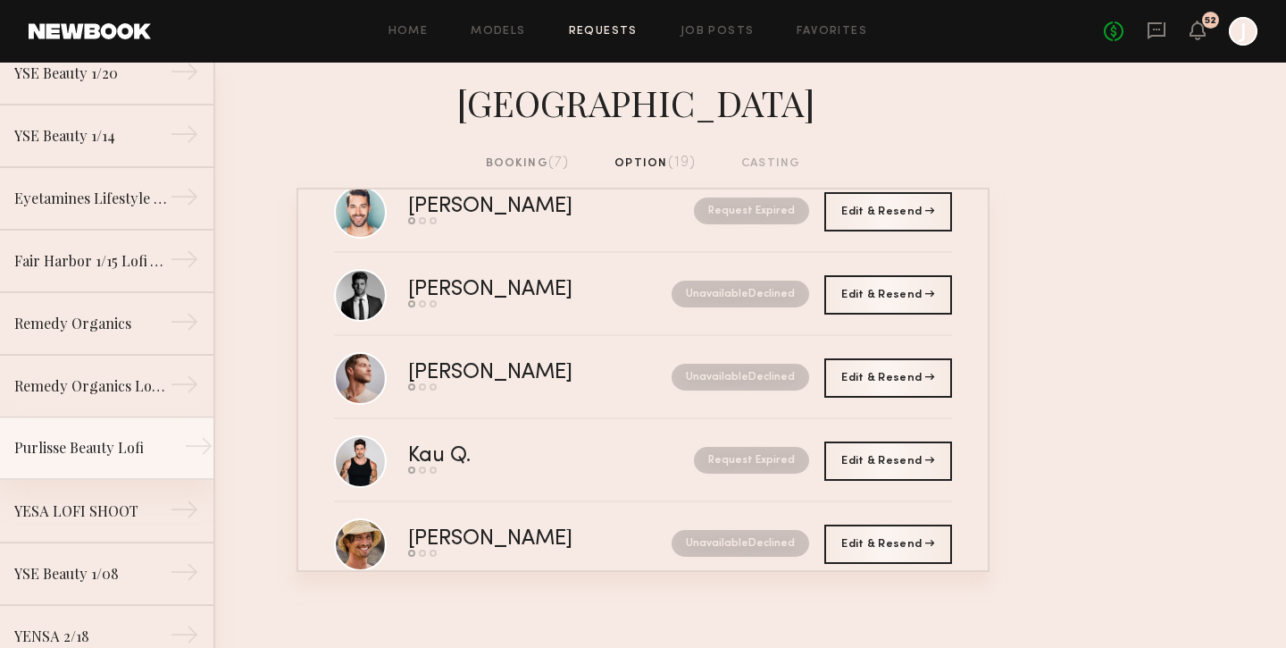
scroll to position [2874, 0]
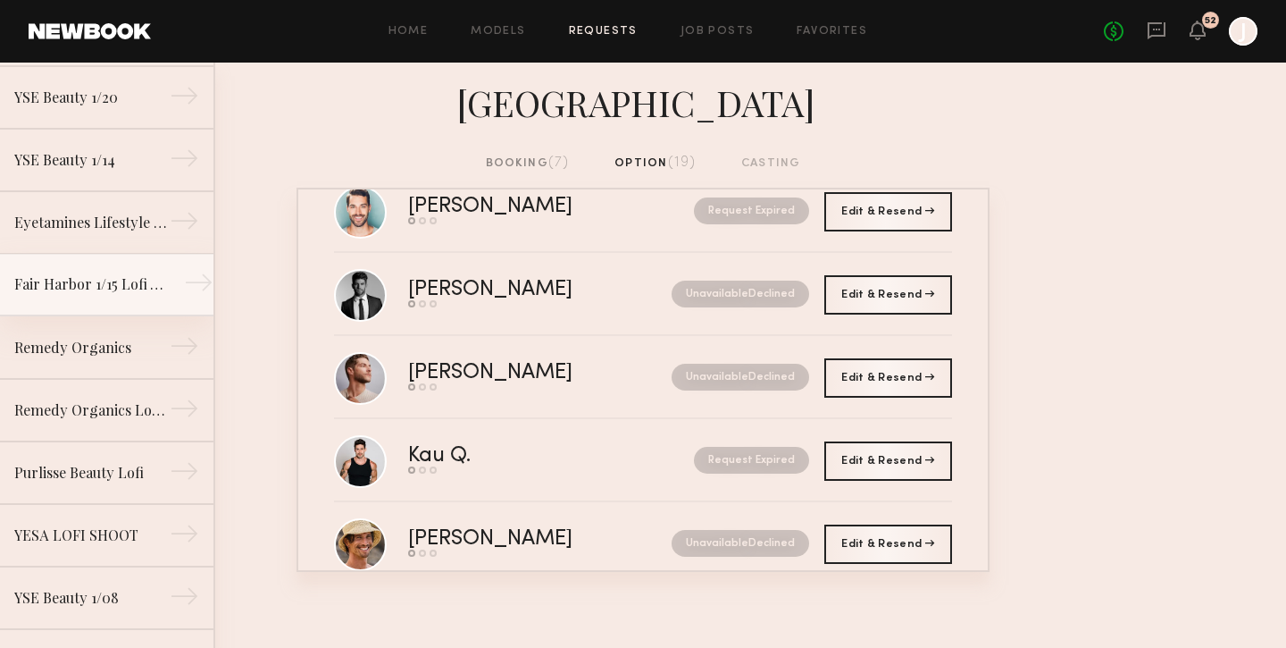
click at [138, 287] on div "Fair Harbor 1/15 Lofi Video Shoot" at bounding box center [91, 283] width 155 height 21
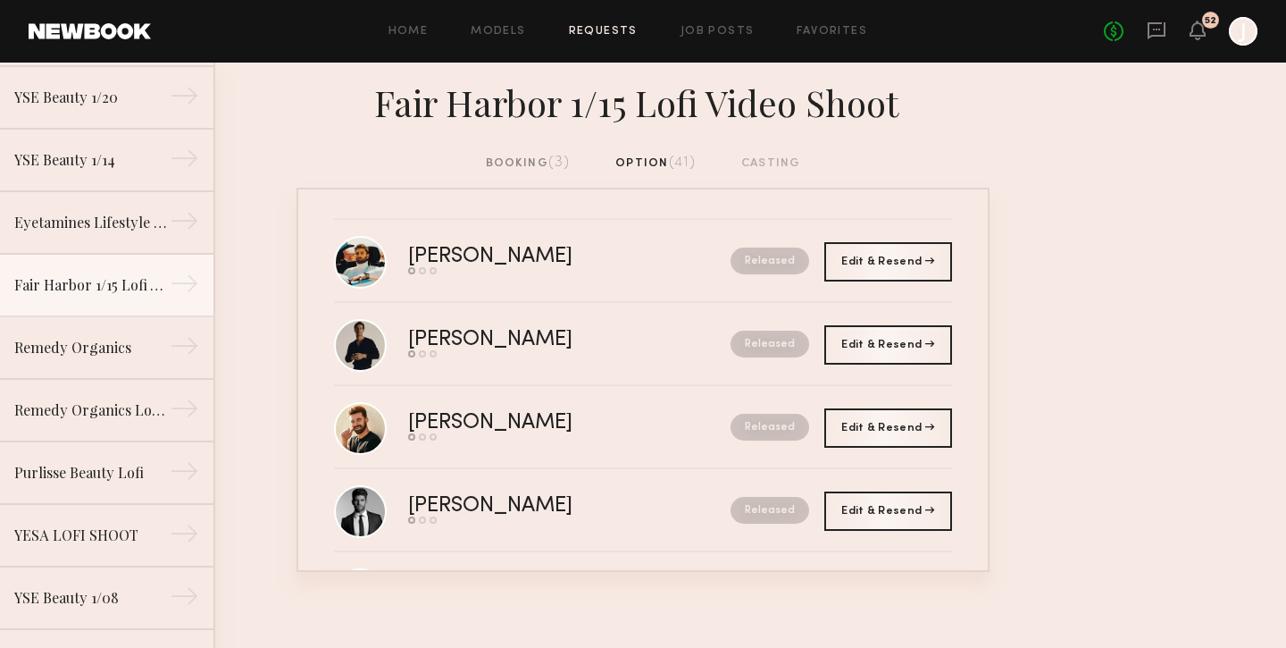
click at [525, 160] on div "booking (3)" at bounding box center [528, 164] width 85 height 20
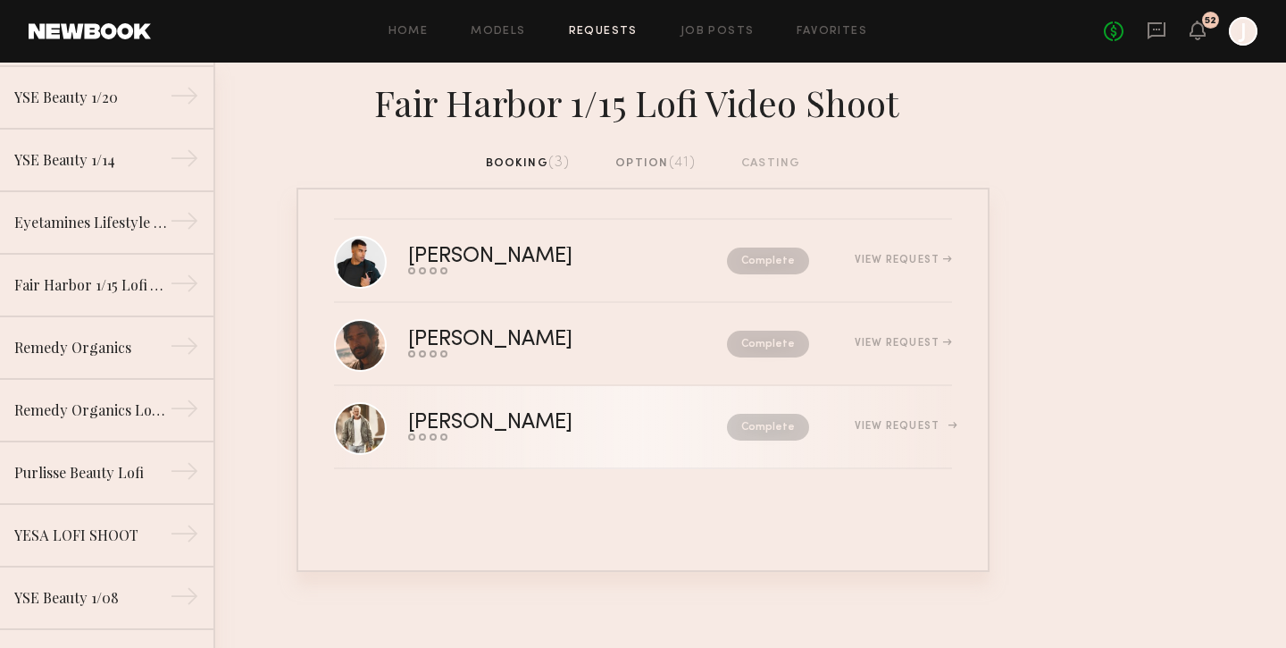
click at [430, 417] on div "[PERSON_NAME]" at bounding box center [529, 423] width 242 height 21
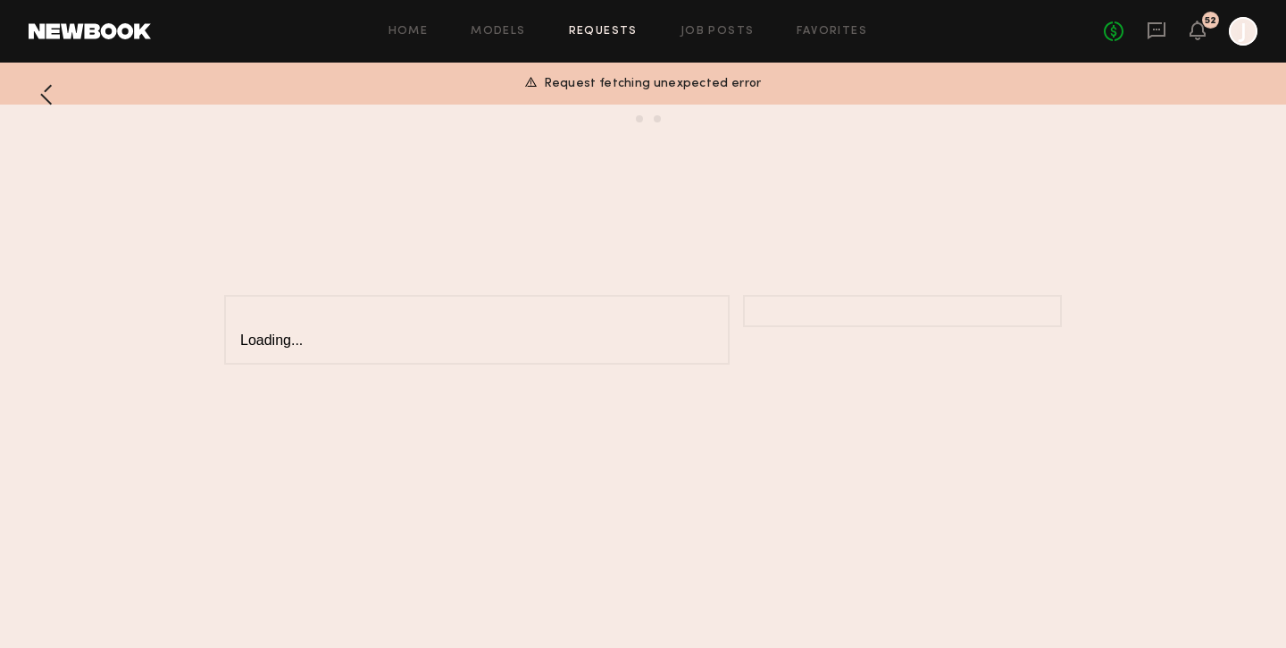
click at [49, 102] on div at bounding box center [47, 95] width 36 height 36
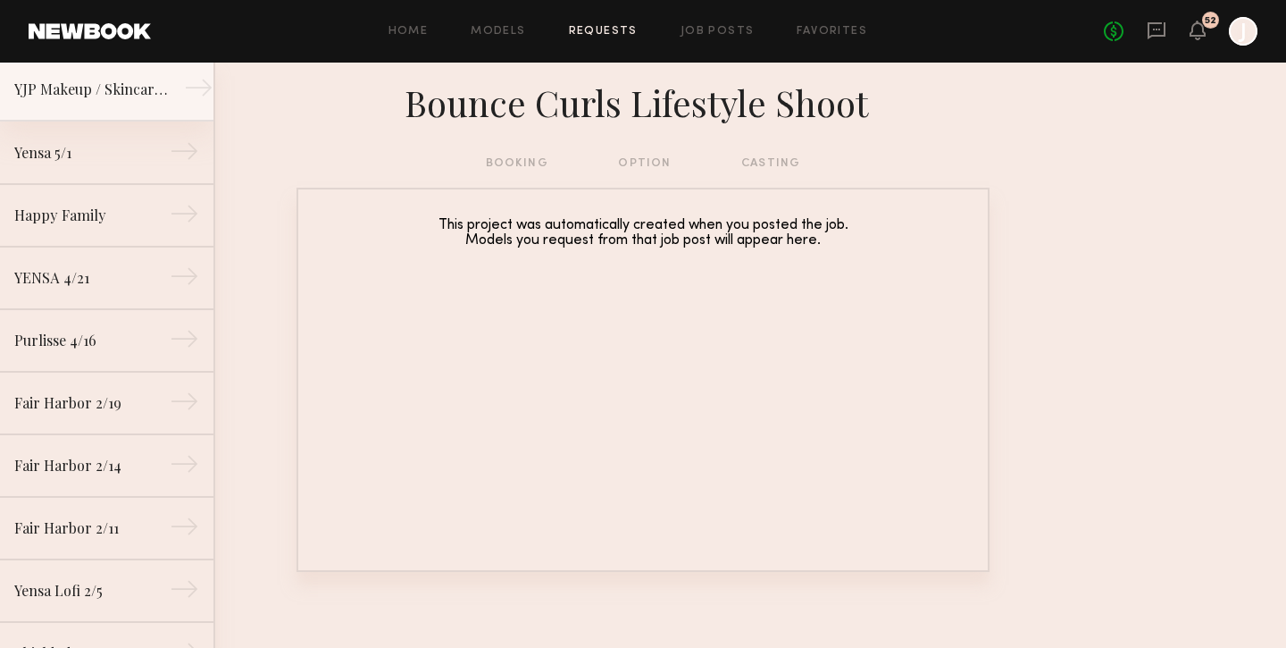
scroll to position [1383, 0]
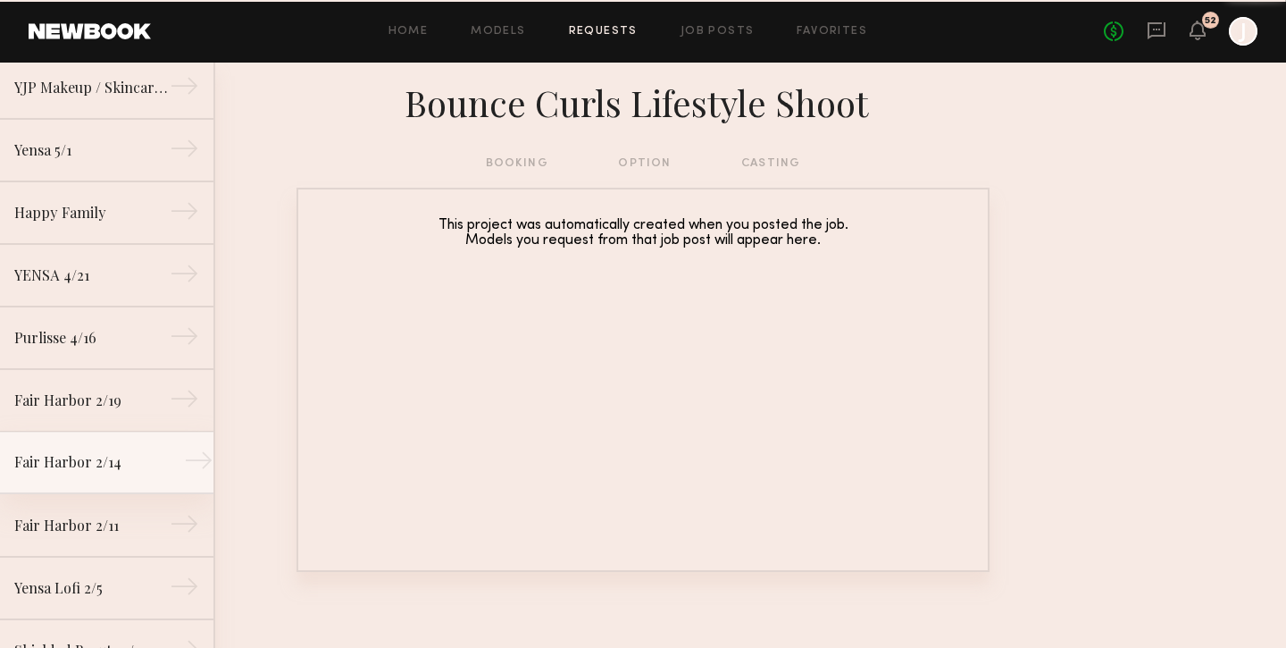
click at [62, 453] on div "Fair Harbor 2/14" at bounding box center [91, 461] width 155 height 21
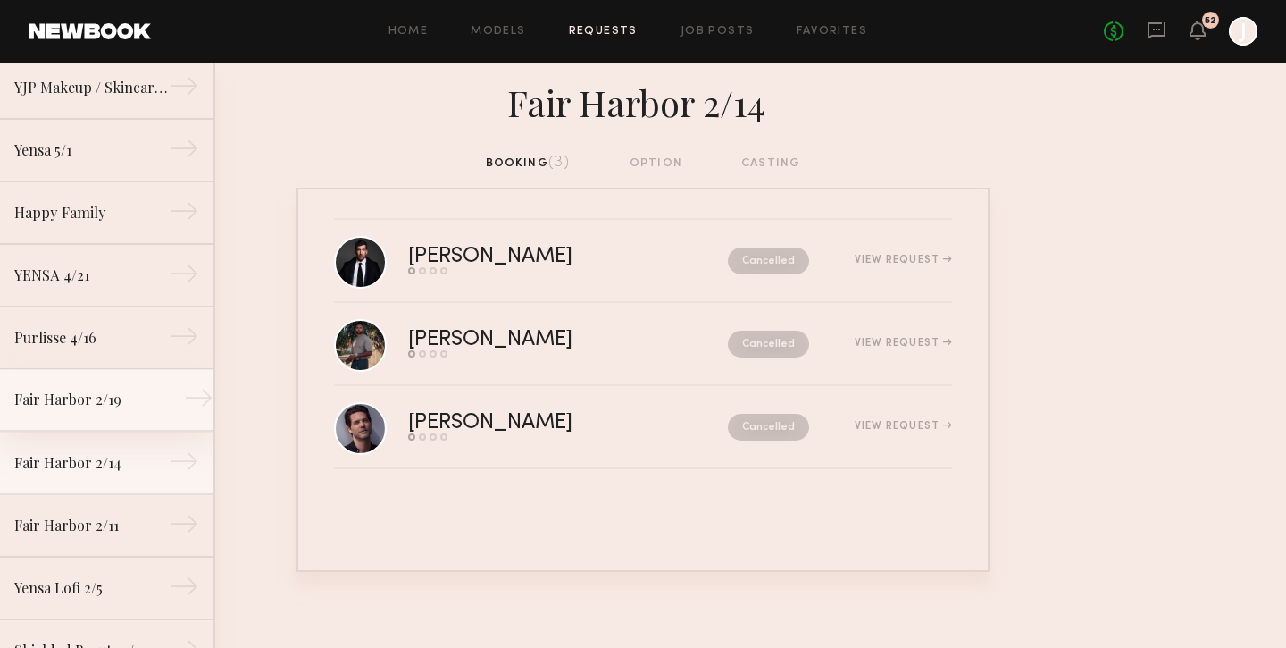
click at [107, 391] on div "Fair Harbor 2/19" at bounding box center [91, 399] width 155 height 21
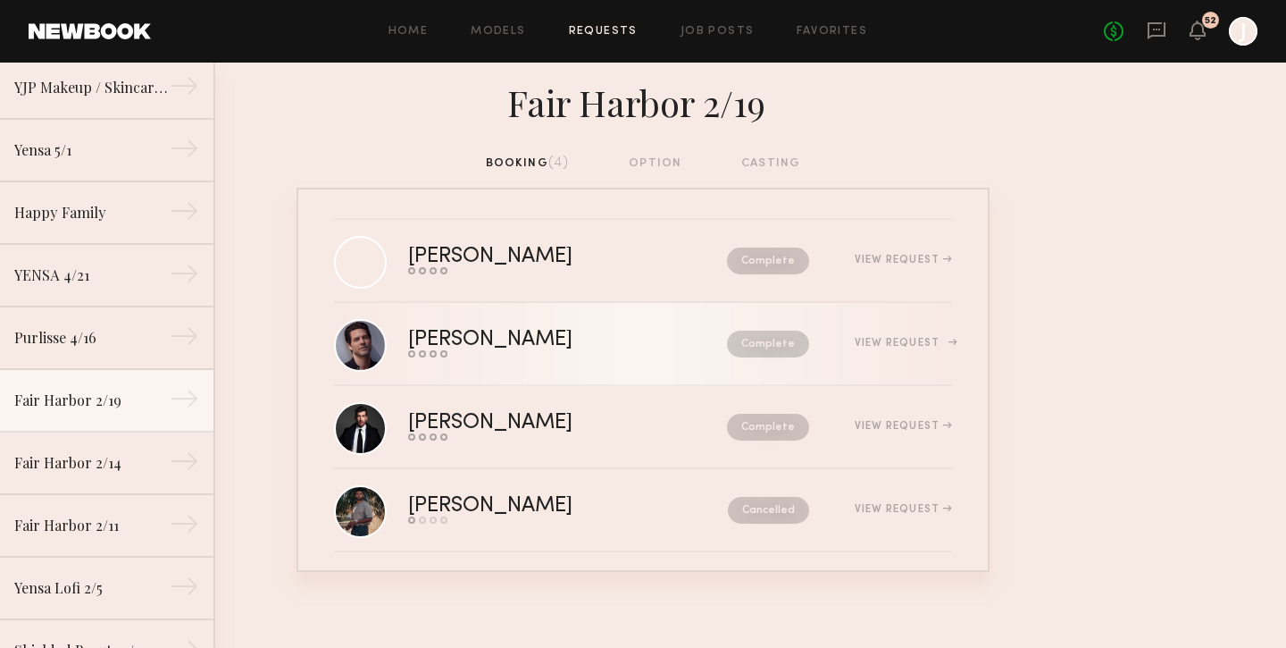
scroll to position [11, 0]
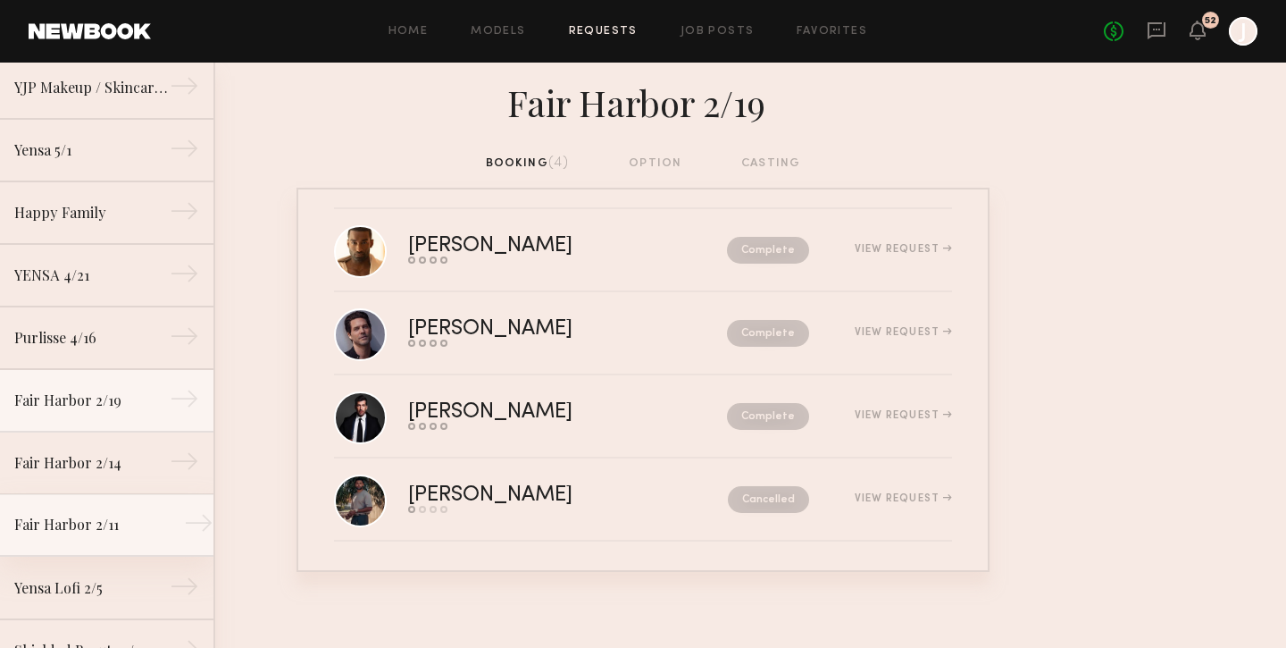
click at [131, 537] on link "Fair Harbor 2/11 →" at bounding box center [106, 525] width 213 height 63
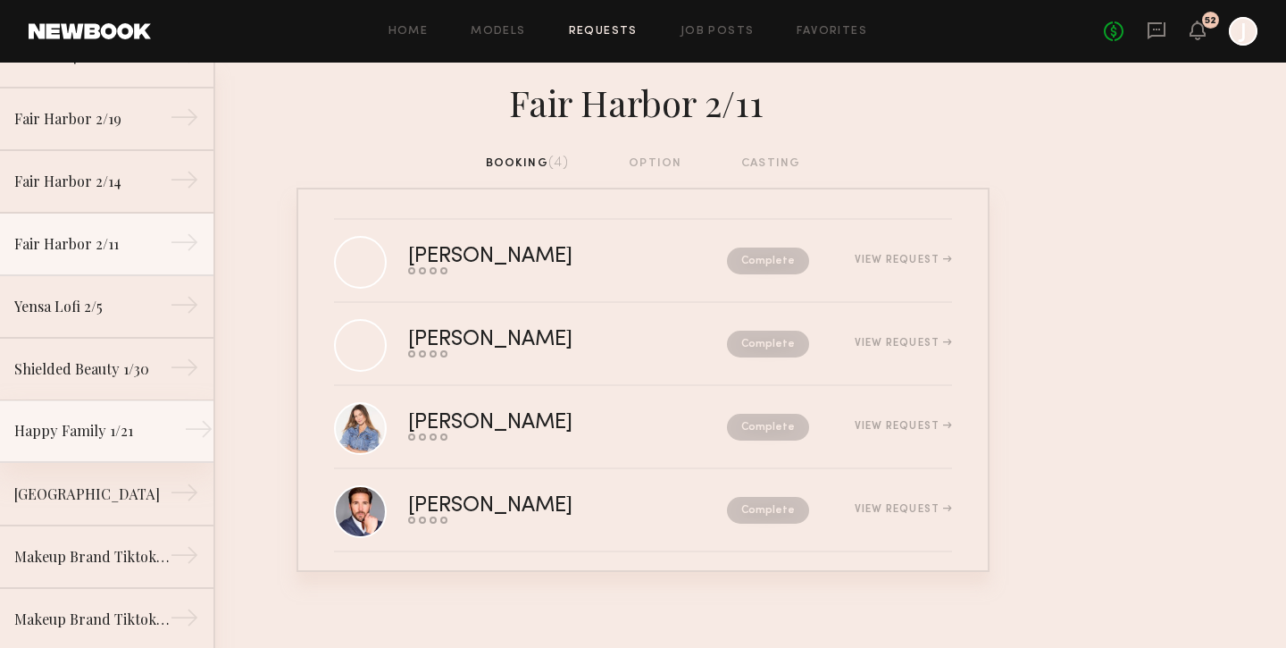
scroll to position [1680, 0]
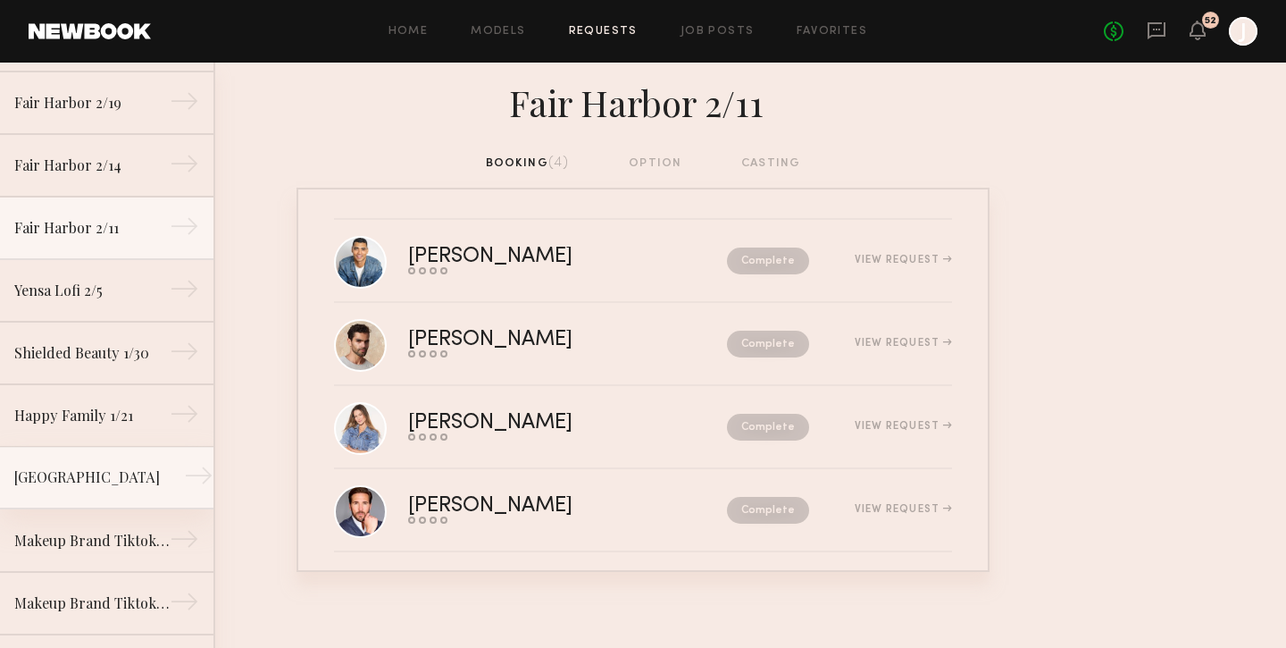
click at [130, 481] on div "[GEOGRAPHIC_DATA]" at bounding box center [91, 476] width 155 height 21
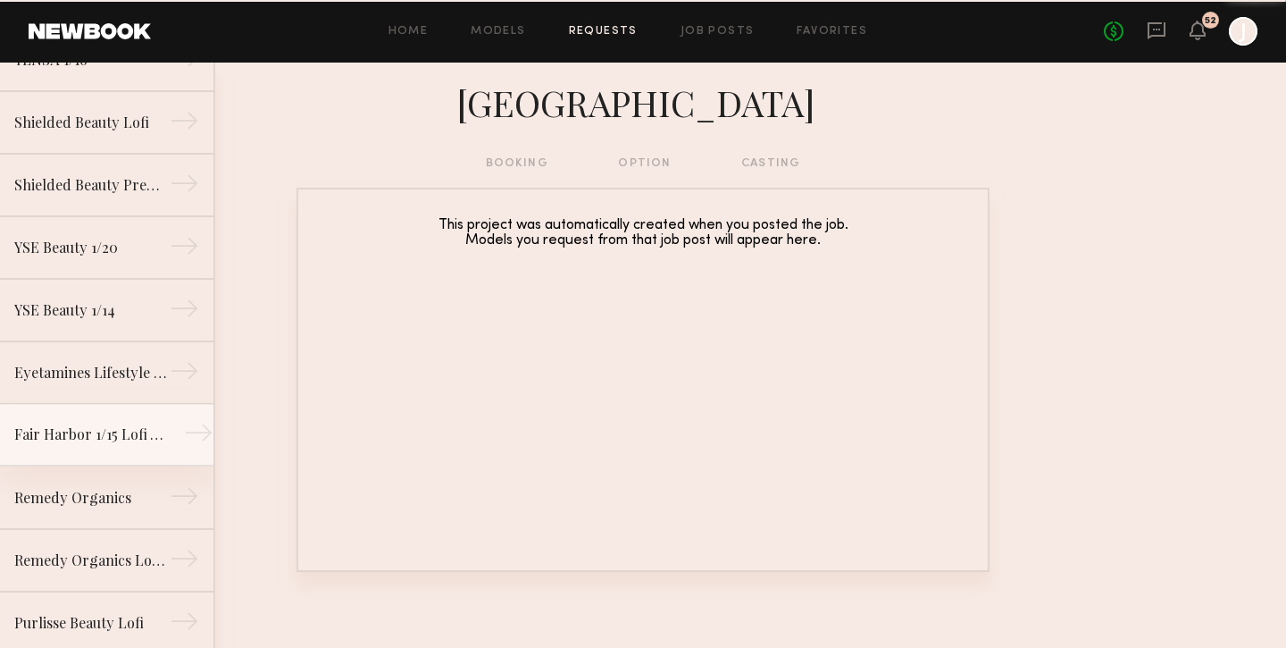
scroll to position [2724, 0]
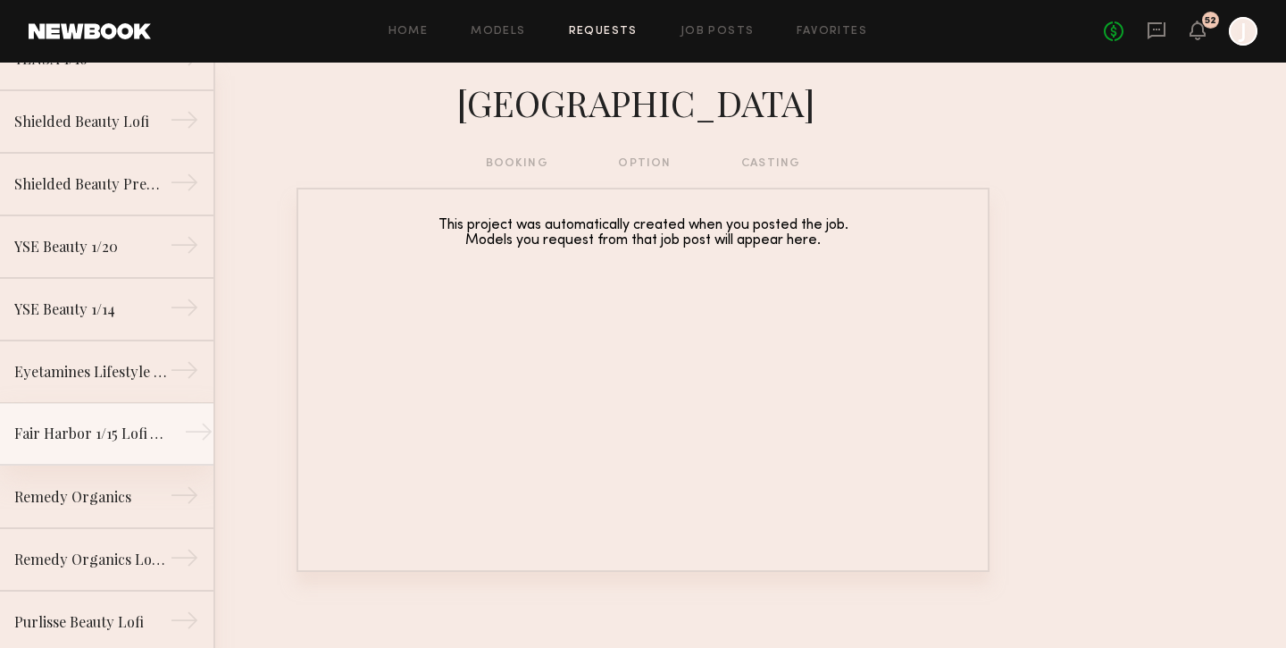
click at [126, 452] on link "Fair Harbor 1/15 Lofi Video Shoot →" at bounding box center [106, 434] width 213 height 63
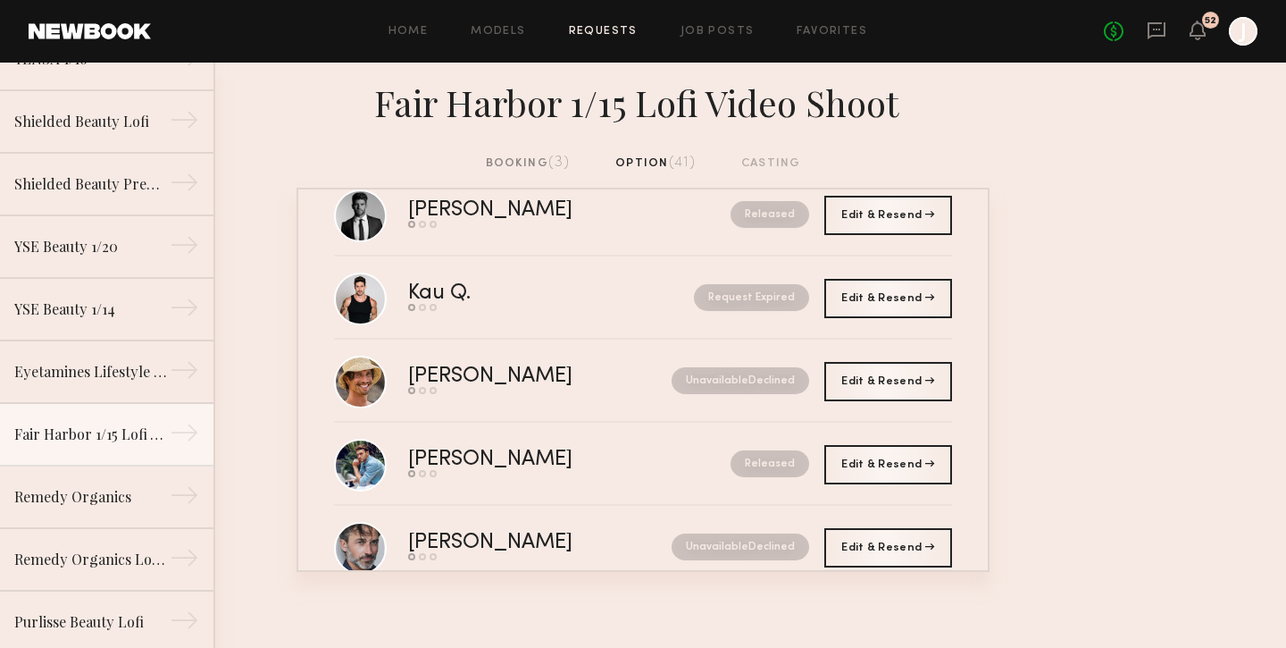
scroll to position [349, 0]
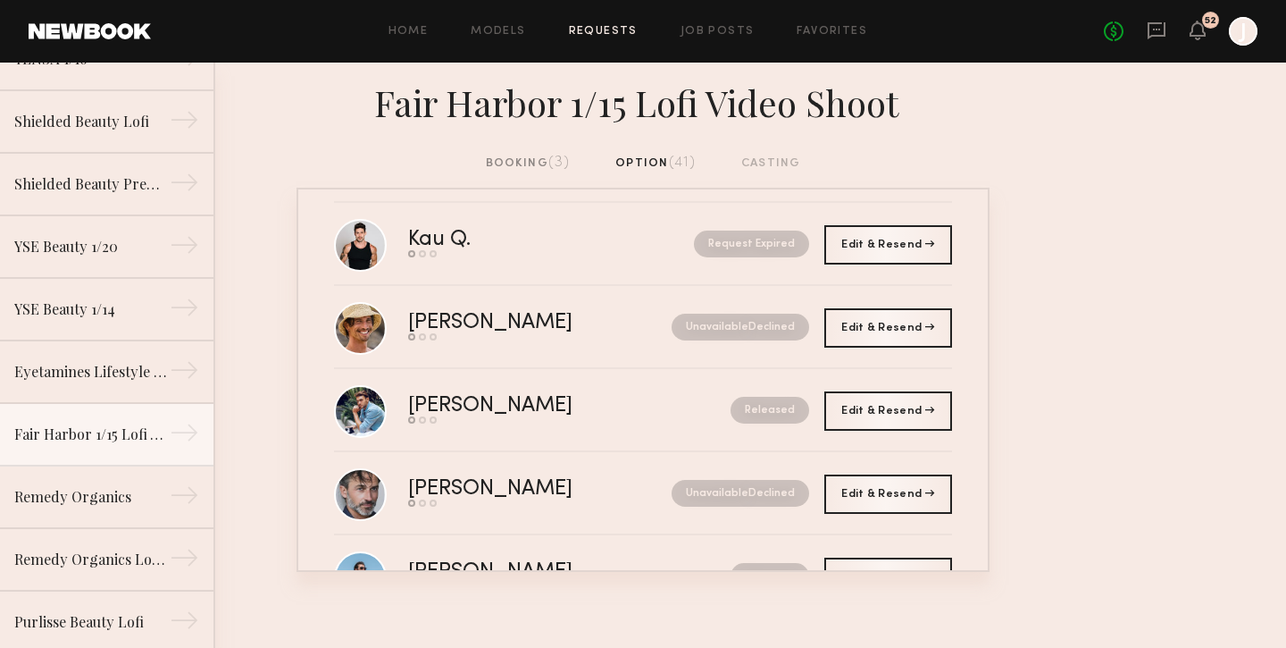
click at [544, 158] on div "booking (3)" at bounding box center [528, 164] width 85 height 20
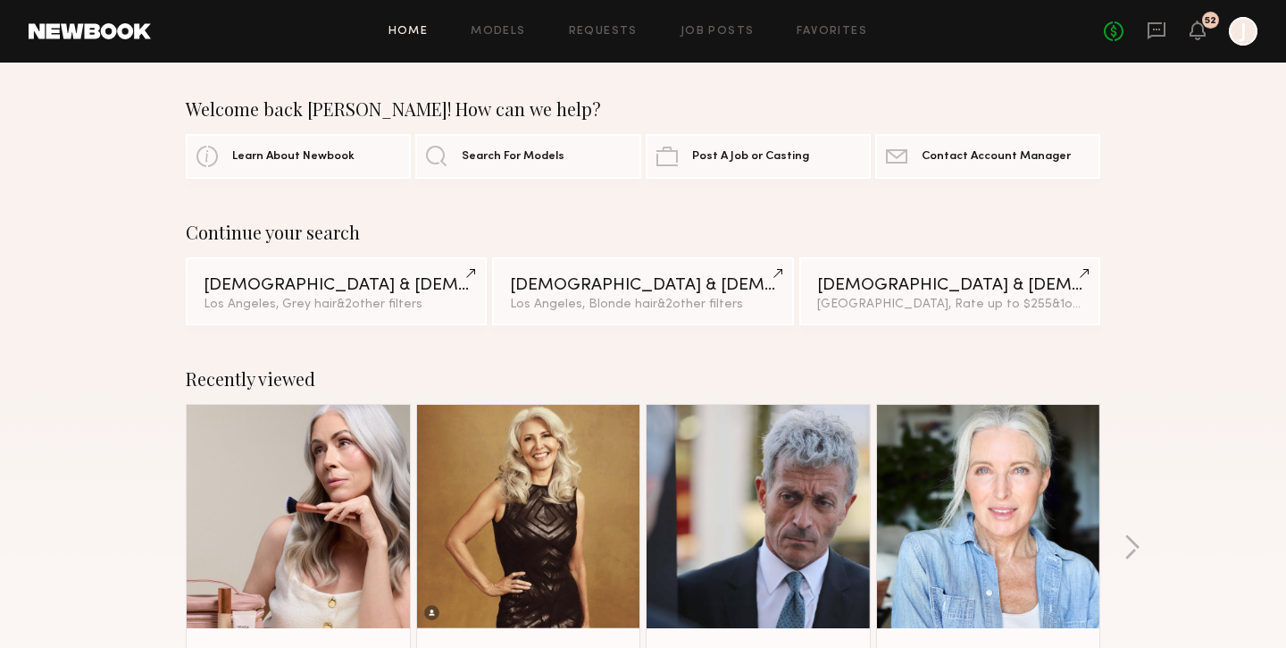
click at [507, 21] on div "Home Models Requests Job Posts Favorites Sign Out No fees up to $5,000 52 J" at bounding box center [704, 31] width 1107 height 29
click at [505, 32] on link "Models" at bounding box center [498, 32] width 54 height 12
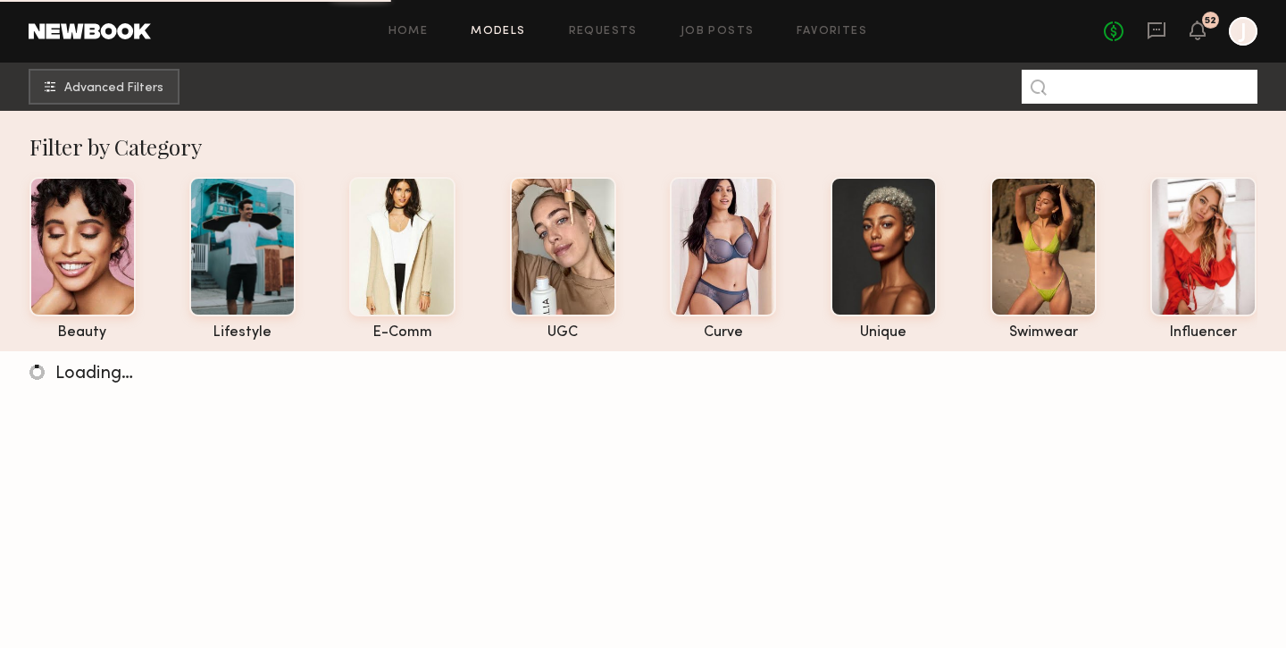
click at [1117, 89] on input at bounding box center [1140, 87] width 236 height 34
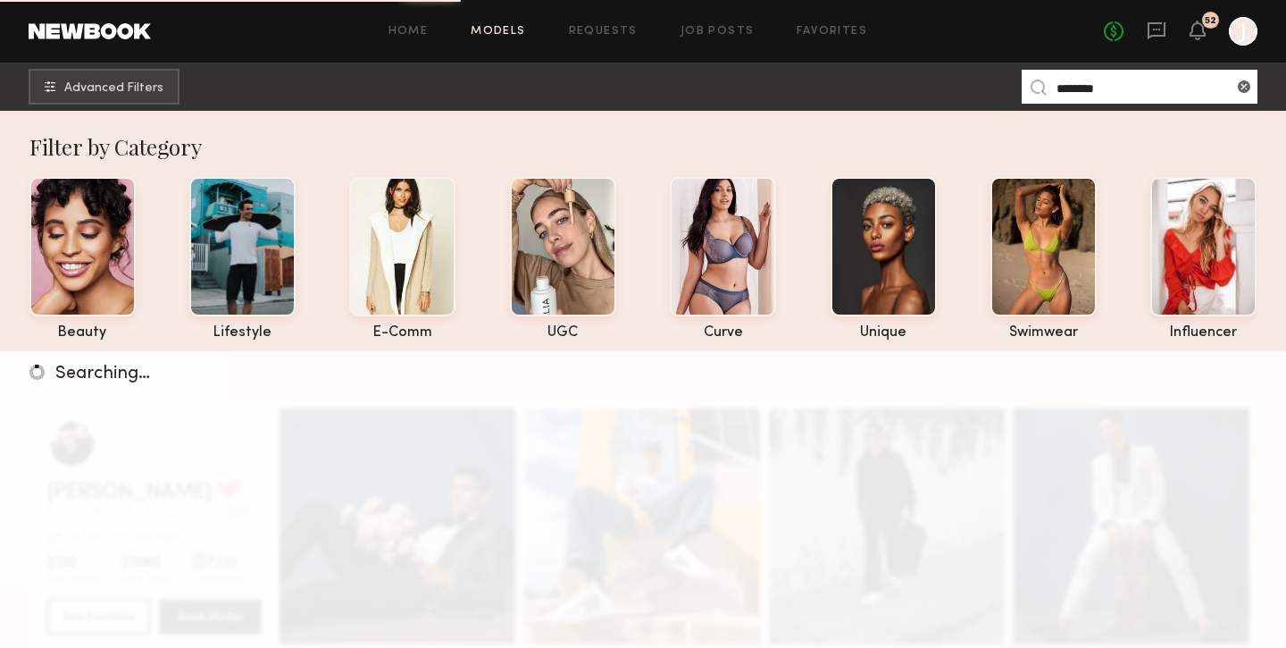
type input "*******"
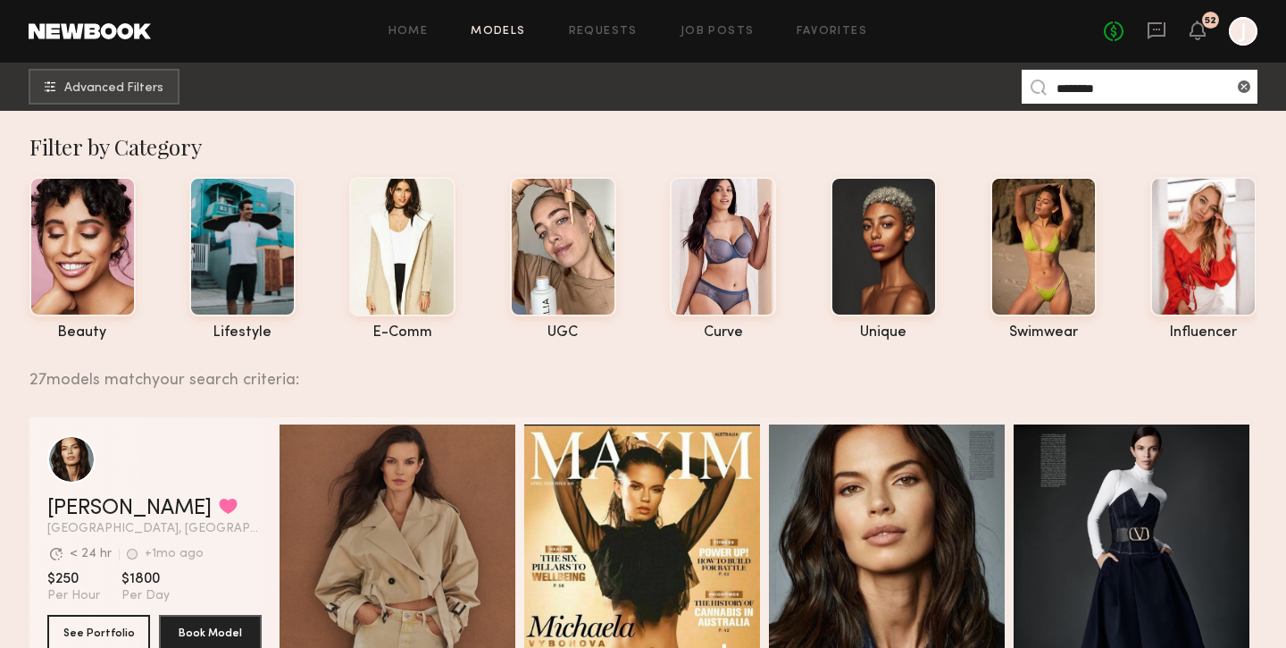
click at [499, 29] on link "Models" at bounding box center [498, 32] width 54 height 12
click at [397, 24] on div "Home Models Requests Job Posts Favorites Sign Out No fees up to $5,000 52 J" at bounding box center [704, 31] width 1107 height 29
click at [405, 31] on link "Home" at bounding box center [409, 32] width 40 height 12
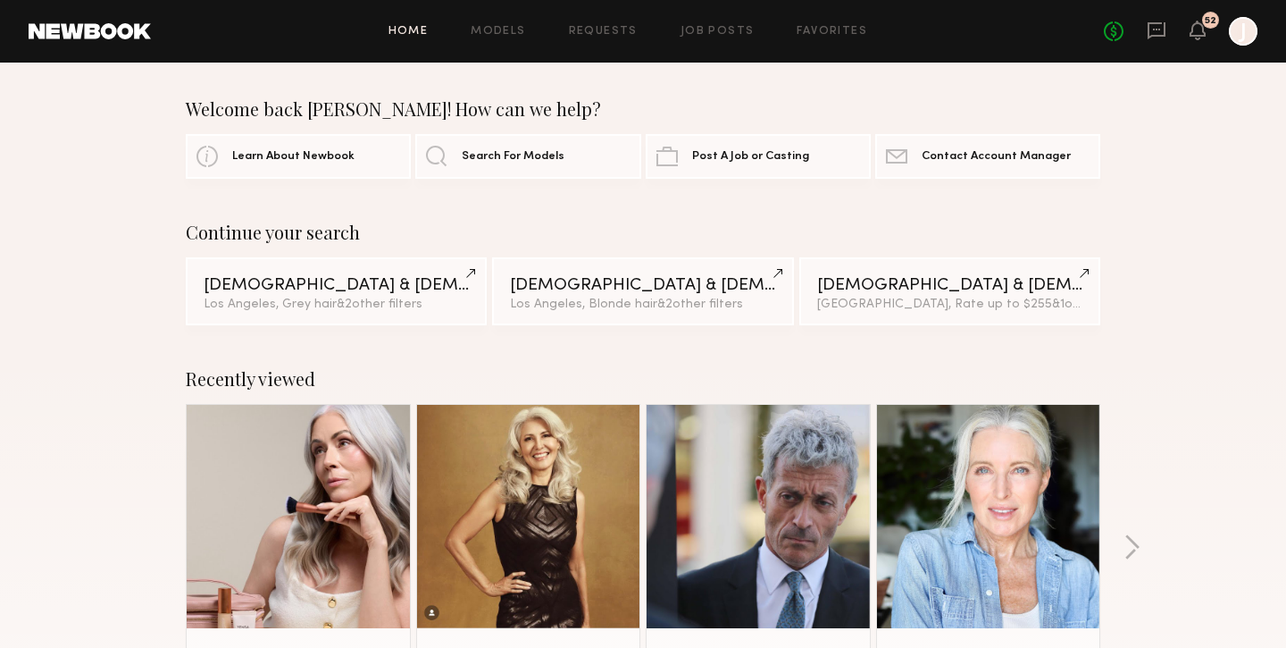
click at [515, 39] on div "Home Models Requests Job Posts Favorites Sign Out No fees up to $5,000 52 J" at bounding box center [704, 31] width 1107 height 29
click at [505, 30] on link "Models" at bounding box center [498, 32] width 54 height 12
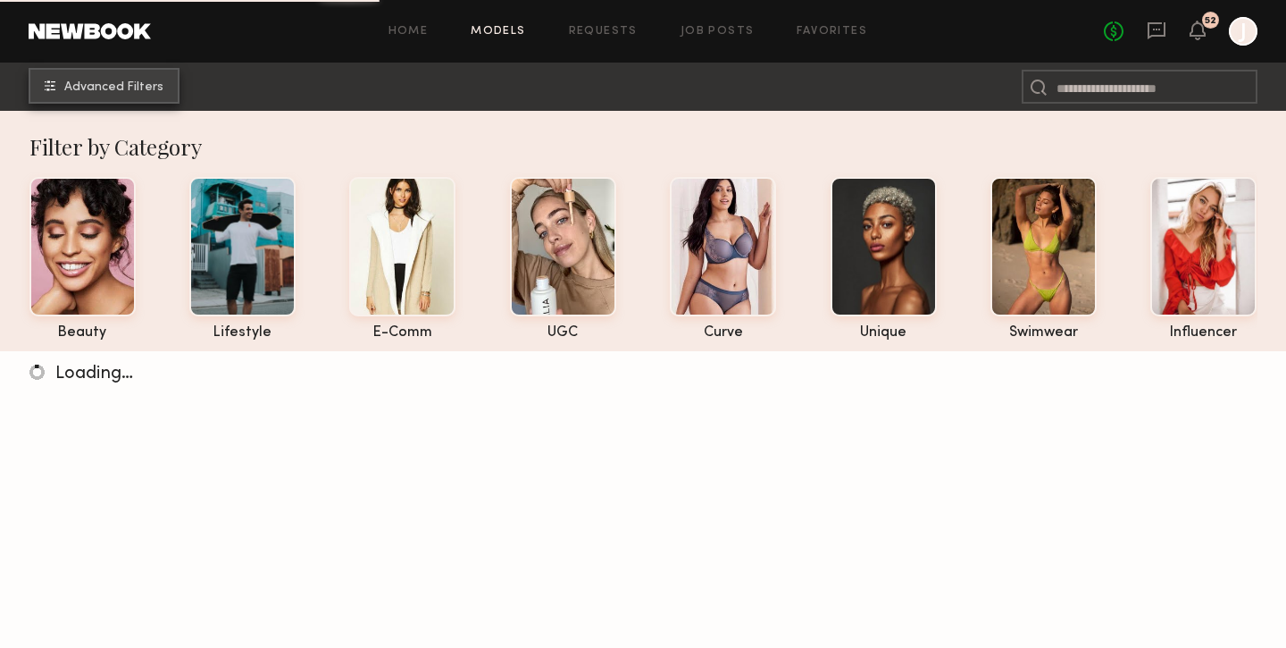
click at [92, 91] on span "Advanced Filters" at bounding box center [113, 87] width 99 height 13
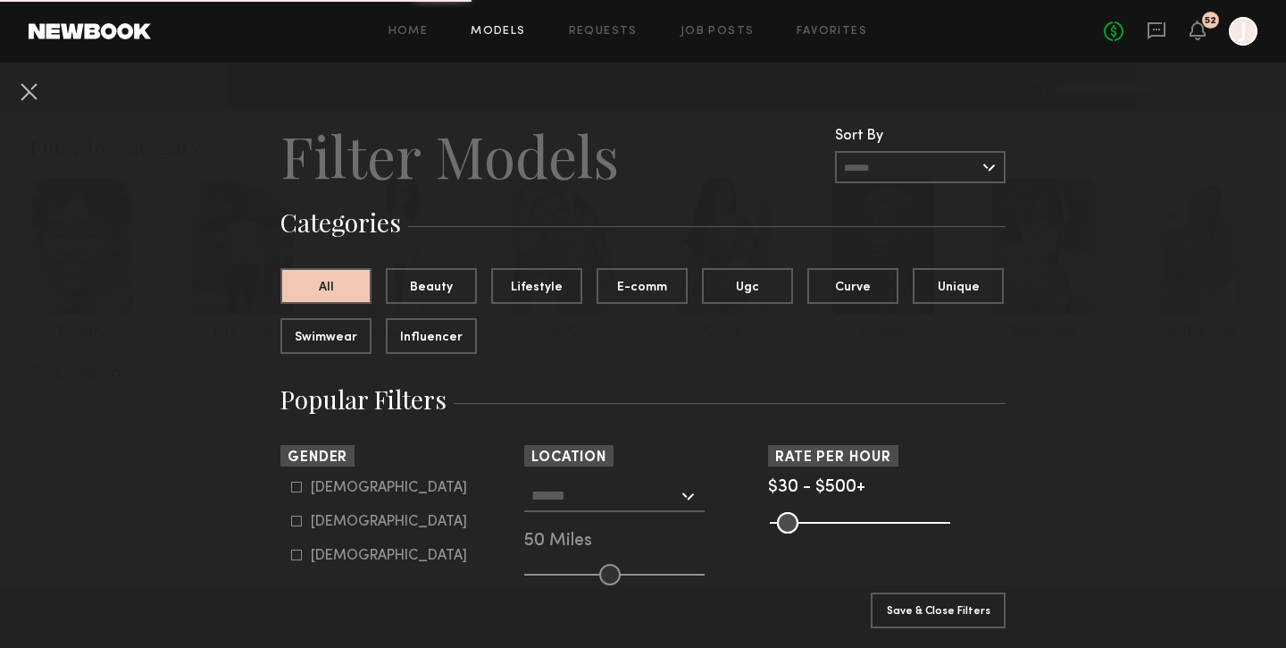
scroll to position [65, 0]
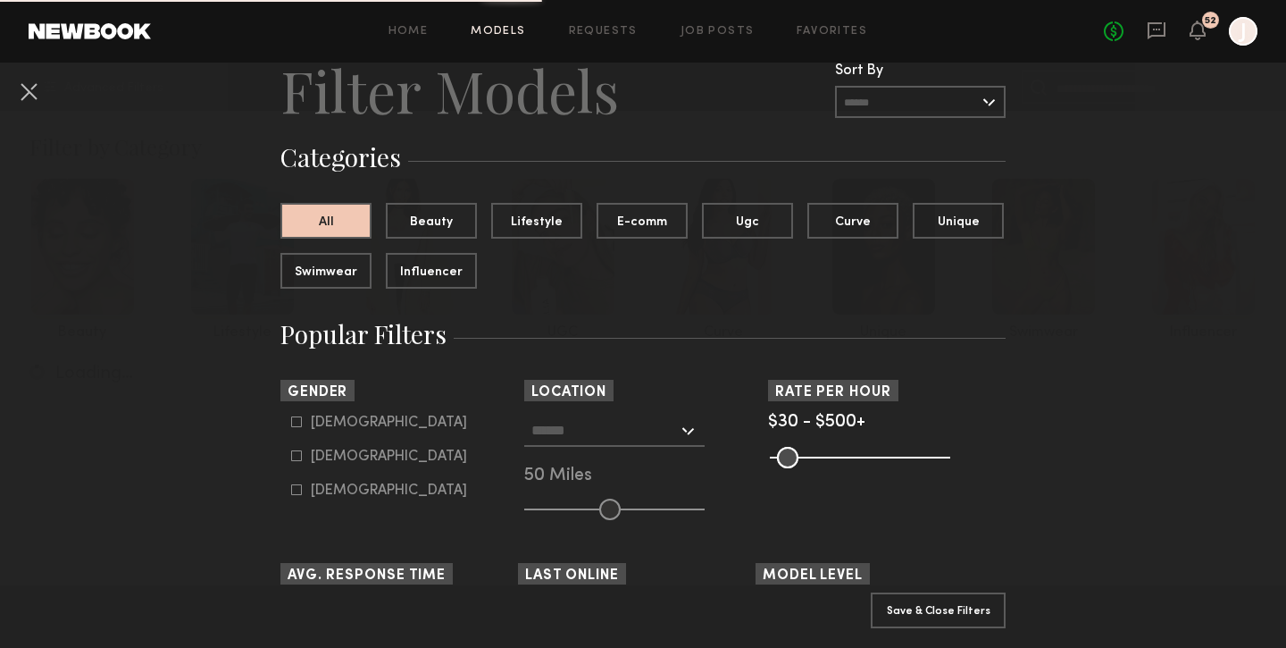
click at [300, 427] on icon at bounding box center [297, 422] width 10 height 10
type input "*"
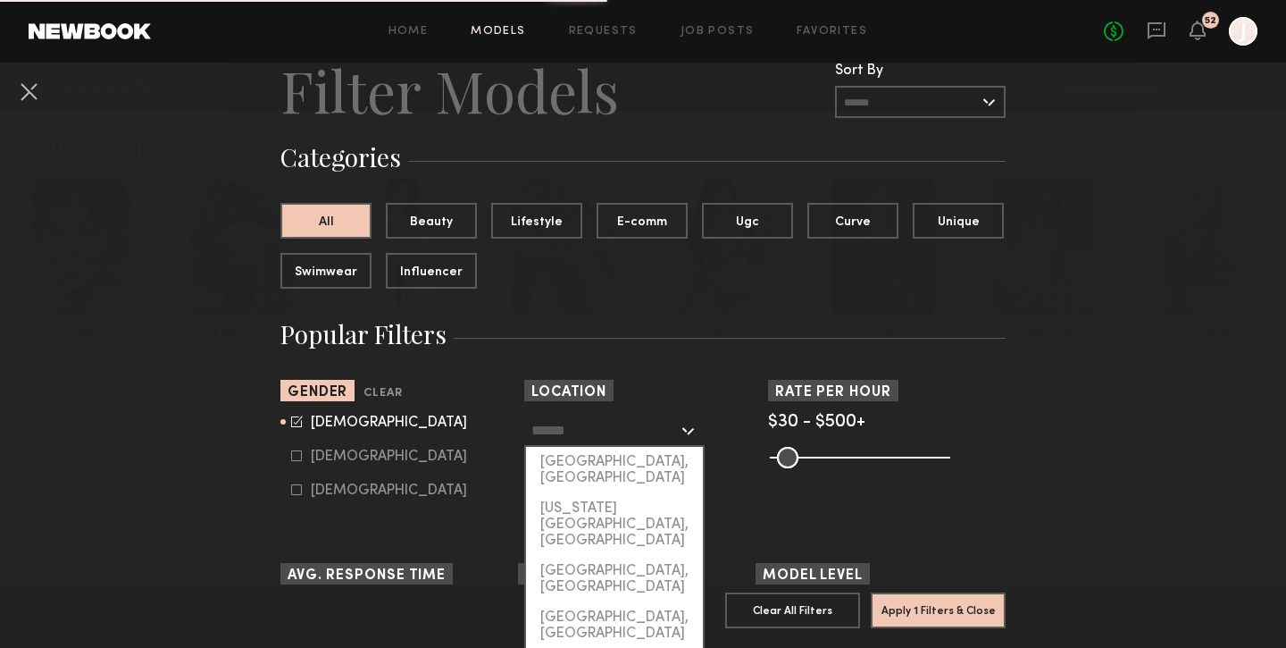
click at [578, 438] on input "text" at bounding box center [604, 429] width 146 height 30
click at [581, 460] on div "[GEOGRAPHIC_DATA], [GEOGRAPHIC_DATA]" at bounding box center [614, 470] width 177 height 46
type input "**********"
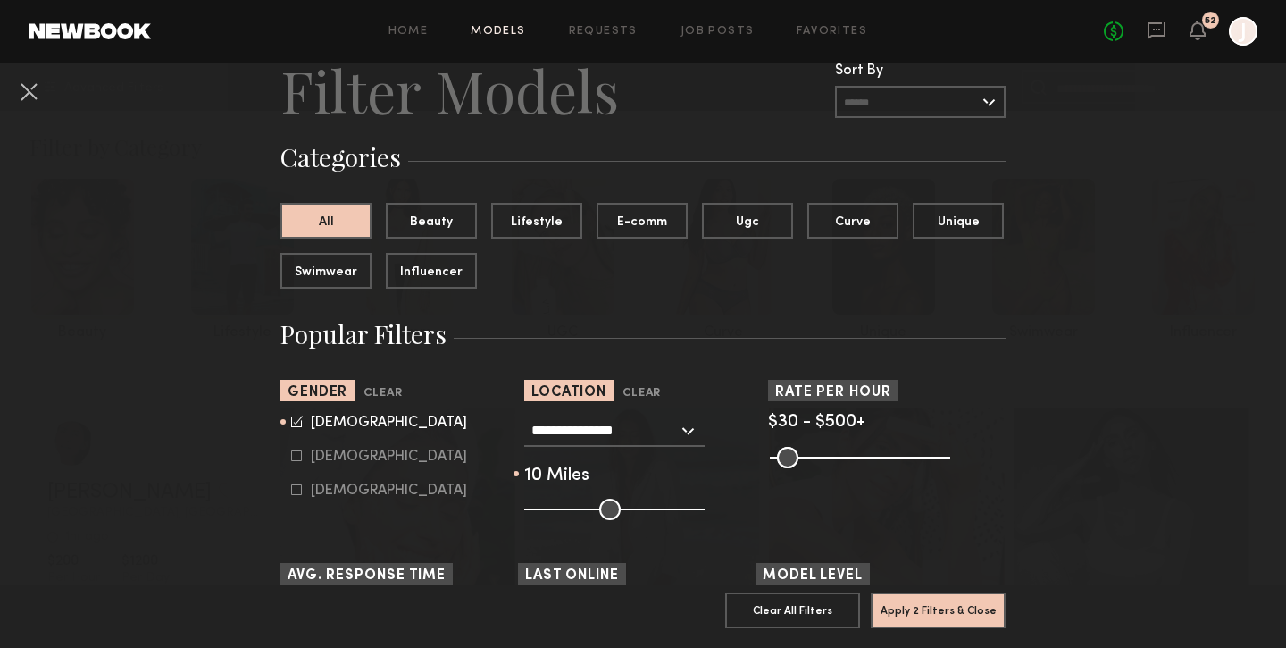
drag, startPoint x: 602, startPoint y: 506, endPoint x: 541, endPoint y: 506, distance: 60.7
type input "**"
click at [541, 506] on input "range" at bounding box center [614, 508] width 180 height 21
click at [778, 457] on input "range" at bounding box center [860, 457] width 180 height 21
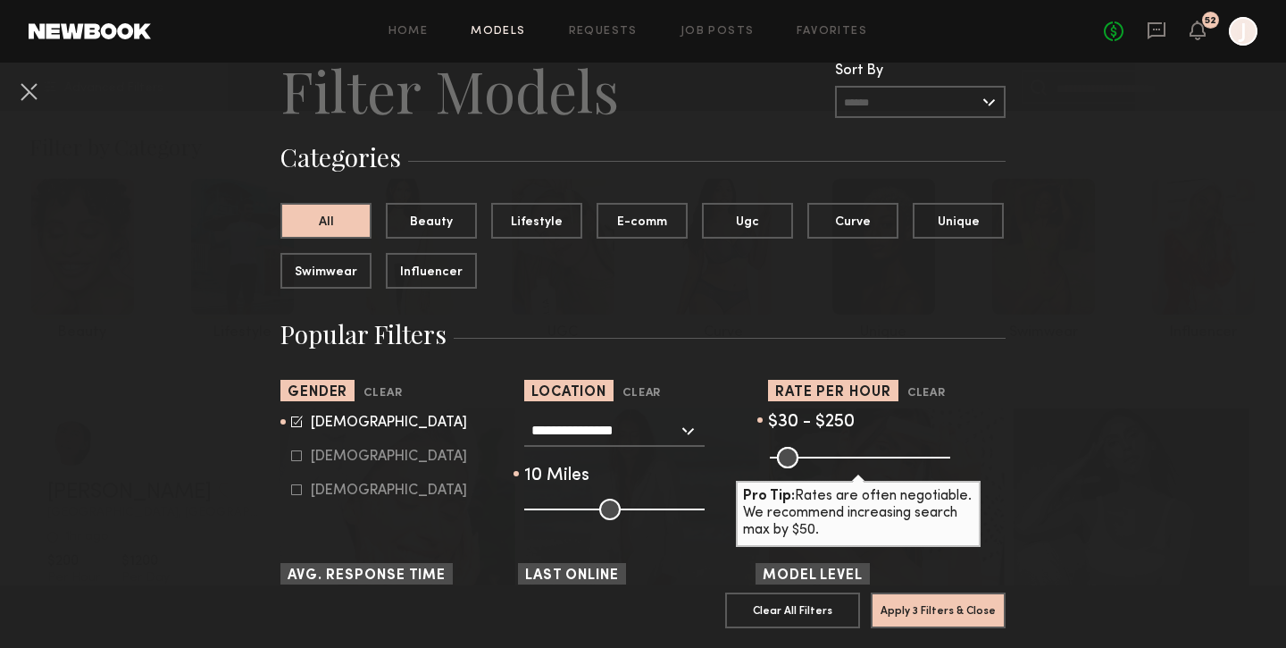
drag, startPoint x: 937, startPoint y: 462, endPoint x: 855, endPoint y: 456, distance: 82.4
type input "***"
click at [855, 456] on input "range" at bounding box center [860, 457] width 180 height 21
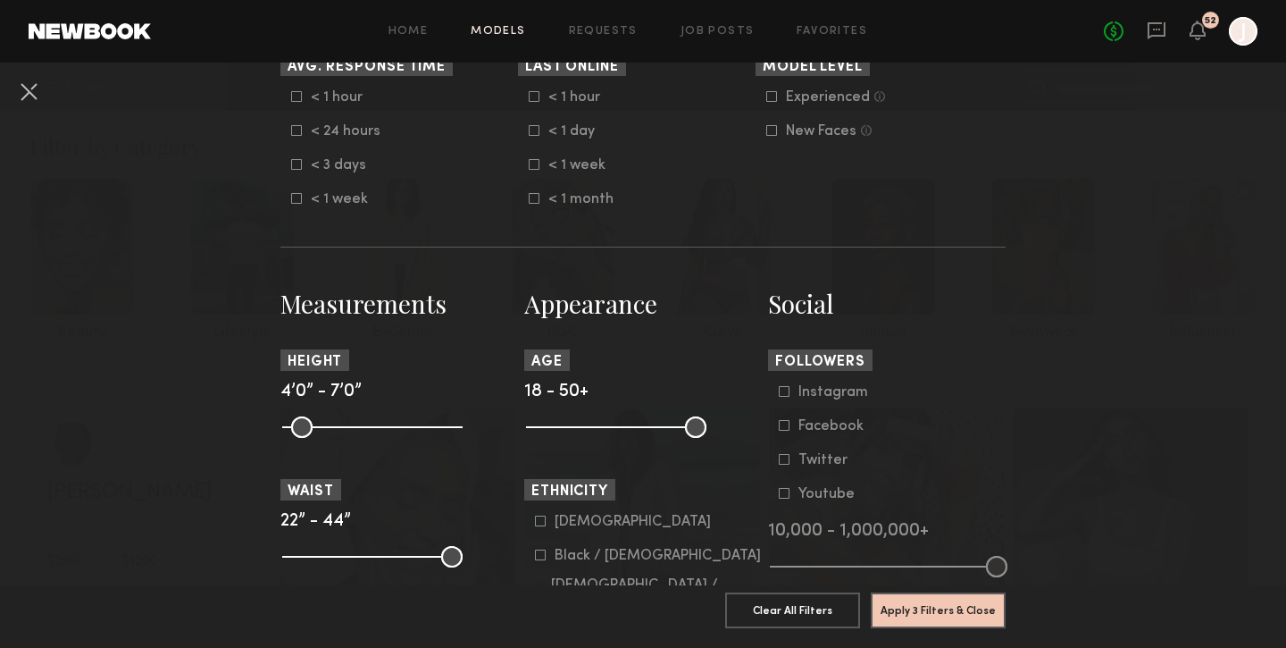
scroll to position [578, 0]
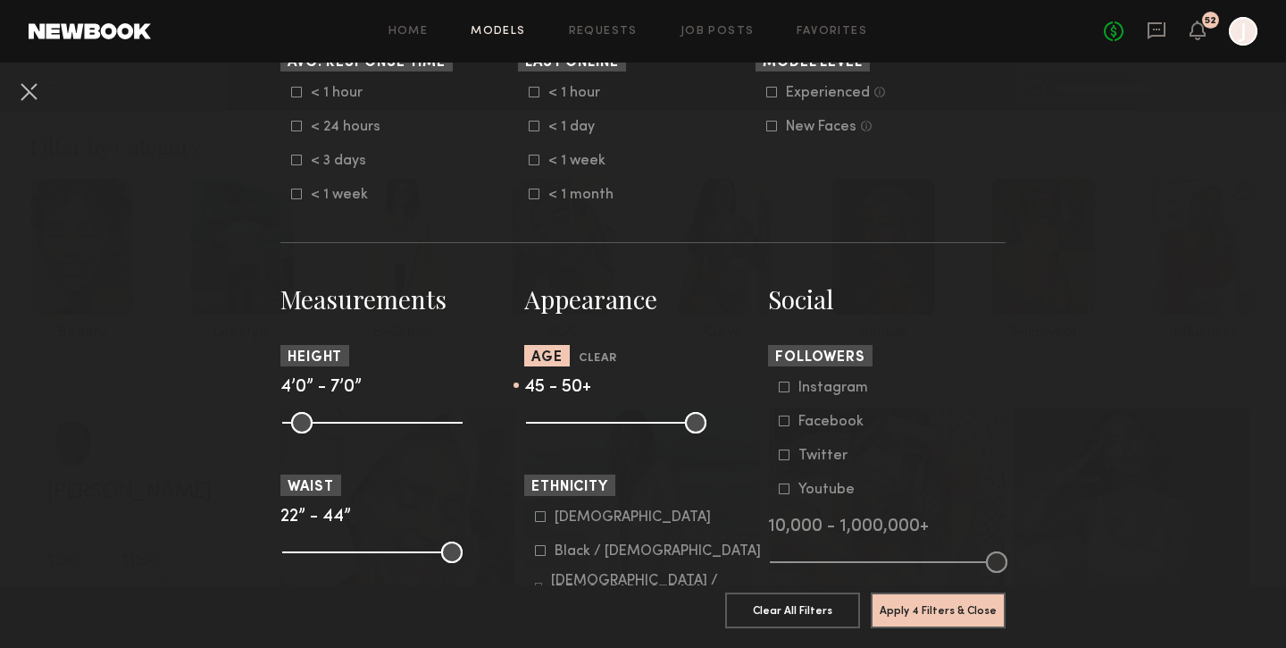
drag, startPoint x: 531, startPoint y: 427, endPoint x: 673, endPoint y: 429, distance: 141.1
type input "**"
click at [673, 429] on input "range" at bounding box center [616, 422] width 180 height 21
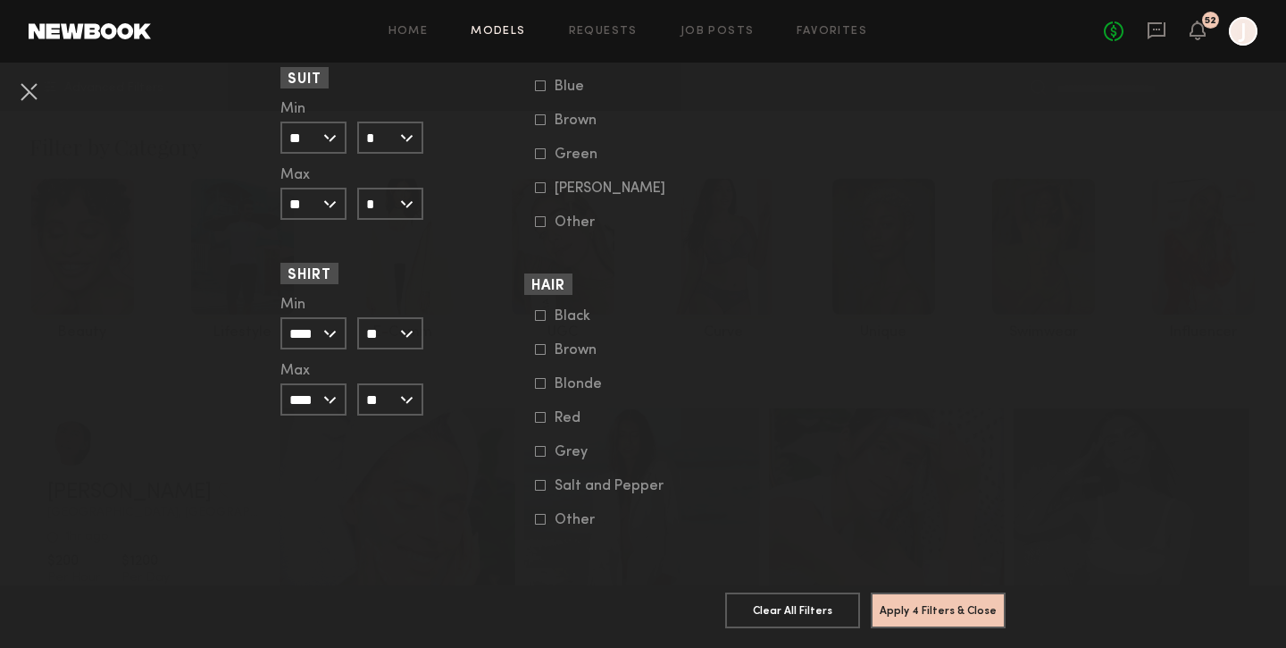
scroll to position [1381, 0]
click at [542, 490] on icon at bounding box center [540, 485] width 11 height 11
click at [541, 455] on icon at bounding box center [540, 451] width 11 height 11
click at [941, 610] on button "Apply 5 Filters & Close" at bounding box center [938, 609] width 135 height 36
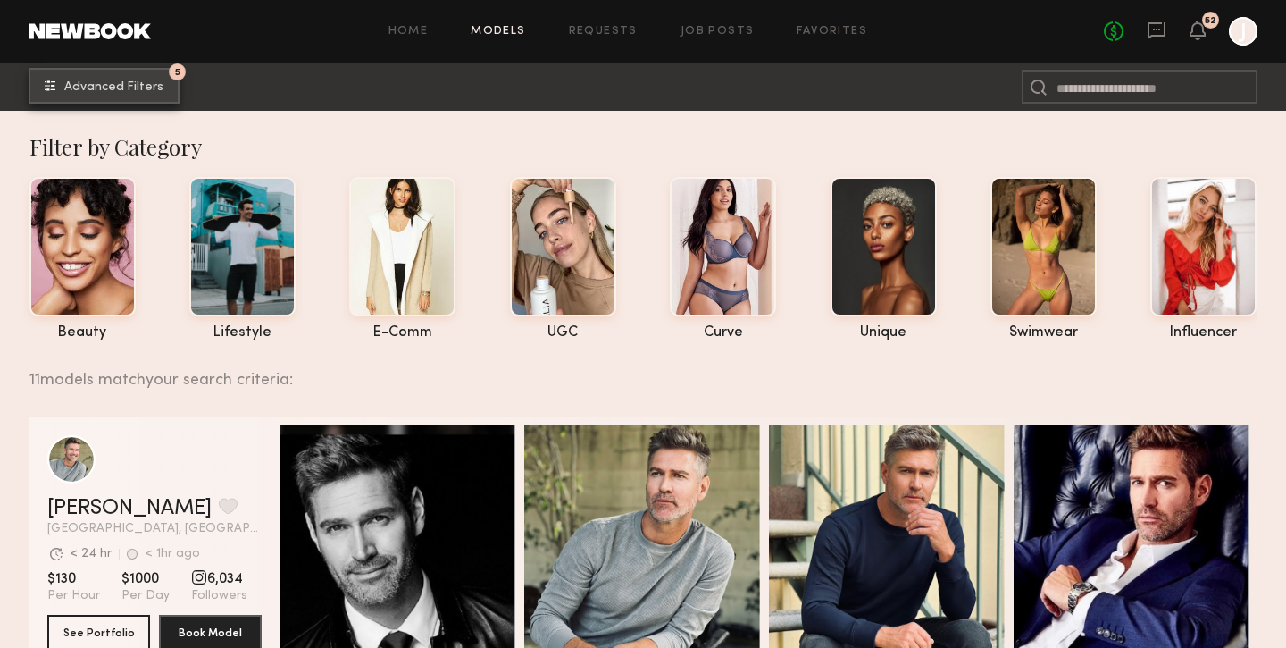
click at [146, 88] on span "Advanced Filters" at bounding box center [113, 87] width 99 height 13
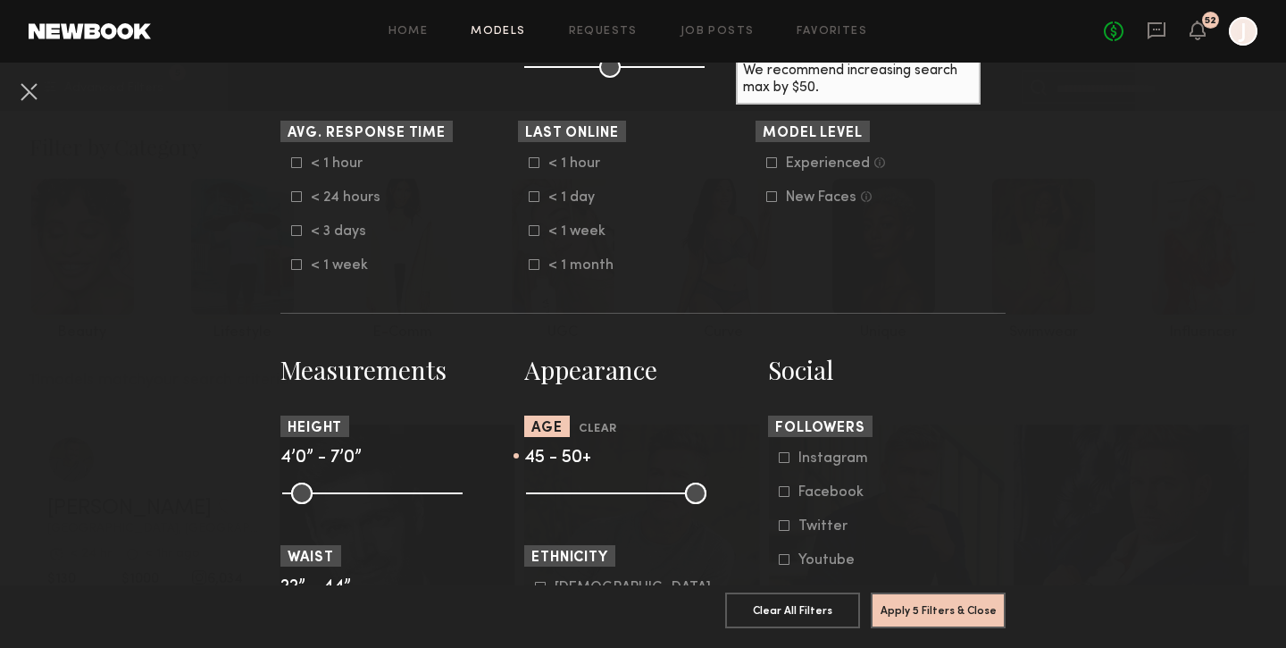
scroll to position [552, 0]
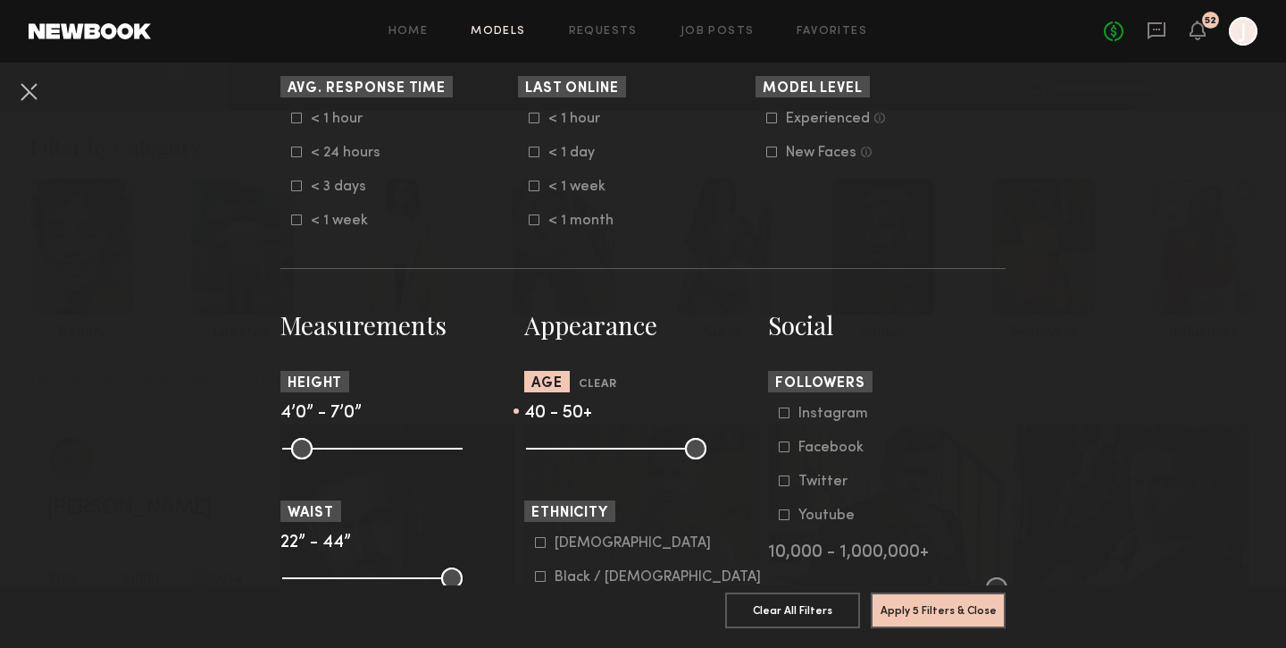
drag, startPoint x: 673, startPoint y: 450, endPoint x: 645, endPoint y: 455, distance: 28.0
click at [645, 455] on input "range" at bounding box center [616, 448] width 180 height 21
drag, startPoint x: 648, startPoint y: 446, endPoint x: 632, endPoint y: 448, distance: 16.3
click at [632, 448] on input "range" at bounding box center [616, 448] width 180 height 21
type input "**"
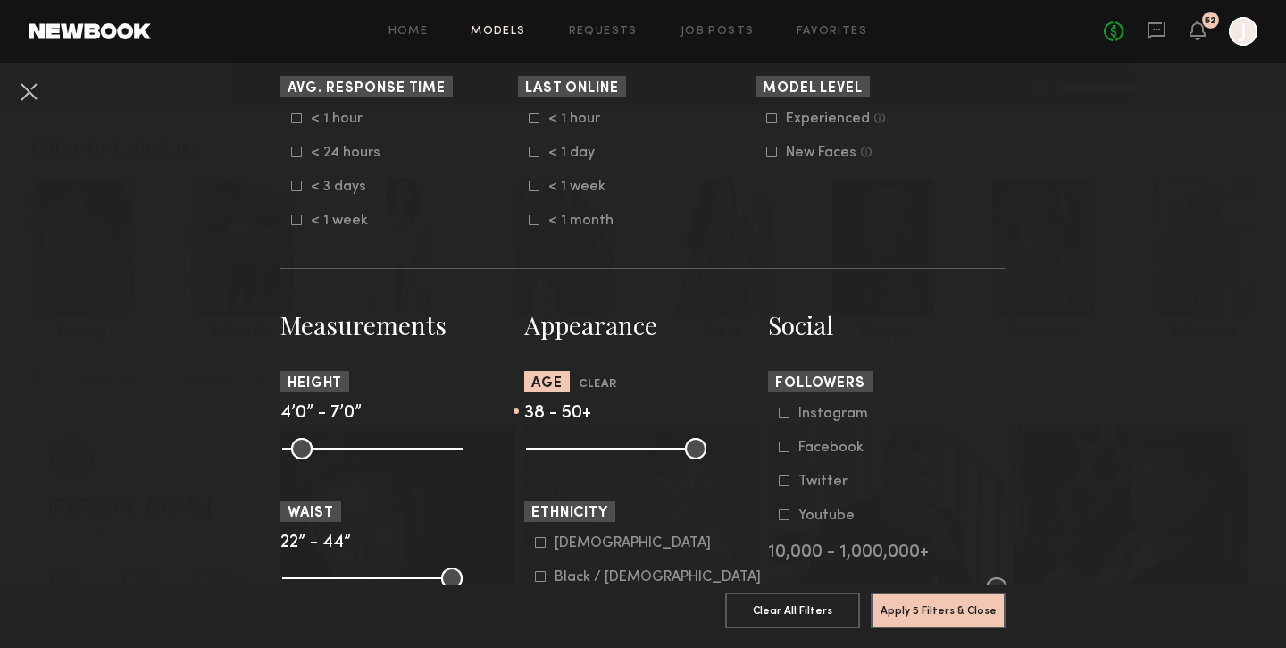
click at [634, 448] on input "range" at bounding box center [616, 448] width 180 height 21
click at [901, 605] on button "Apply 5 Filters & Close" at bounding box center [938, 609] width 135 height 36
